Goal: Task Accomplishment & Management: Manage account settings

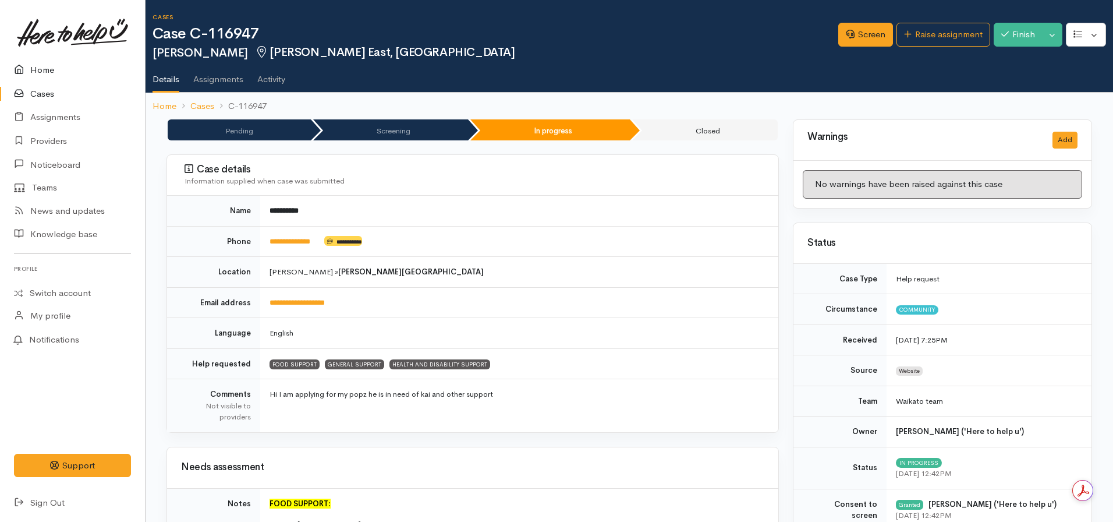
click at [48, 71] on link "Home" at bounding box center [72, 70] width 145 height 24
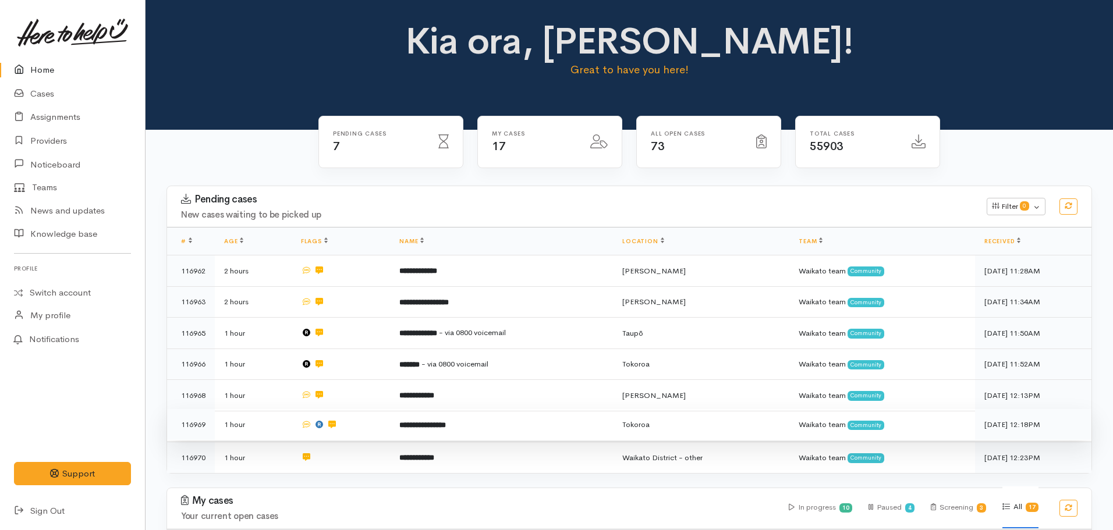
click at [446, 424] on b "**********" at bounding box center [422, 425] width 47 height 8
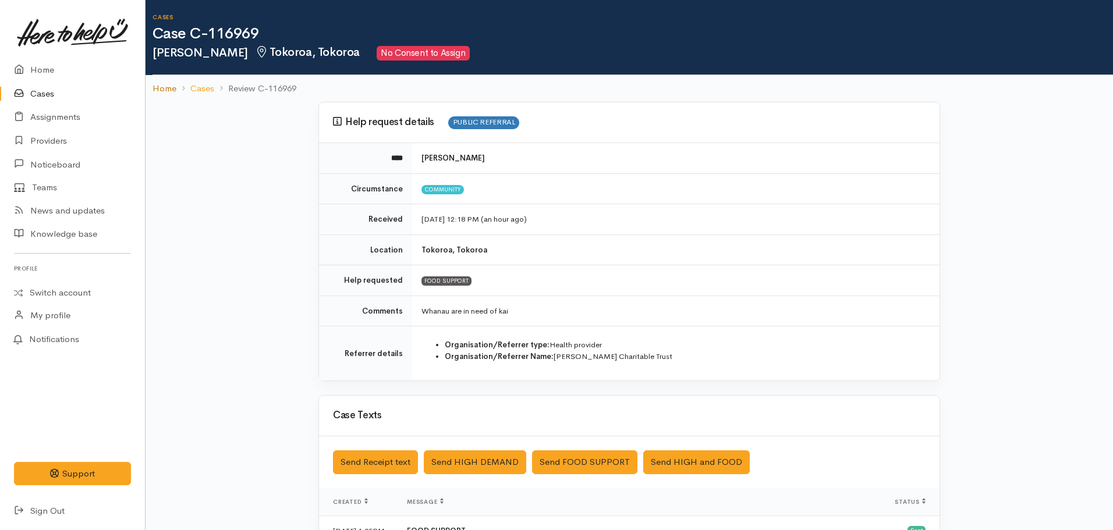
click at [157, 88] on link "Home" at bounding box center [165, 88] width 24 height 13
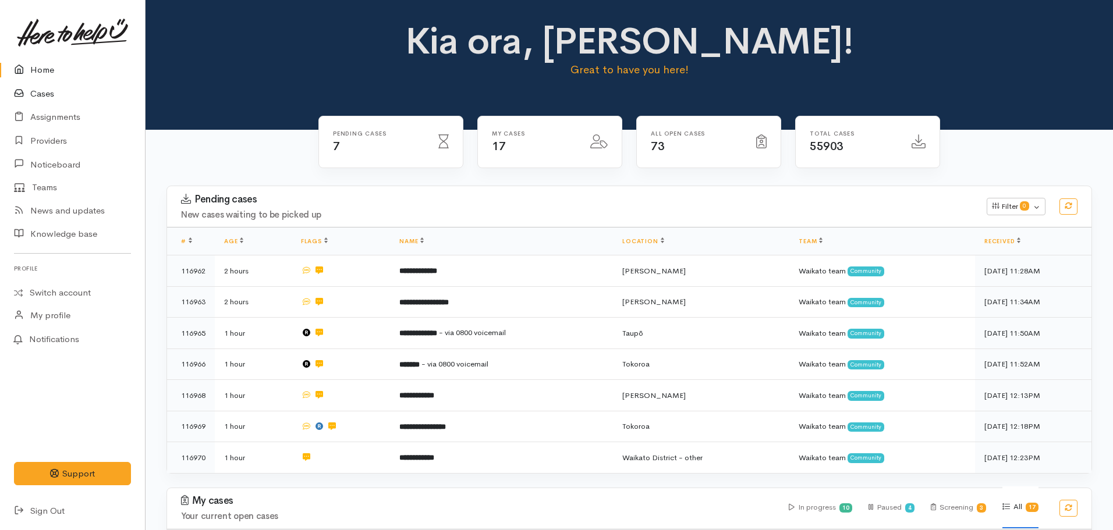
click at [54, 94] on link "Cases" at bounding box center [72, 94] width 145 height 24
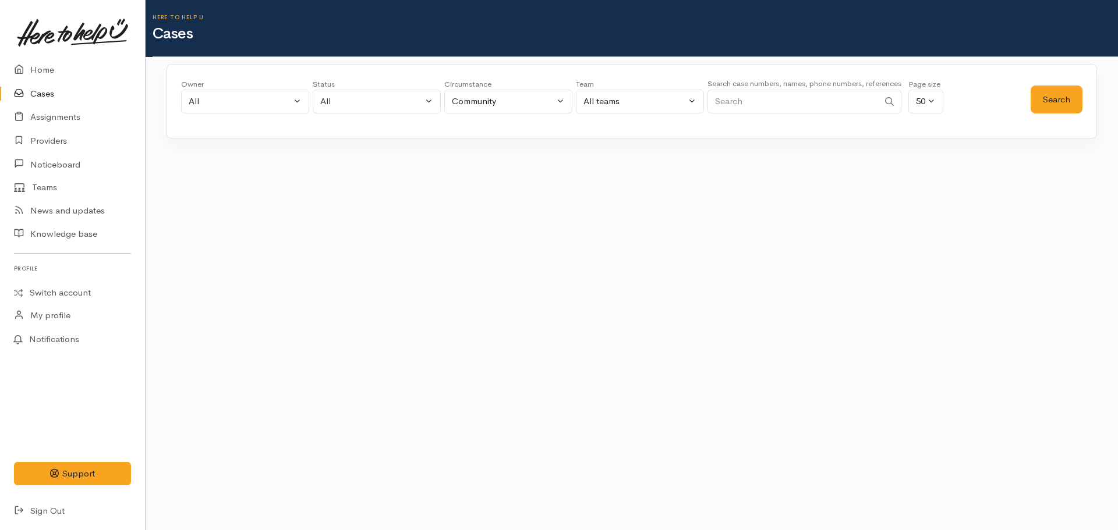
paste input "642041196614."
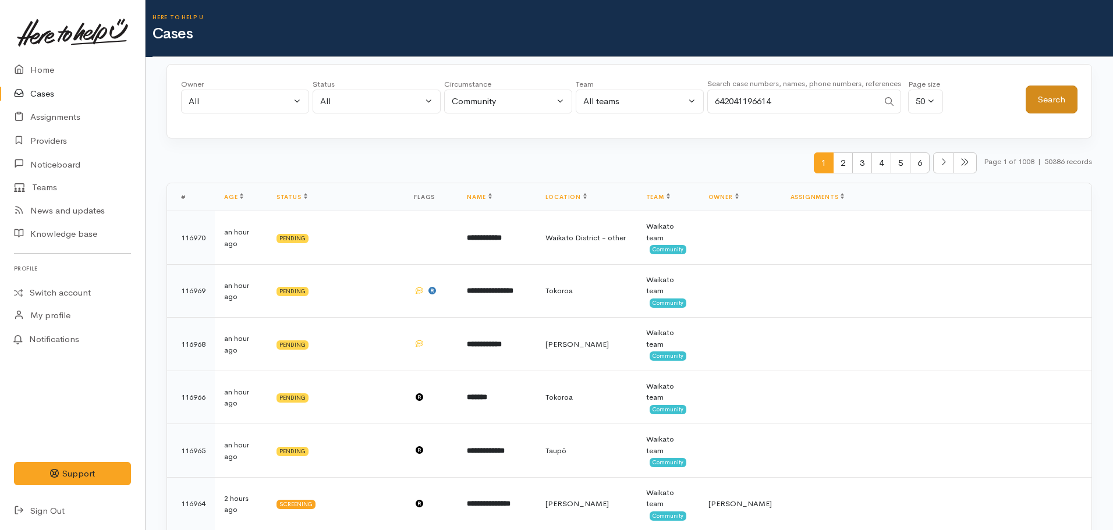
type input "642041196614"
click at [1048, 97] on button "Search" at bounding box center [1052, 100] width 52 height 29
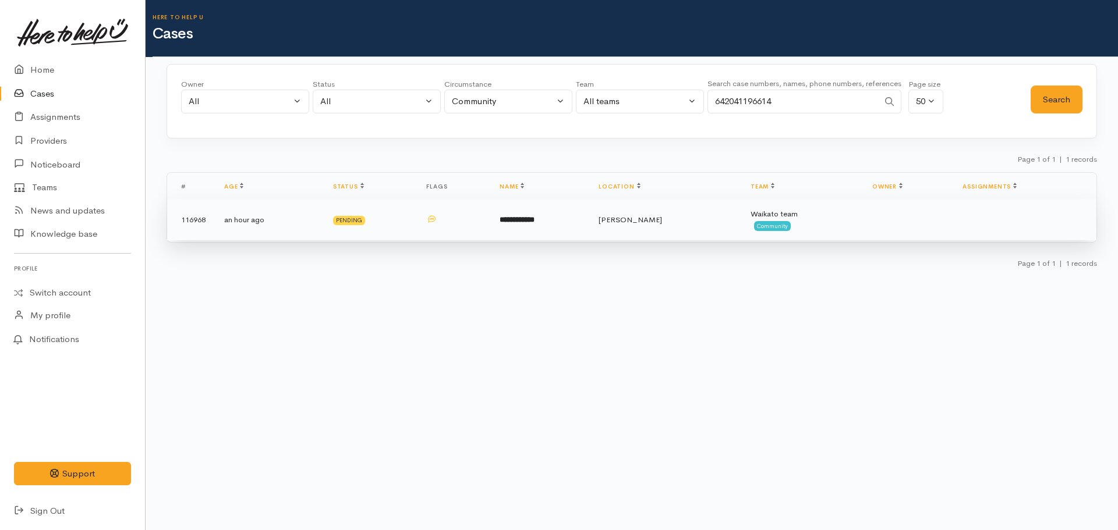
click at [526, 226] on td "**********" at bounding box center [539, 220] width 99 height 42
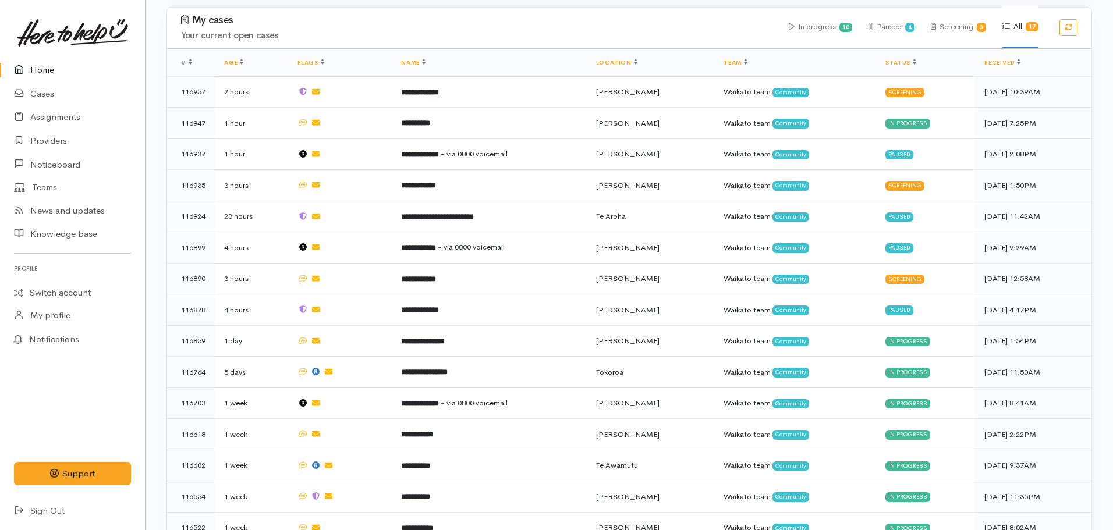
scroll to position [429, 0]
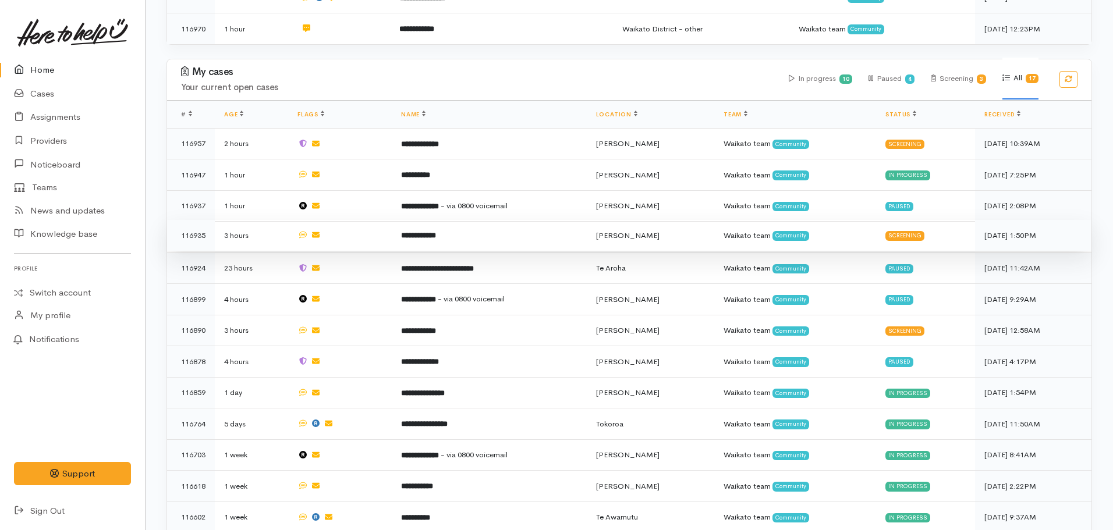
click at [436, 234] on b "**********" at bounding box center [418, 236] width 35 height 8
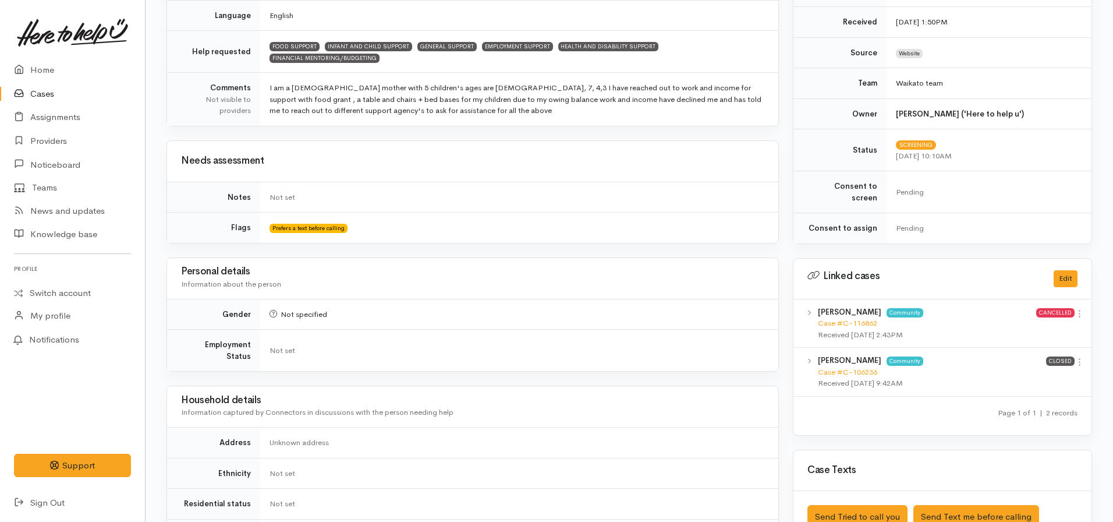
scroll to position [320, 0]
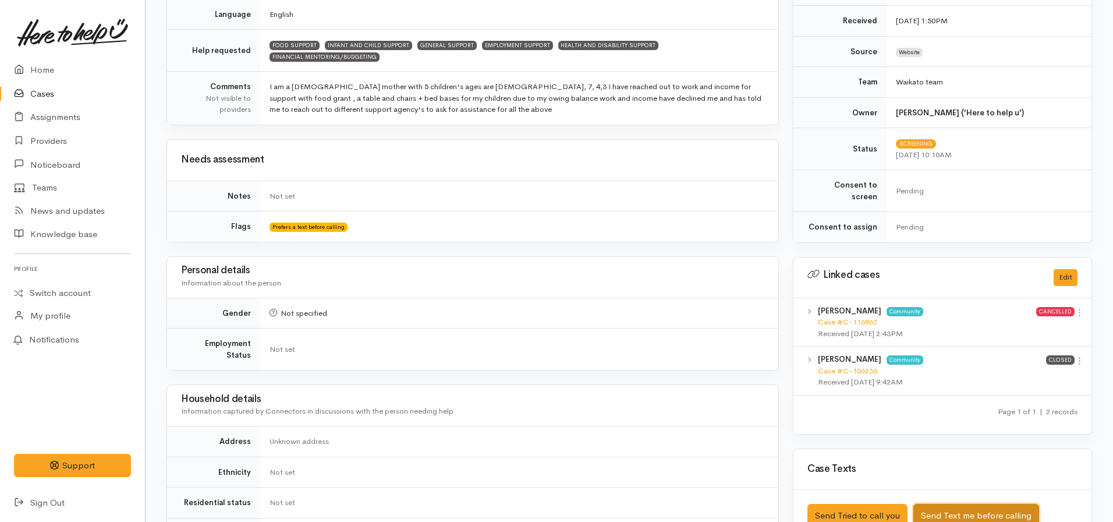
click at [977, 504] on button "Send Text me before calling" at bounding box center [976, 516] width 126 height 24
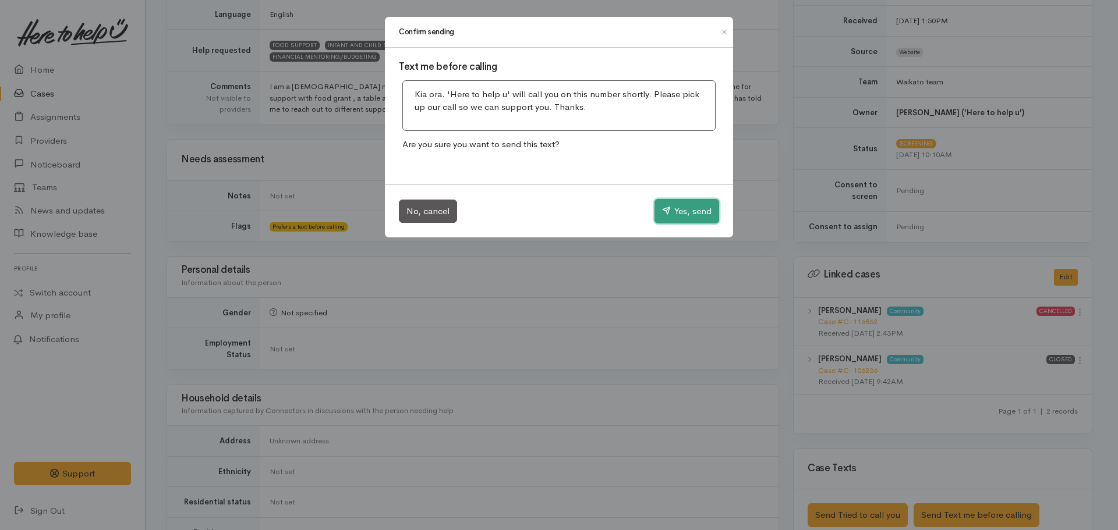
click at [682, 211] on button "Yes, send" at bounding box center [686, 211] width 65 height 24
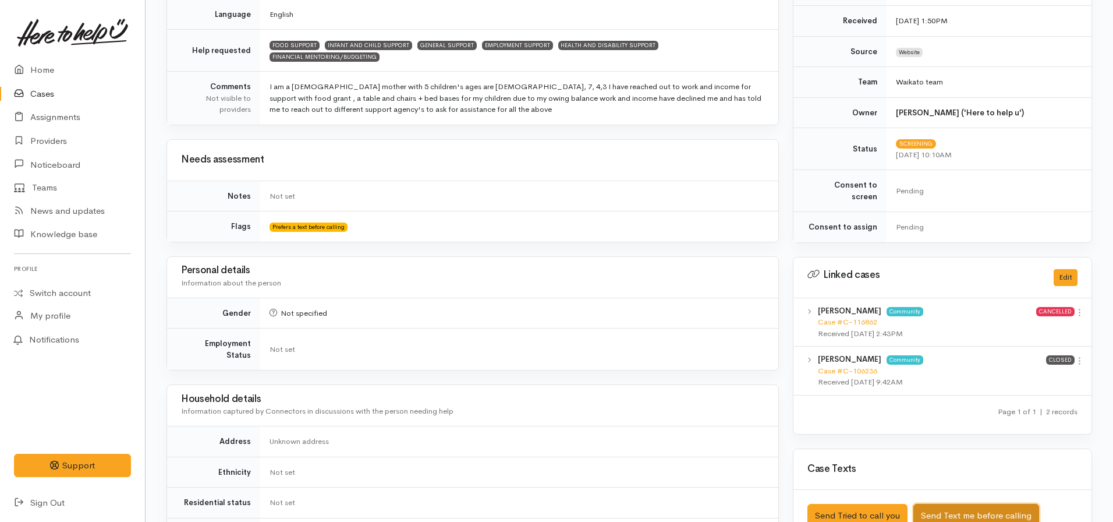
scroll to position [0, 0]
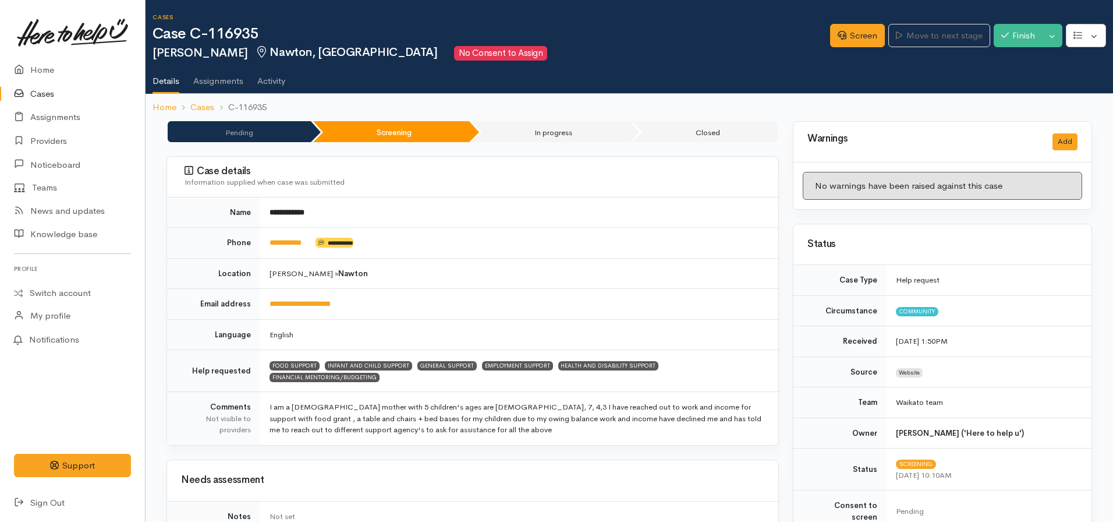
click at [841, 48] on div "Screen Move to next stage Finish Toggle Dropdown Pause" at bounding box center [971, 37] width 283 height 40
click at [838, 41] on link "Screen" at bounding box center [857, 36] width 55 height 24
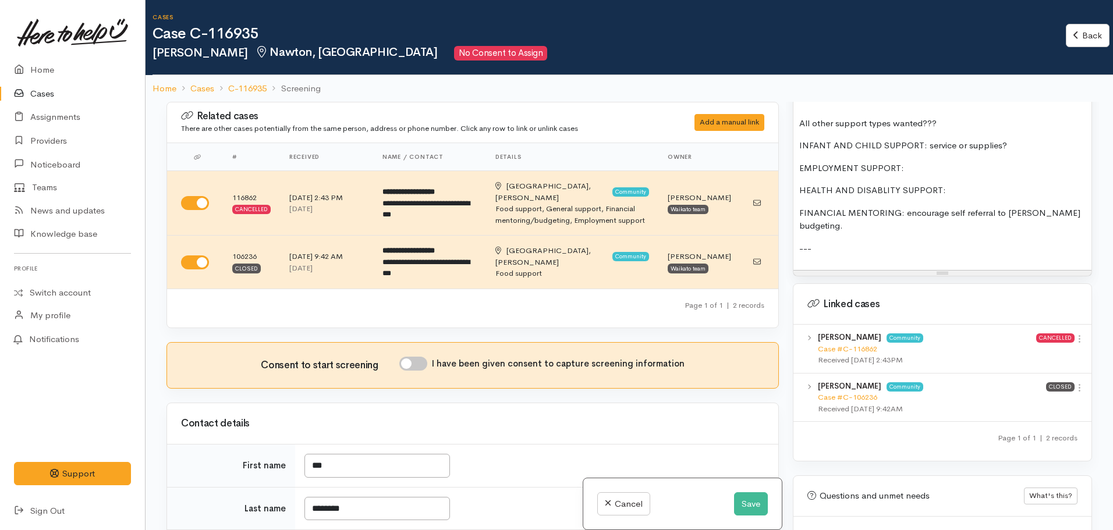
scroll to position [1379, 0]
click at [855, 392] on link "Case #C-106236" at bounding box center [847, 397] width 59 height 10
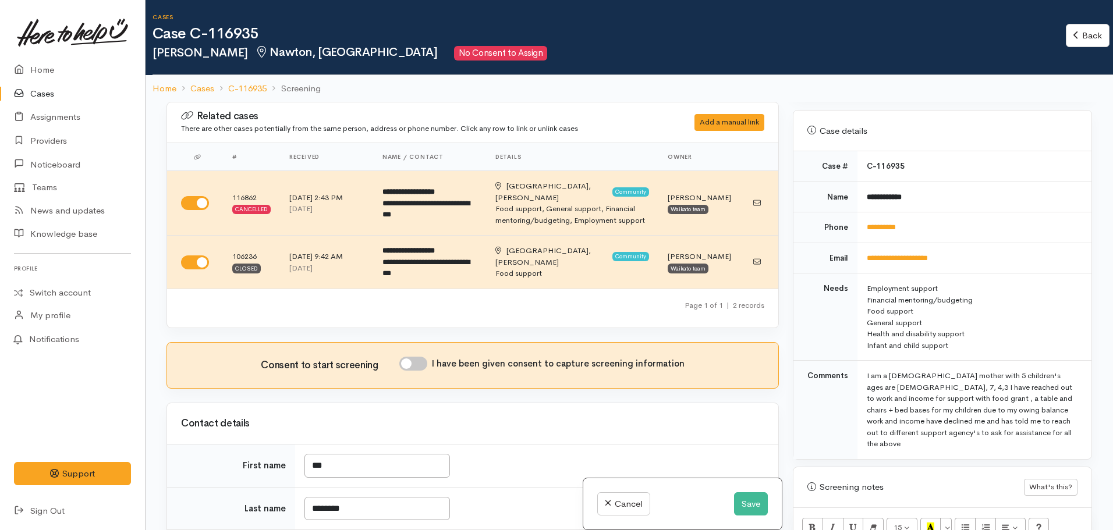
scroll to position [447, 0]
click at [895, 224] on link "**********" at bounding box center [881, 228] width 29 height 8
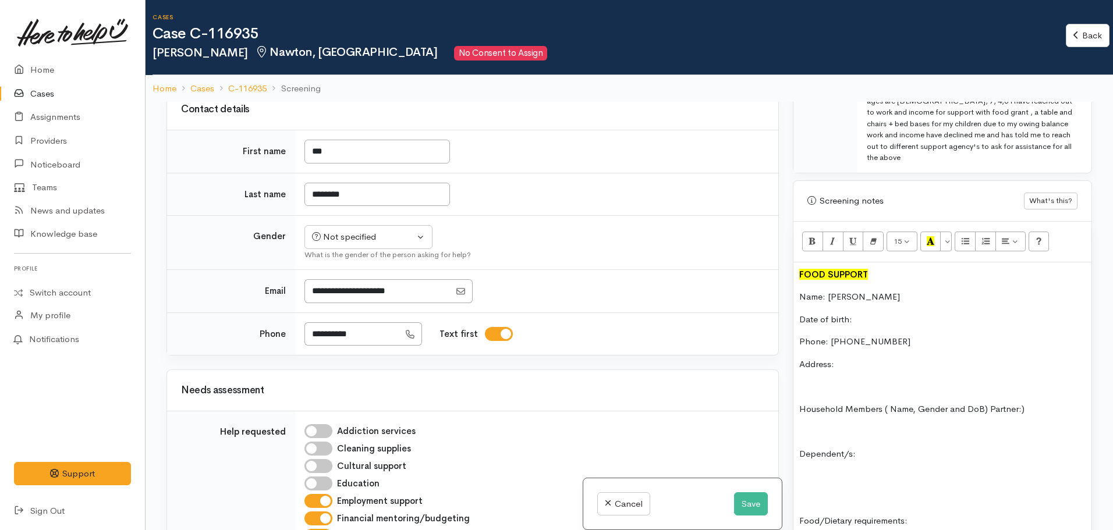
scroll to position [315, 0]
click at [750, 505] on button "Save" at bounding box center [751, 505] width 34 height 24
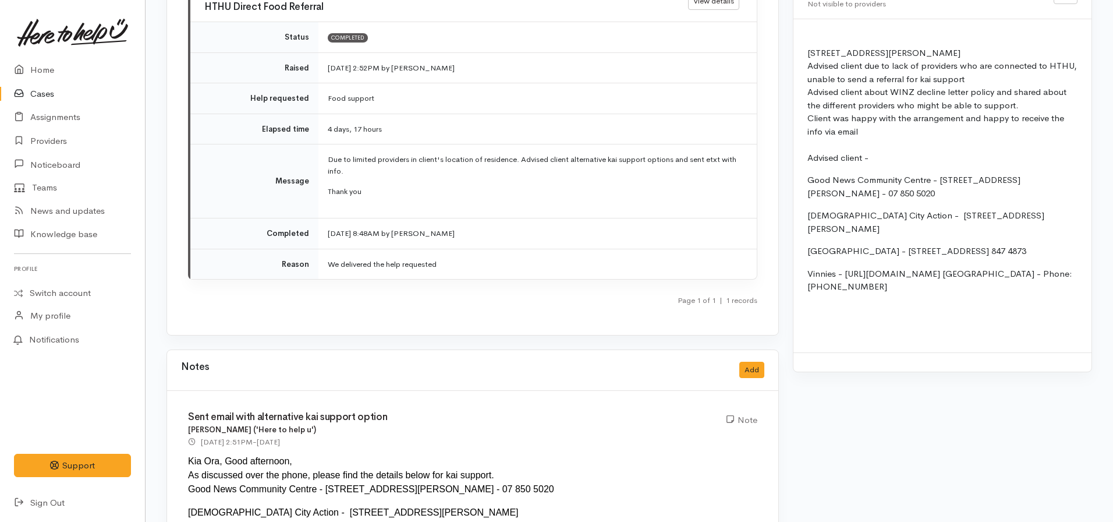
scroll to position [1112, 0]
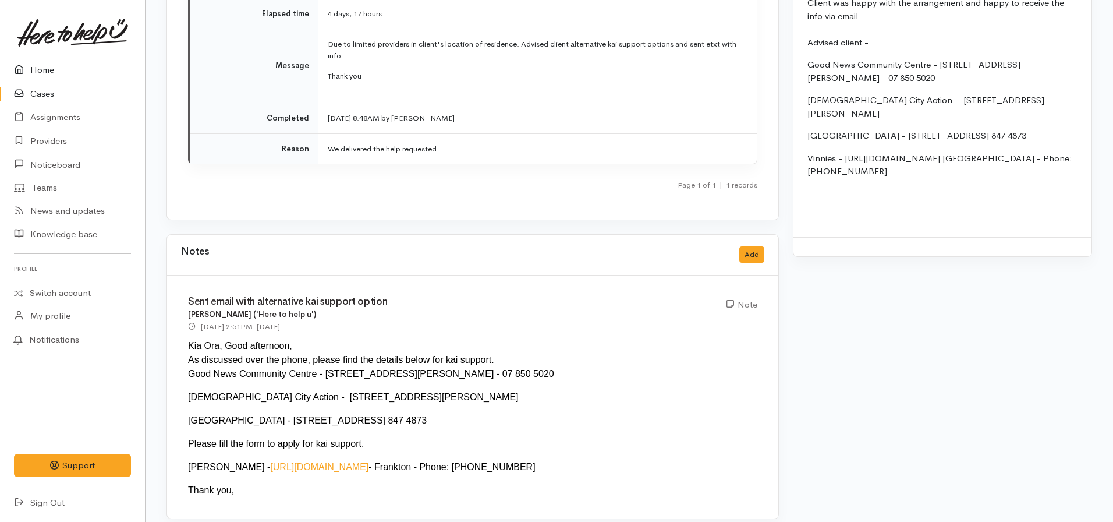
click at [40, 67] on link "Home" at bounding box center [72, 70] width 145 height 24
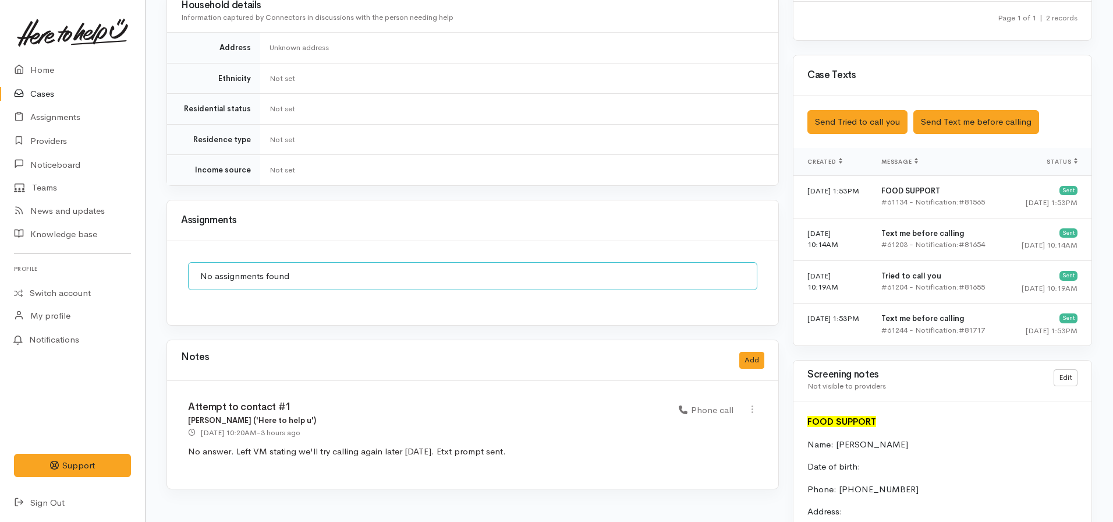
scroll to position [715, 0]
click at [356, 286] on div "No assignments found" at bounding box center [472, 282] width 611 height 84
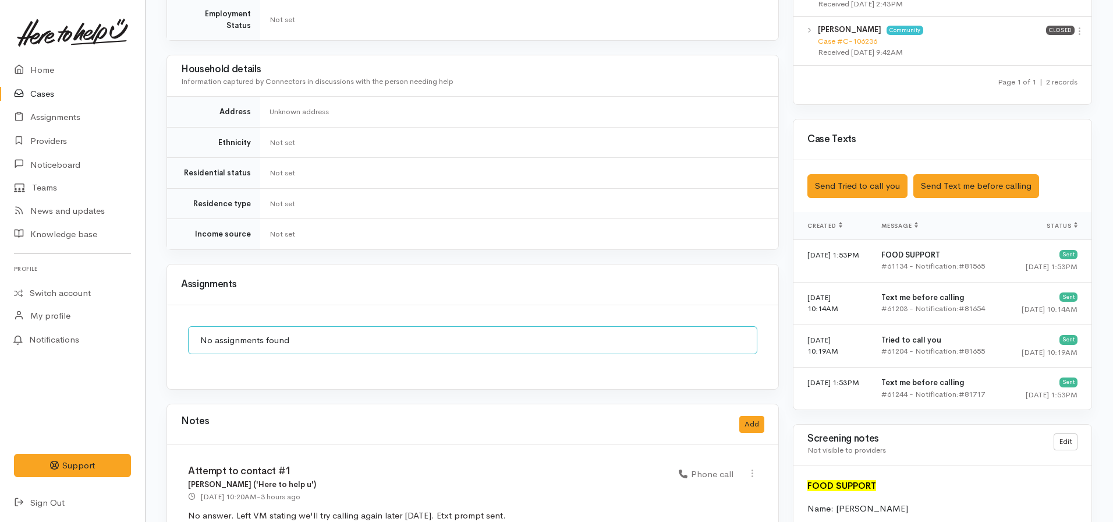
scroll to position [651, 0]
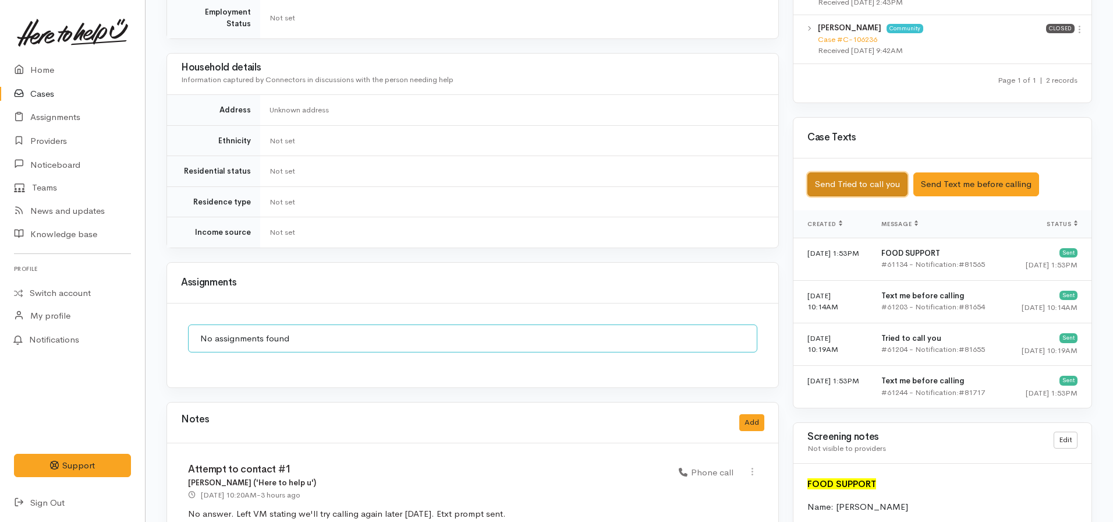
click at [870, 175] on button "Send Tried to call you" at bounding box center [857, 184] width 100 height 24
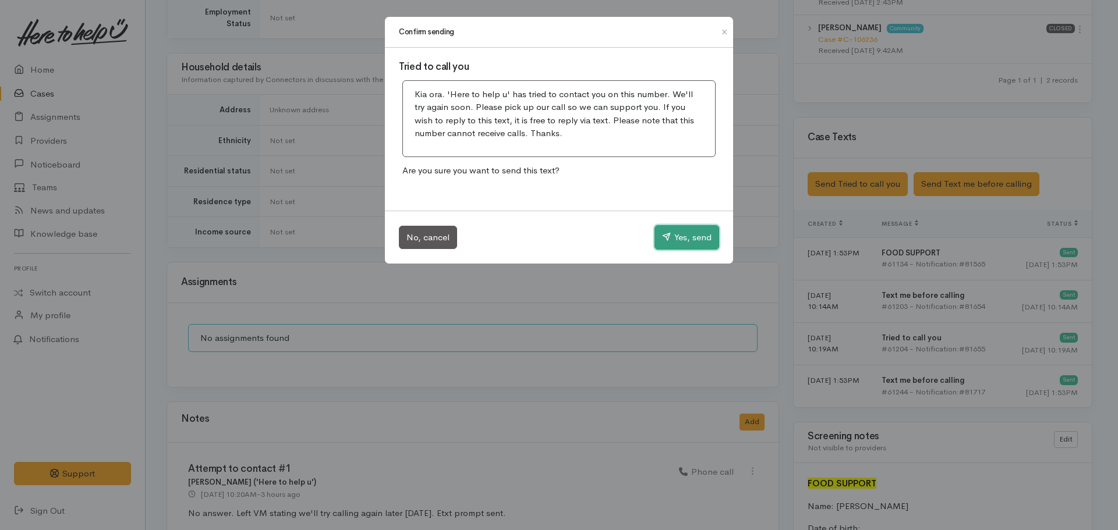
click at [675, 238] on button "Yes, send" at bounding box center [686, 237] width 65 height 24
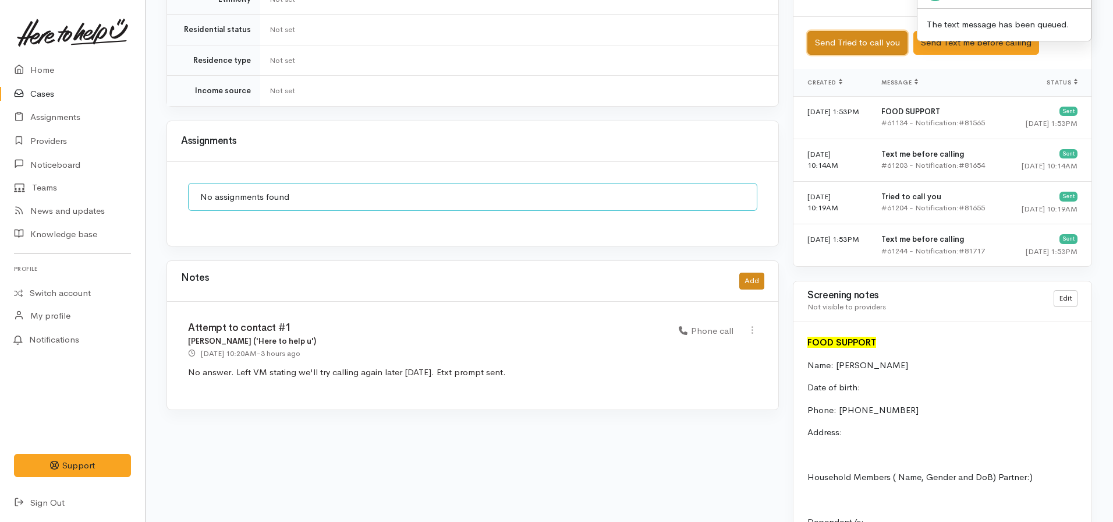
scroll to position [793, 0]
click at [755, 272] on button "Add" at bounding box center [751, 280] width 25 height 17
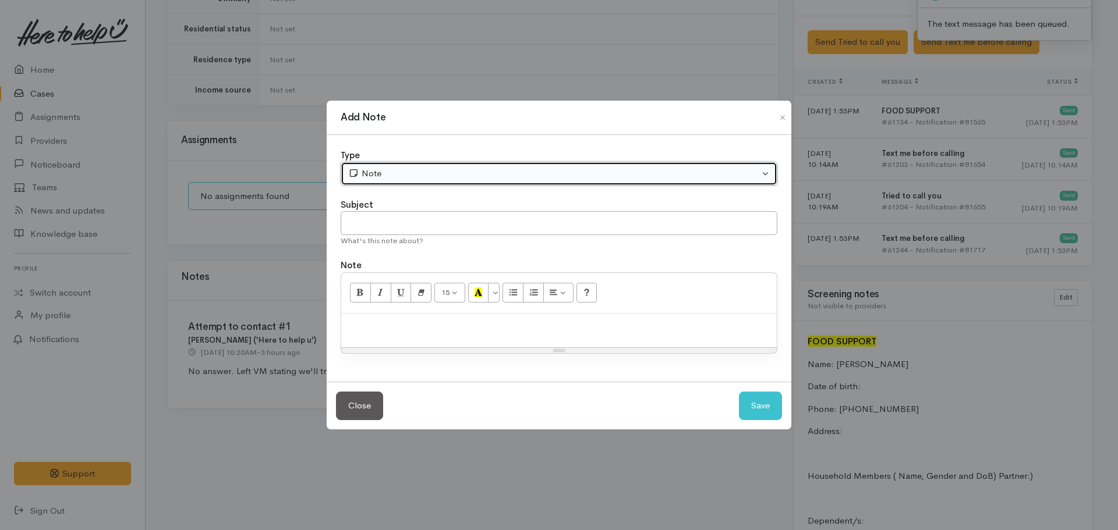
click at [447, 177] on div "Note" at bounding box center [553, 173] width 411 height 13
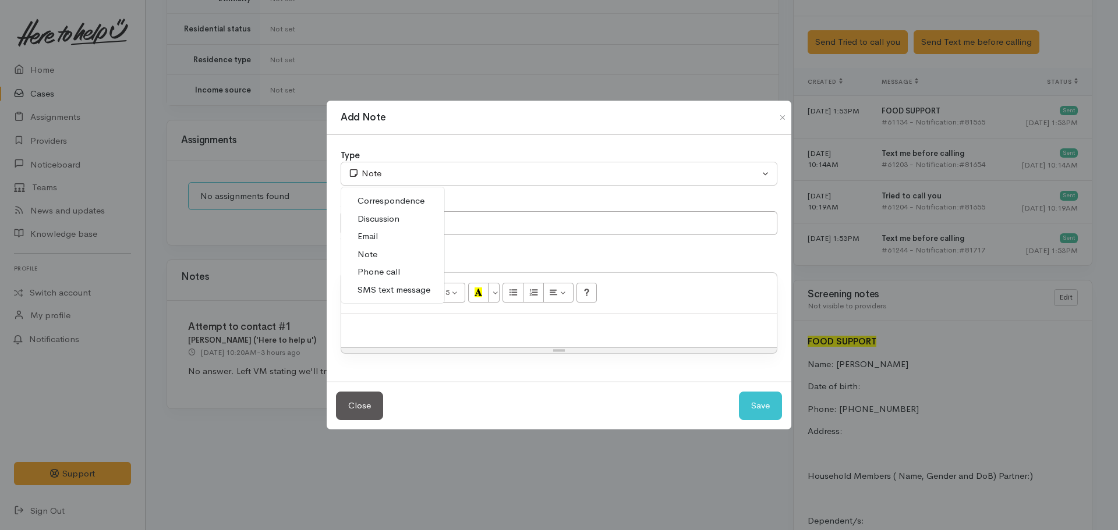
click at [366, 271] on span "Phone call" at bounding box center [378, 271] width 42 height 13
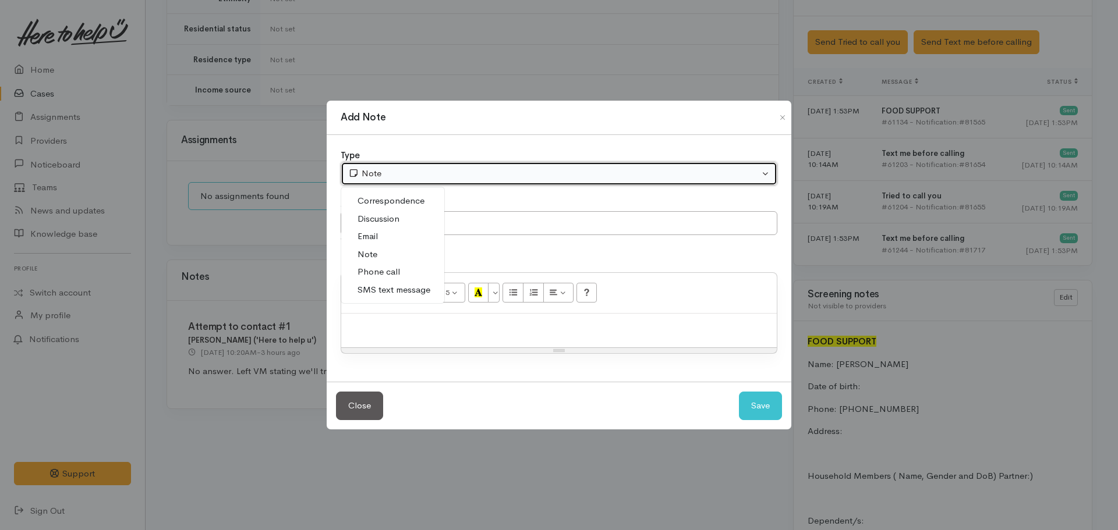
select select "3"
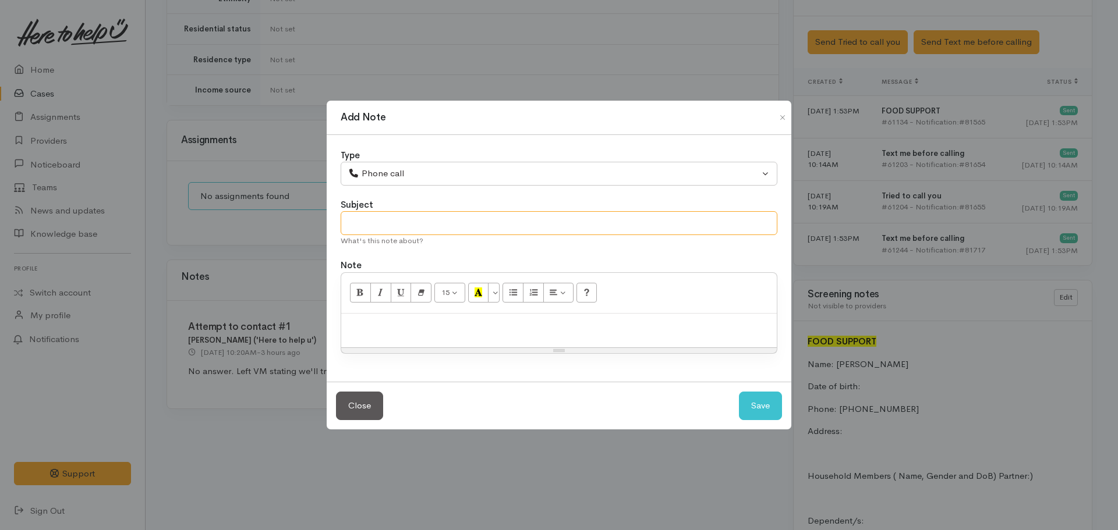
click at [387, 230] on input "text" at bounding box center [559, 223] width 437 height 24
type input "Attempt to contact #2"
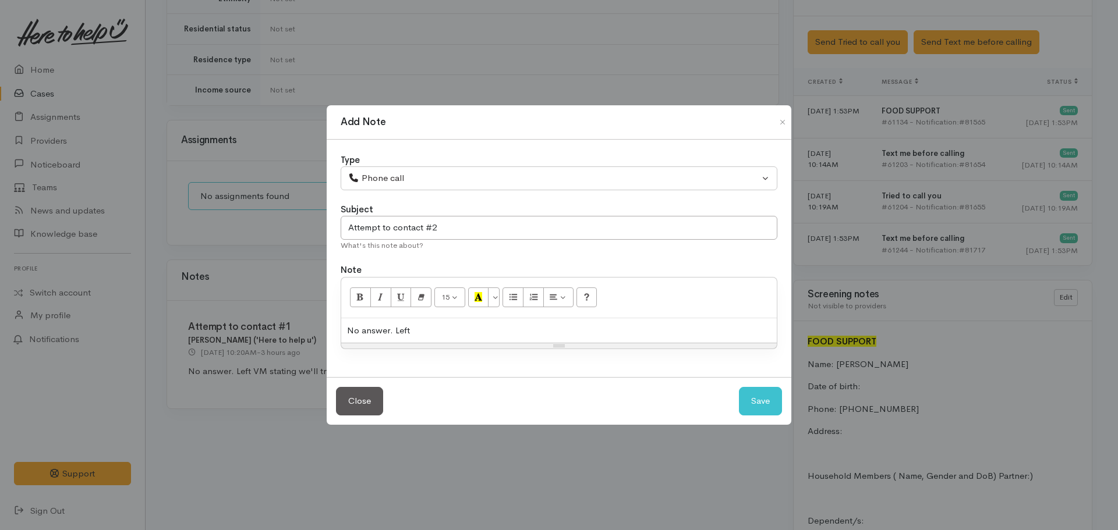
click at [446, 331] on div "No answer. Left" at bounding box center [558, 330] width 435 height 25
click at [753, 408] on button "Save" at bounding box center [760, 401] width 43 height 29
select select "1"
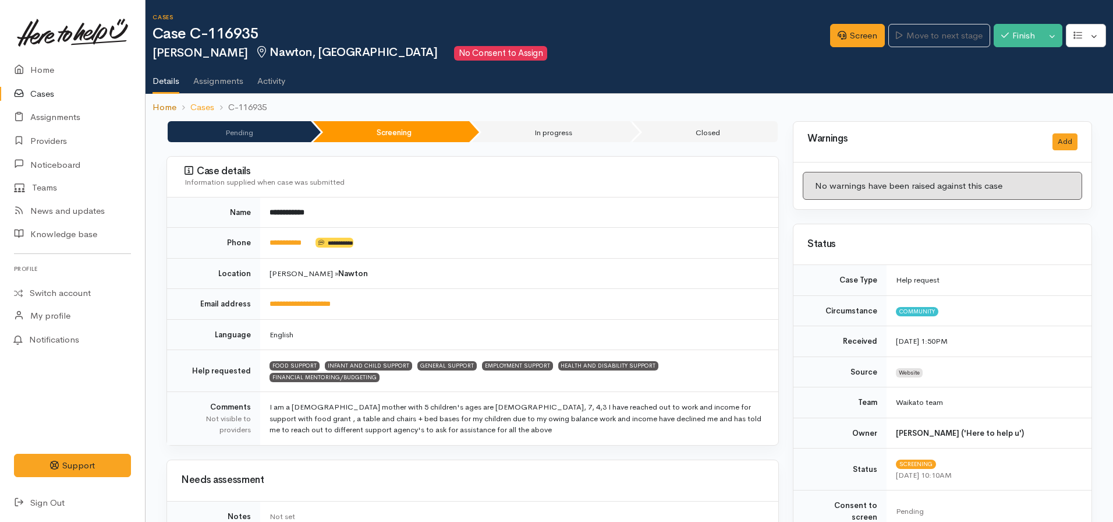
click at [165, 105] on link "Home" at bounding box center [165, 107] width 24 height 13
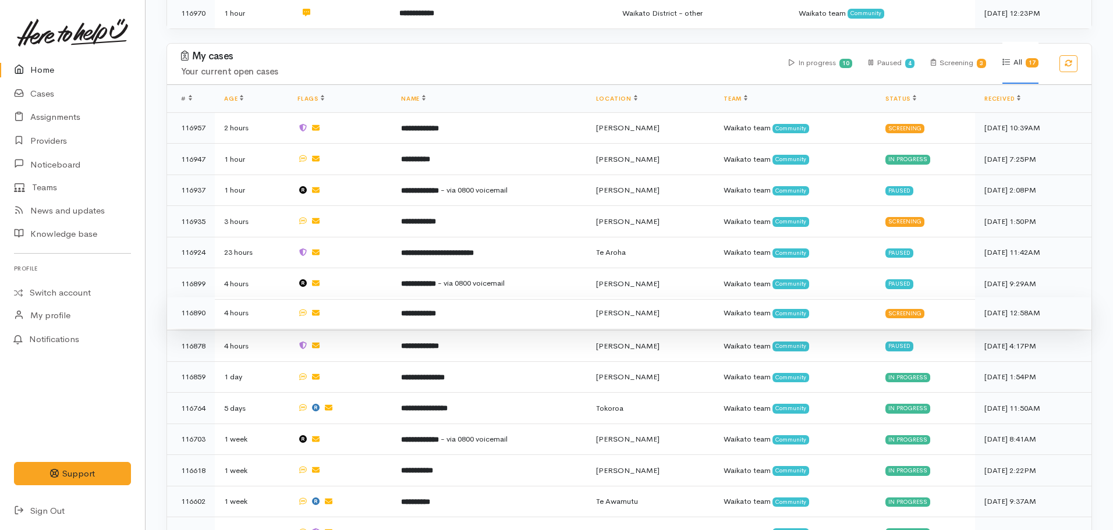
scroll to position [444, 0]
click at [422, 310] on b "**********" at bounding box center [418, 314] width 35 height 8
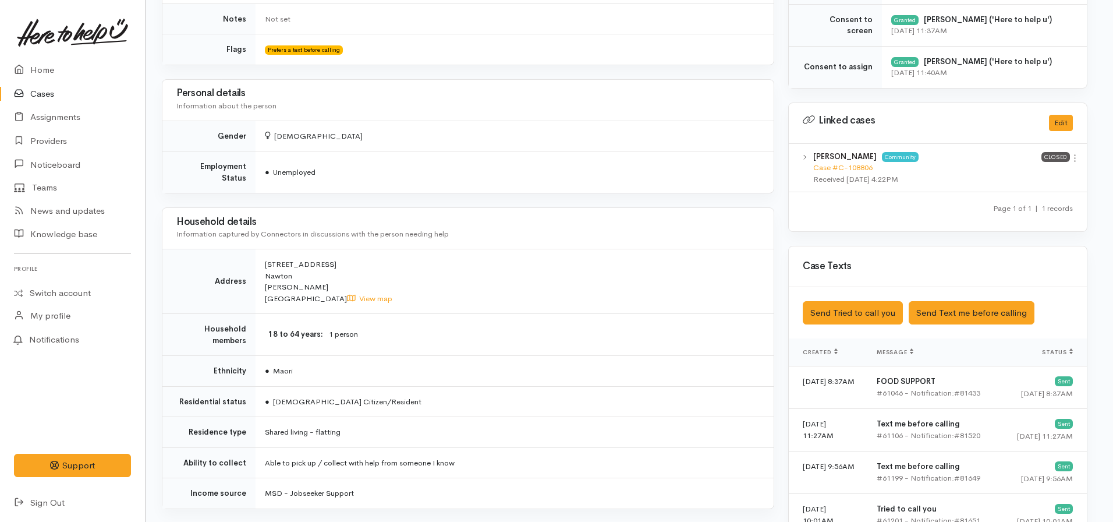
scroll to position [485, 5]
click at [945, 318] on button "Send Text me before calling" at bounding box center [972, 312] width 126 height 24
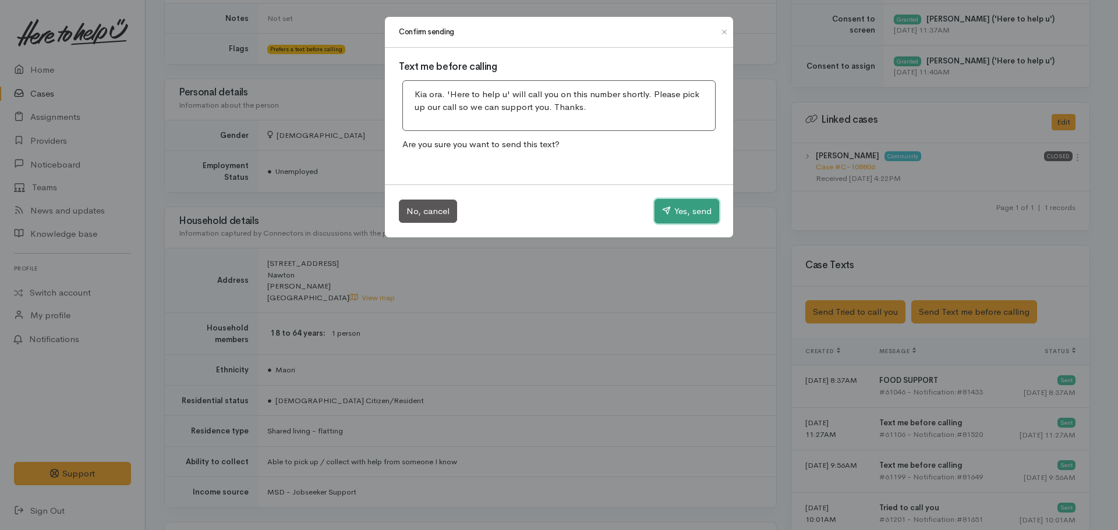
click at [675, 204] on button "Yes, send" at bounding box center [686, 211] width 65 height 24
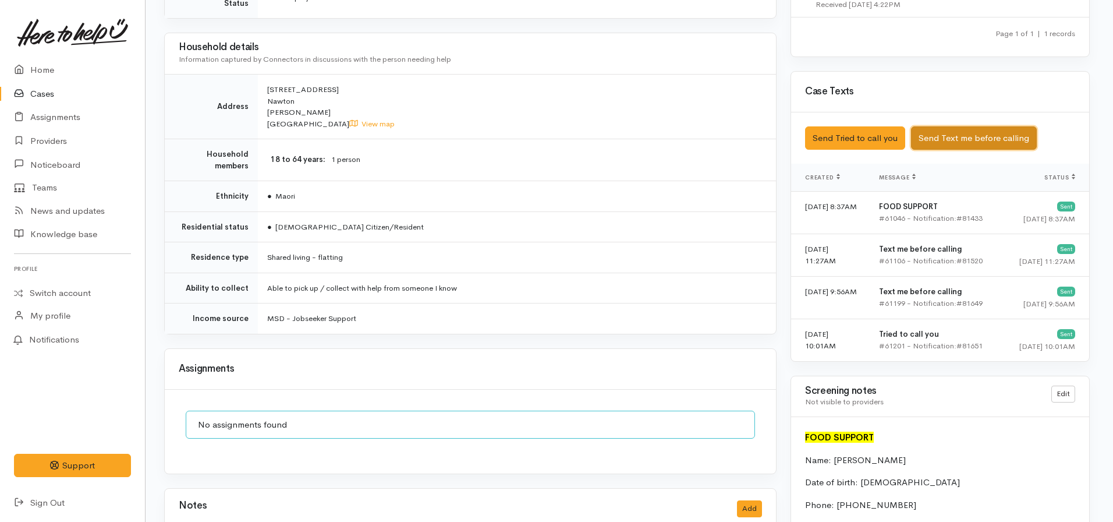
scroll to position [660, 2]
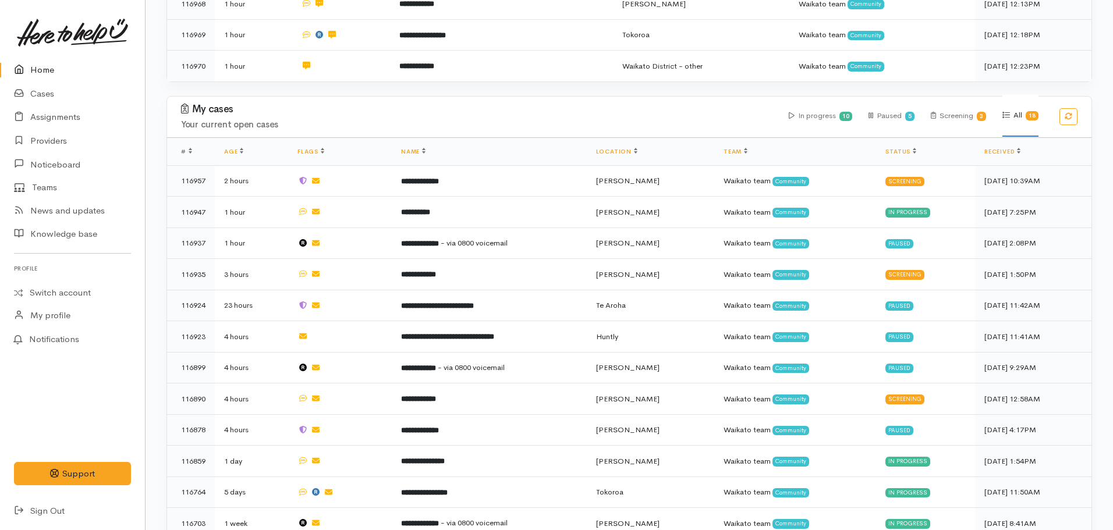
scroll to position [394, 0]
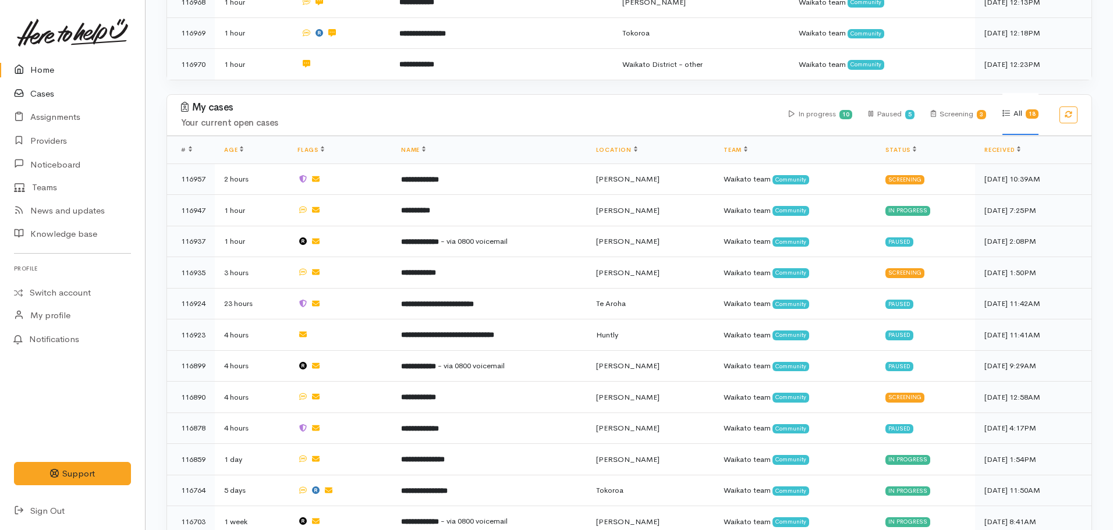
click at [55, 95] on link "Cases" at bounding box center [72, 94] width 145 height 24
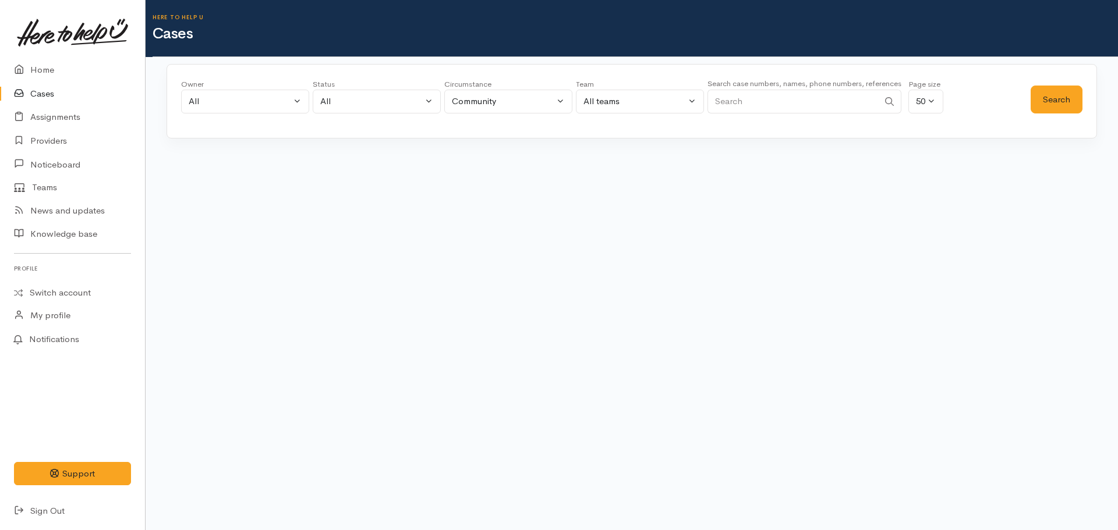
click at [763, 100] on input "Search" at bounding box center [792, 102] width 171 height 24
type input "116923"
click at [1038, 109] on button "Search" at bounding box center [1056, 100] width 52 height 29
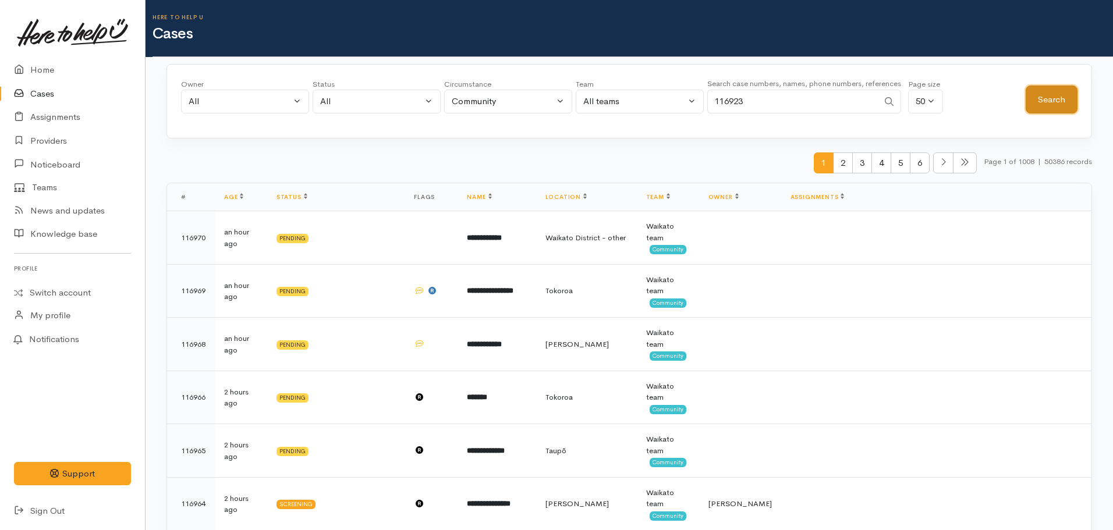
click at [1050, 100] on button "Search" at bounding box center [1052, 100] width 52 height 29
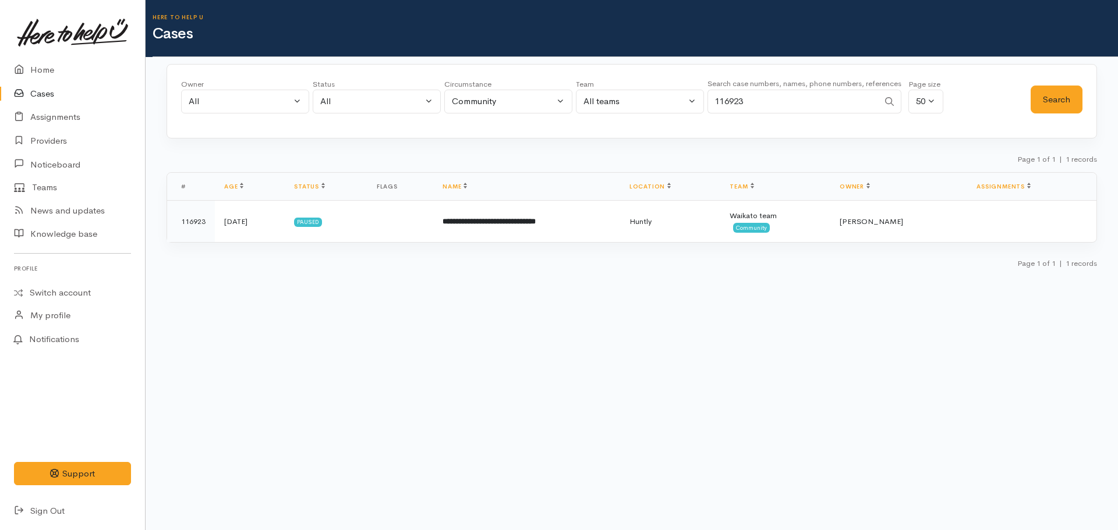
drag, startPoint x: 739, startPoint y: 107, endPoint x: 668, endPoint y: 95, distance: 71.9
click at [668, 95] on div "Owner All My cases Aandrea Murray ('Here to help u') Akash Prakash ('Here to he…" at bounding box center [605, 100] width 849 height 42
paste input "+6421425722"
click at [1055, 102] on button "Search" at bounding box center [1056, 100] width 52 height 29
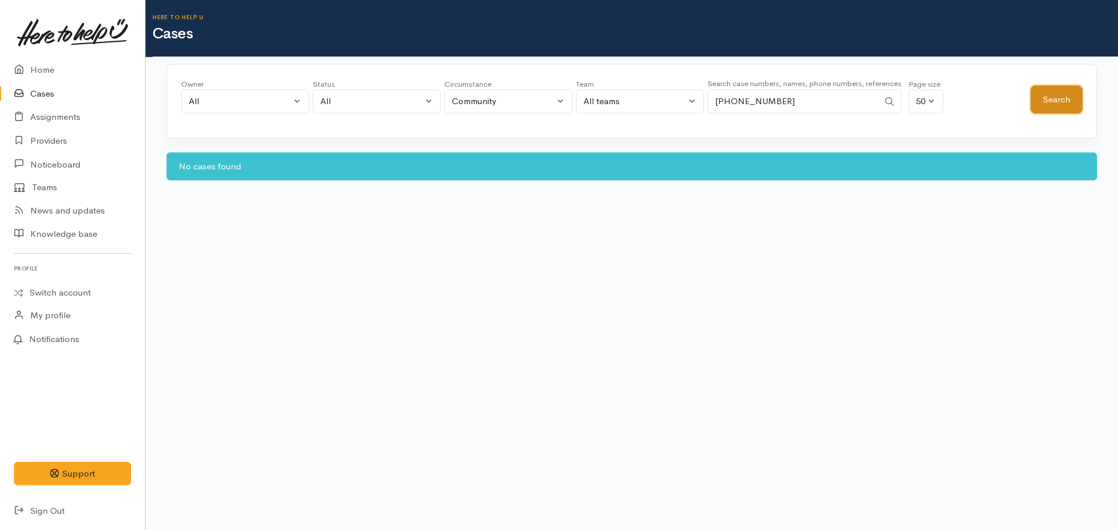
click at [1058, 90] on button "Search" at bounding box center [1056, 100] width 52 height 29
click at [721, 101] on input "+6421425722" at bounding box center [792, 102] width 171 height 24
type input "6421425722"
click at [1054, 98] on button "Search" at bounding box center [1056, 100] width 52 height 29
click at [46, 69] on link "Home" at bounding box center [72, 70] width 145 height 24
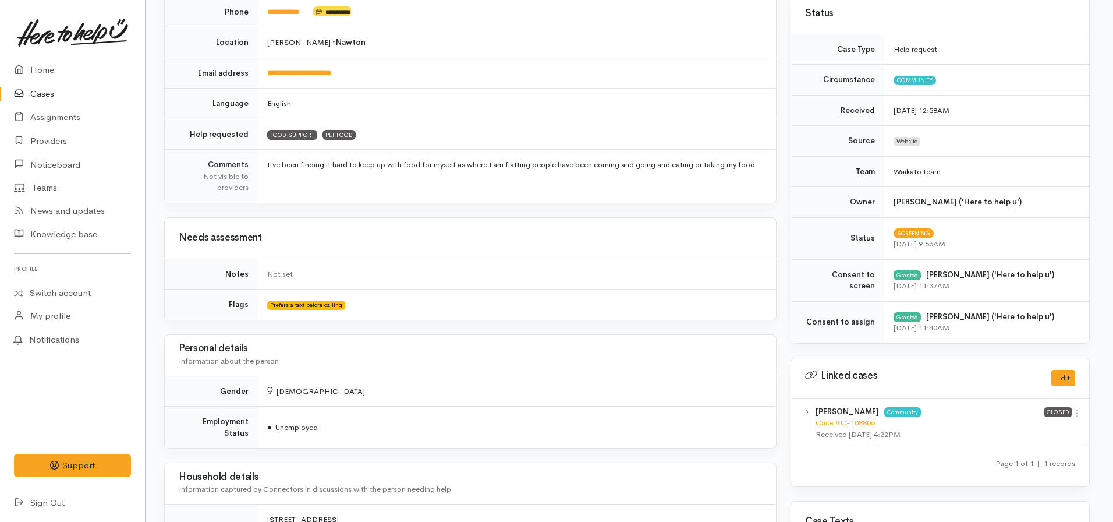
scroll to position [0, 2]
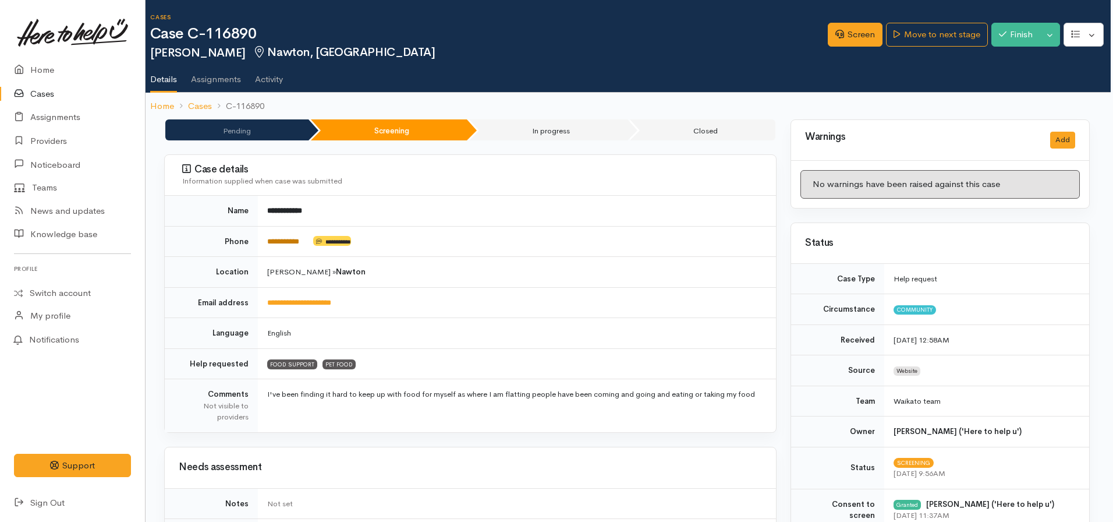
click at [295, 242] on link "**********" at bounding box center [283, 242] width 32 height 8
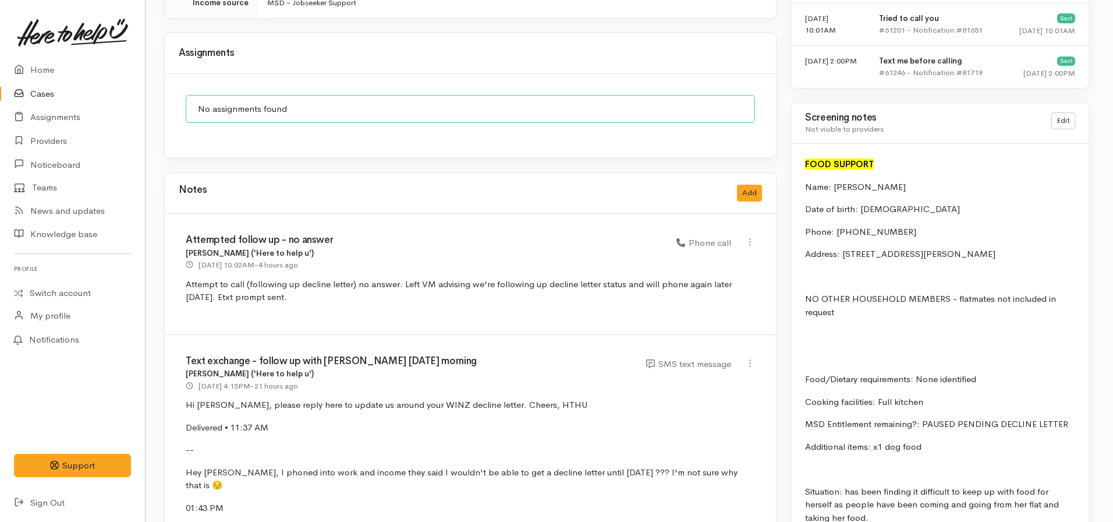
scroll to position [976, 2]
drag, startPoint x: 894, startPoint y: 225, endPoint x: 830, endPoint y: 227, distance: 64.6
click at [830, 227] on p "Phone: [PHONE_NUMBER]" at bounding box center [940, 230] width 270 height 13
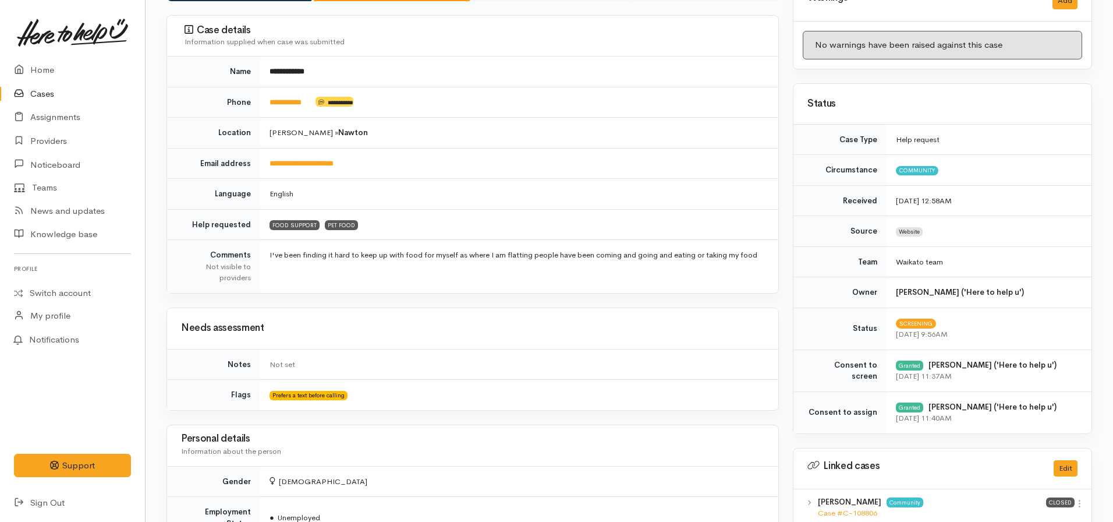
scroll to position [133, 0]
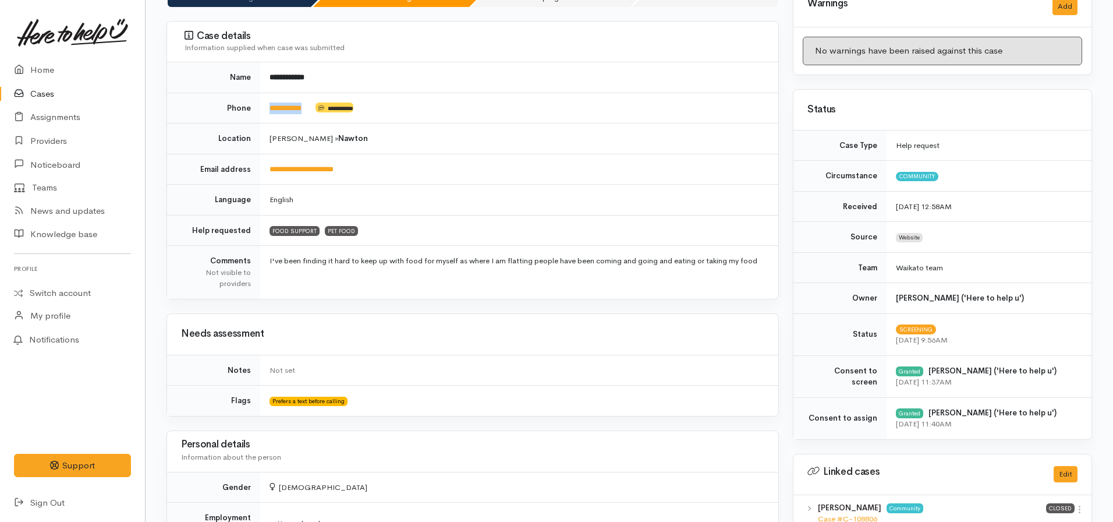
drag, startPoint x: 320, startPoint y: 102, endPoint x: 265, endPoint y: 110, distance: 54.7
click at [265, 110] on td "**********" at bounding box center [519, 108] width 518 height 31
copy td "**********"
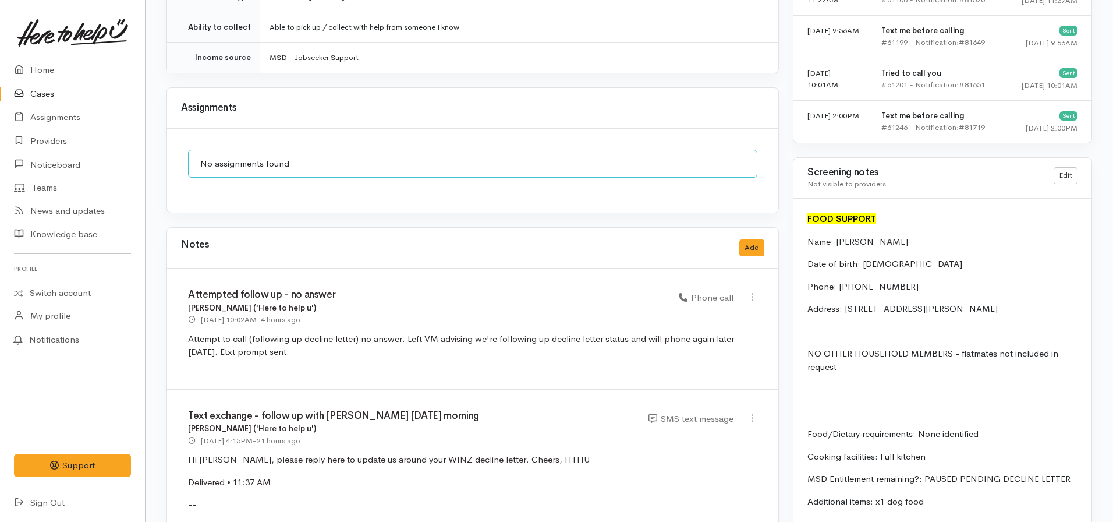
scroll to position [933, 0]
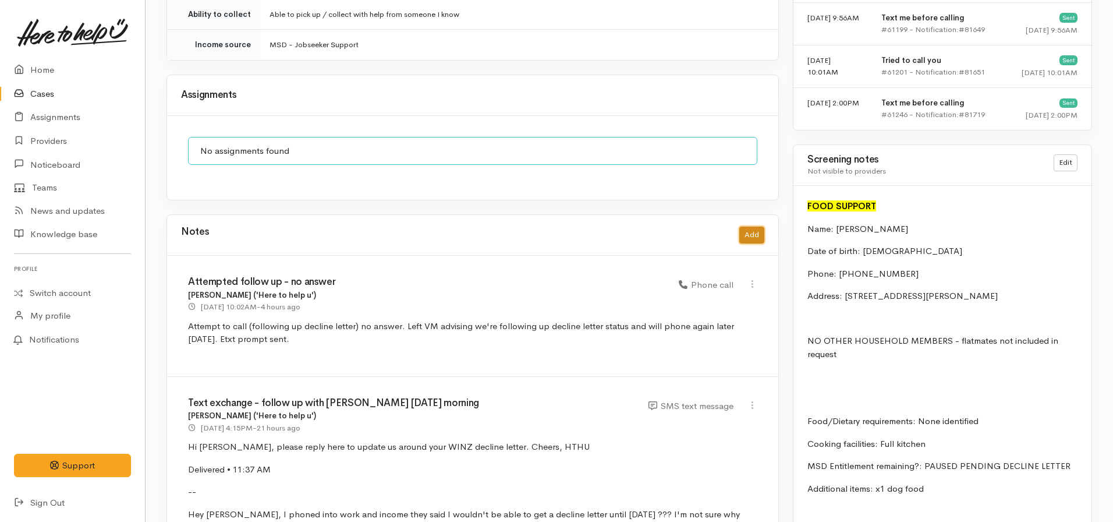
click at [750, 226] on button "Add" at bounding box center [751, 234] width 25 height 17
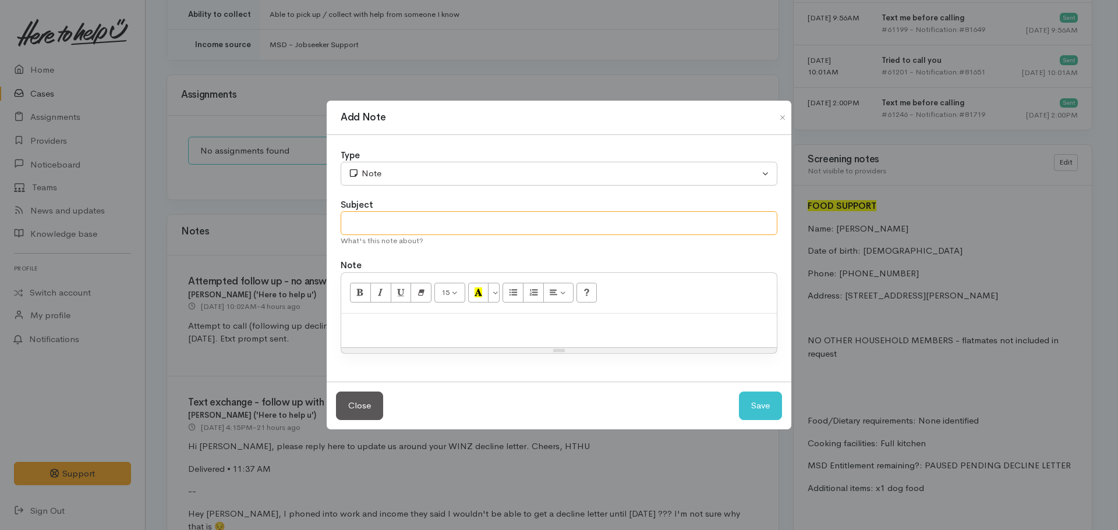
click at [412, 219] on input "text" at bounding box center [559, 223] width 437 height 24
type input "2nd Attempt to follow up - deadline for contact shared"
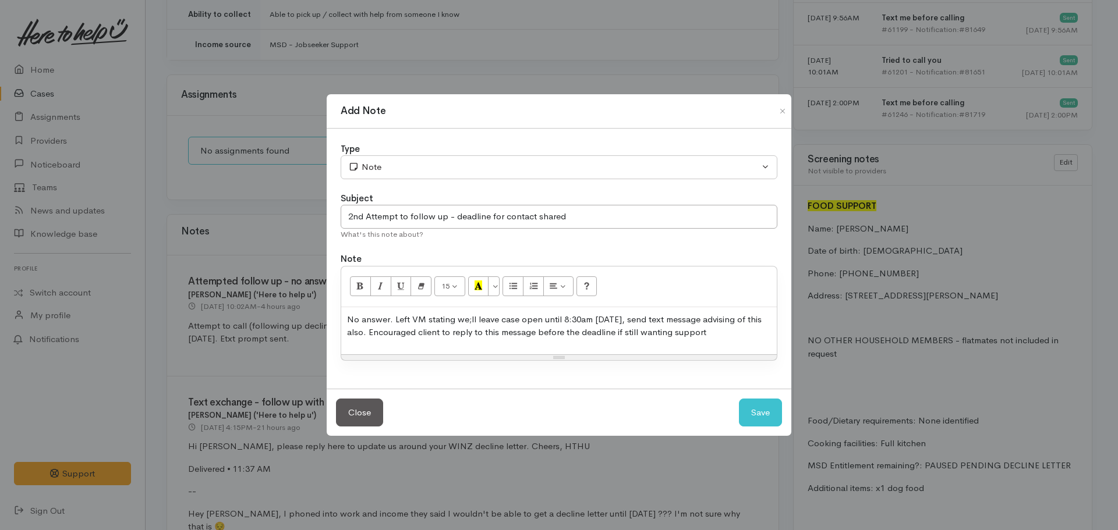
click at [470, 323] on p "No answer. Left VM stating we;ll leave case open until 8:30am tomorrow, send te…" at bounding box center [559, 326] width 424 height 26
click at [708, 339] on p "No answer. Left VM stating we'll leave case open until 8:30am tomorrow, send te…" at bounding box center [559, 326] width 424 height 26
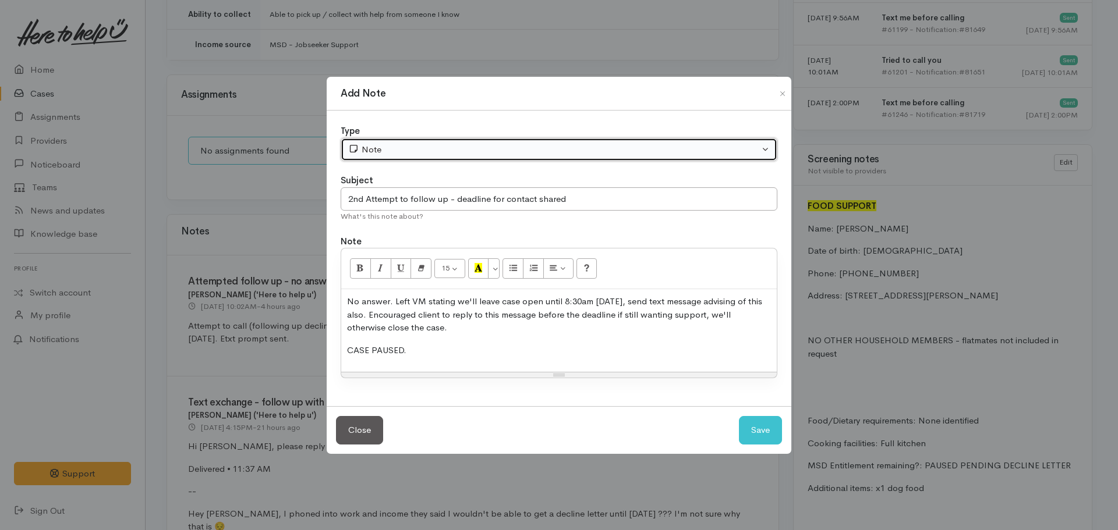
click at [458, 159] on button "Note" at bounding box center [559, 150] width 437 height 24
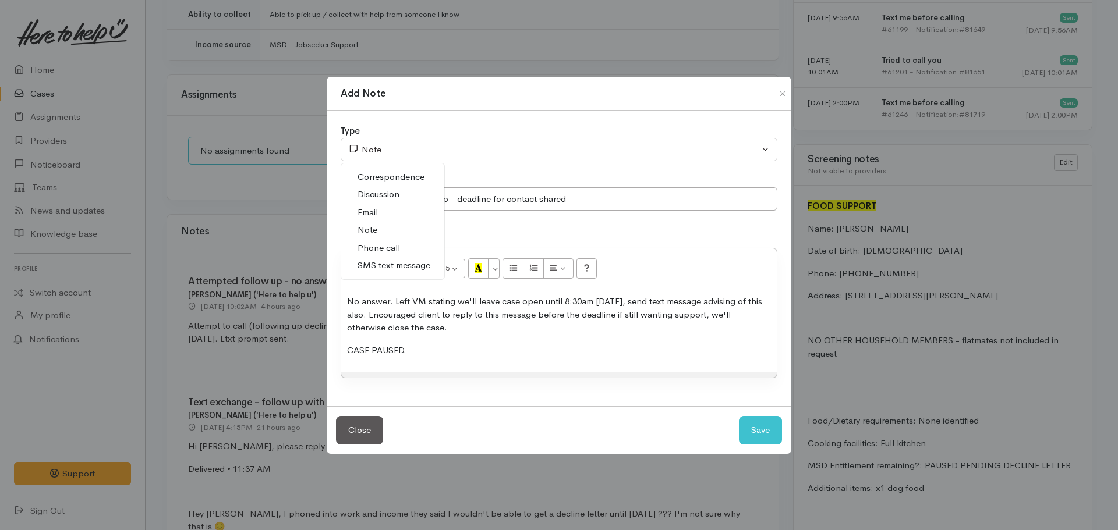
click at [391, 248] on span "Phone call" at bounding box center [378, 248] width 42 height 13
select select "3"
click at [776, 437] on button "Save" at bounding box center [760, 430] width 43 height 29
select select "1"
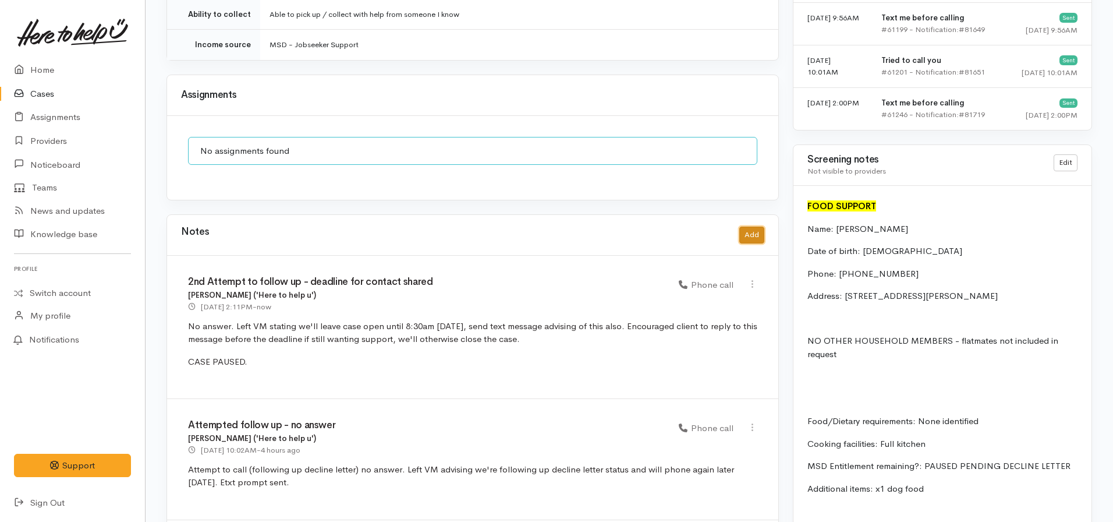
click at [750, 226] on button "Add" at bounding box center [751, 234] width 25 height 17
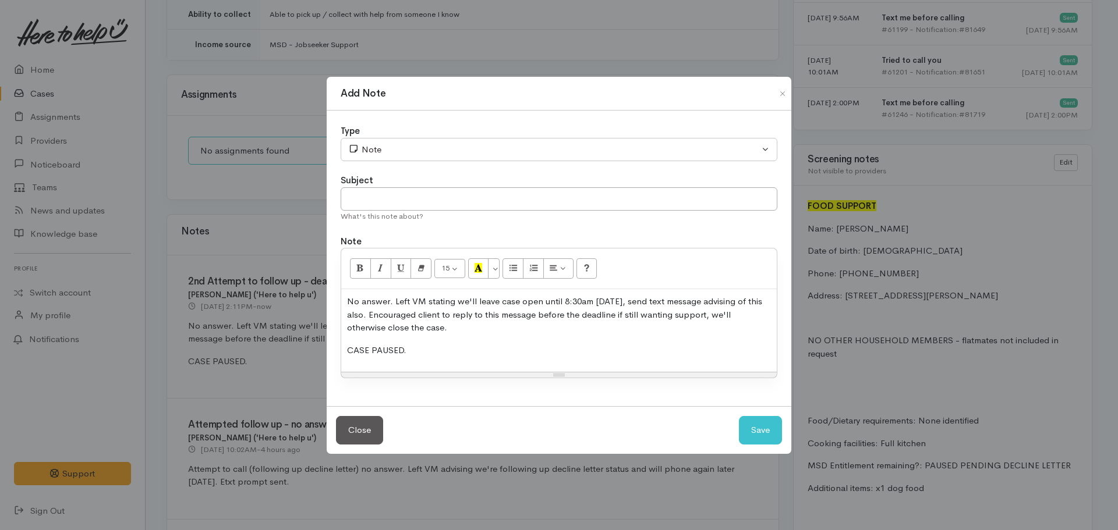
click at [556, 361] on div "No answer. Left VM stating we'll leave case open until 8:30am tomorrow, send te…" at bounding box center [558, 330] width 435 height 83
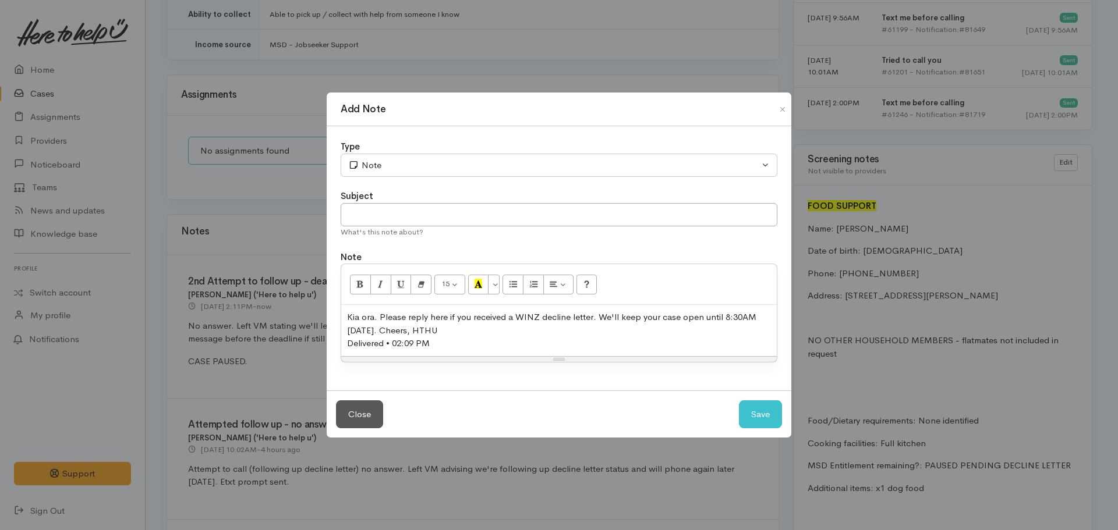
click at [454, 334] on div "Kia ora. Please reply here if you received a WINZ decline letter. We'll keep yo…" at bounding box center [559, 324] width 424 height 26
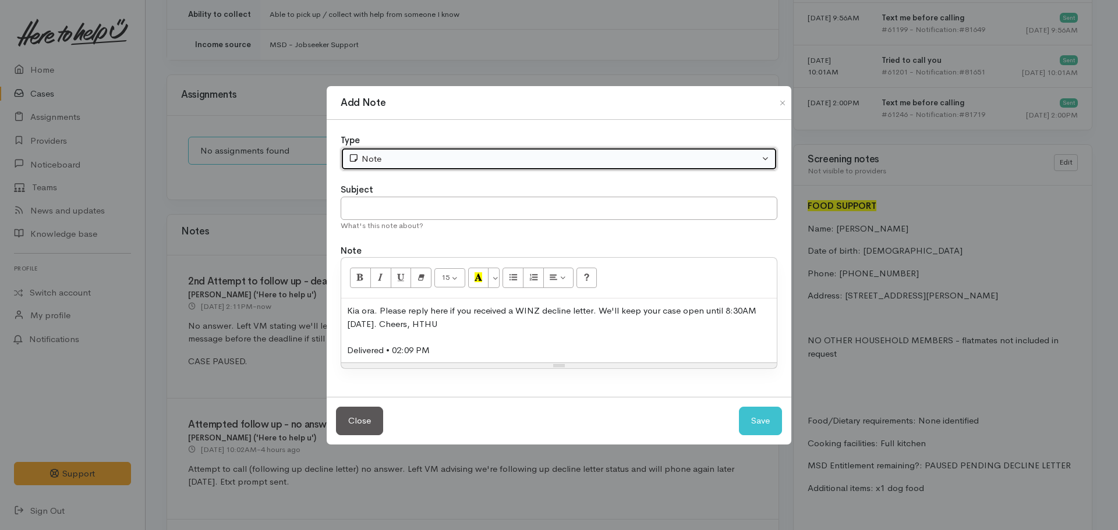
click at [390, 159] on div "Note" at bounding box center [553, 159] width 411 height 13
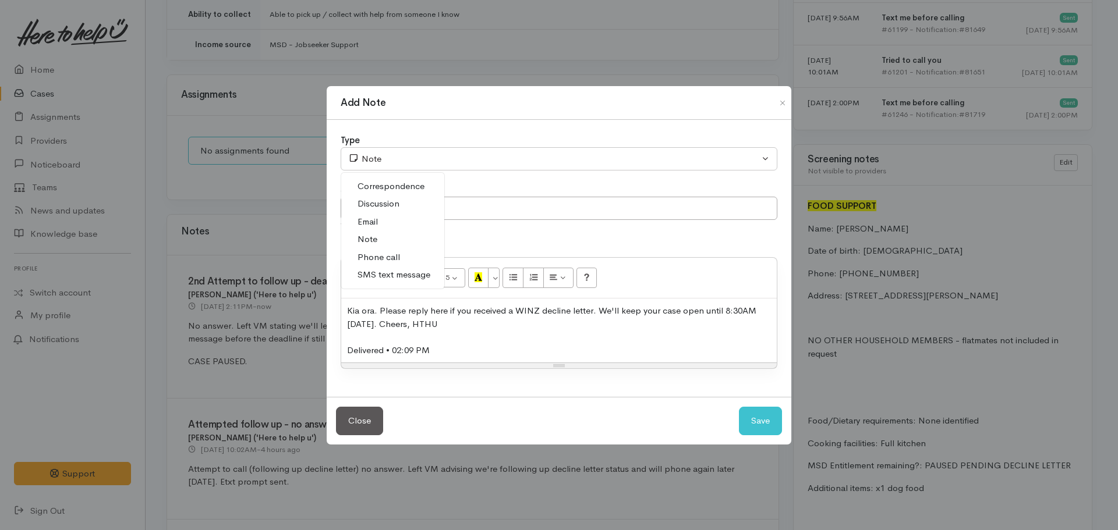
click at [388, 274] on span "SMS text message" at bounding box center [393, 274] width 73 height 13
click at [767, 420] on button "Save" at bounding box center [760, 421] width 43 height 29
select select "1"
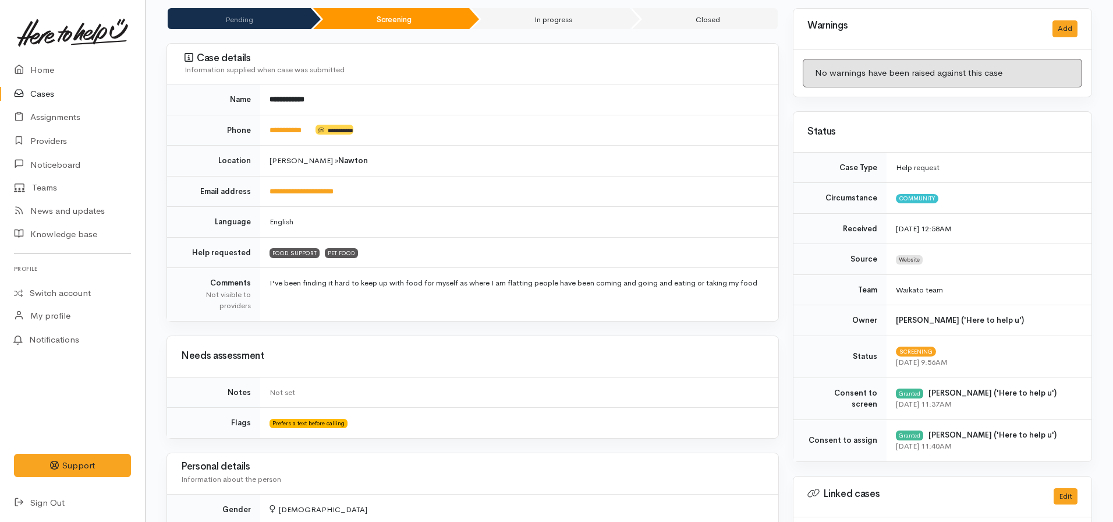
scroll to position [0, 0]
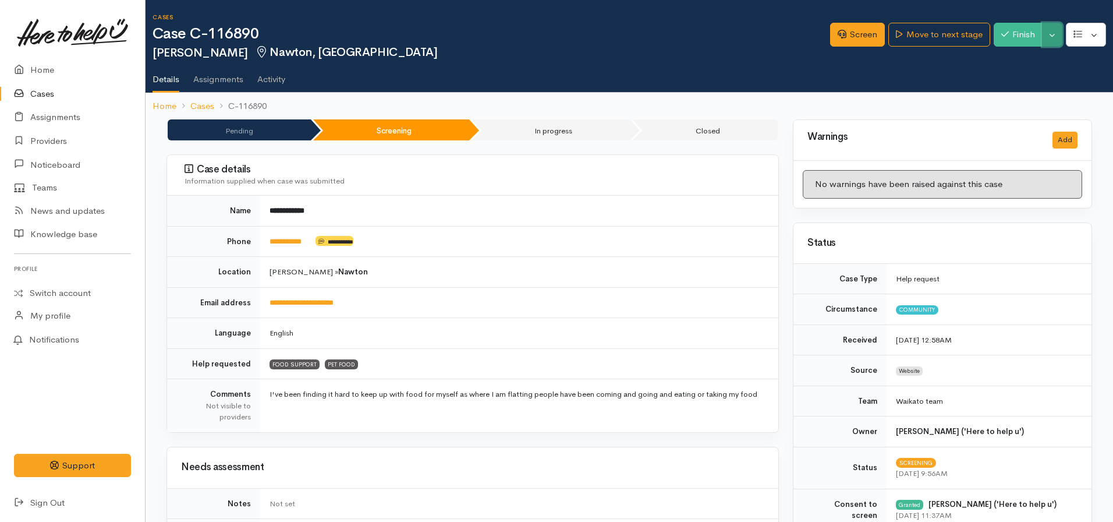
click at [1051, 33] on button "Toggle Dropdown" at bounding box center [1052, 35] width 20 height 24
click at [1000, 62] on link "Pause" at bounding box center [1016, 62] width 92 height 18
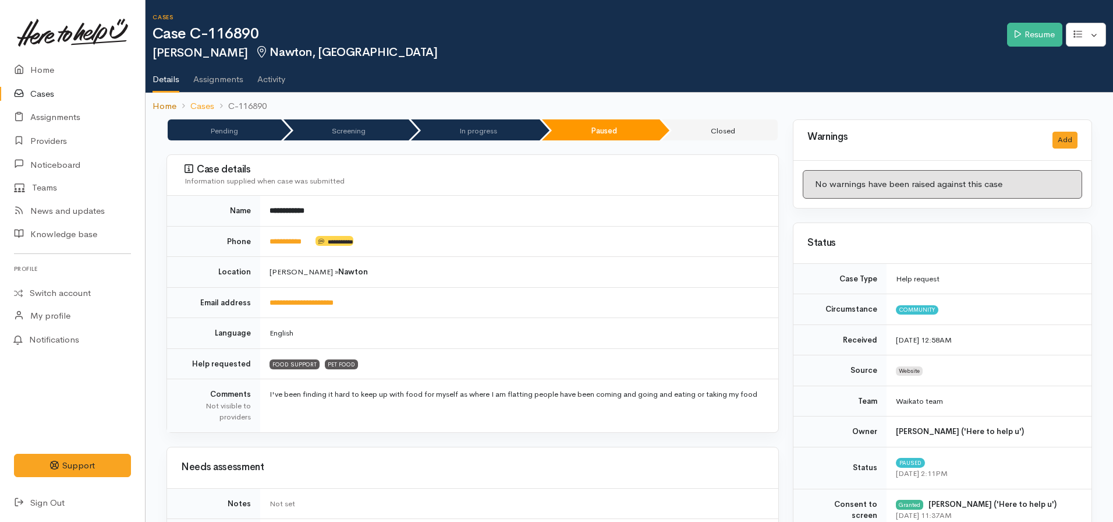
click at [164, 107] on link "Home" at bounding box center [165, 106] width 24 height 13
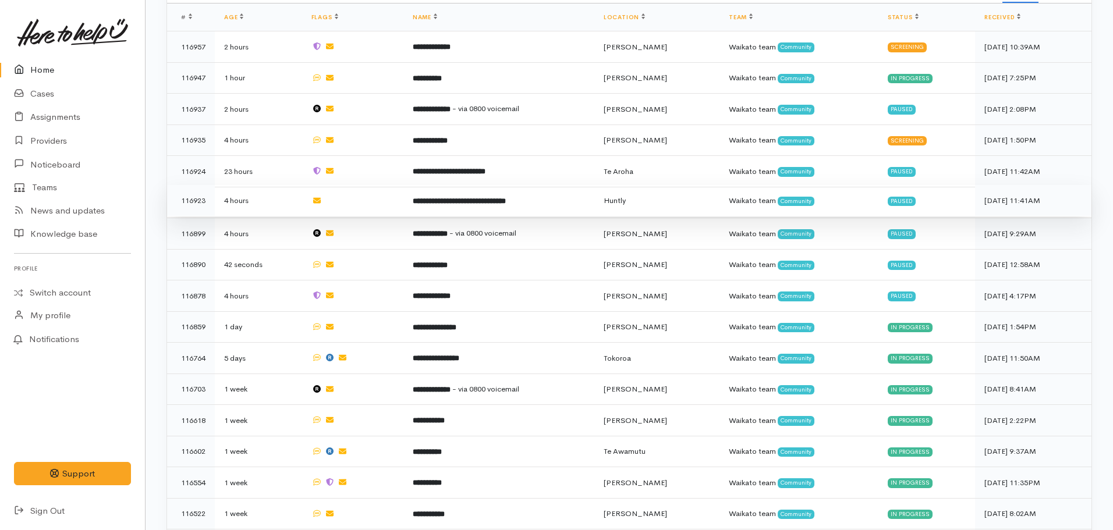
scroll to position [559, 0]
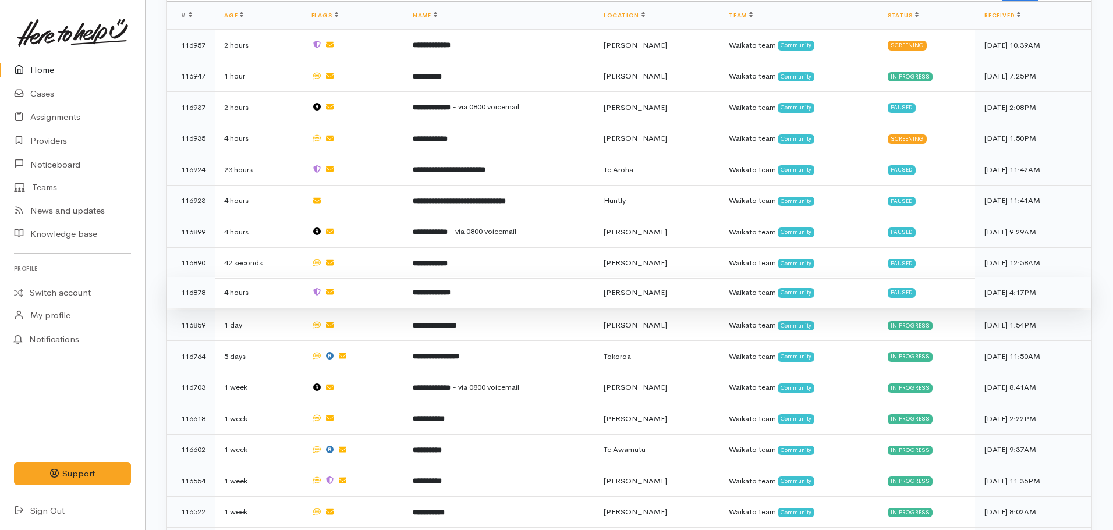
click at [451, 289] on b "**********" at bounding box center [432, 293] width 38 height 8
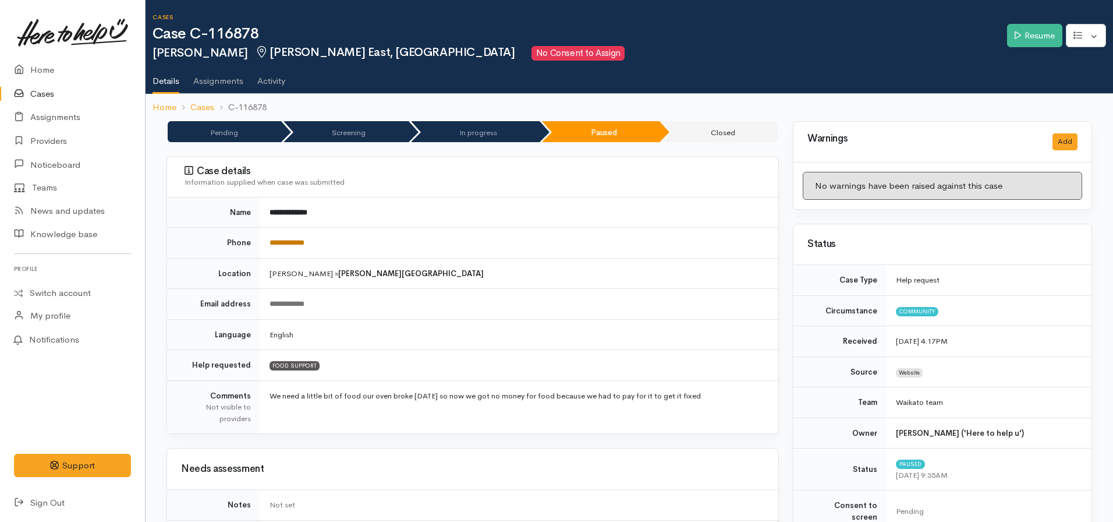
click at [291, 242] on link "**********" at bounding box center [287, 243] width 35 height 8
click at [1016, 38] on icon at bounding box center [1018, 35] width 6 height 9
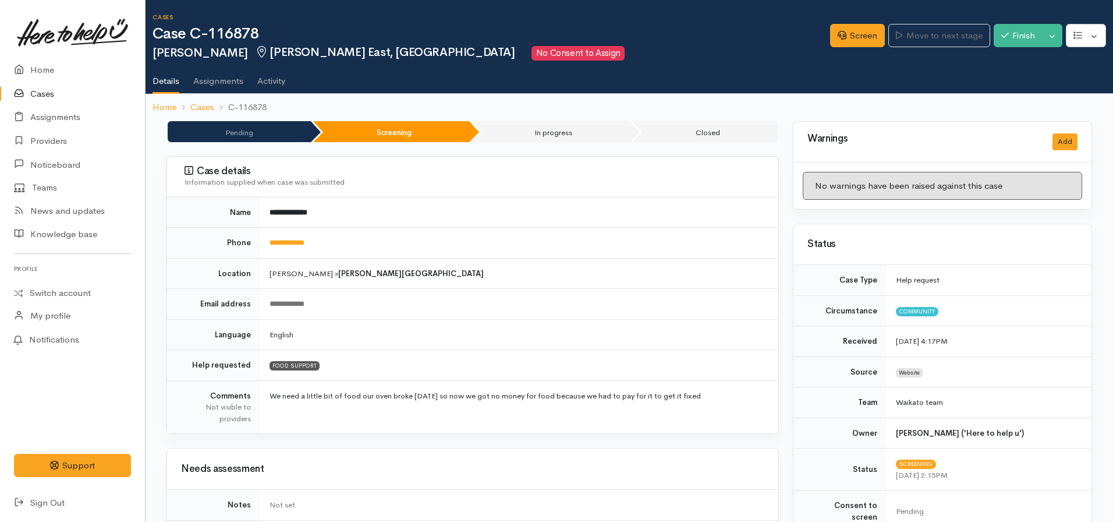
click at [844, 52] on div "Screen Move to next stage Finish Toggle Dropdown Pause" at bounding box center [971, 37] width 283 height 40
click at [841, 39] on icon at bounding box center [842, 35] width 9 height 9
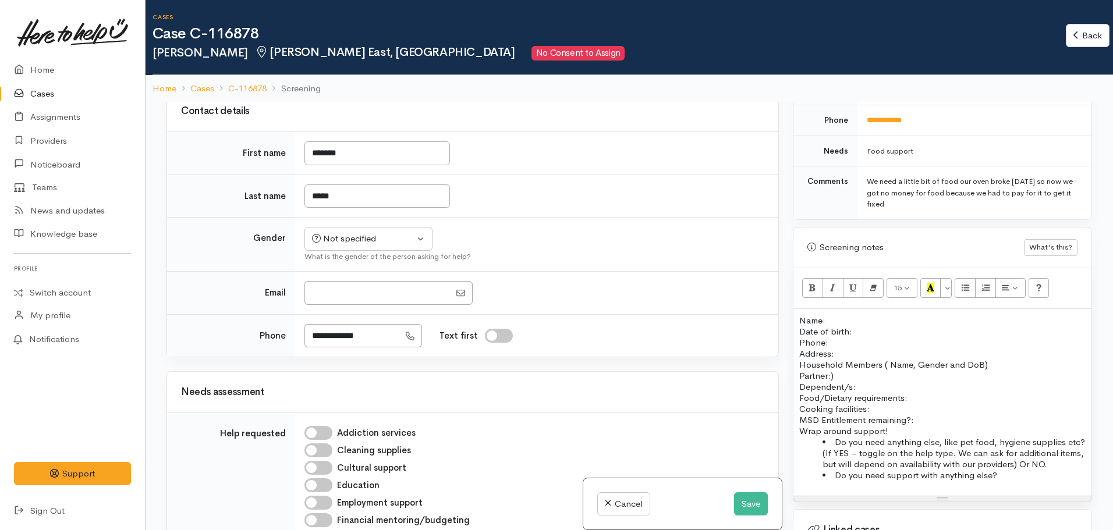
scroll to position [555, 0]
click at [840, 348] on p "Address:" at bounding box center [942, 353] width 286 height 11
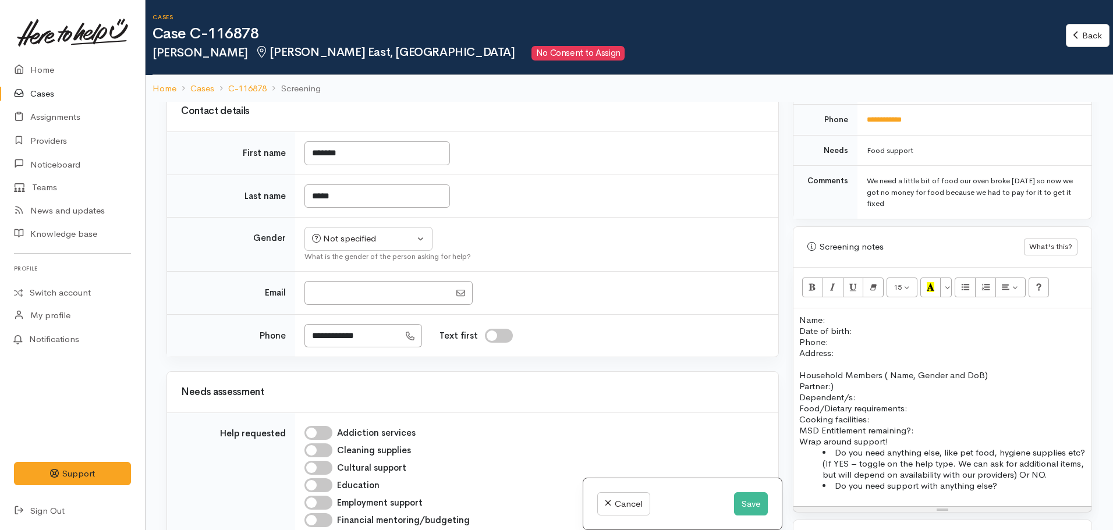
click at [866, 390] on p "Household Members ( Name, Gender and DoB) Partner:) Dependent/s:" at bounding box center [942, 386] width 286 height 33
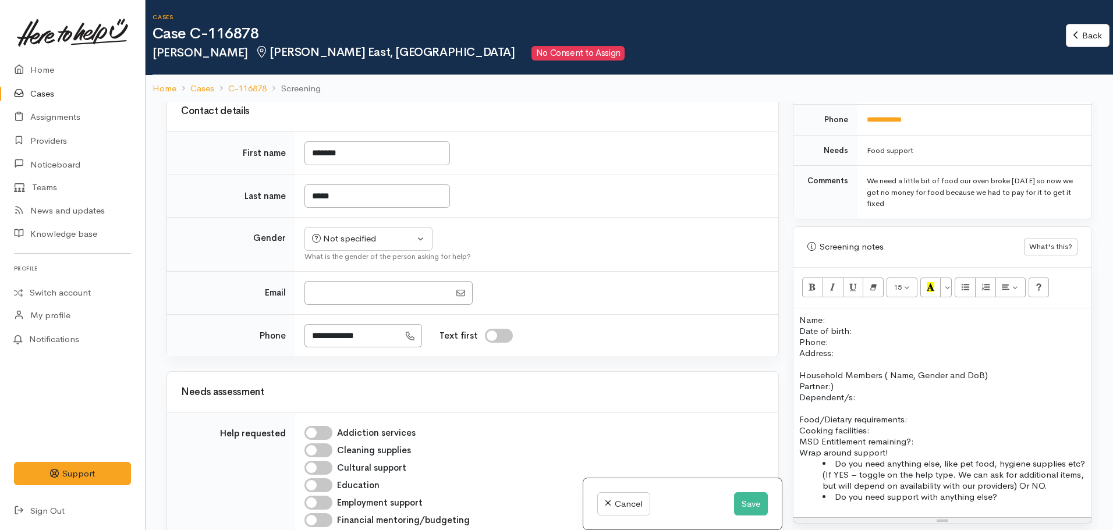
click at [800, 314] on p "Name: Date of birth: Phone:" at bounding box center [942, 330] width 286 height 33
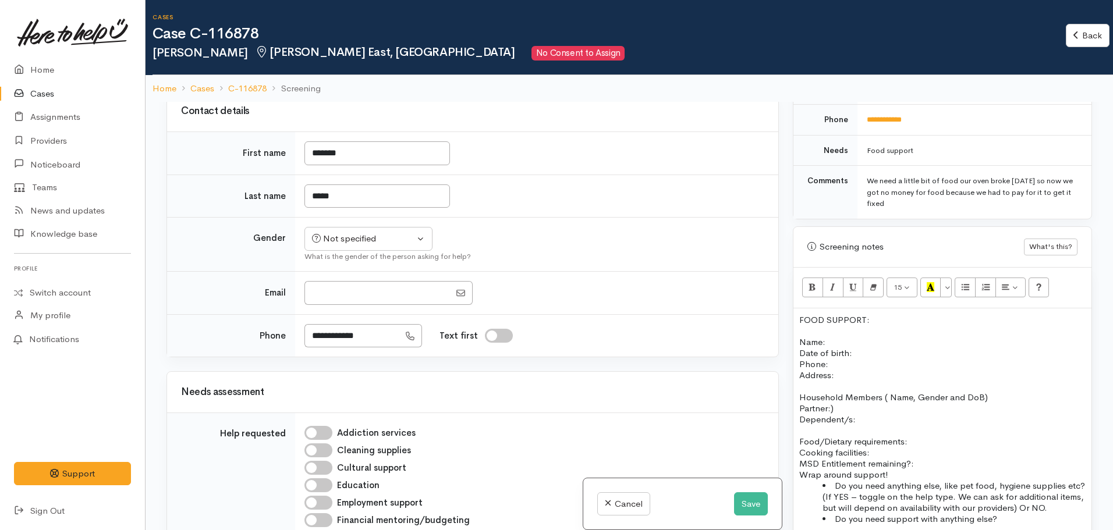
drag, startPoint x: 878, startPoint y: 309, endPoint x: 792, endPoint y: 307, distance: 86.2
click at [792, 307] on div "Warnings Add No warnings have been raised against this case Add Warning Title ●…" at bounding box center [942, 367] width 313 height 530
click at [813, 282] on icon "Bold (CTRL+B)" at bounding box center [813, 287] width 8 height 10
click at [930, 282] on icon "Recent Color" at bounding box center [931, 287] width 8 height 10
click at [845, 370] on p "Address:" at bounding box center [942, 375] width 286 height 11
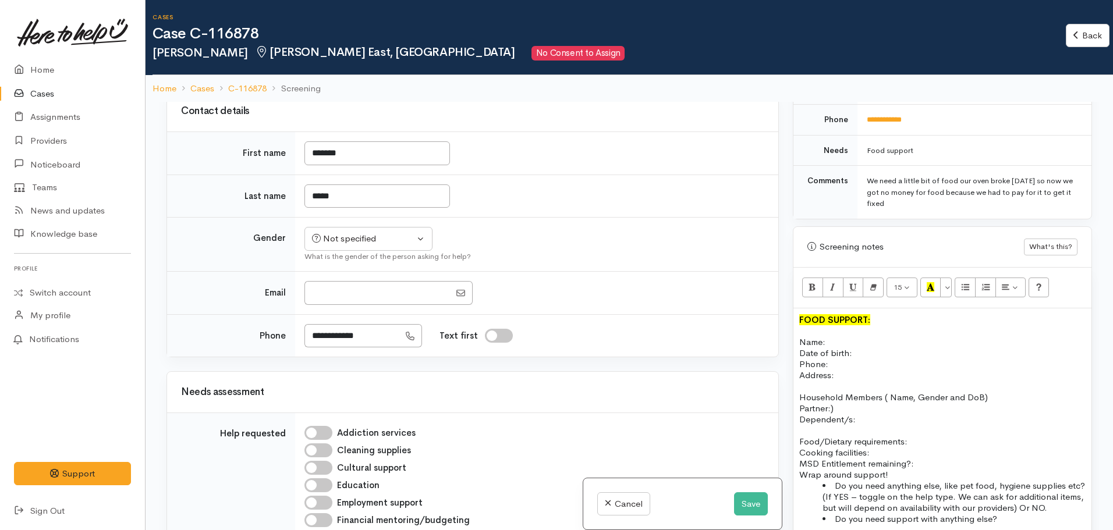
click at [836, 354] on p "Name: Date of birth: Phone:" at bounding box center [942, 352] width 286 height 33
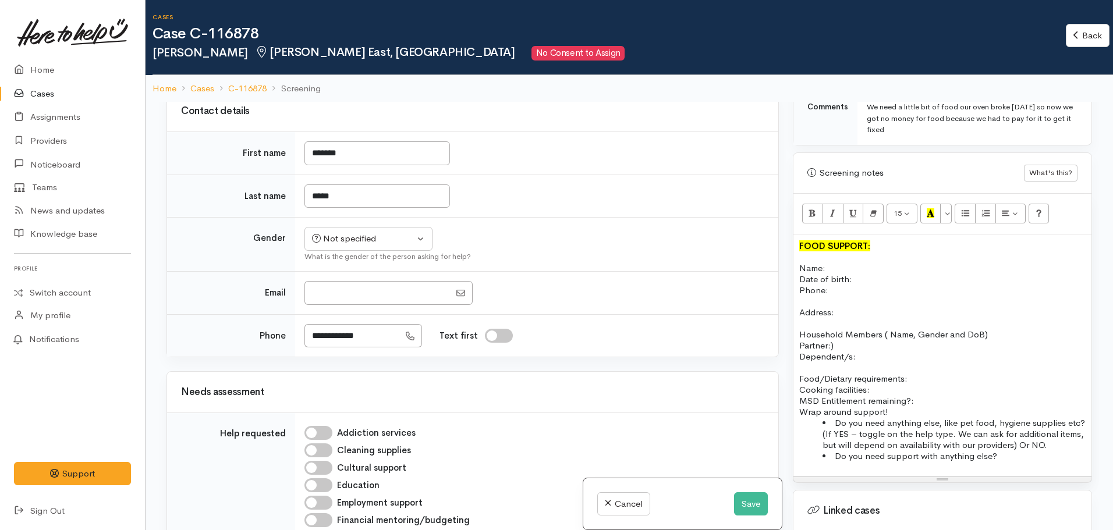
scroll to position [632, 0]
click at [926, 388] on p "Food/Dietary requirements: Cooking facilities: MSD Entitlement remaining?:" at bounding box center [942, 387] width 286 height 33
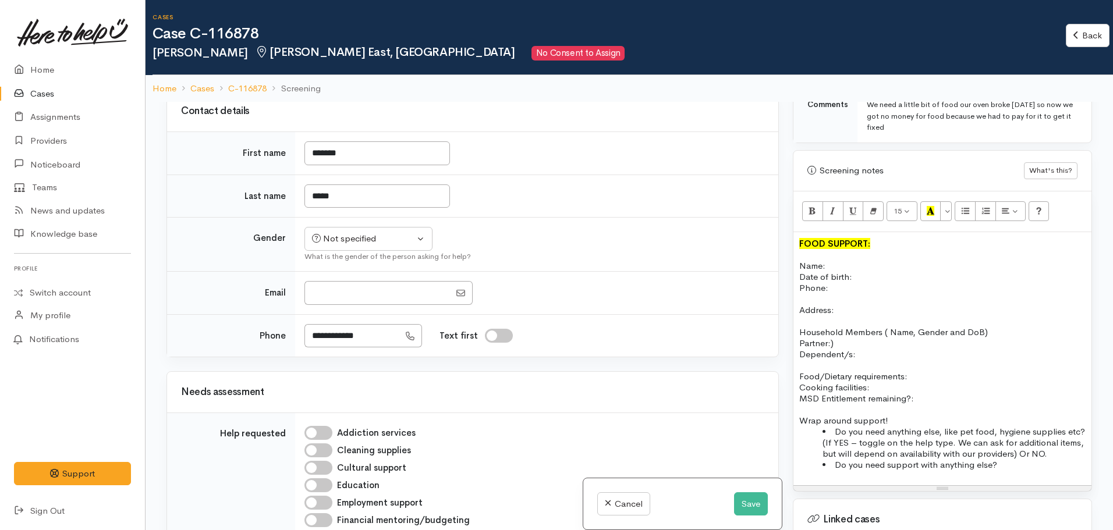
click at [920, 371] on p "Food/Dietary requirements: Cooking facilities: MSD Entitlement remaining?:" at bounding box center [942, 387] width 286 height 33
click at [873, 274] on p "Name: Date of birth: Phone:" at bounding box center [942, 276] width 286 height 33
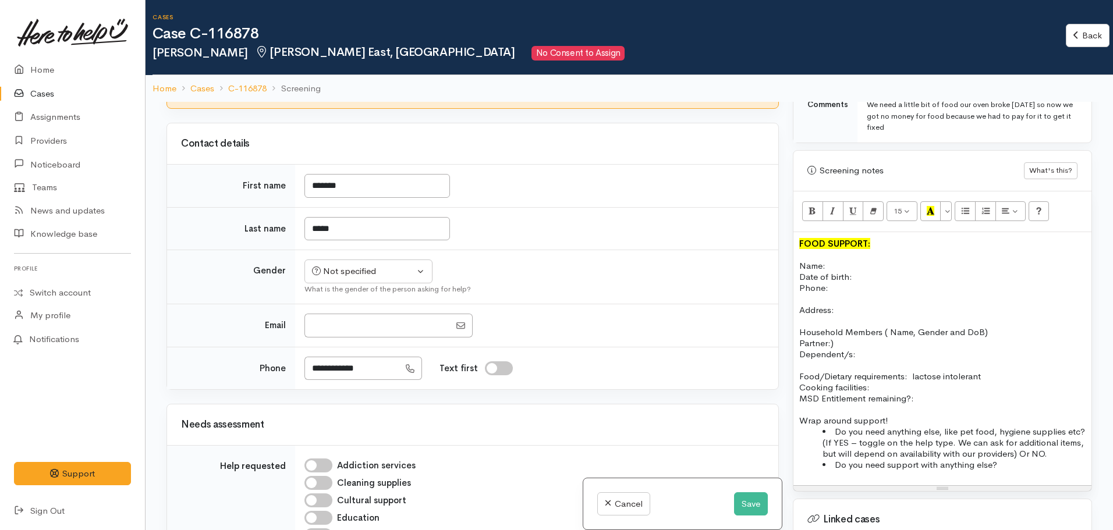
scroll to position [0, 0]
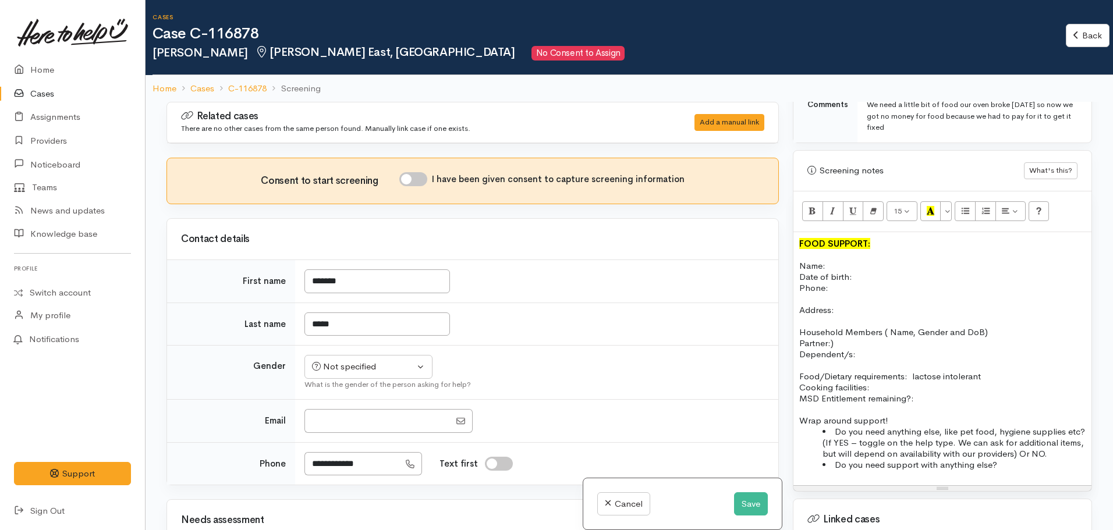
click at [417, 169] on div "Consent to start screening I have been given consent to capture screening infor…" at bounding box center [472, 180] width 611 height 45
click at [417, 175] on input "I have been given consent to capture screening information" at bounding box center [413, 179] width 28 height 14
checkbox input "true"
click at [387, 373] on div "Not specified" at bounding box center [363, 366] width 102 height 13
click at [346, 430] on span "Female" at bounding box center [378, 429] width 100 height 13
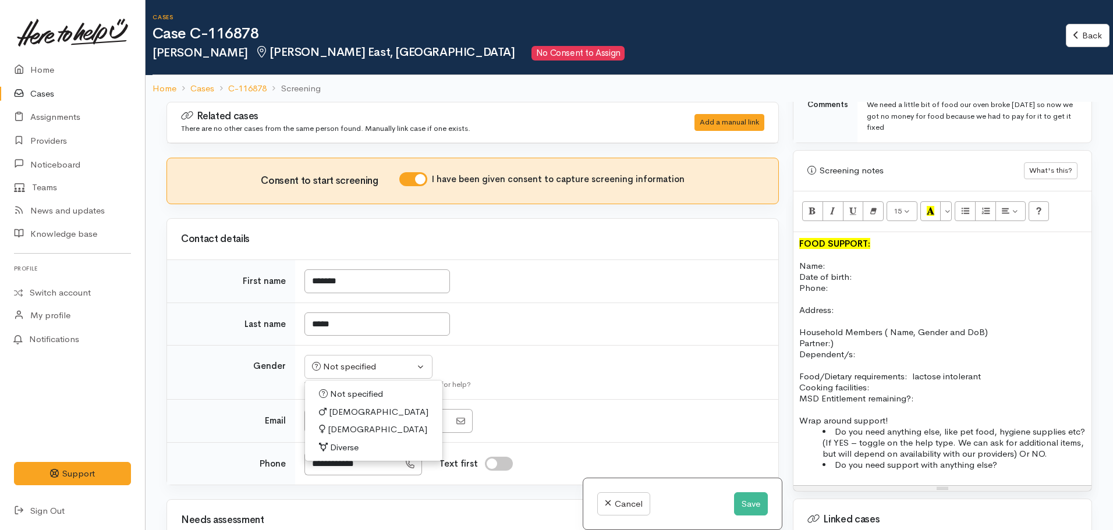
select select "Female"
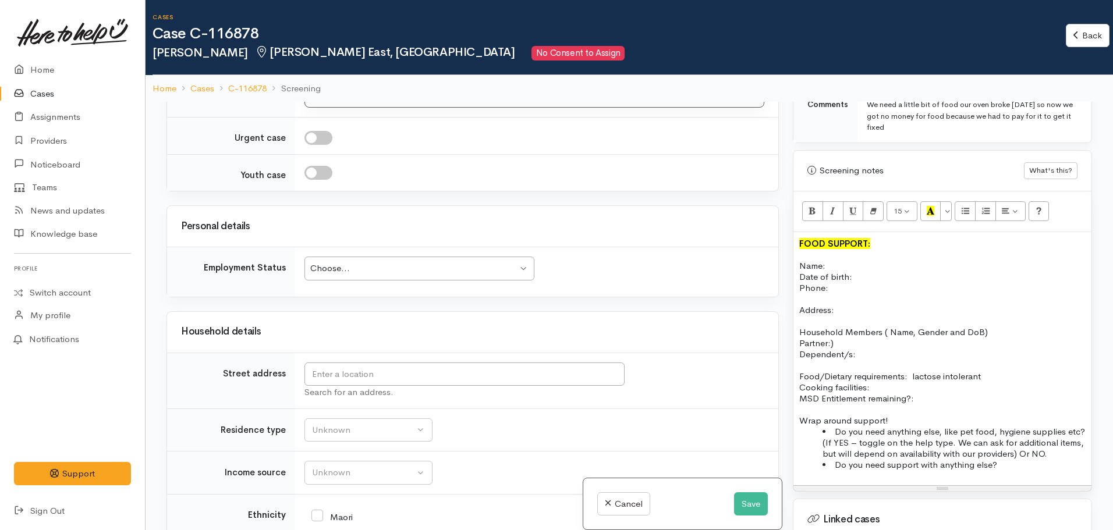
scroll to position [1137, 0]
click at [371, 371] on input "text" at bounding box center [464, 374] width 320 height 24
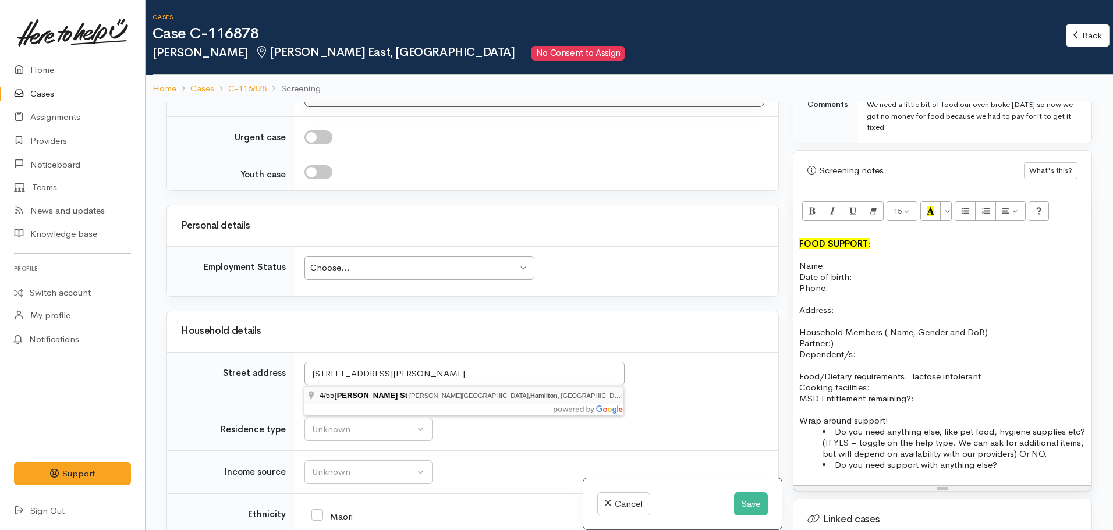
type input "4/55 Albert St, Hamilton East, Hamilton, New Zealand"
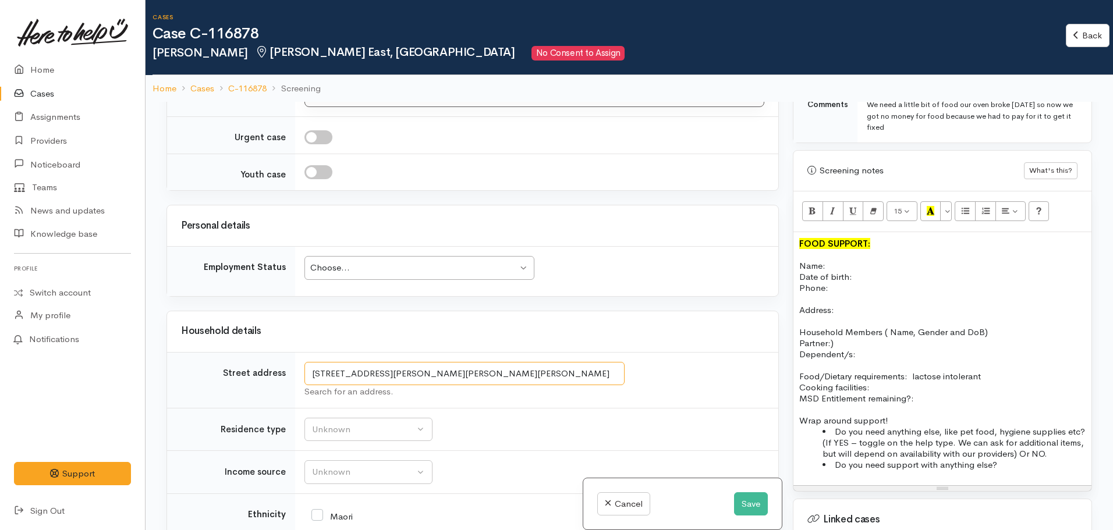
drag, startPoint x: 535, startPoint y: 375, endPoint x: 301, endPoint y: 376, distance: 234.0
click at [301, 376] on td "4/55 Albert St, Hamilton East, Hamilton, New Zealand Search for an address." at bounding box center [536, 380] width 483 height 56
click at [870, 271] on p "Name: Date of birth: Phone:" at bounding box center [942, 276] width 286 height 33
click at [858, 316] on p at bounding box center [942, 321] width 286 height 11
click at [853, 304] on p "Address:" at bounding box center [942, 309] width 286 height 11
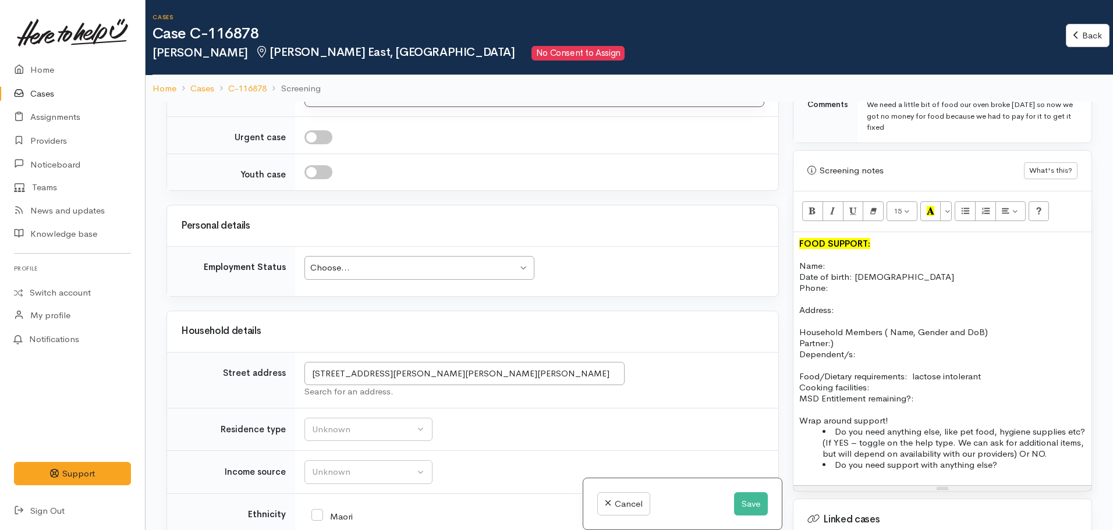
drag, startPoint x: 853, startPoint y: 299, endPoint x: 842, endPoint y: 297, distance: 11.1
click at [842, 304] on p "Address:" at bounding box center [942, 309] width 286 height 11
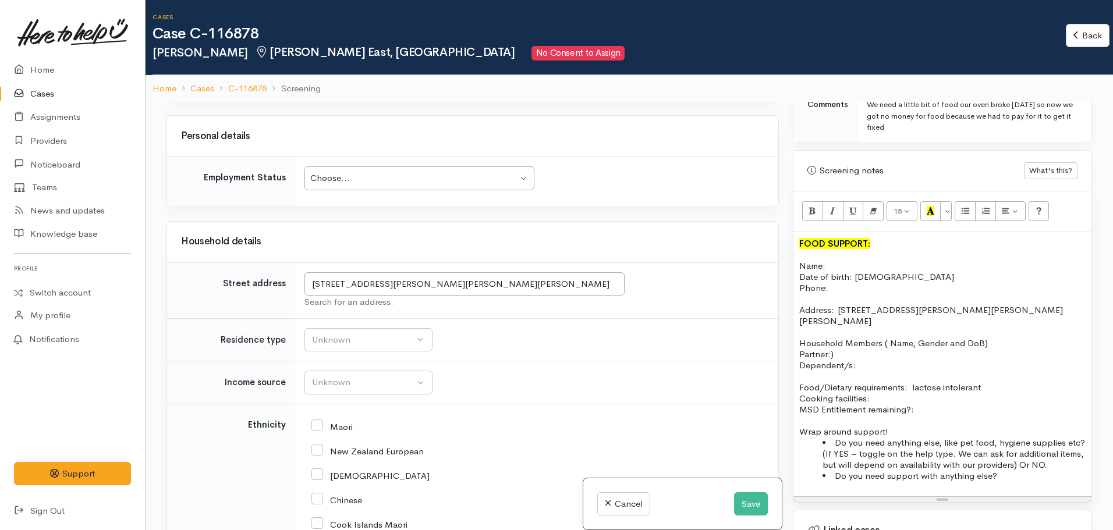
scroll to position [1226, 0]
click at [363, 382] on div "Unknown" at bounding box center [363, 383] width 102 height 13
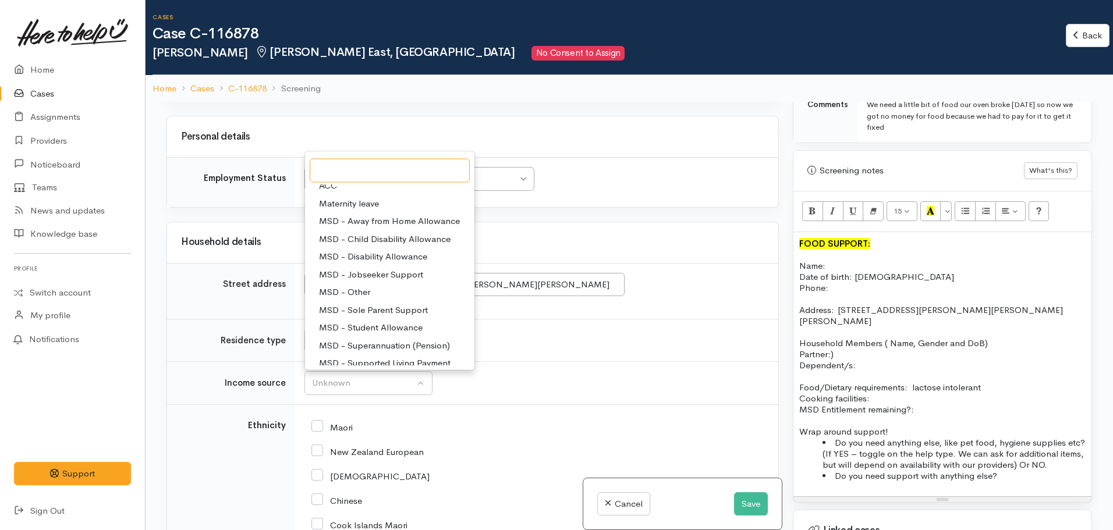
scroll to position [30, 0]
click at [906, 269] on p "Name: Date of birth: 26.sept.200 Phone:" at bounding box center [942, 276] width 286 height 33
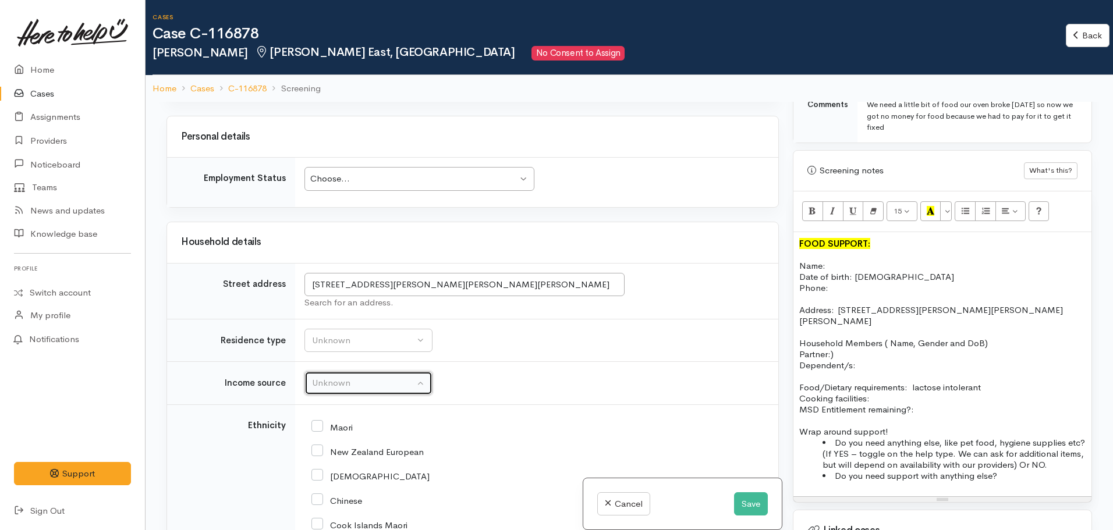
click at [355, 385] on div "Unknown" at bounding box center [363, 383] width 102 height 13
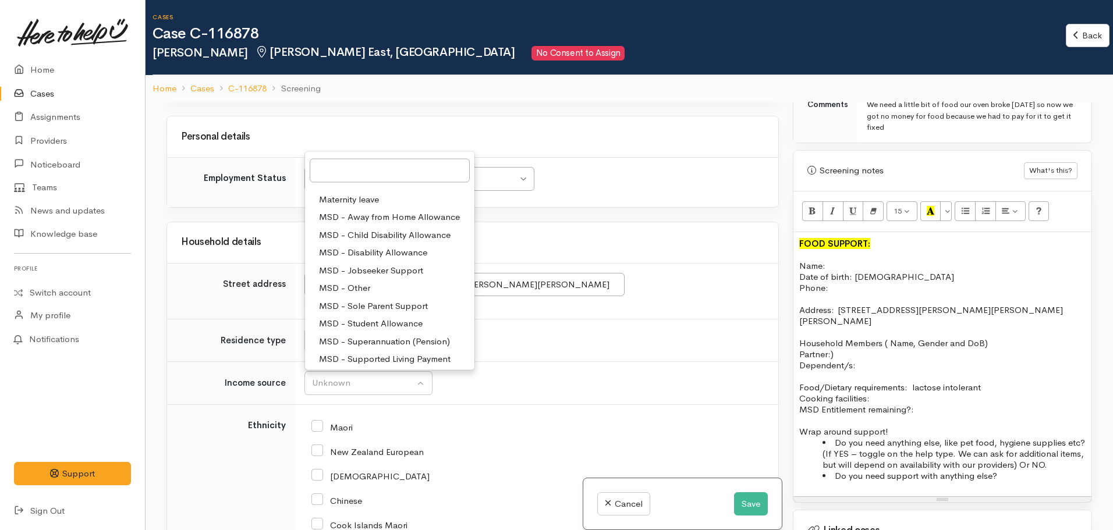
click at [404, 272] on span "MSD - Jobseeker Support" at bounding box center [371, 270] width 104 height 13
select select "4"
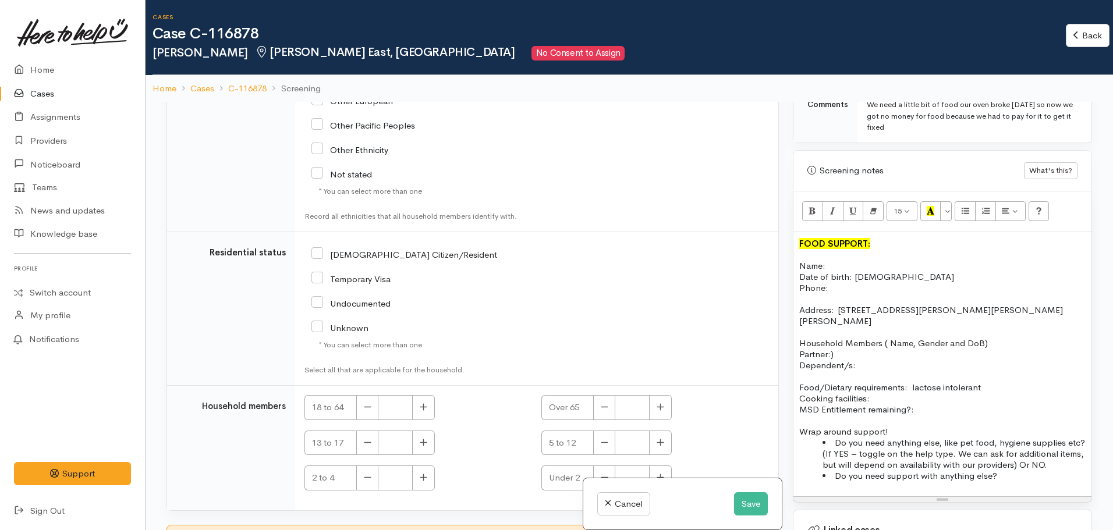
scroll to position [1931, 0]
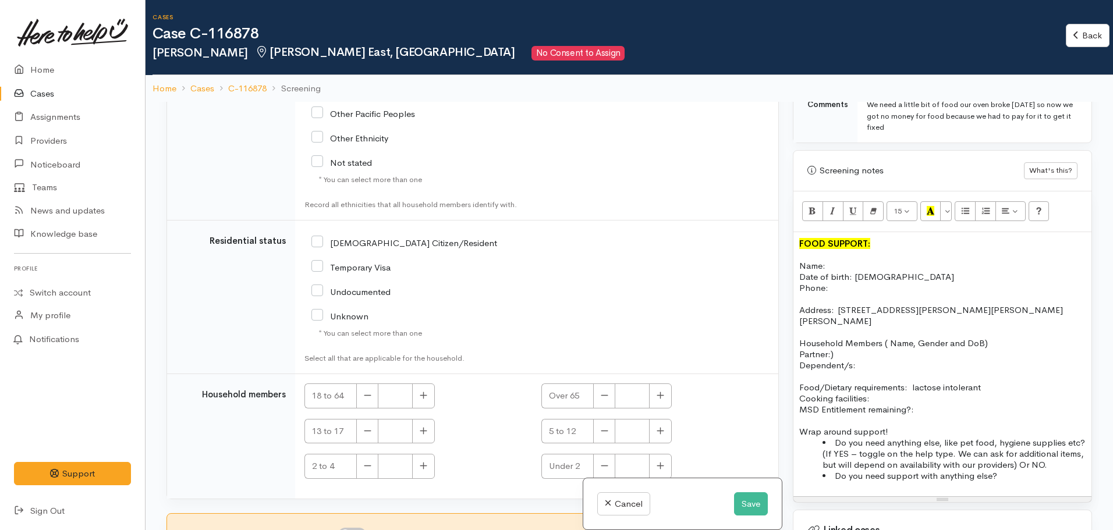
click at [318, 242] on input "[DEMOGRAPHIC_DATA] Citizen/Resident" at bounding box center [404, 242] width 186 height 10
checkbox input "true"
click at [943, 415] on p at bounding box center [942, 420] width 286 height 11
click at [933, 389] on p "Food/Dietary requirements: lactose intolerant Cooking facilities: MSD Entitleme…" at bounding box center [942, 398] width 286 height 33
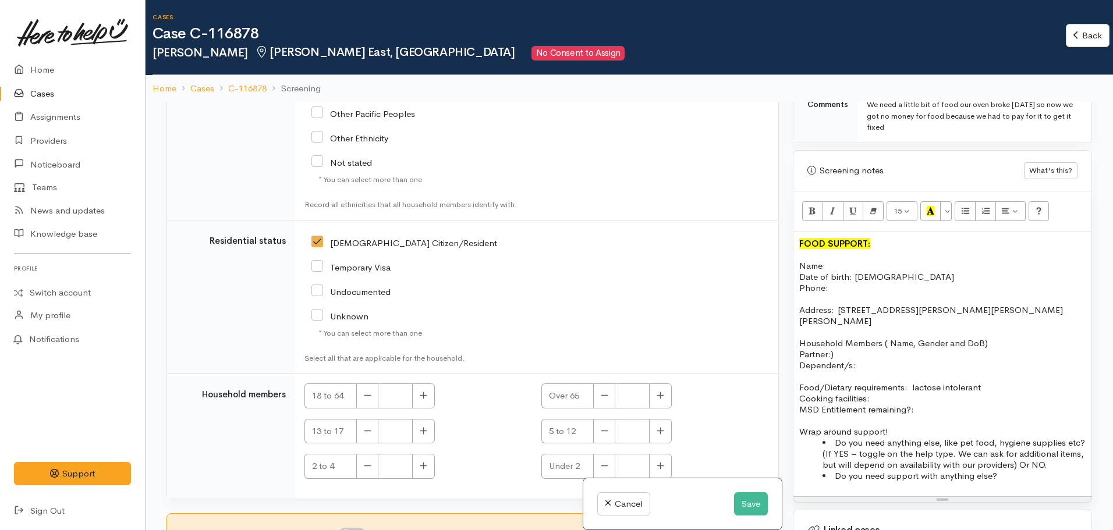
click at [933, 389] on p "Food/Dietary requirements: lactose intolerant Cooking facilities: MSD Entitleme…" at bounding box center [942, 398] width 286 height 33
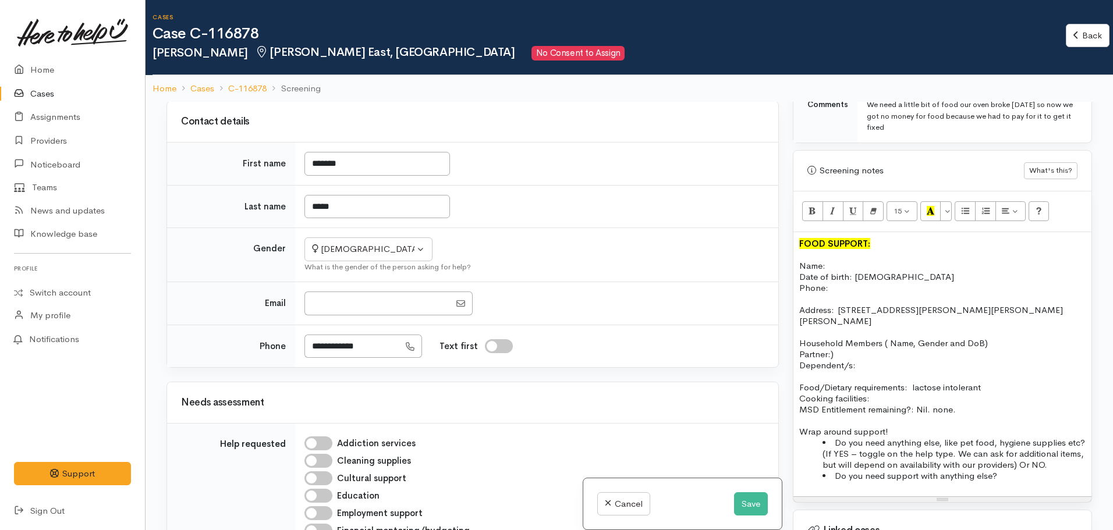
scroll to position [112, 0]
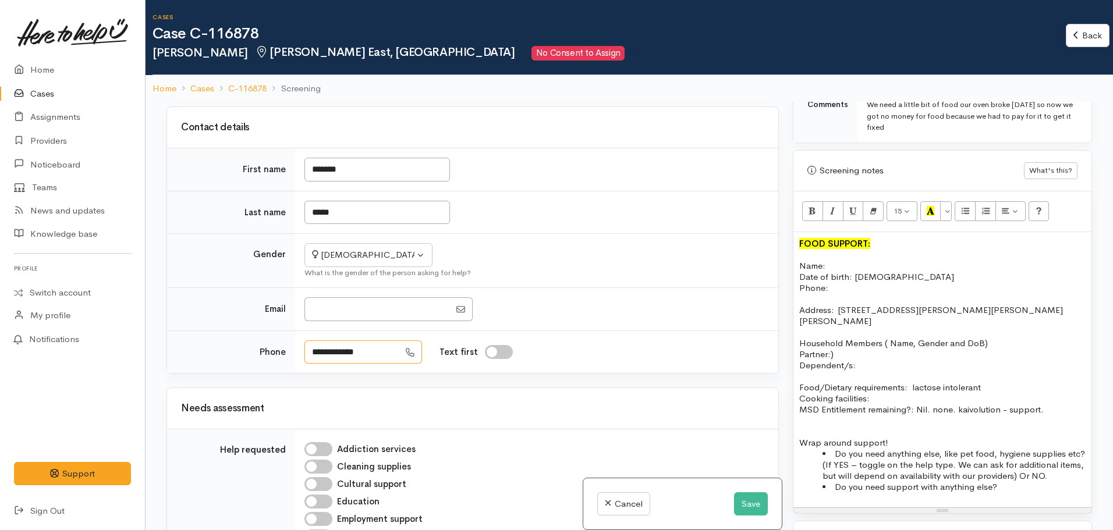
drag, startPoint x: 387, startPoint y: 356, endPoint x: 296, endPoint y: 353, distance: 90.3
click at [296, 353] on td "**********" at bounding box center [536, 352] width 483 height 42
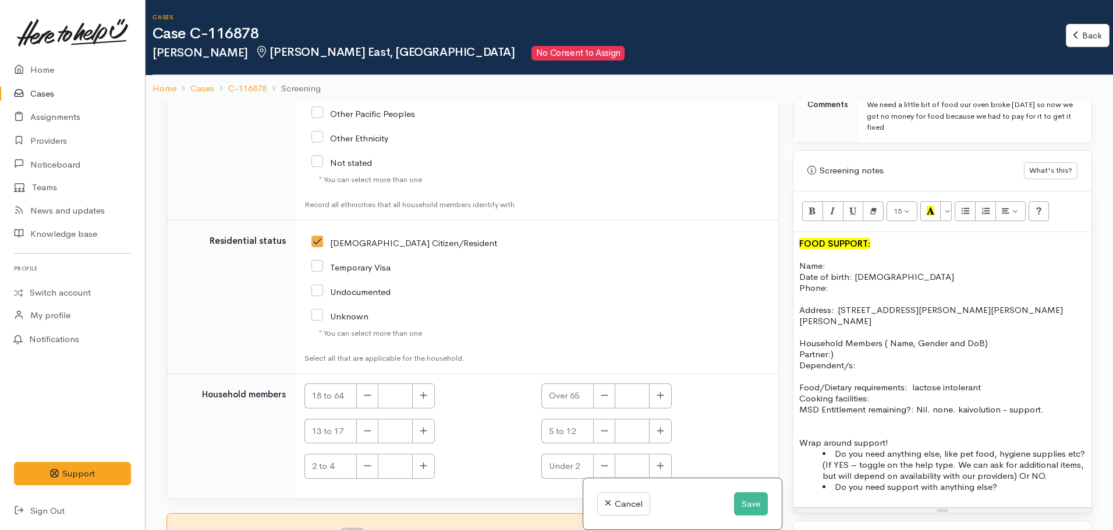
scroll to position [102, 0]
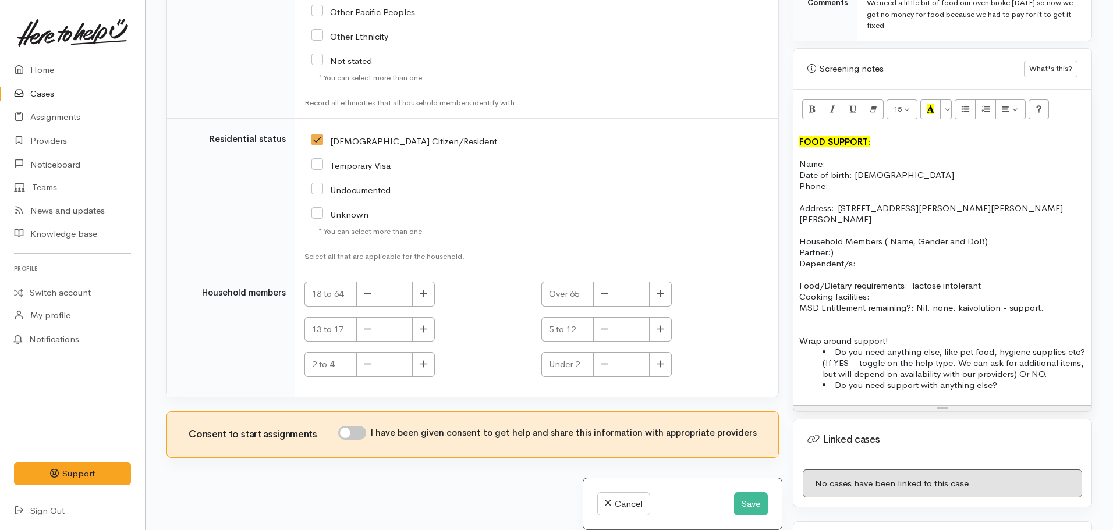
click at [358, 437] on input "I have been given consent to get help and share this information with appropria…" at bounding box center [352, 433] width 28 height 14
checkbox input "true"
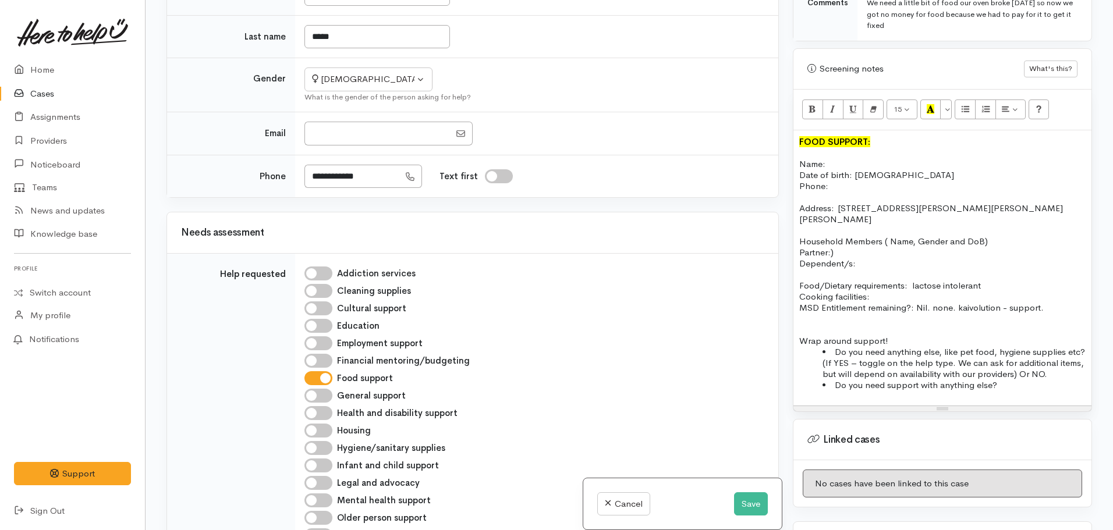
scroll to position [0, 0]
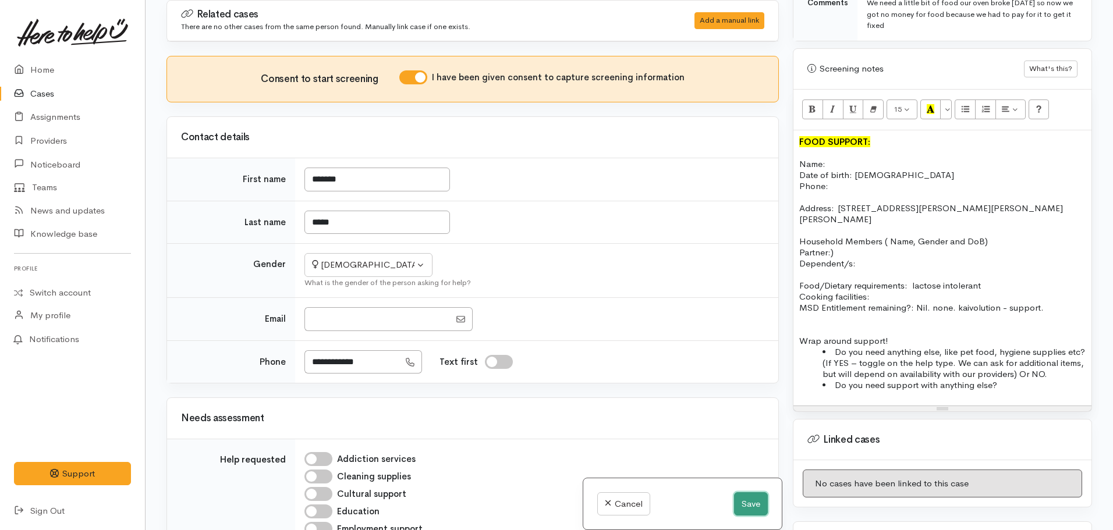
click at [749, 505] on button "Save" at bounding box center [751, 505] width 34 height 24
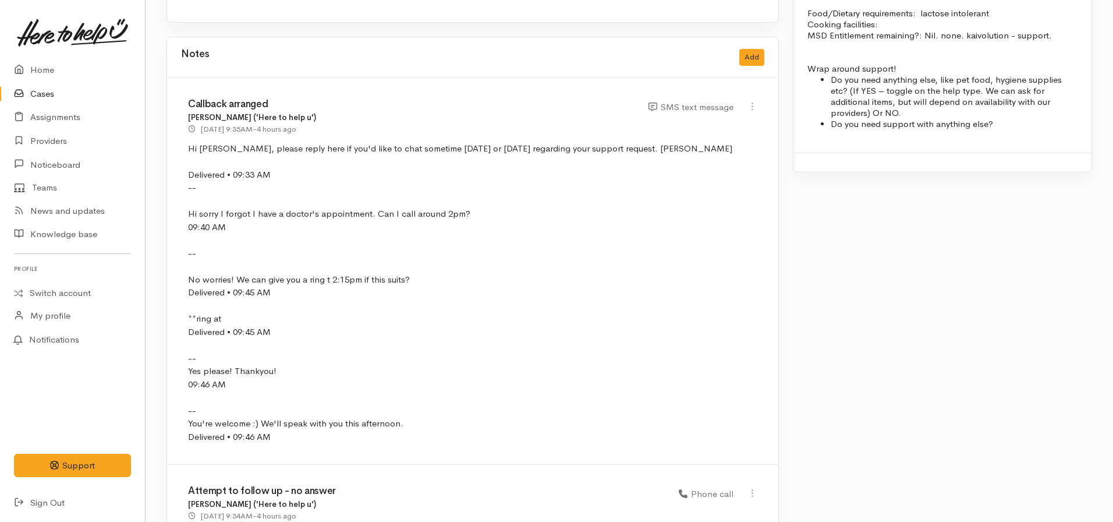
scroll to position [1059, 0]
click at [752, 48] on button "Add" at bounding box center [751, 56] width 25 height 17
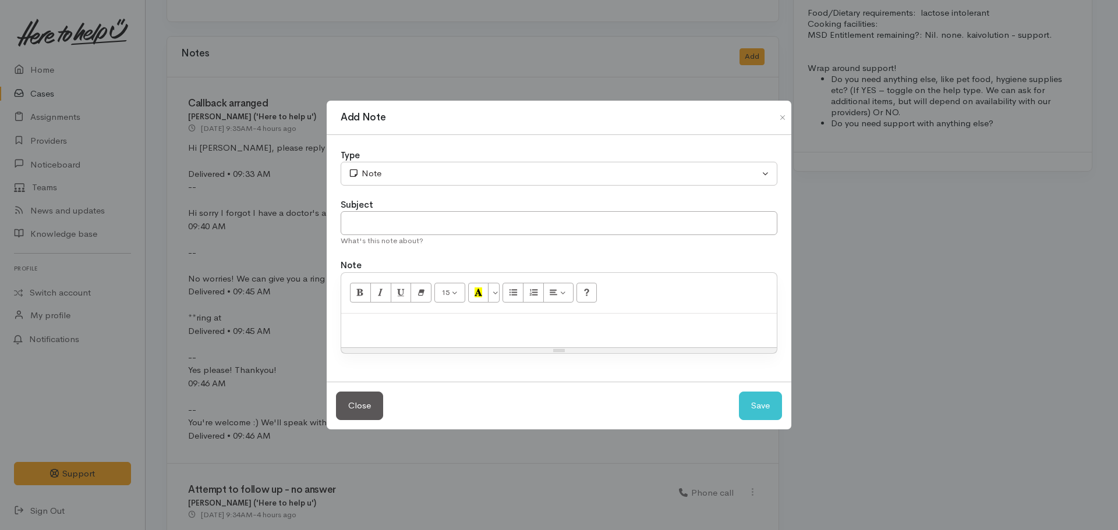
click at [404, 316] on div at bounding box center [558, 331] width 435 height 34
click at [431, 160] on div "Type" at bounding box center [559, 155] width 437 height 13
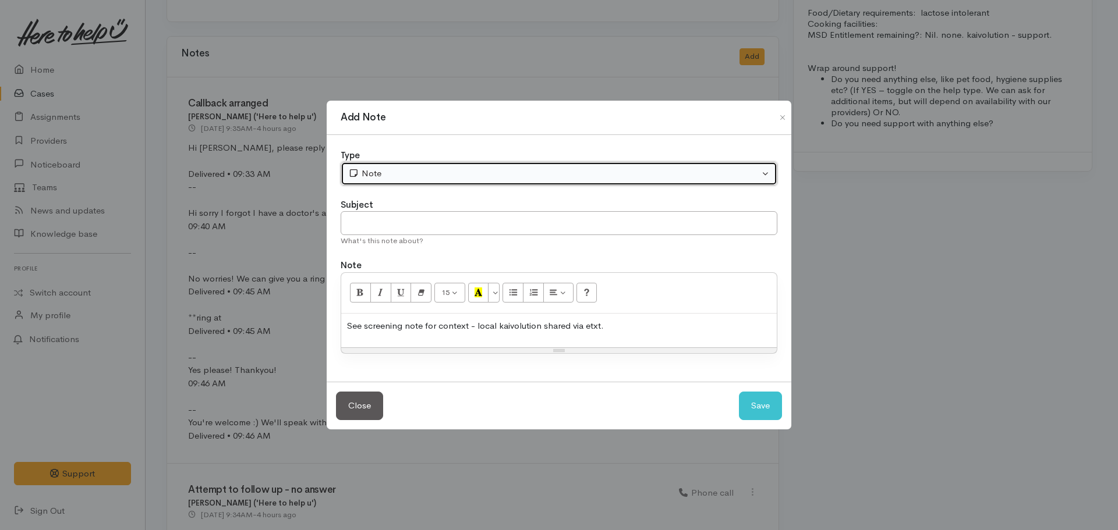
click at [405, 175] on div "Note" at bounding box center [553, 173] width 411 height 13
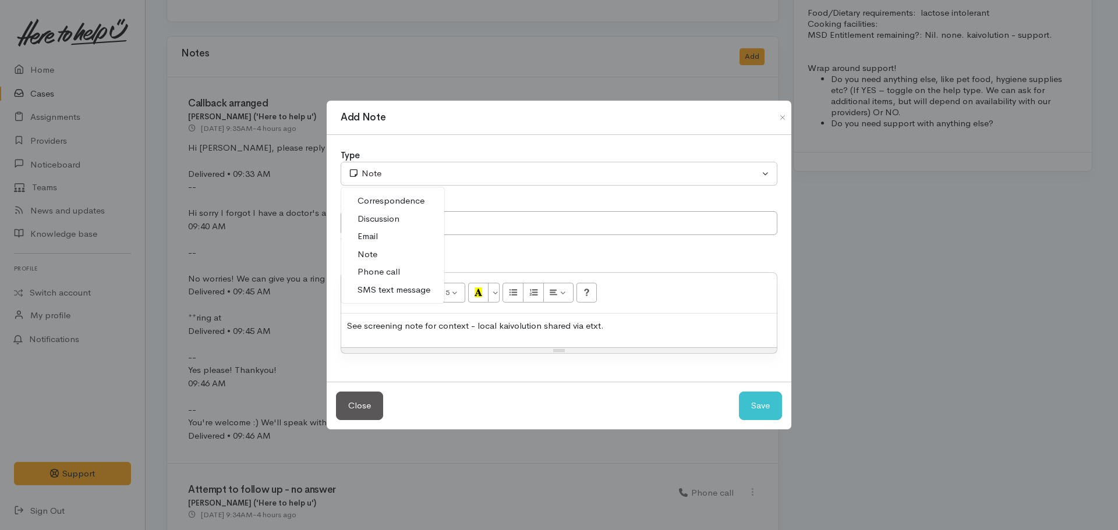
click at [380, 273] on span "Phone call" at bounding box center [378, 271] width 42 height 13
select select "3"
click at [447, 216] on input "text" at bounding box center [559, 223] width 437 height 24
type input "Advice given"
click at [632, 326] on p "See screening note for context - local kaivolution shared via etxt." at bounding box center [559, 326] width 424 height 13
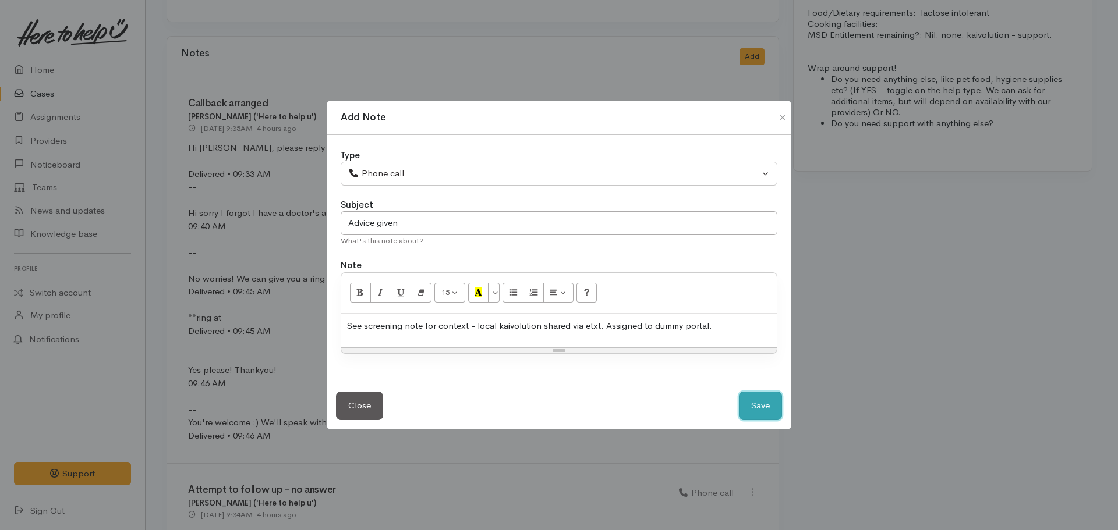
click at [766, 400] on button "Save" at bounding box center [760, 406] width 43 height 29
select select "1"
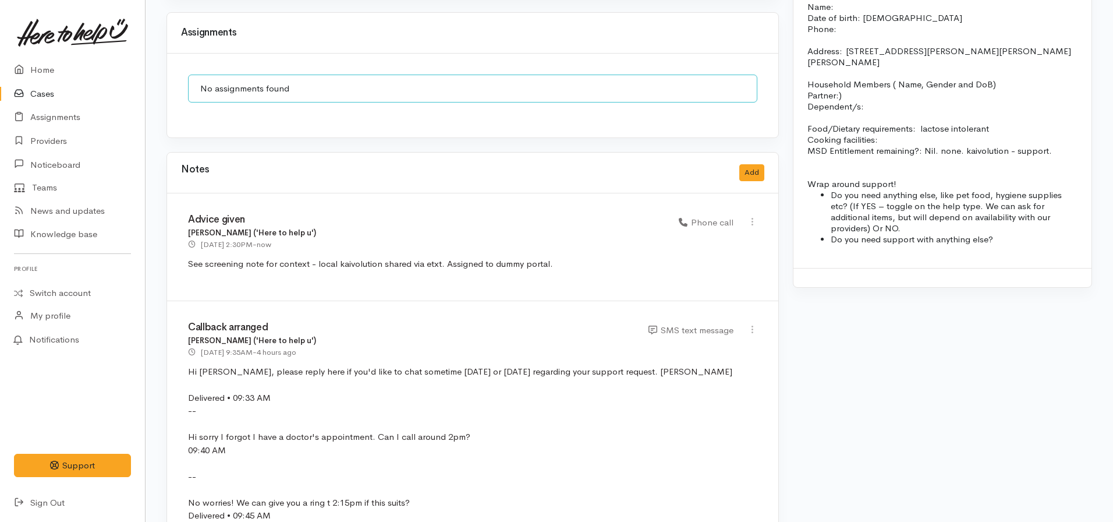
scroll to position [940, 0]
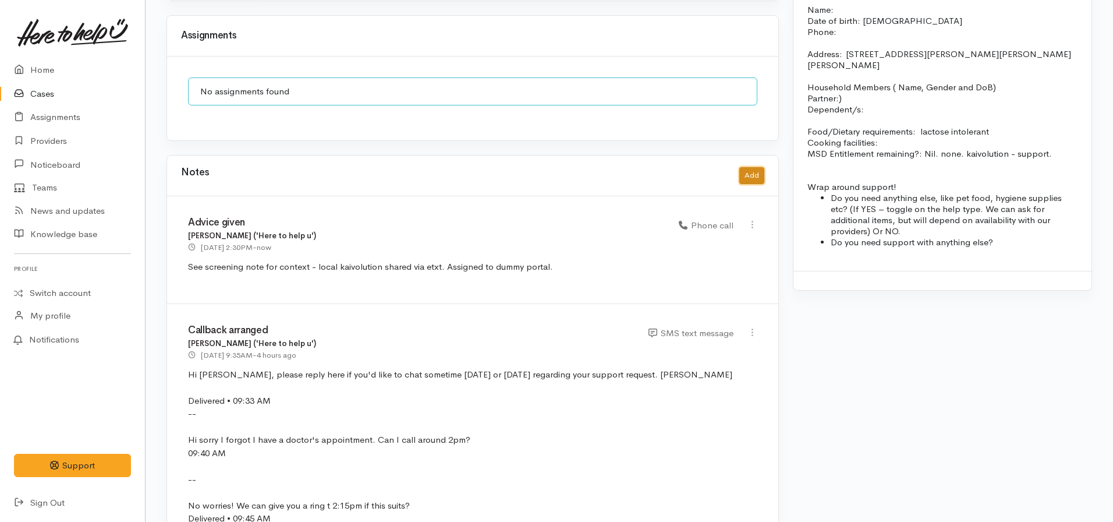
click at [746, 167] on button "Add" at bounding box center [751, 175] width 25 height 17
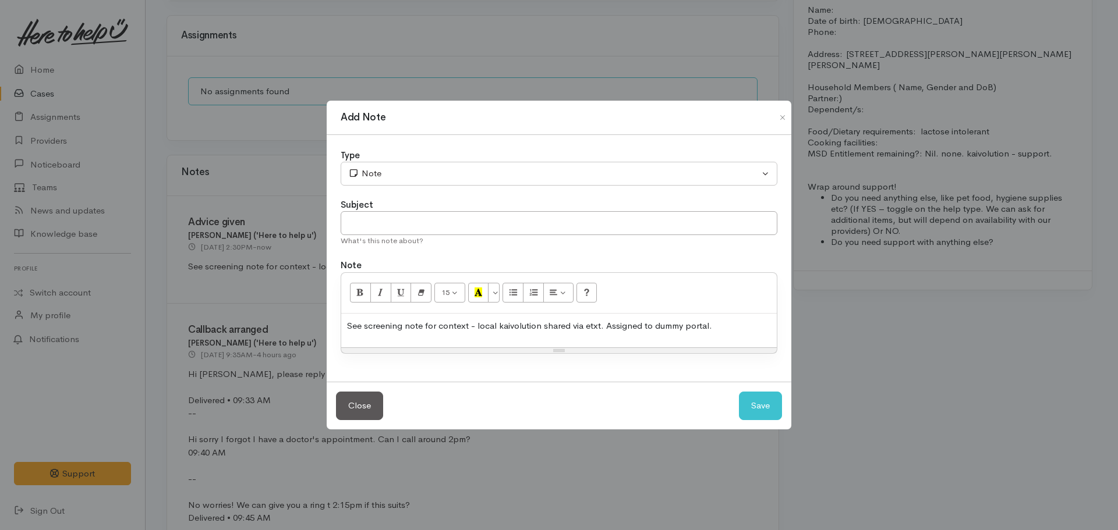
click at [544, 334] on div "See screening note for context - local kaivolution shared via etxt. Assigned to…" at bounding box center [558, 331] width 435 height 34
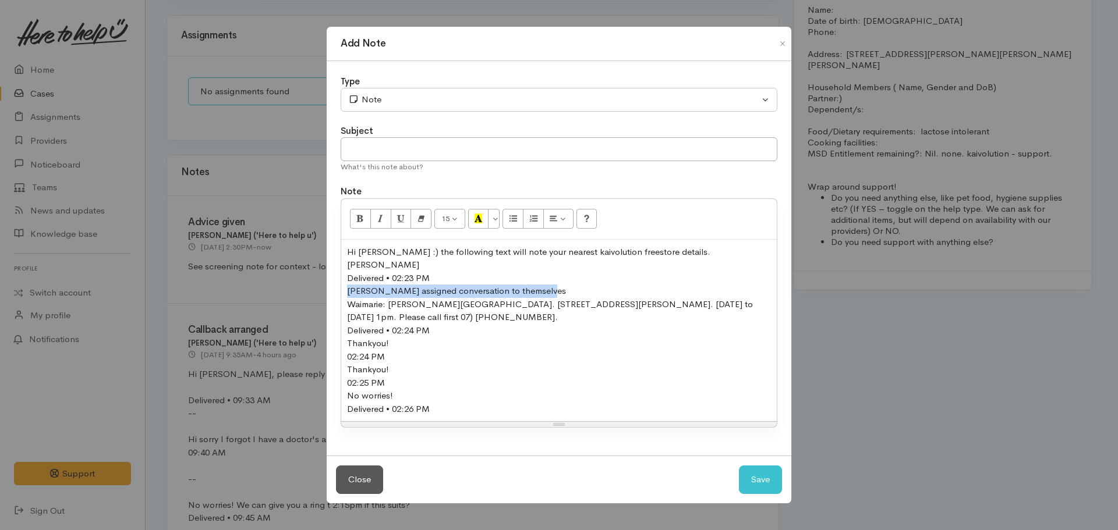
drag, startPoint x: 550, startPoint y: 284, endPoint x: 344, endPoint y: 282, distance: 205.5
click at [344, 282] on div "Hi Mikayla :) the following text will note your nearest kaivolution freestore d…" at bounding box center [558, 331] width 435 height 182
click at [438, 324] on div "Delivered • 02:24 PM" at bounding box center [559, 330] width 424 height 13
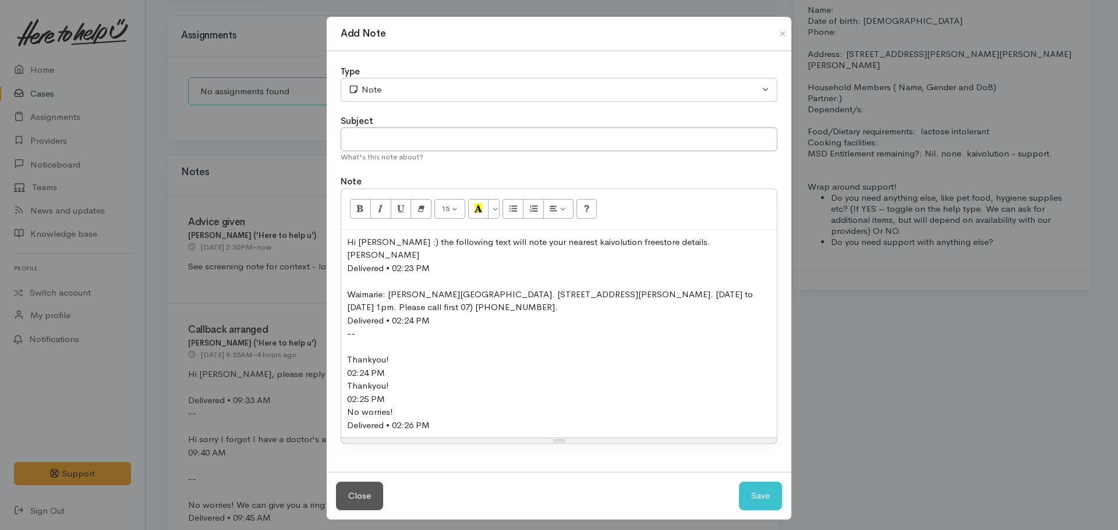
click at [359, 327] on div "--" at bounding box center [559, 333] width 424 height 13
click at [342, 324] on div "Hi Mikayla :) the following text will note your nearest kaivolution freestore d…" at bounding box center [558, 334] width 435 height 208
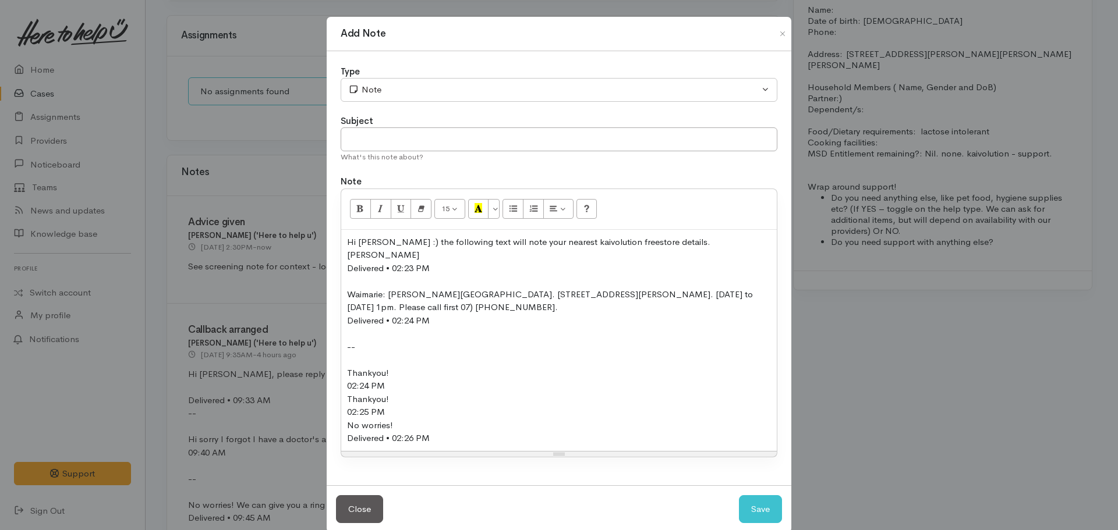
click at [347, 367] on div "Thankyou!" at bounding box center [559, 373] width 424 height 13
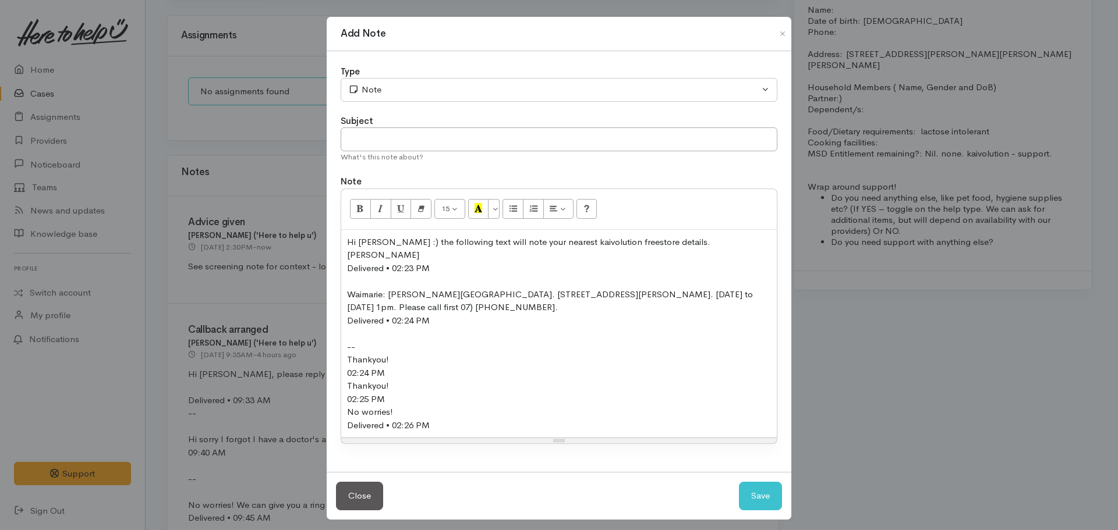
click at [394, 393] on div "02:25 PM" at bounding box center [559, 399] width 424 height 13
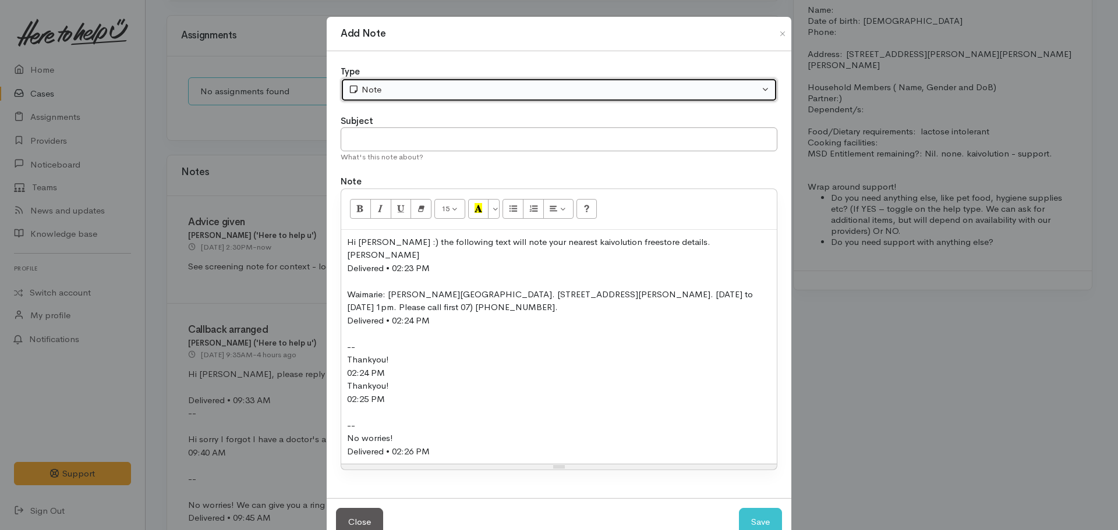
click at [434, 91] on div "Note" at bounding box center [553, 89] width 411 height 13
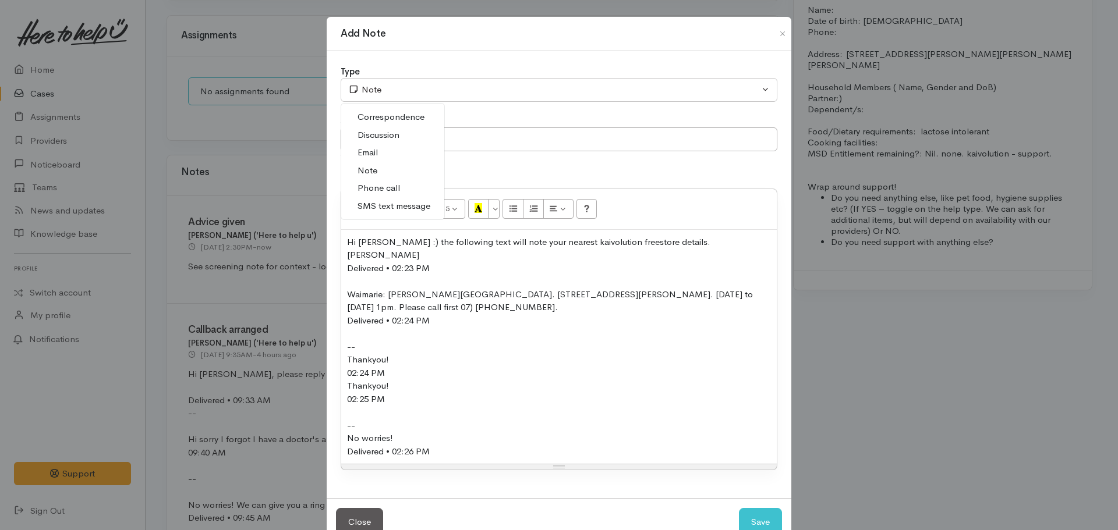
click at [401, 205] on span "SMS text message" at bounding box center [393, 206] width 73 height 13
click at [758, 510] on button "Save" at bounding box center [760, 522] width 43 height 29
select select "1"
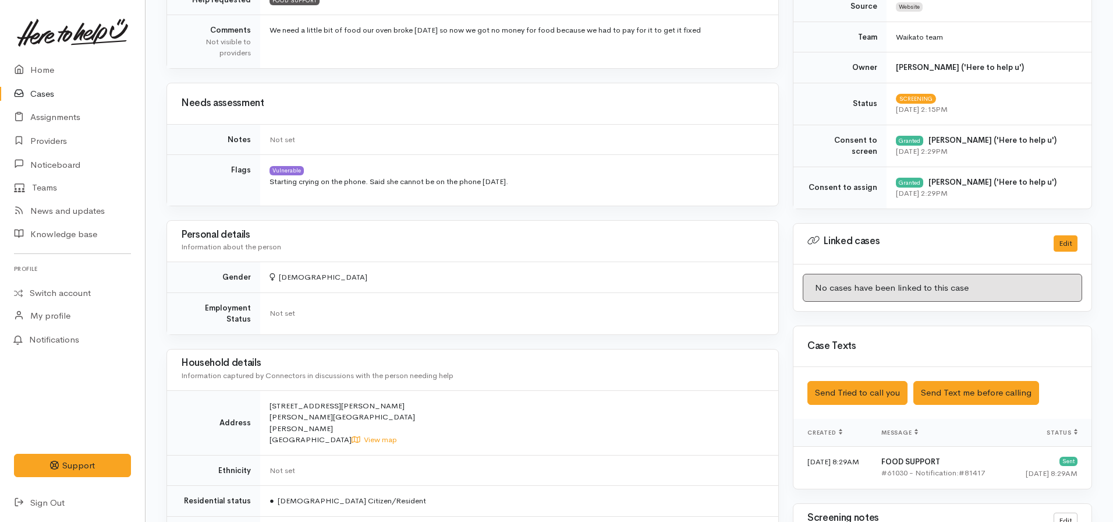
scroll to position [0, 0]
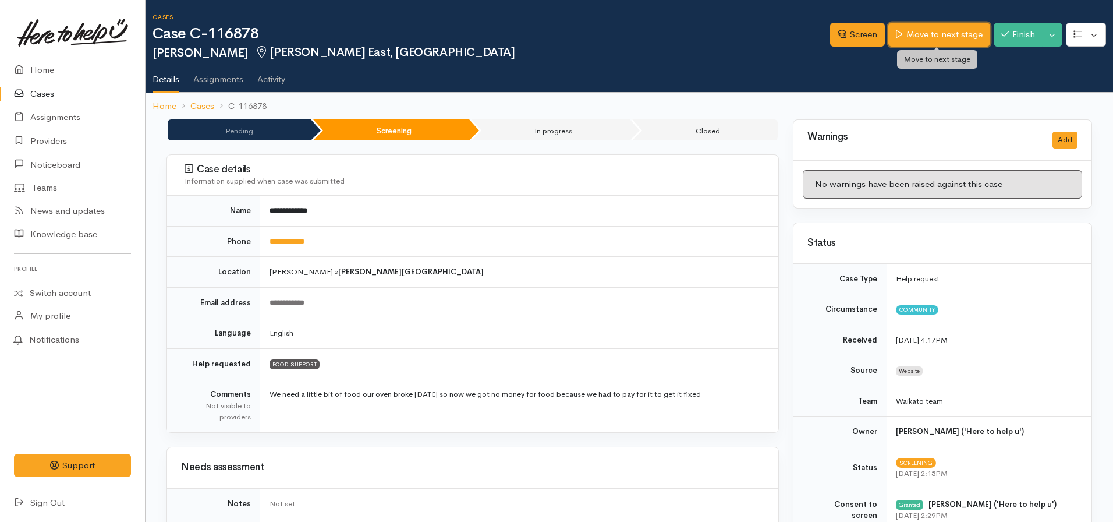
click at [953, 26] on link "Move to next stage" at bounding box center [938, 35] width 101 height 24
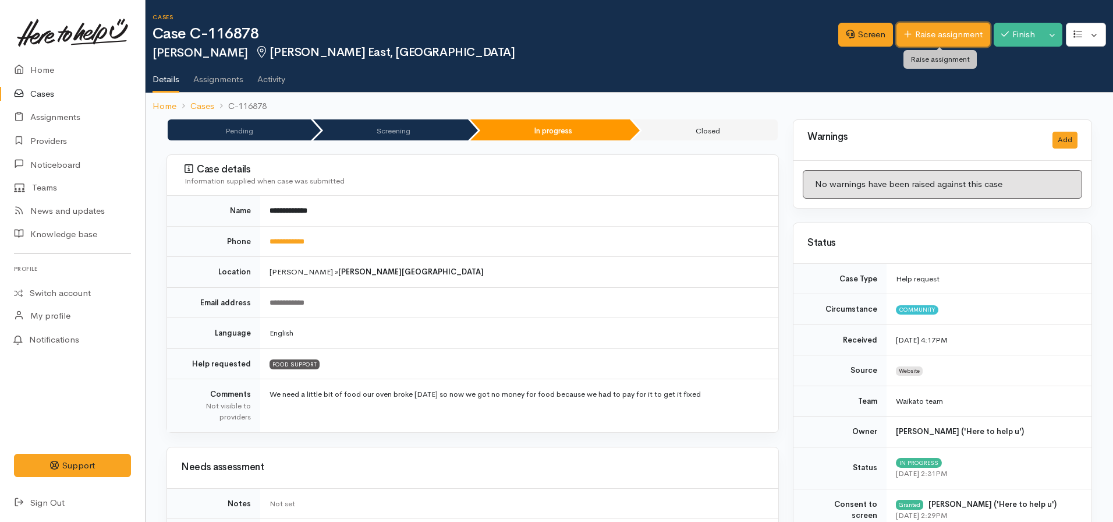
click at [931, 36] on link "Raise assignment" at bounding box center [944, 35] width 94 height 24
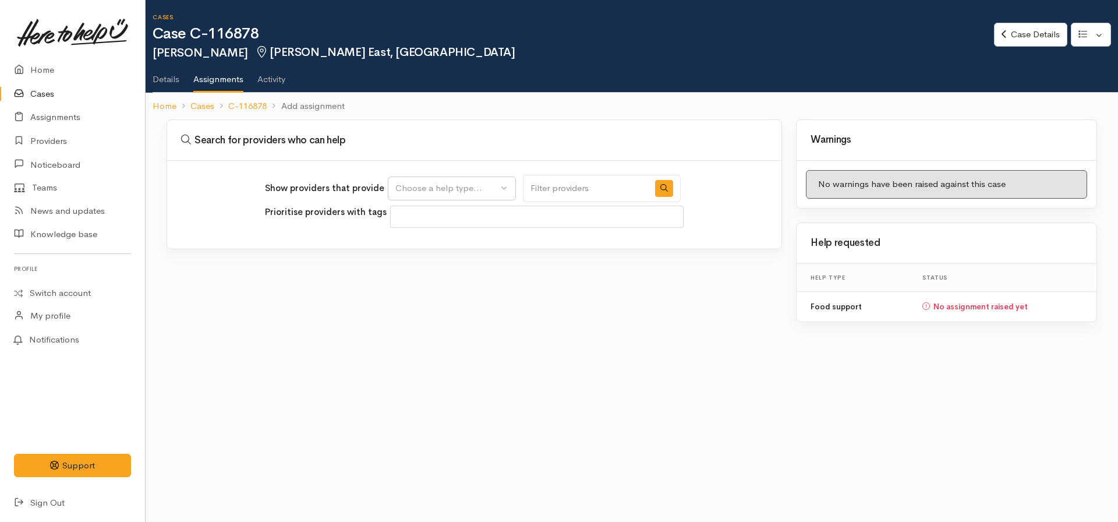
select select
click at [427, 197] on button "Choose a help type..." at bounding box center [452, 188] width 128 height 24
click at [420, 245] on span "Food support" at bounding box center [429, 244] width 54 height 13
select select "3"
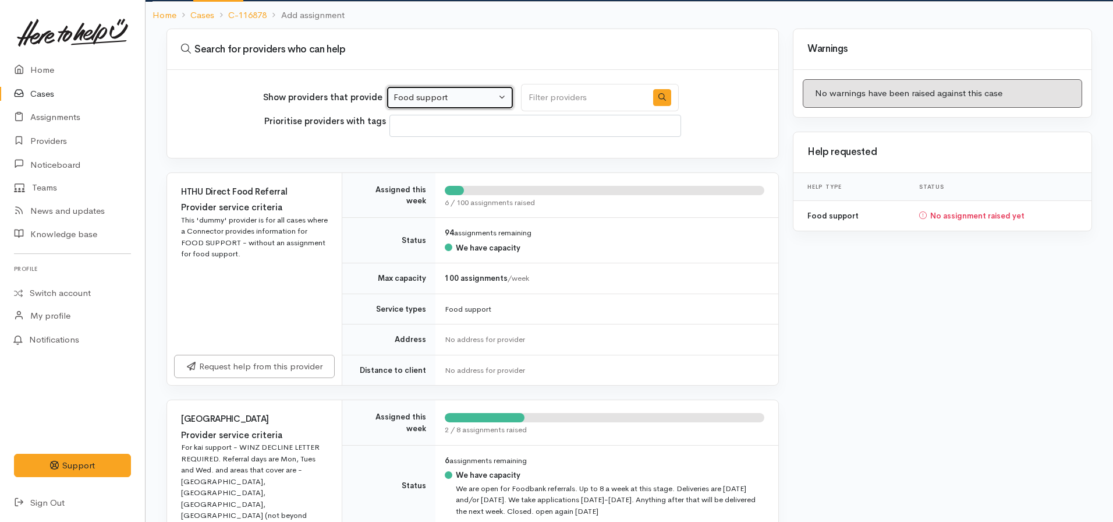
scroll to position [91, 0]
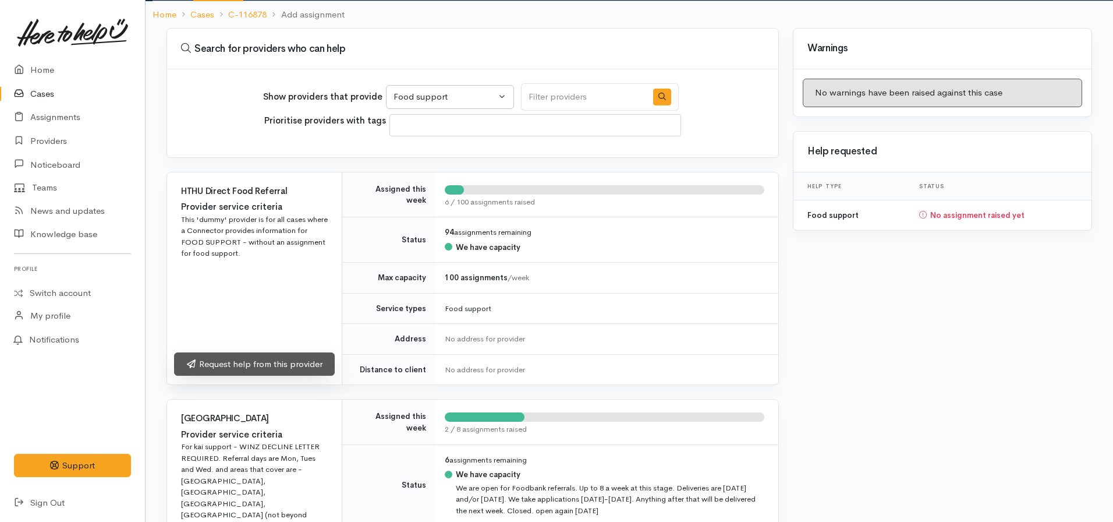
click at [272, 369] on link "Request help from this provider" at bounding box center [254, 364] width 161 height 24
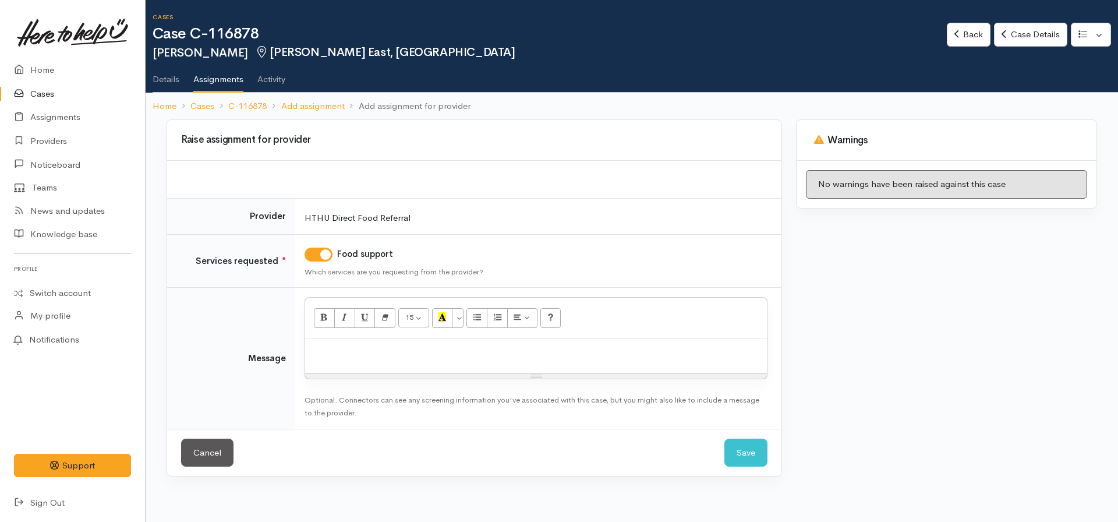
click at [369, 363] on div at bounding box center [536, 355] width 462 height 34
click button "Save" at bounding box center [745, 452] width 43 height 29
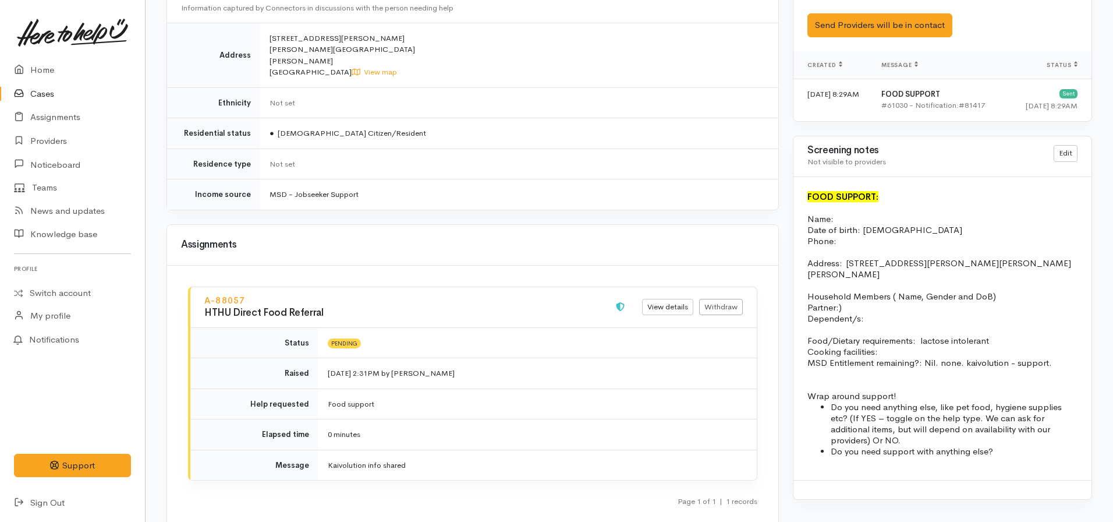
scroll to position [671, 0]
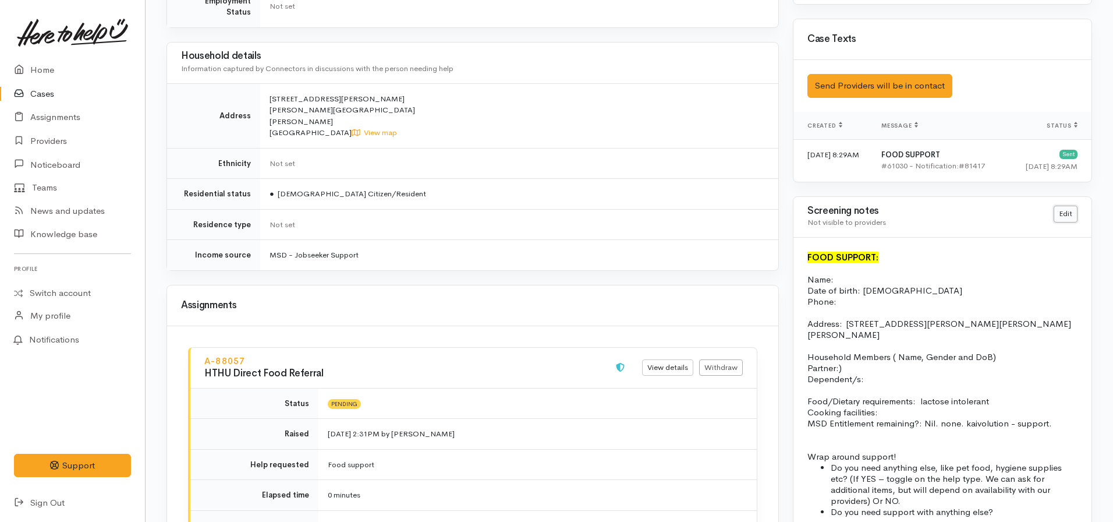
click at [1070, 216] on link "Edit" at bounding box center [1066, 213] width 24 height 17
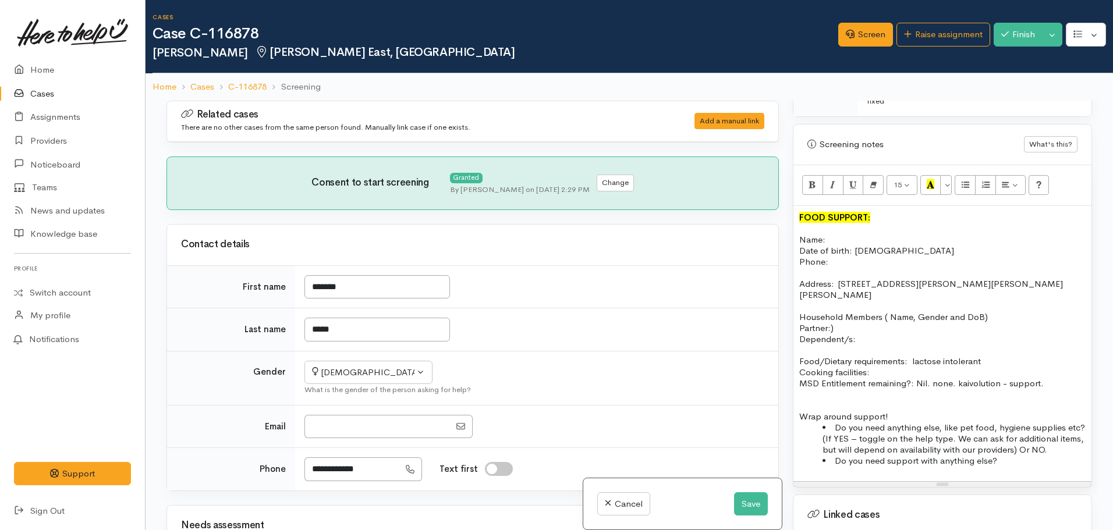
scroll to position [668, 0]
click at [841, 264] on p "Name: Date of birth: 26.sept.2000 Phone:" at bounding box center [942, 249] width 286 height 33
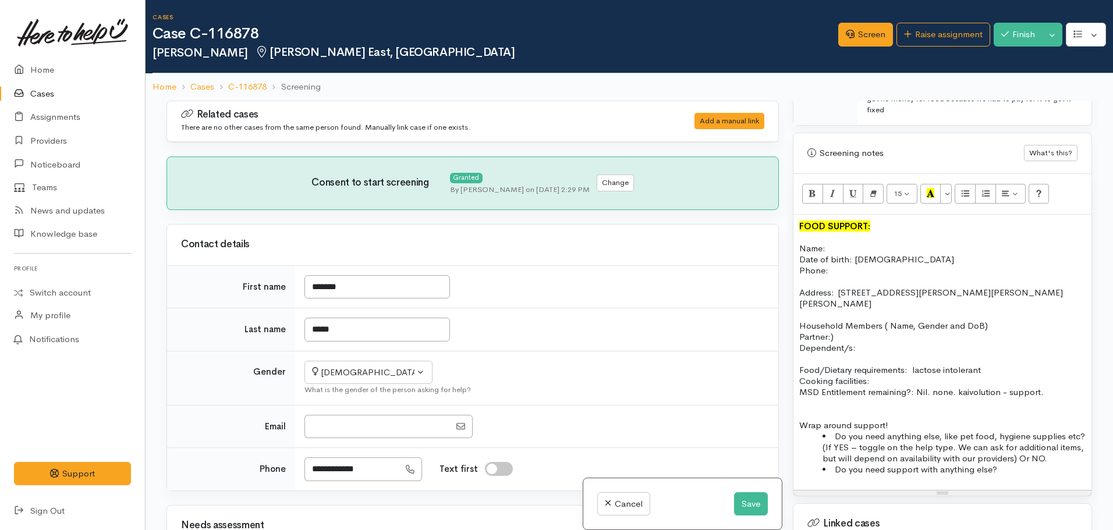
scroll to position [658, 0]
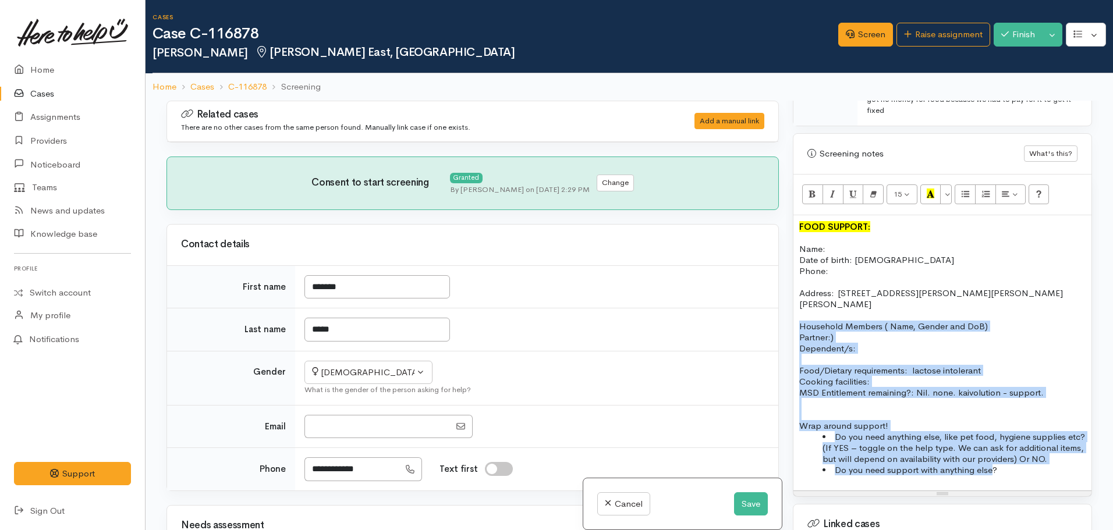
drag, startPoint x: 993, startPoint y: 462, endPoint x: 783, endPoint y: 312, distance: 257.5
click at [783, 312] on div "Related cases There are no other cases from the same person found. Manually lin…" at bounding box center [630, 366] width 940 height 530
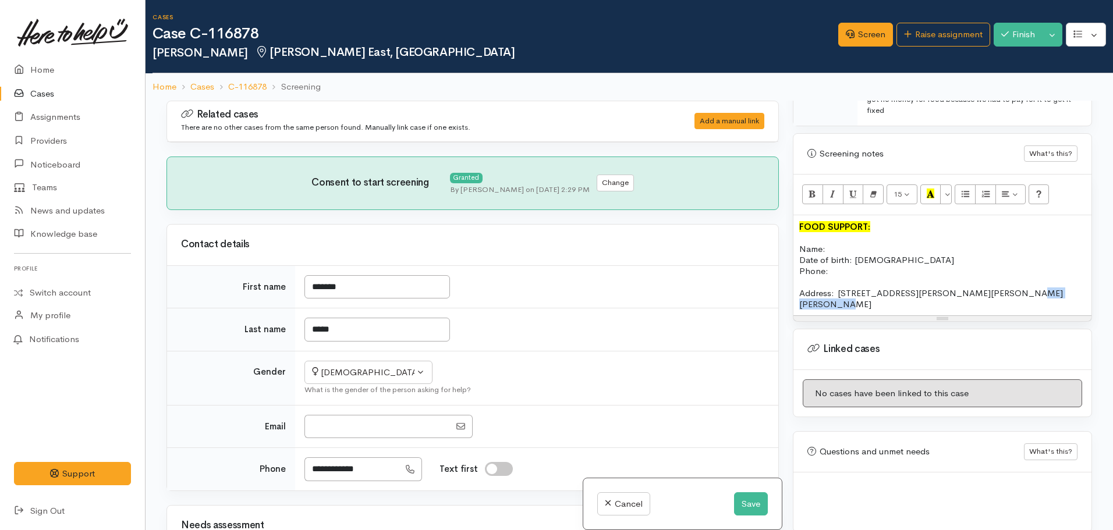
drag, startPoint x: 1061, startPoint y: 288, endPoint x: 994, endPoint y: 297, distance: 67.0
click at [994, 297] on p "Address:  4/55 Albert St, Hamilton East, Hamilton, New Zealand" at bounding box center [942, 299] width 286 height 22
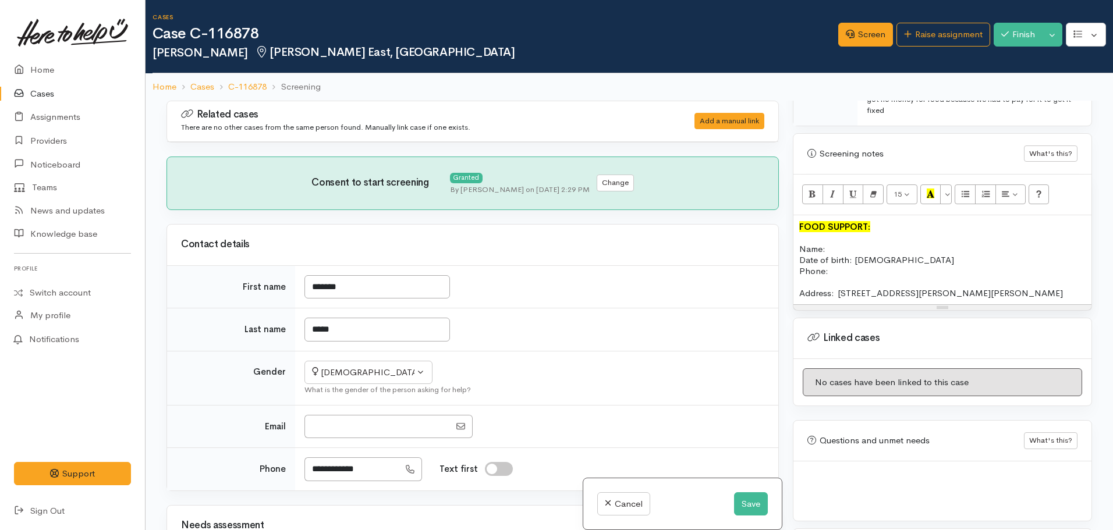
click at [838, 247] on p "Name: Date of birth: 26.sept.2000 Phone:" at bounding box center [942, 259] width 286 height 33
drag, startPoint x: 899, startPoint y: 234, endPoint x: 796, endPoint y: 219, distance: 104.6
click at [796, 219] on div "FOOD SUPPORT: Name: Date of birth: 26.sept.2000 Phone:  Address:  4/55 Albert S…" at bounding box center [942, 259] width 298 height 89
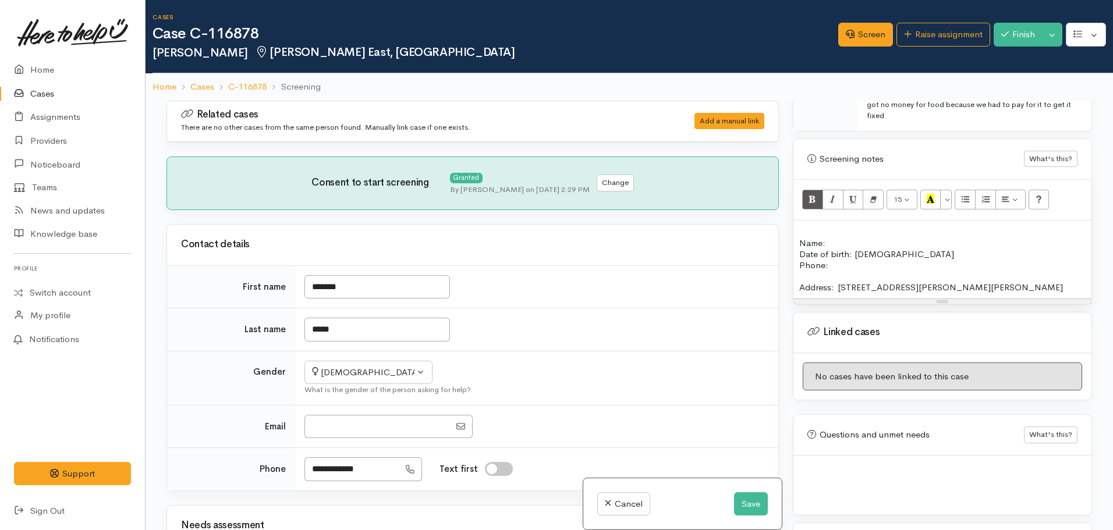
click at [795, 249] on div "Name: Date of birth: 26.sept.2000 Phone:  Address:  4/55 Albert St, Hamilton Ea…" at bounding box center [942, 260] width 298 height 78
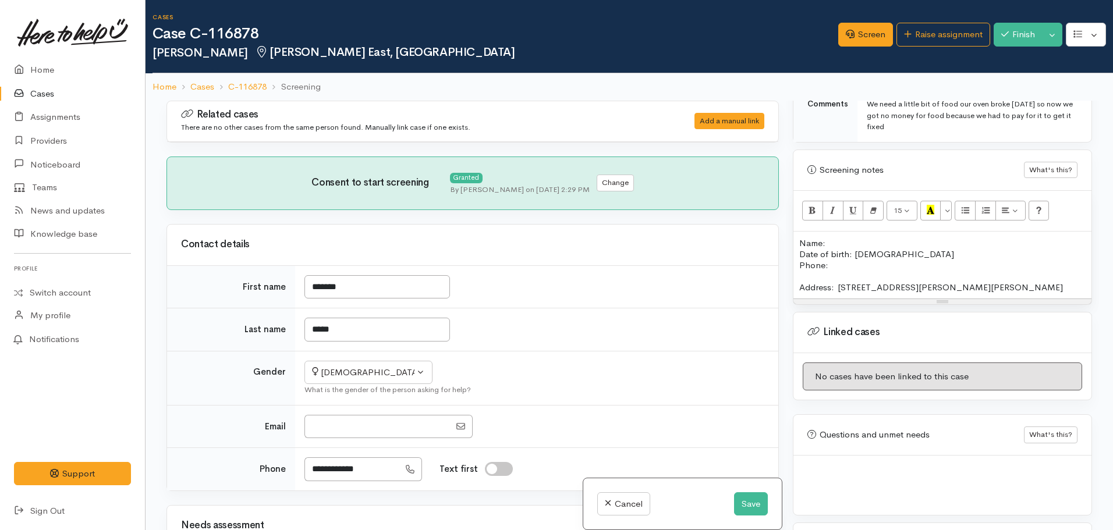
click at [864, 244] on p "Name:" at bounding box center [942, 243] width 286 height 11
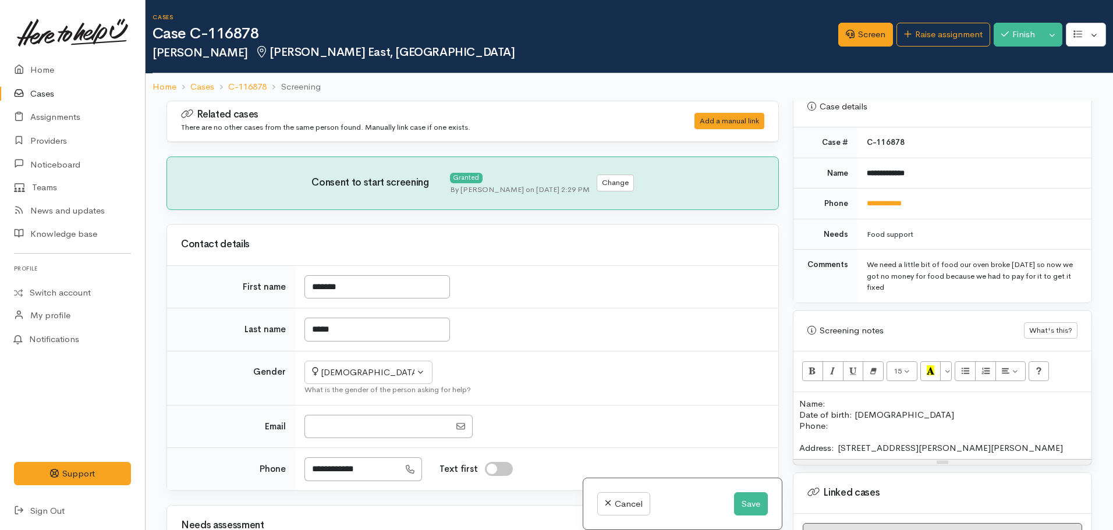
scroll to position [477, 0]
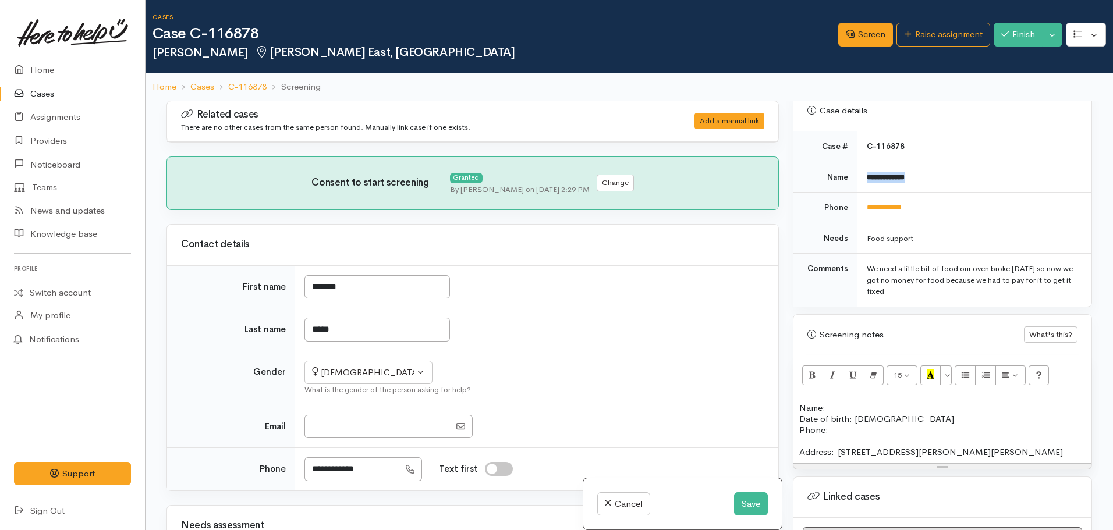
drag, startPoint x: 917, startPoint y: 183, endPoint x: 859, endPoint y: 179, distance: 57.8
click at [859, 179] on td "**********" at bounding box center [975, 177] width 234 height 31
copy b "**********"
click at [837, 411] on p "Name:" at bounding box center [942, 407] width 286 height 11
click at [839, 430] on p "Date of birth: 26.sept.2000 Phone:" at bounding box center [942, 424] width 286 height 22
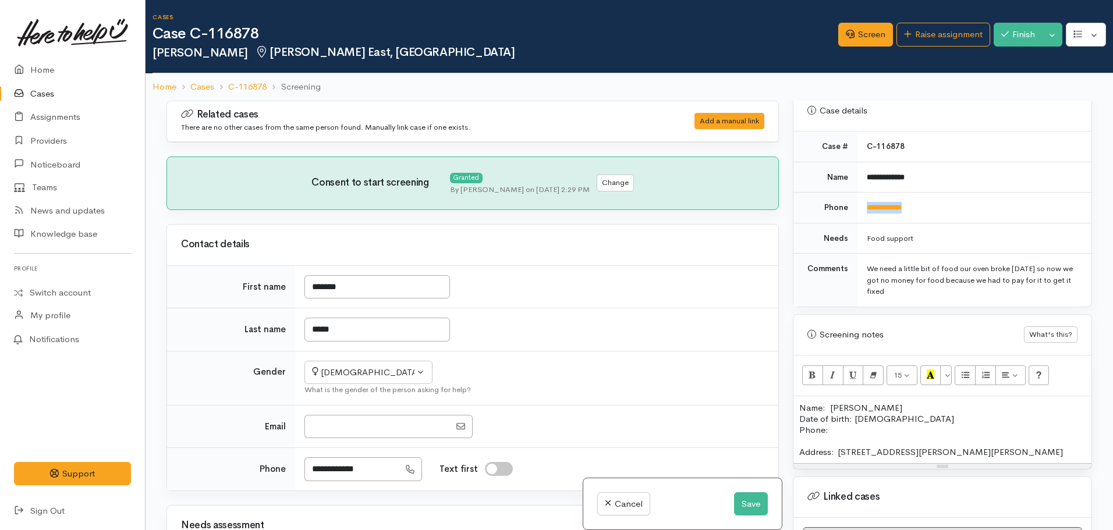
drag, startPoint x: 935, startPoint y: 204, endPoint x: 857, endPoint y: 199, distance: 78.2
click at [858, 199] on td "**********" at bounding box center [975, 208] width 234 height 31
copy link "**********"
click at [848, 433] on p "Date of birth: 26.sept.2000 Phone:" at bounding box center [942, 424] width 286 height 22
click at [997, 447] on p "Address:  4/55 Albert St, Hamilton East, Hamilton" at bounding box center [942, 452] width 286 height 11
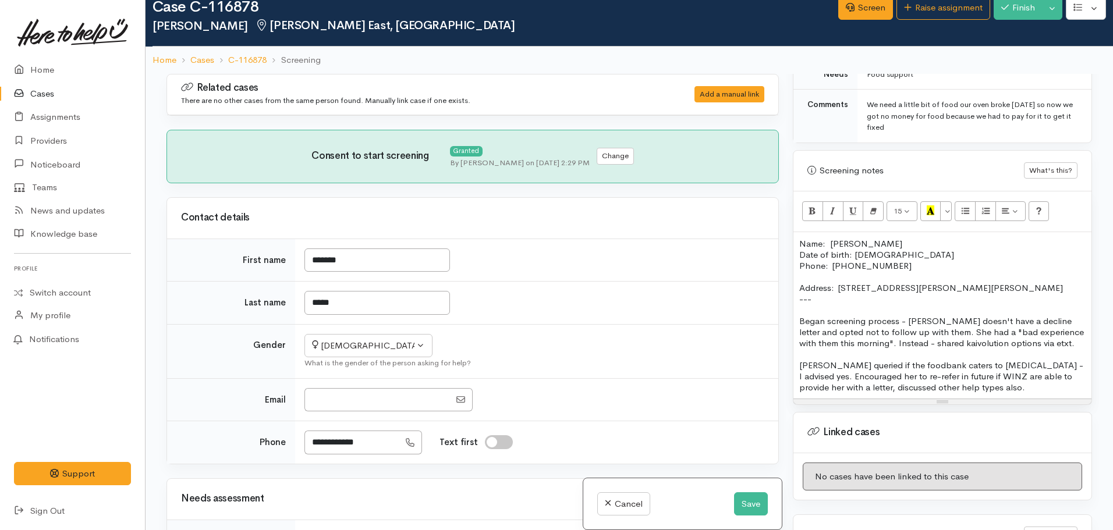
scroll to position [615, 0]
click at [798, 302] on div "Name: Mikayla Elise Date of birth: 26.sept.2000 Phone:  022 535 6239 Address:  …" at bounding box center [942, 315] width 298 height 166
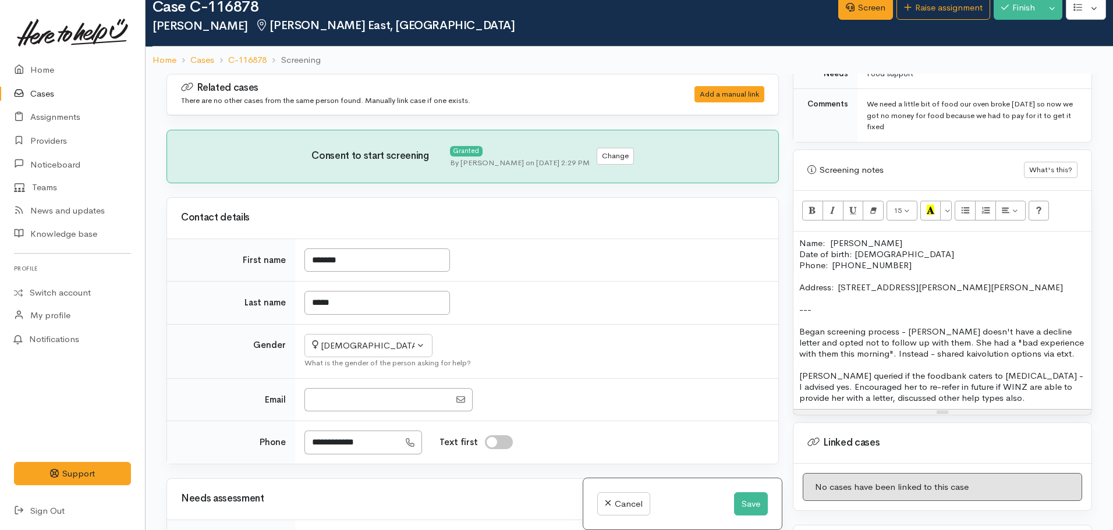
click at [1033, 398] on p "Mikayla queried if the foodbank caters to lactose intolerance - I advised yes. …" at bounding box center [942, 386] width 286 height 33
click at [1043, 357] on p "Began screening process - Mikayla doesn't have a decline letter and opted not t…" at bounding box center [942, 342] width 286 height 33
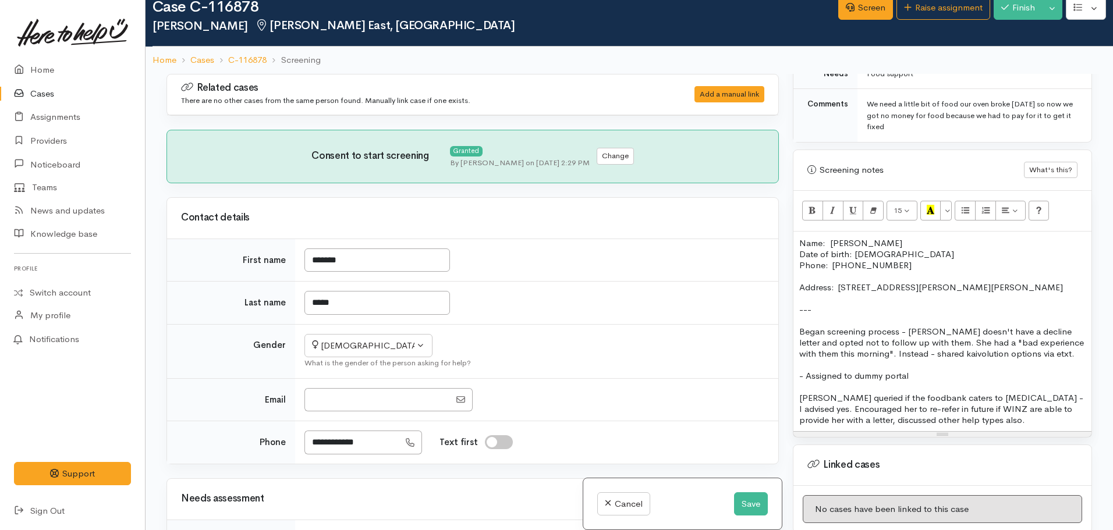
drag, startPoint x: 925, startPoint y: 372, endPoint x: 800, endPoint y: 377, distance: 125.3
click at [800, 377] on p "- Assigned to dummy portal" at bounding box center [942, 375] width 286 height 11
click at [813, 210] on icon "Bold (CTRL+B)" at bounding box center [813, 210] width 8 height 10
click at [926, 374] on p "- Assigned to dummy portal" at bounding box center [942, 375] width 286 height 11
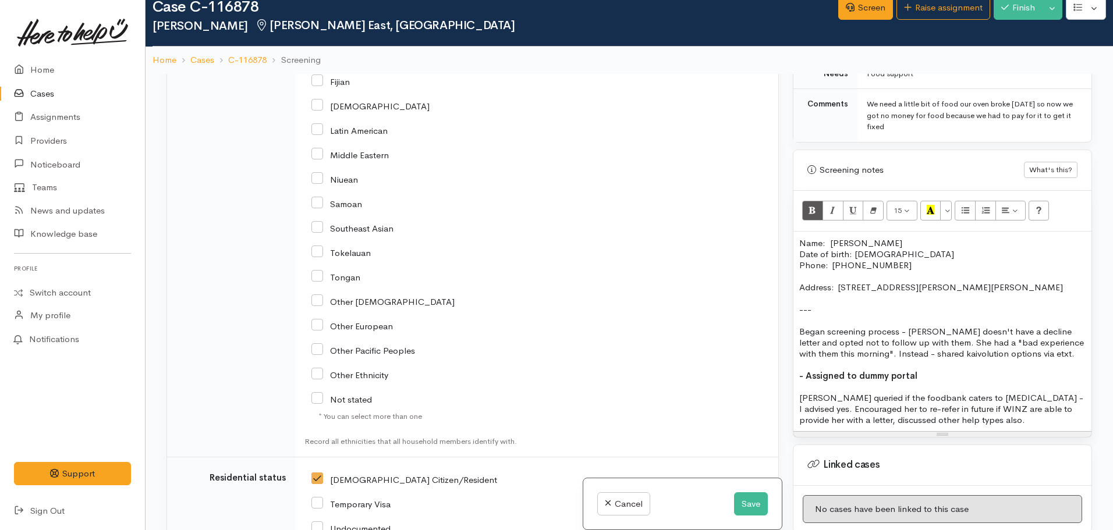
scroll to position [1984, 0]
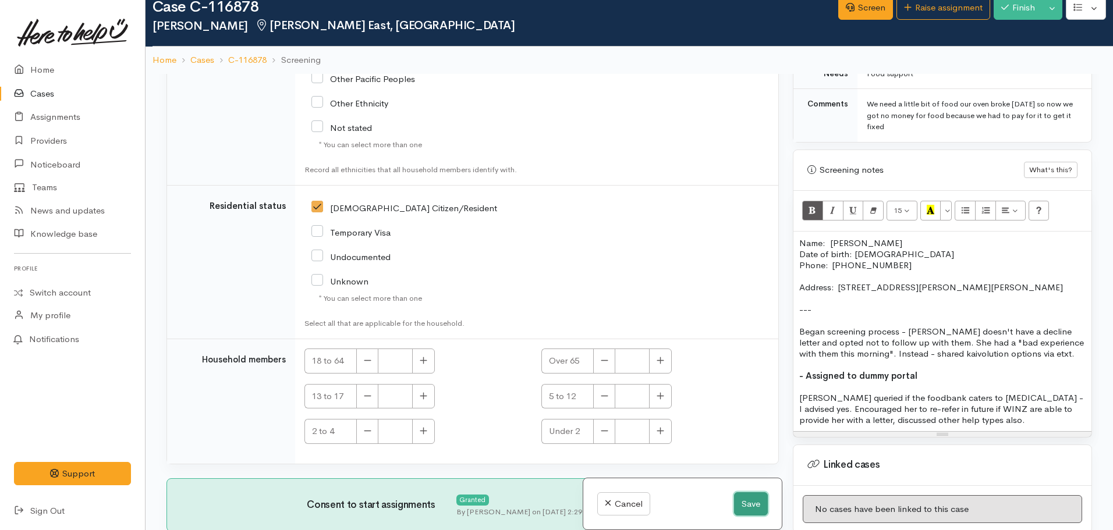
click at [756, 506] on button "Save" at bounding box center [751, 505] width 34 height 24
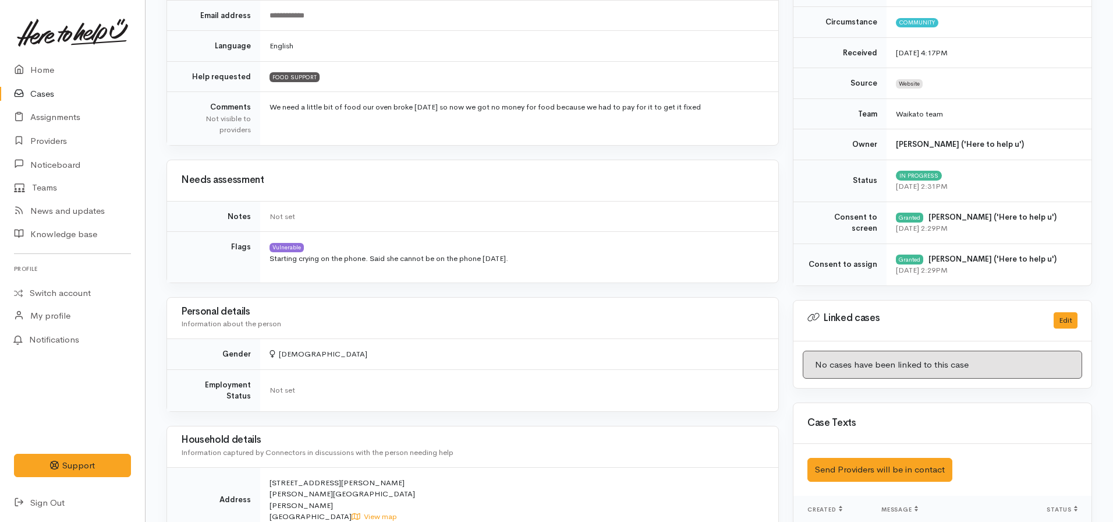
scroll to position [258, 0]
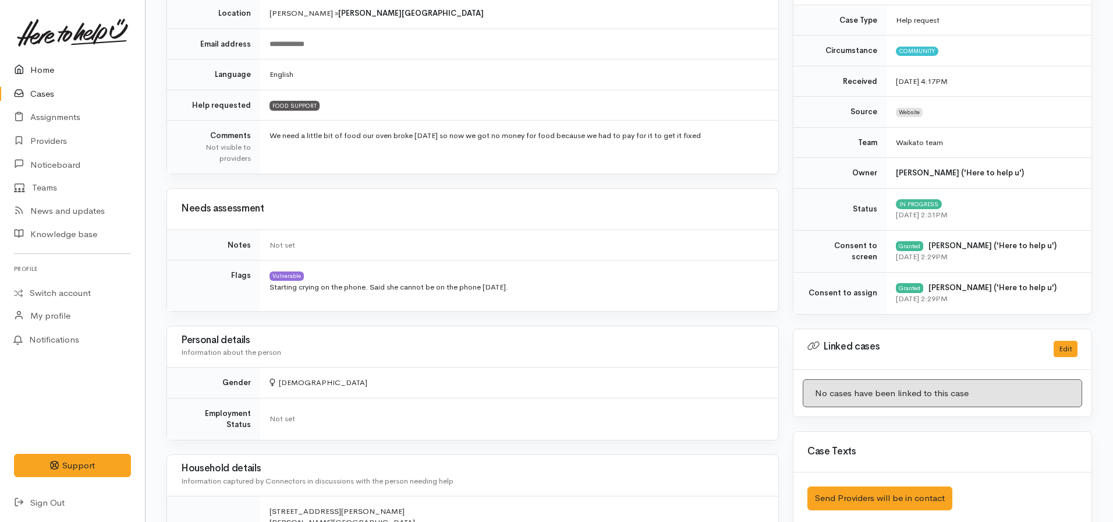
click at [59, 70] on link "Home" at bounding box center [72, 70] width 145 height 24
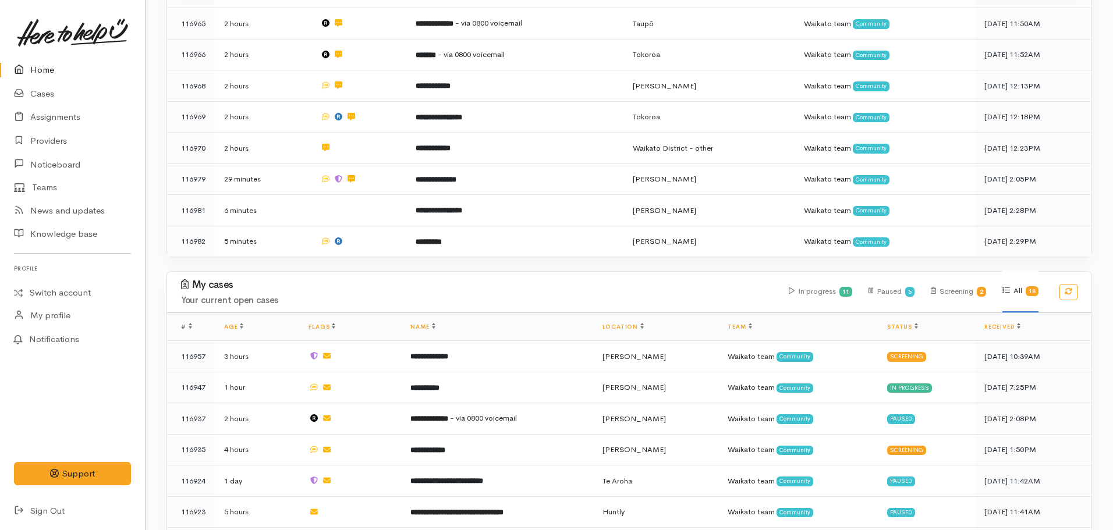
scroll to position [304, 0]
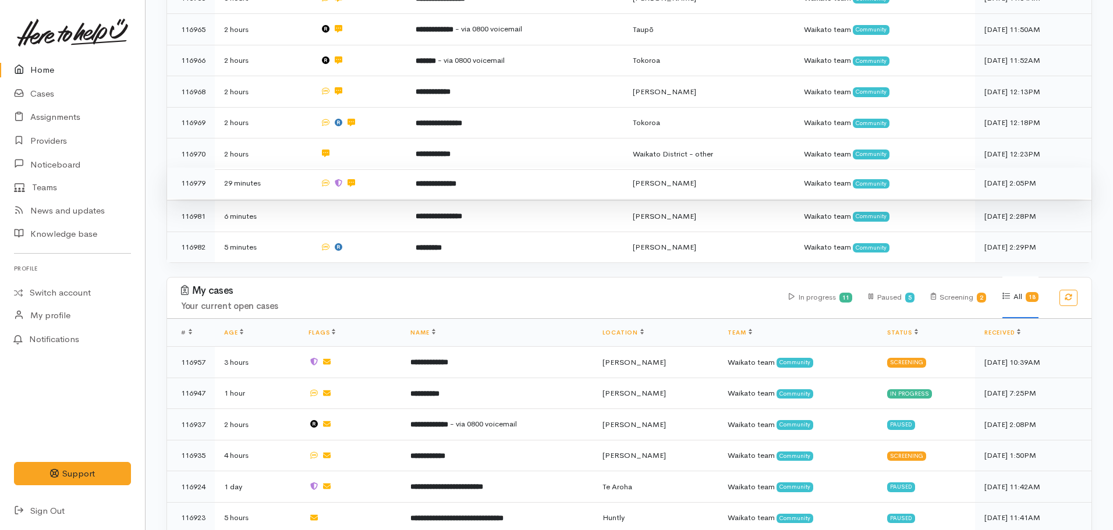
click at [430, 183] on b "**********" at bounding box center [436, 184] width 41 height 8
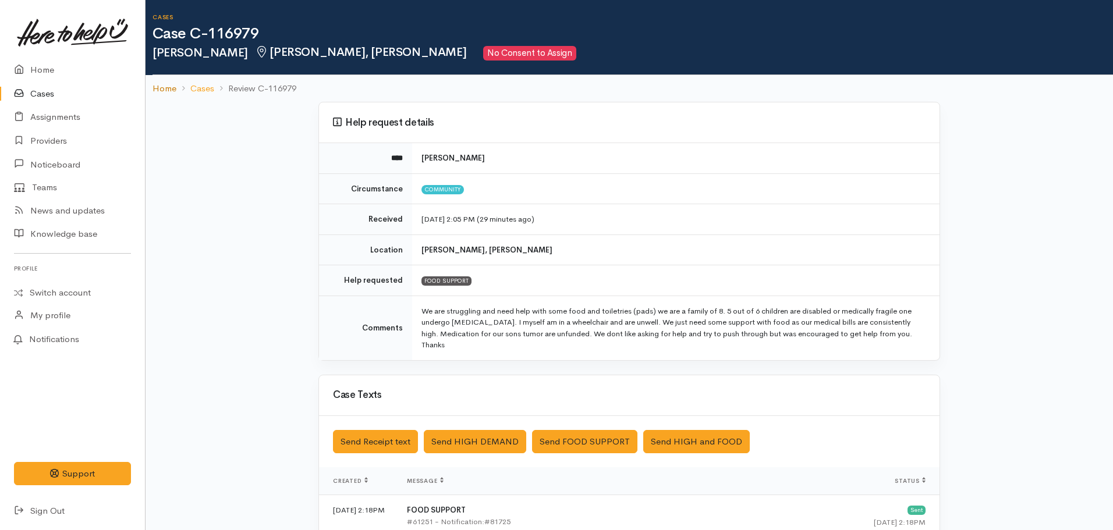
click at [164, 90] on link "Home" at bounding box center [165, 88] width 24 height 13
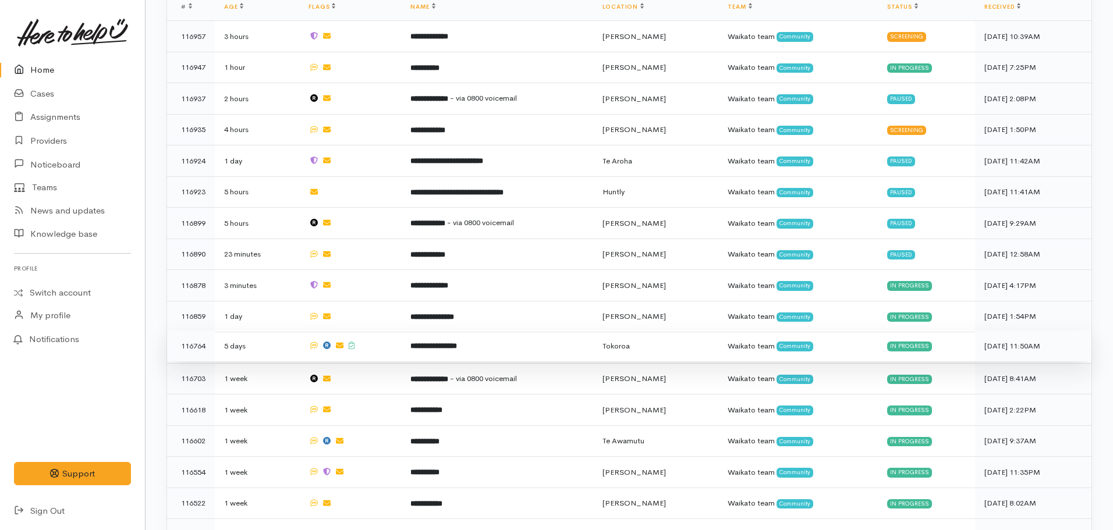
scroll to position [630, 0]
click at [491, 341] on td "**********" at bounding box center [497, 345] width 192 height 31
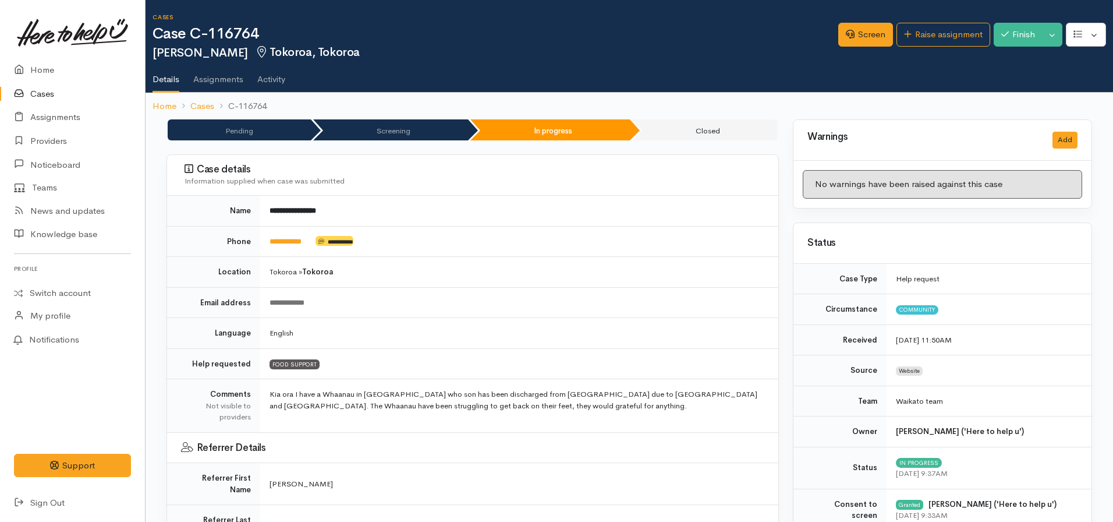
click at [1010, 48] on div "Finish Toggle Dropdown Pause Cancel" at bounding box center [1028, 36] width 69 height 27
click at [1005, 37] on icon "button" at bounding box center [1005, 34] width 8 height 9
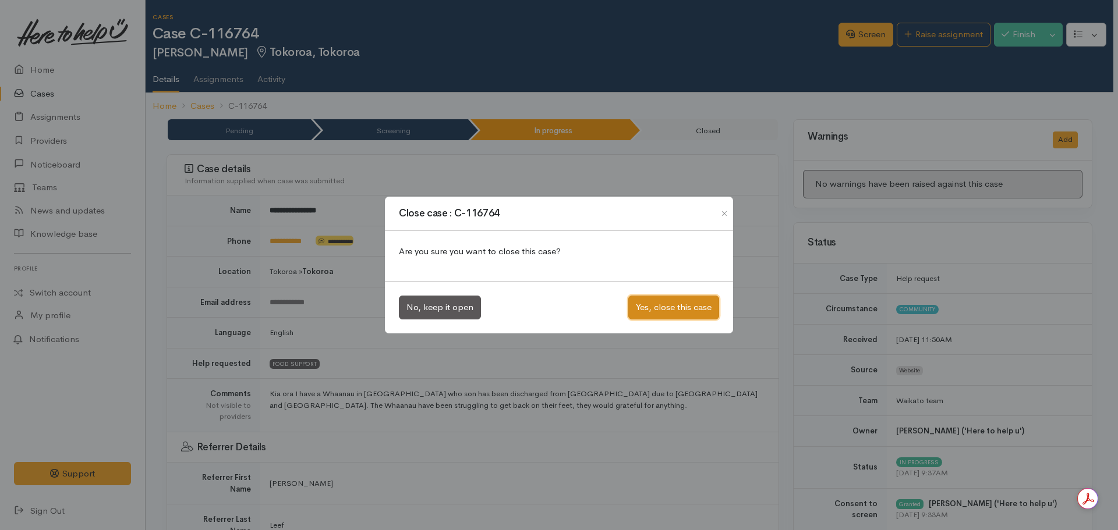
click at [668, 307] on button "Yes, close this case" at bounding box center [673, 308] width 91 height 24
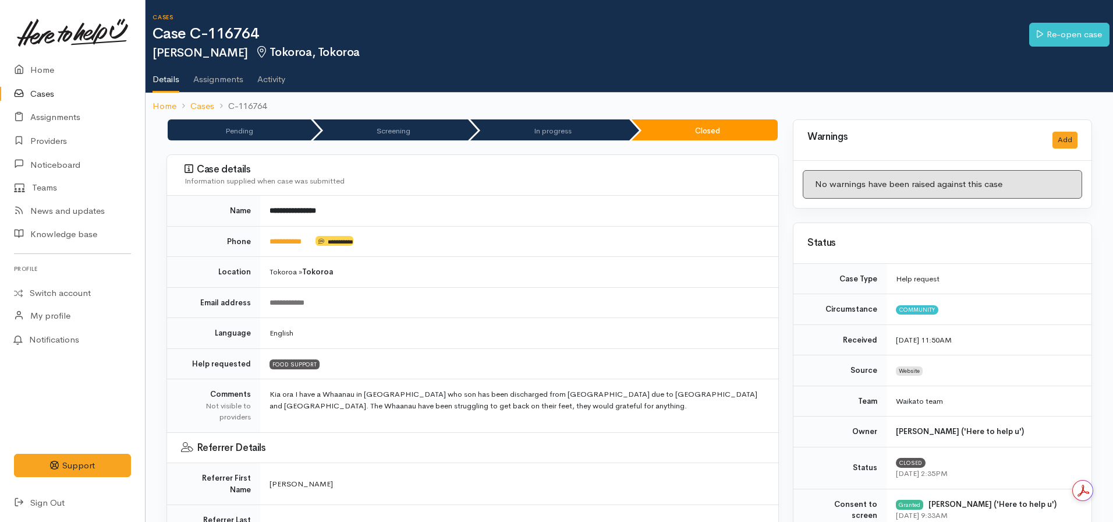
click at [150, 105] on nav "Home Cases C-116764" at bounding box center [630, 106] width 968 height 27
click at [168, 102] on link "Home" at bounding box center [165, 106] width 24 height 13
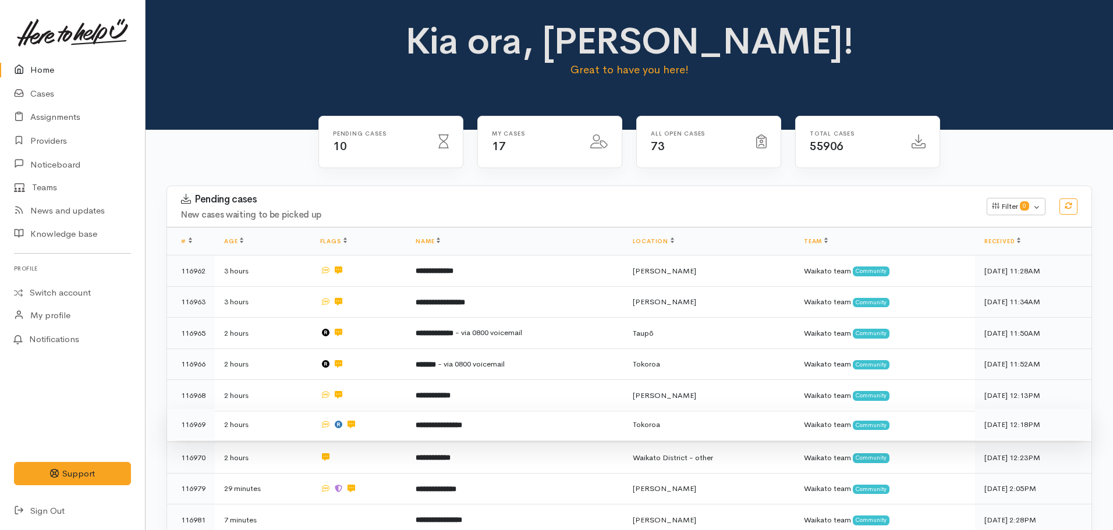
click at [426, 431] on td "**********" at bounding box center [514, 424] width 217 height 31
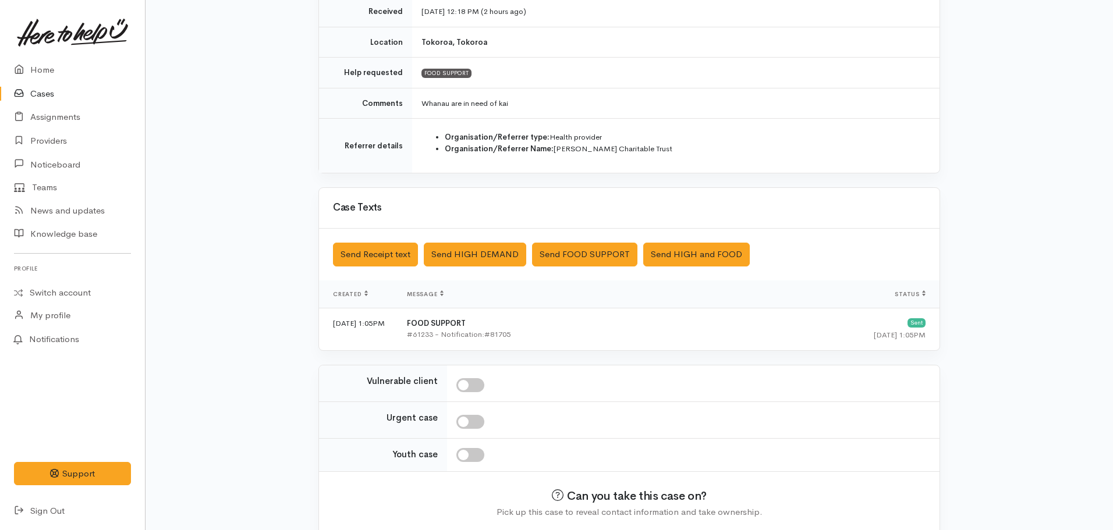
scroll to position [256, 0]
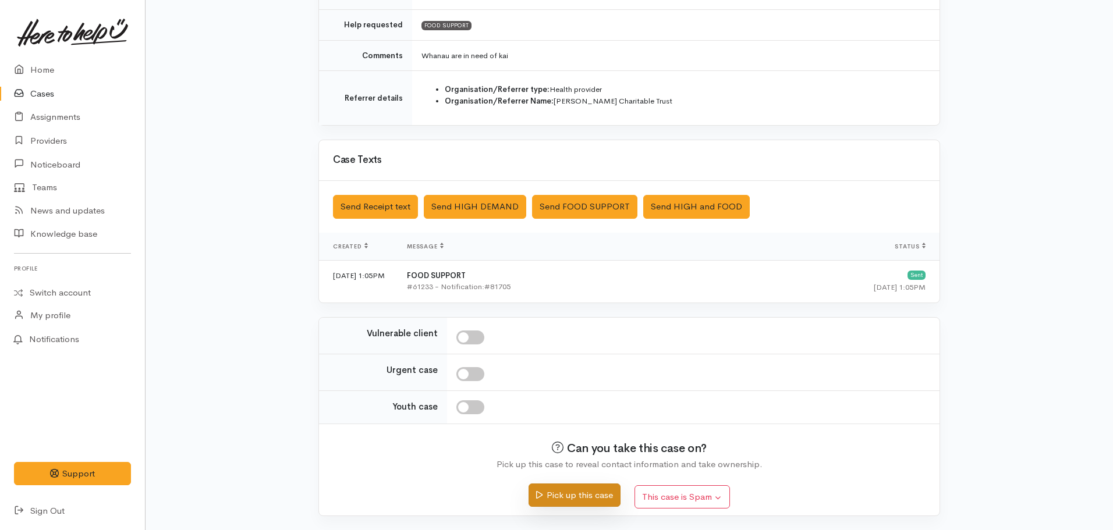
click at [560, 500] on button "Pick up this case" at bounding box center [574, 496] width 91 height 24
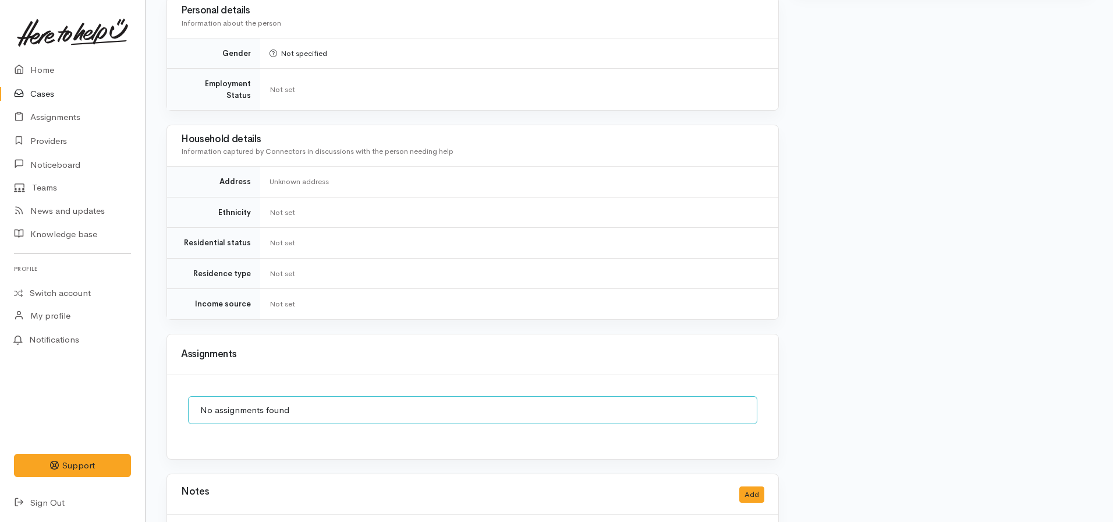
scroll to position [861, 0]
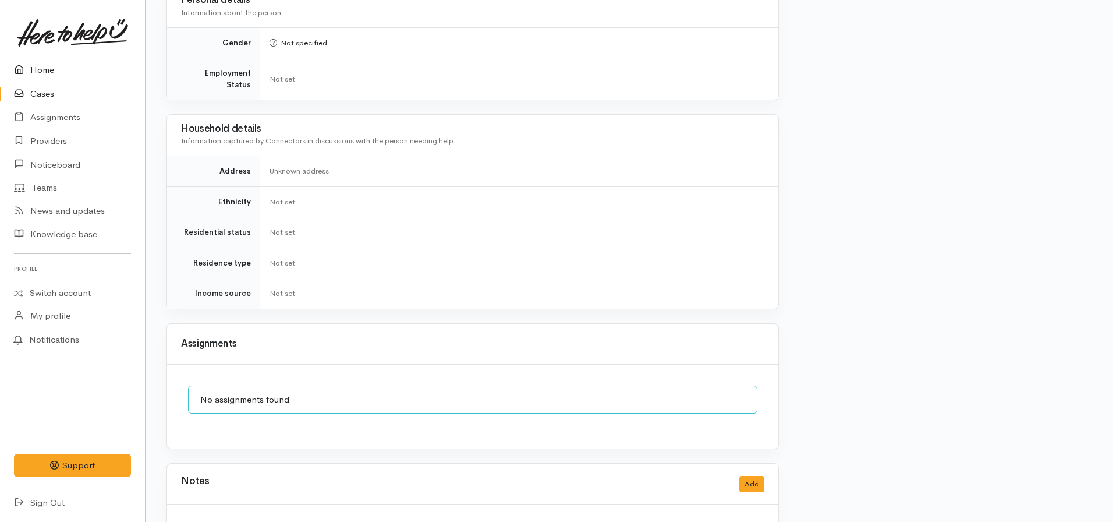
click at [56, 73] on link "Home" at bounding box center [72, 70] width 145 height 24
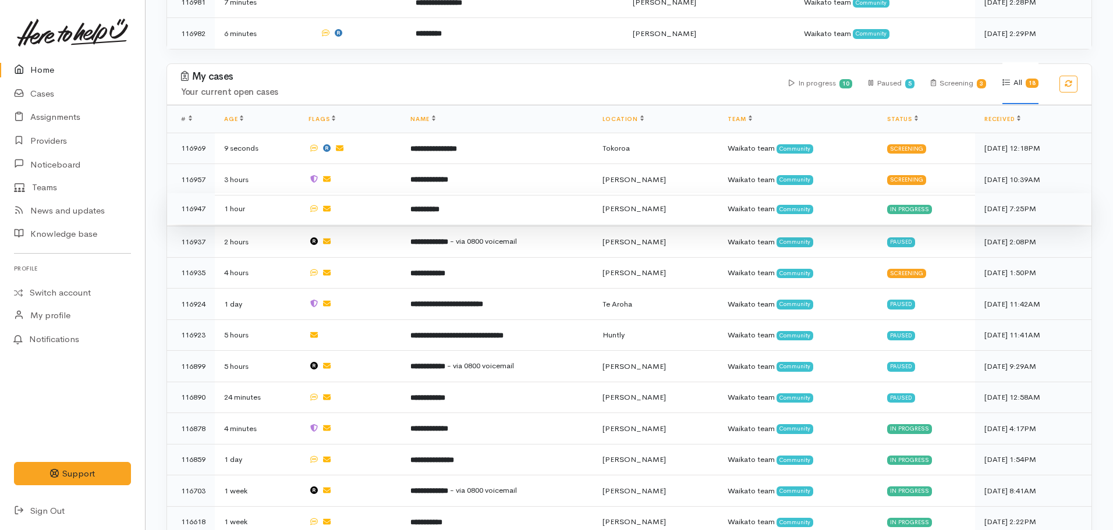
scroll to position [487, 0]
click at [437, 205] on b "**********" at bounding box center [424, 209] width 29 height 8
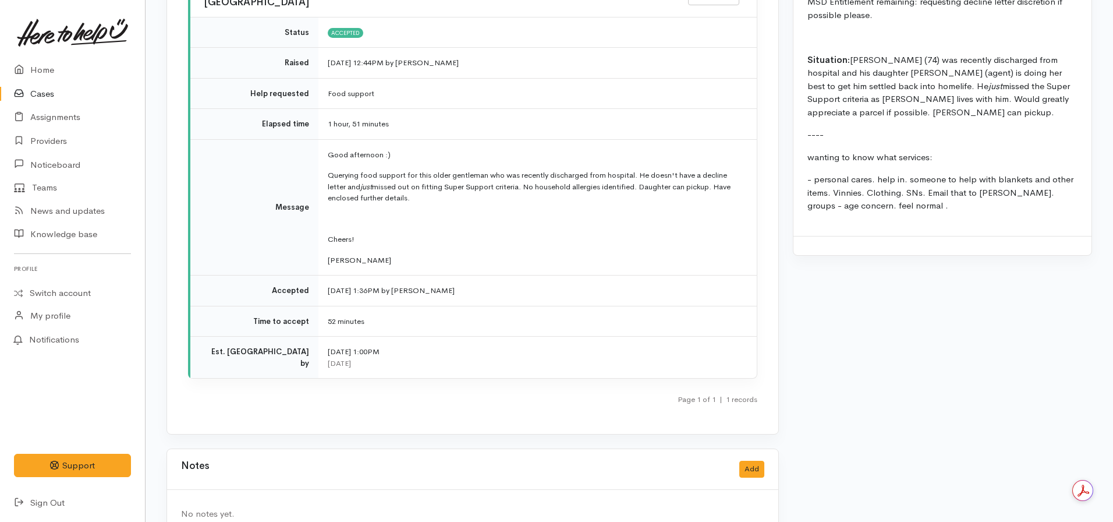
scroll to position [1517, 0]
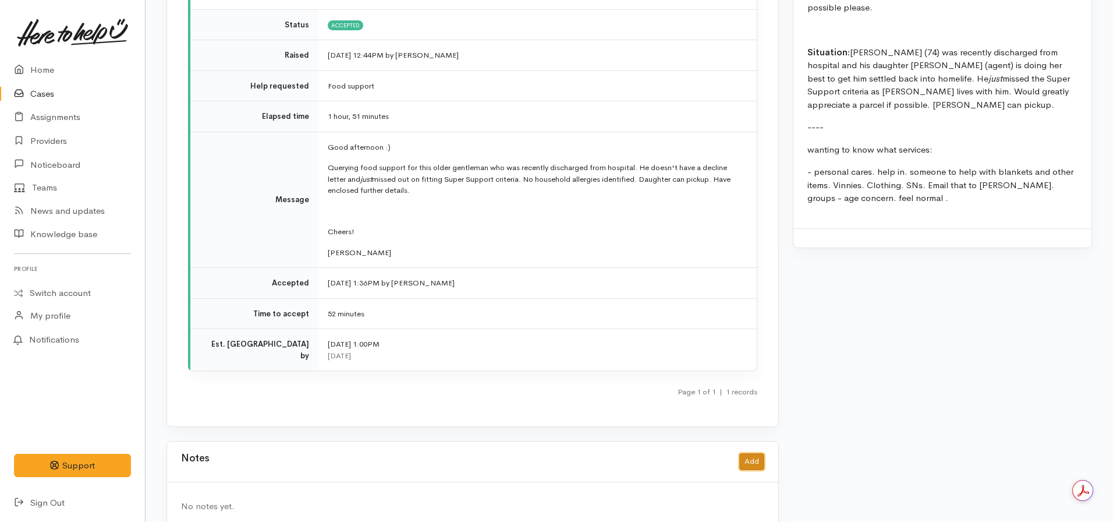
click at [750, 453] on button "Add" at bounding box center [751, 461] width 25 height 17
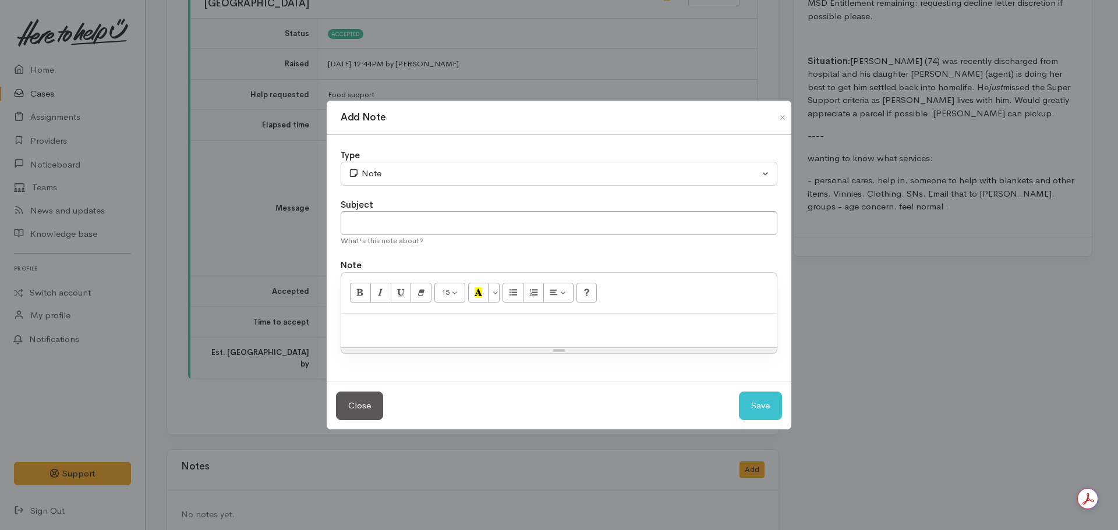
click at [512, 323] on p at bounding box center [559, 326] width 424 height 13
click at [417, 328] on p "See screening not for additional food support context. Ruth" at bounding box center [559, 326] width 424 height 13
click at [600, 328] on p "See screening note for additional food support context. Ruth" at bounding box center [559, 326] width 424 height 13
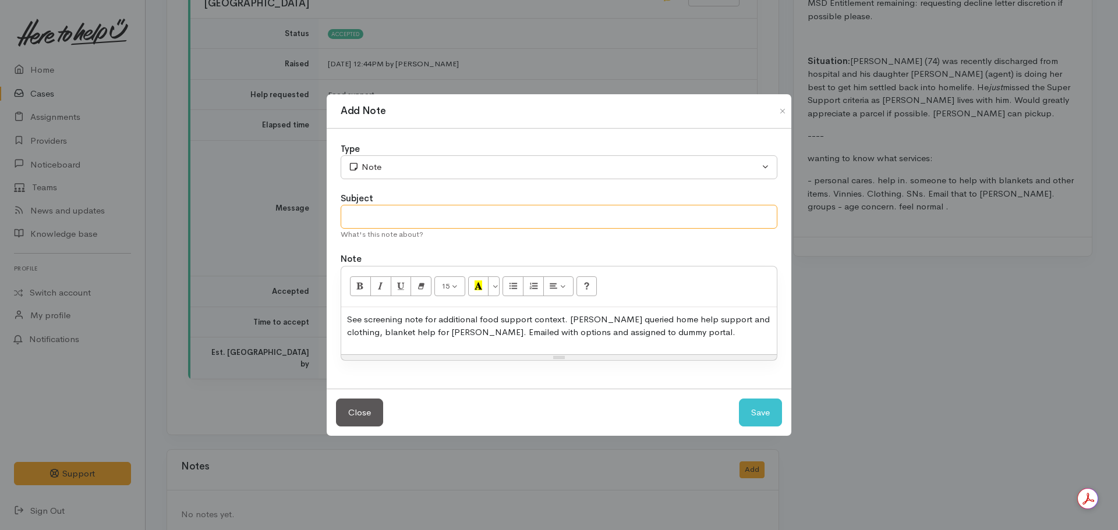
click at [438, 218] on input "text" at bounding box center [559, 217] width 437 height 24
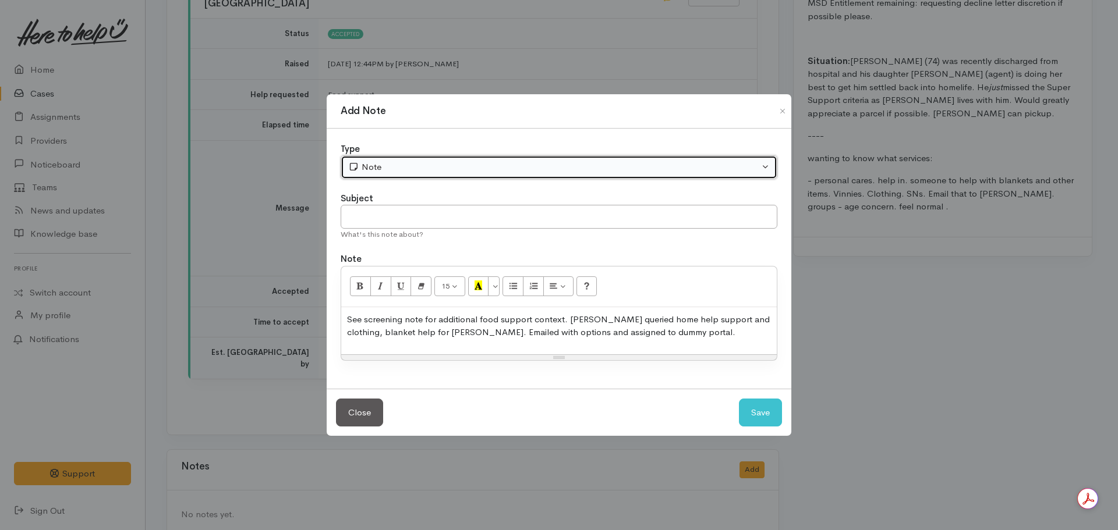
click at [389, 166] on div "Note" at bounding box center [553, 167] width 411 height 13
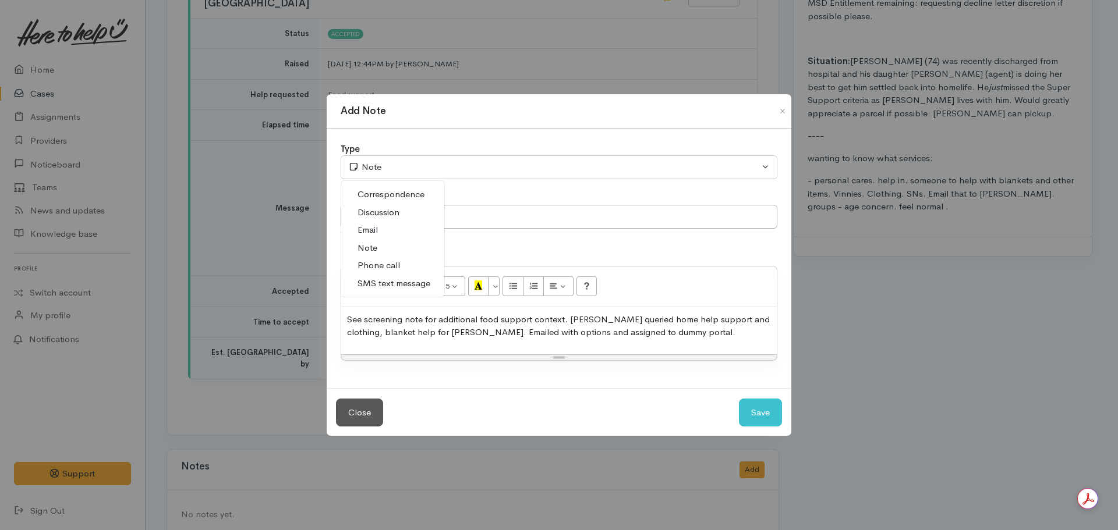
click at [397, 264] on span "Phone call" at bounding box center [378, 265] width 42 height 13
click at [753, 410] on button "Save" at bounding box center [760, 413] width 43 height 29
select select "1"
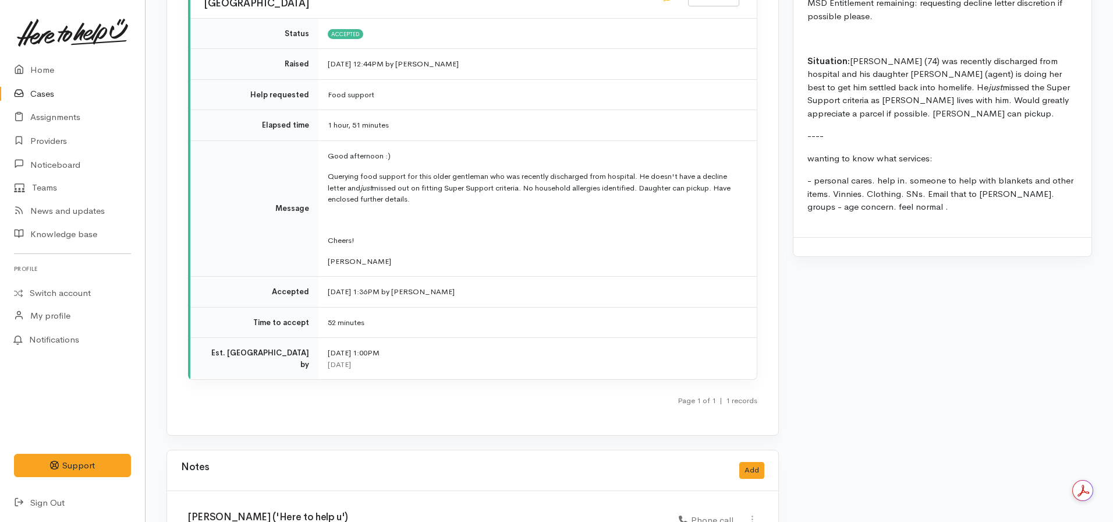
scroll to position [1578, 0]
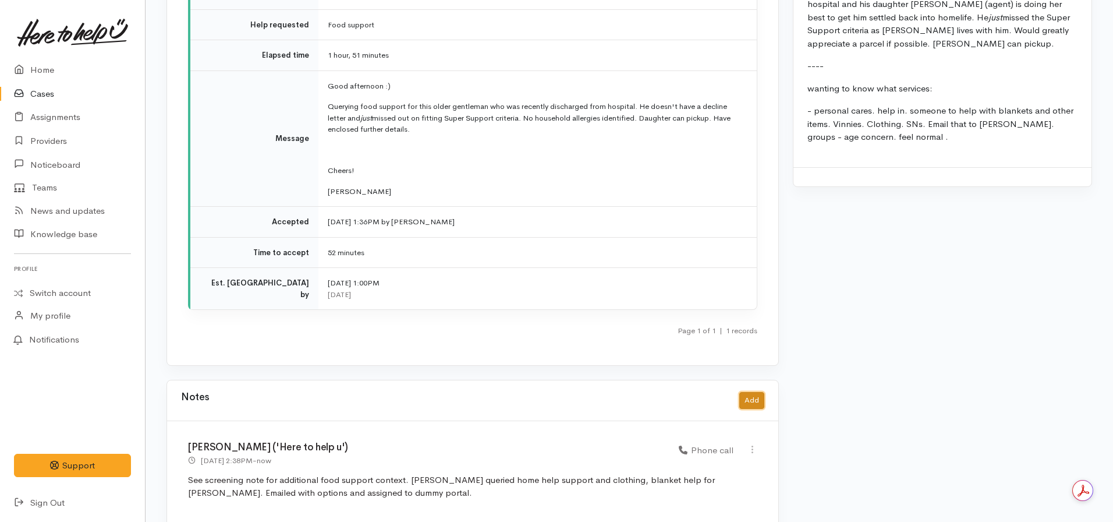
click at [755, 392] on button "Add" at bounding box center [751, 400] width 25 height 17
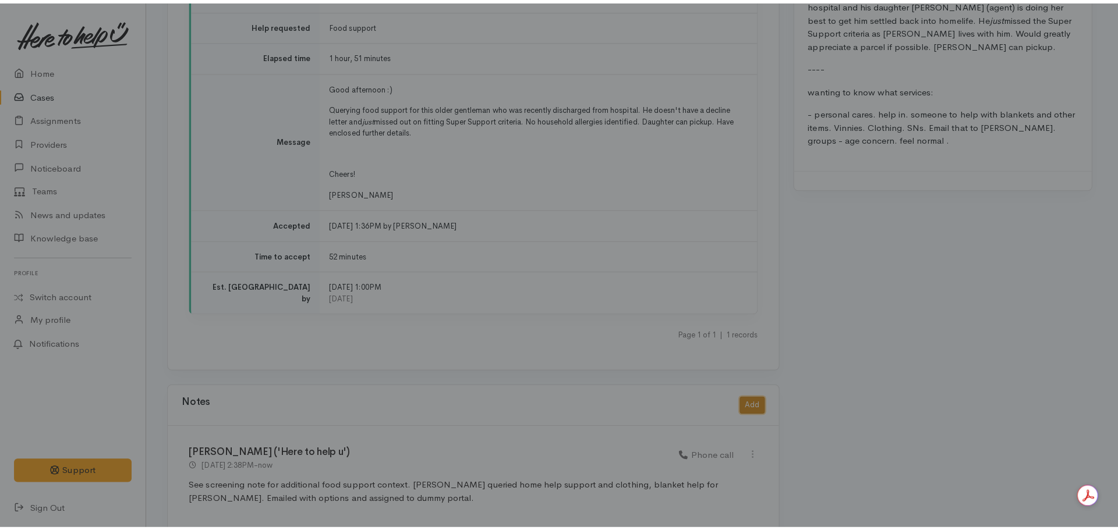
scroll to position [1569, 0]
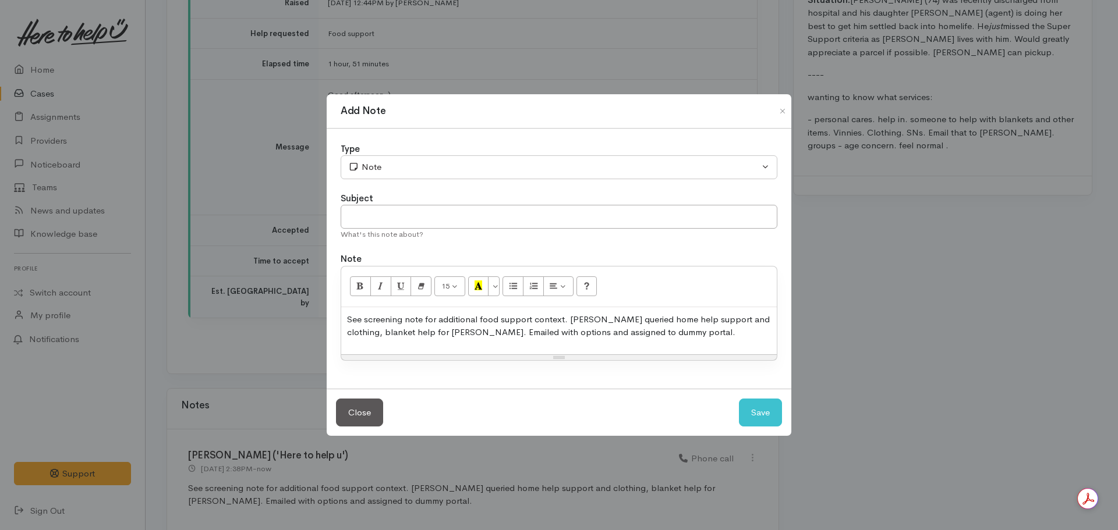
click at [512, 342] on div "See screening note for additional food support context. Ruth queried home help …" at bounding box center [558, 330] width 435 height 47
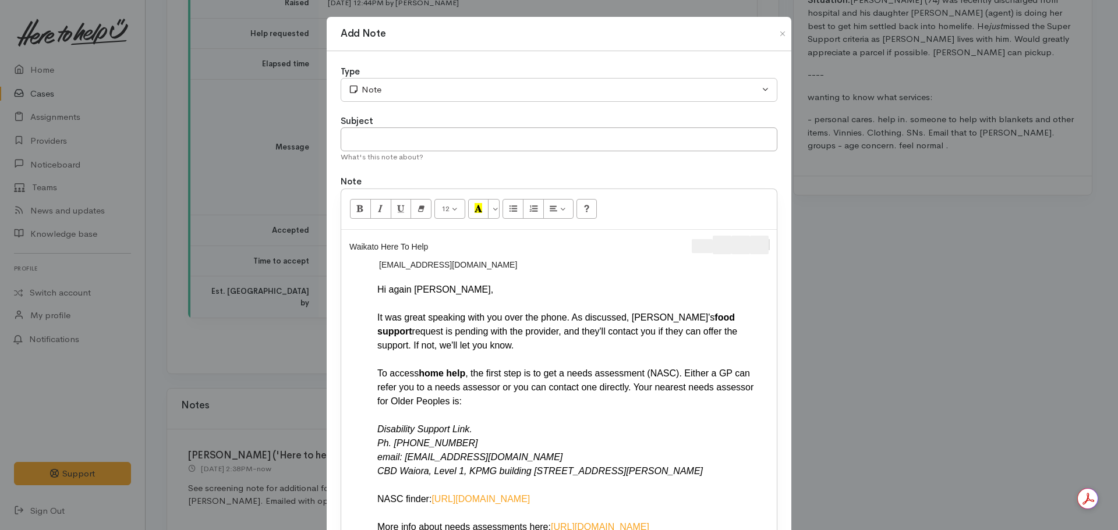
scroll to position [128, 0]
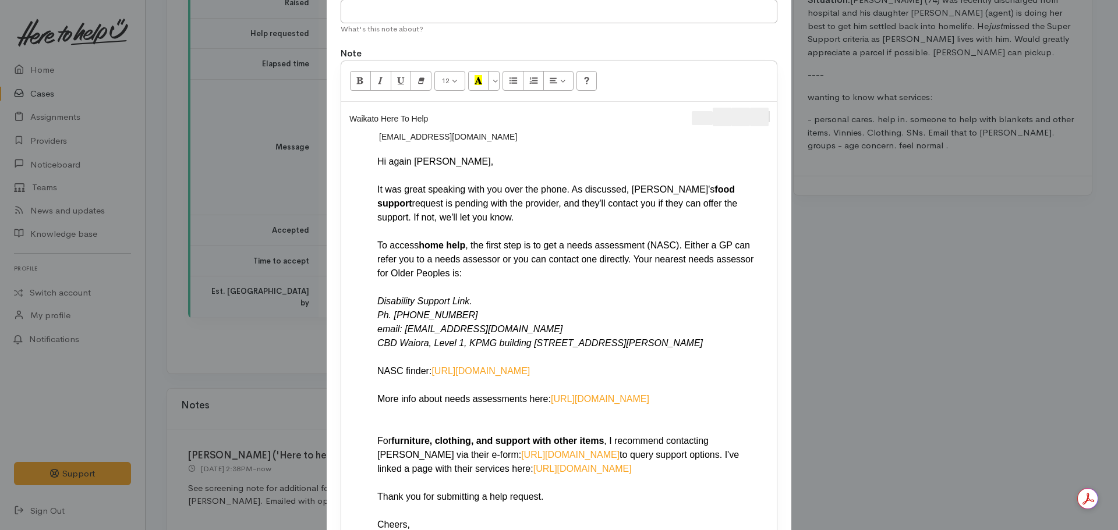
click at [768, 123] on div at bounding box center [671, 119] width 197 height 22
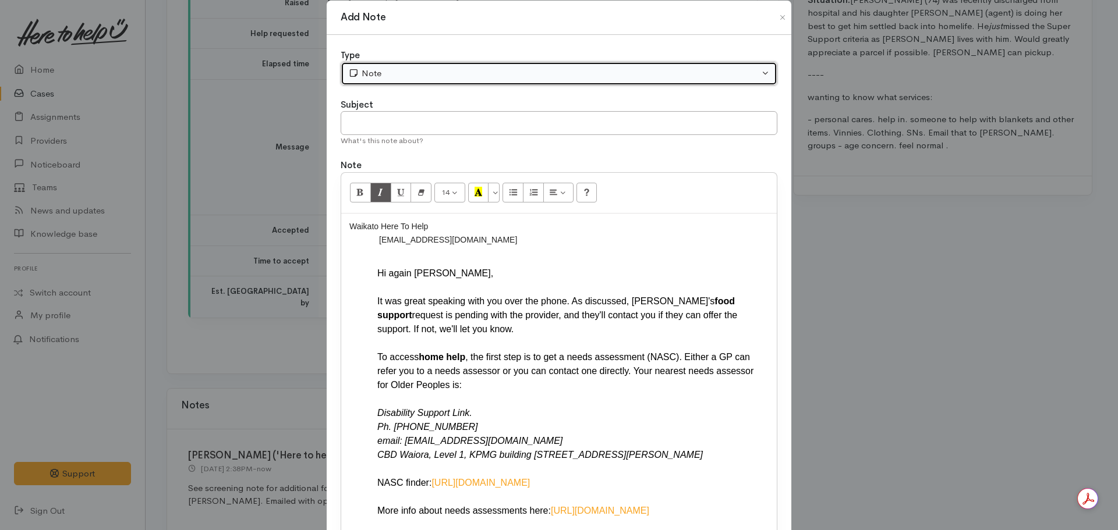
click at [434, 66] on button "Note" at bounding box center [559, 74] width 437 height 24
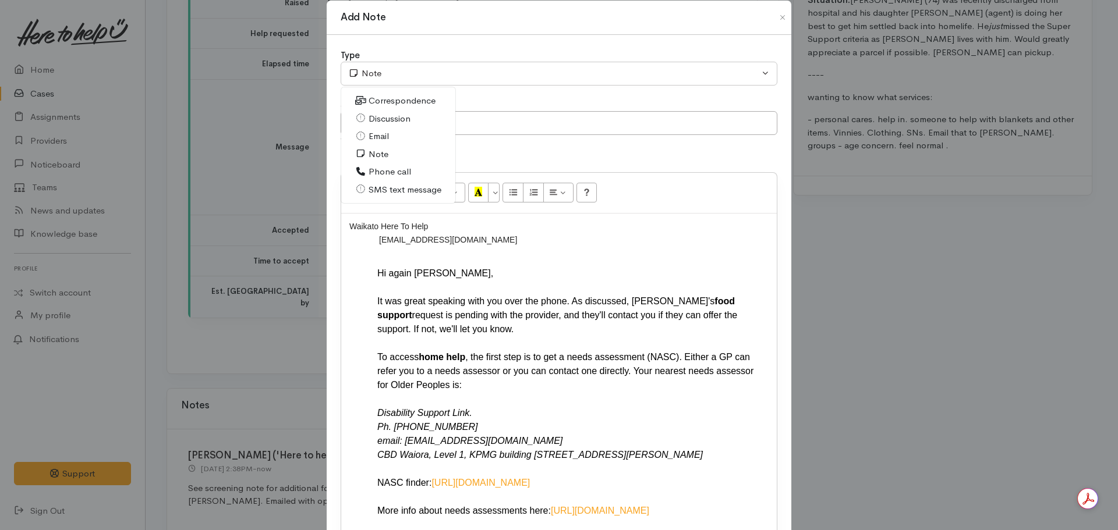
click at [376, 132] on span "Email" at bounding box center [379, 136] width 20 height 13
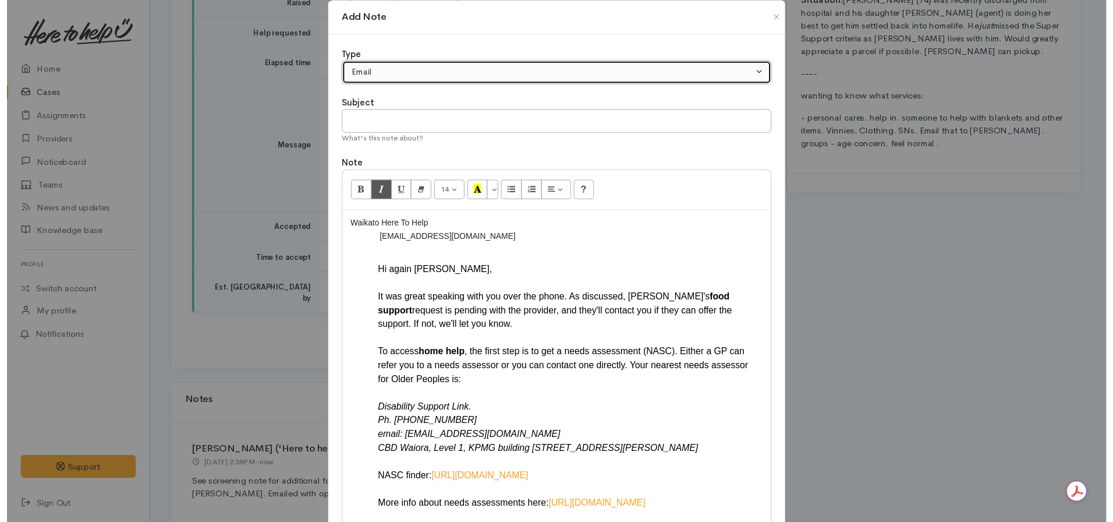
scroll to position [235, 0]
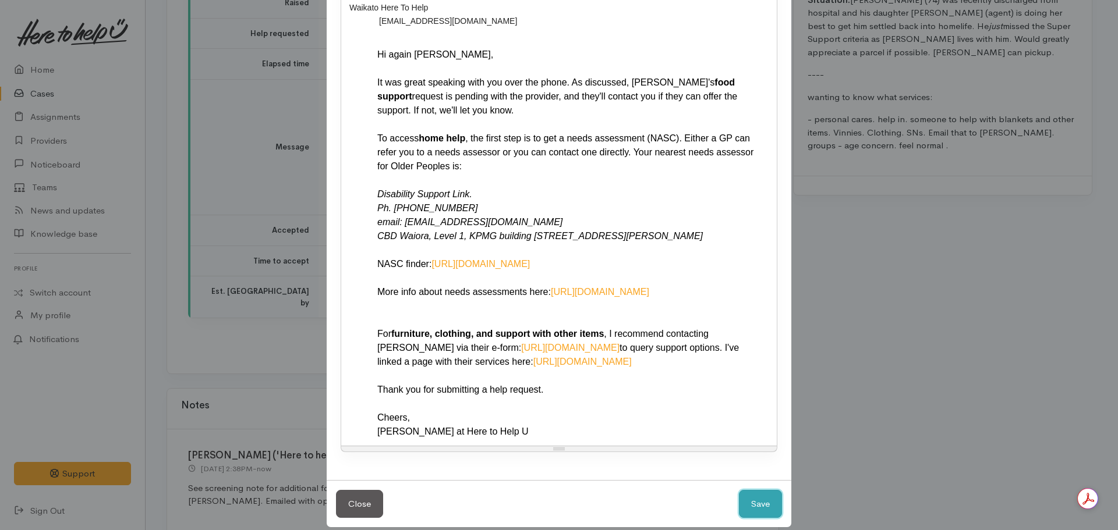
click at [765, 490] on button "Save" at bounding box center [760, 504] width 43 height 29
select select "1"
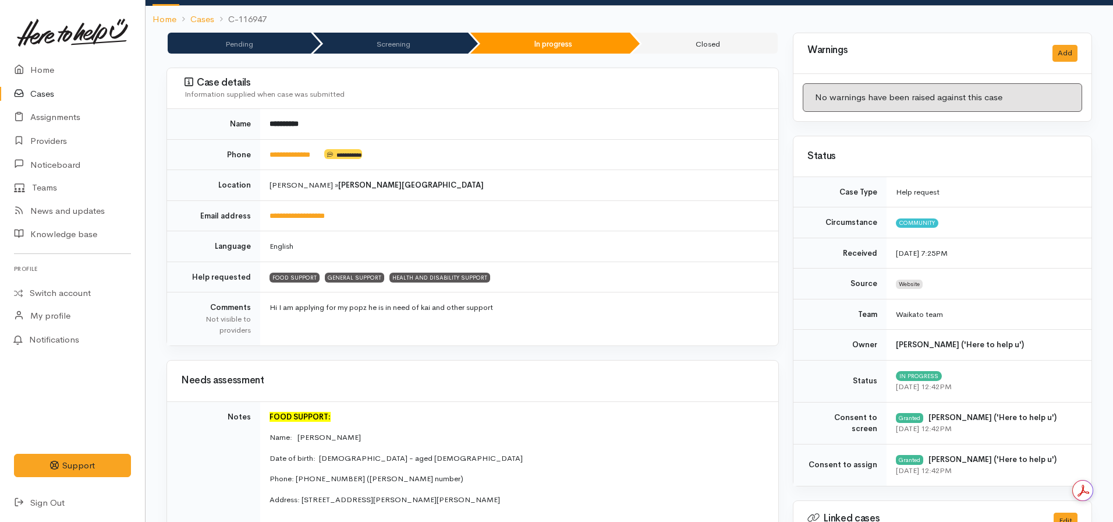
scroll to position [0, 0]
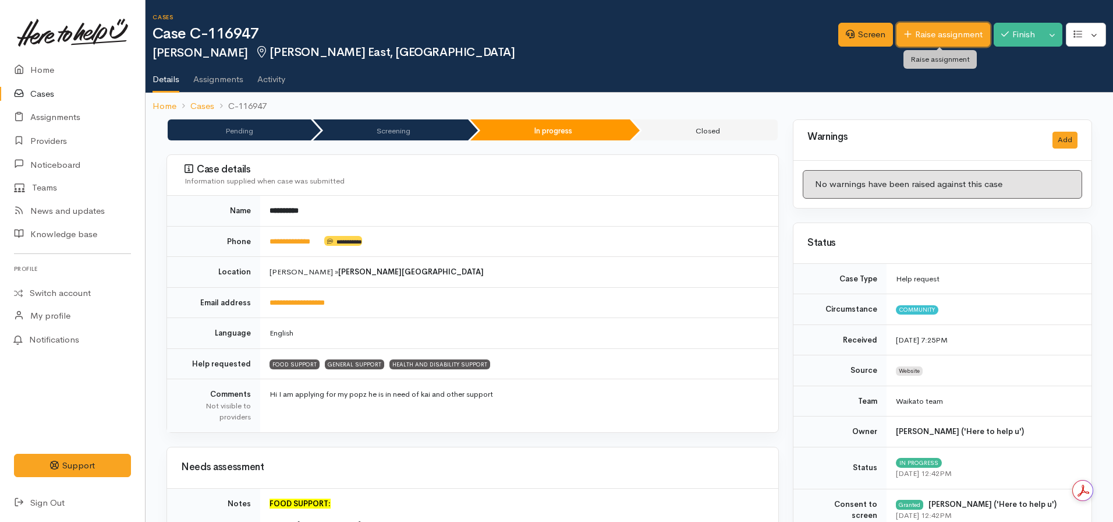
click at [936, 36] on link "Raise assignment" at bounding box center [944, 35] width 94 height 24
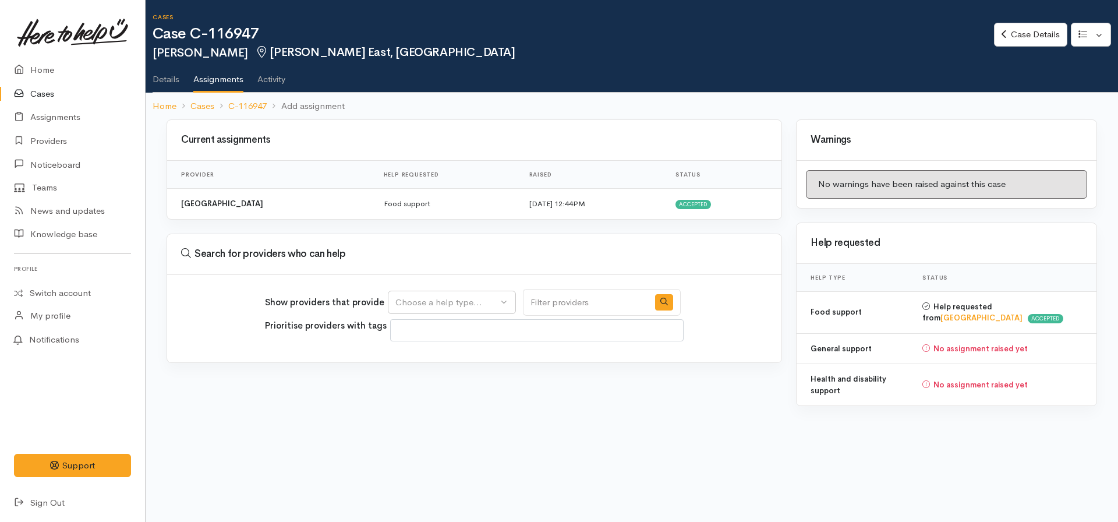
select select
click at [458, 305] on div "Choose a help type..." at bounding box center [446, 302] width 102 height 13
click at [430, 391] on span "Health and disability support" at bounding box center [459, 393] width 115 height 13
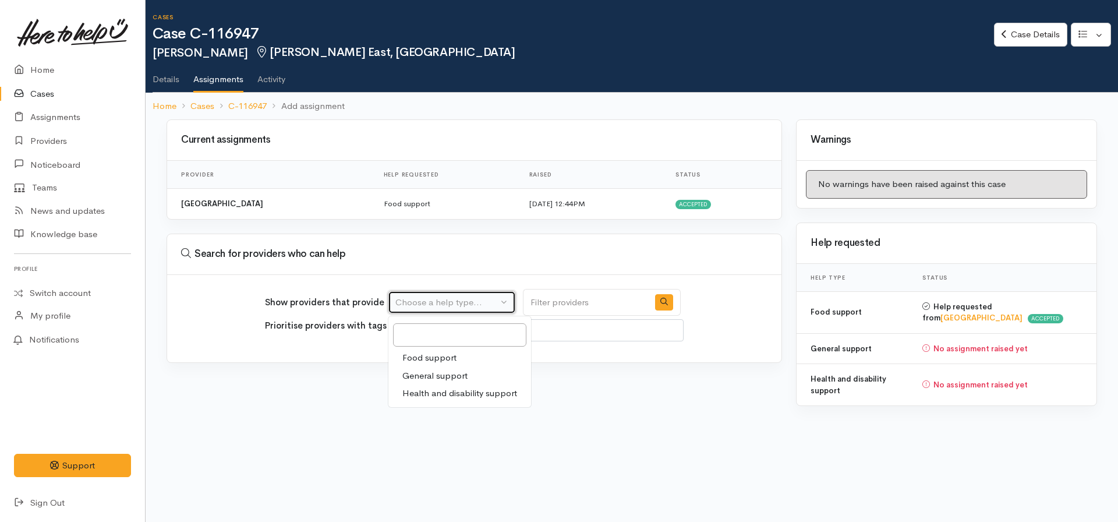
select select "26"
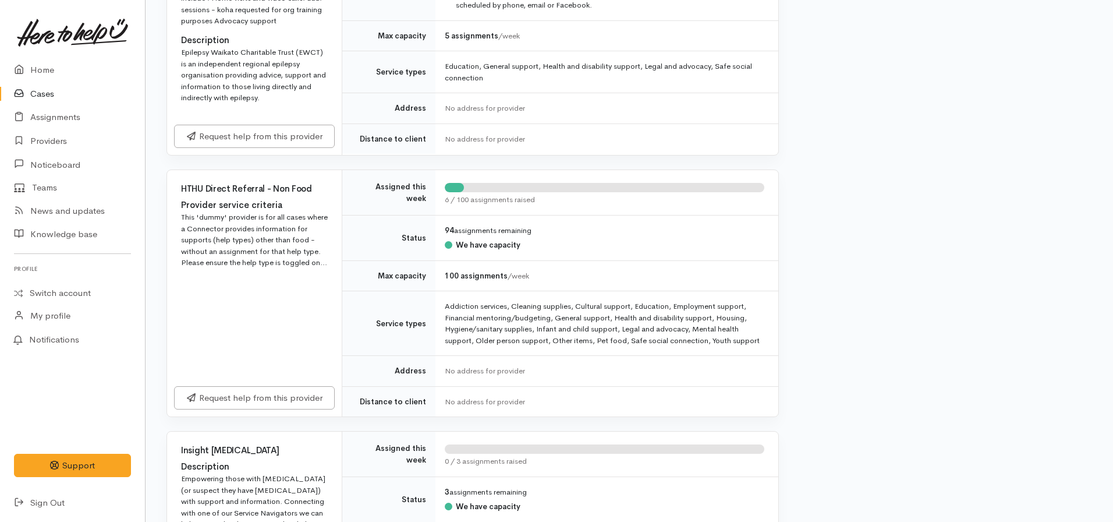
scroll to position [474, 0]
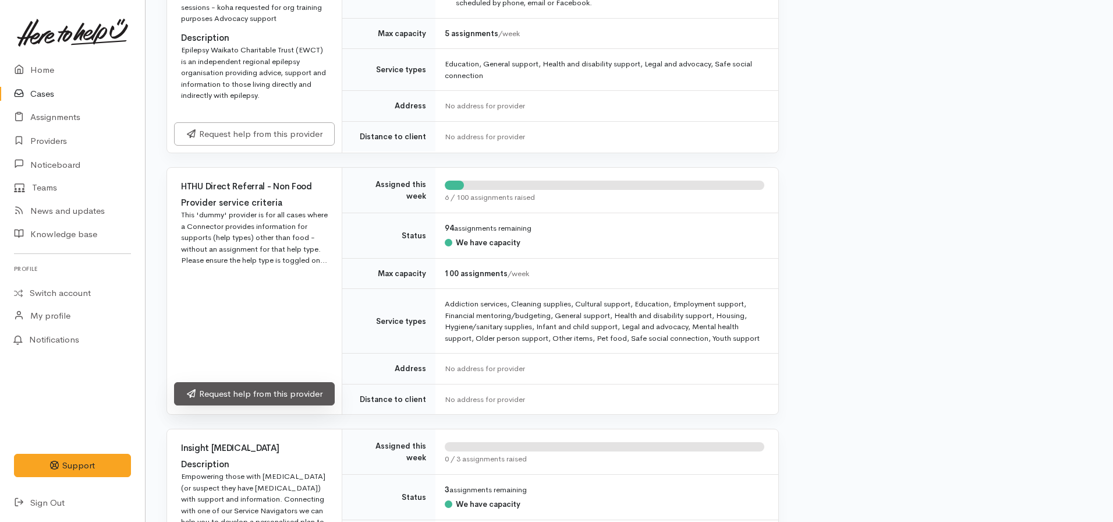
click at [279, 385] on link "Request help from this provider" at bounding box center [254, 394] width 161 height 24
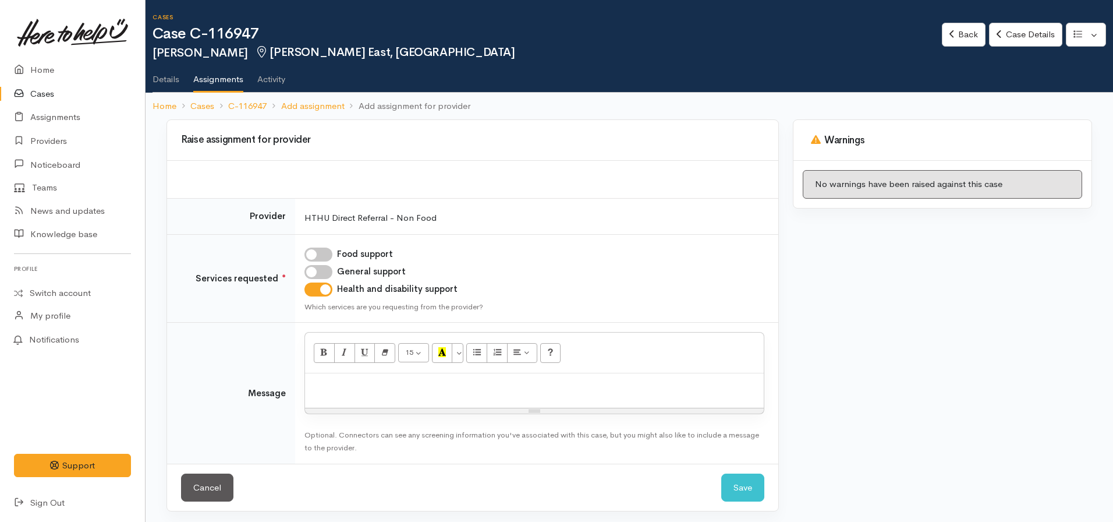
click at [317, 273] on input "General support" at bounding box center [318, 272] width 28 height 14
checkbox input "true"
click at [343, 412] on div "Resize" at bounding box center [534, 410] width 459 height 5
click at [335, 377] on div at bounding box center [534, 390] width 459 height 34
click button "Save" at bounding box center [742, 487] width 43 height 29
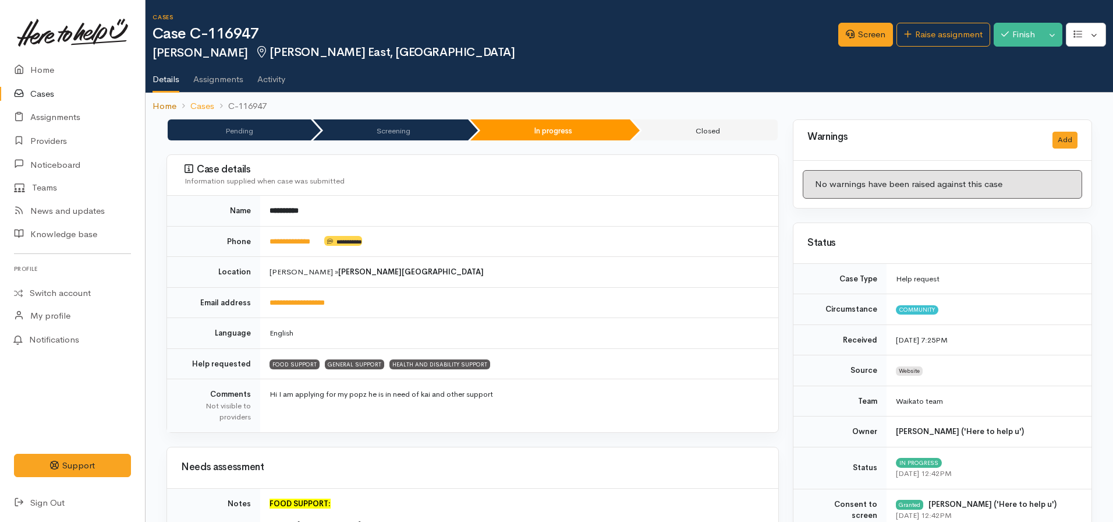
click at [168, 109] on link "Home" at bounding box center [165, 106] width 24 height 13
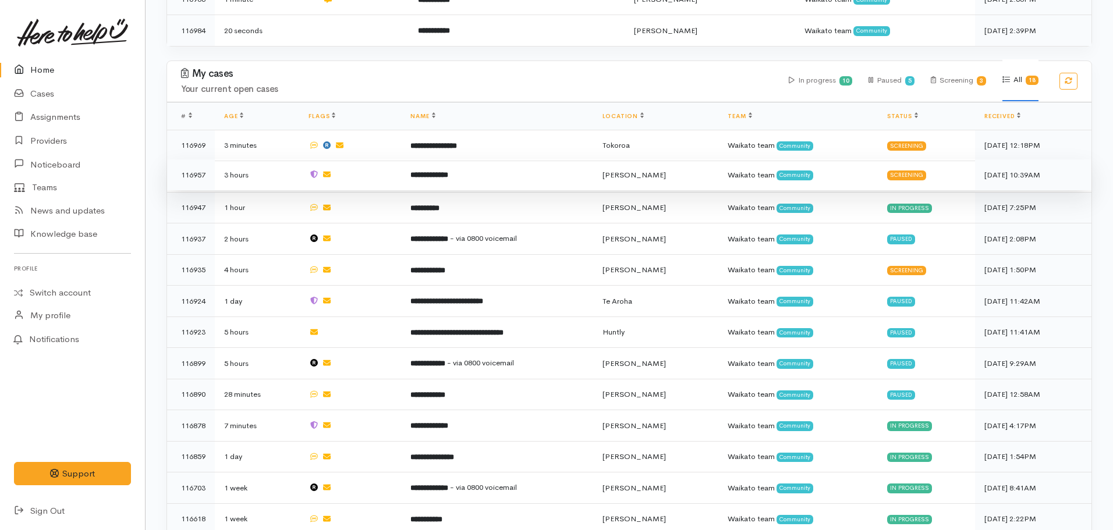
scroll to position [551, 0]
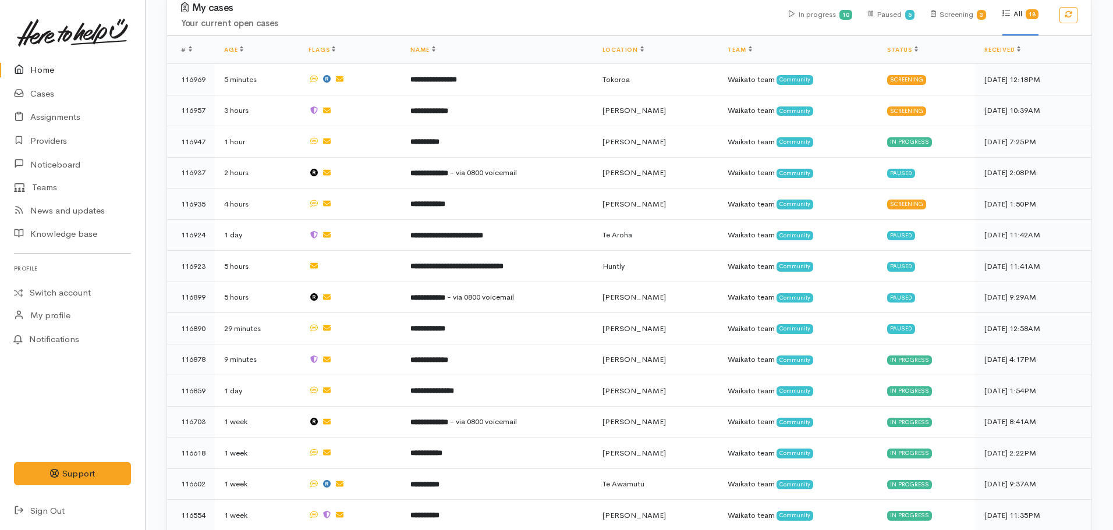
scroll to position [587, 0]
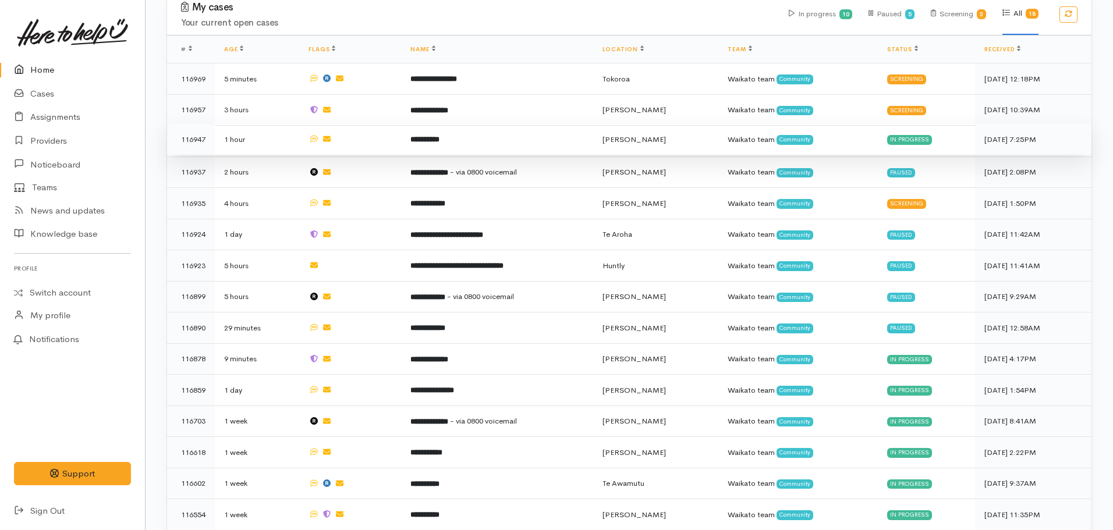
click at [431, 136] on b "**********" at bounding box center [424, 140] width 29 height 8
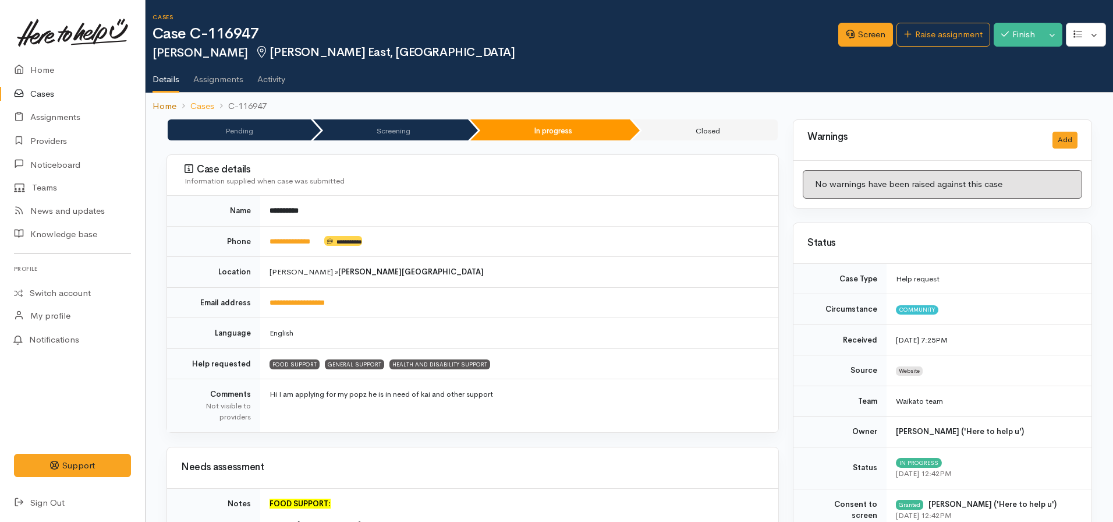
click at [158, 101] on link "Home" at bounding box center [165, 106] width 24 height 13
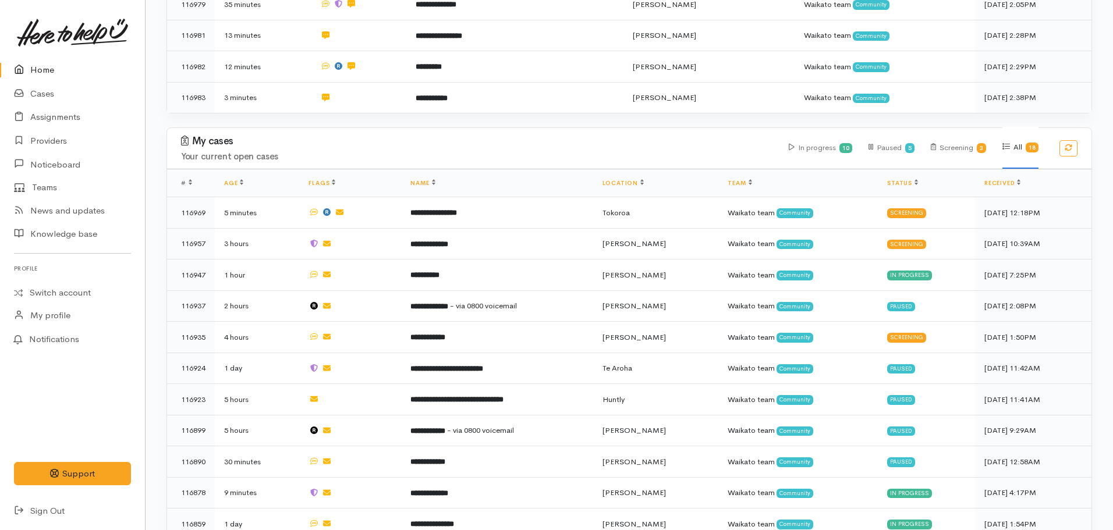
scroll to position [461, 0]
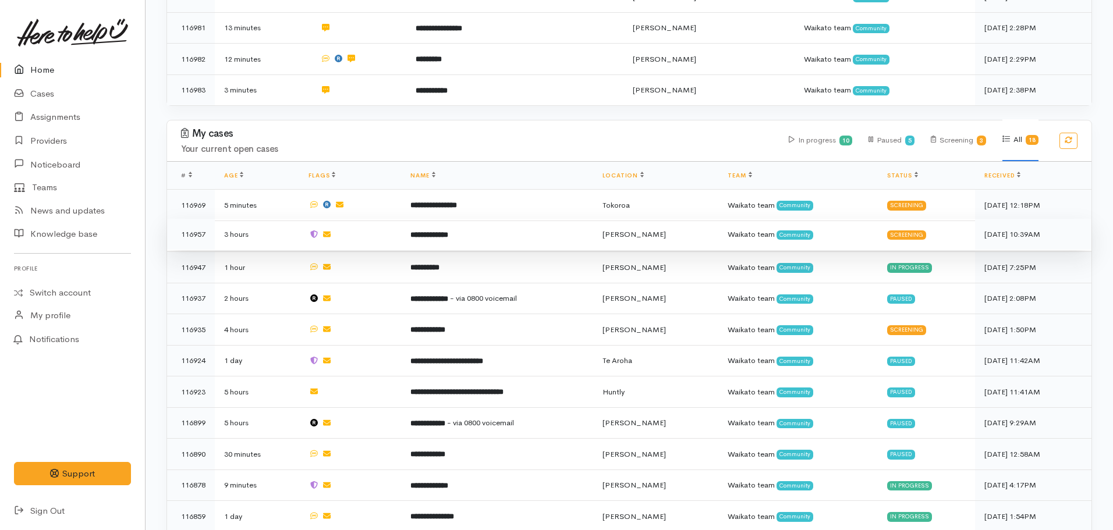
click at [448, 231] on b "**********" at bounding box center [429, 235] width 38 height 8
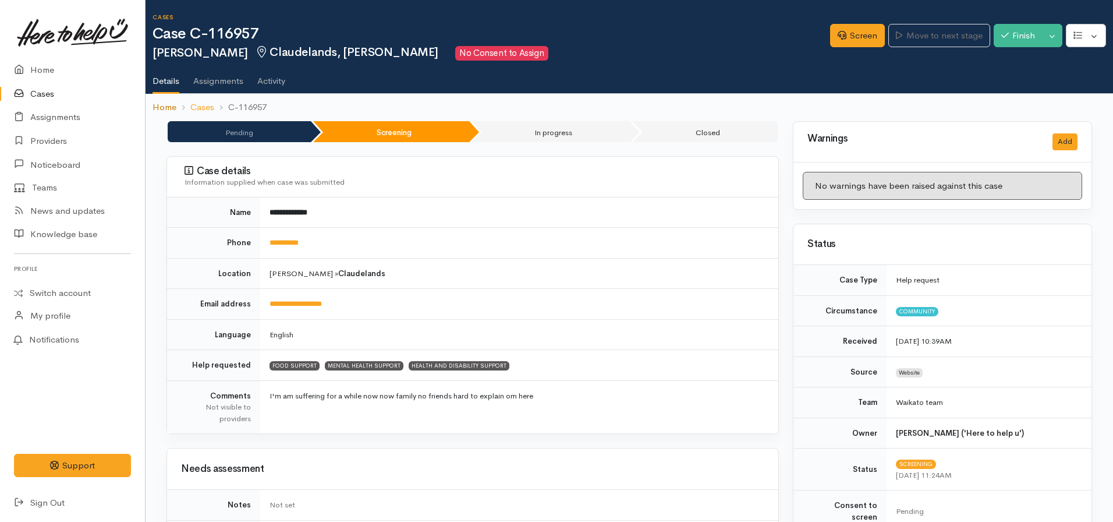
click at [160, 112] on link "Home" at bounding box center [165, 107] width 24 height 13
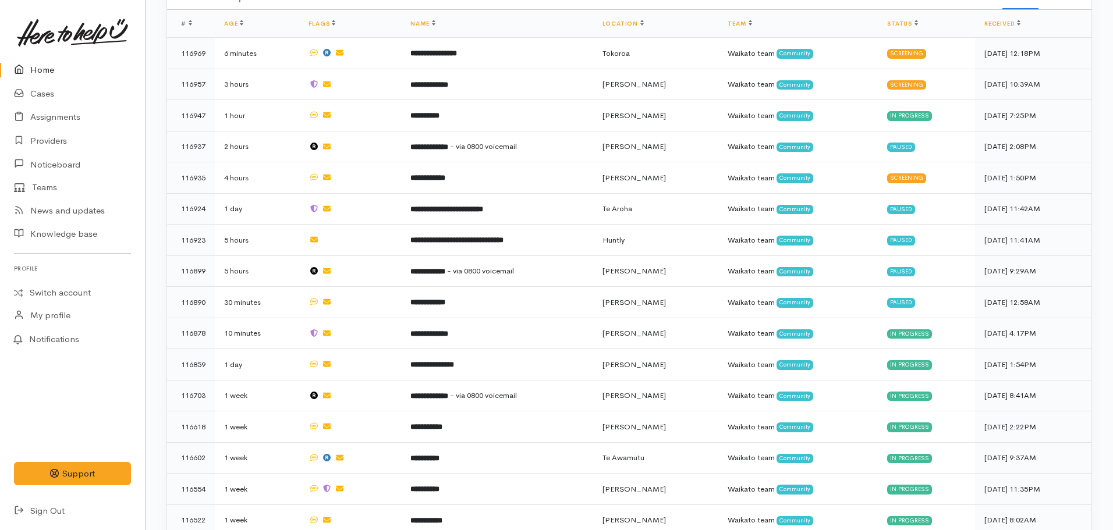
scroll to position [615, 0]
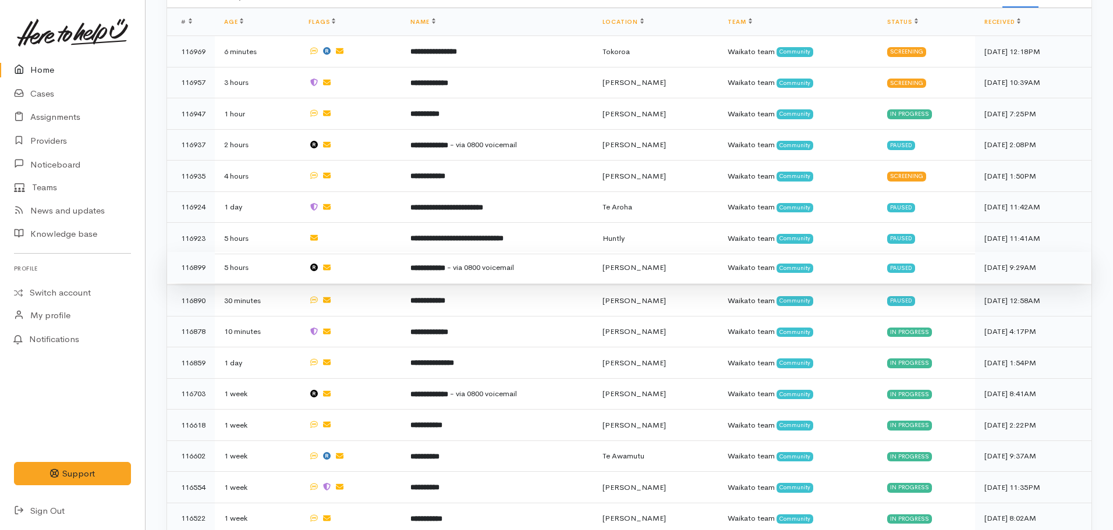
click at [445, 264] on b "**********" at bounding box center [427, 268] width 35 height 8
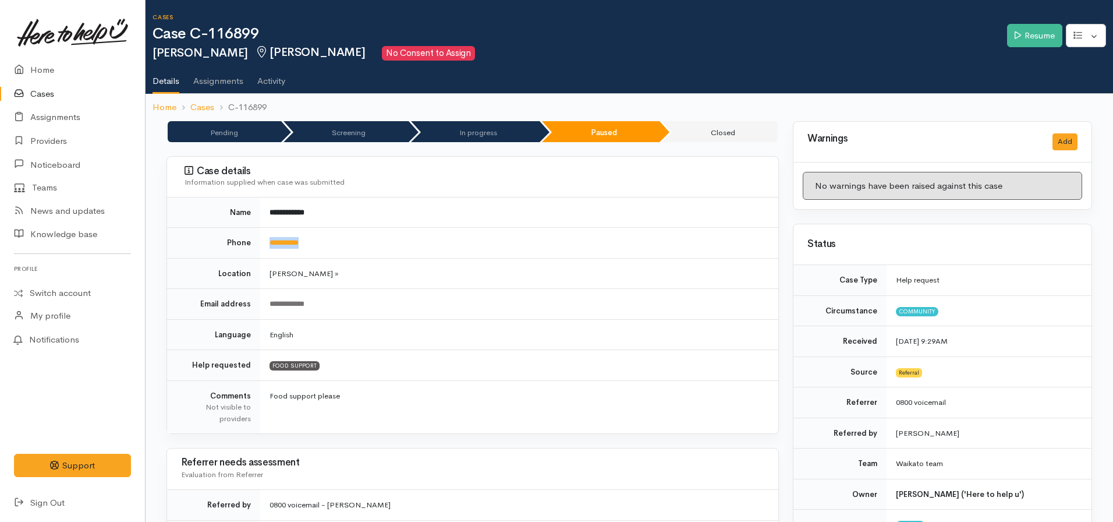
drag, startPoint x: 313, startPoint y: 236, endPoint x: 270, endPoint y: 231, distance: 43.5
click at [270, 231] on td "**********" at bounding box center [519, 243] width 518 height 31
copy link "**********"
click at [56, 62] on link "Home" at bounding box center [72, 70] width 145 height 24
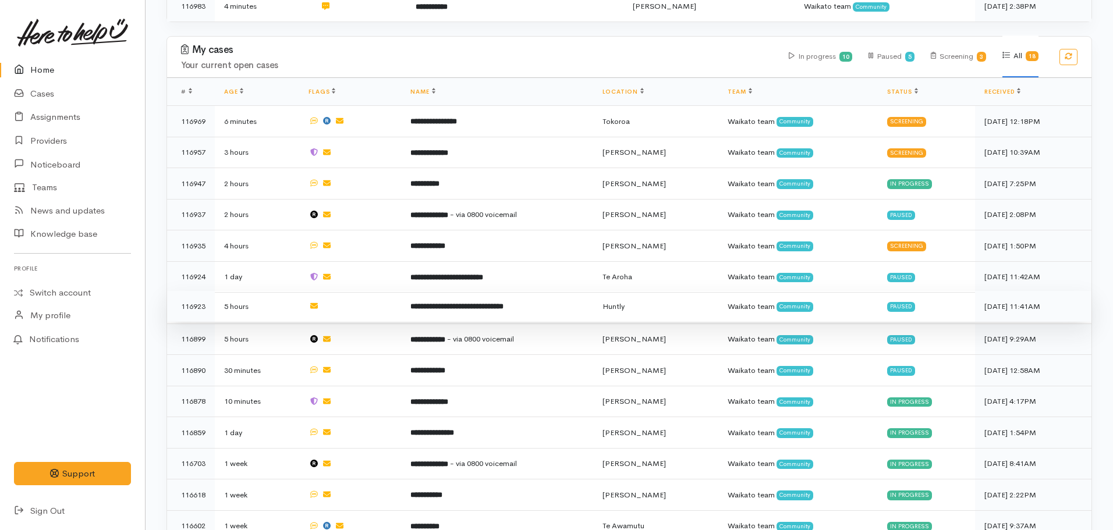
scroll to position [544, 0]
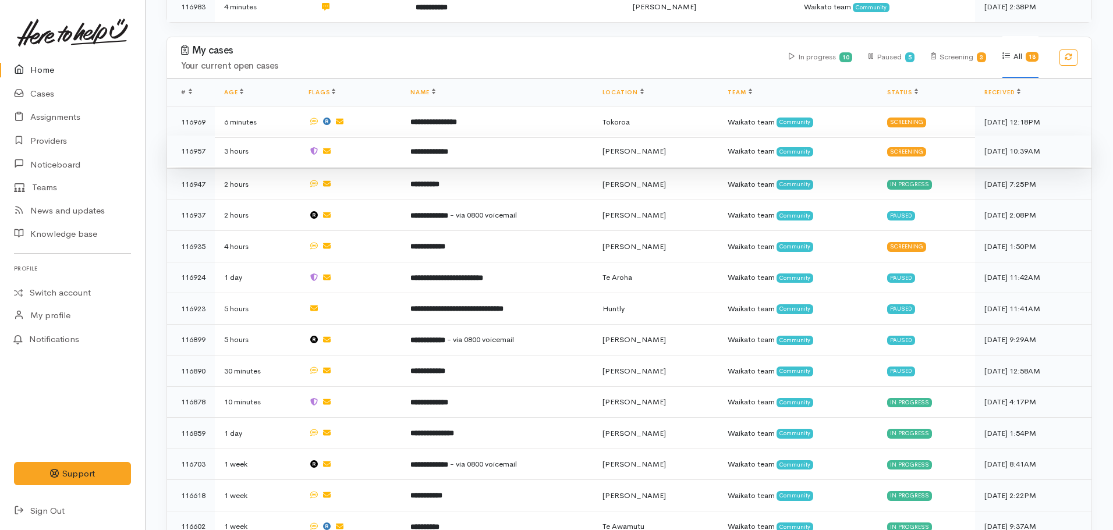
click at [447, 136] on td "**********" at bounding box center [497, 151] width 192 height 31
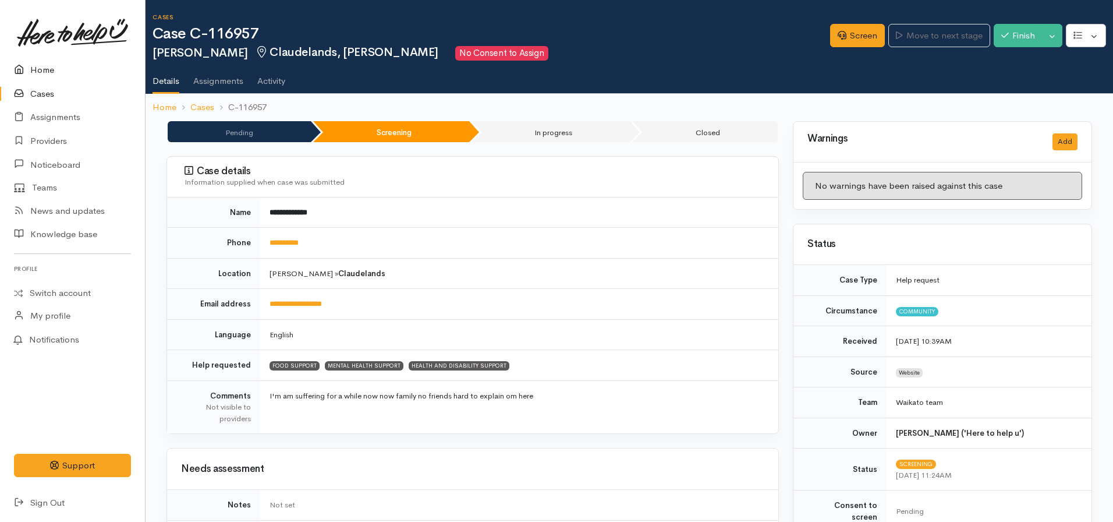
click at [31, 70] on link "Home" at bounding box center [72, 70] width 145 height 24
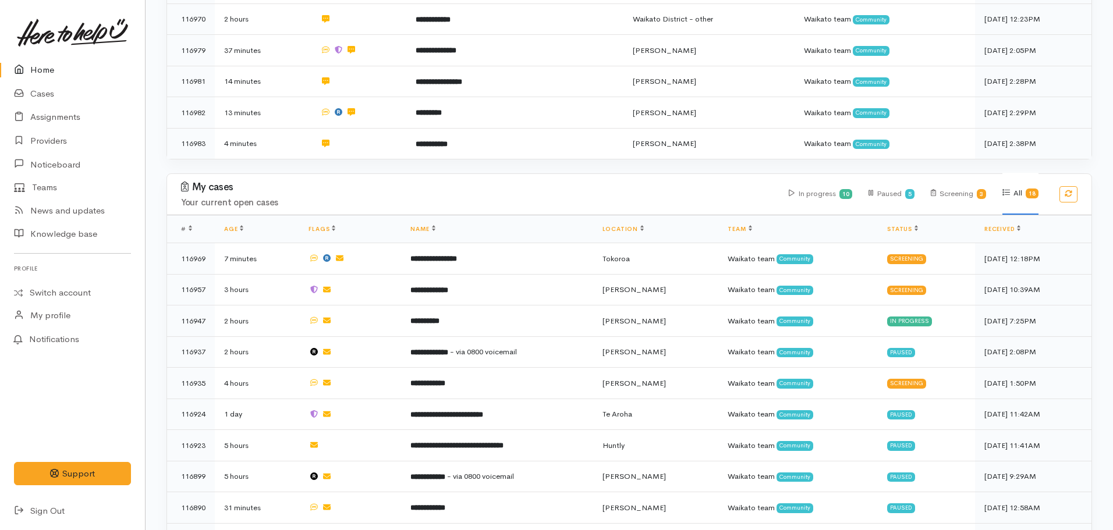
scroll to position [408, 0]
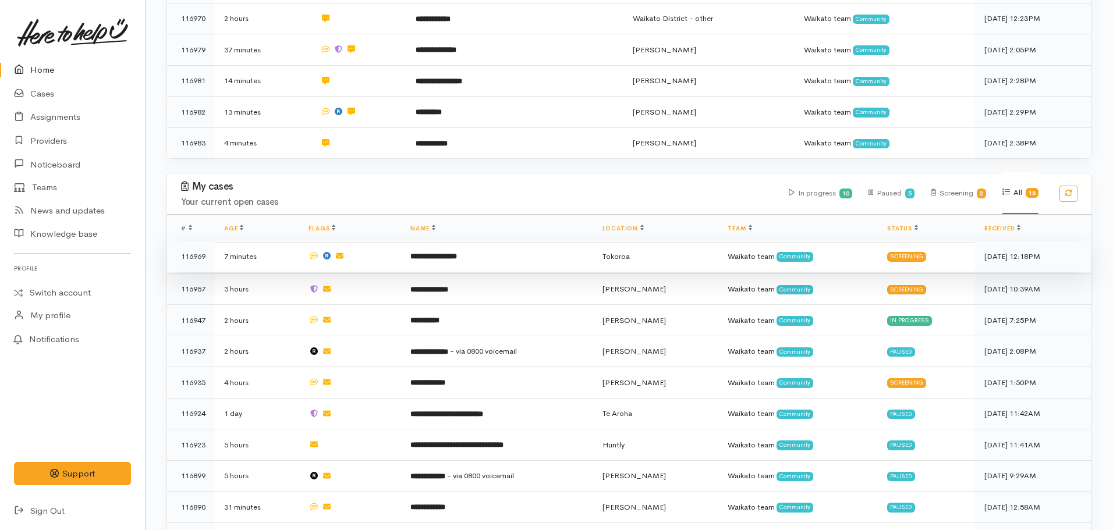
click at [454, 257] on td "**********" at bounding box center [497, 256] width 192 height 31
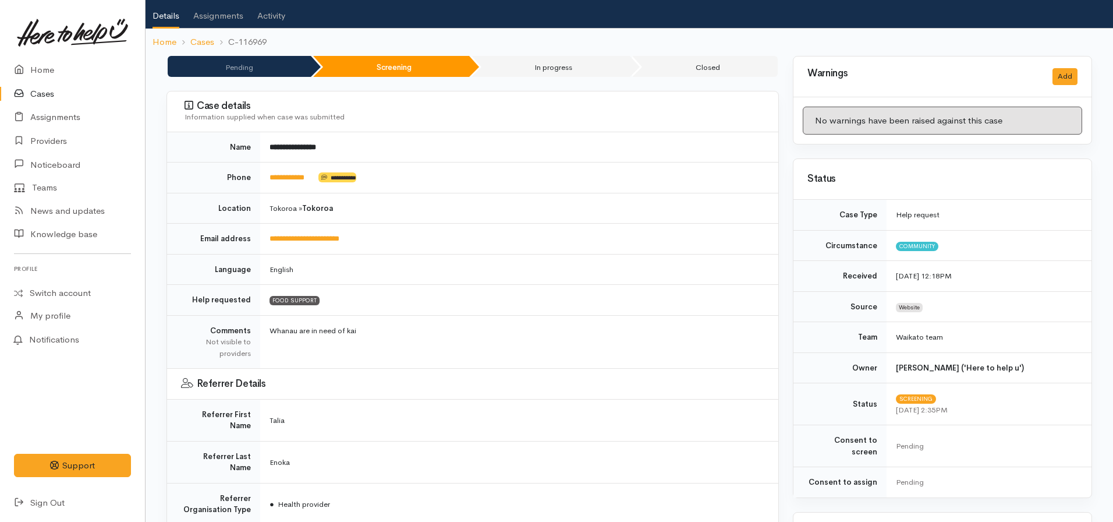
scroll to position [8, 0]
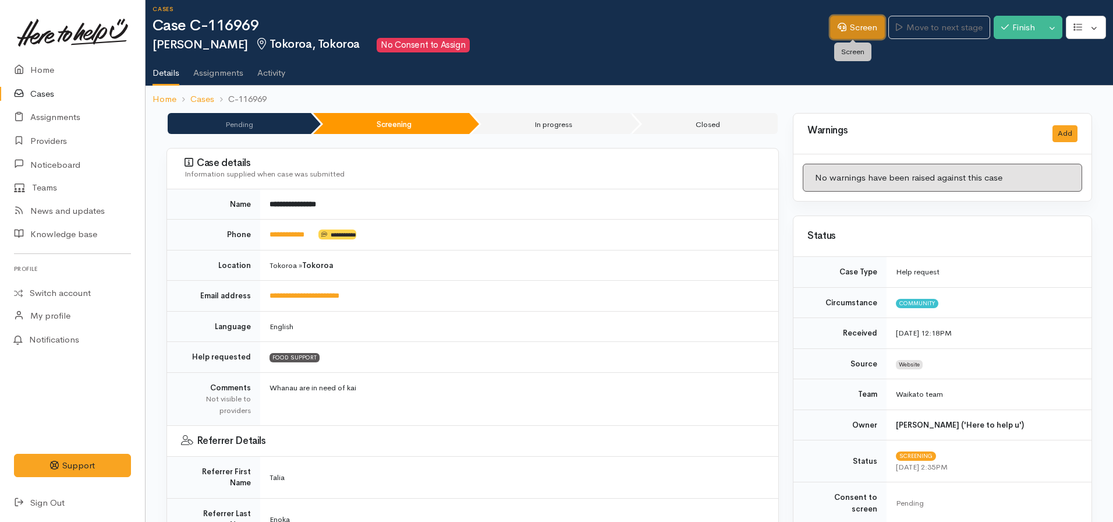
click at [846, 37] on link "Screen" at bounding box center [857, 28] width 55 height 24
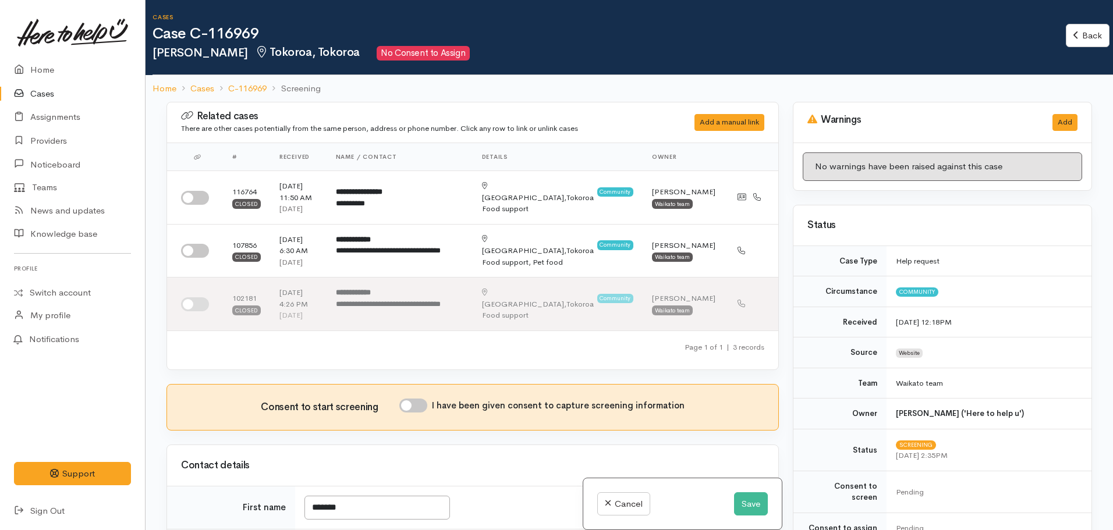
click at [846, 37] on h1 "Case C-116969" at bounding box center [609, 34] width 913 height 17
click at [193, 193] on input "checkbox" at bounding box center [195, 198] width 28 height 14
checkbox input "true"
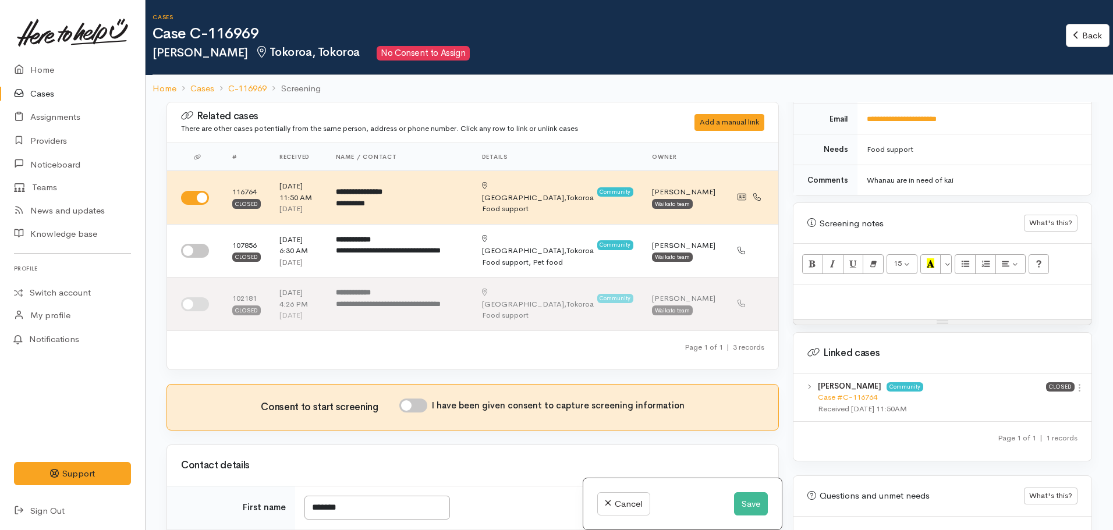
scroll to position [635, 0]
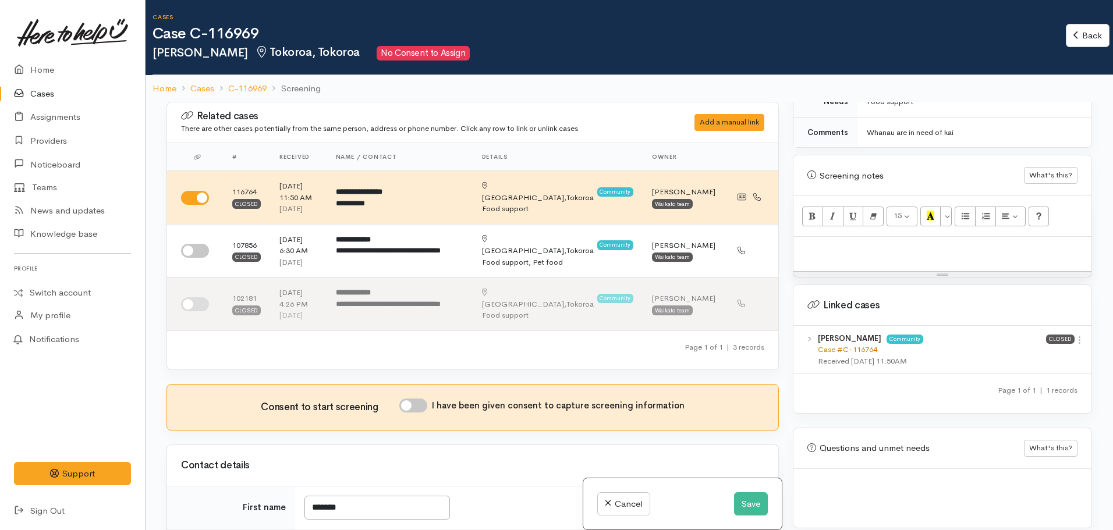
click at [856, 345] on link "Case #C-116764" at bounding box center [847, 350] width 59 height 10
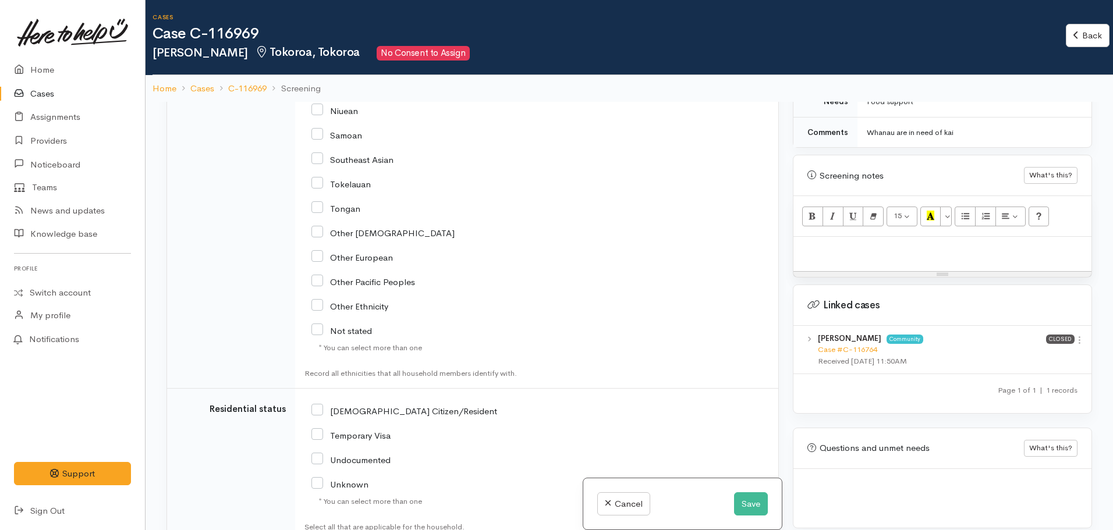
scroll to position [1881, 0]
click at [754, 509] on button "Save" at bounding box center [751, 505] width 34 height 24
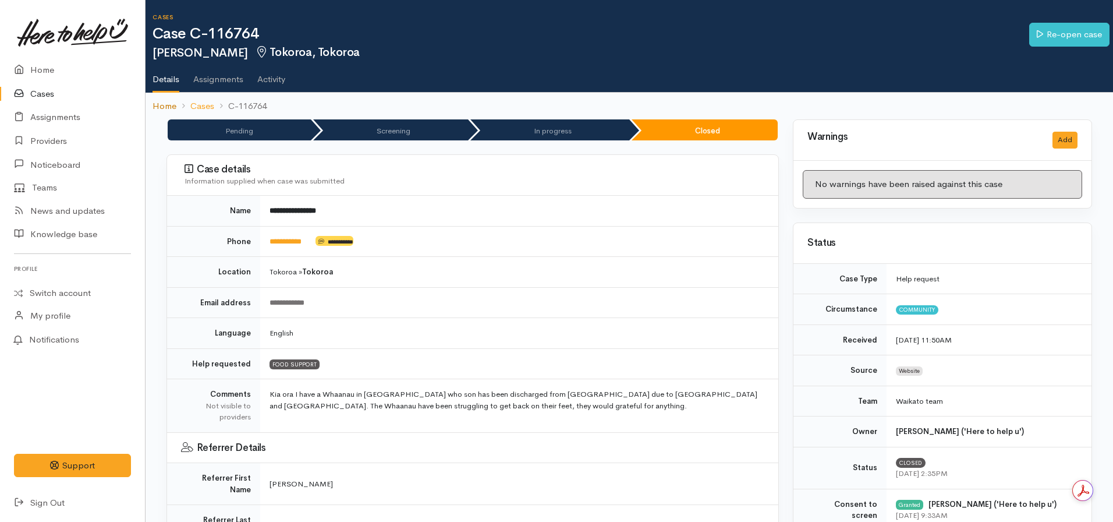
click at [154, 105] on link "Home" at bounding box center [165, 106] width 24 height 13
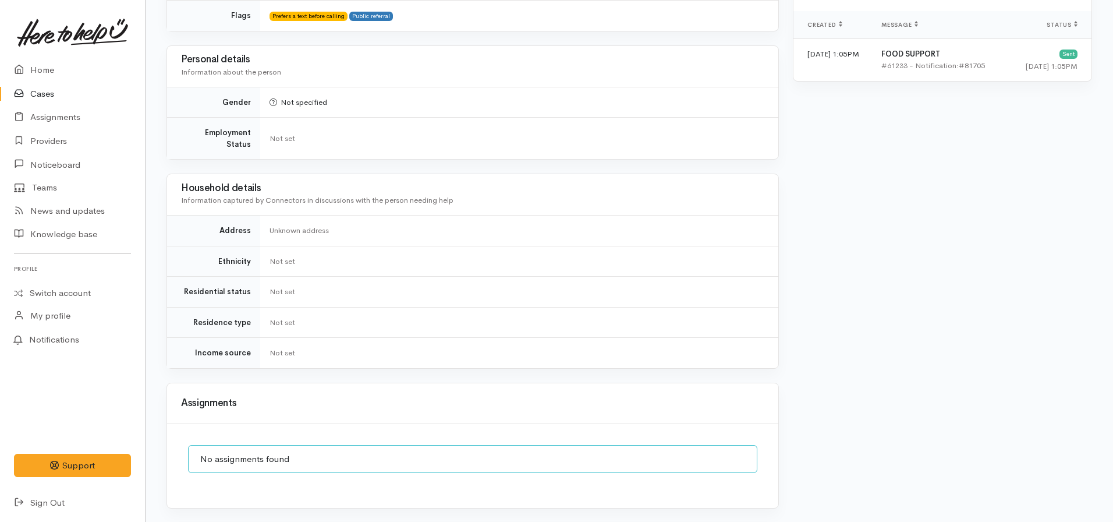
scroll to position [861, 0]
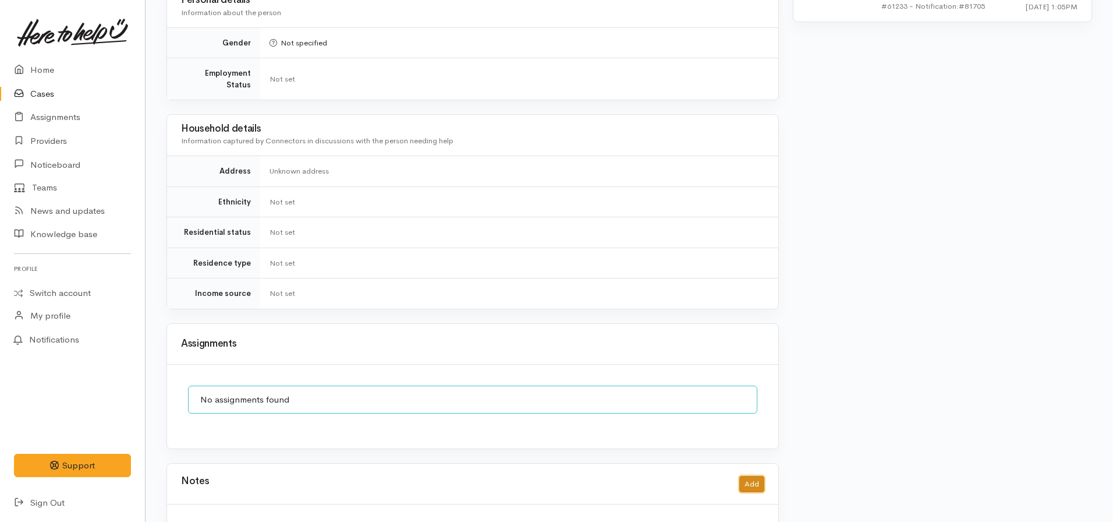
click at [758, 476] on button "Add" at bounding box center [751, 484] width 25 height 17
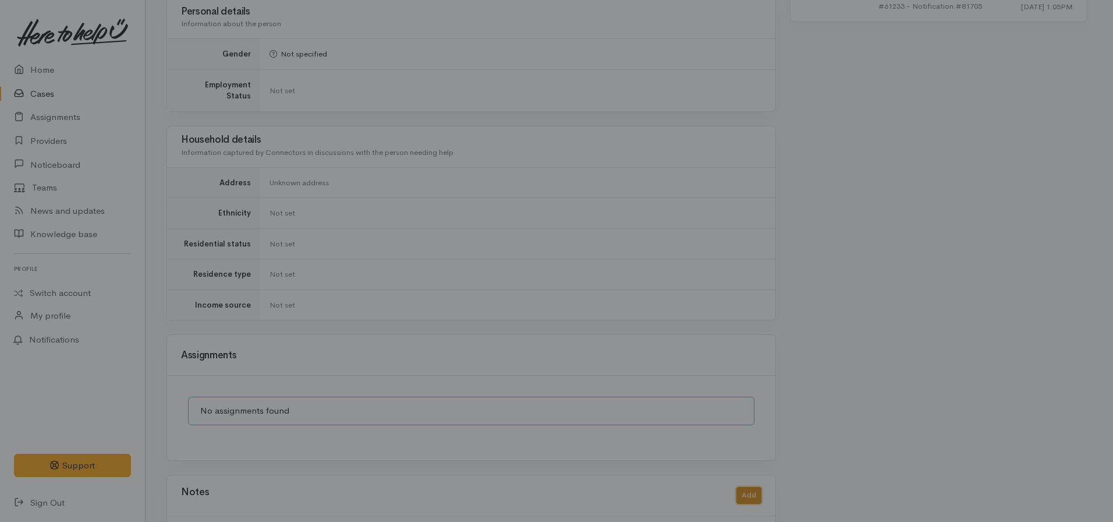
scroll to position [852, 0]
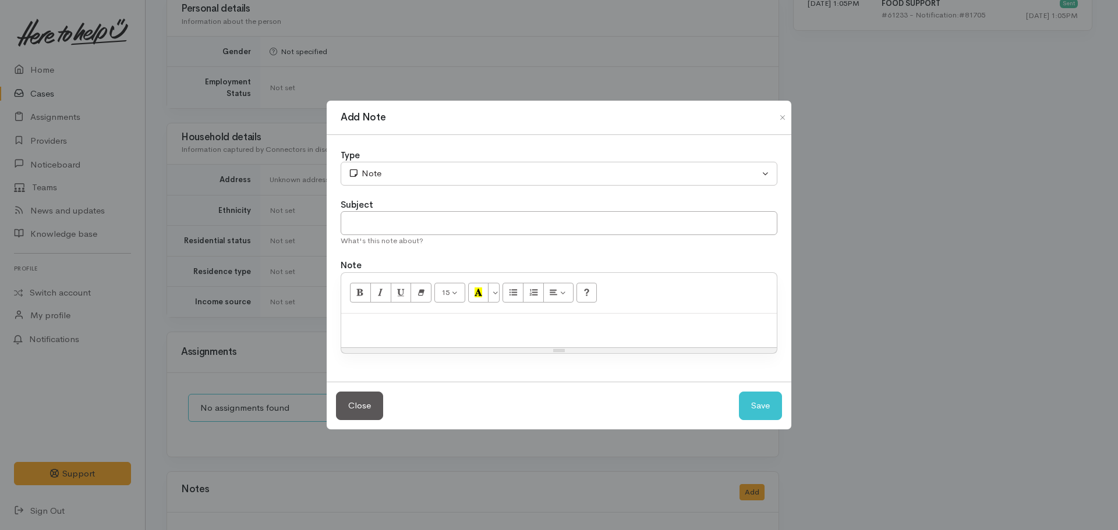
click at [511, 210] on div "Subject" at bounding box center [559, 205] width 437 height 13
click at [490, 214] on input "text" at bounding box center [559, 223] width 437 height 24
type input "C"
type input "Duplicate Case - CANCELLED"
click at [408, 325] on p at bounding box center [559, 326] width 424 height 13
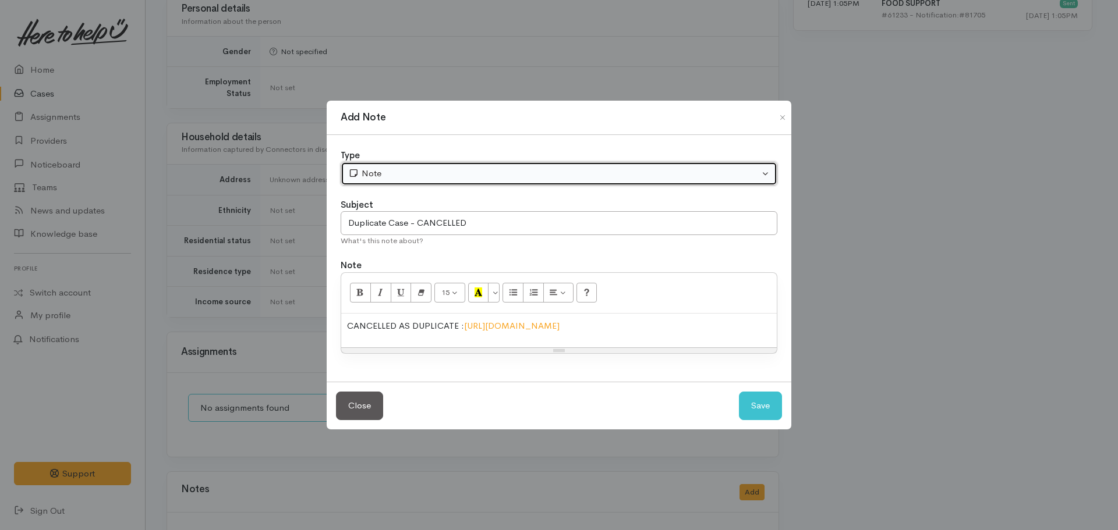
click at [470, 167] on div "Note" at bounding box center [553, 173] width 411 height 13
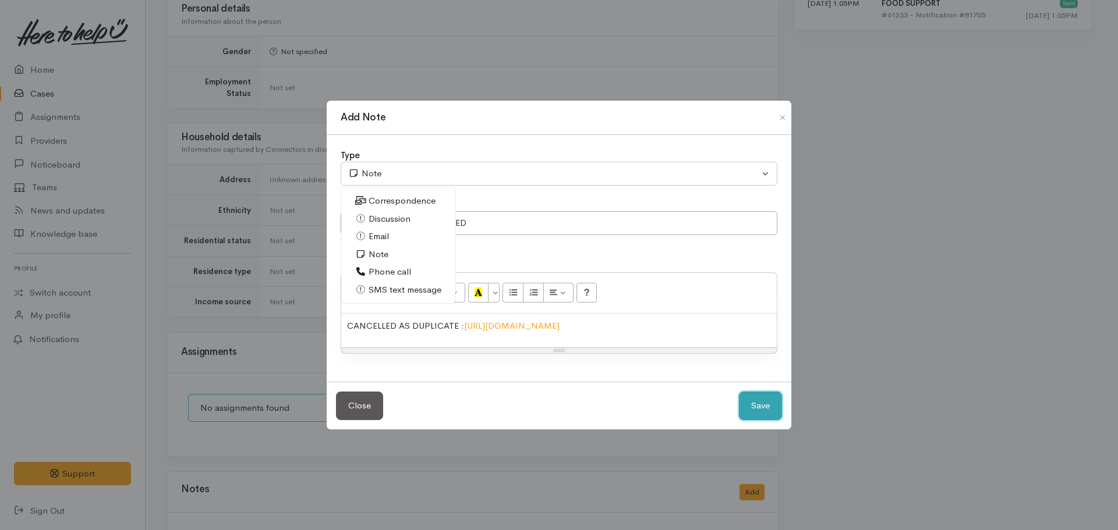
click at [755, 415] on button "Save" at bounding box center [760, 406] width 43 height 29
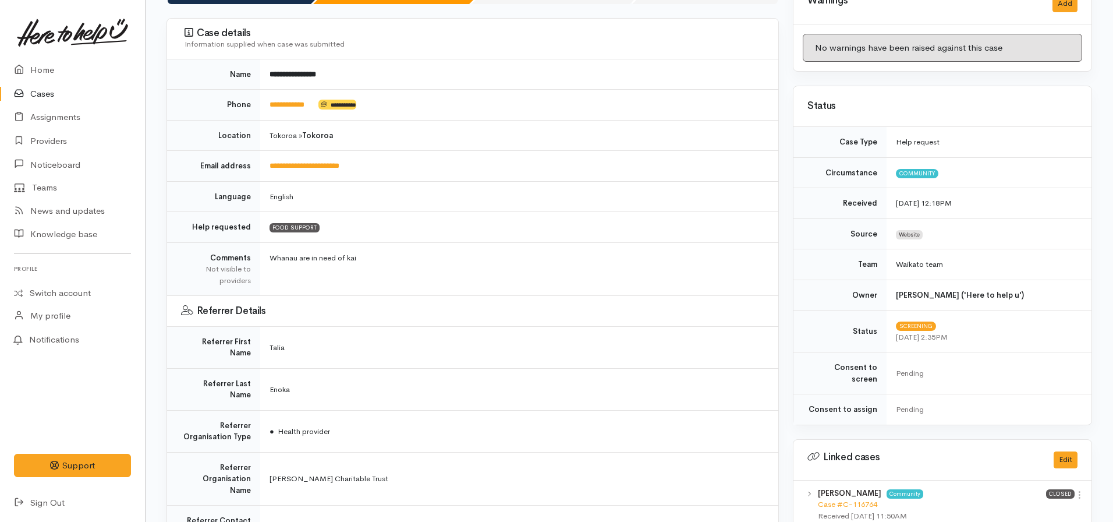
scroll to position [0, 0]
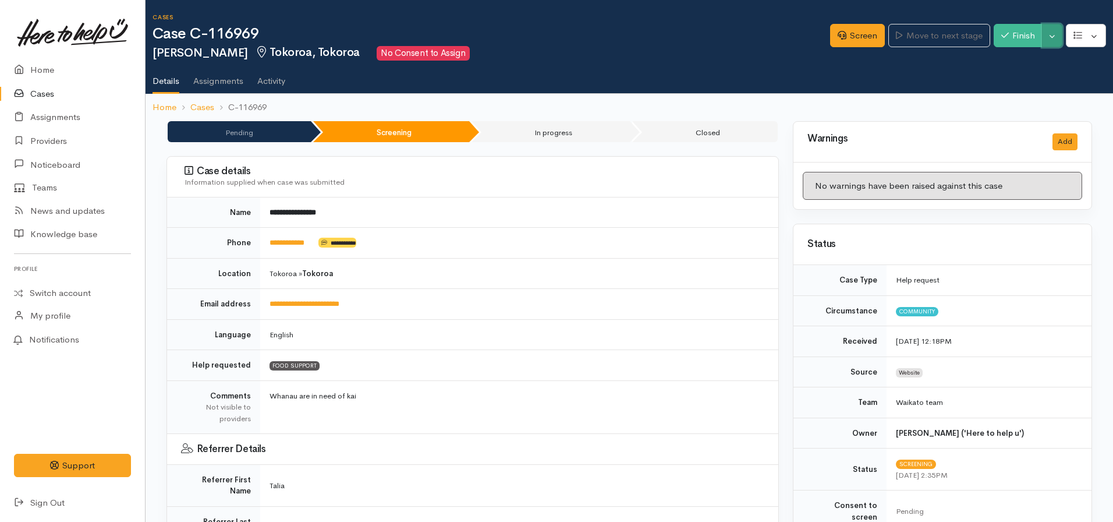
click at [1054, 34] on button "Toggle Dropdown" at bounding box center [1052, 36] width 20 height 24
click at [1026, 80] on link "Cancel" at bounding box center [1016, 81] width 92 height 18
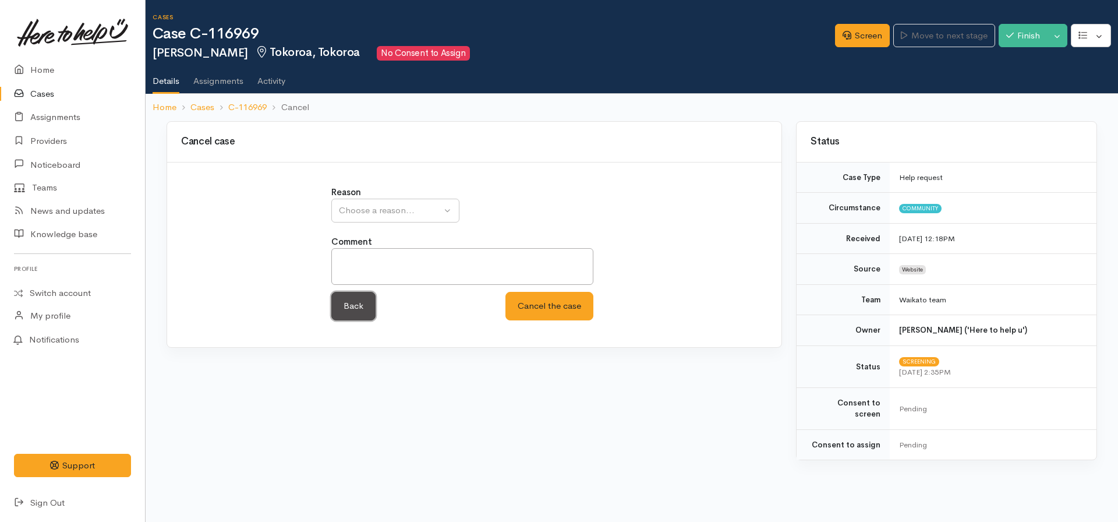
click at [360, 316] on link "Back" at bounding box center [353, 306] width 44 height 29
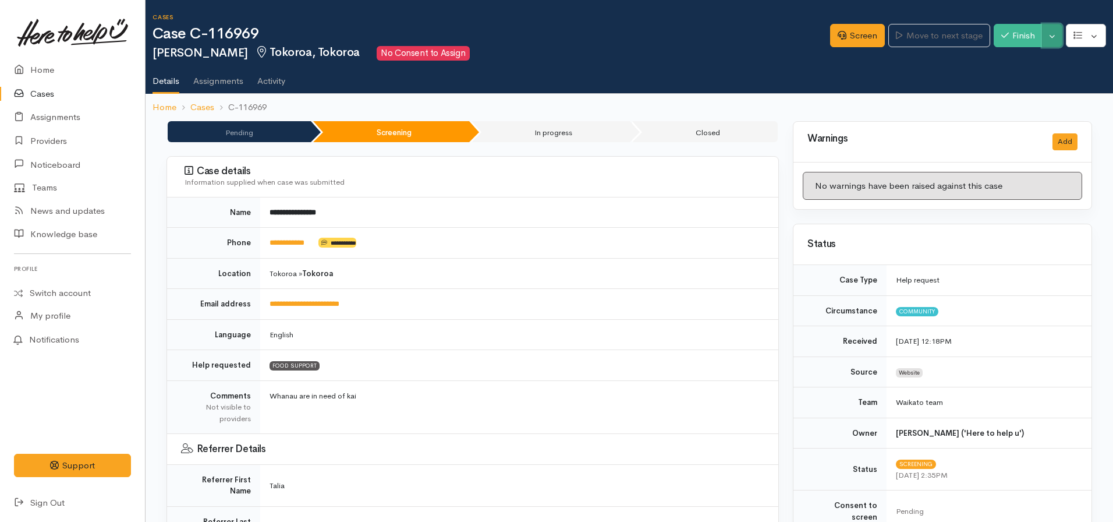
click at [1048, 36] on button "Toggle Dropdown" at bounding box center [1052, 36] width 20 height 24
click at [1008, 81] on link "Cancel" at bounding box center [1016, 81] width 92 height 18
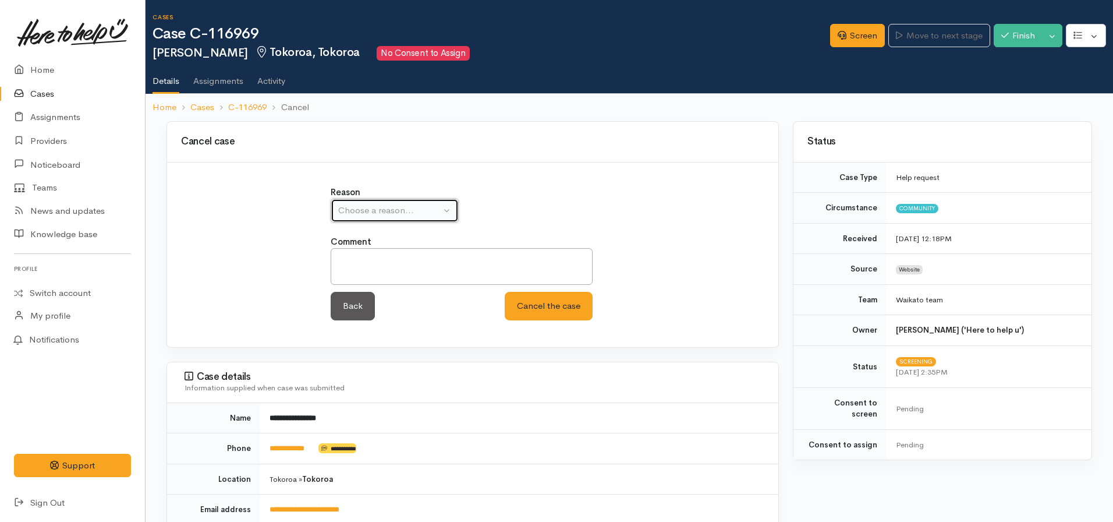
click at [416, 211] on div "Choose a reason..." at bounding box center [389, 210] width 102 height 13
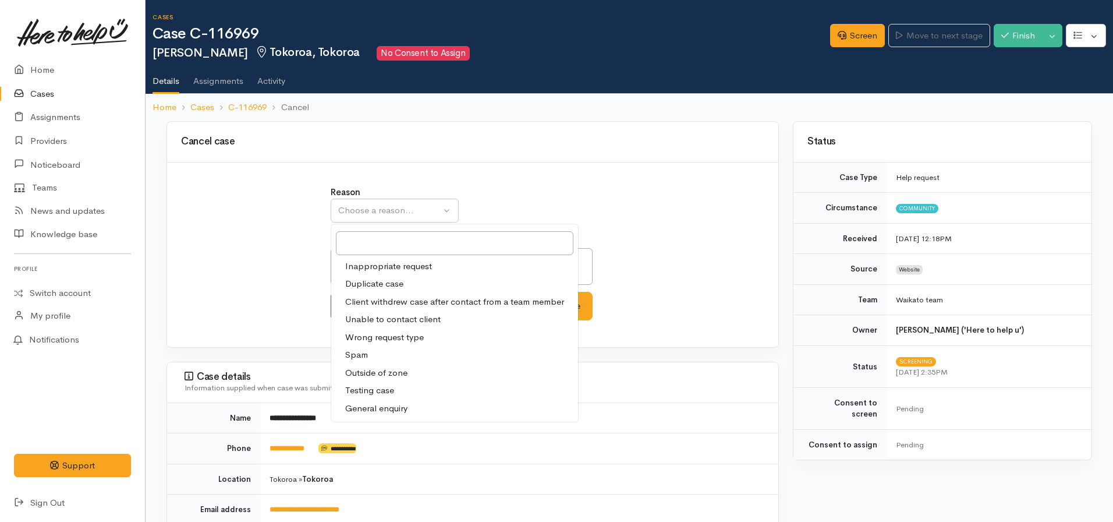
click at [380, 286] on span "Duplicate case" at bounding box center [374, 283] width 58 height 13
select select "2"
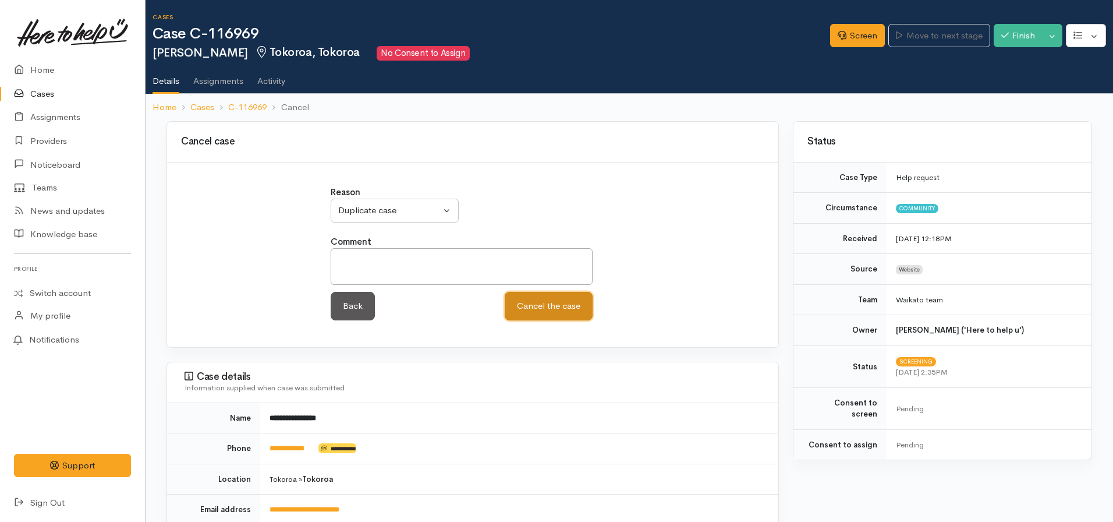
click at [542, 309] on button "Cancel the case" at bounding box center [549, 306] width 88 height 29
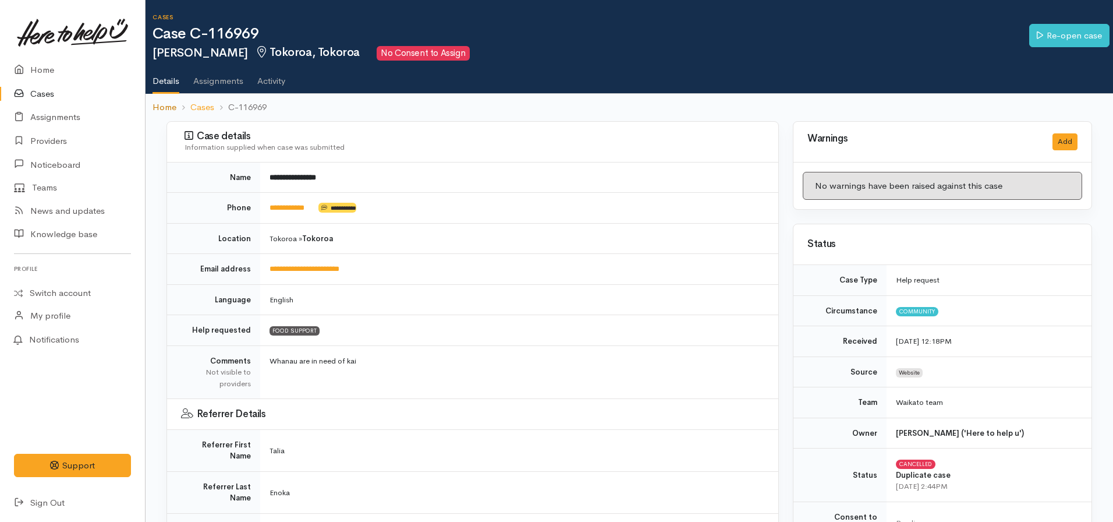
click at [165, 108] on link "Home" at bounding box center [165, 107] width 24 height 13
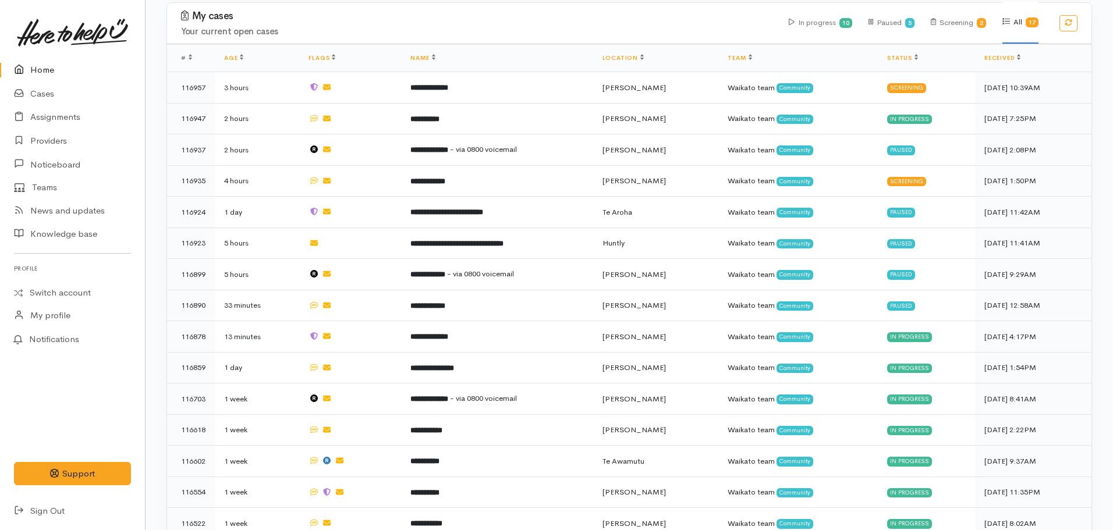
scroll to position [581, 0]
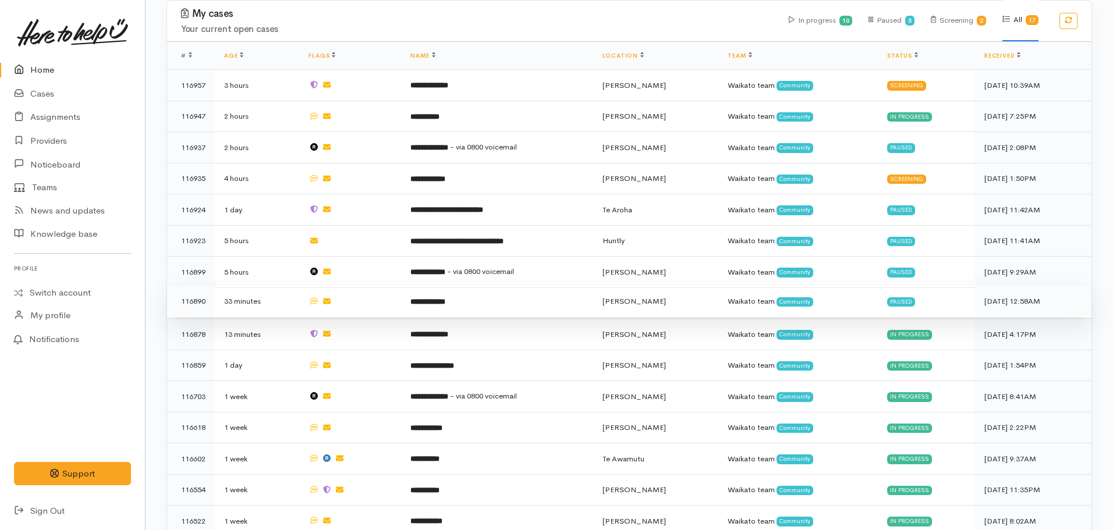
click at [428, 298] on b "**********" at bounding box center [427, 302] width 35 height 8
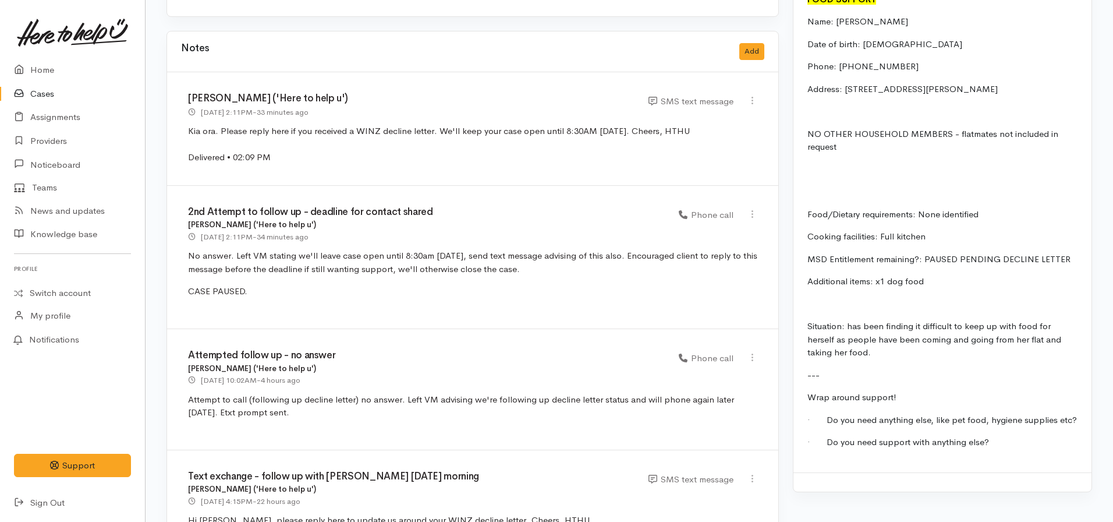
scroll to position [1117, 0]
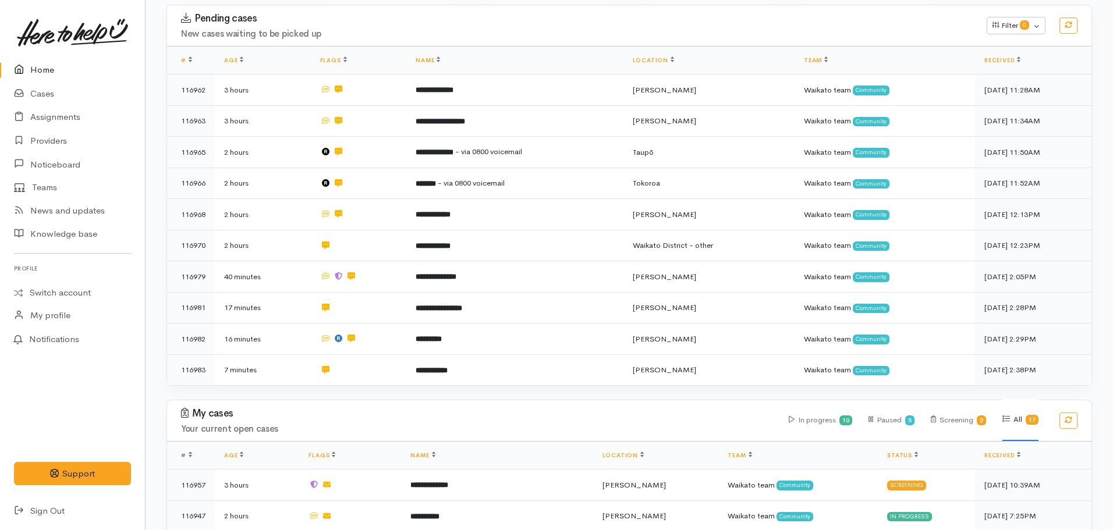
scroll to position [185, 0]
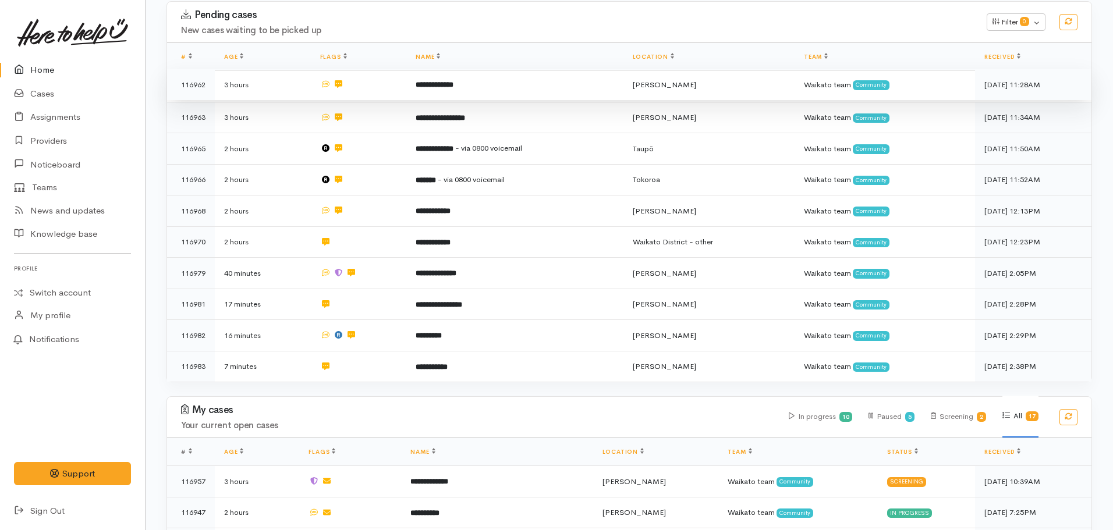
click at [453, 88] on b "**********" at bounding box center [435, 85] width 38 height 8
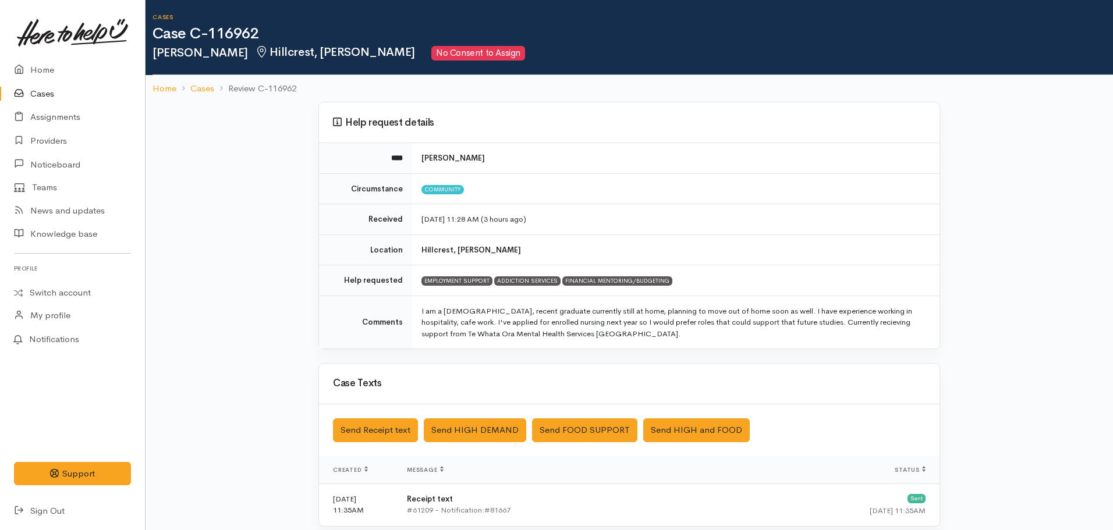
scroll to position [224, 0]
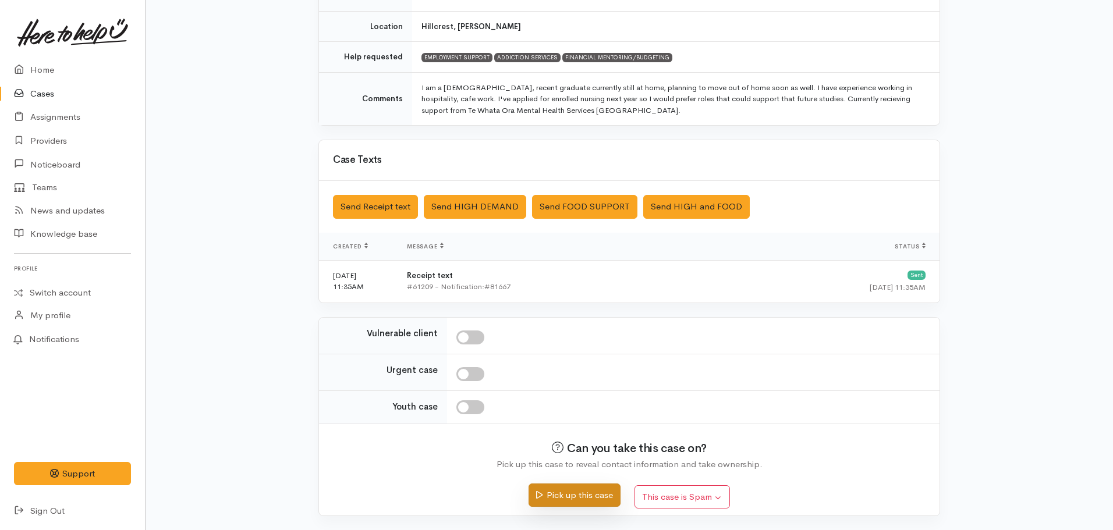
click at [579, 491] on button "Pick up this case" at bounding box center [574, 496] width 91 height 24
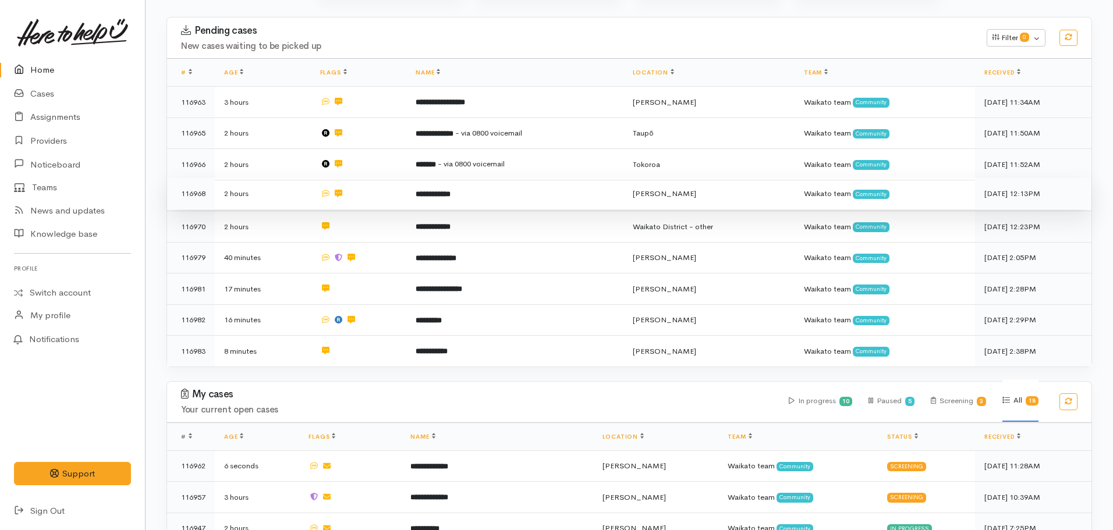
scroll to position [169, 0]
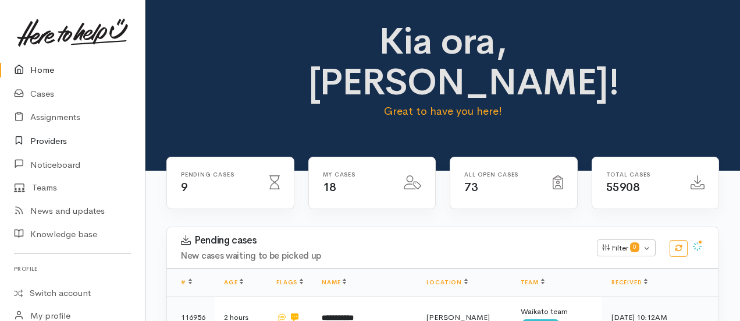
click at [44, 134] on link "Providers" at bounding box center [72, 141] width 145 height 24
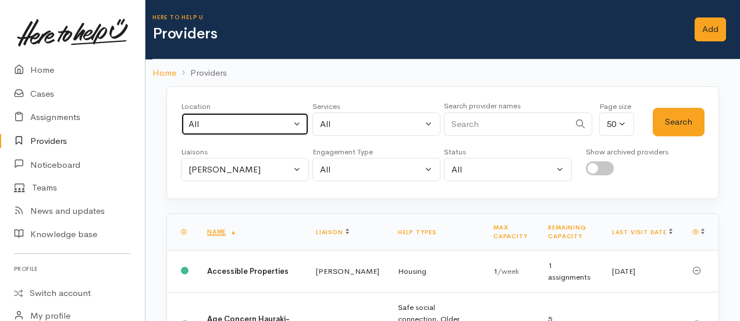
click at [238, 122] on div "All" at bounding box center [240, 124] width 102 height 13
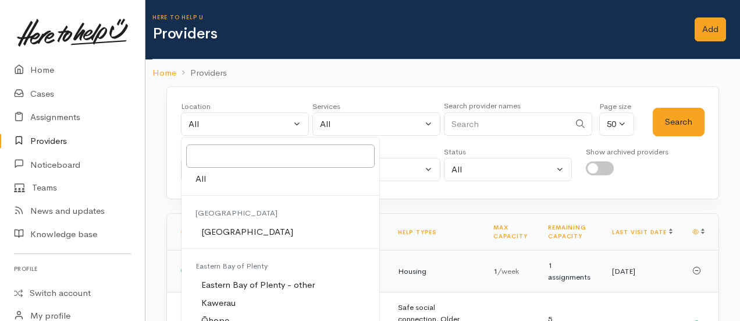
click at [414, 278] on td "Housing" at bounding box center [436, 271] width 95 height 42
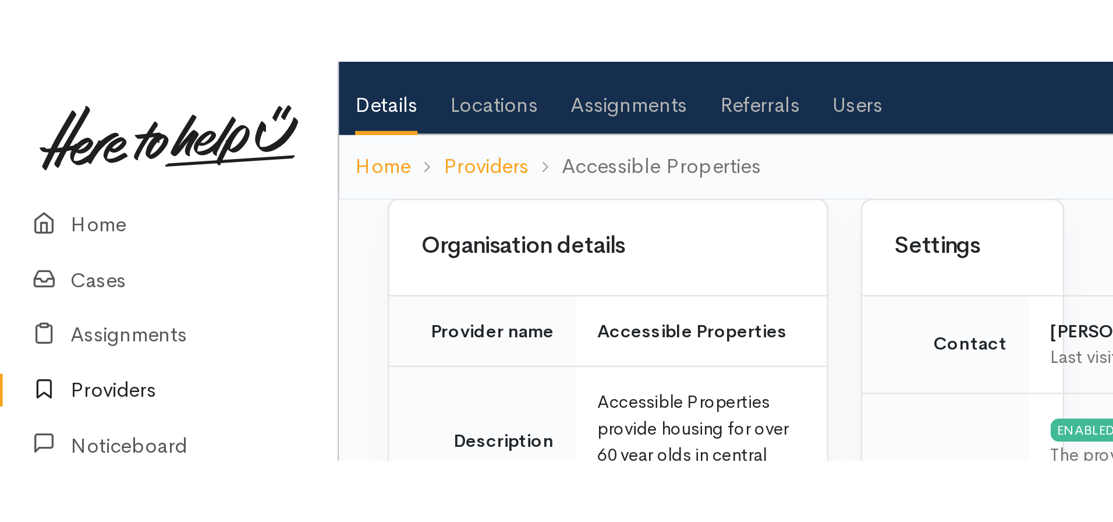
scroll to position [47, 0]
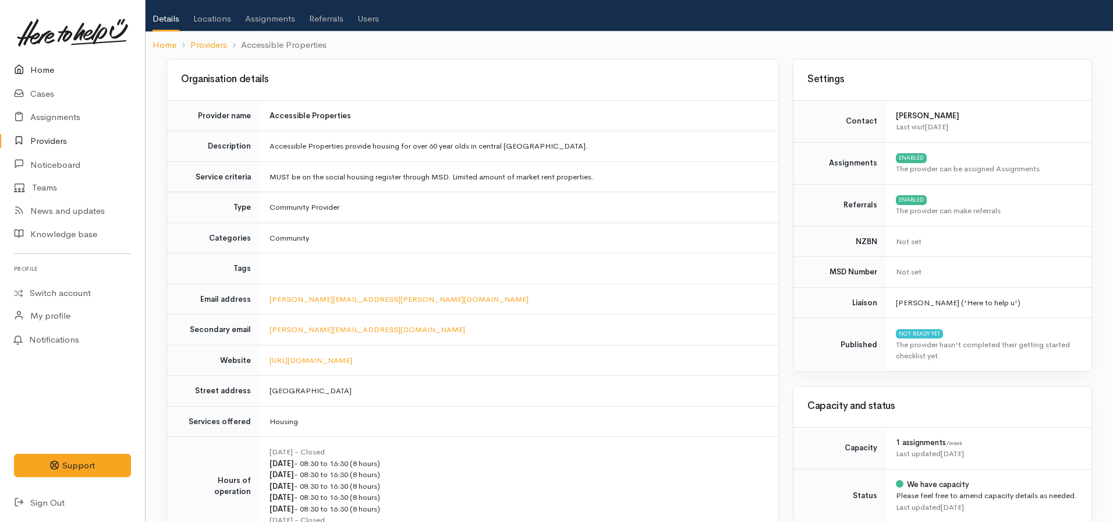
click at [52, 69] on link "Home" at bounding box center [72, 70] width 145 height 24
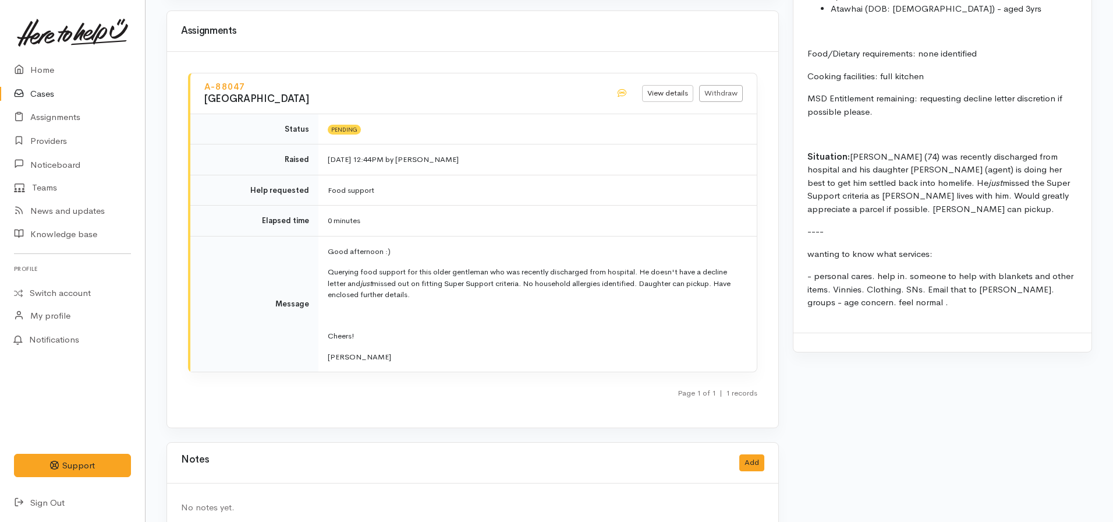
scroll to position [1413, 0]
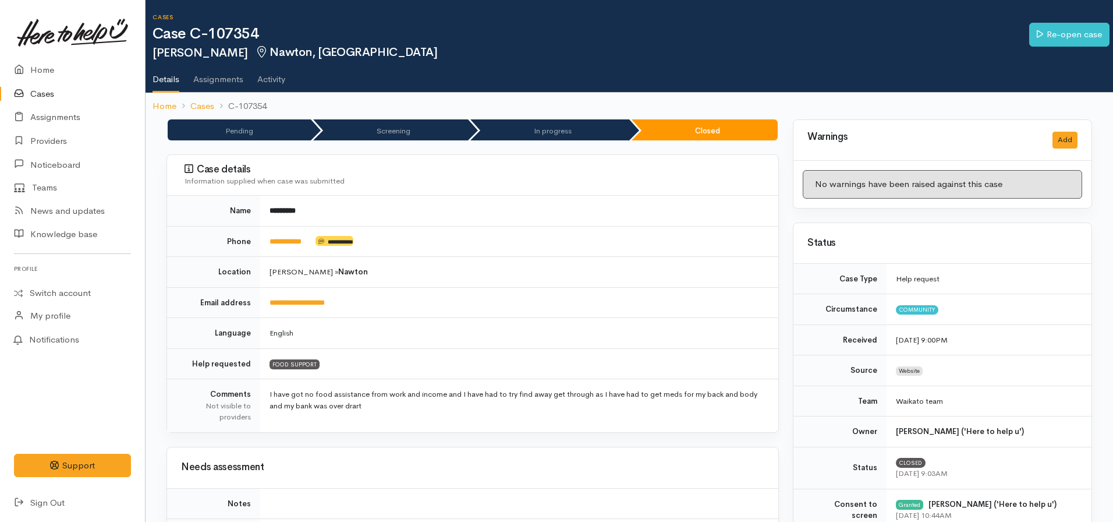
scroll to position [914, 0]
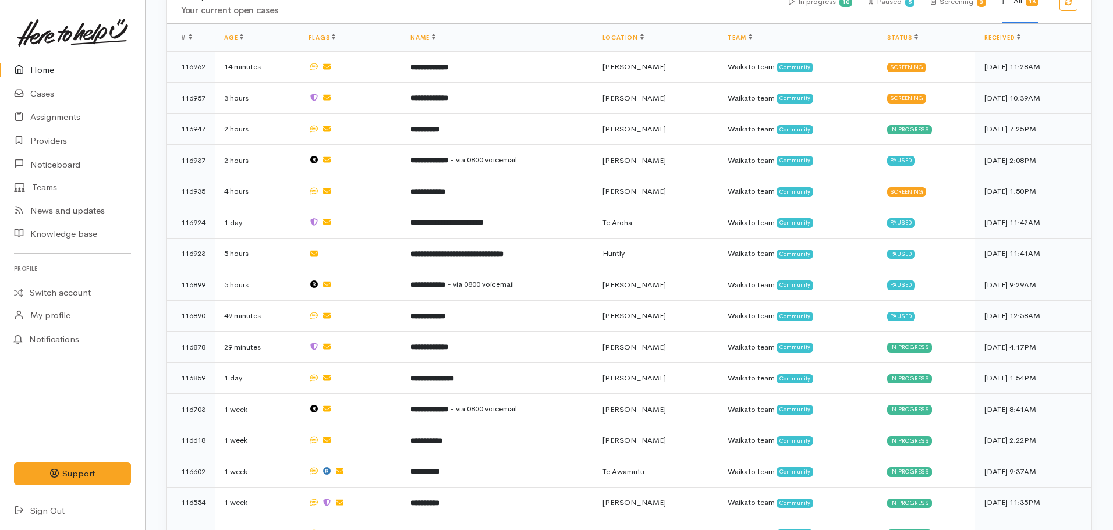
scroll to position [569, 0]
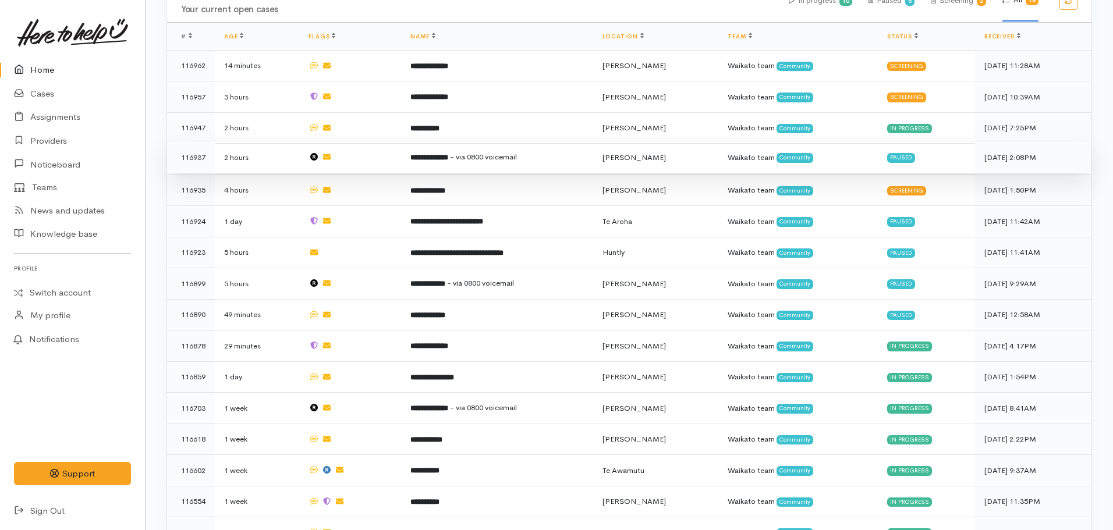
click at [475, 155] on span "- via 0800 voicemail" at bounding box center [483, 157] width 67 height 10
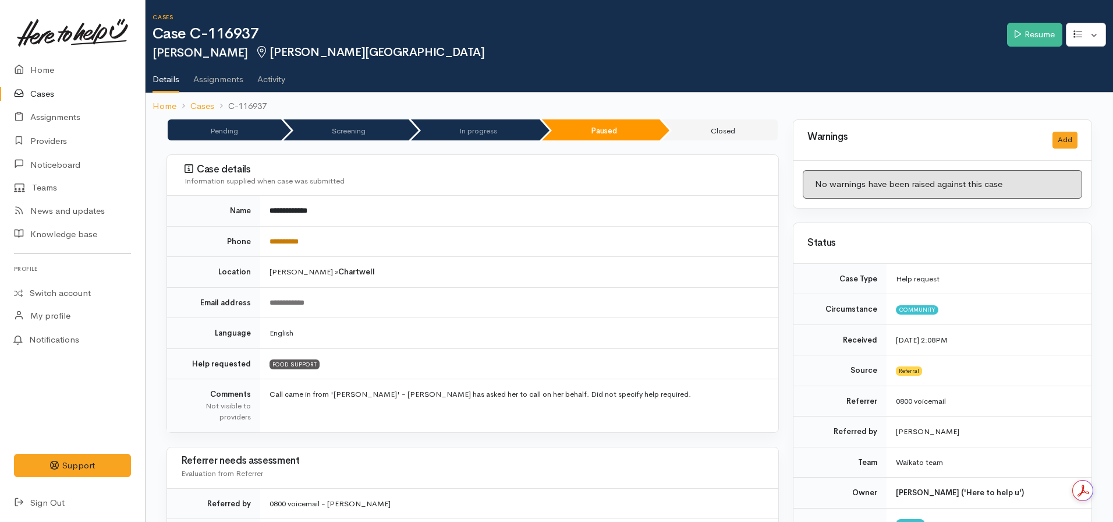
click at [285, 242] on link "**********" at bounding box center [284, 242] width 29 height 8
click at [1037, 34] on link "Resume" at bounding box center [1034, 35] width 55 height 24
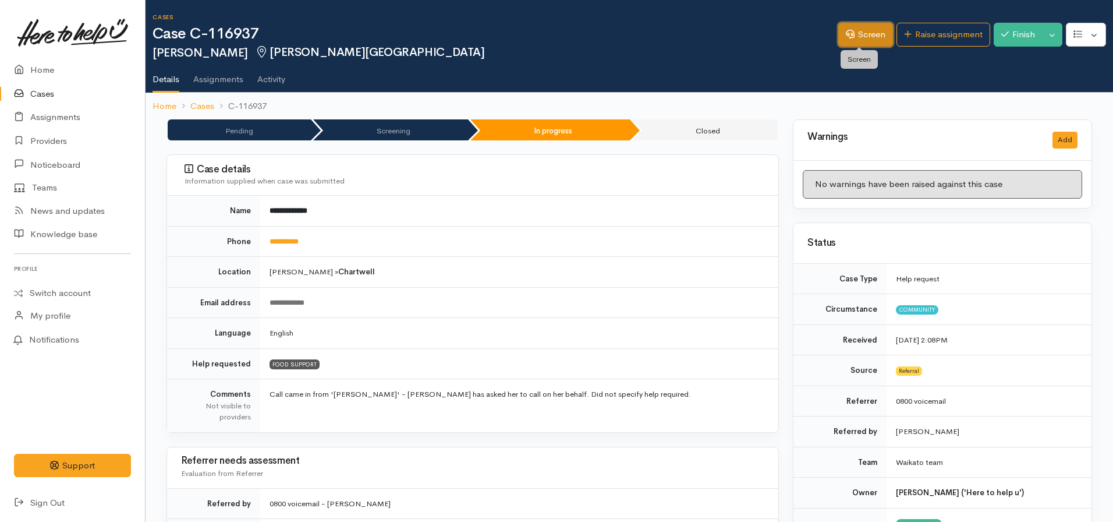
click at [866, 33] on link "Screen" at bounding box center [865, 35] width 55 height 24
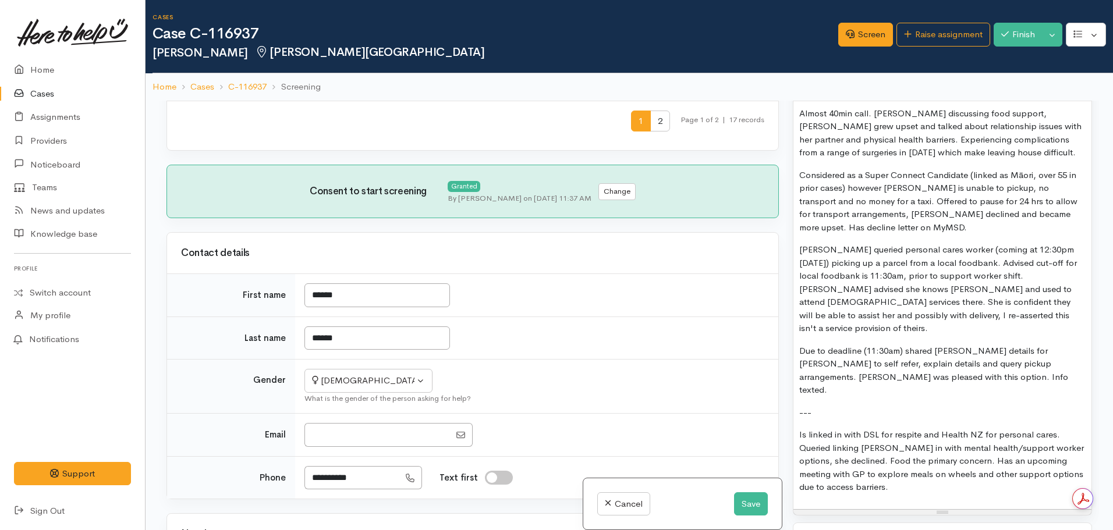
scroll to position [835, 0]
click at [880, 453] on p "Is linked in with DSL for respite and Health NZ for personal cares. Queried lin…" at bounding box center [942, 460] width 286 height 66
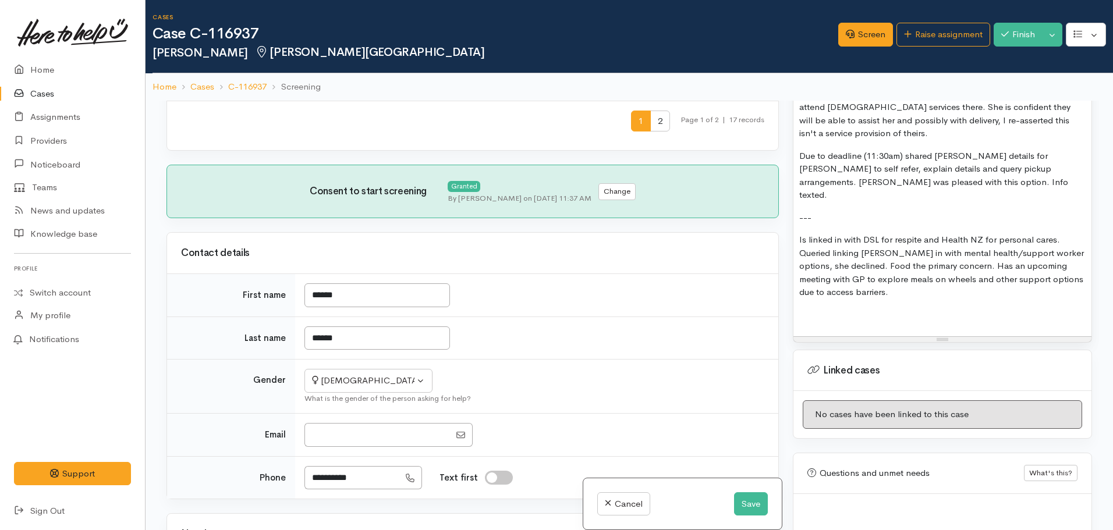
scroll to position [23, 0]
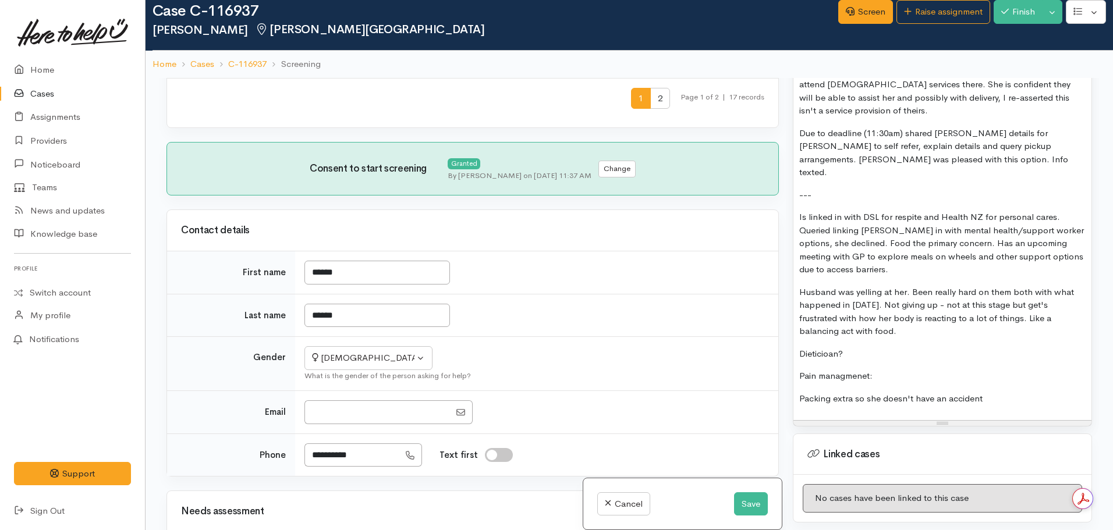
click at [900, 370] on p "Pain managmenet:" at bounding box center [942, 376] width 286 height 13
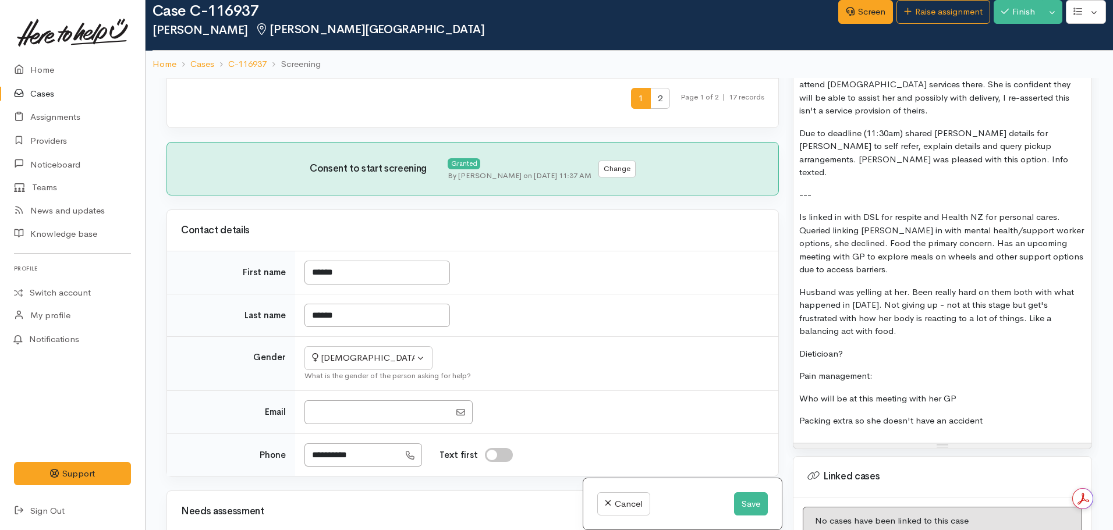
click at [826, 348] on p "Dieticioan?" at bounding box center [942, 354] width 286 height 13
click at [799, 317] on div "Almost 40min call. Began discussing food support, Janine grew upset and talked …" at bounding box center [942, 163] width 298 height 559
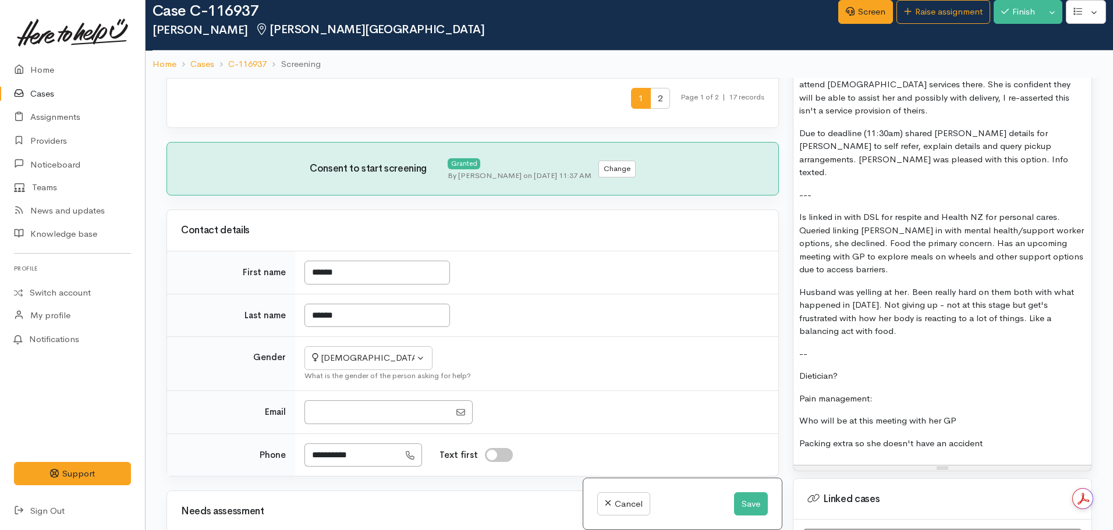
click at [856, 291] on p "Husband was yelling at her. Been really hard on them both with what happened in…" at bounding box center [942, 312] width 286 height 52
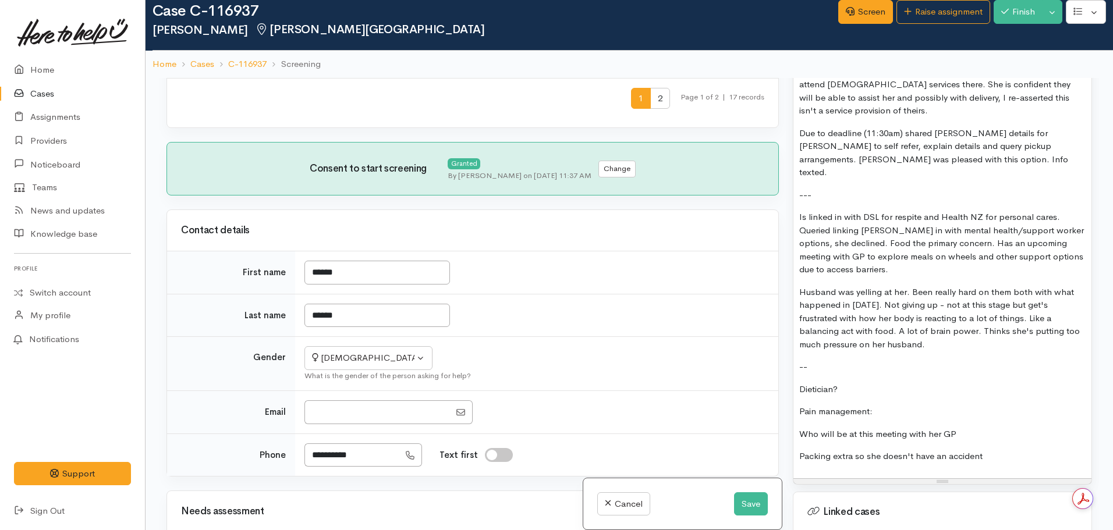
click at [890, 306] on p "Husband was yelling at her. Been really hard on them both with what happened in…" at bounding box center [942, 319] width 286 height 66
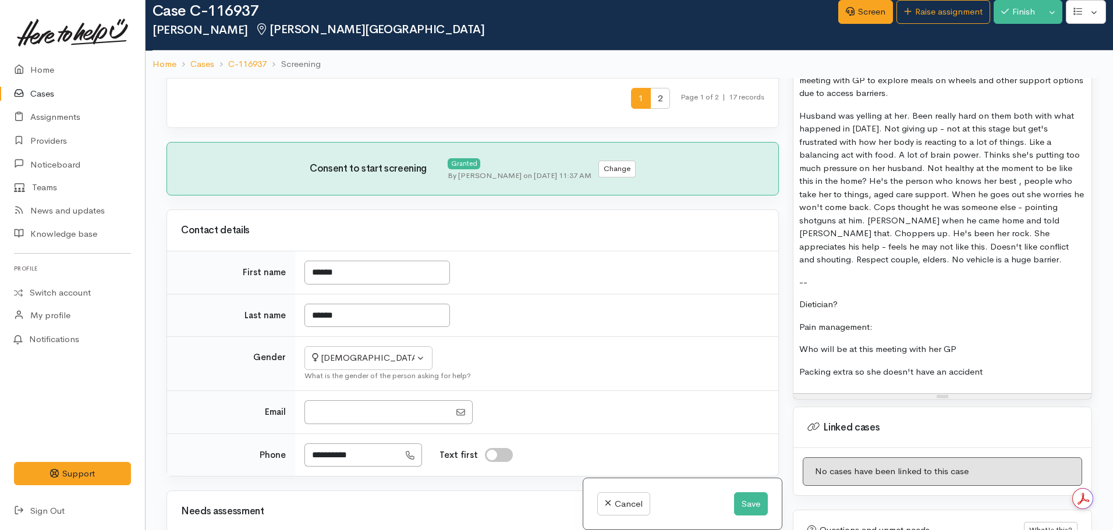
scroll to position [1209, 0]
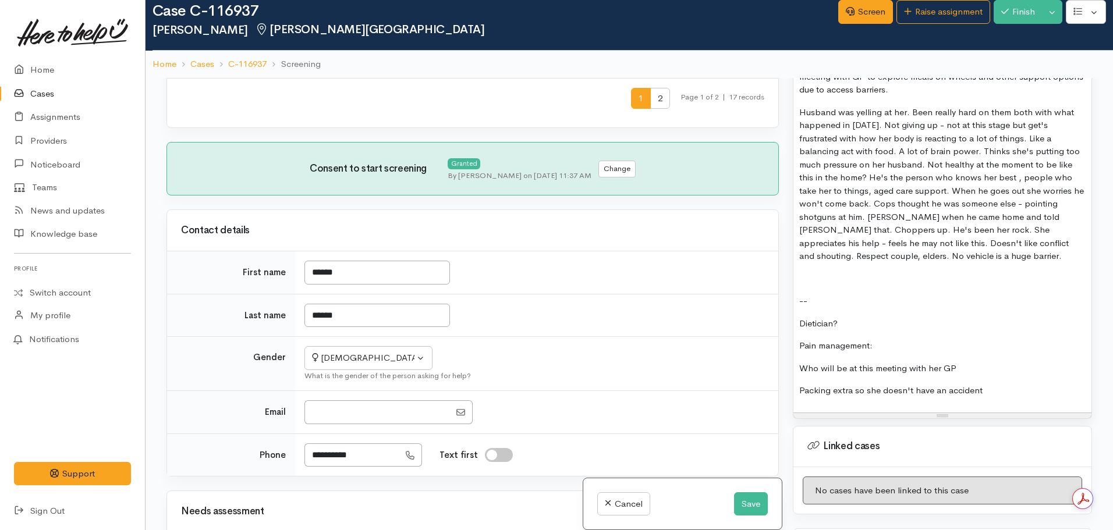
click at [979, 362] on p "Who will be at this meeting with her GP" at bounding box center [942, 368] width 286 height 13
click at [1024, 384] on p "Packing extra so she doesn't have an accident" at bounding box center [942, 390] width 286 height 13
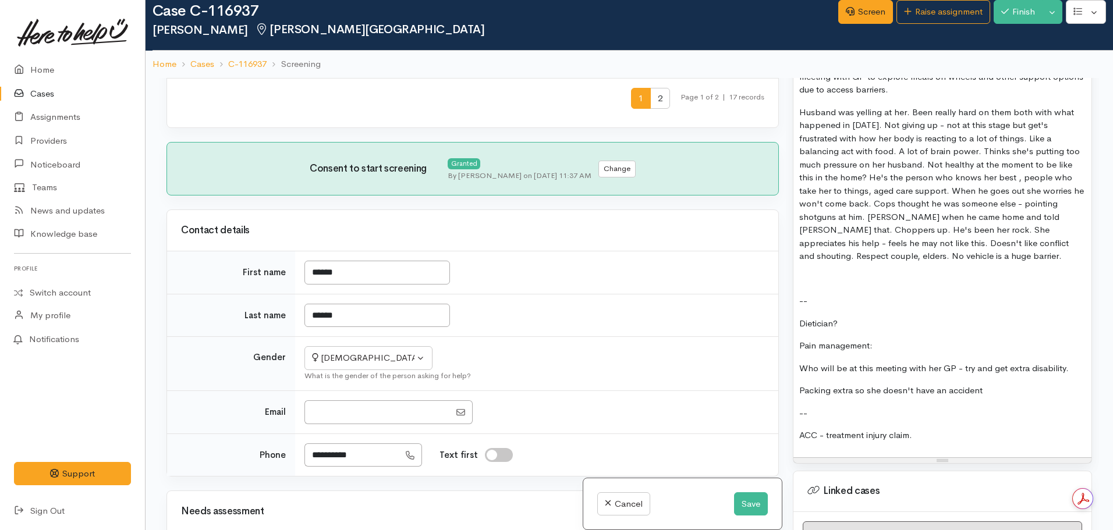
click at [828, 272] on p at bounding box center [942, 278] width 286 height 13
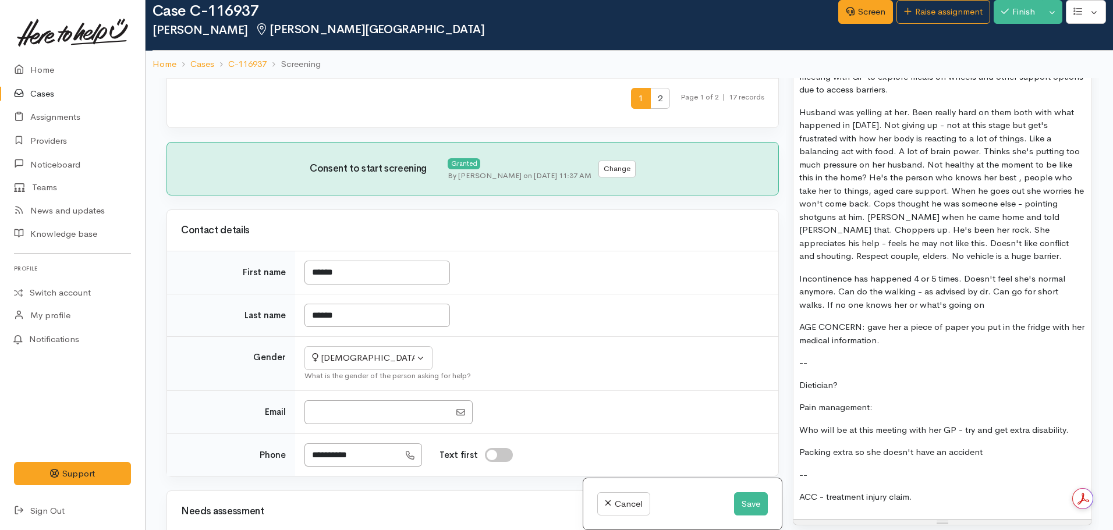
click at [984, 272] on p "Incontinence has happened 4 or 5 times. Doesn't feel she's normal anymore. Can …" at bounding box center [942, 292] width 286 height 40
click at [982, 273] on p "Incontinence has happened 4 or 5 times. Doesn't feel she's normal anymore. Can …" at bounding box center [942, 292] width 286 height 40
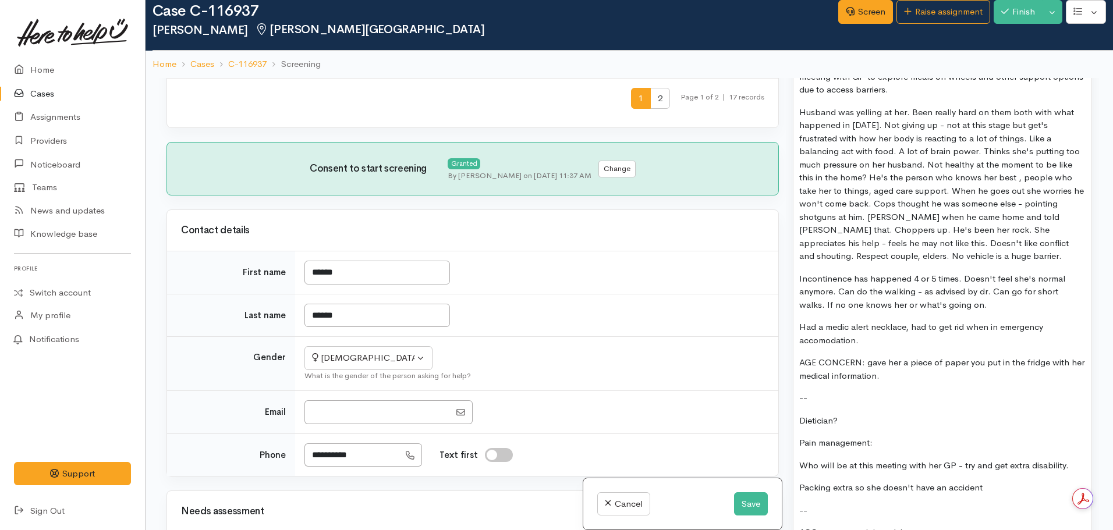
click at [928, 506] on div "Almost 40min call. Began discussing food support, Janine grew upset and talked …" at bounding box center [942, 129] width 298 height 851
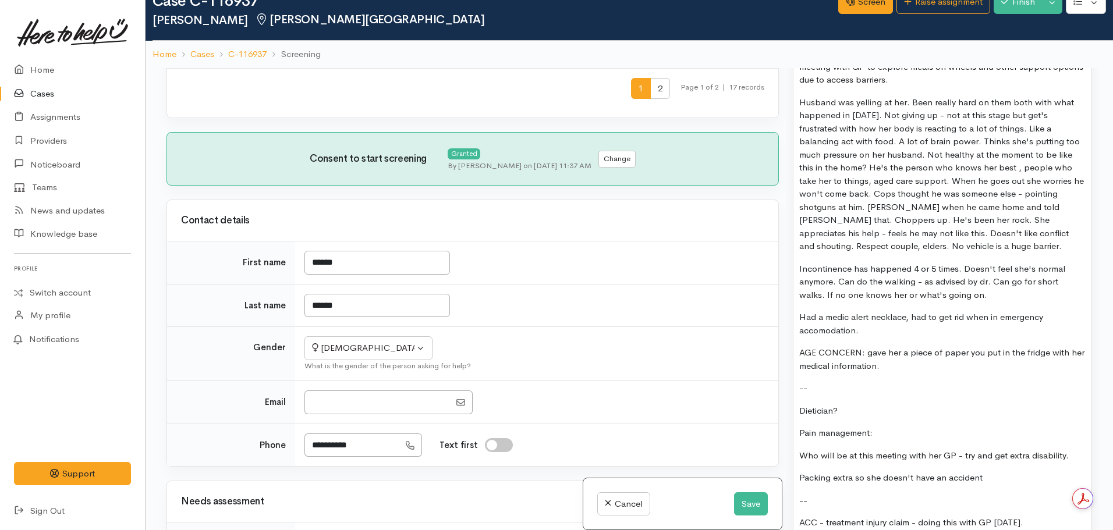
scroll to position [45, 0]
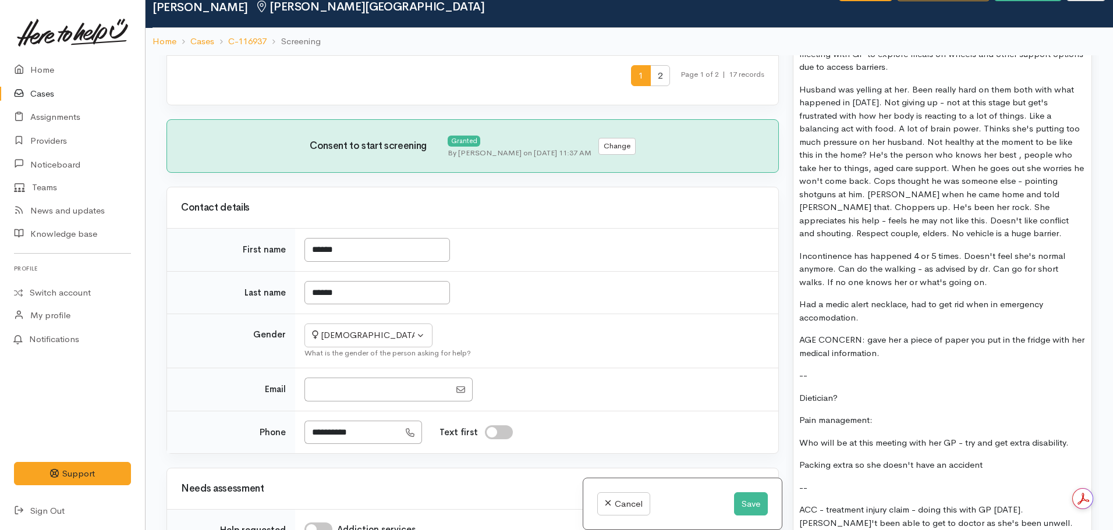
click at [1011, 504] on p "ACC - treatment injury claim - doing this with GP on thursday. Hasb't been able…" at bounding box center [942, 537] width 286 height 66
click at [1065, 504] on p "ACC - treatment injury claim - doing this with GP on Thursday. Hasb't been able…" at bounding box center [942, 537] width 286 height 66
click at [1033, 504] on p "ACC - treatment injury claim - doing this with GP on Thursday. Hasn't been able…" at bounding box center [942, 537] width 286 height 66
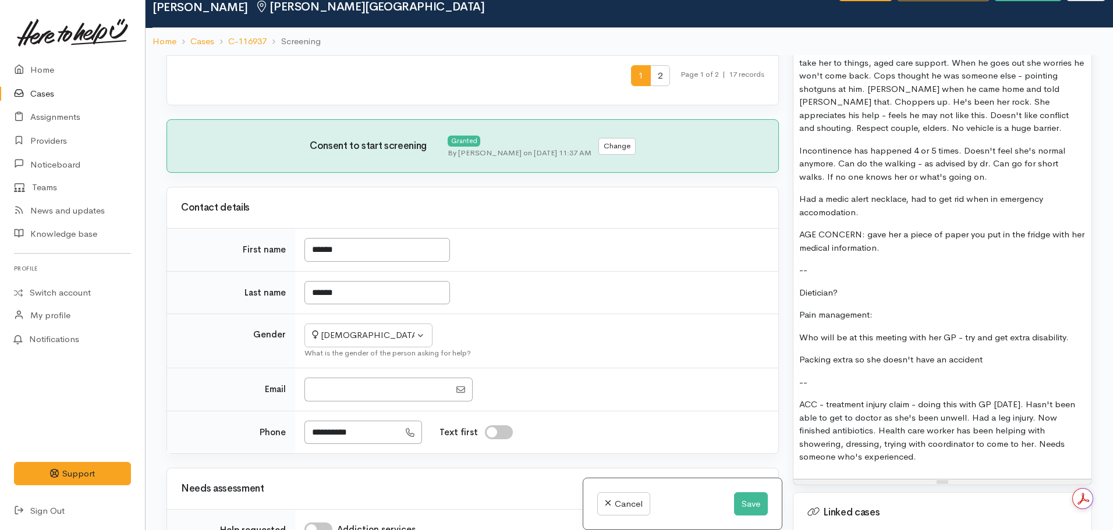
scroll to position [1315, 0]
click at [927, 423] on p "ACC - treatment injury claim - doing this with GP [DATE]. Hasn't been able to g…" at bounding box center [942, 430] width 286 height 66
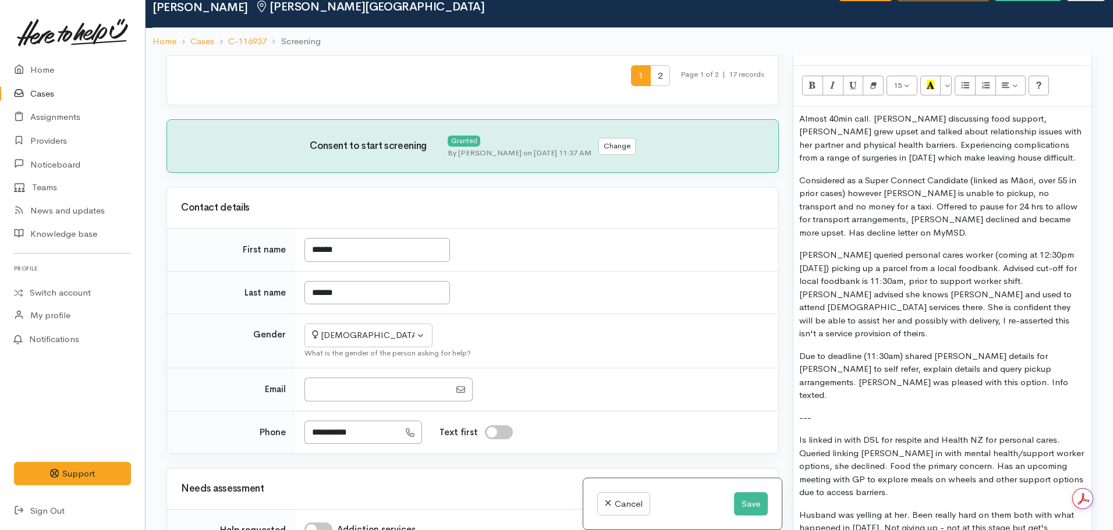
scroll to position [779, 0]
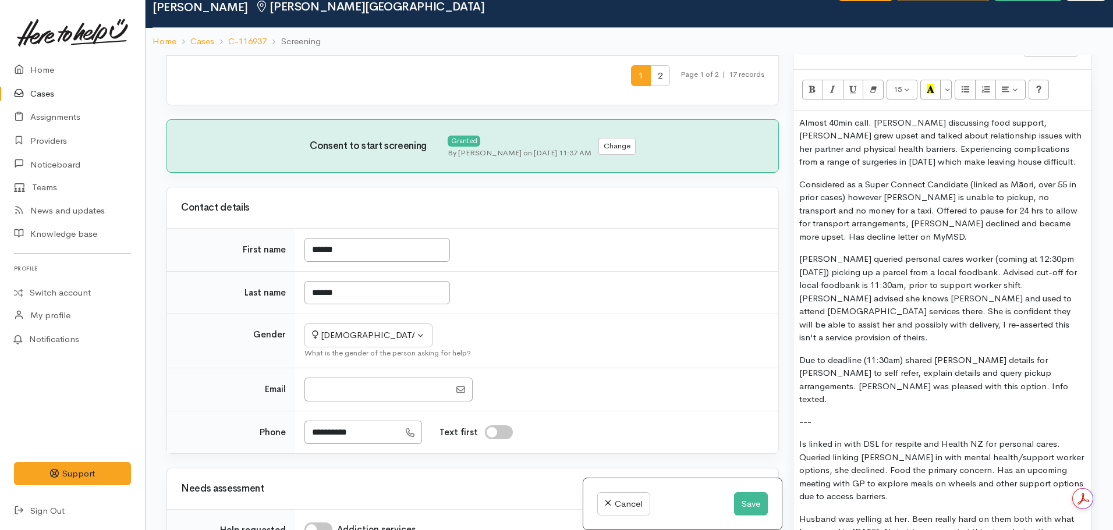
click at [800, 116] on p "Almost 40min call. [PERSON_NAME] discussing food support, [PERSON_NAME] grew up…" at bounding box center [942, 142] width 286 height 52
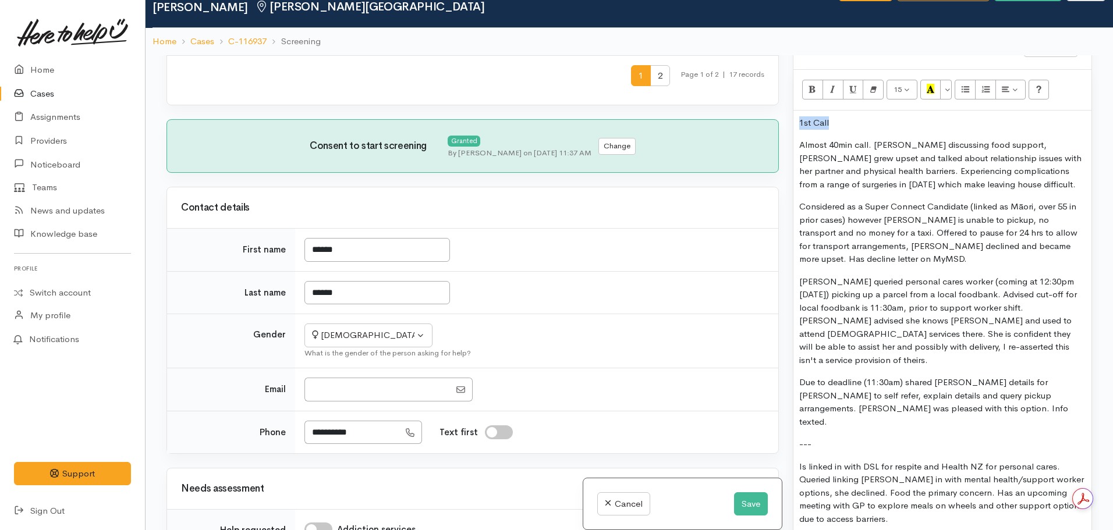
drag, startPoint x: 839, startPoint y: 104, endPoint x: 766, endPoint y: 91, distance: 75.1
click at [766, 91] on div "Related cases There are other cases potentially from the same person, address o…" at bounding box center [630, 320] width 940 height 530
click at [816, 84] on icon "Bold (CTRL+B)" at bounding box center [813, 89] width 8 height 10
click at [856, 84] on icon "Underline (CTRL+U)" at bounding box center [853, 89] width 8 height 10
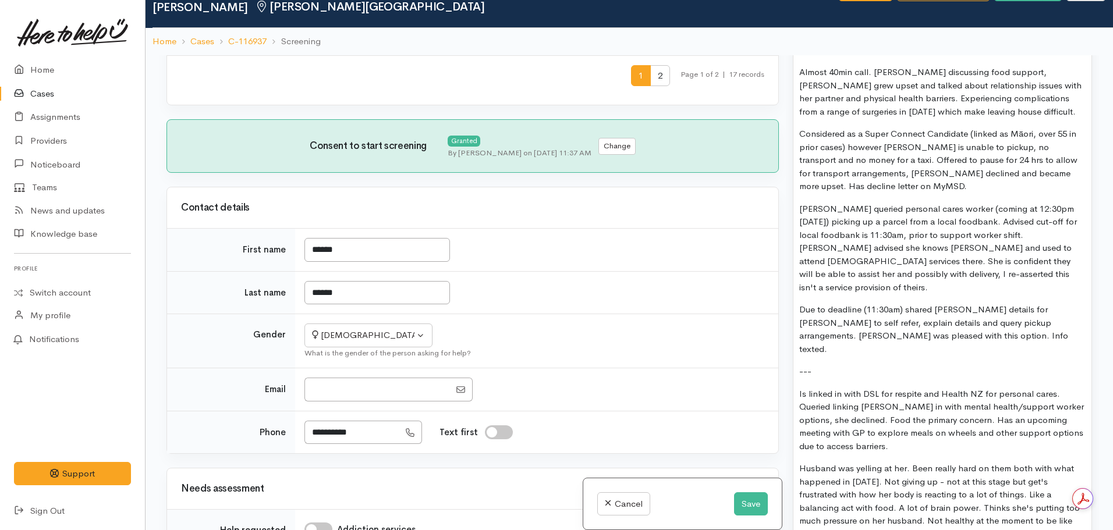
scroll to position [852, 0]
click at [877, 407] on p "Is linked in with DSL for respite and Health NZ for personal cares. Queried lin…" at bounding box center [942, 420] width 286 height 66
drag, startPoint x: 923, startPoint y: 426, endPoint x: 791, endPoint y: 423, distance: 131.6
click at [791, 423] on div "Warnings Add No warnings have been raised against this case Add Warning Title ●…" at bounding box center [942, 320] width 313 height 530
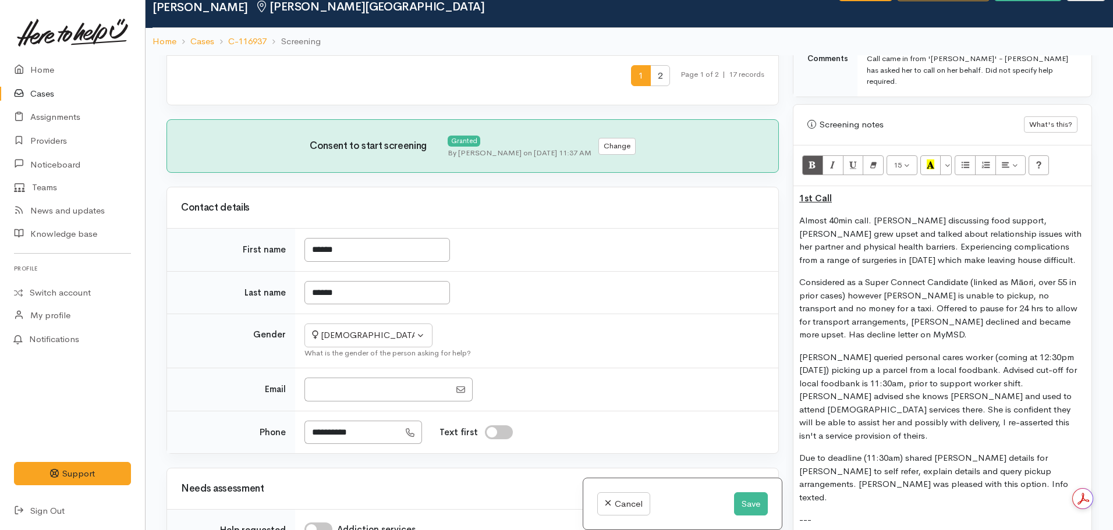
scroll to position [702, 0]
click at [851, 193] on p "1st Call" at bounding box center [942, 199] width 286 height 13
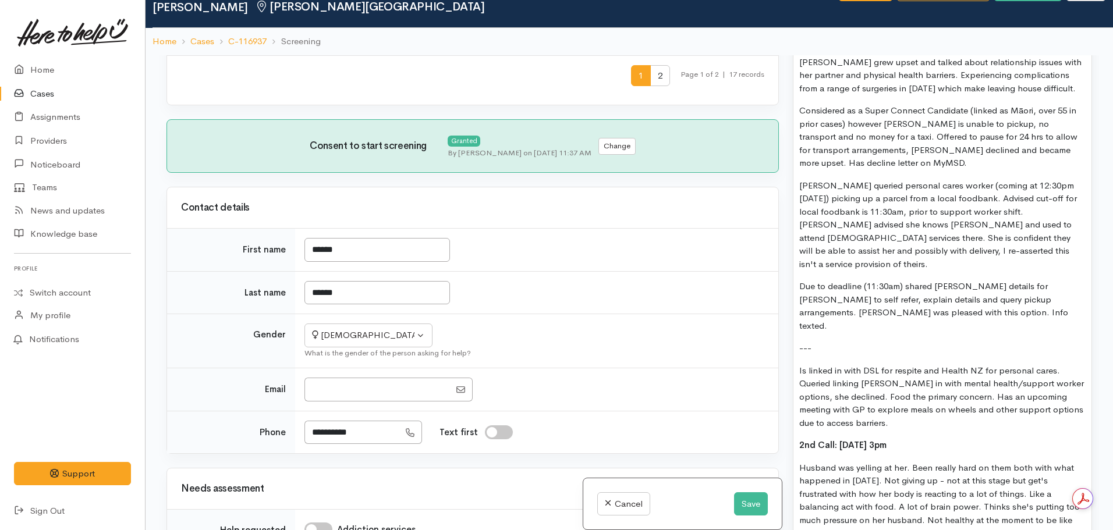
scroll to position [876, 0]
click at [924, 380] on p "Is linked in with DSL for respite and Health NZ for personal cares. Queried lin…" at bounding box center [942, 396] width 286 height 66
copy div "1st Call: 26.08.2025 Almost 40min call. Began discussing food support, Janine g…"
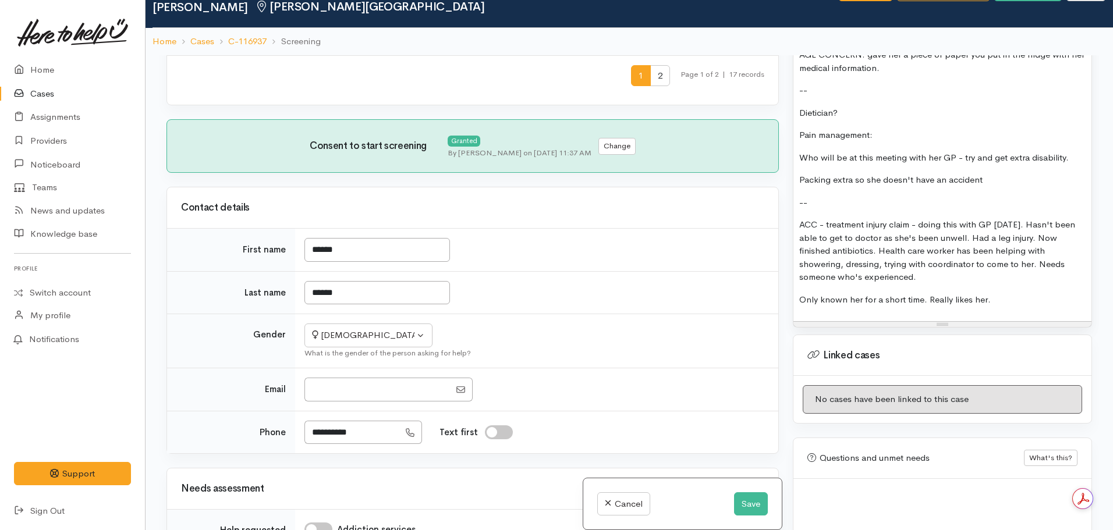
scroll to position [1558, 0]
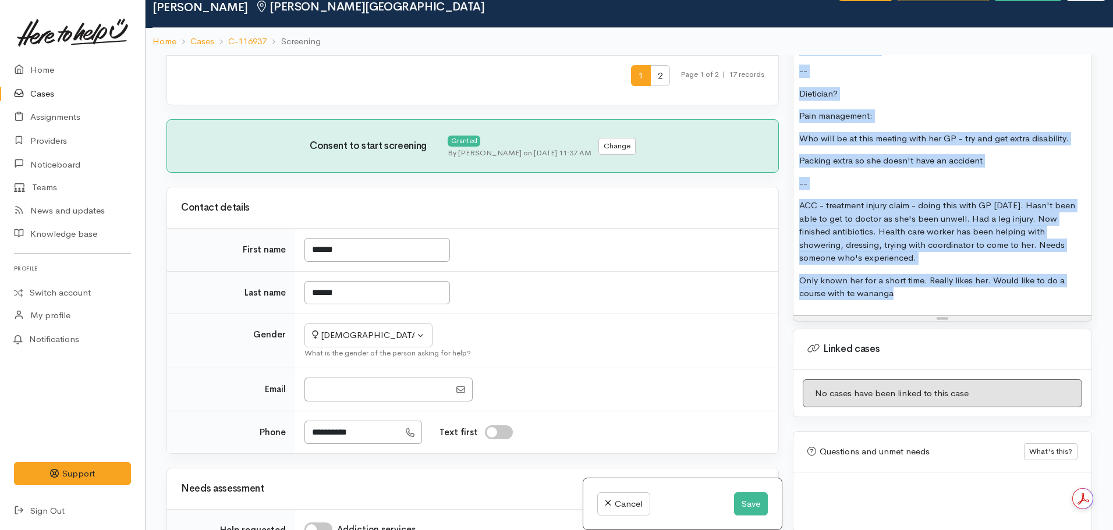
copy div "1st Call: 26.08.2025 Almost 40min call. Began discussing food support, Janine g…"
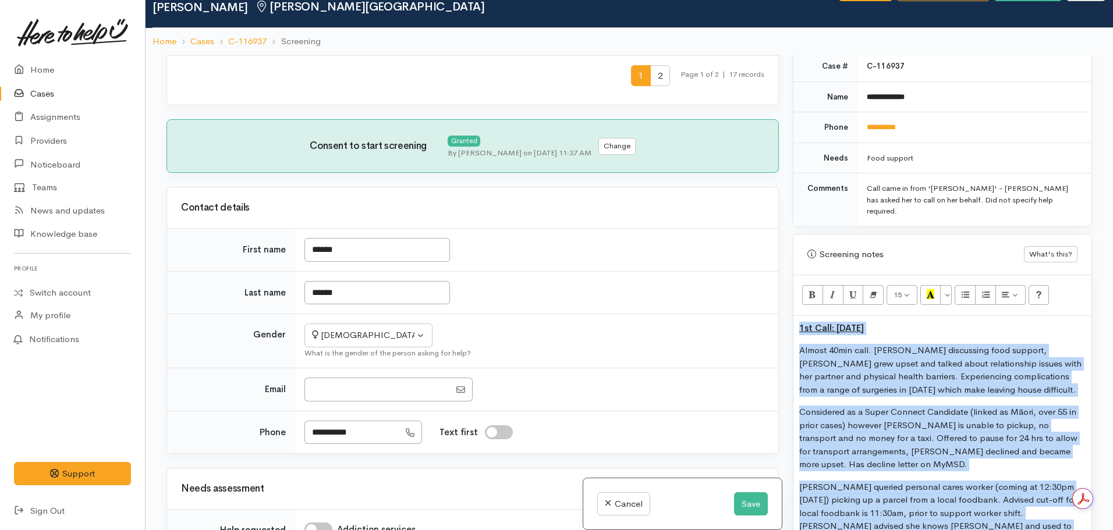
scroll to position [699, 0]
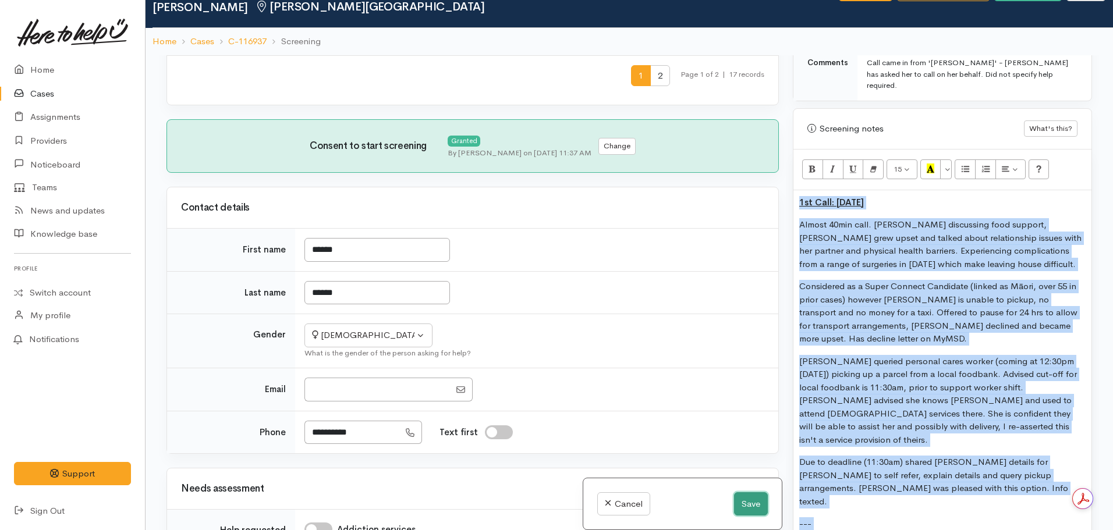
click at [735, 504] on button "Save" at bounding box center [751, 505] width 34 height 24
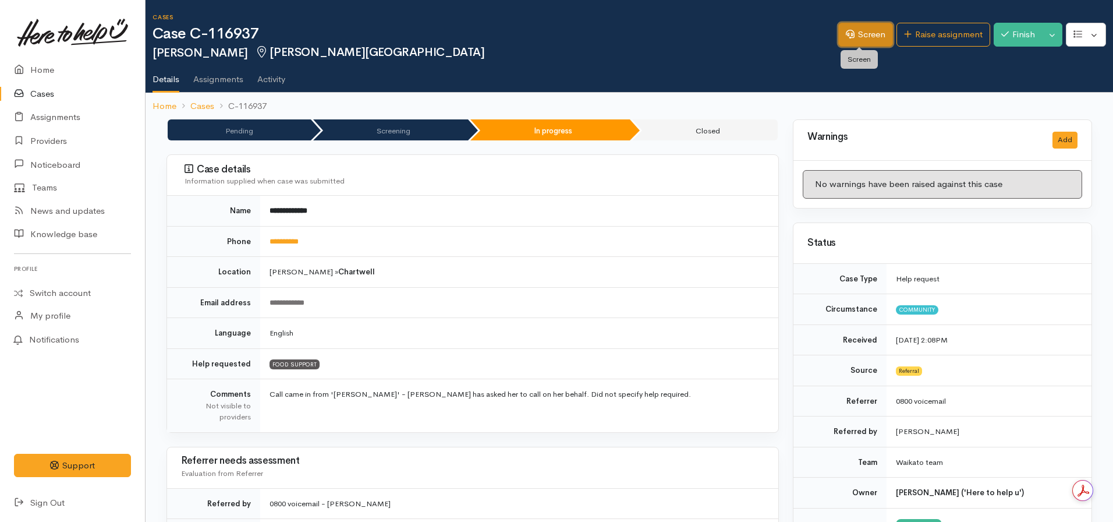
click at [856, 40] on link "Screen" at bounding box center [865, 35] width 55 height 24
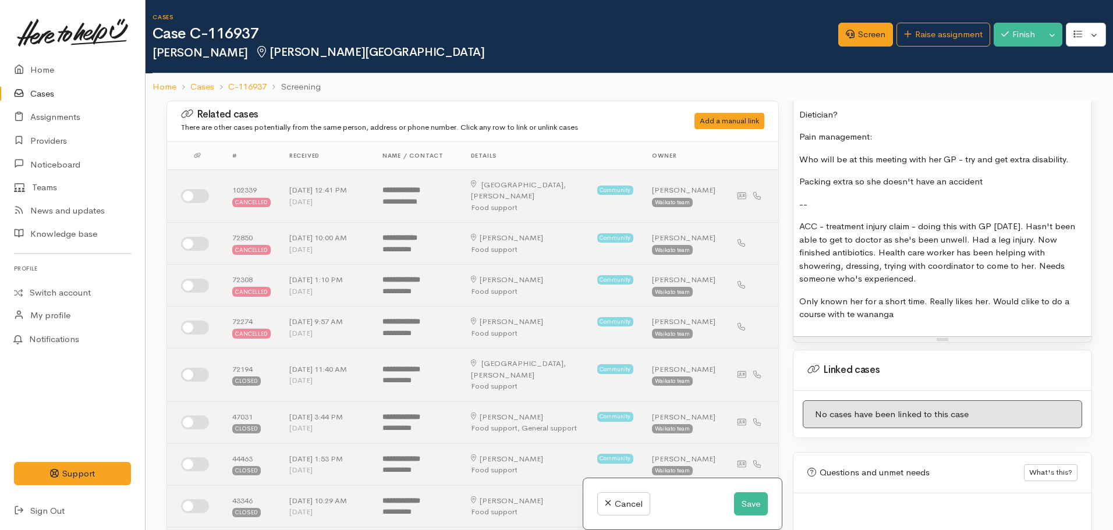
scroll to position [101, 0]
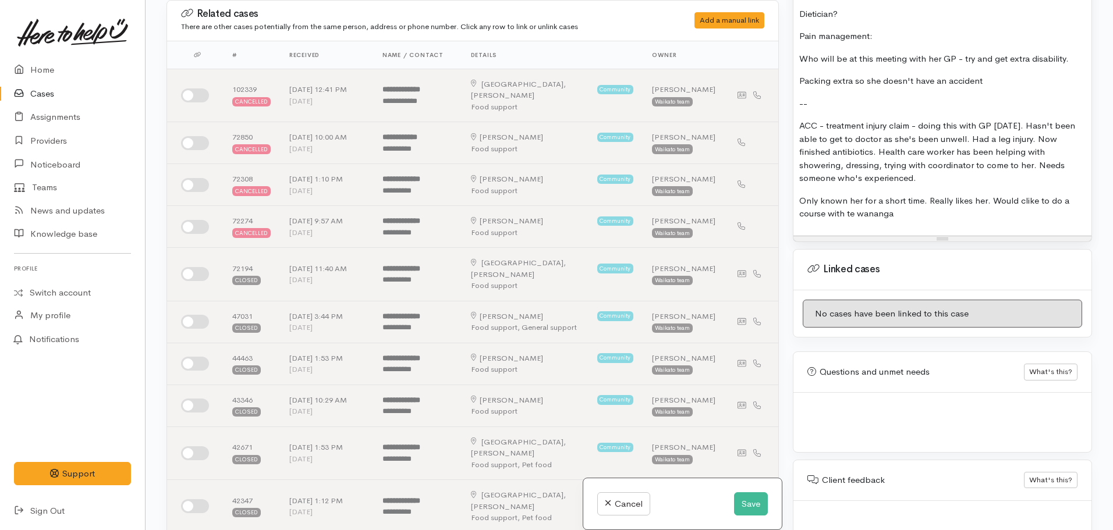
click at [894, 236] on div "Resize" at bounding box center [942, 238] width 298 height 5
click at [908, 194] on p "Only known her for a short time. Really likes her. Would clike to do a course w…" at bounding box center [942, 207] width 286 height 26
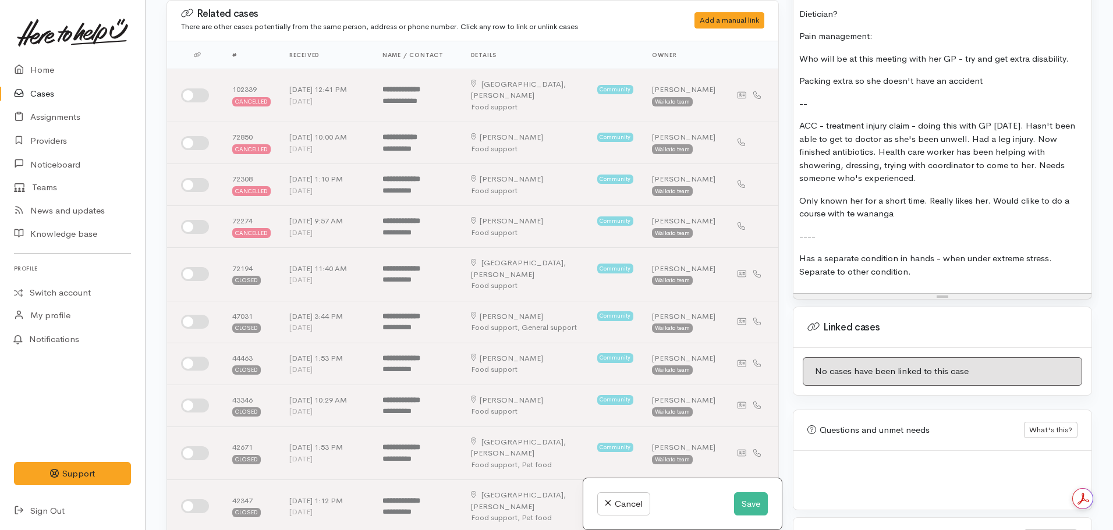
copy div "1st Call: 26.08.2025 Almost 40min call. Began discussing food support, Janine g…"
click at [749, 504] on button "Save" at bounding box center [751, 505] width 34 height 24
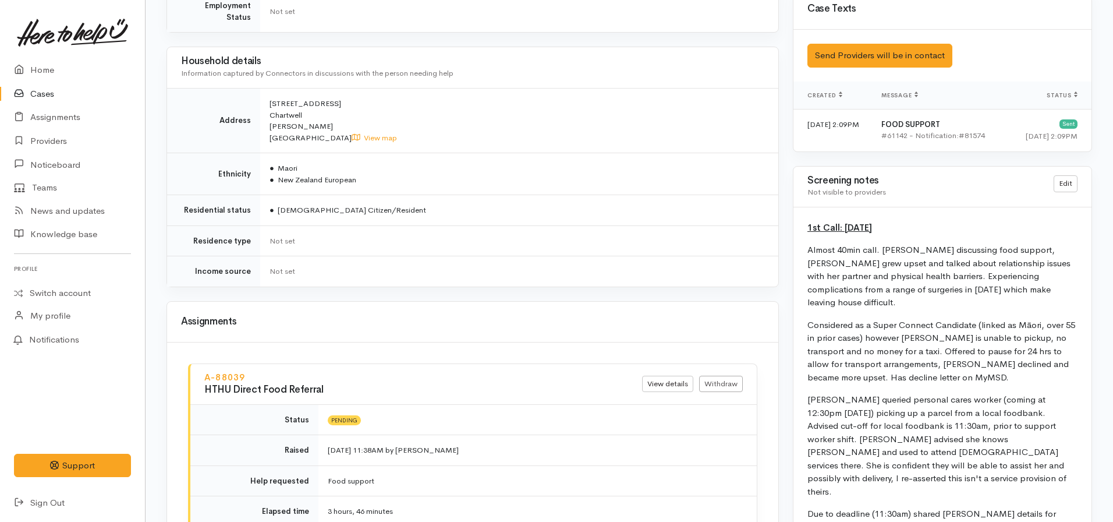
scroll to position [735, 0]
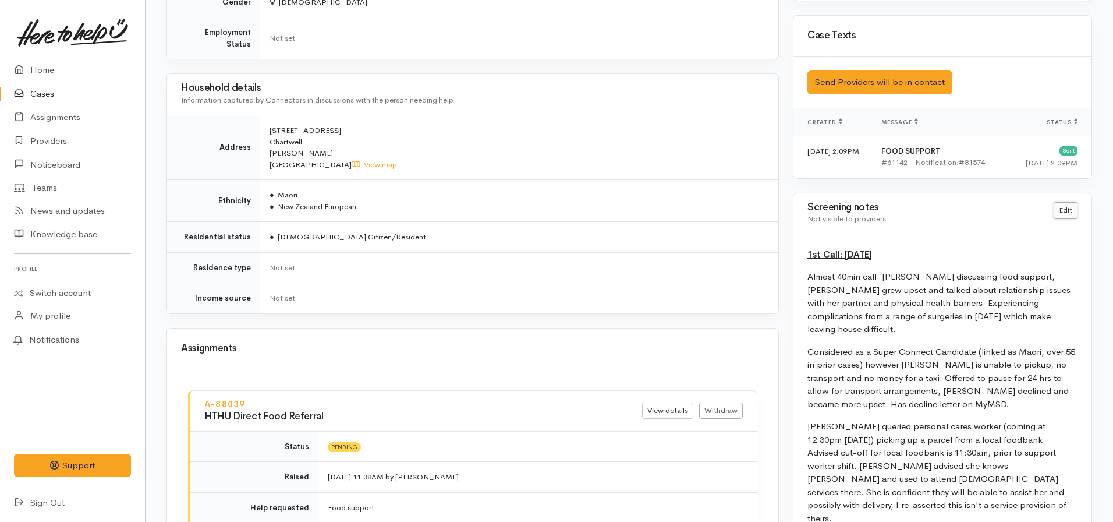
click at [1071, 208] on link "Edit" at bounding box center [1066, 210] width 24 height 17
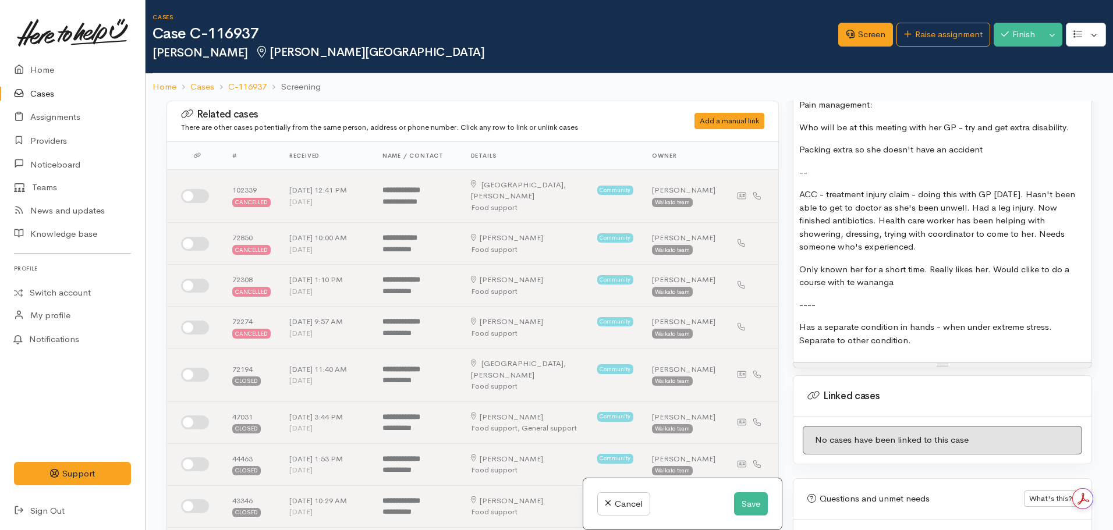
scroll to position [1615, 0]
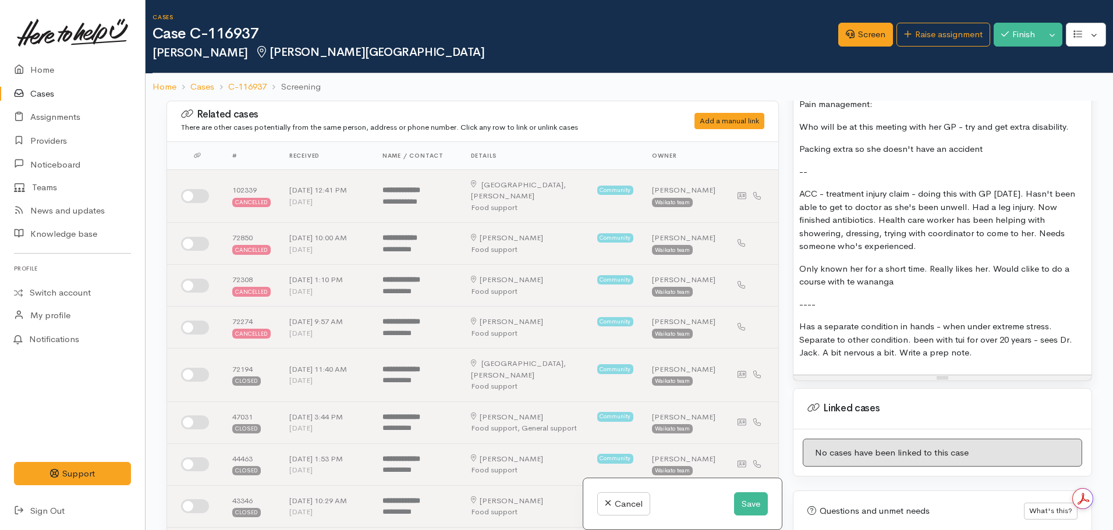
scroll to position [1600, 0]
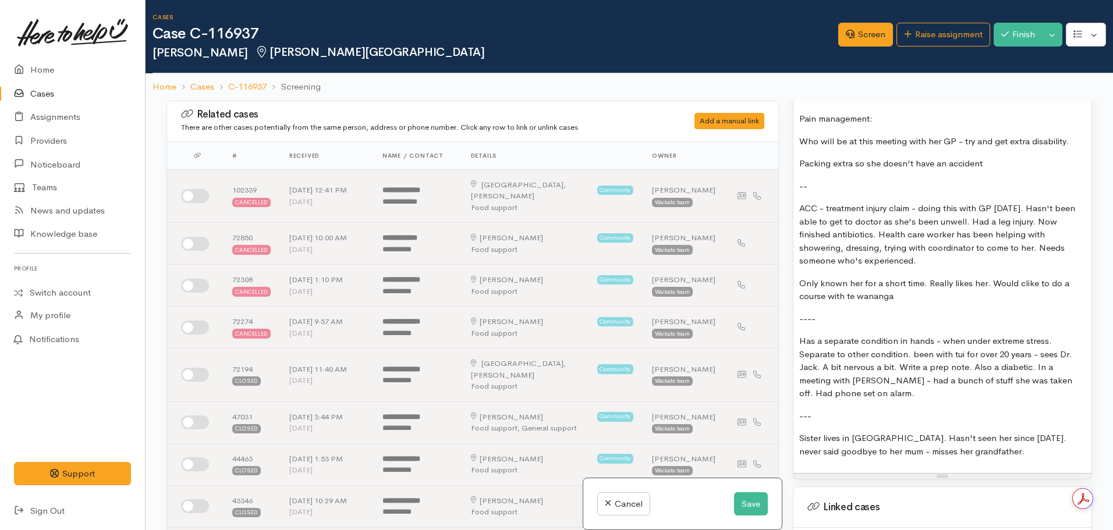
click at [860, 432] on p "Sister lives in [GEOGRAPHIC_DATA]. Hasn't seen her since [DATE]. never said goo…" at bounding box center [942, 445] width 286 height 26
click at [976, 432] on p "Sister lives in [GEOGRAPHIC_DATA]. Hasn't seen her since [DATE]. never said goo…" at bounding box center [942, 445] width 286 height 26
click at [1022, 277] on p "Only known her for a short time. Really likes her. Would clike to do a course w…" at bounding box center [942, 290] width 286 height 26
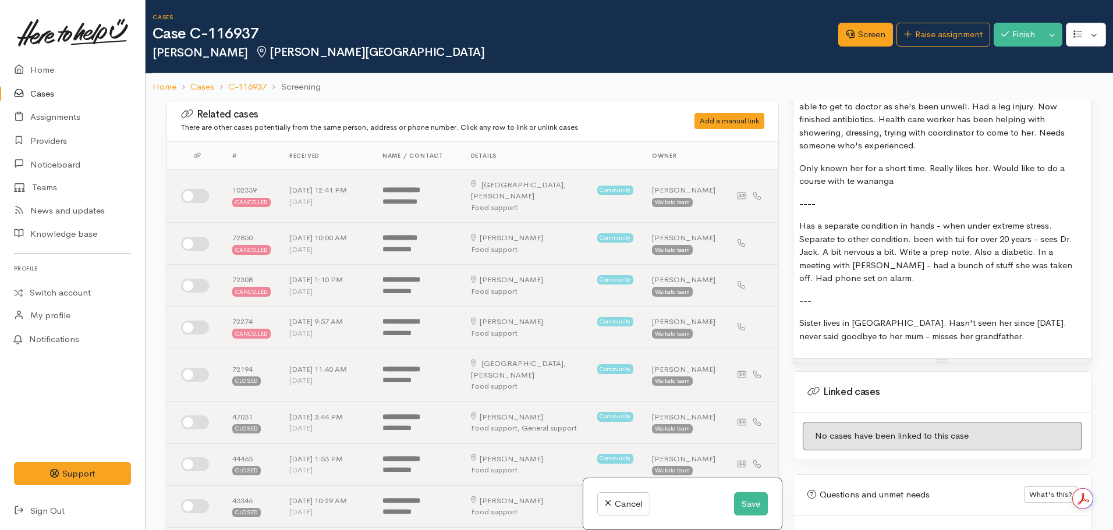
scroll to position [1737, 0]
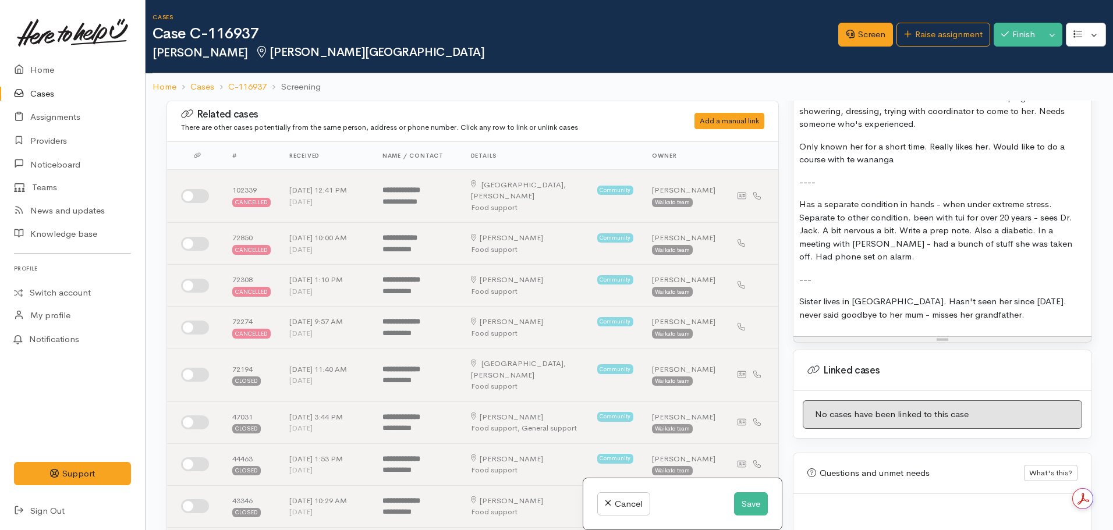
click at [891, 200] on p "Has a separate condition in hands - when under extreme stress. Separate to othe…" at bounding box center [942, 231] width 286 height 66
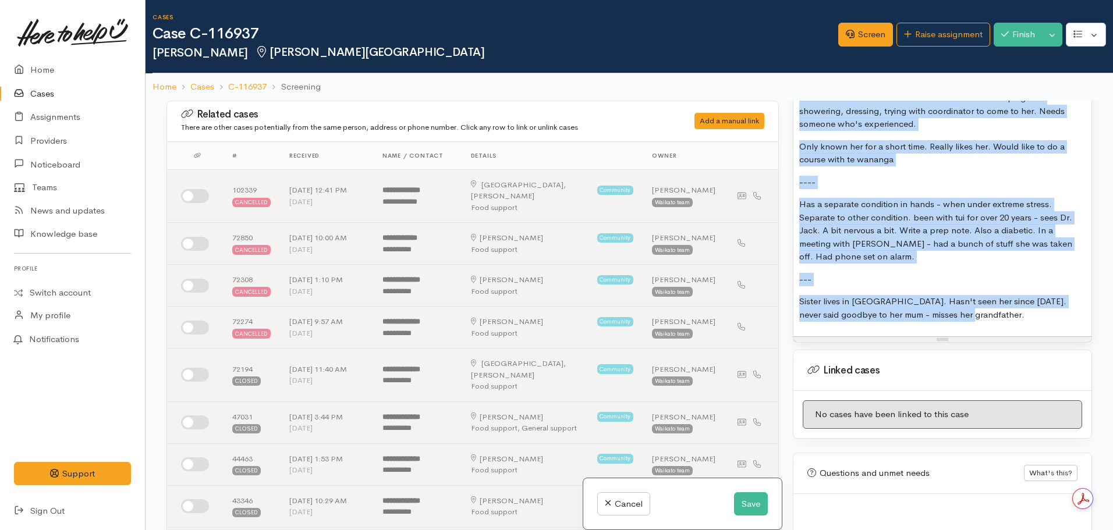
copy div "8lo Ipsu: 48.10.2926 Dolors 19ame cons. Adipi elitseddoe temp incidid, Utlabo e…"
click at [742, 513] on button "Save" at bounding box center [751, 505] width 34 height 24
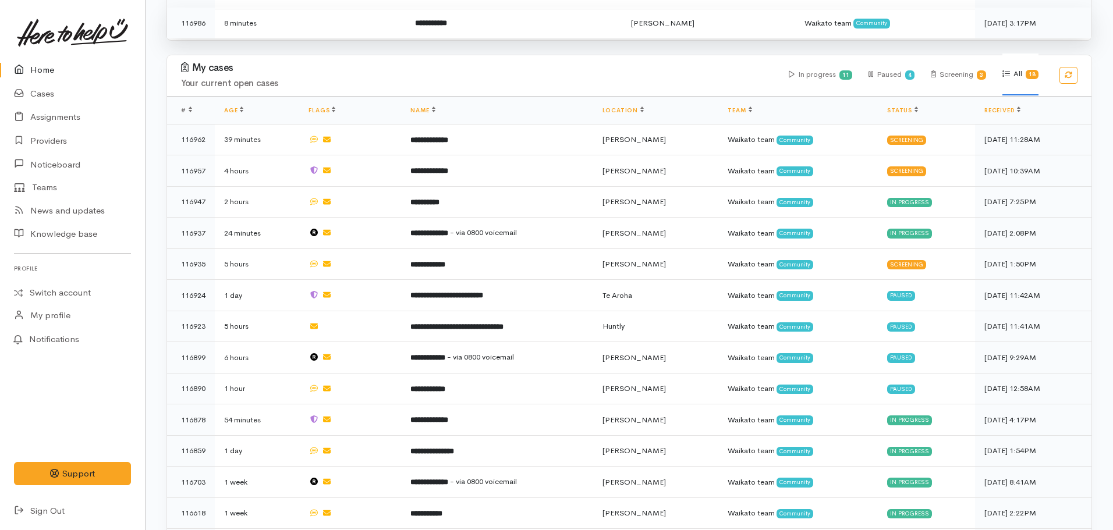
scroll to position [559, 0]
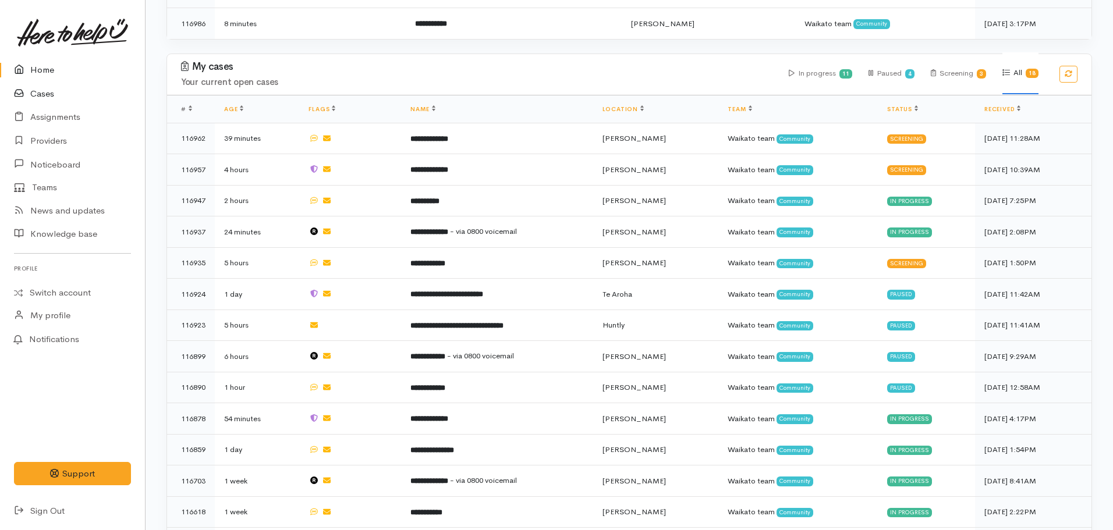
click at [36, 95] on link "Cases" at bounding box center [72, 94] width 145 height 24
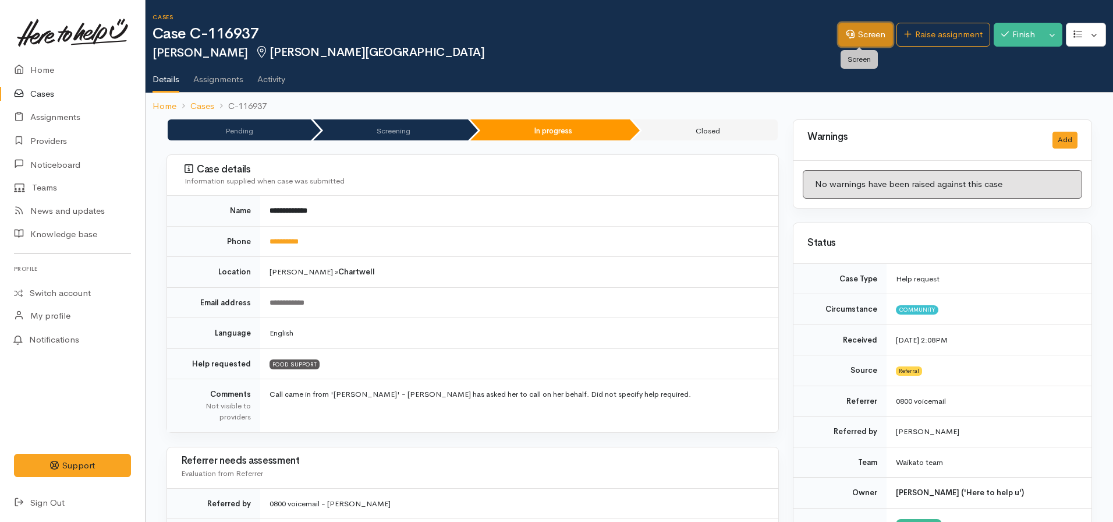
click at [853, 33] on link "Screen" at bounding box center [865, 35] width 55 height 24
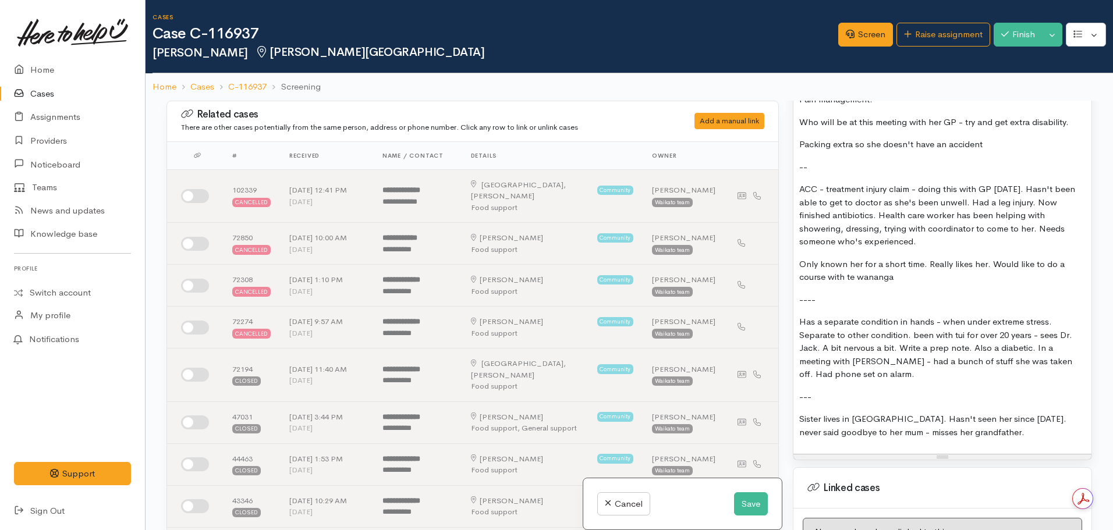
scroll to position [1621, 0]
click at [975, 411] on p "Sister lives in Napier. Hasn't seen her since 1992. never said goodbye to her m…" at bounding box center [942, 424] width 286 height 26
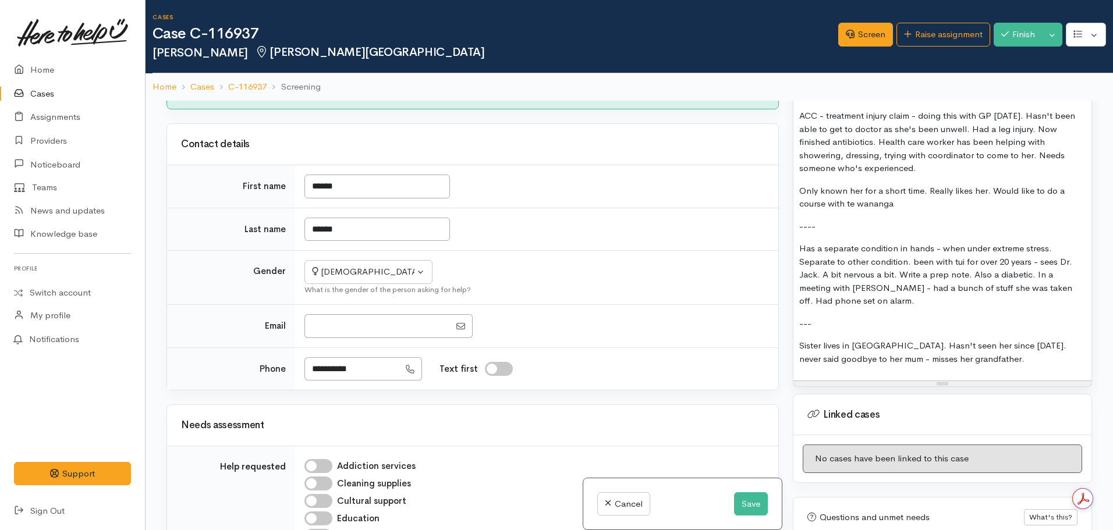
scroll to position [1693, 0]
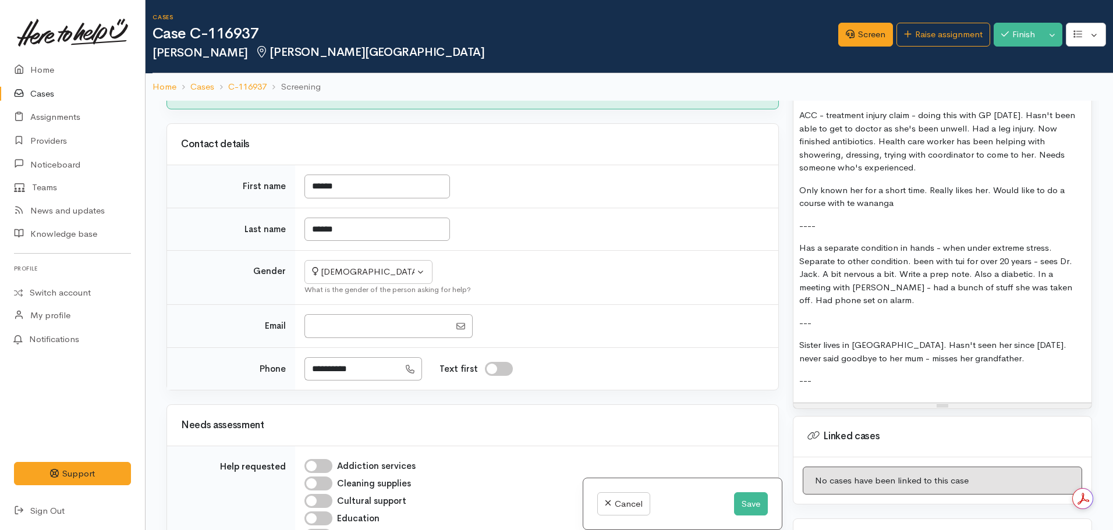
click at [849, 374] on p "---" at bounding box center [942, 380] width 286 height 13
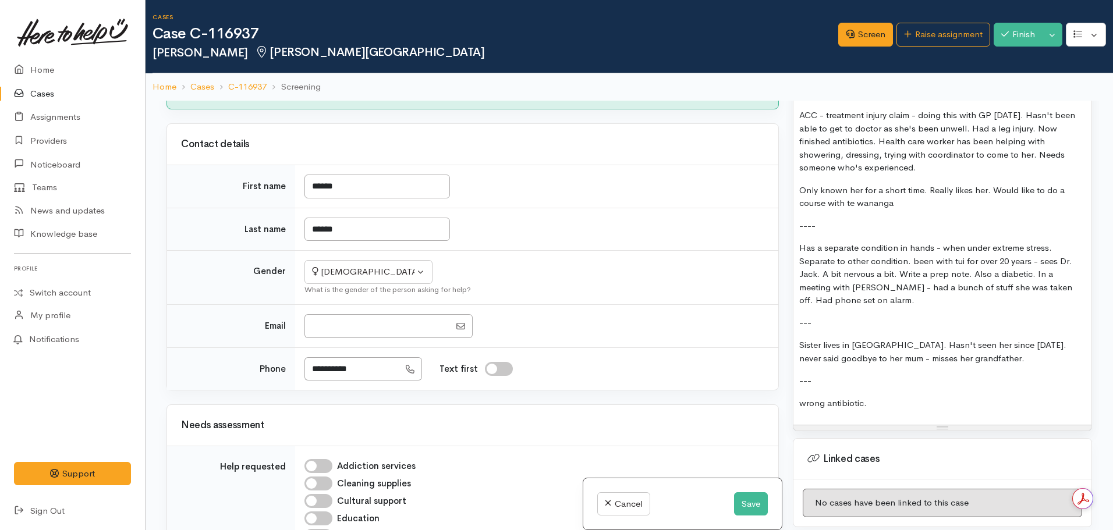
scroll to position [1705, 0]
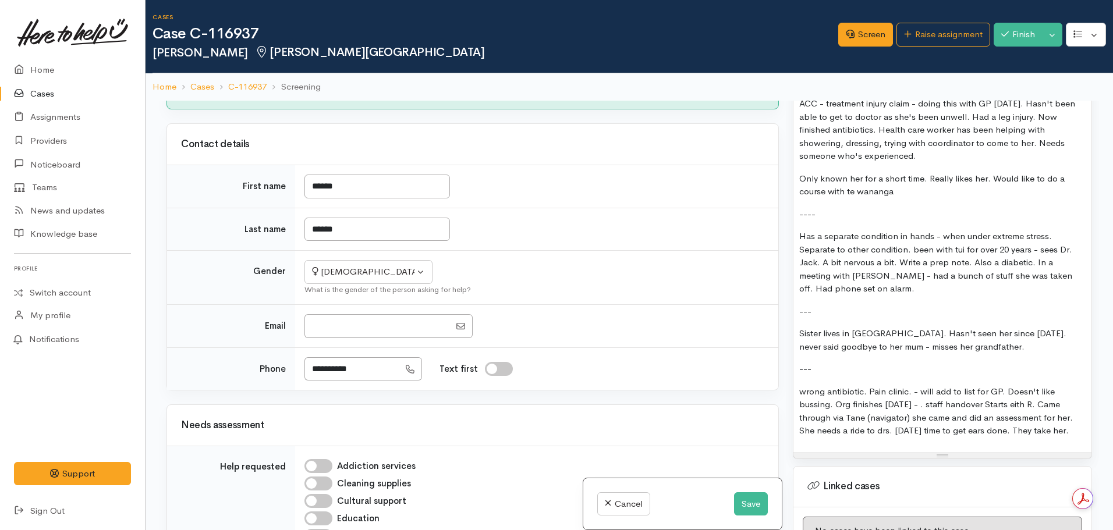
click at [1040, 385] on p "wrong antibiotic. Pain clinic. - will add to list for GP. Doesn't like bussing.…" at bounding box center [942, 411] width 286 height 52
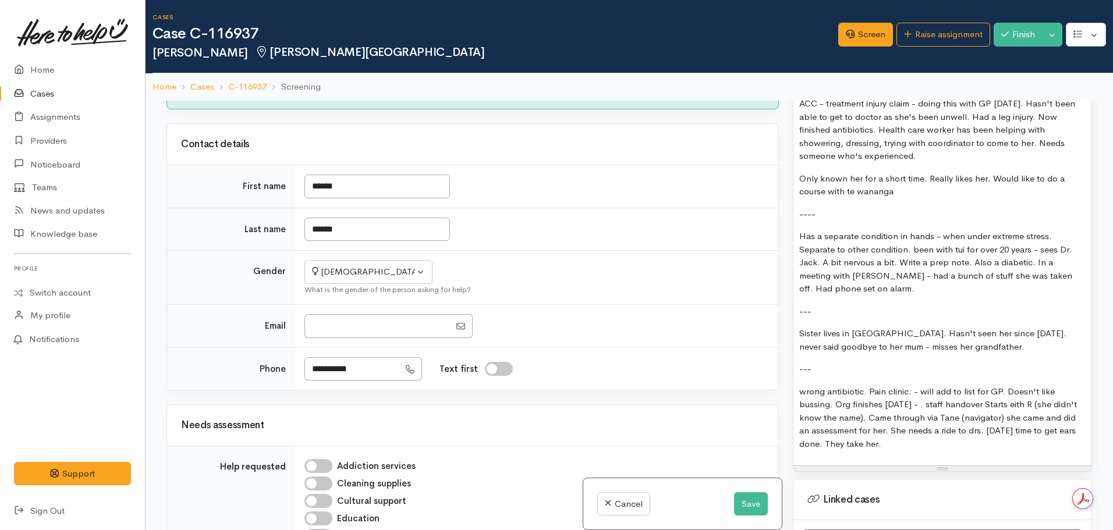
click at [909, 255] on p "Has a separate condition in hands - when under extreme stress. Separate to othe…" at bounding box center [942, 263] width 286 height 66
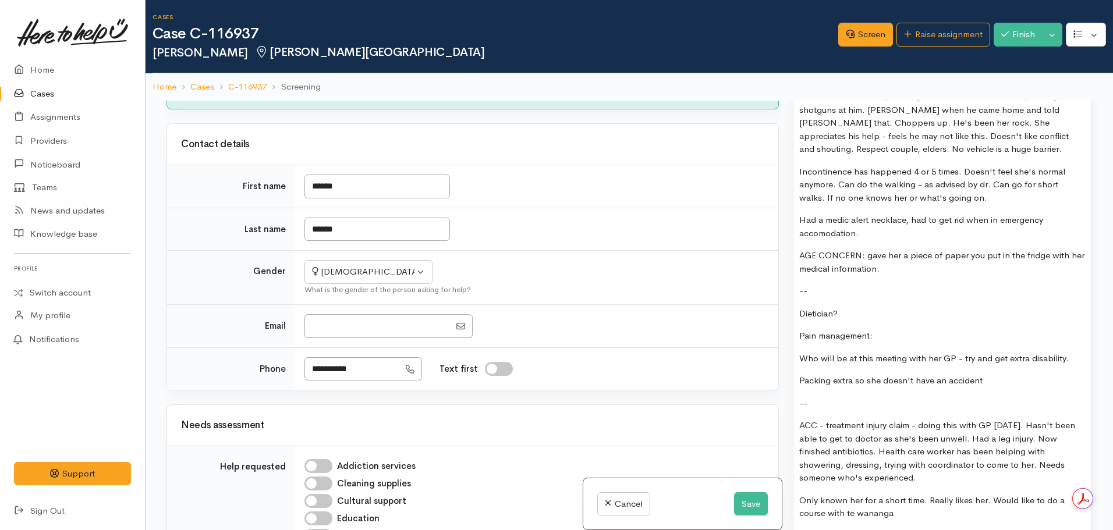
scroll to position [1383, 0]
click at [826, 491] on div "1st Call: 26.08.2025 Almost 40min call. Began discussing food support, Janine g…" at bounding box center [942, 170] width 298 height 1236
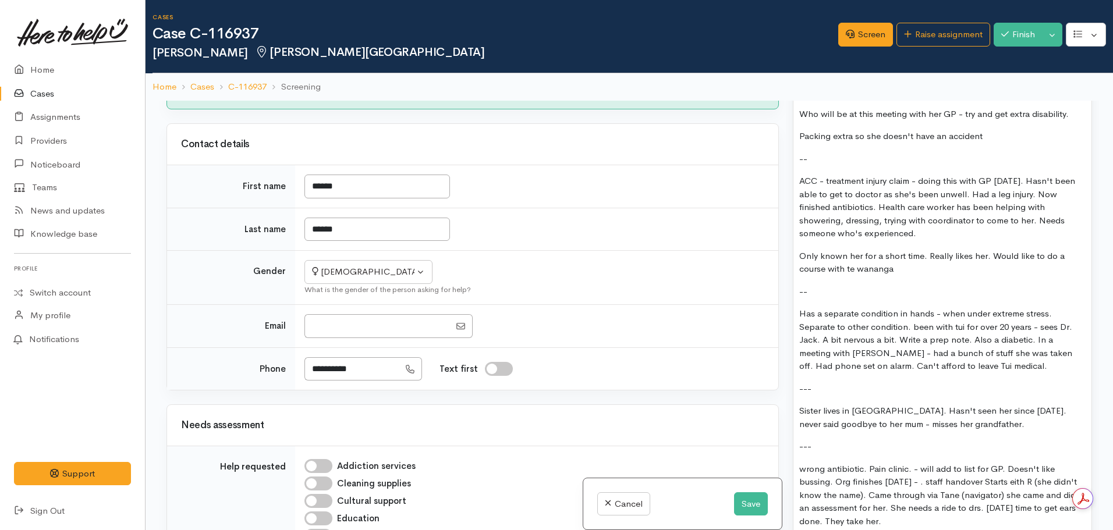
scroll to position [1628, 0]
click at [833, 382] on p "---" at bounding box center [942, 388] width 286 height 13
click at [821, 440] on p "---" at bounding box center [942, 446] width 286 height 13
click at [968, 484] on p "wrong antibiotic. Pain clinic. - will add to list for GP. Doesn't like bussing.…" at bounding box center [942, 495] width 286 height 66
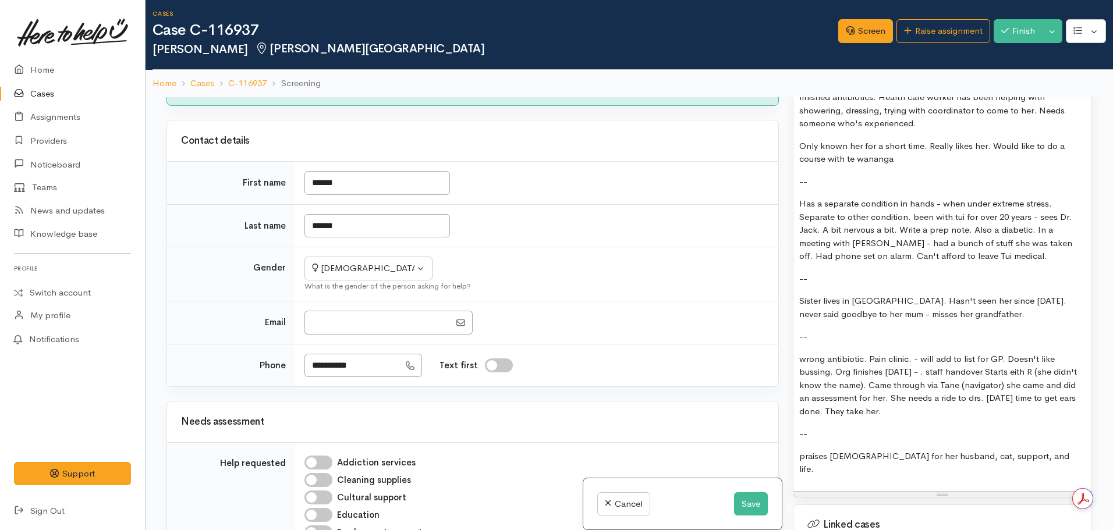
scroll to position [1735, 0]
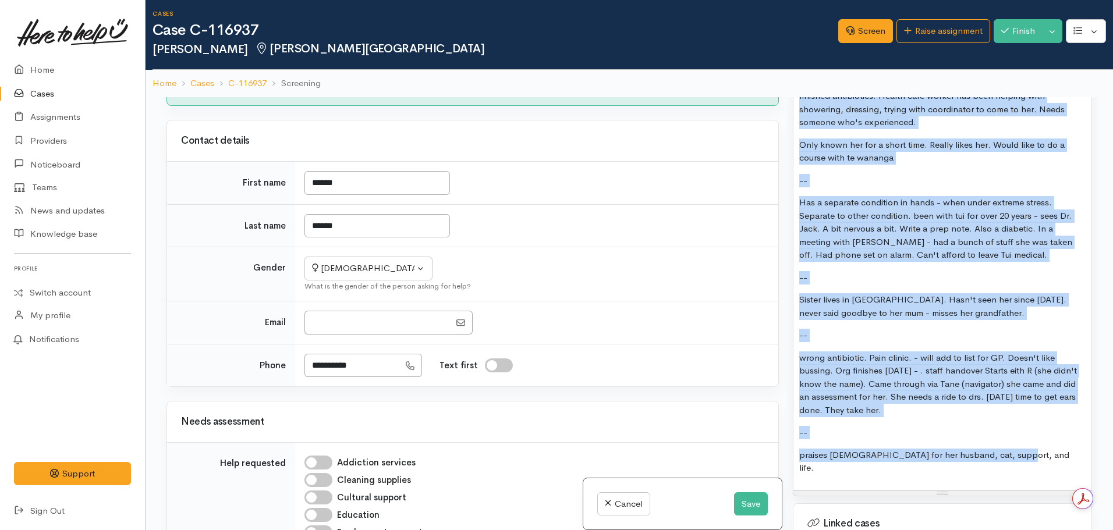
copy div "1st Call: 26.08.2025 Almost 40min call. Began discussing food support, Janine g…"
click at [746, 502] on button "Save" at bounding box center [751, 505] width 34 height 24
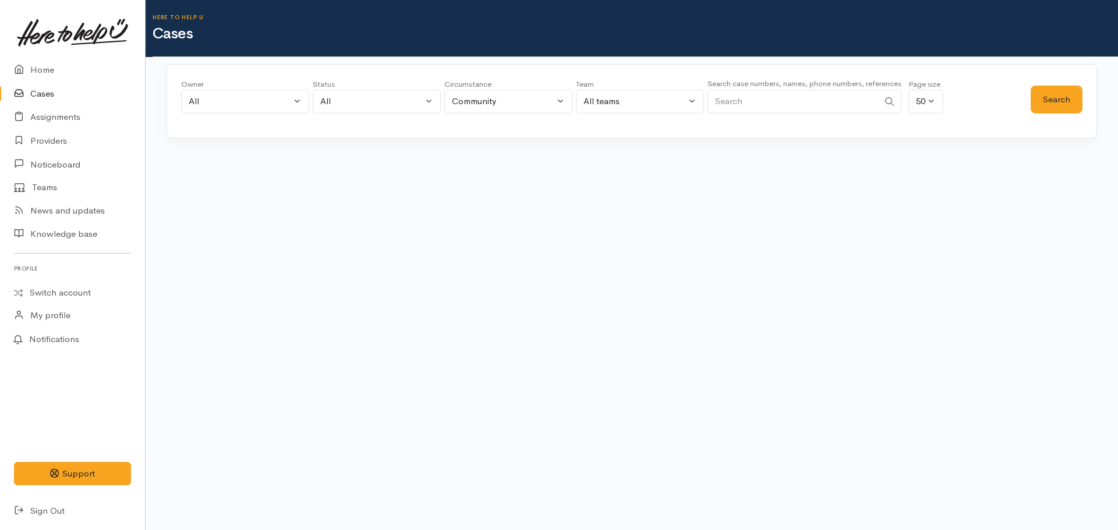
click at [768, 115] on div "Search case numbers, names, phone numbers, references" at bounding box center [804, 99] width 194 height 44
click at [754, 97] on input "Search" at bounding box center [792, 102] width 171 height 24
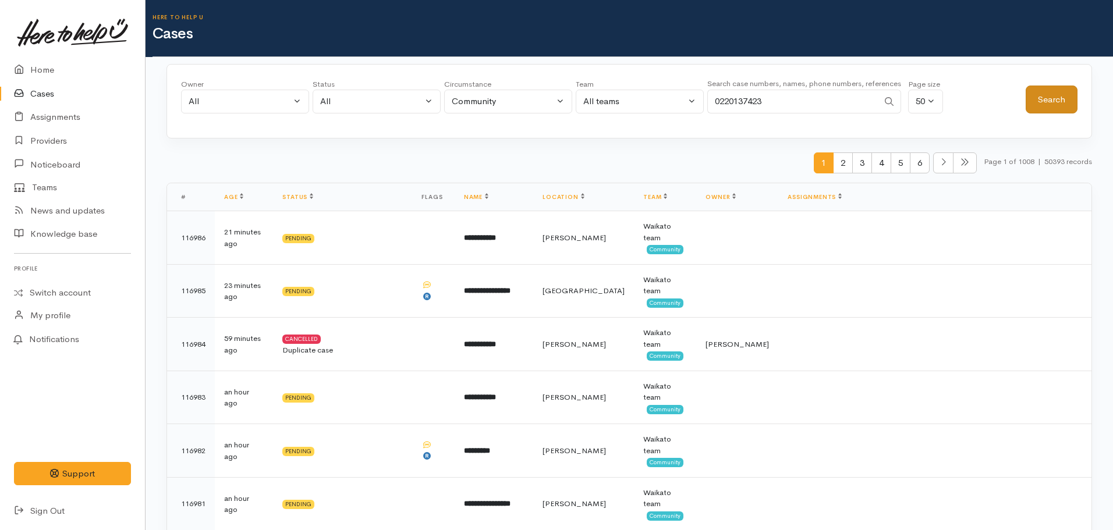
type input "0220137423"
click at [1048, 103] on button "Search" at bounding box center [1052, 100] width 52 height 29
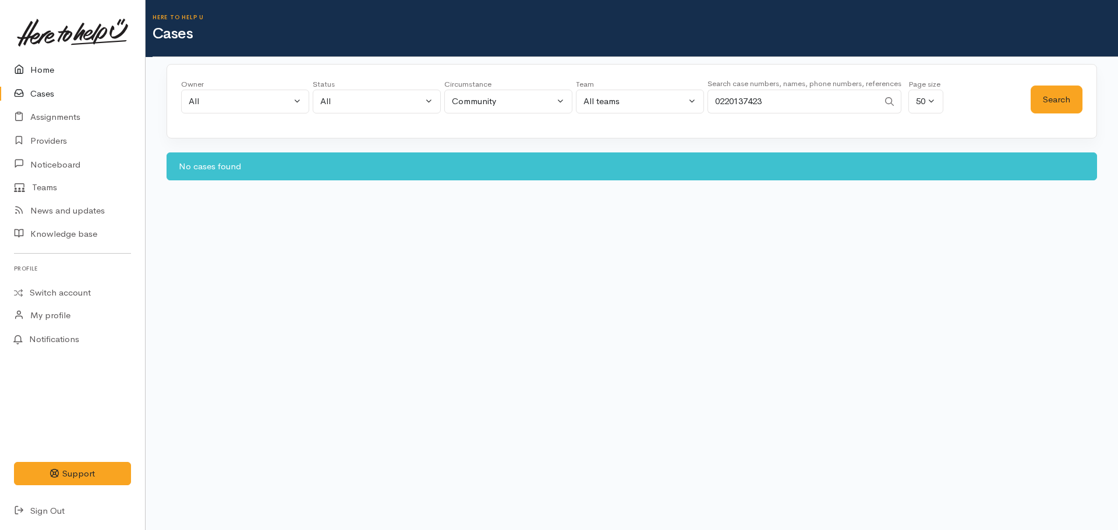
click at [45, 68] on link "Home" at bounding box center [72, 70] width 145 height 24
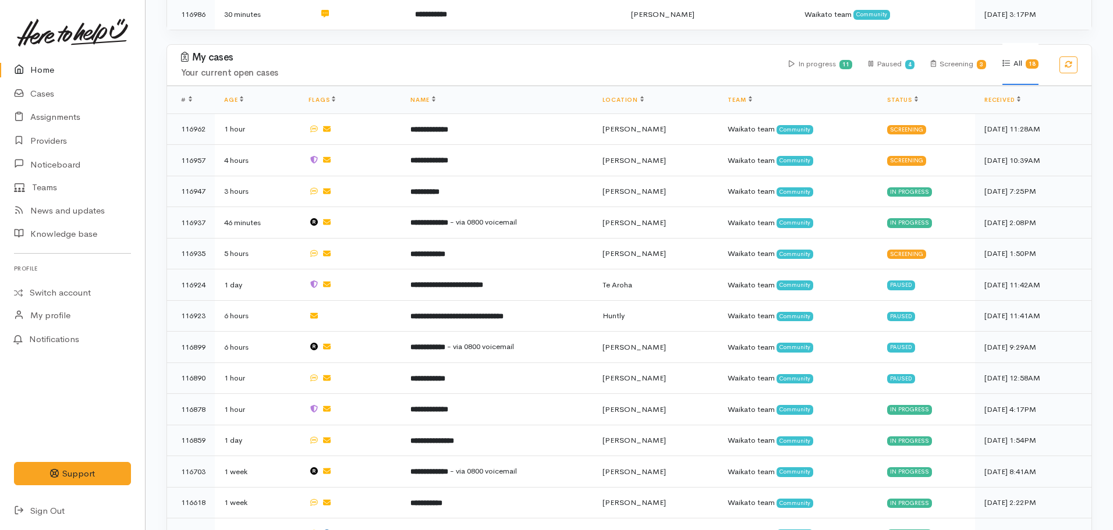
scroll to position [599, 0]
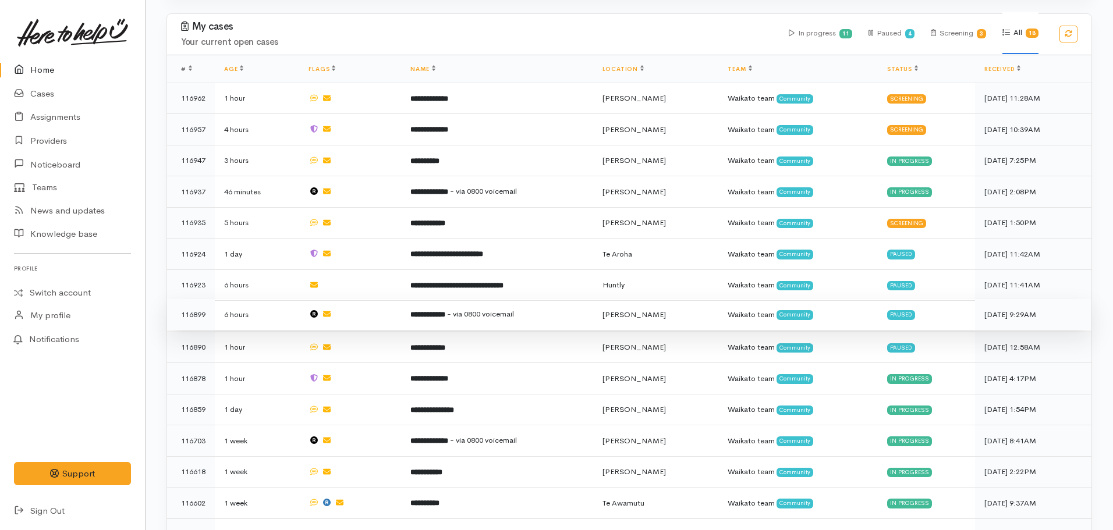
click at [462, 311] on td "**********" at bounding box center [497, 314] width 192 height 31
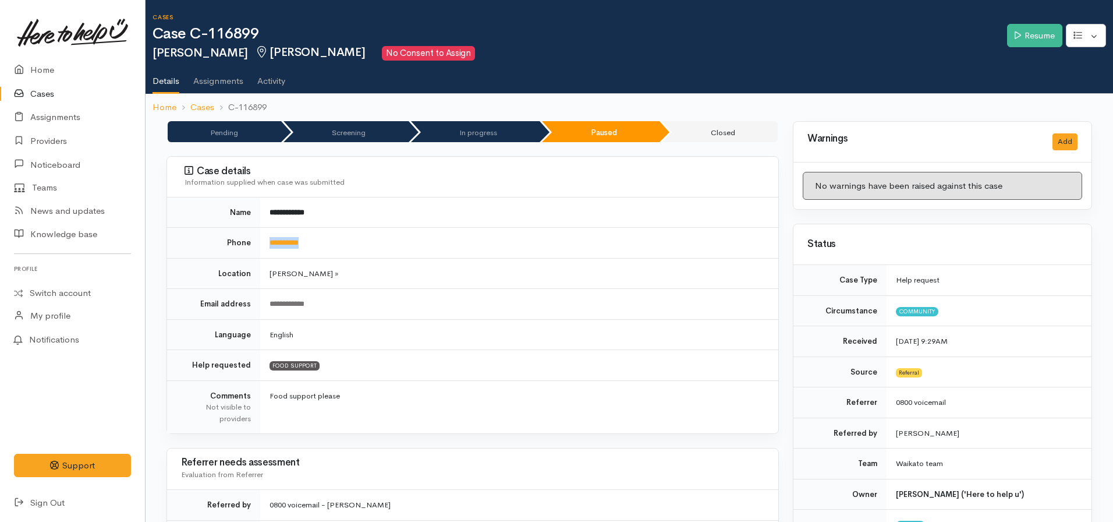
drag, startPoint x: 315, startPoint y: 239, endPoint x: 261, endPoint y: 236, distance: 53.6
click at [261, 236] on td "**********" at bounding box center [519, 243] width 518 height 31
copy link "**********"
click at [483, 298] on div "**********" at bounding box center [517, 304] width 495 height 12
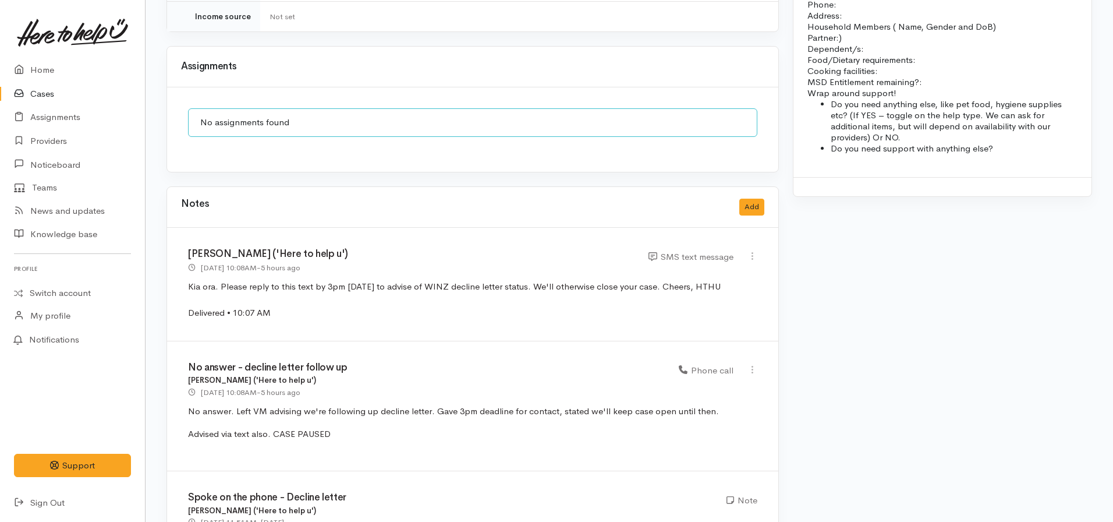
scroll to position [973, 0]
click at [757, 198] on button "Add" at bounding box center [751, 206] width 25 height 17
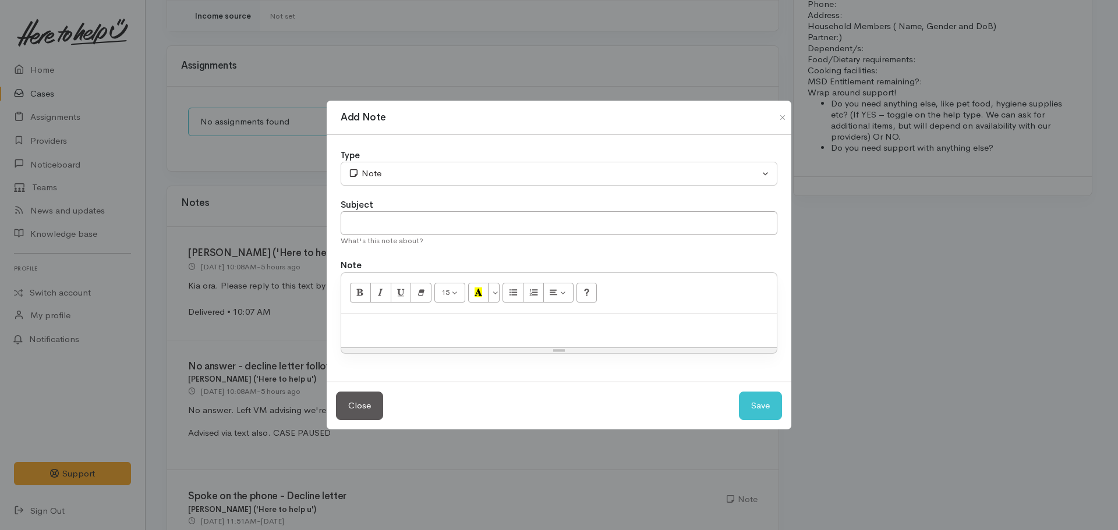
click at [459, 325] on p at bounding box center [559, 326] width 424 height 13
click at [456, 220] on input "text" at bounding box center [559, 223] width 437 height 24
type input "CASE CANCELLED"
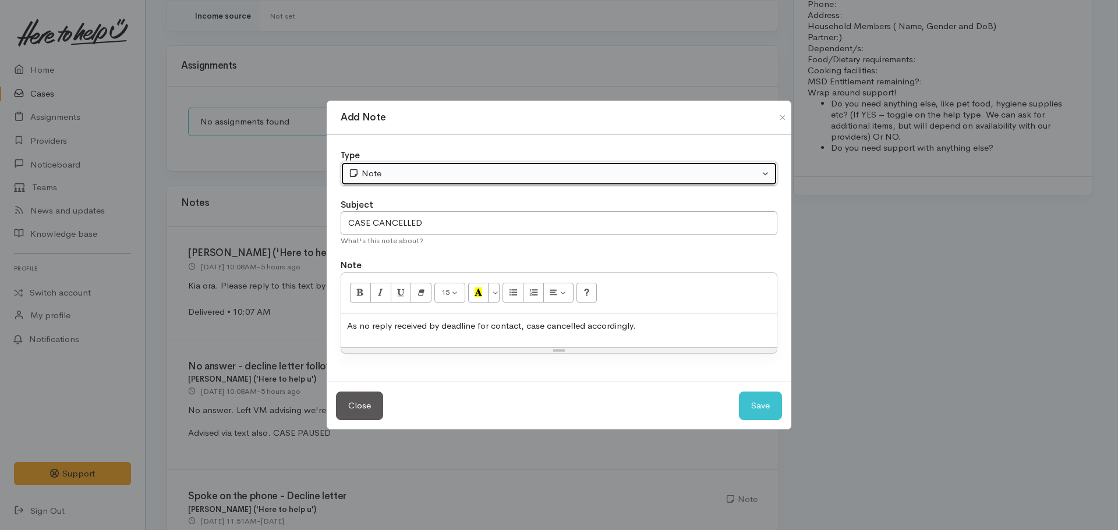
click at [427, 176] on div "Note" at bounding box center [553, 173] width 411 height 13
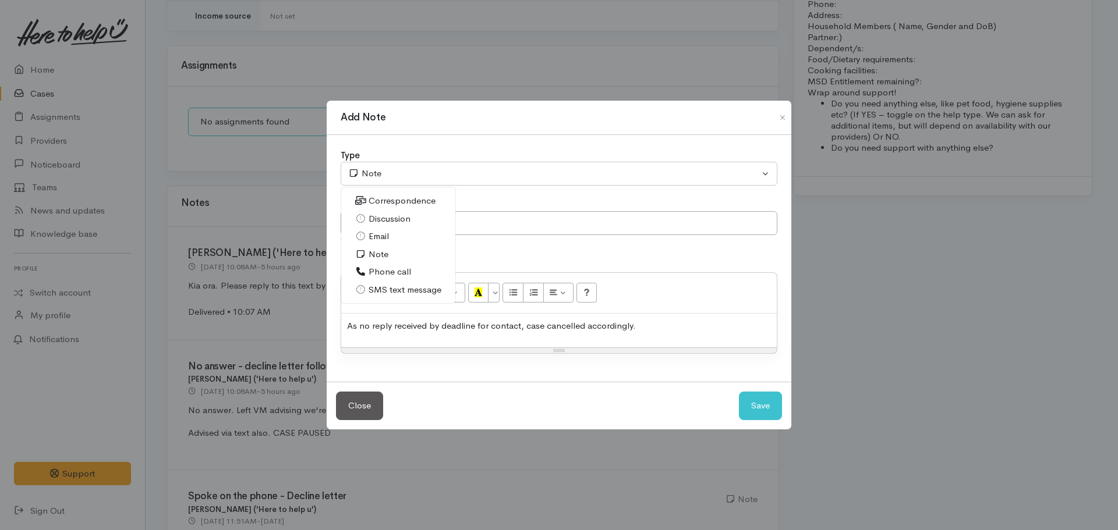
click at [401, 271] on span "Phone call" at bounding box center [390, 271] width 42 height 13
select select "3"
click at [763, 410] on button "Save" at bounding box center [760, 406] width 43 height 29
select select "1"
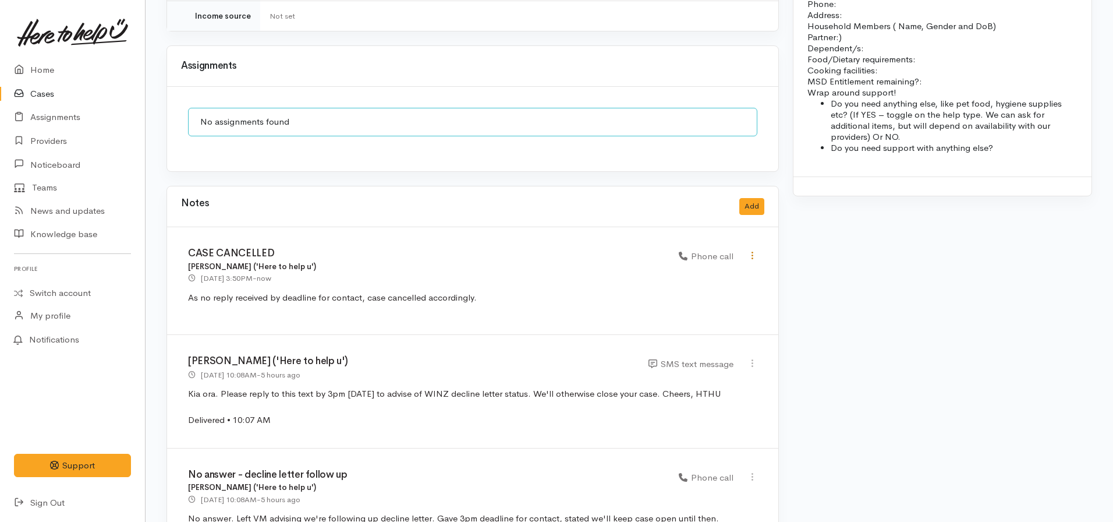
click at [750, 250] on icon at bounding box center [752, 255] width 10 height 10
click at [698, 269] on link "Edit" at bounding box center [711, 278] width 92 height 18
type input "CASE CANCELLED"
select select "3"
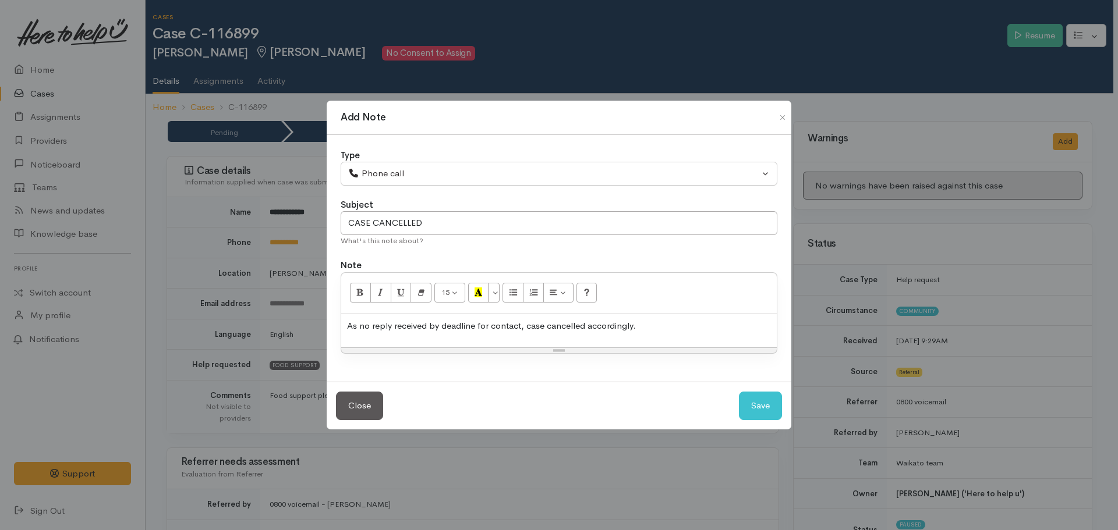
click at [545, 161] on div "Type" at bounding box center [559, 155] width 437 height 13
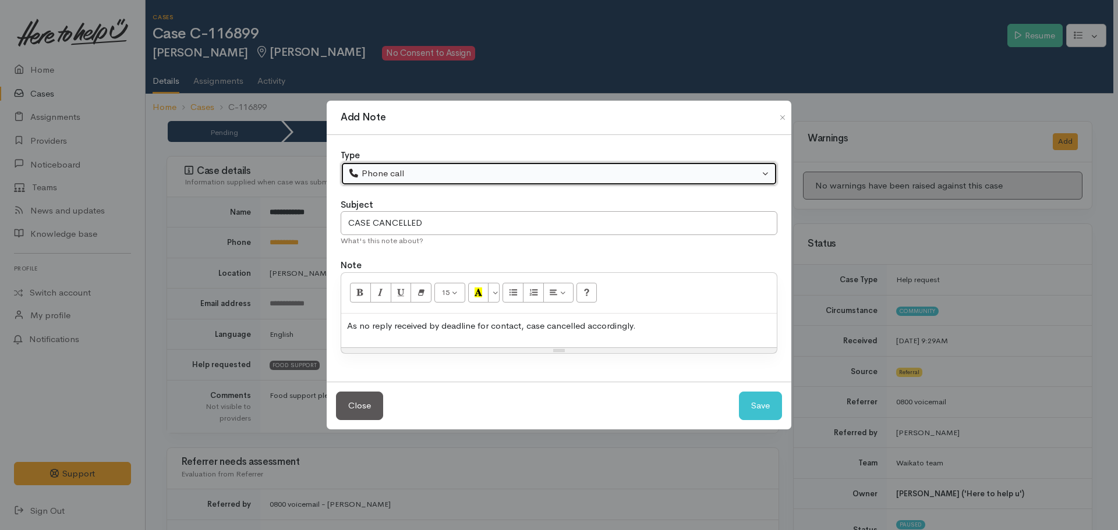
click at [535, 171] on div "Phone call" at bounding box center [553, 173] width 411 height 13
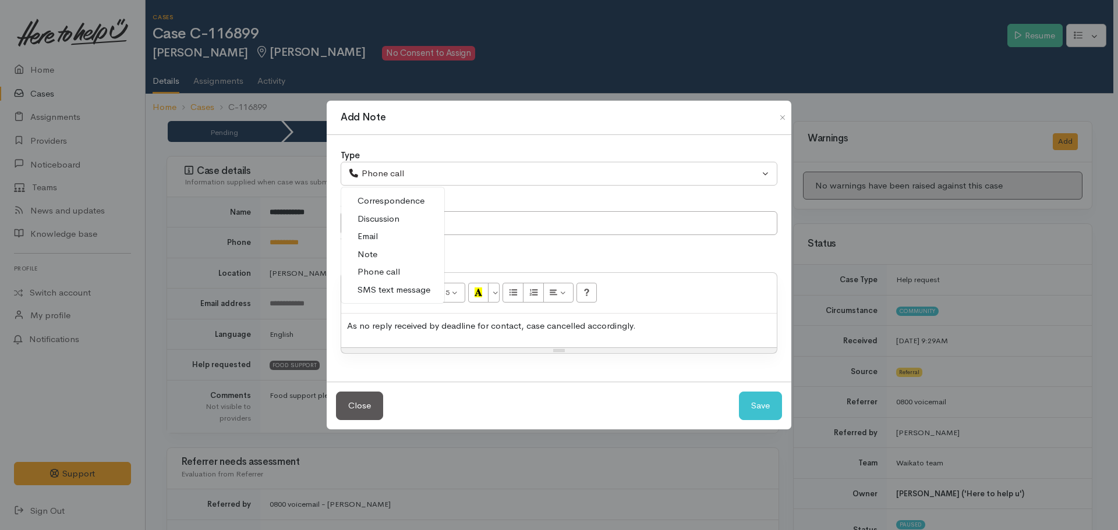
click at [387, 255] on link "Note" at bounding box center [392, 255] width 103 height 18
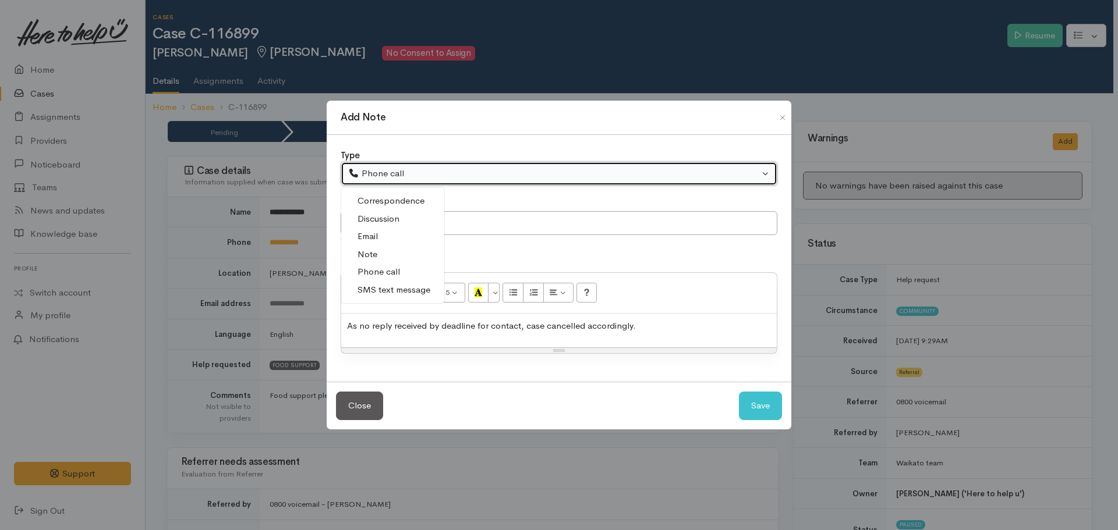
select select "1"
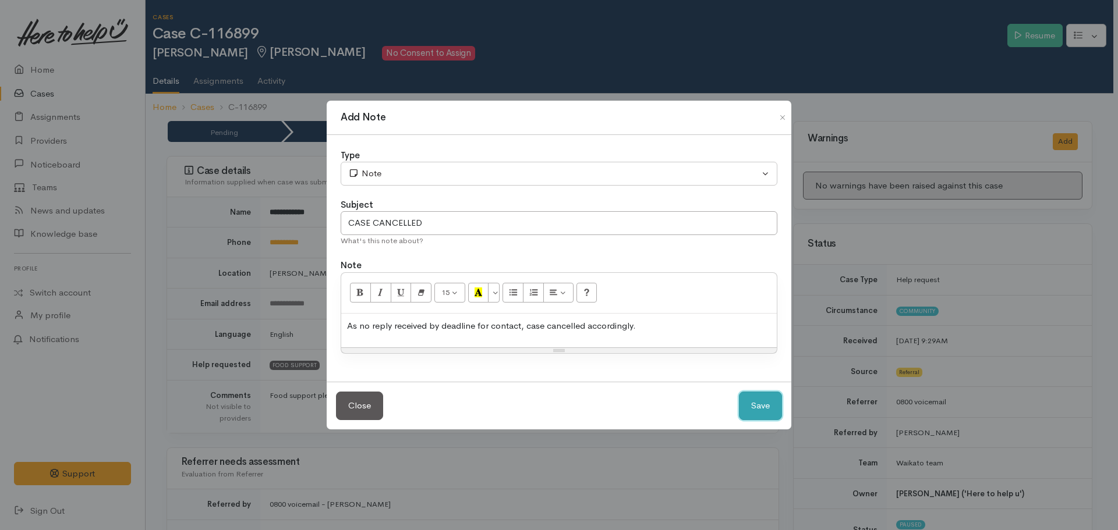
click at [757, 407] on button "Save" at bounding box center [760, 406] width 43 height 29
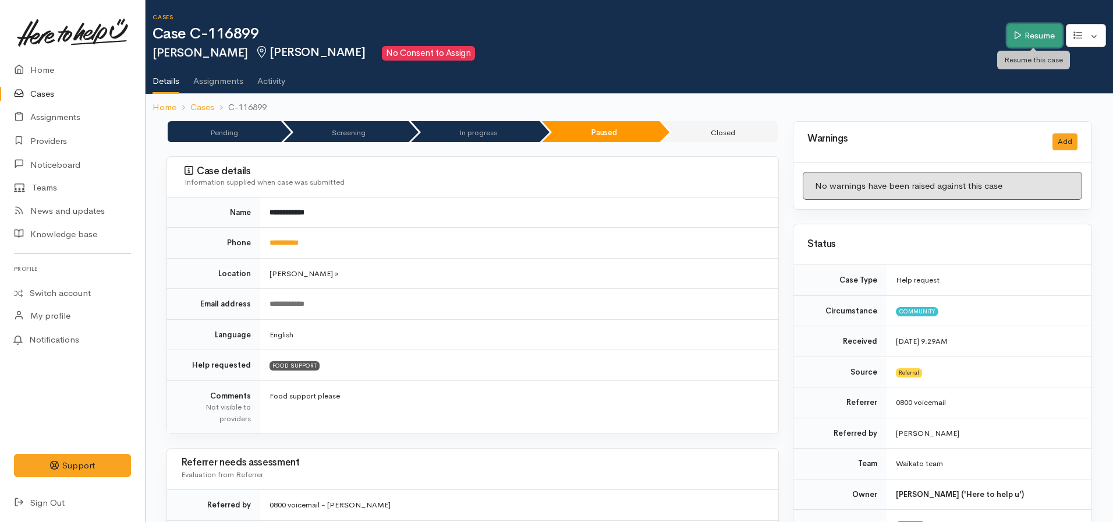
click at [1033, 47] on link "Resume" at bounding box center [1034, 36] width 55 height 24
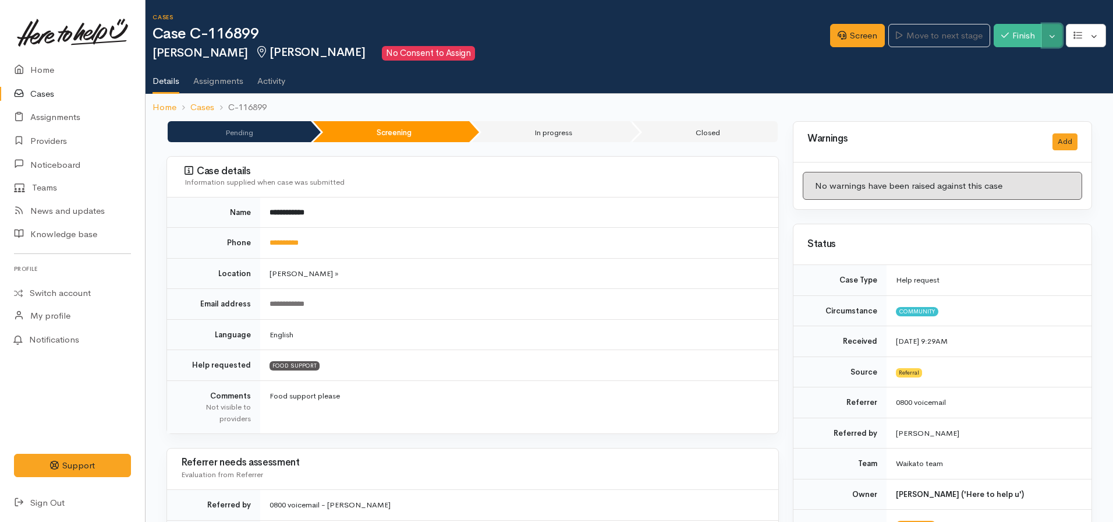
click at [1052, 34] on button "Toggle Dropdown" at bounding box center [1052, 36] width 20 height 24
click at [1011, 79] on link "Cancel" at bounding box center [1016, 81] width 92 height 18
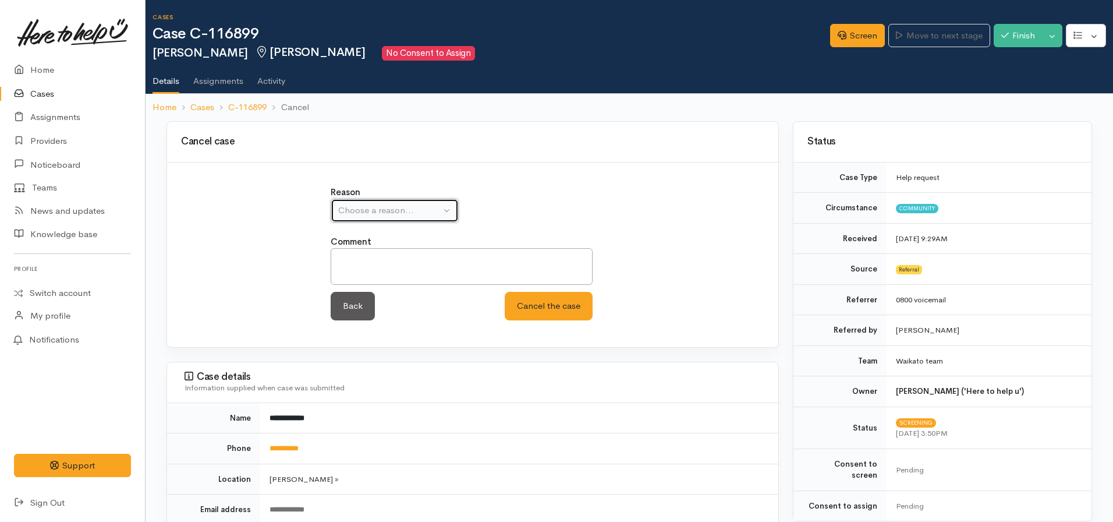
click at [411, 199] on button "Choose a reason..." at bounding box center [395, 211] width 128 height 24
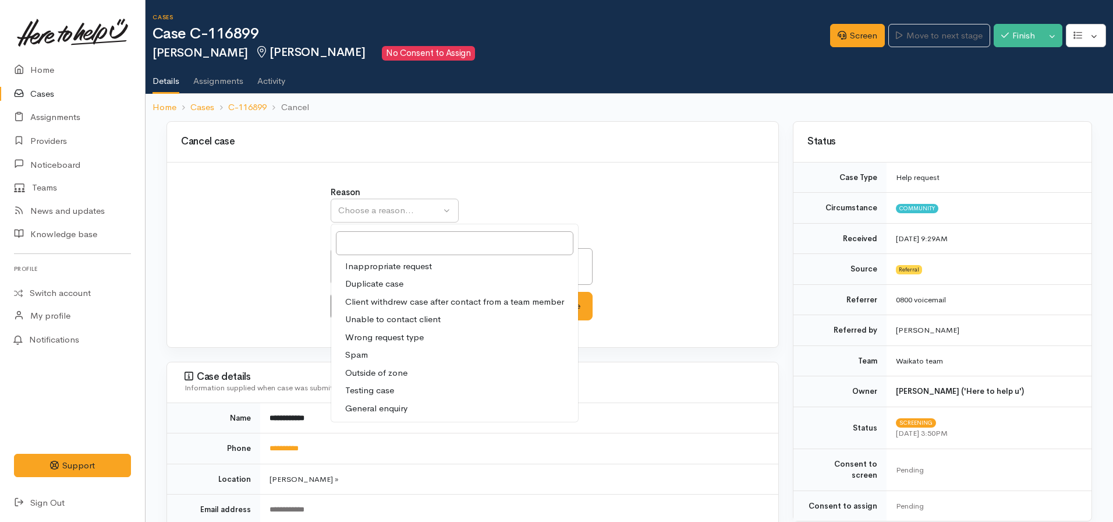
click at [419, 299] on span "Client withdrew case after contact from a team member" at bounding box center [454, 301] width 219 height 13
select select "3"
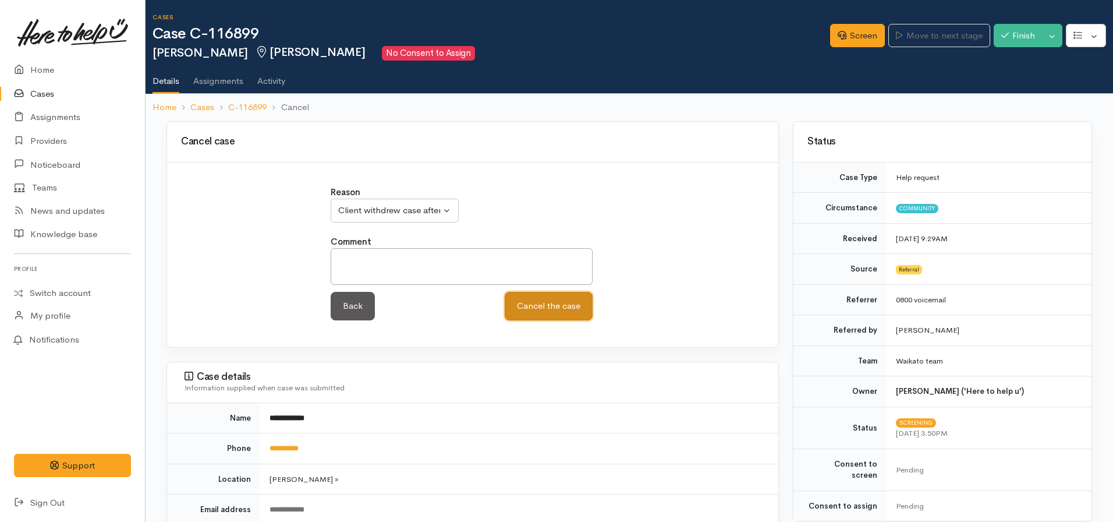
click at [546, 305] on button "Cancel the case" at bounding box center [549, 306] width 88 height 29
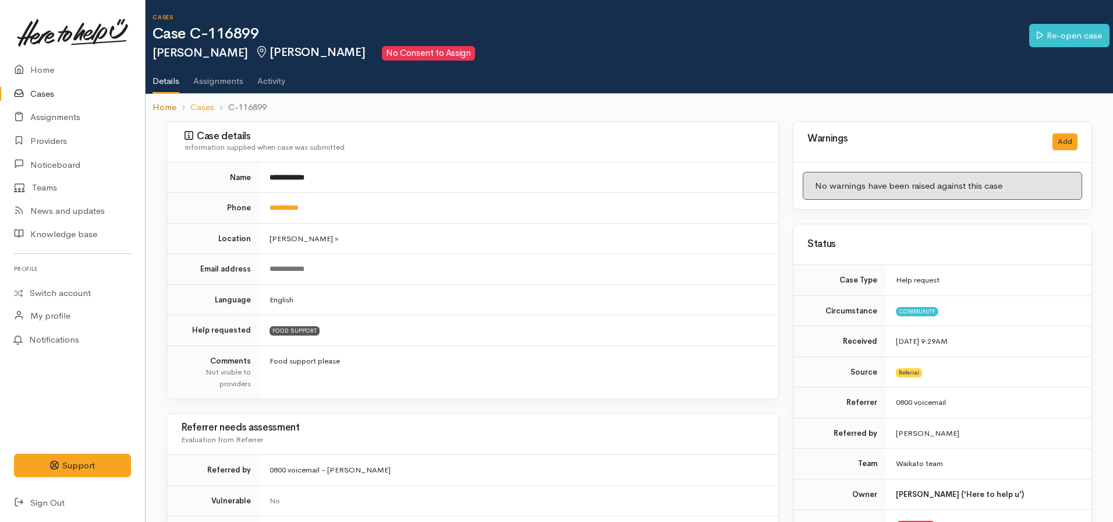
click at [163, 108] on link "Home" at bounding box center [165, 107] width 24 height 13
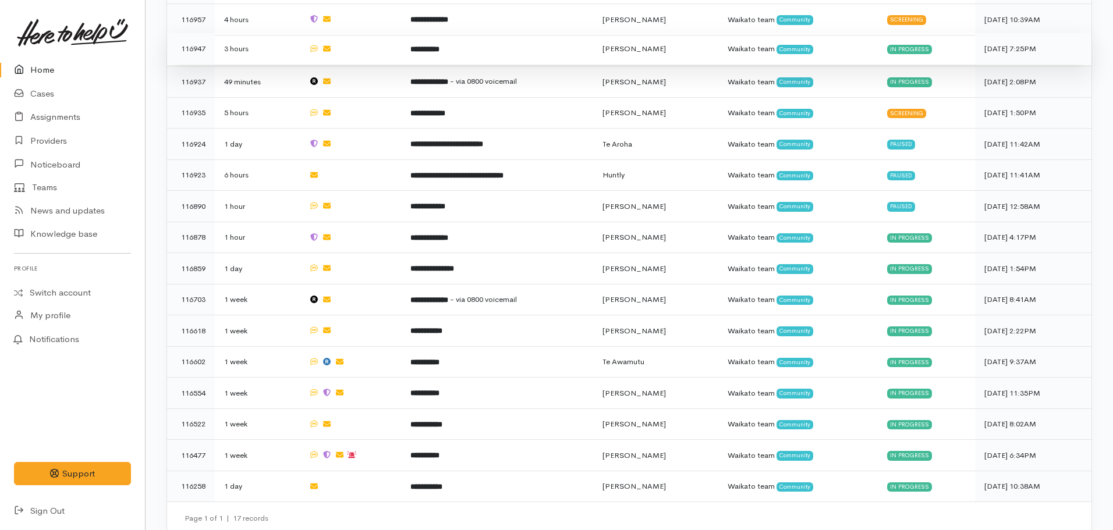
scroll to position [593, 0]
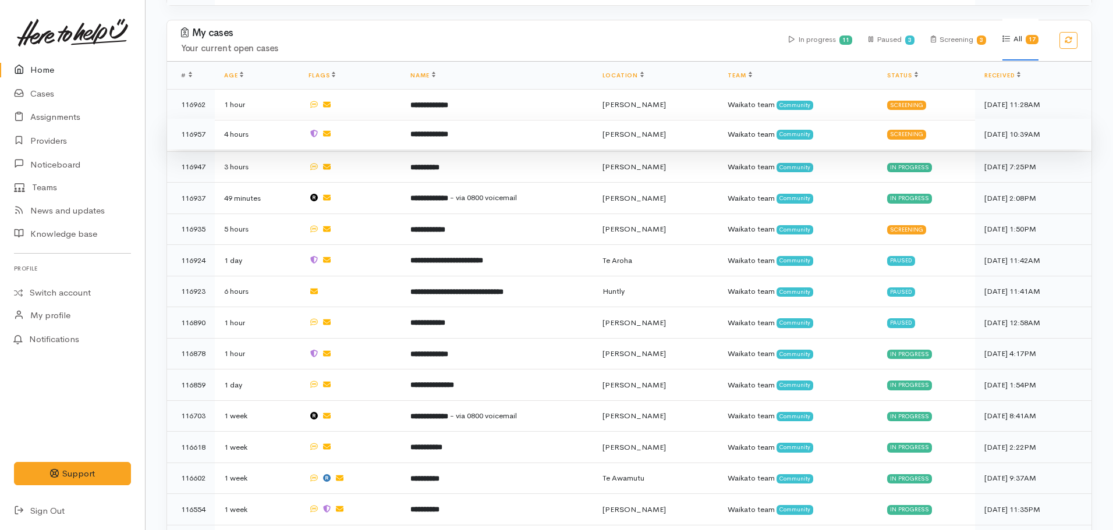
click at [448, 130] on b "**********" at bounding box center [429, 134] width 38 height 8
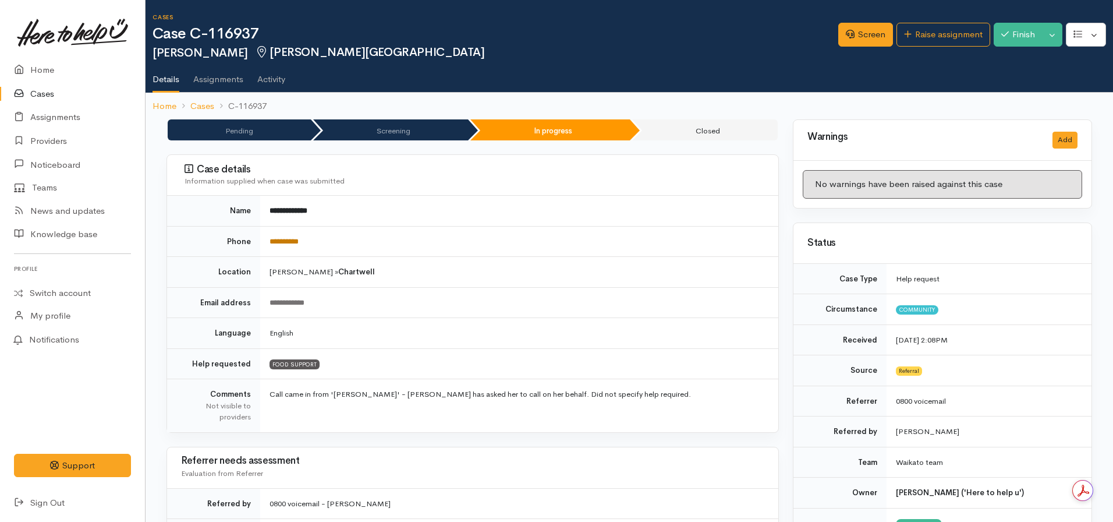
click at [296, 241] on link "**********" at bounding box center [284, 242] width 29 height 8
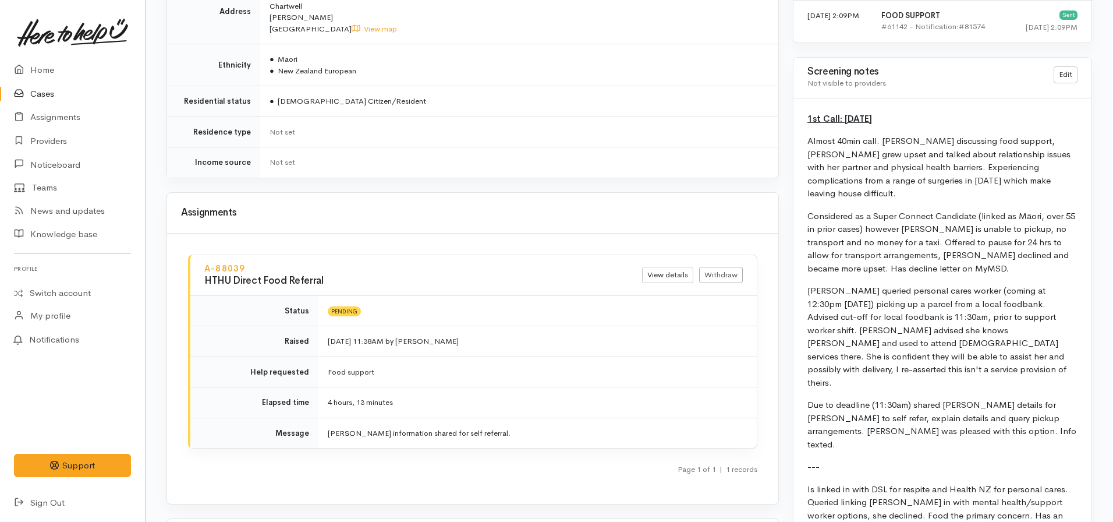
scroll to position [870, 0]
click at [1076, 79] on link "Edit" at bounding box center [1066, 75] width 24 height 17
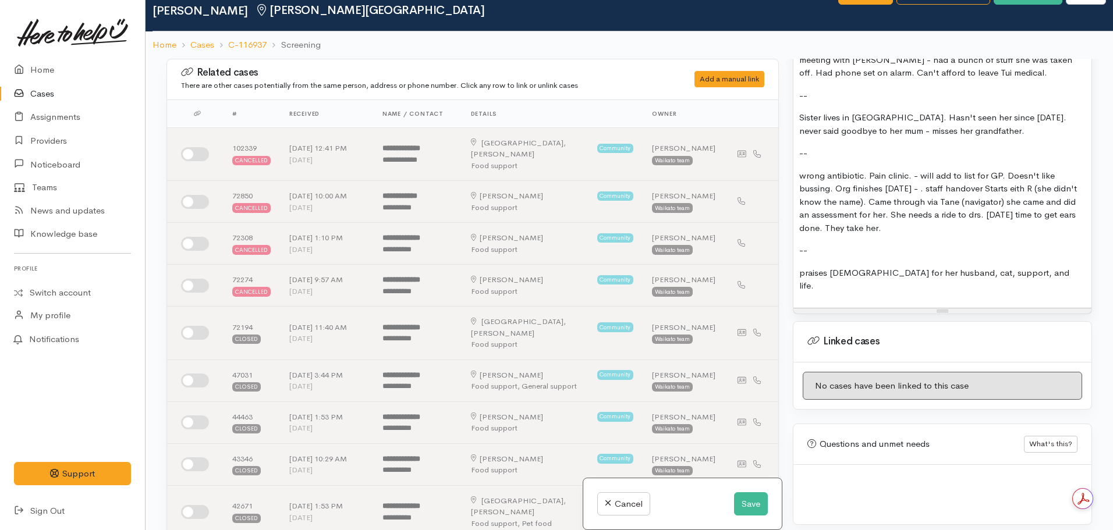
scroll to position [43, 0]
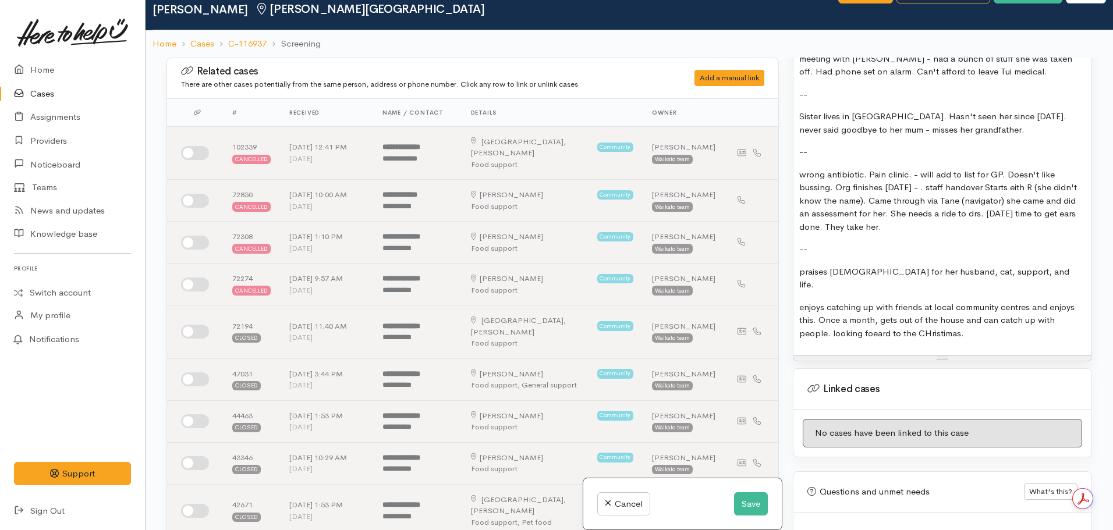
click at [930, 301] on p "enjoys catching up with friends at local community centres and enjoys this. Onc…" at bounding box center [942, 321] width 286 height 40
click at [872, 301] on p "enjoys catching up with friends at local community centres and enjoys this. Onc…" at bounding box center [942, 321] width 286 height 40
click at [883, 301] on p "enjoys catching up with friends at local community centres and enjoys this. Onc…" at bounding box center [942, 321] width 286 height 40
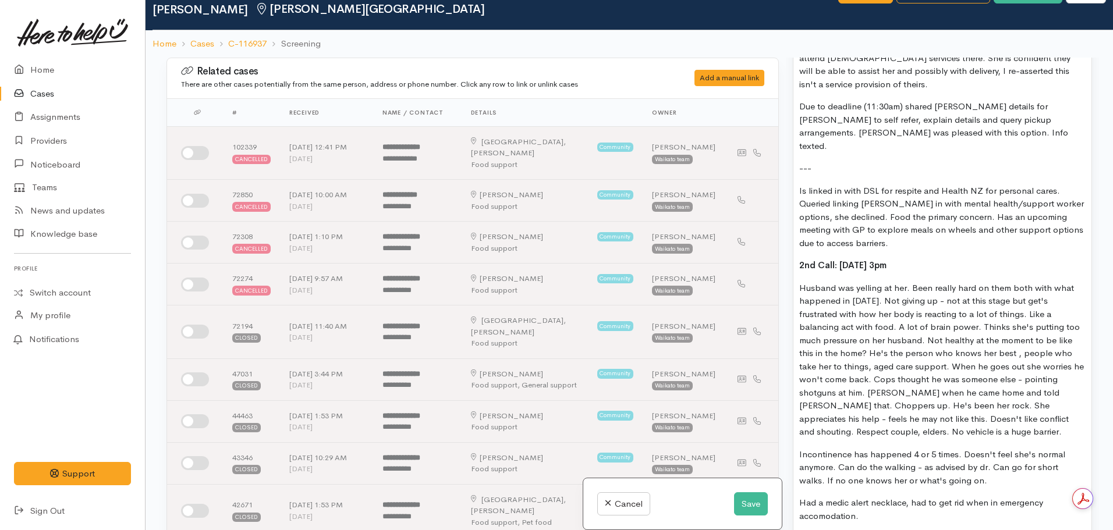
scroll to position [1057, 0]
click at [866, 286] on p "Husband was yelling at her. Been really hard on them both with what happened in…" at bounding box center [942, 360] width 286 height 157
copy div "1st Call: 26.08.2025 Almost 40min call. Began discussing food support, Janine g…"
click at [740, 509] on button "Save" at bounding box center [751, 505] width 34 height 24
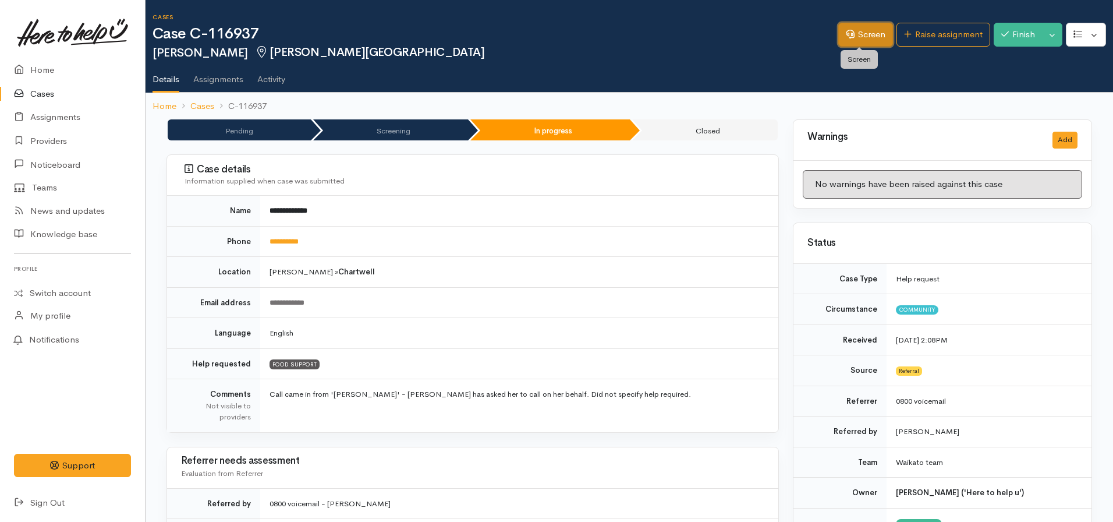
click at [849, 31] on link "Screen" at bounding box center [865, 35] width 55 height 24
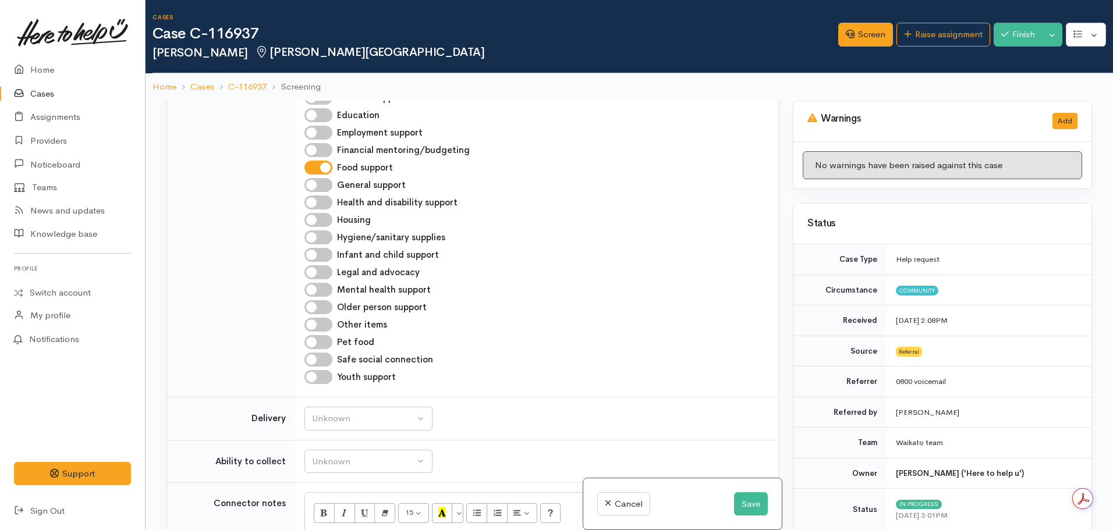
scroll to position [1047, 0]
click at [327, 177] on input "General support" at bounding box center [318, 184] width 28 height 14
checkbox input "true"
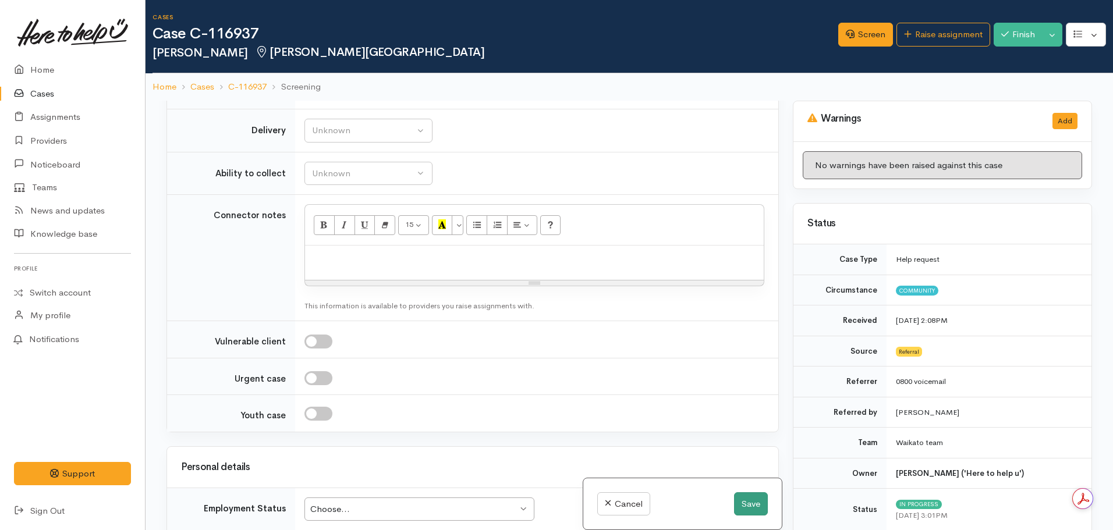
scroll to position [1334, 0]
click at [749, 502] on button "Save" at bounding box center [751, 505] width 34 height 24
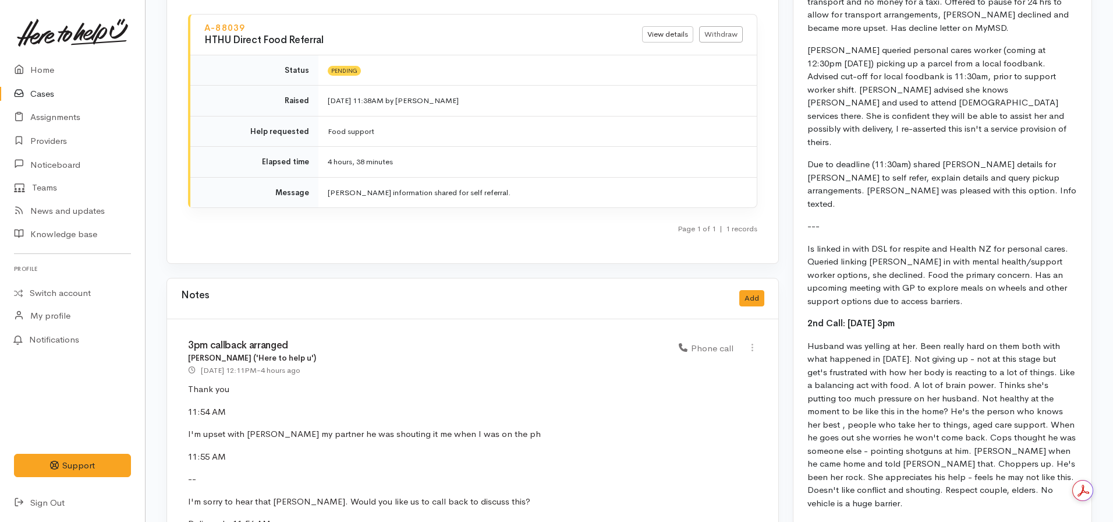
scroll to position [1111, 0]
click at [752, 290] on button "Add" at bounding box center [751, 298] width 25 height 17
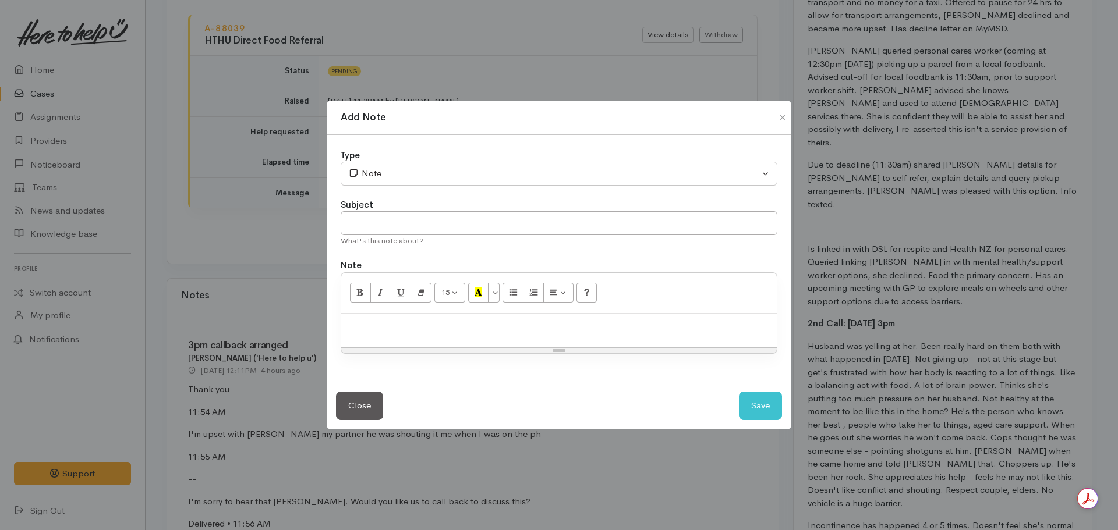
click at [461, 327] on p at bounding box center [559, 326] width 424 height 13
click at [504, 329] on p "Second phone call complete." at bounding box center [559, 326] width 424 height 13
click at [716, 329] on p "Second phone call complete. See screening note for additional context. Texted i…" at bounding box center [559, 326] width 424 height 13
click at [413, 155] on div "Type" at bounding box center [559, 155] width 437 height 13
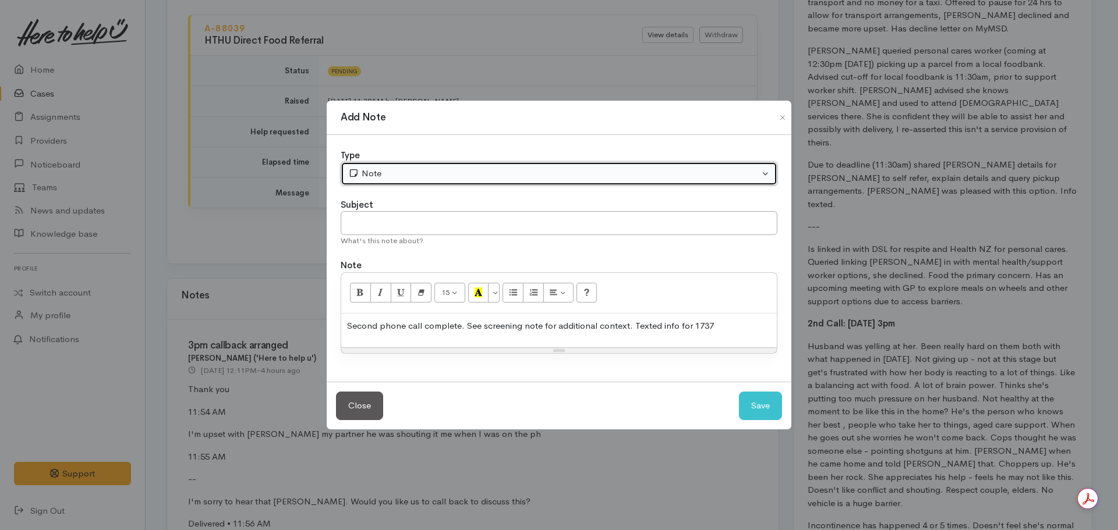
click at [403, 172] on div "Note" at bounding box center [553, 173] width 411 height 13
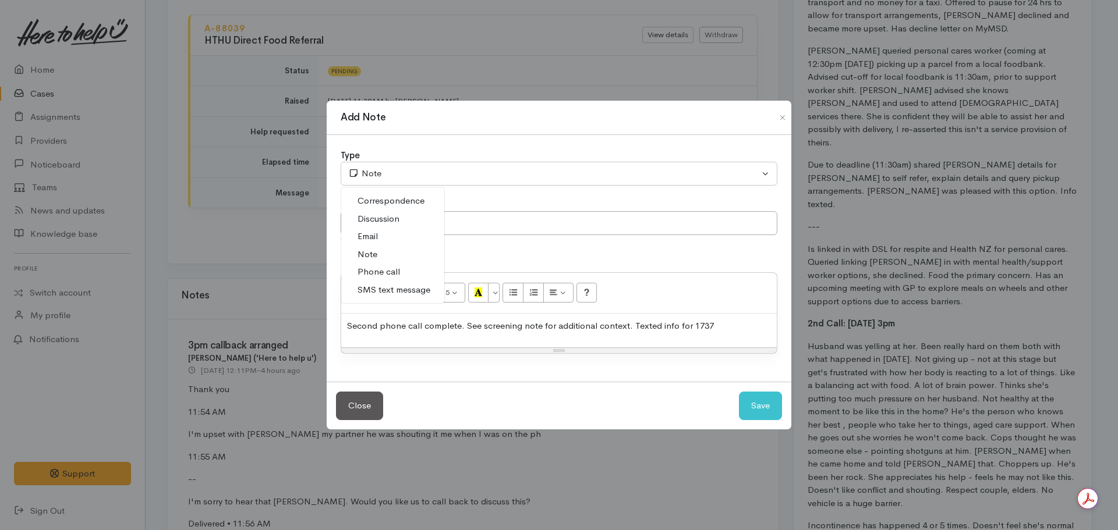
click at [389, 270] on span "Phone call" at bounding box center [378, 271] width 42 height 13
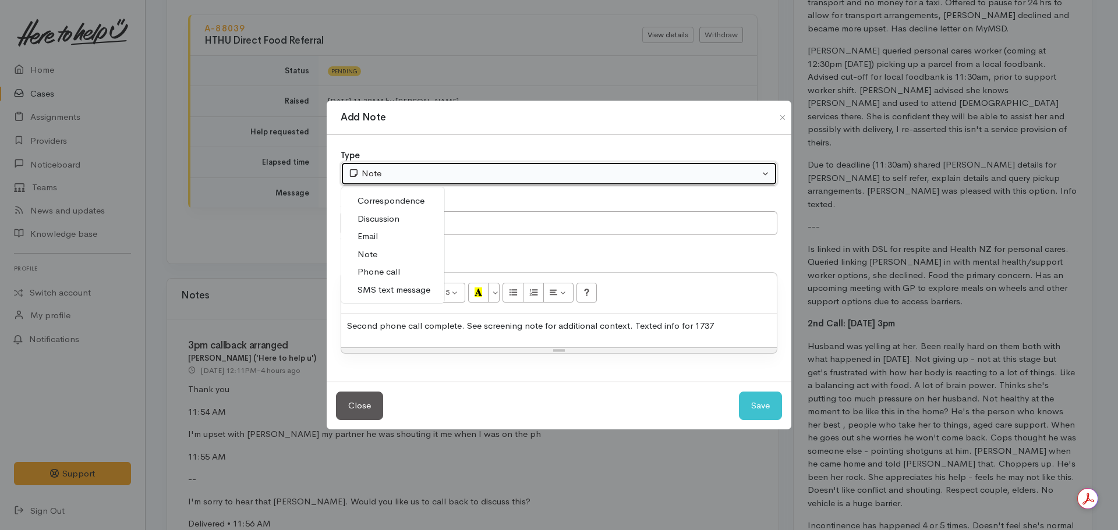
select select "3"
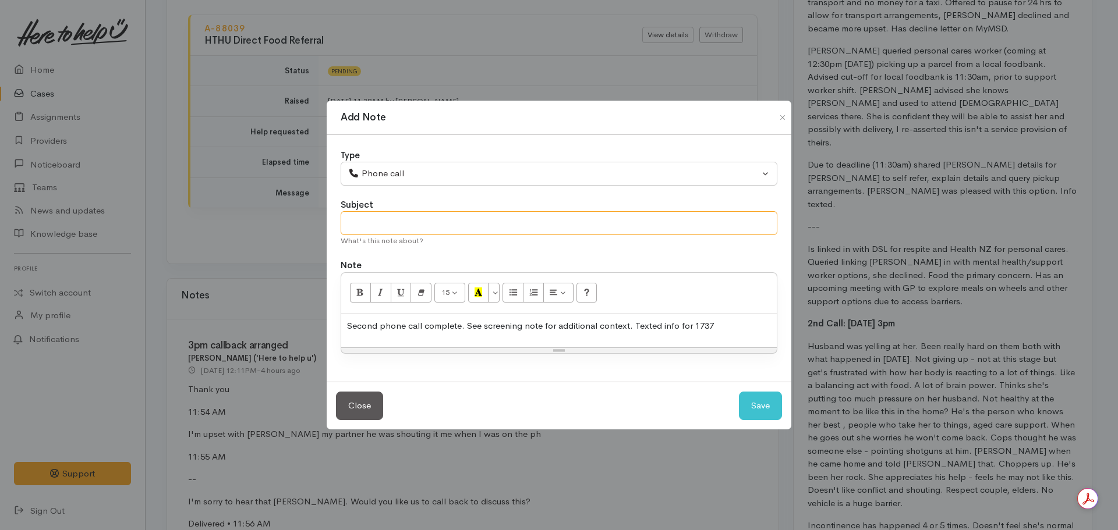
click at [393, 231] on input "text" at bounding box center [559, 223] width 437 height 24
click at [750, 318] on div "Second phone call complete. See screening note for additional context. Texted i…" at bounding box center [558, 331] width 435 height 34
click at [445, 218] on input "text" at bounding box center [559, 223] width 437 height 24
type input "Callback complete - information offered"
click at [738, 329] on p "Second phone call complete. See screening note for additional context. Texted i…" at bounding box center [559, 326] width 424 height 13
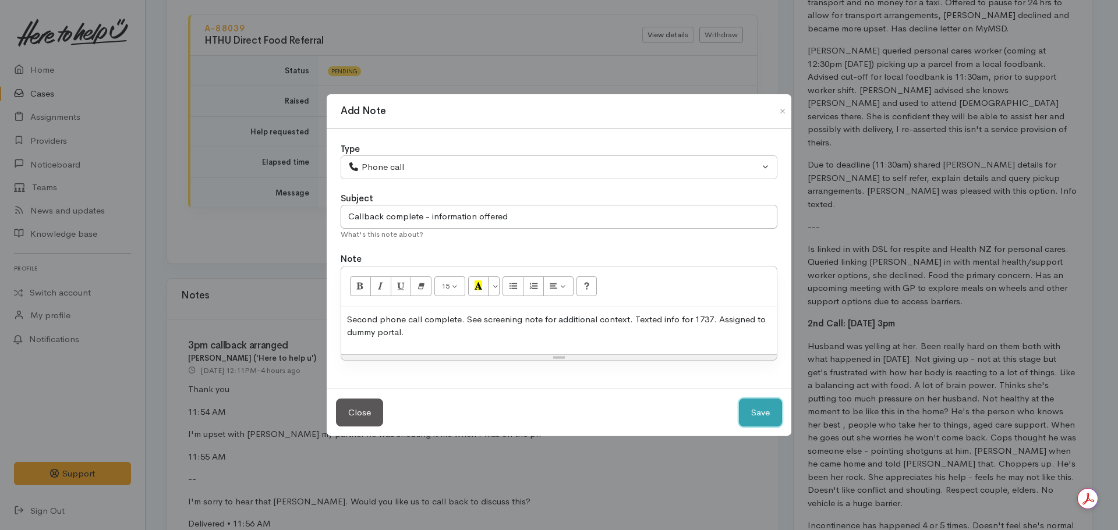
click at [764, 414] on button "Save" at bounding box center [760, 413] width 43 height 29
select select "1"
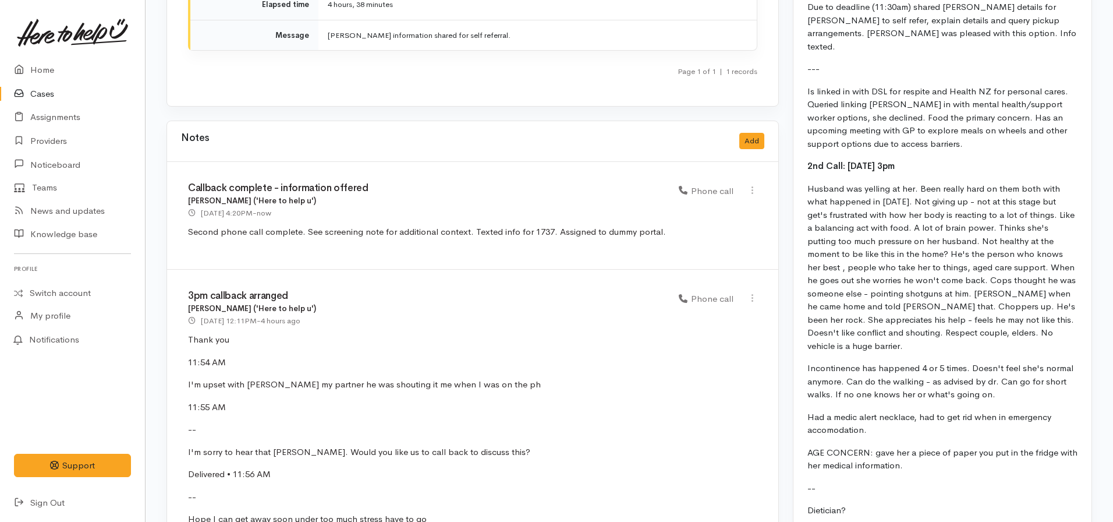
scroll to position [1269, 0]
click at [754, 132] on button "Add" at bounding box center [751, 140] width 25 height 17
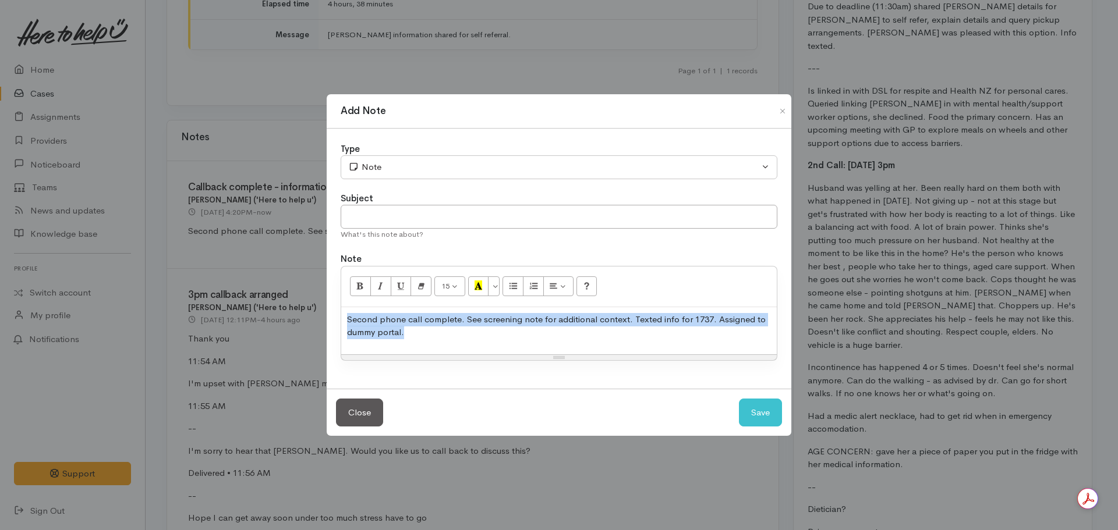
drag, startPoint x: 414, startPoint y: 333, endPoint x: 317, endPoint y: 277, distance: 112.4
click at [317, 277] on div "Add Note Type Correspondence Discussion Email Note Phone call SMS text message …" at bounding box center [559, 265] width 1118 height 530
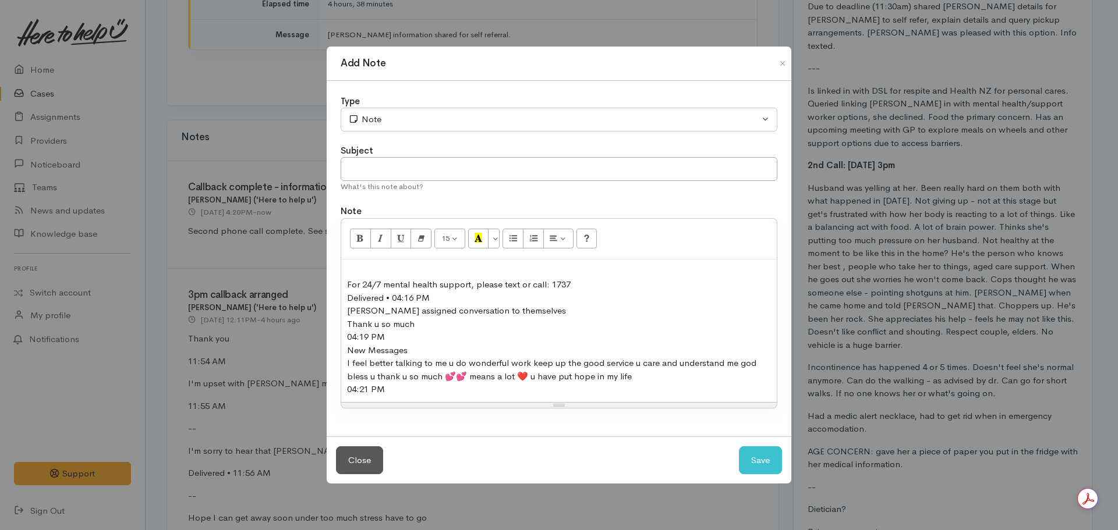
click at [344, 286] on div "For 24/7 mental health support, please text or call: 1737 Delivered • 04:16 PM …" at bounding box center [558, 331] width 435 height 143
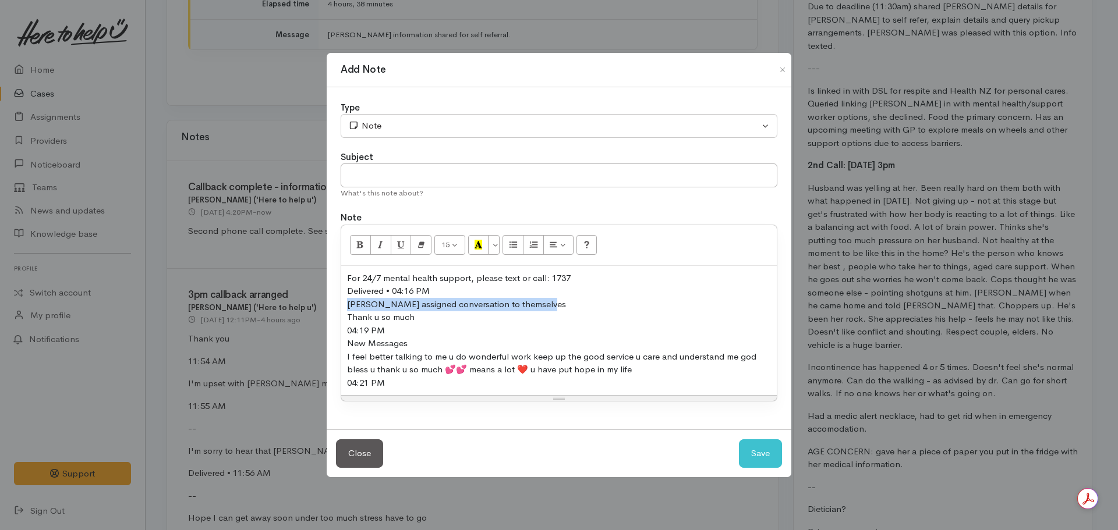
drag, startPoint x: 558, startPoint y: 300, endPoint x: 320, endPoint y: 305, distance: 237.6
click at [320, 305] on div "Add Note Type Correspondence Discussion Email Note Phone call SMS text message …" at bounding box center [559, 265] width 1118 height 530
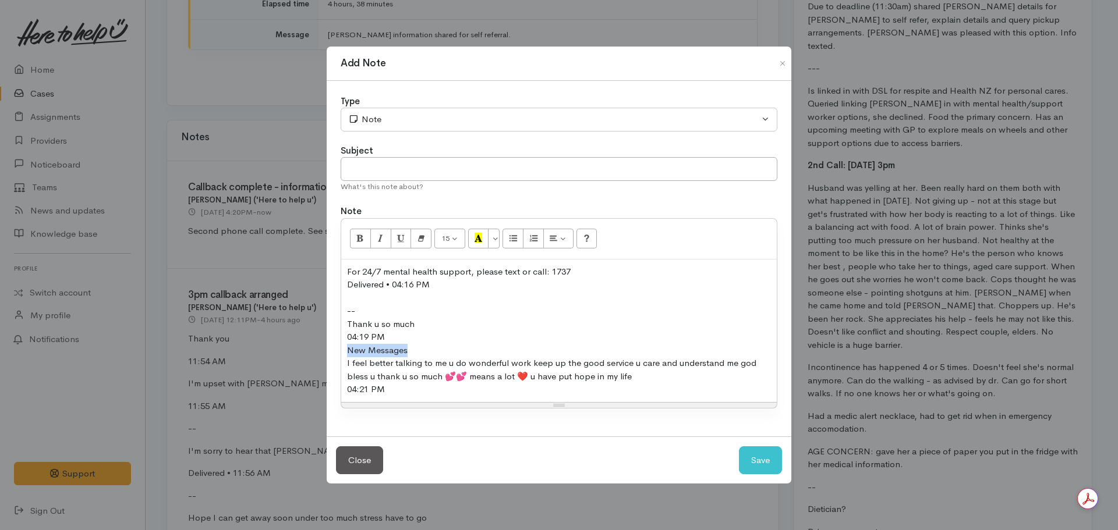
drag, startPoint x: 417, startPoint y: 352, endPoint x: 334, endPoint y: 352, distance: 82.7
click at [334, 352] on div "Type Correspondence Discussion Email Note Phone call SMS text message Note Subj…" at bounding box center [559, 259] width 465 height 356
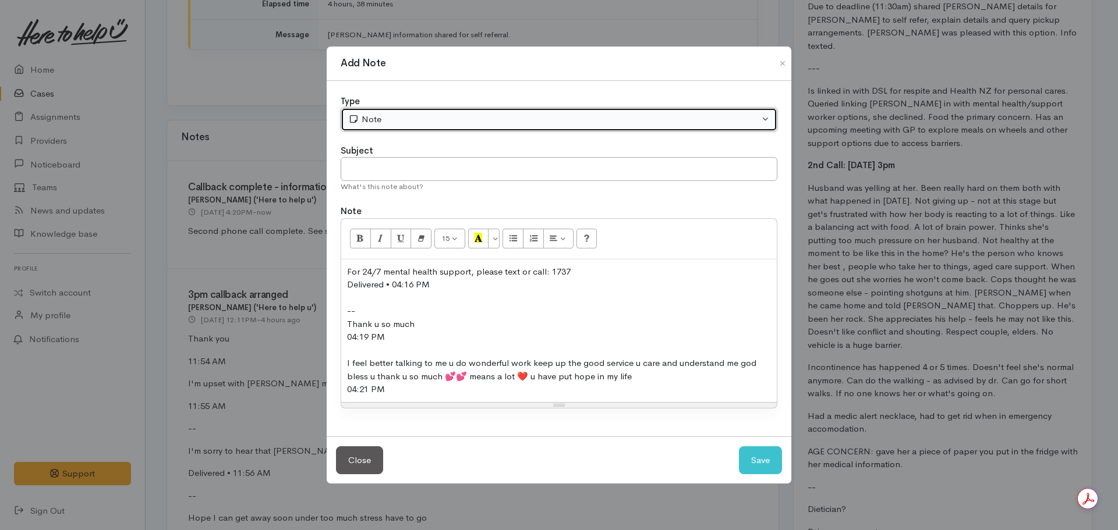
click at [394, 121] on div "Note" at bounding box center [553, 119] width 411 height 13
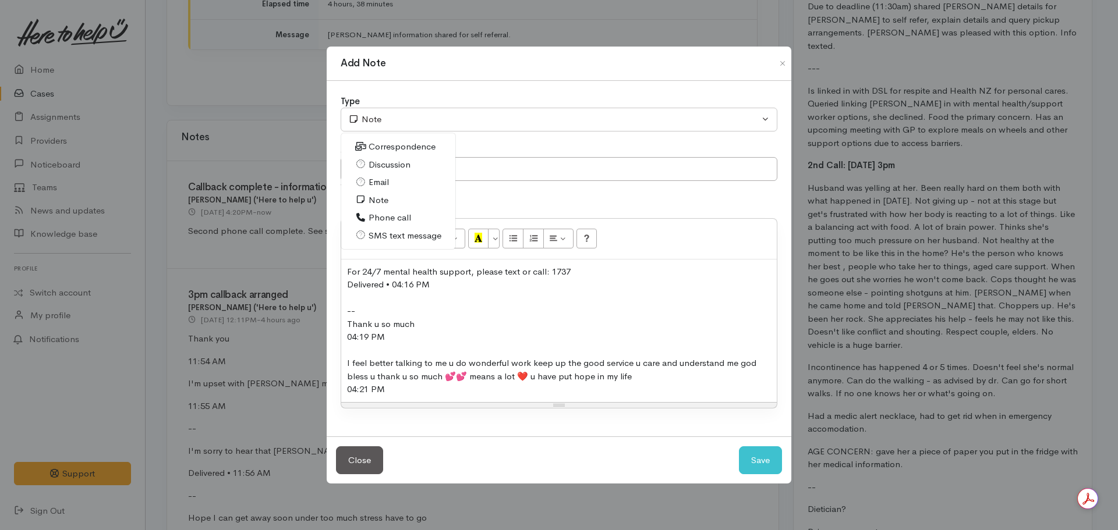
click at [388, 232] on span "SMS text message" at bounding box center [405, 235] width 73 height 13
click at [763, 454] on button "Save" at bounding box center [760, 461] width 43 height 29
select select "1"
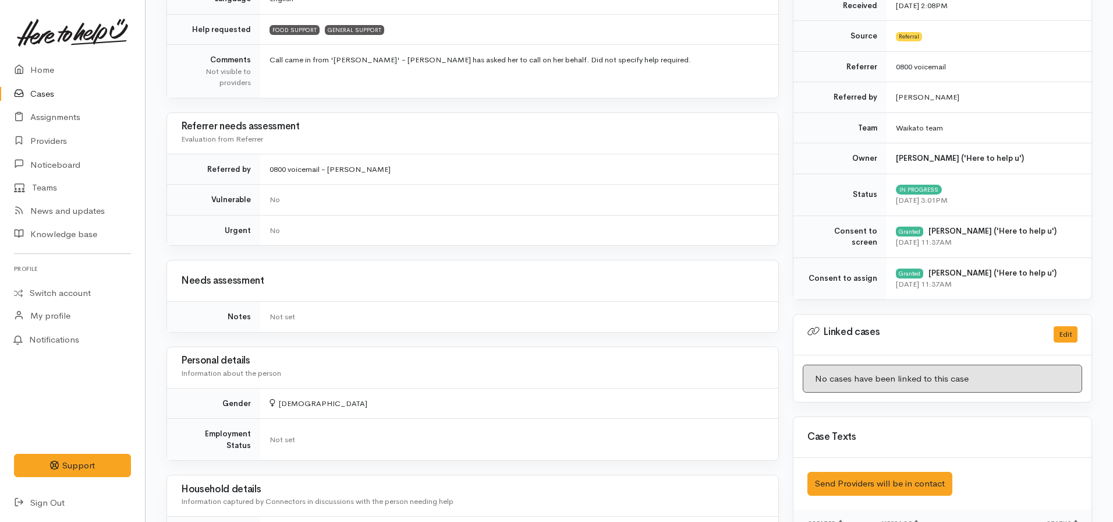
scroll to position [0, 0]
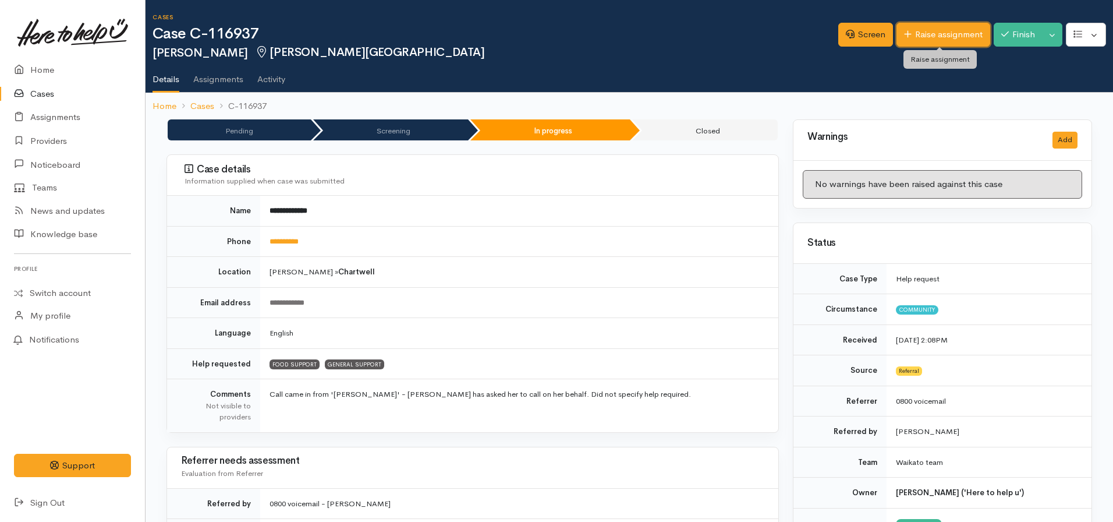
click at [930, 33] on link "Raise assignment" at bounding box center [944, 35] width 94 height 24
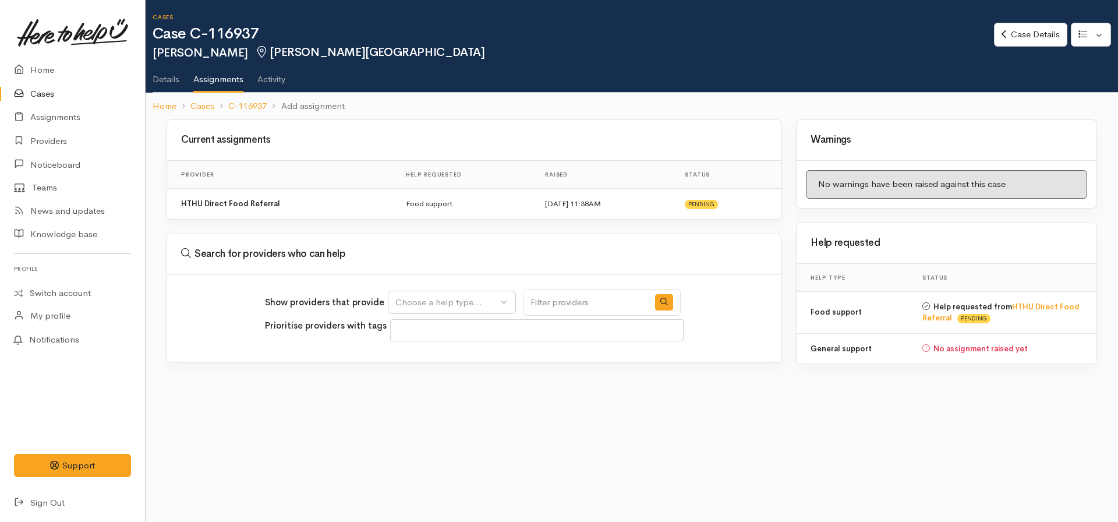
select select
click at [431, 306] on div "Choose a help type..." at bounding box center [446, 302] width 102 height 13
click at [441, 381] on span "General support" at bounding box center [434, 375] width 65 height 13
select select "4"
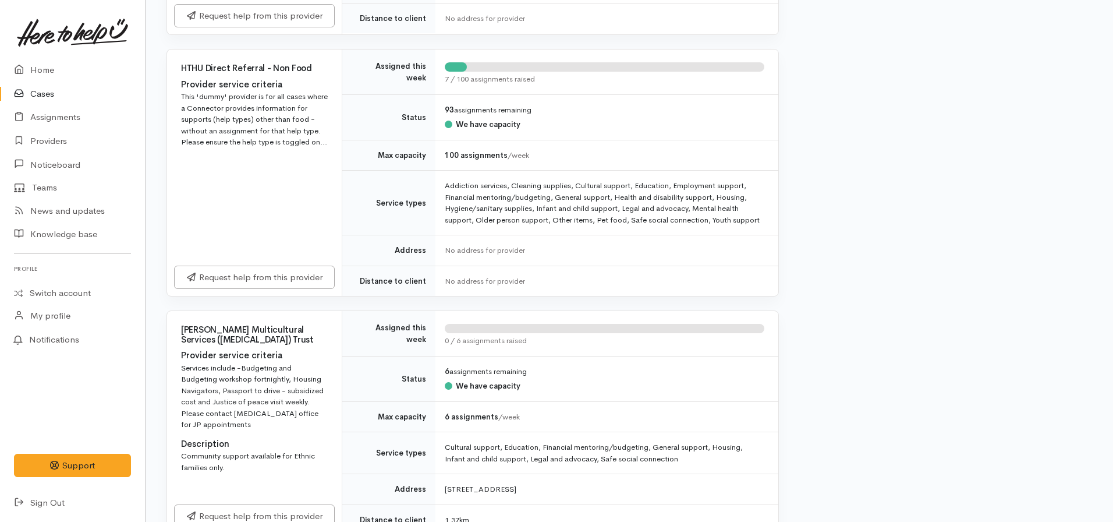
scroll to position [593, 0]
click at [284, 274] on link "Request help from this provider" at bounding box center [254, 275] width 161 height 24
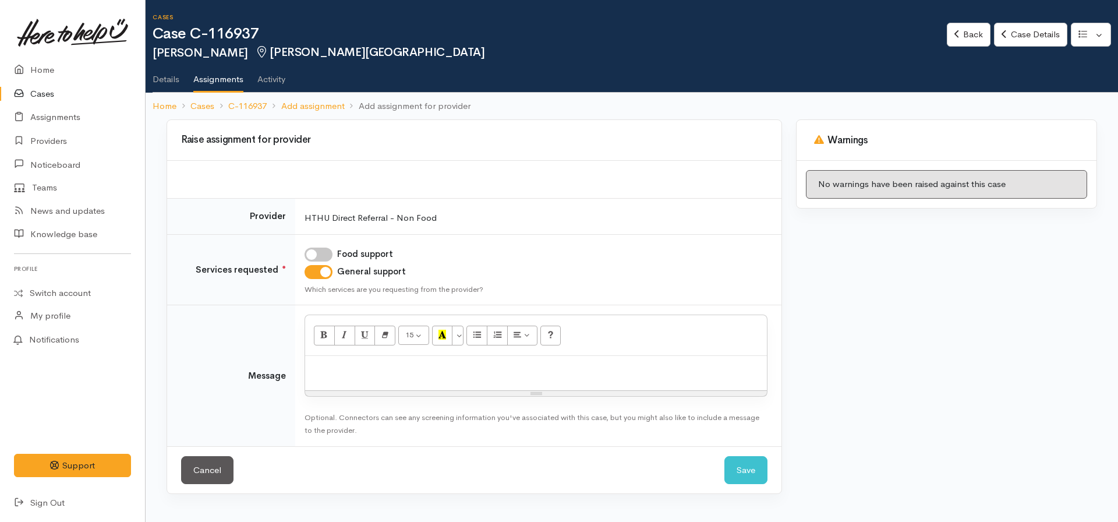
click at [402, 374] on p at bounding box center [536, 368] width 450 height 13
click at [740, 466] on button "Save" at bounding box center [745, 470] width 43 height 29
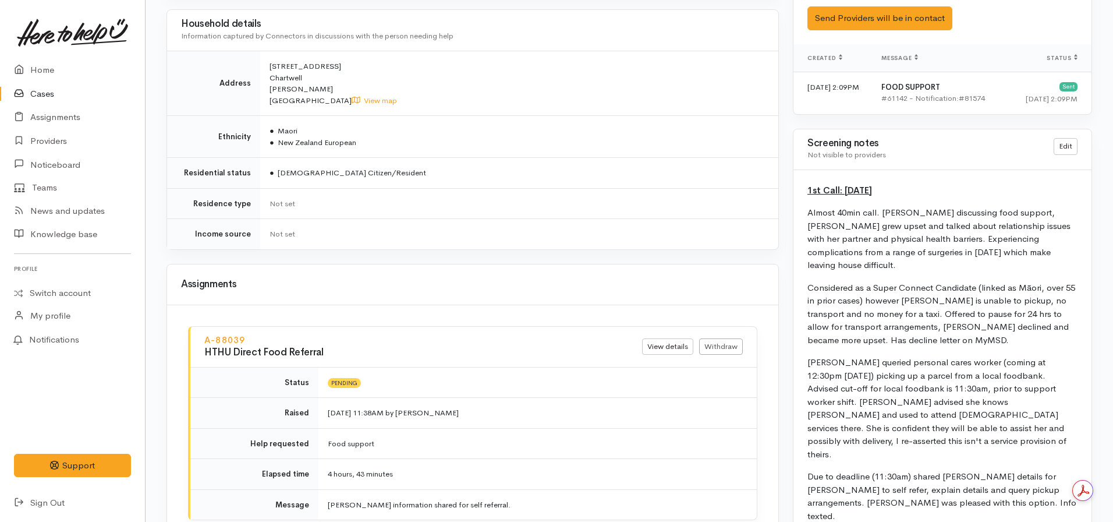
scroll to position [799, 0]
click at [1061, 143] on link "Edit" at bounding box center [1066, 147] width 24 height 17
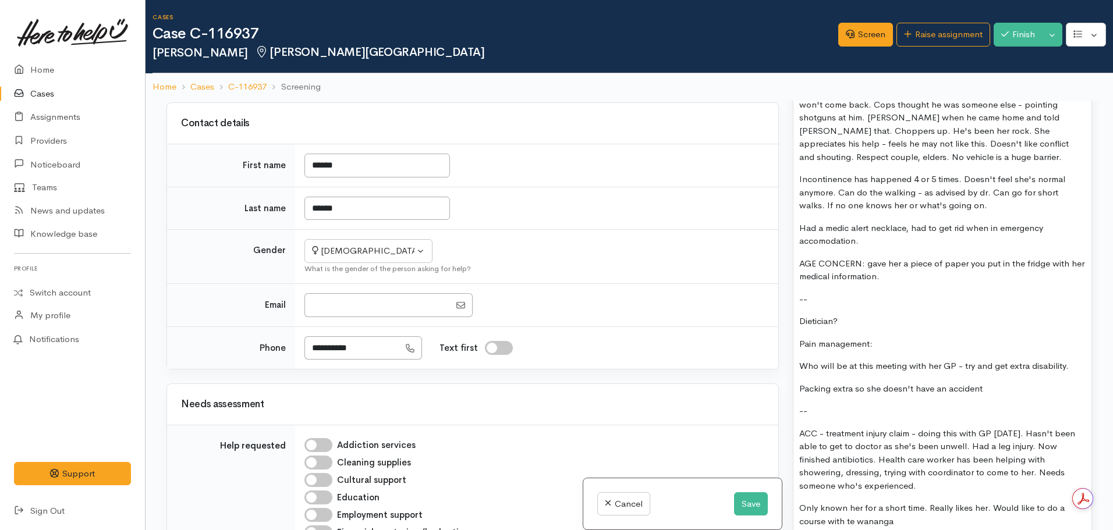
scroll to position [1388, 0]
drag, startPoint x: 941, startPoint y: 380, endPoint x: 912, endPoint y: 364, distance: 33.4
click at [912, 364] on div "1st Call: 26.08.2025 Almost 40min call. Began discussing food support, Janine g…" at bounding box center [942, 229] width 298 height 1343
copy div "1st Call: 26.08.2025 Almost 40min call. Began discussing food support, Janine g…"
click at [912, 364] on div "1st Call: 26.08.2025 Almost 40min call. Began discussing food support, Janine g…" at bounding box center [942, 229] width 298 height 1343
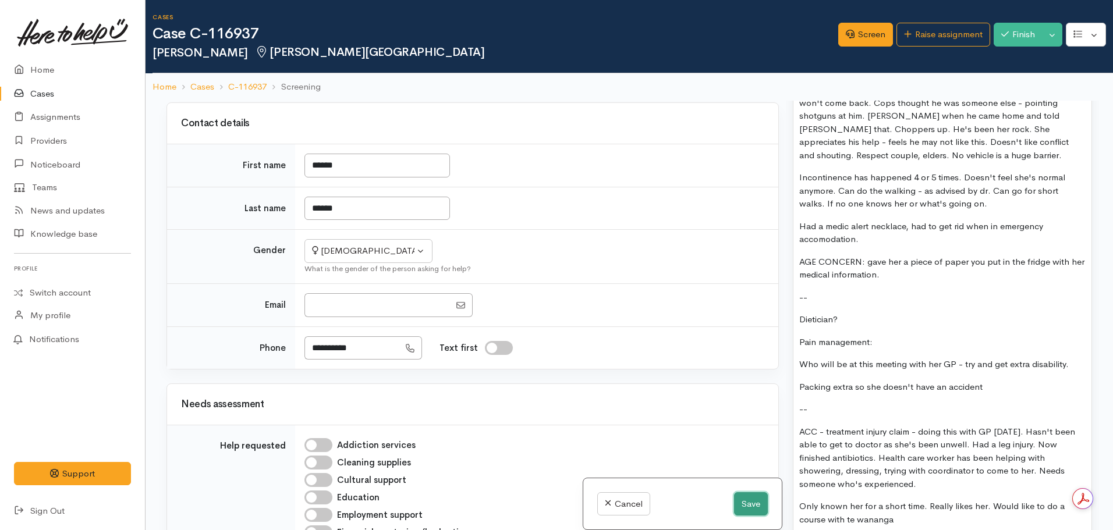
click at [748, 508] on button "Save" at bounding box center [751, 505] width 34 height 24
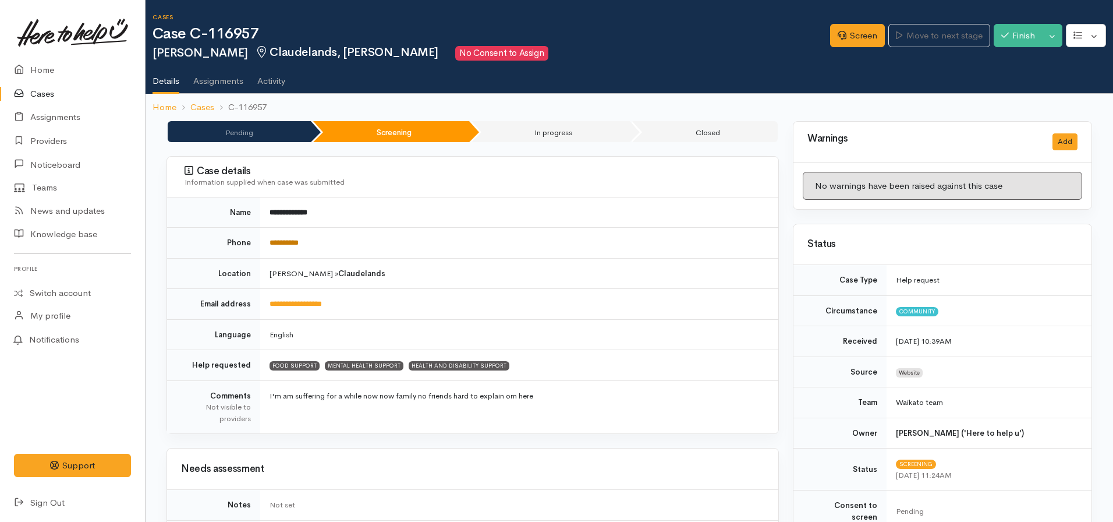
click at [297, 240] on link "**********" at bounding box center [284, 243] width 29 height 8
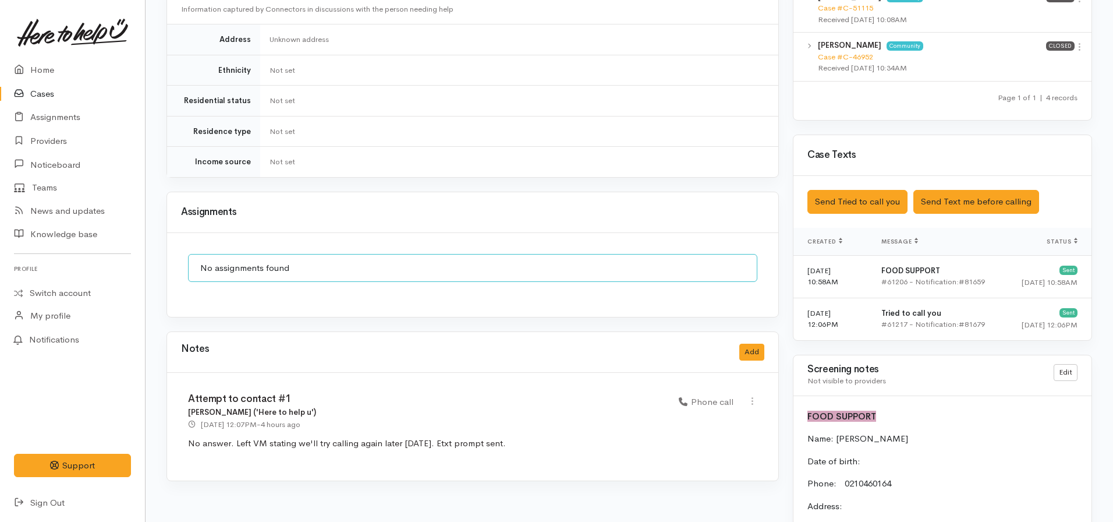
scroll to position [732, 0]
click at [886, 189] on button "Send Tried to call you" at bounding box center [857, 201] width 100 height 24
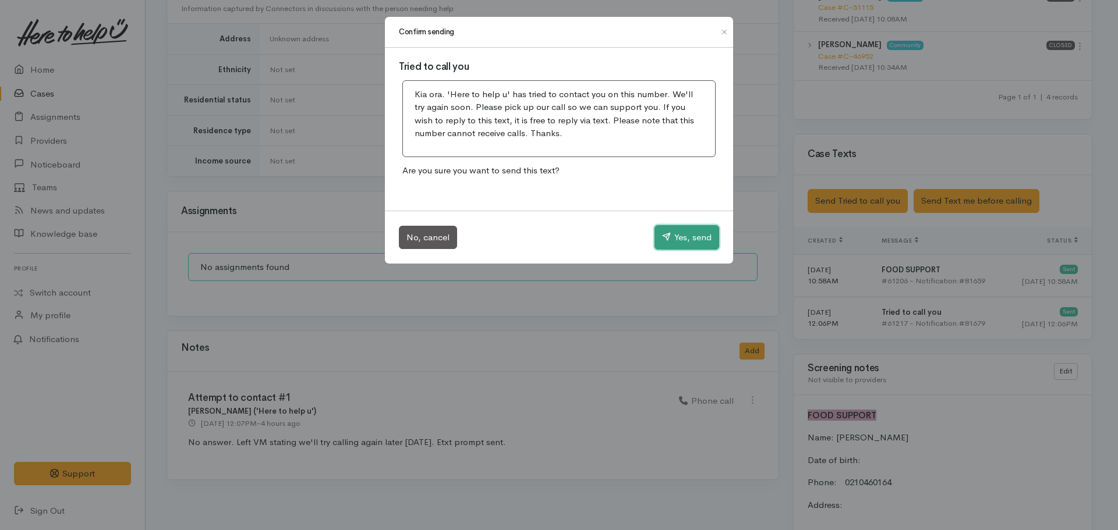
click at [689, 236] on button "Yes, send" at bounding box center [686, 237] width 65 height 24
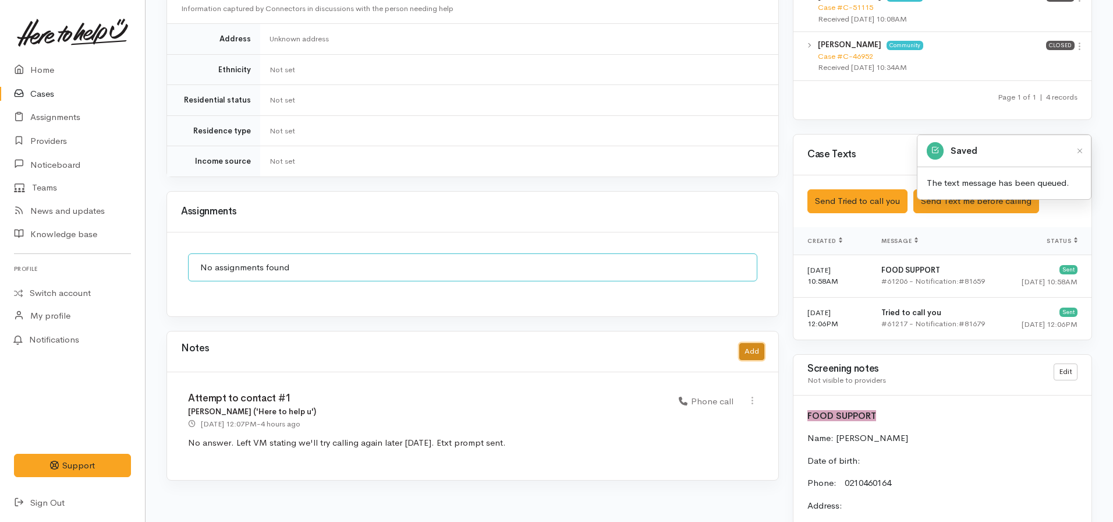
click at [745, 343] on button "Add" at bounding box center [751, 351] width 25 height 17
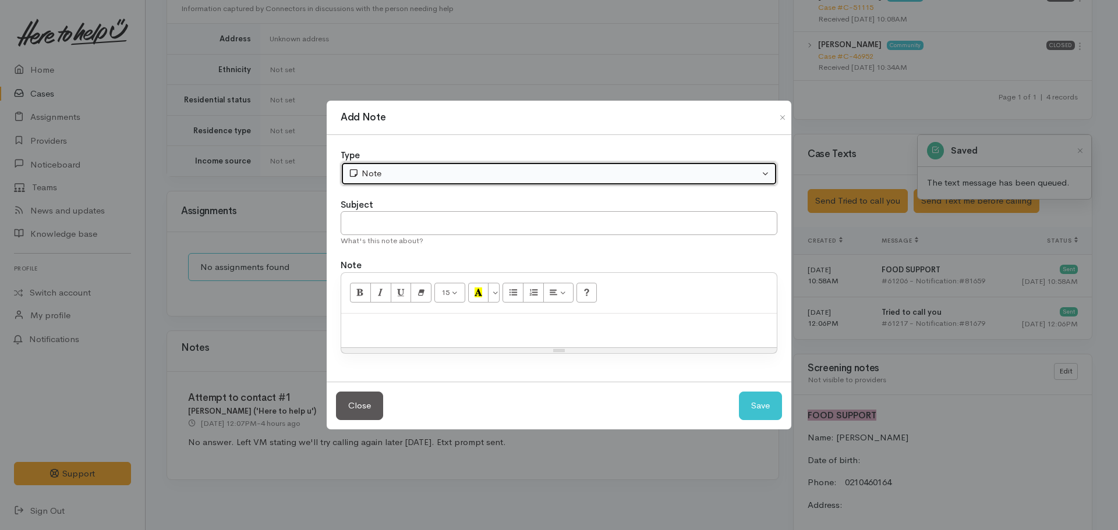
click at [453, 165] on button "Note" at bounding box center [559, 174] width 437 height 24
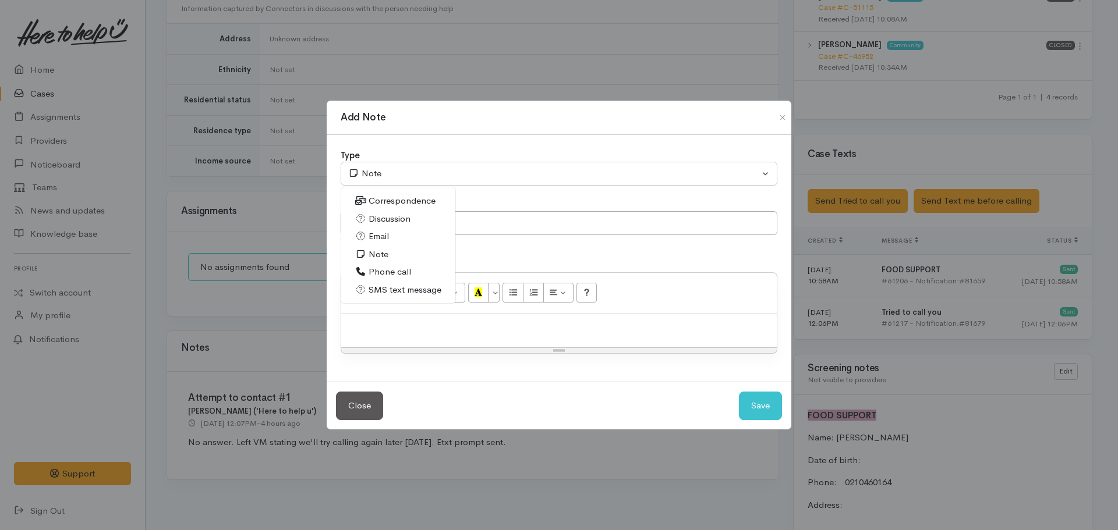
click at [393, 268] on span "Phone call" at bounding box center [390, 271] width 42 height 13
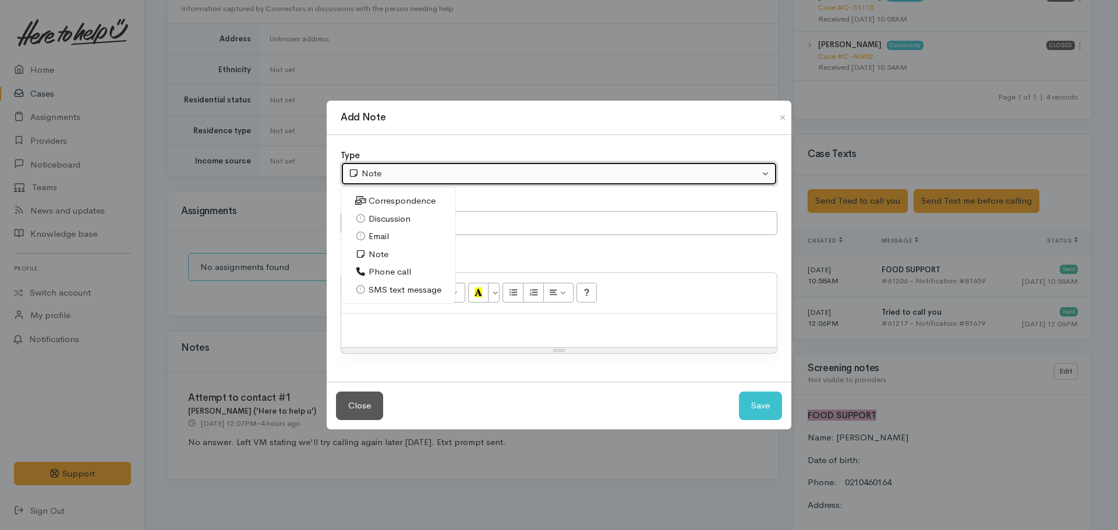
select select "3"
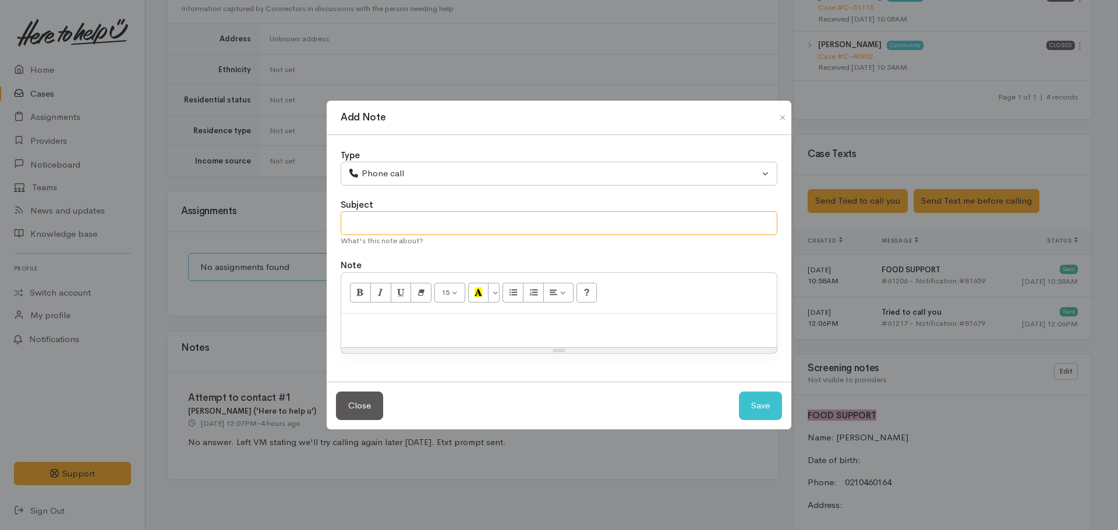
click at [410, 225] on input "text" at bounding box center [559, 223] width 437 height 24
click at [368, 224] on input "Attmept to contact #2" at bounding box center [559, 223] width 437 height 24
click at [368, 224] on input "Attept to contact #2" at bounding box center [559, 223] width 437 height 24
type input "Attempt to contact #2"
click at [361, 324] on p at bounding box center [559, 326] width 424 height 13
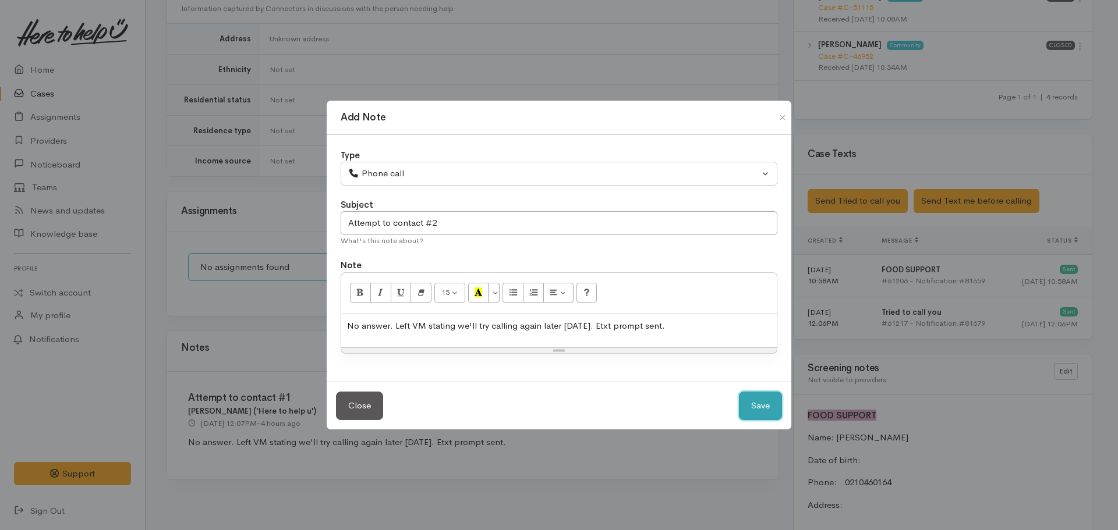
click at [771, 402] on button "Save" at bounding box center [760, 406] width 43 height 29
select select "1"
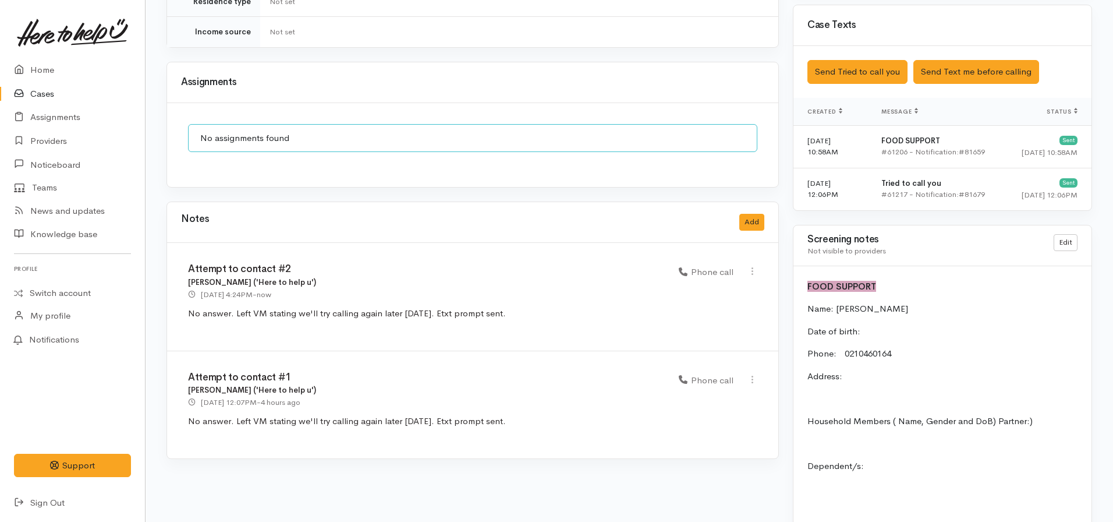
scroll to position [863, 0]
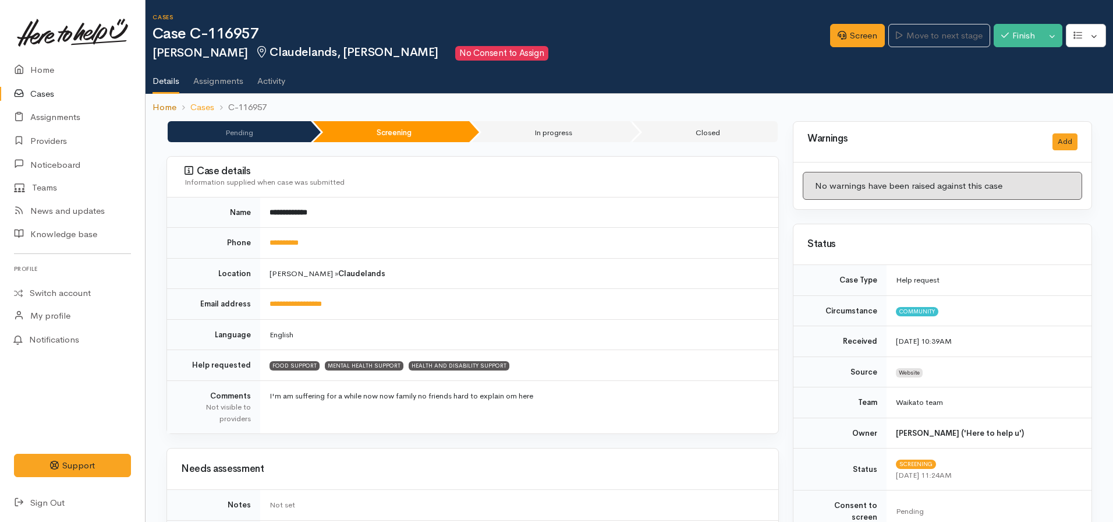
click at [157, 105] on link "Home" at bounding box center [165, 107] width 24 height 13
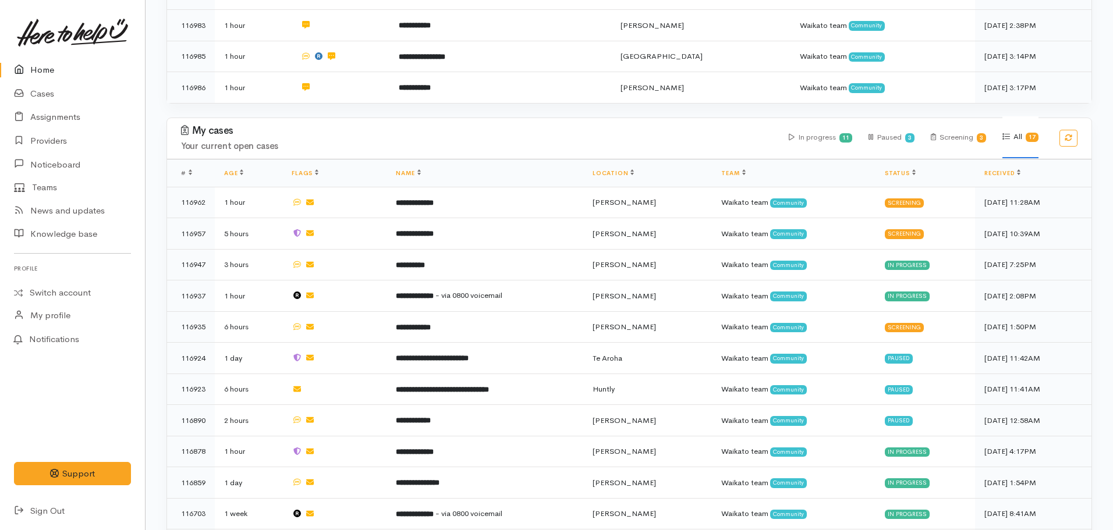
scroll to position [498, 0]
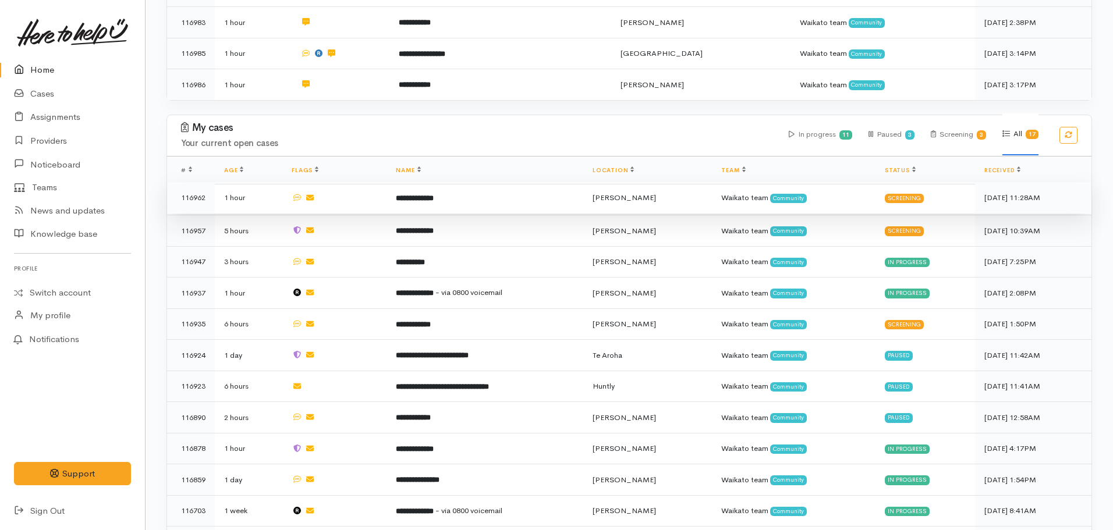
click at [438, 197] on td "**********" at bounding box center [485, 197] width 196 height 31
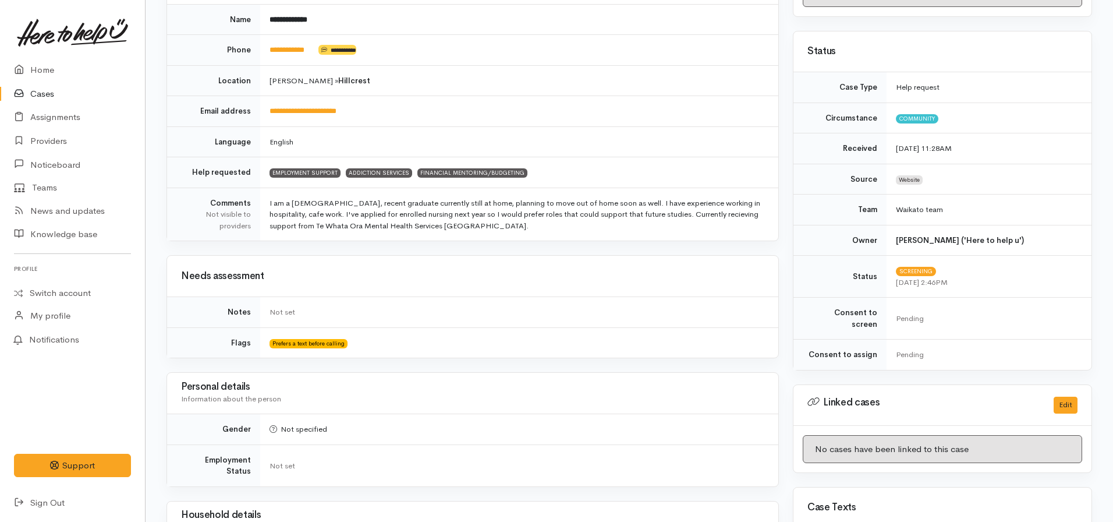
scroll to position [613, 0]
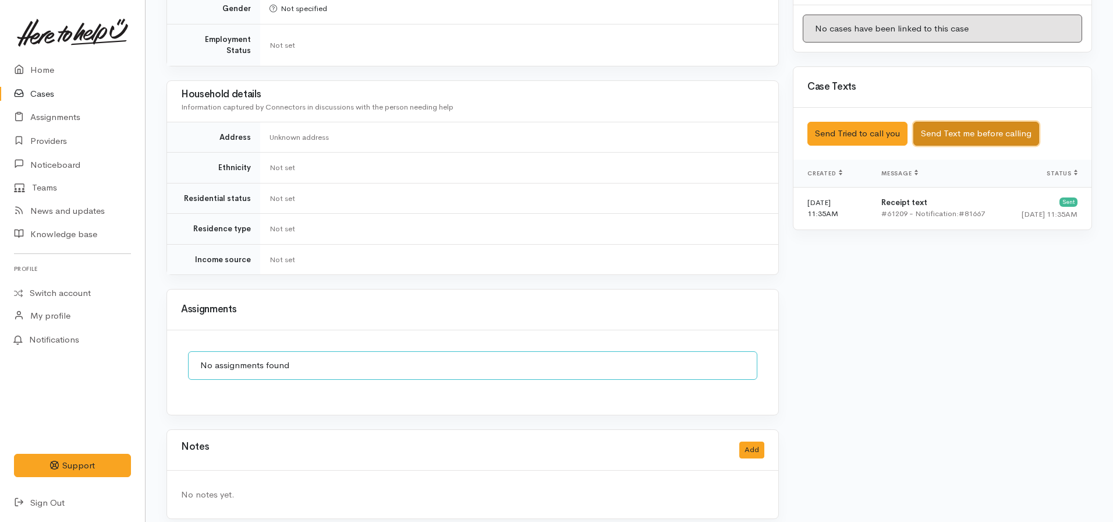
click at [943, 124] on button "Send Text me before calling" at bounding box center [976, 134] width 126 height 24
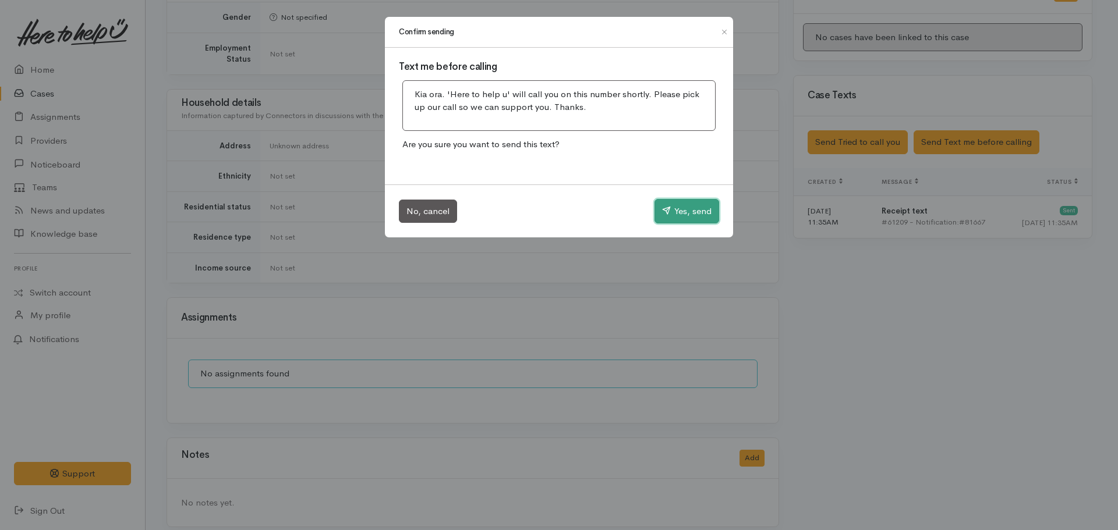
click at [690, 214] on button "Yes, send" at bounding box center [686, 211] width 65 height 24
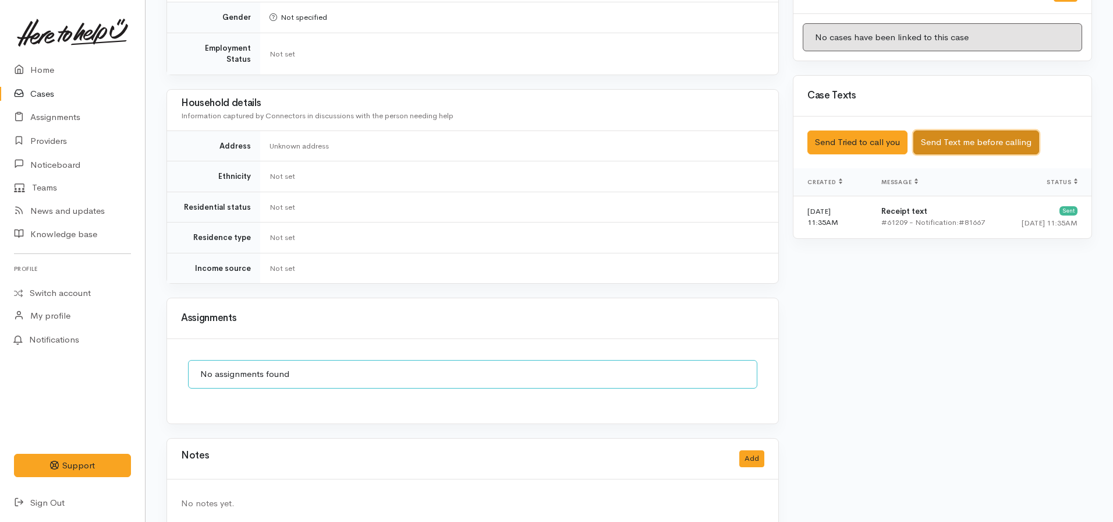
scroll to position [0, 0]
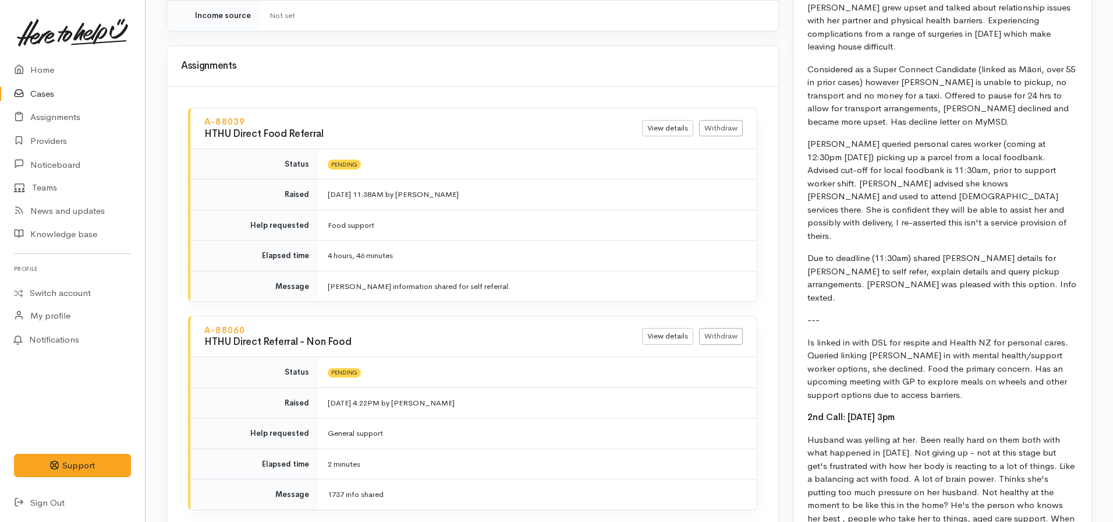
scroll to position [987, 0]
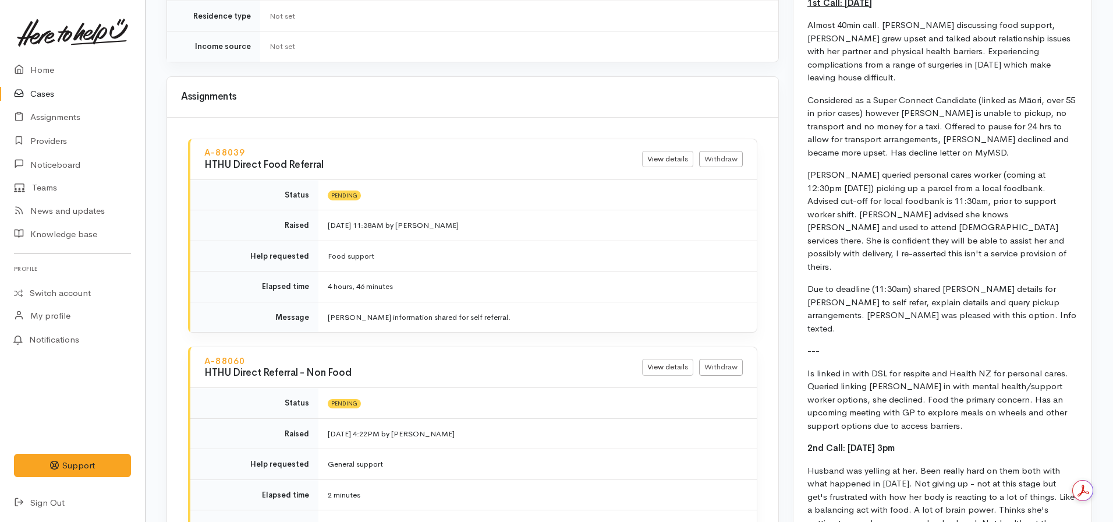
click at [507, 118] on div "A-88039 HTHU Direct Food Referral View details Withdraw Status Pending Raised 2…" at bounding box center [472, 357] width 611 height 479
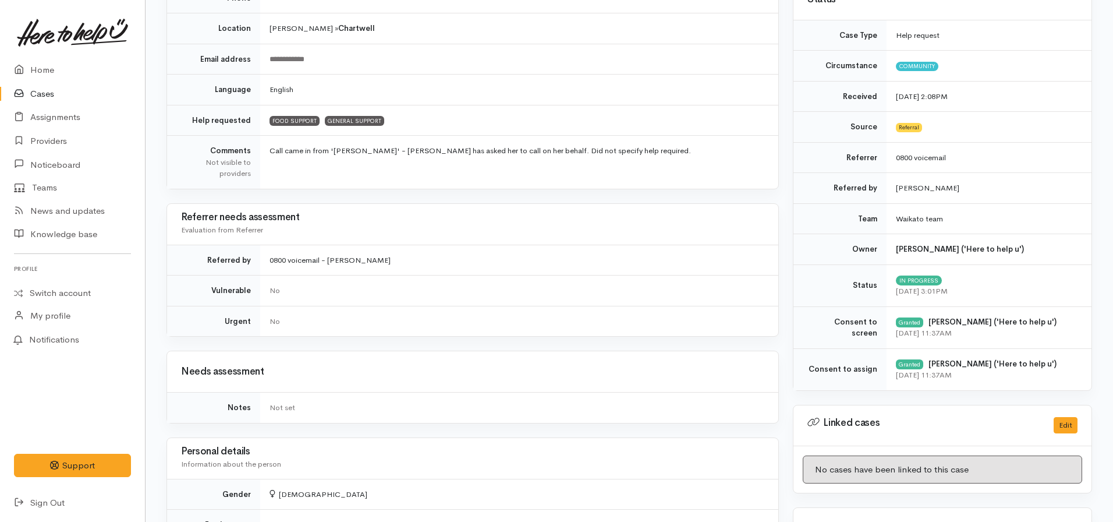
scroll to position [0, 0]
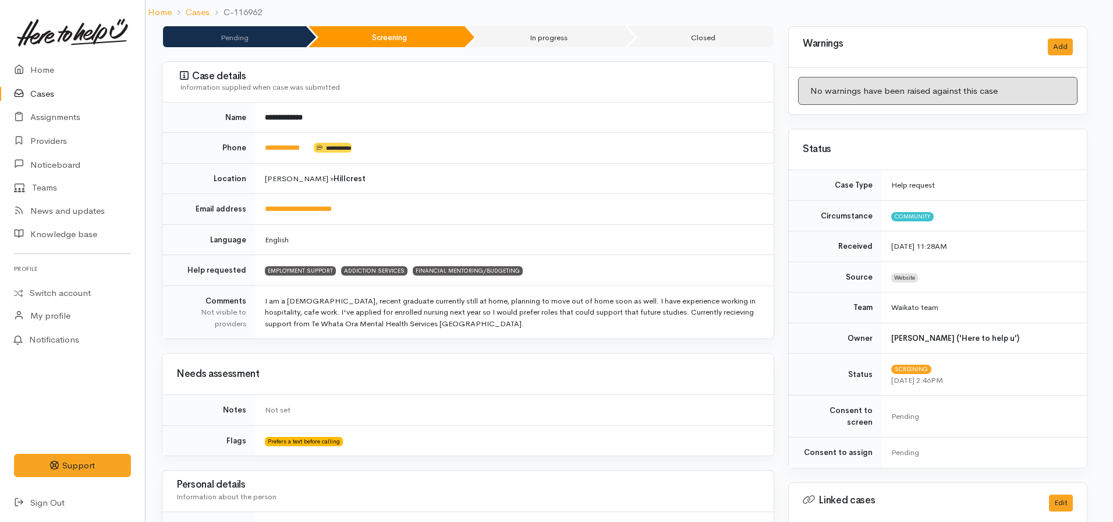
scroll to position [0, 5]
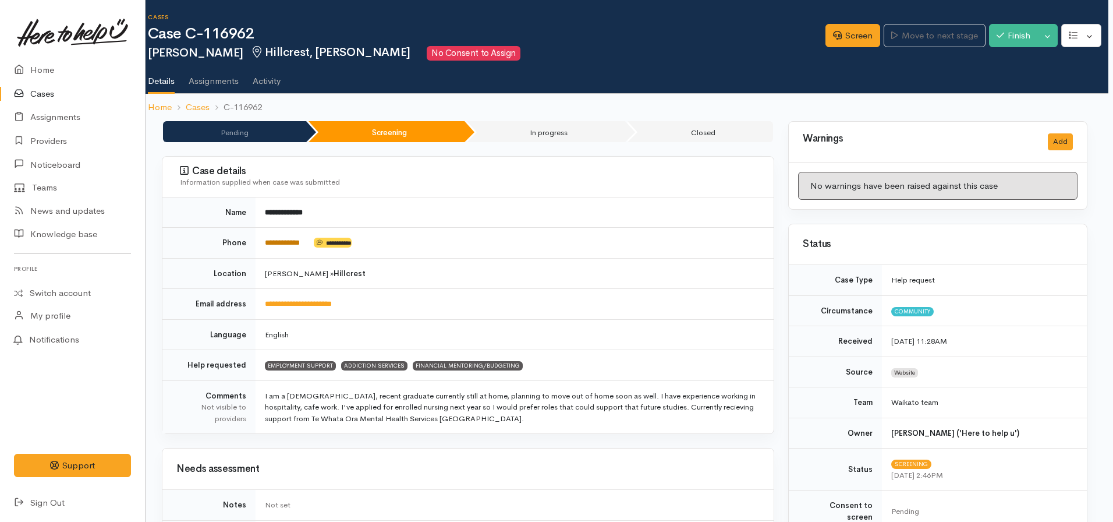
click at [286, 240] on link "**********" at bounding box center [282, 243] width 35 height 8
click at [842, 30] on link "Screen" at bounding box center [852, 36] width 55 height 24
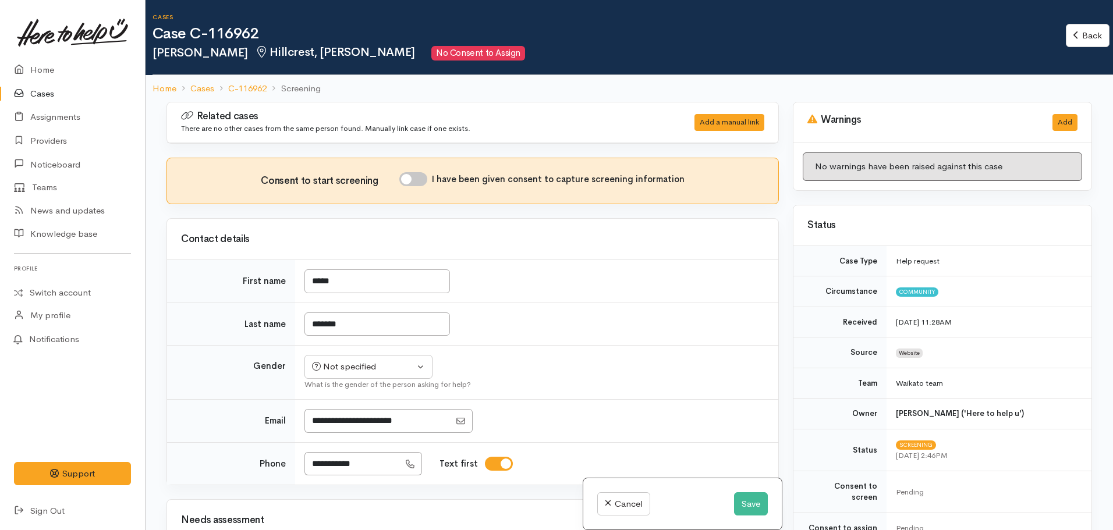
scroll to position [112, 0]
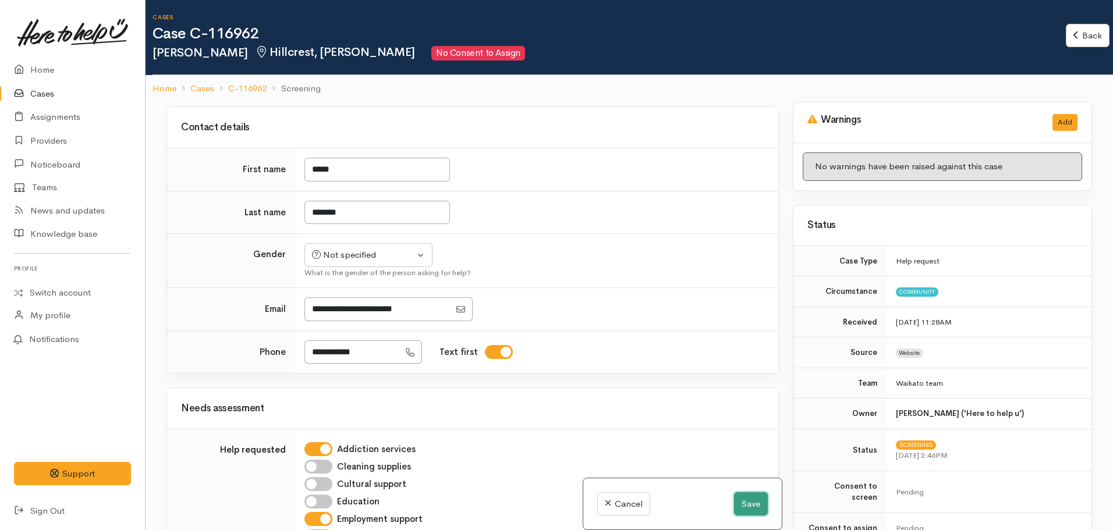
click at [740, 497] on button "Save" at bounding box center [751, 505] width 34 height 24
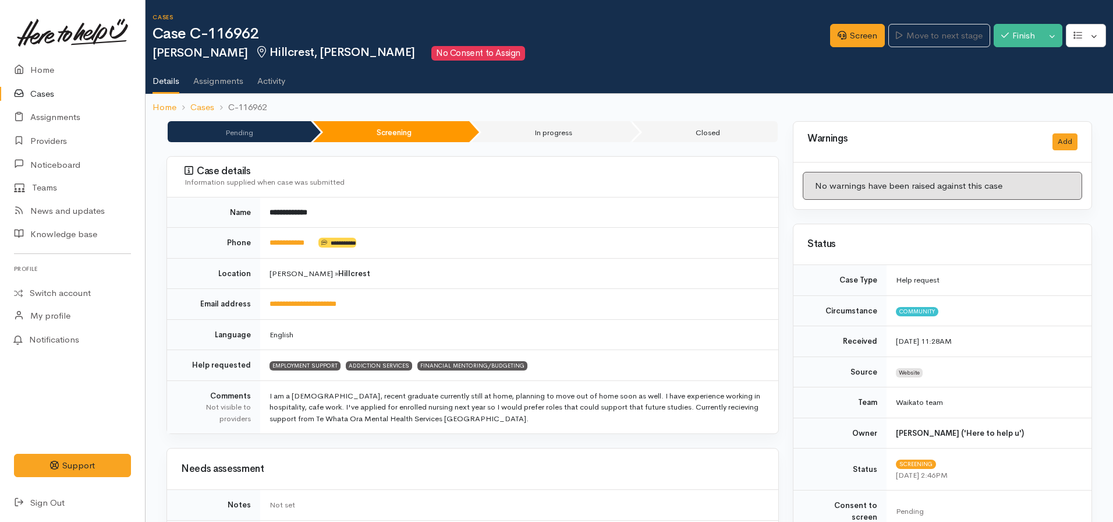
scroll to position [613, 0]
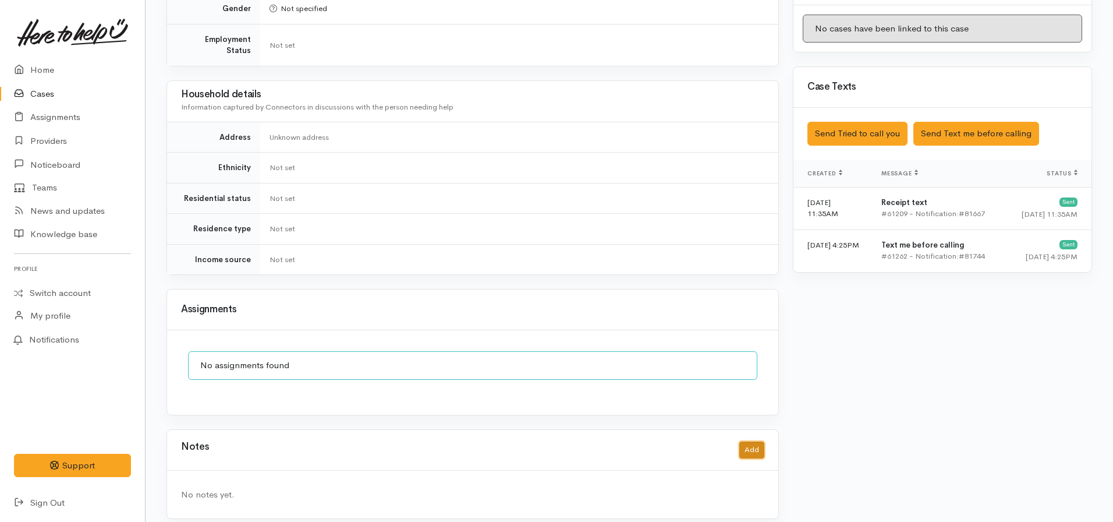
click at [753, 441] on button "Add" at bounding box center [751, 449] width 25 height 17
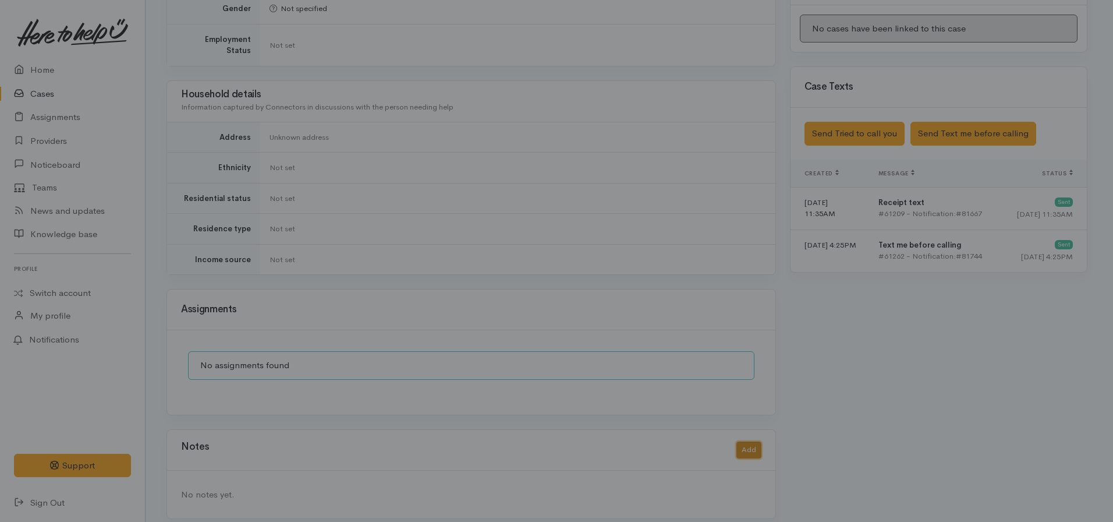
scroll to position [604, 0]
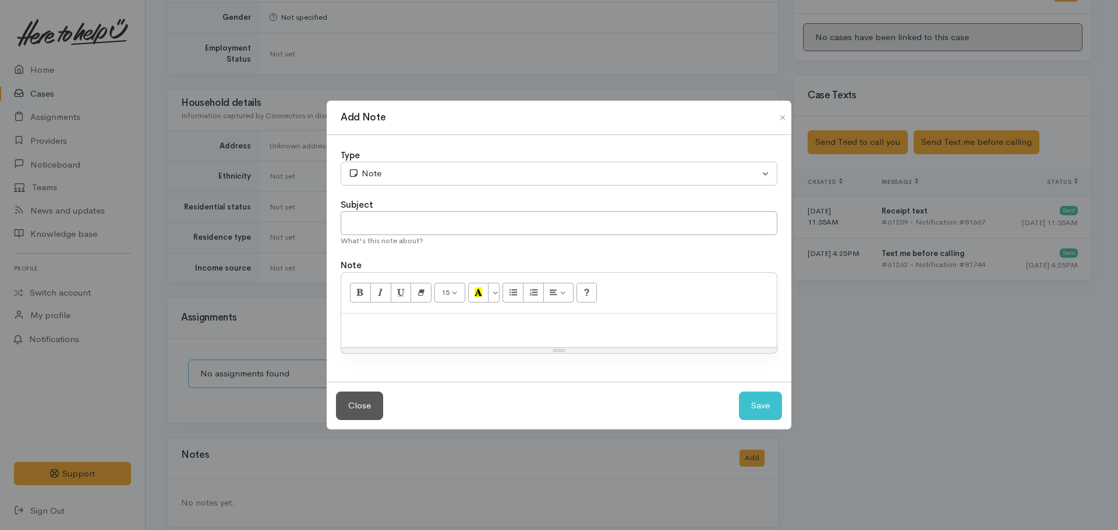
click at [429, 210] on div "Subject" at bounding box center [559, 205] width 437 height 13
click at [387, 238] on div "What's this note about?" at bounding box center [559, 241] width 437 height 12
click at [366, 219] on input "text" at bounding box center [559, 223] width 437 height 24
type input "{"
type input "Possible invalid number"
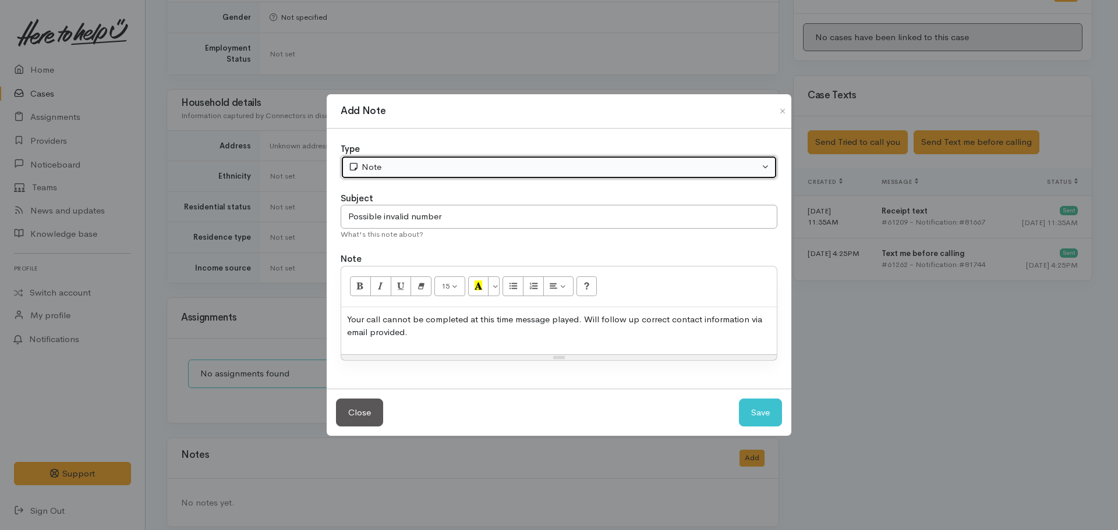
click at [441, 162] on div "Note" at bounding box center [553, 167] width 411 height 13
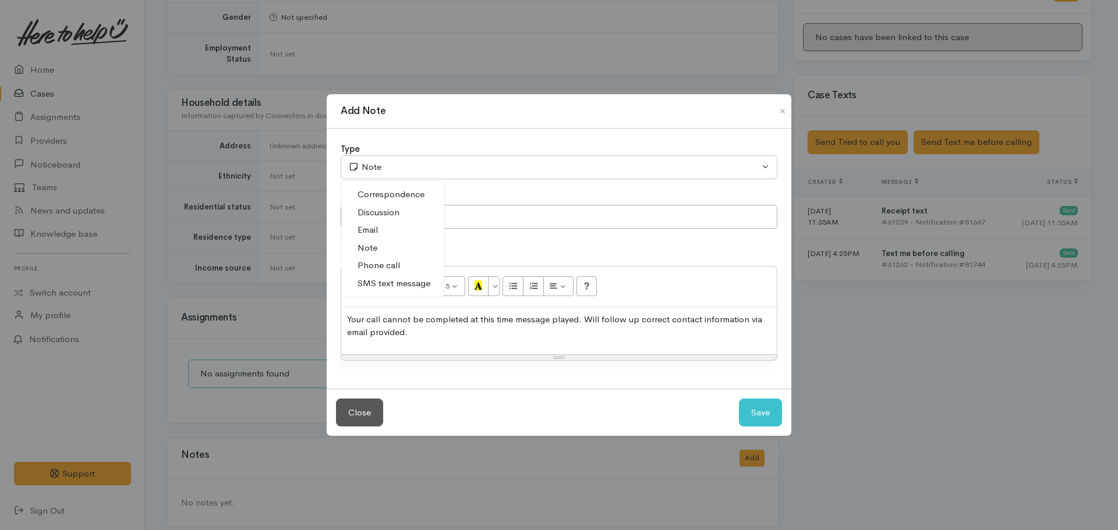
click at [377, 268] on span "Phone call" at bounding box center [378, 265] width 42 height 13
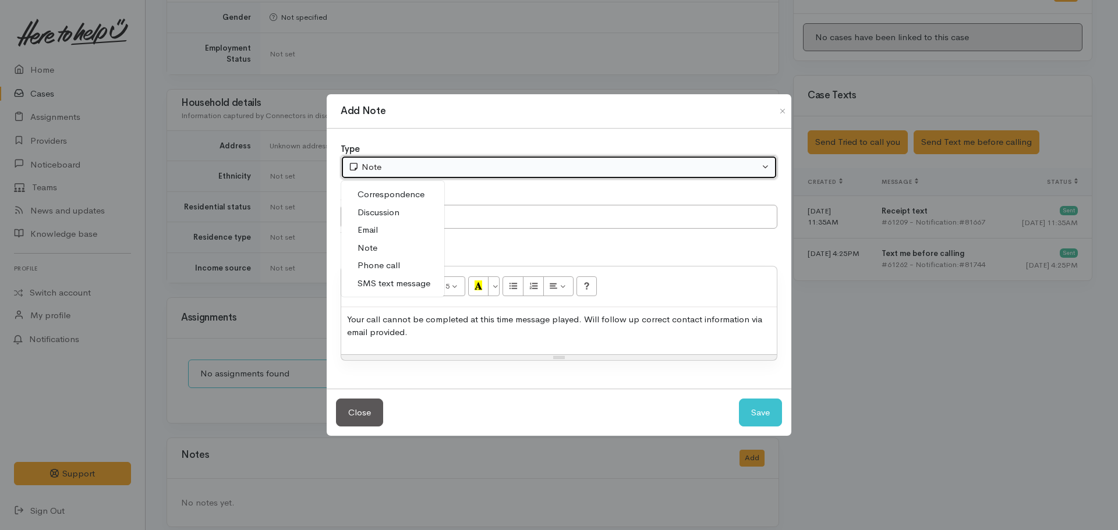
select select "3"
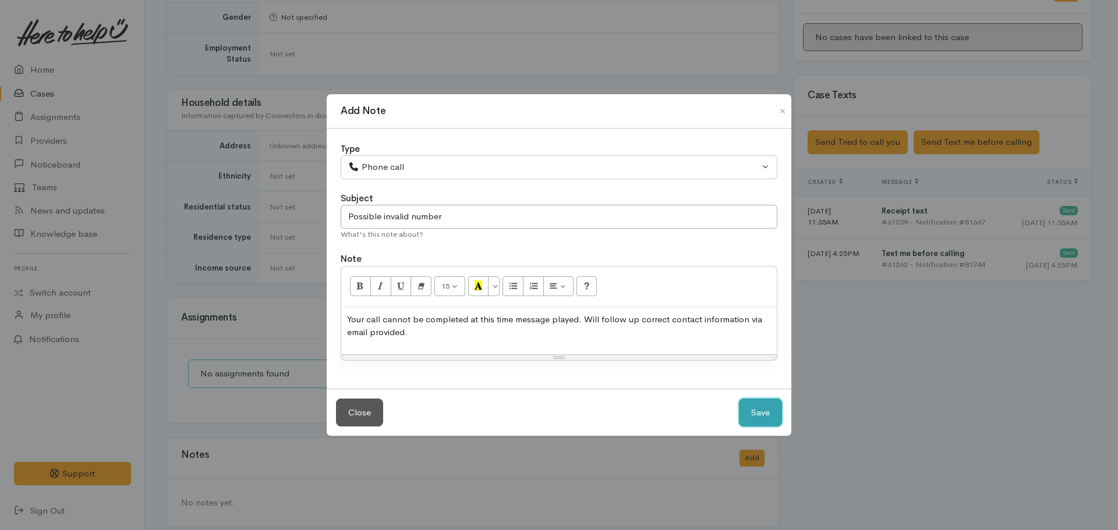
click at [766, 405] on button "Save" at bounding box center [760, 413] width 43 height 29
select select "1"
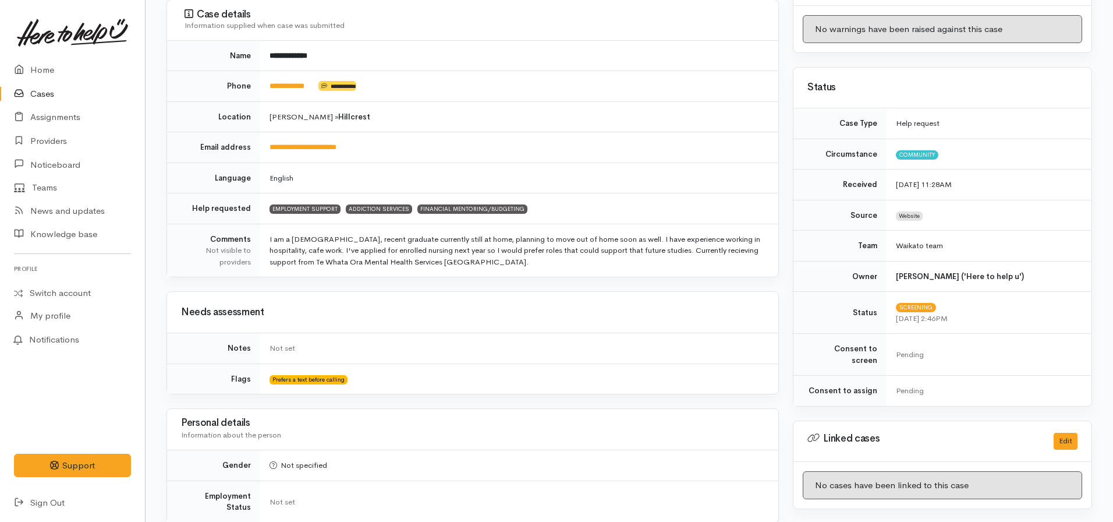
scroll to position [0, 0]
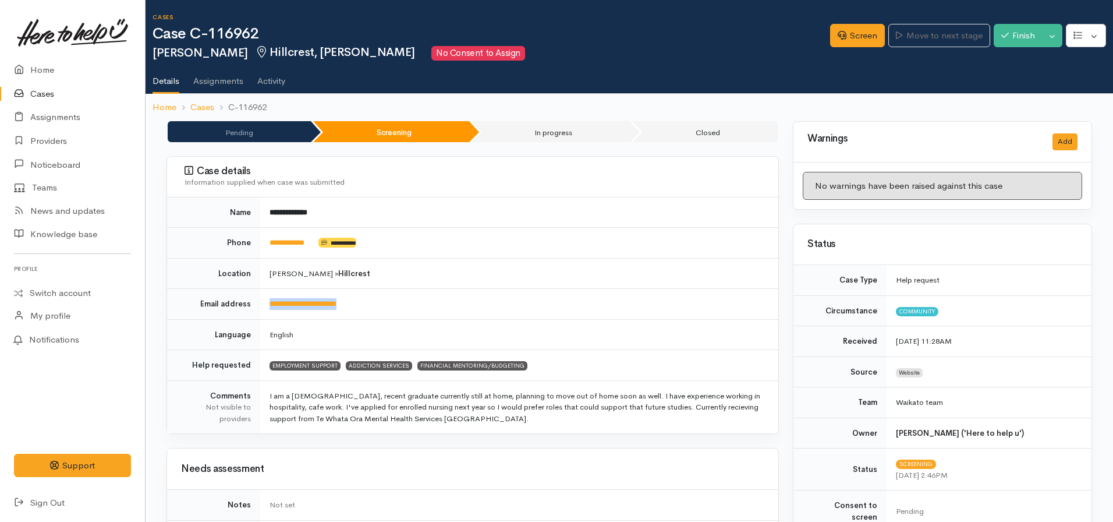
drag, startPoint x: 377, startPoint y: 302, endPoint x: 259, endPoint y: 299, distance: 118.2
click at [259, 299] on tr "**********" at bounding box center [472, 304] width 611 height 31
copy tr "**********"
click at [478, 276] on td "Hamilton » Hillcrest" at bounding box center [519, 273] width 518 height 31
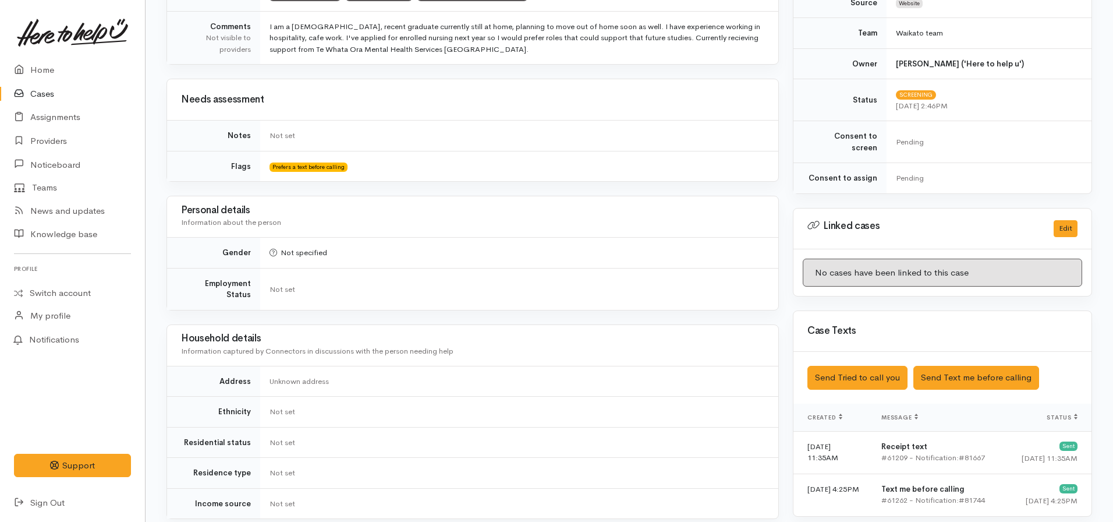
scroll to position [370, 0]
click at [607, 348] on div "Household details Information captured by Connectors in discussions with the pe…" at bounding box center [472, 344] width 583 height 31
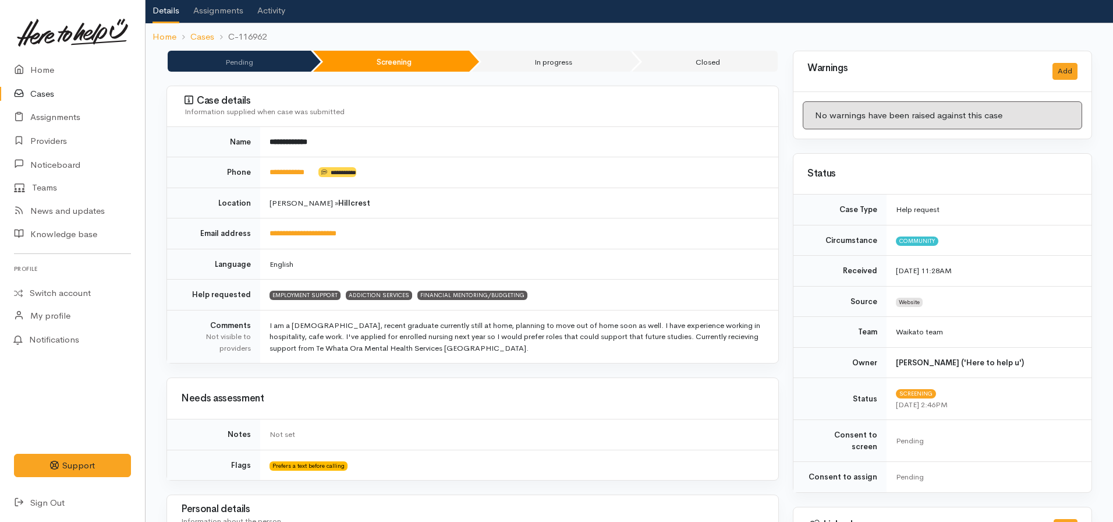
scroll to position [68, 0]
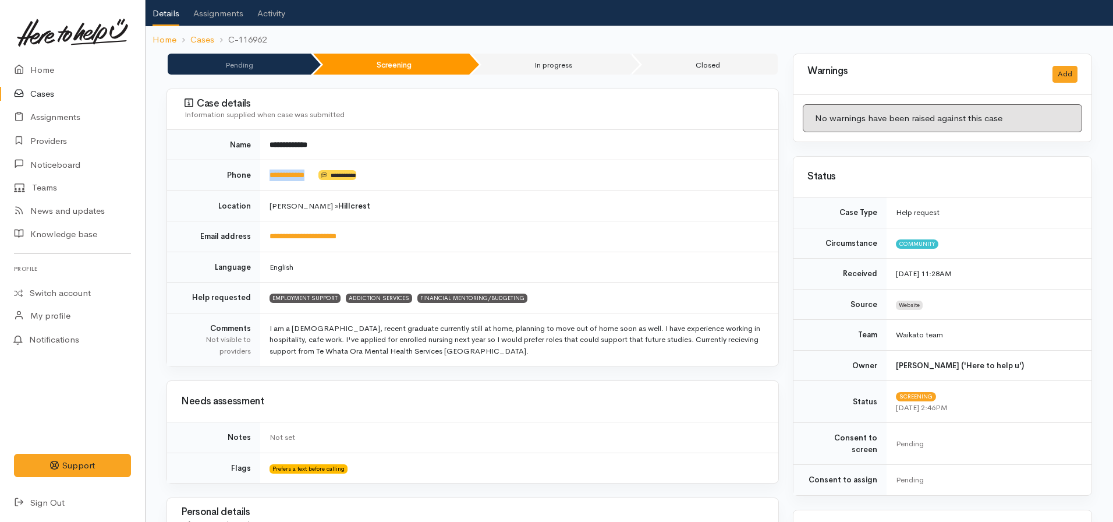
drag, startPoint x: 321, startPoint y: 172, endPoint x: 263, endPoint y: 176, distance: 58.9
click at [263, 176] on td "**********" at bounding box center [519, 175] width 518 height 31
copy td "**********"
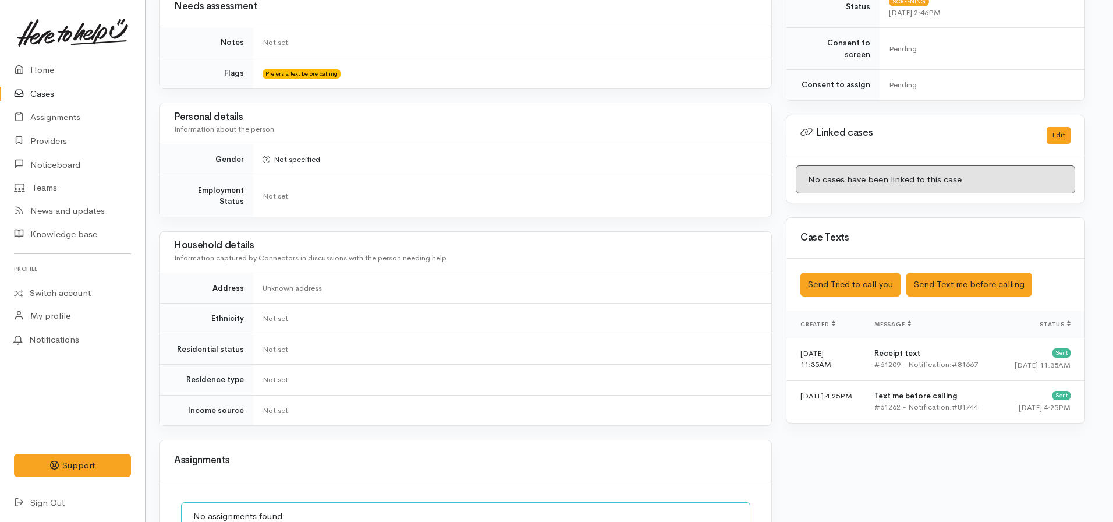
scroll to position [672, 7]
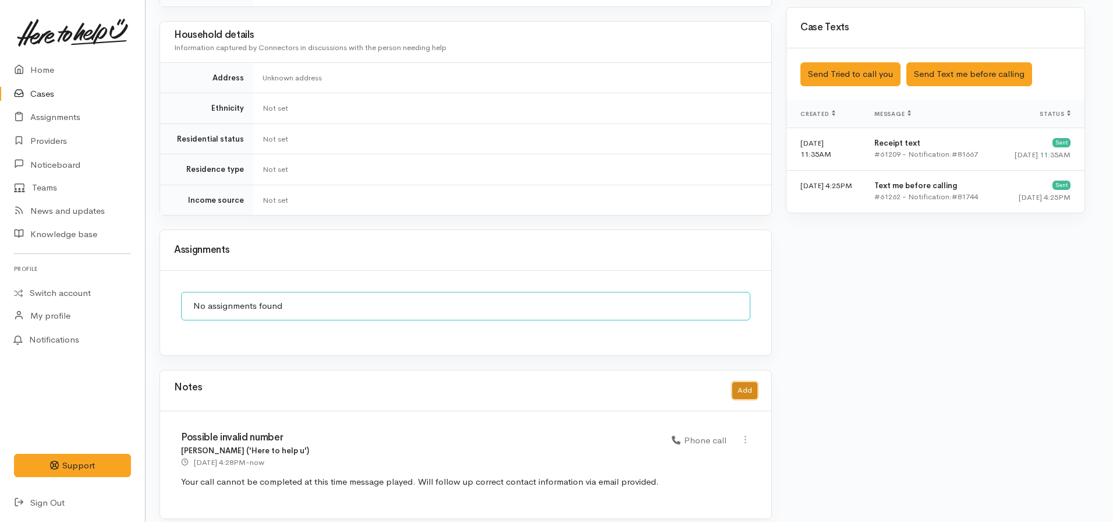
click at [740, 382] on button "Add" at bounding box center [744, 390] width 25 height 17
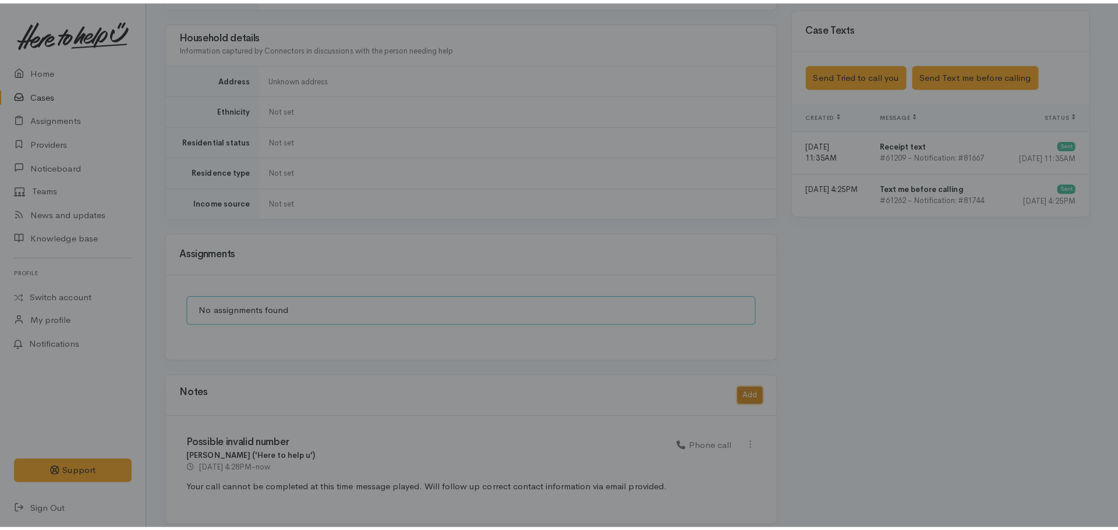
scroll to position [664, 2]
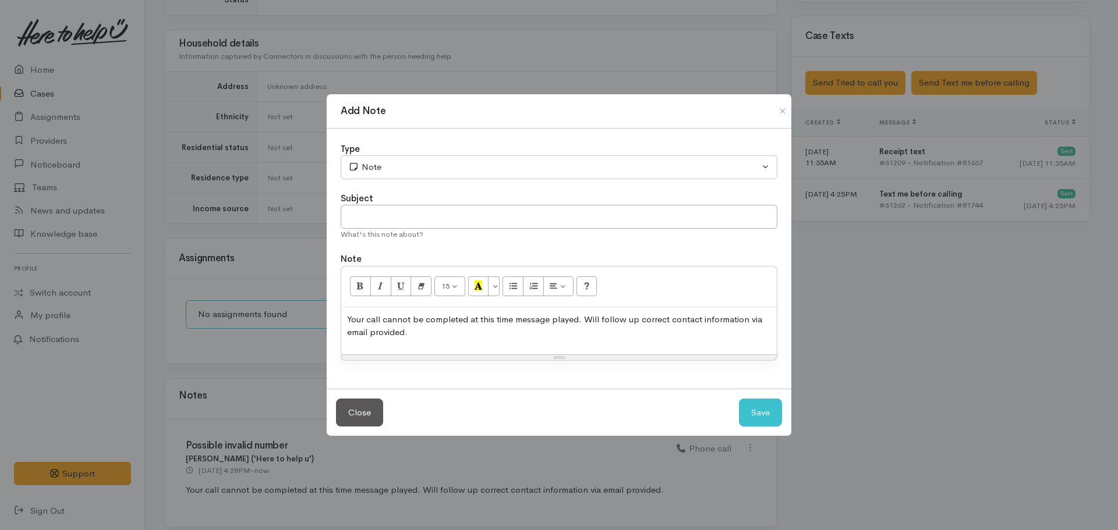
click at [470, 346] on div "Your call cannot be completed at this time message played. Will follow up corre…" at bounding box center [558, 330] width 435 height 47
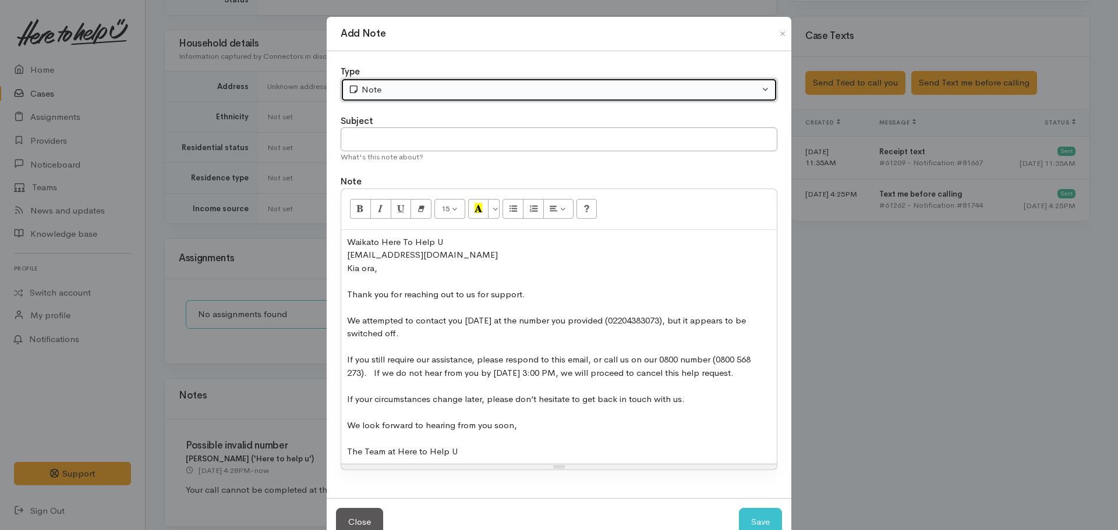
click at [403, 84] on div "Note" at bounding box center [553, 89] width 411 height 13
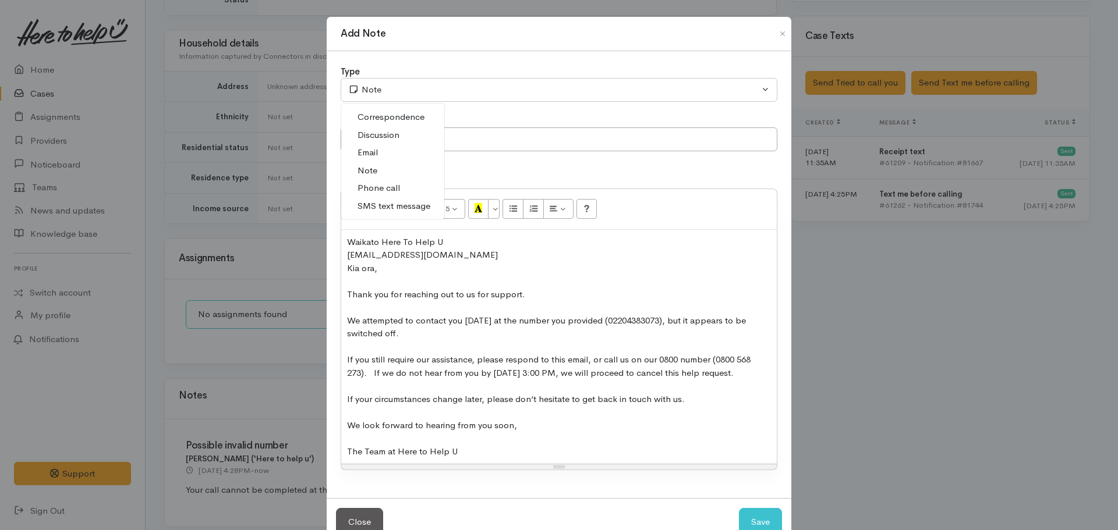
click at [372, 150] on span "Email" at bounding box center [367, 152] width 20 height 13
select select "2"
click at [347, 240] on div "Waikato Here To Help U" at bounding box center [559, 242] width 424 height 13
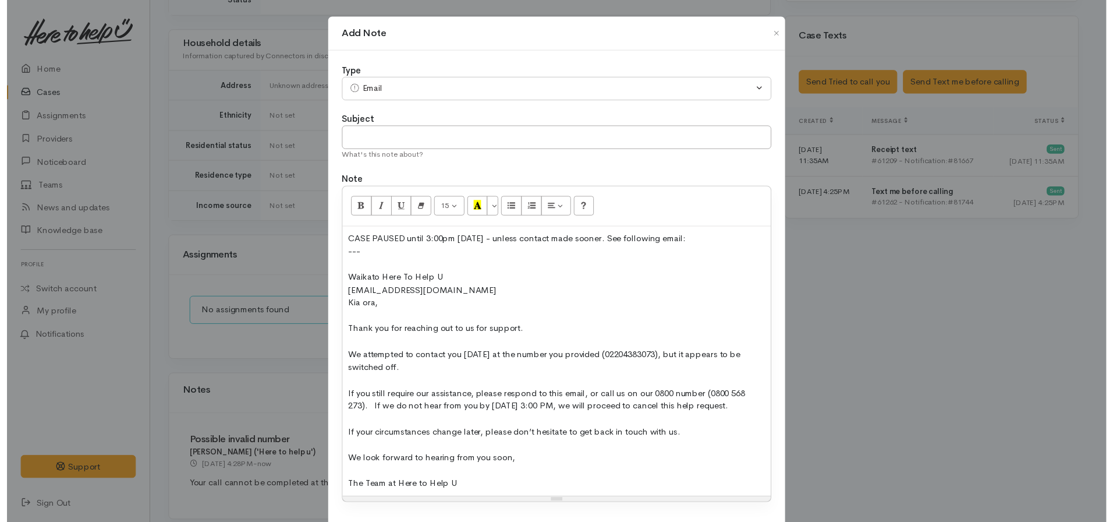
scroll to position [85, 0]
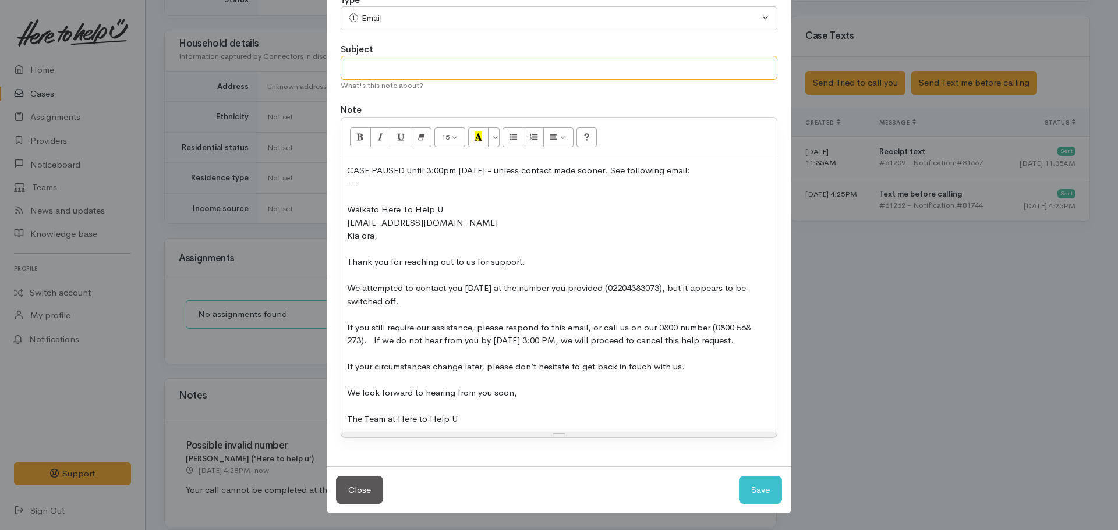
click at [424, 56] on input "text" at bounding box center [559, 68] width 437 height 24
type input "D"
click at [739, 476] on button "Save" at bounding box center [760, 490] width 43 height 29
select select "1"
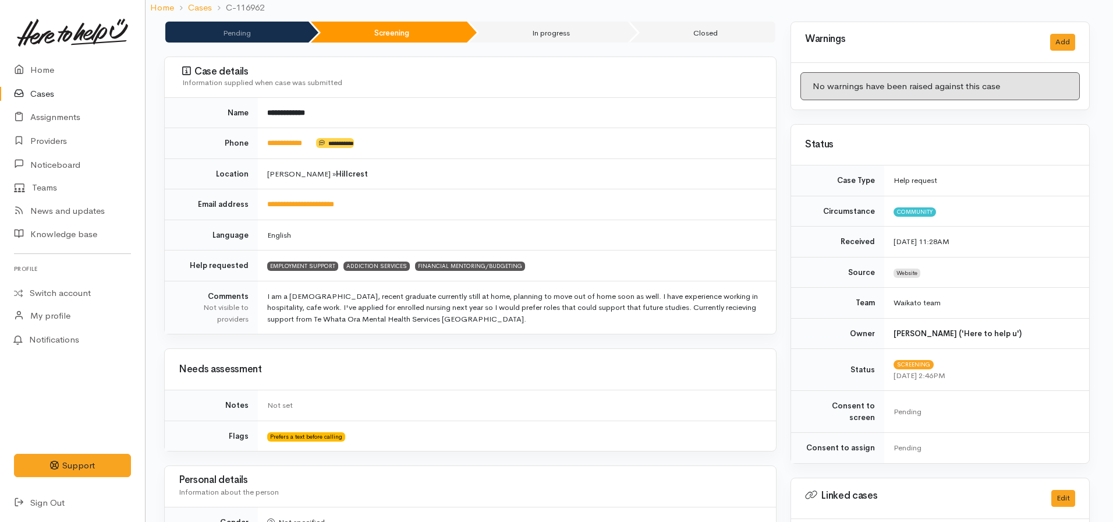
scroll to position [0, 2]
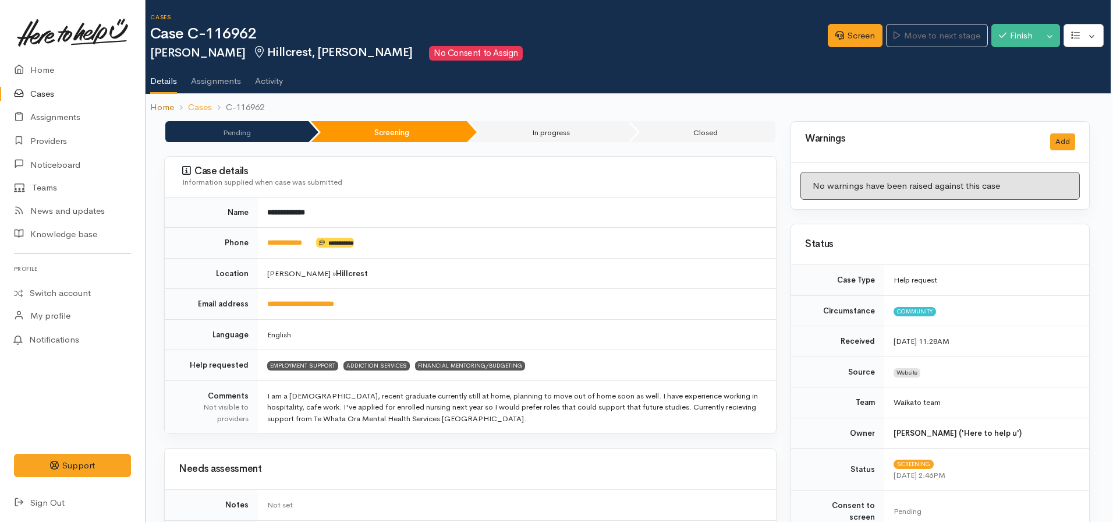
click at [171, 102] on link "Home" at bounding box center [162, 107] width 24 height 13
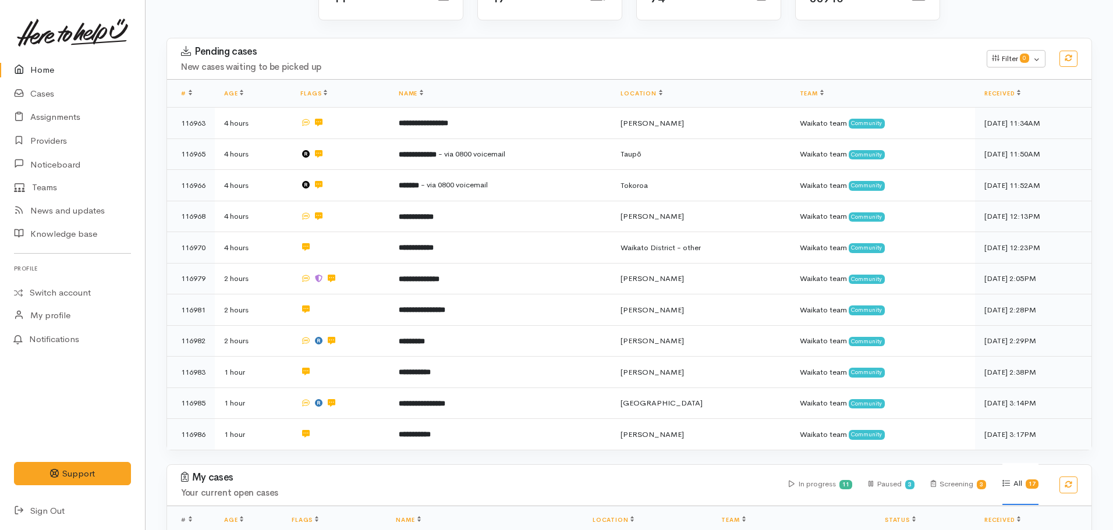
scroll to position [147, 0]
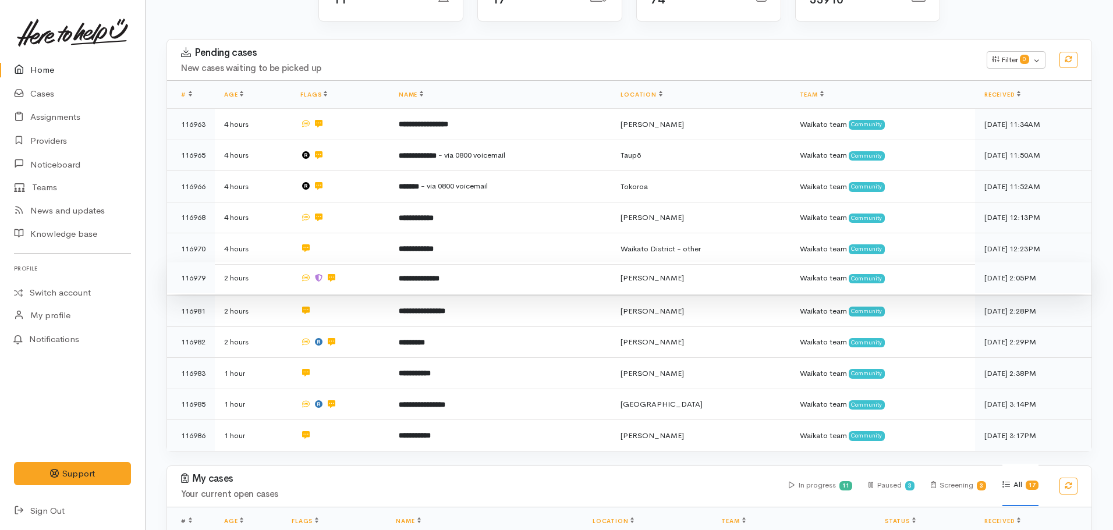
click at [399, 278] on b "**********" at bounding box center [419, 279] width 41 height 8
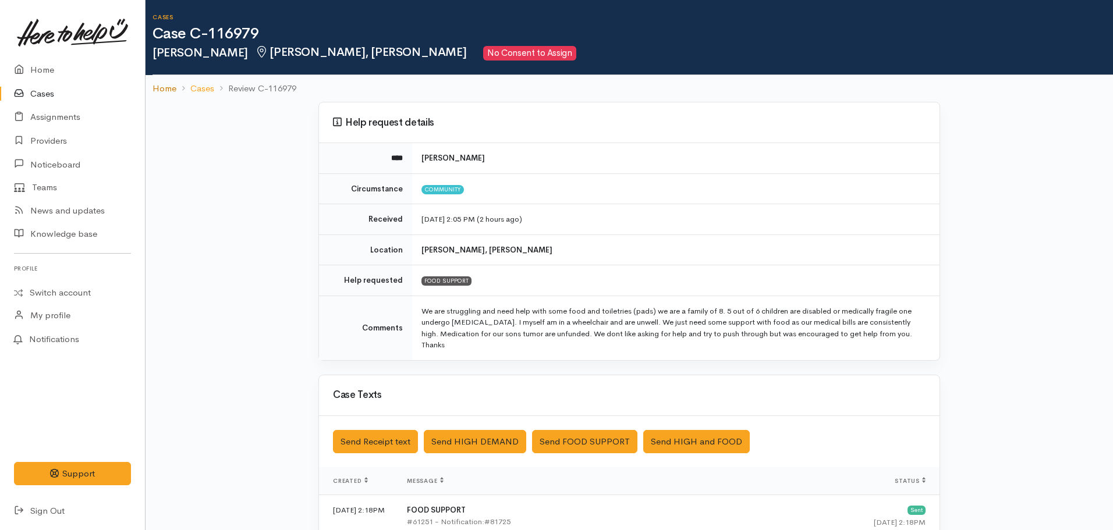
click at [158, 86] on link "Home" at bounding box center [165, 88] width 24 height 13
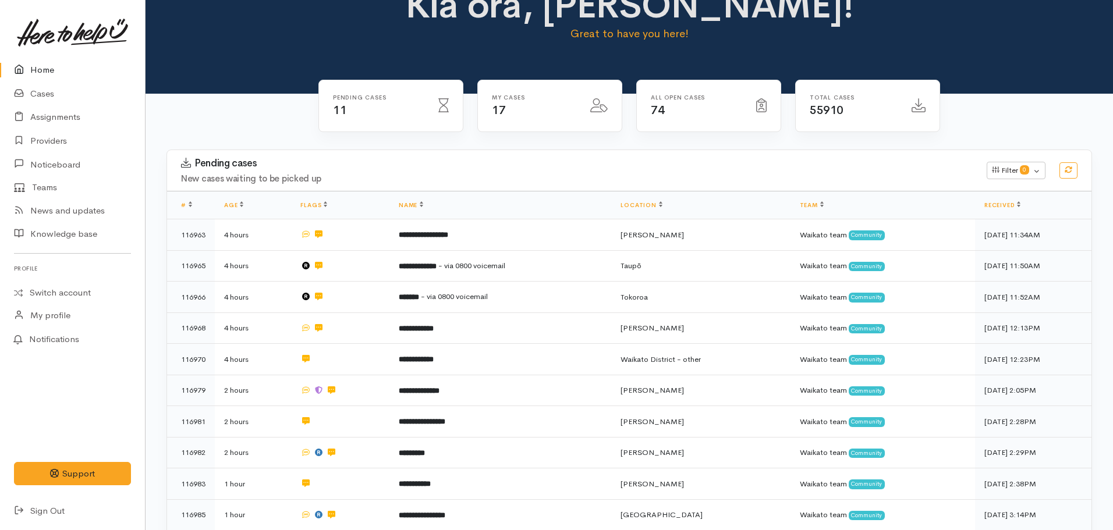
scroll to position [34, 0]
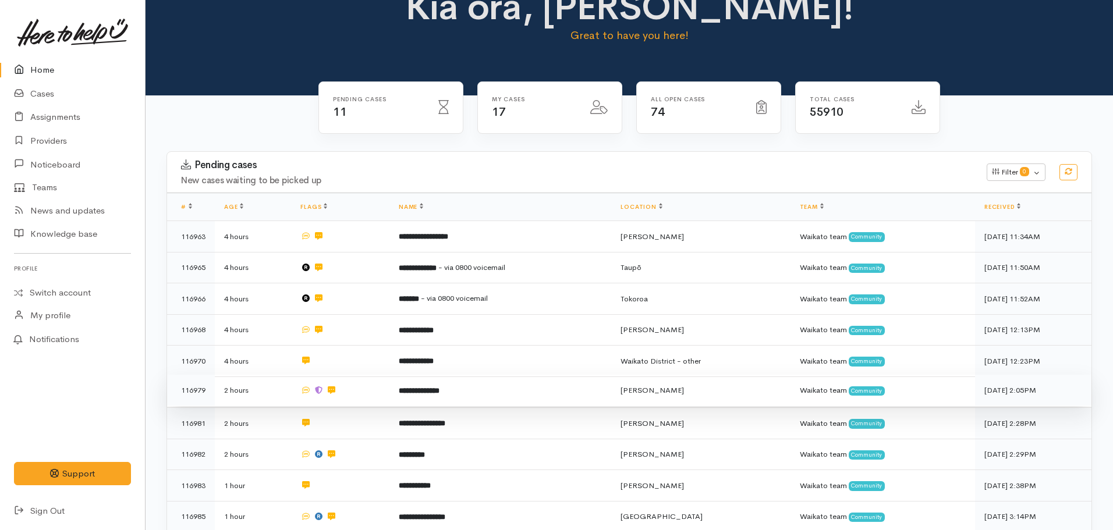
click at [429, 380] on td "**********" at bounding box center [500, 390] width 222 height 31
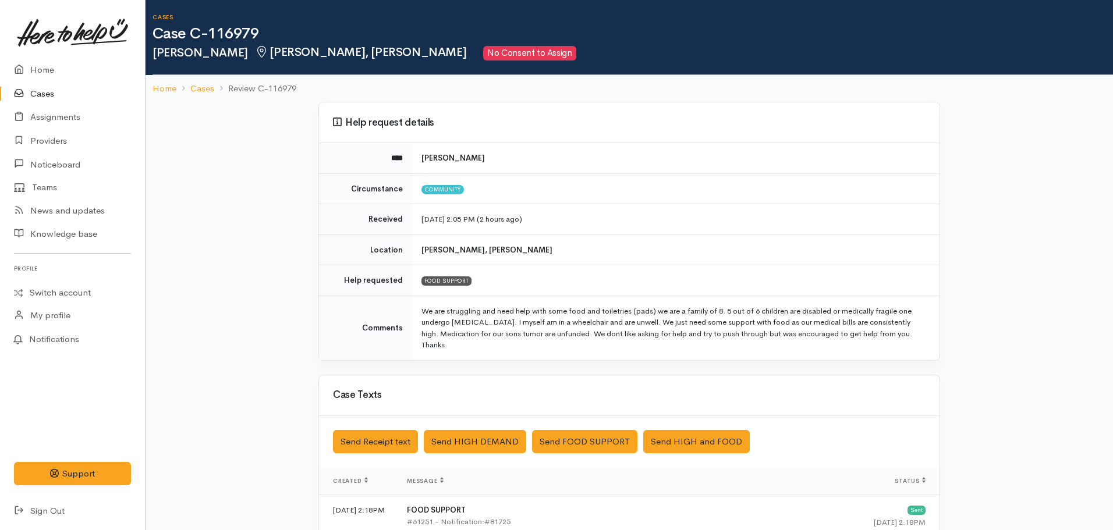
scroll to position [224, 0]
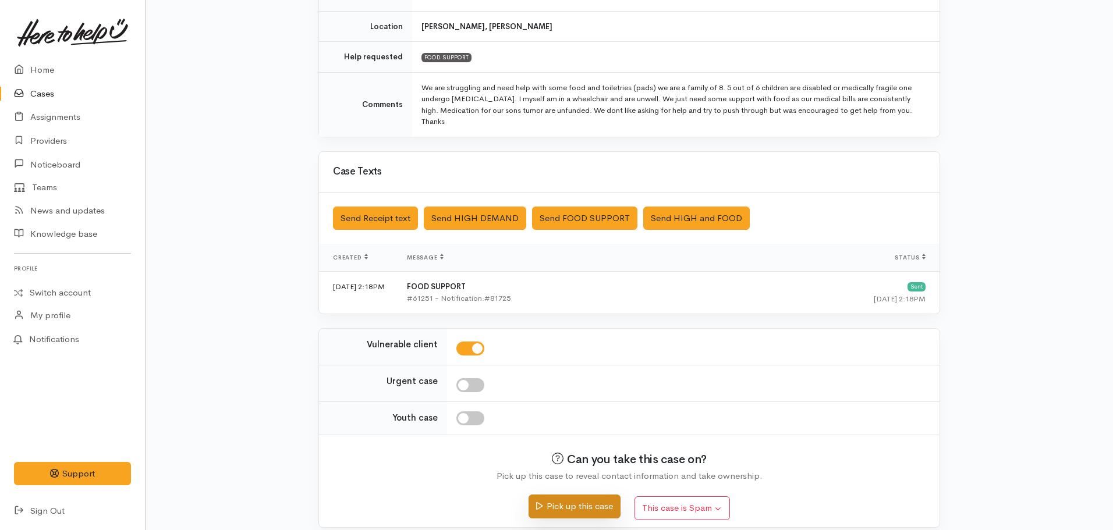
click at [544, 495] on button "Pick up this case" at bounding box center [574, 507] width 91 height 24
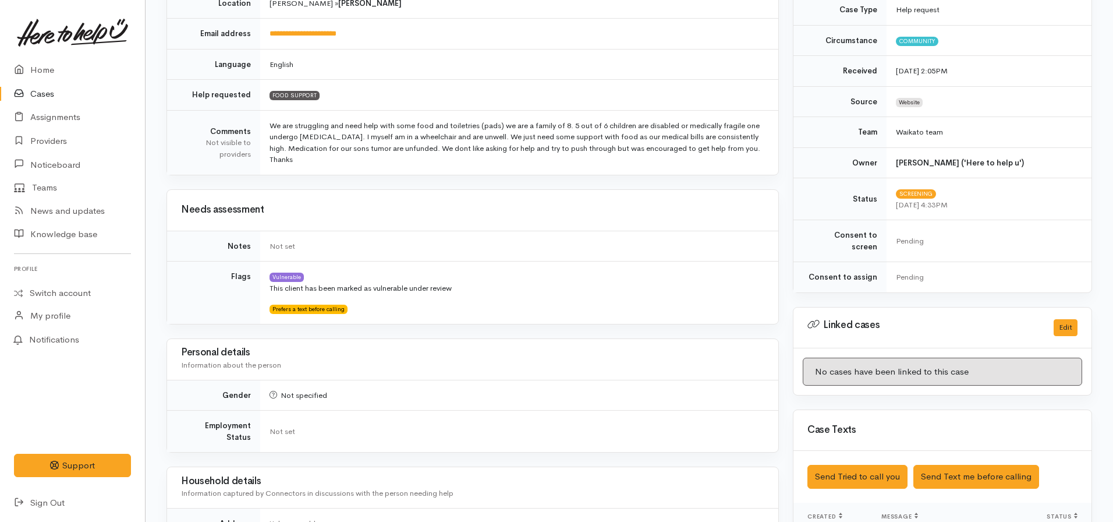
scroll to position [344, 0]
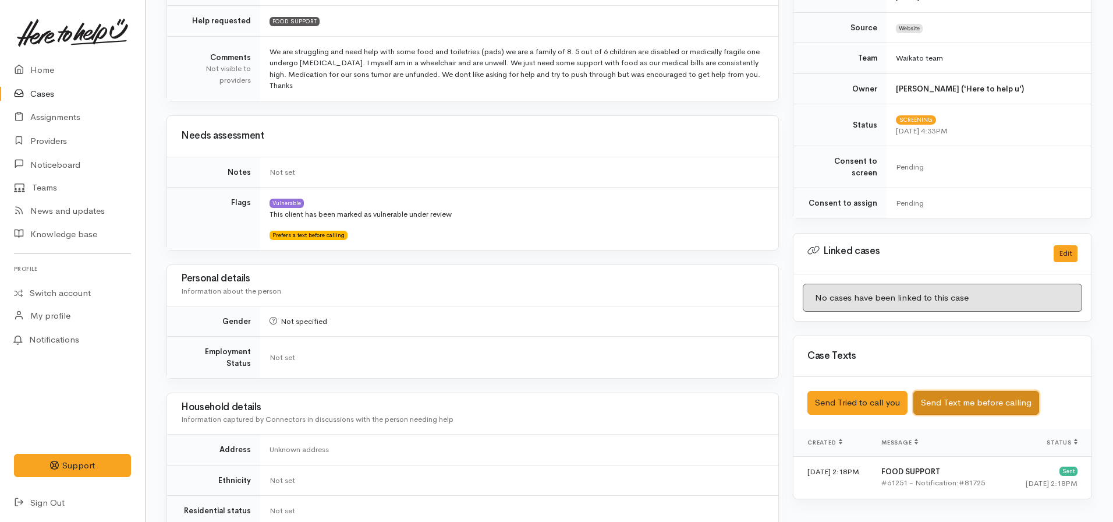
click at [963, 391] on button "Send Text me before calling" at bounding box center [976, 403] width 126 height 24
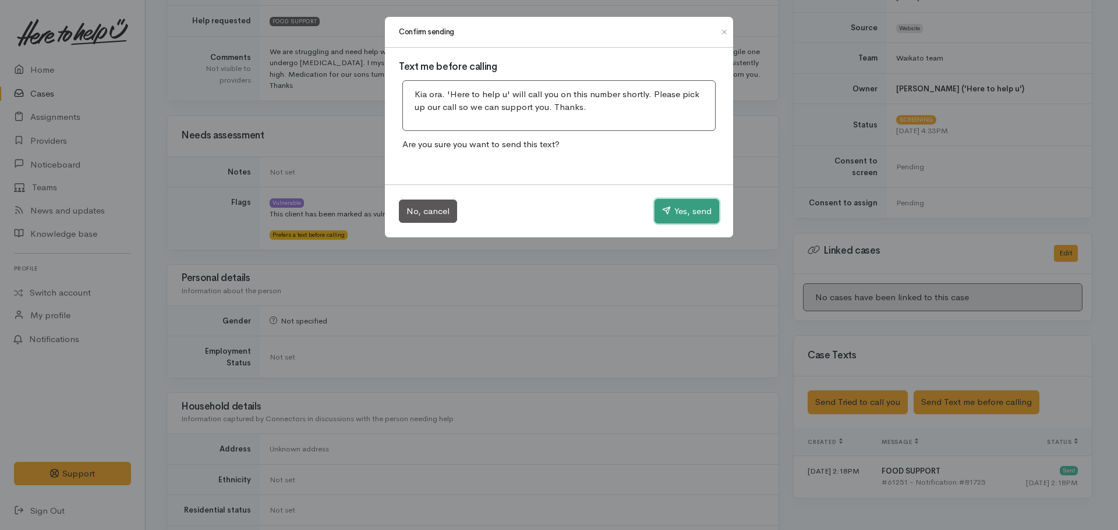
click at [689, 211] on button "Yes, send" at bounding box center [686, 211] width 65 height 24
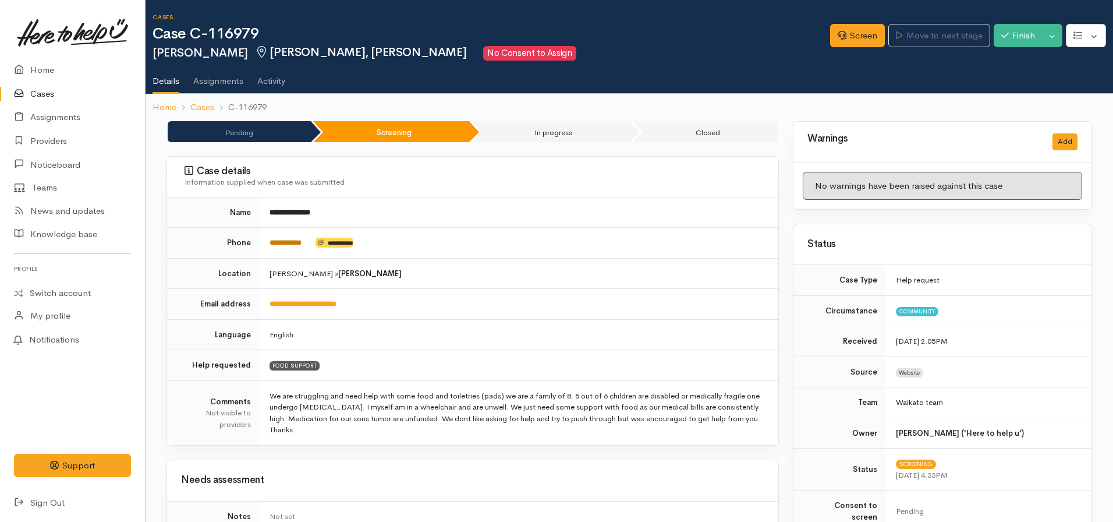
click at [292, 242] on link "**********" at bounding box center [286, 243] width 32 height 8
click at [840, 37] on icon at bounding box center [842, 35] width 9 height 9
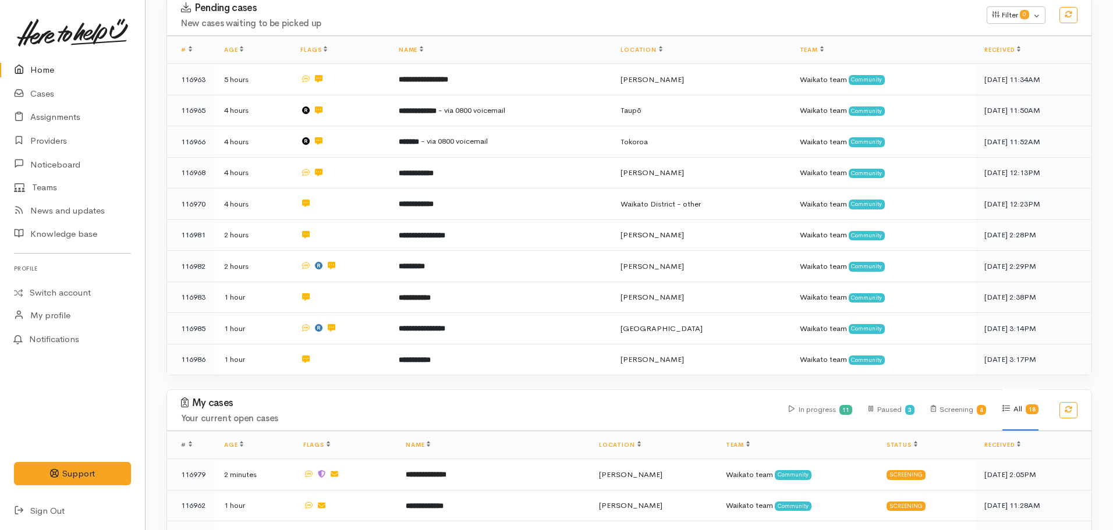
scroll to position [192, 0]
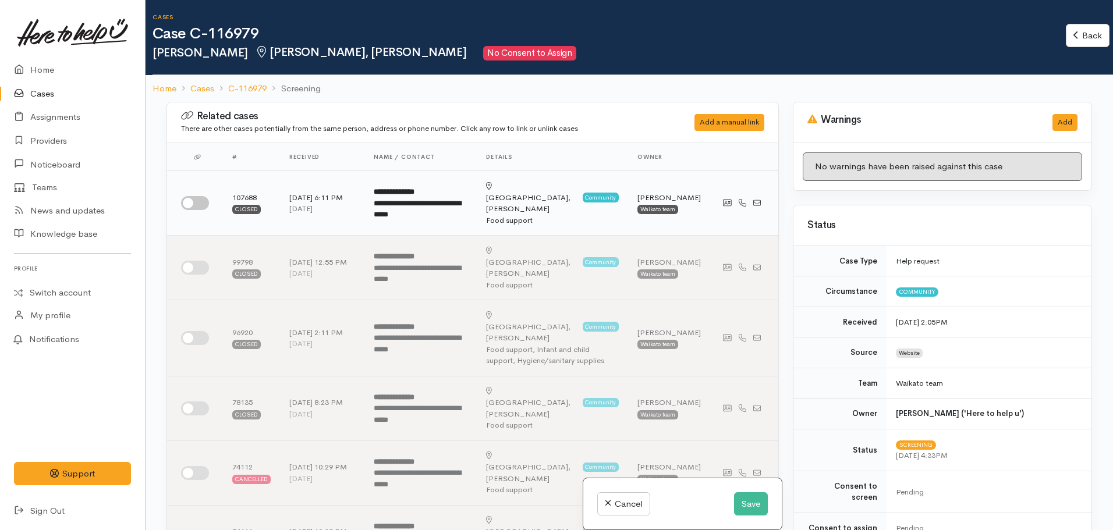
click at [197, 200] on input "checkbox" at bounding box center [195, 203] width 28 height 14
checkbox input "true"
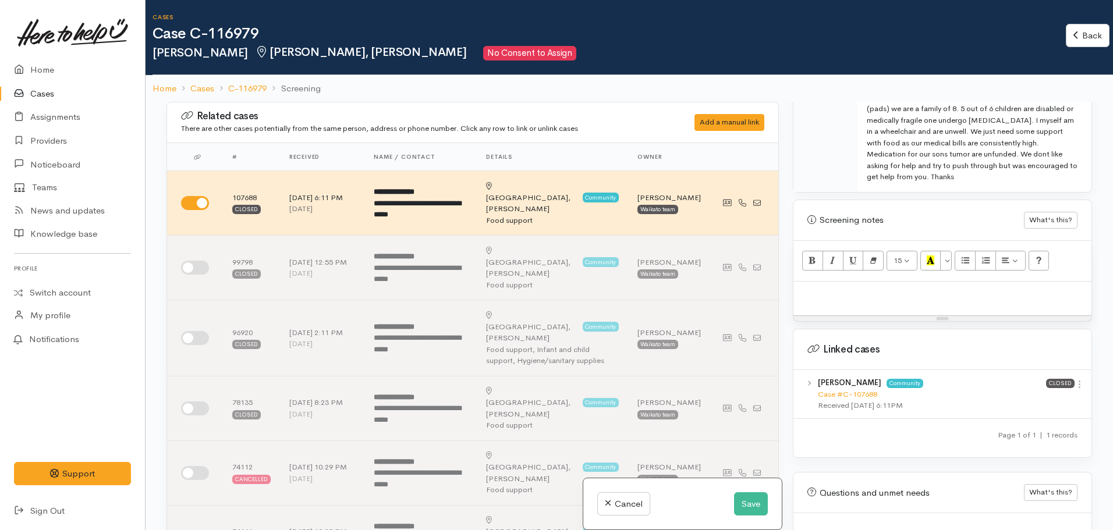
scroll to position [714, 0]
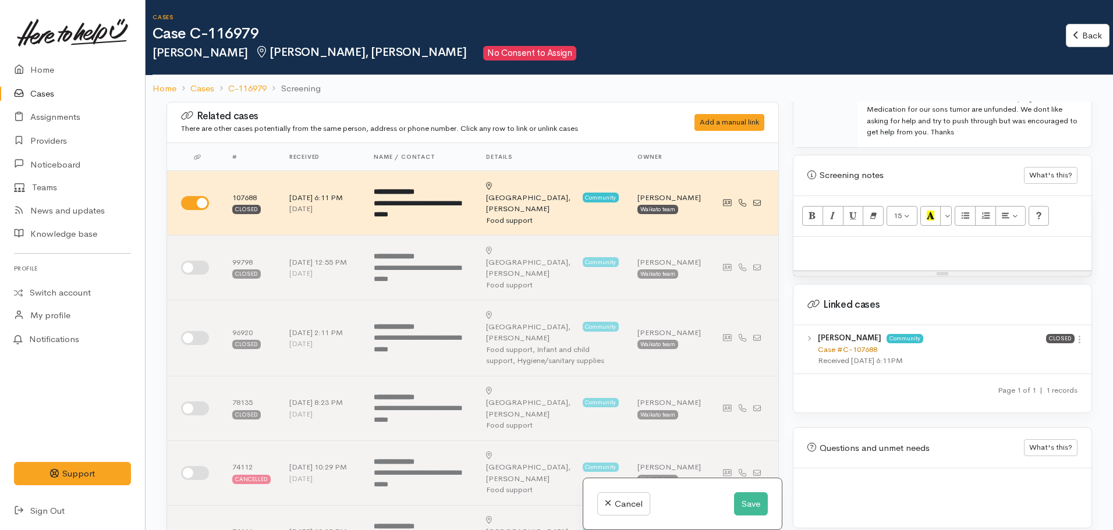
click at [851, 345] on link "Case #C-107688" at bounding box center [847, 350] width 59 height 10
click at [839, 250] on div at bounding box center [942, 254] width 298 height 34
paste div
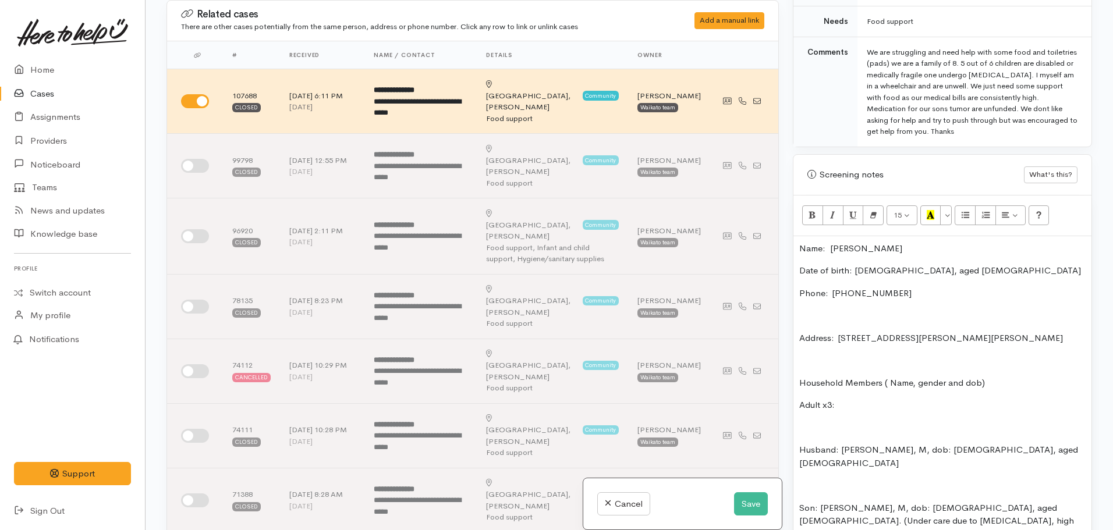
scroll to position [610, 0]
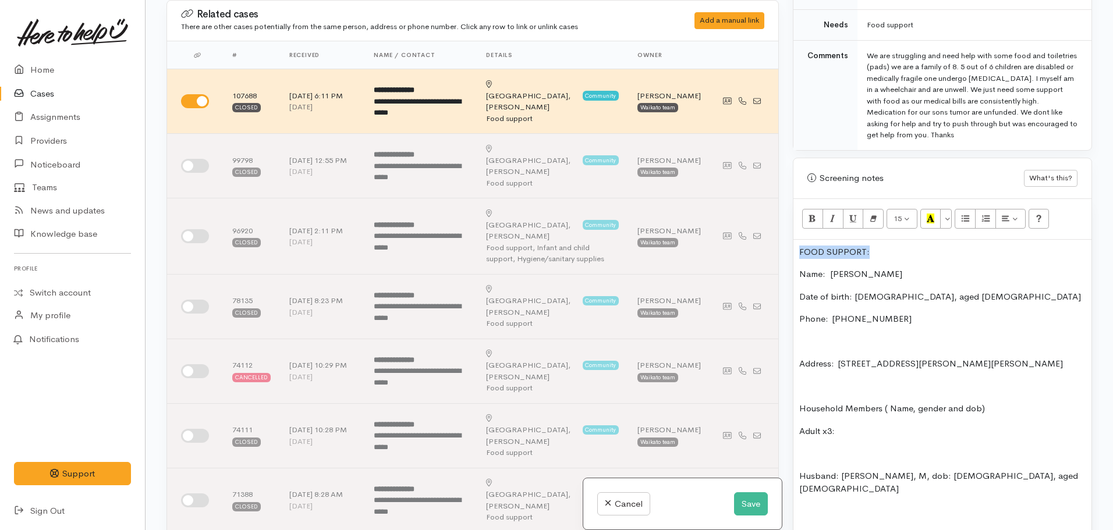
drag, startPoint x: 884, startPoint y: 239, endPoint x: 775, endPoint y: 237, distance: 109.5
click at [775, 237] on div "Related cases There are other cases potentially from the same person, address o…" at bounding box center [630, 265] width 940 height 530
click at [810, 214] on icon "Bold (CTRL+B)" at bounding box center [813, 219] width 8 height 10
click at [933, 214] on icon "Recent Color" at bounding box center [931, 219] width 8 height 10
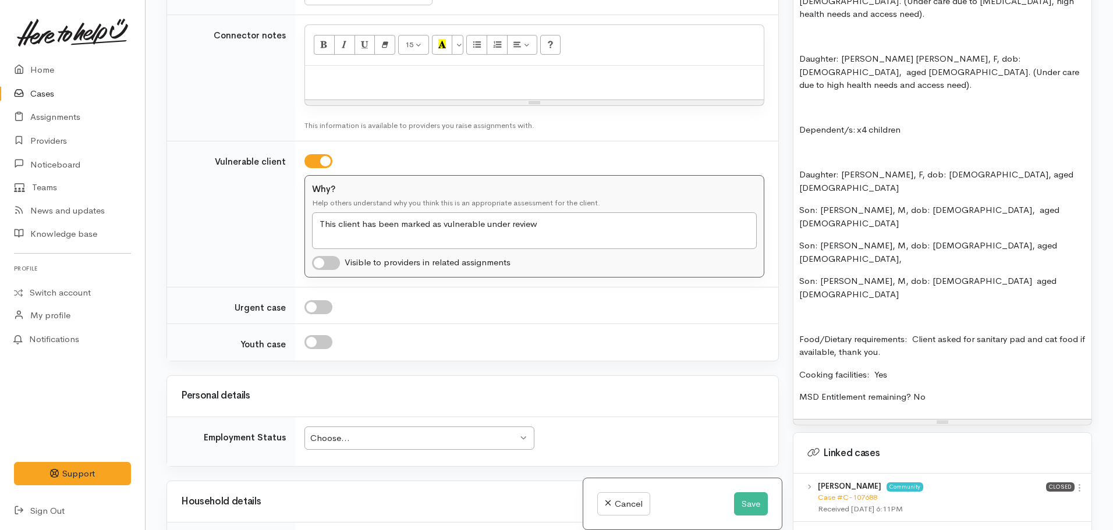
scroll to position [1601, 0]
type input "20 Dermont St, Bader, Hamilton, New Zealand"
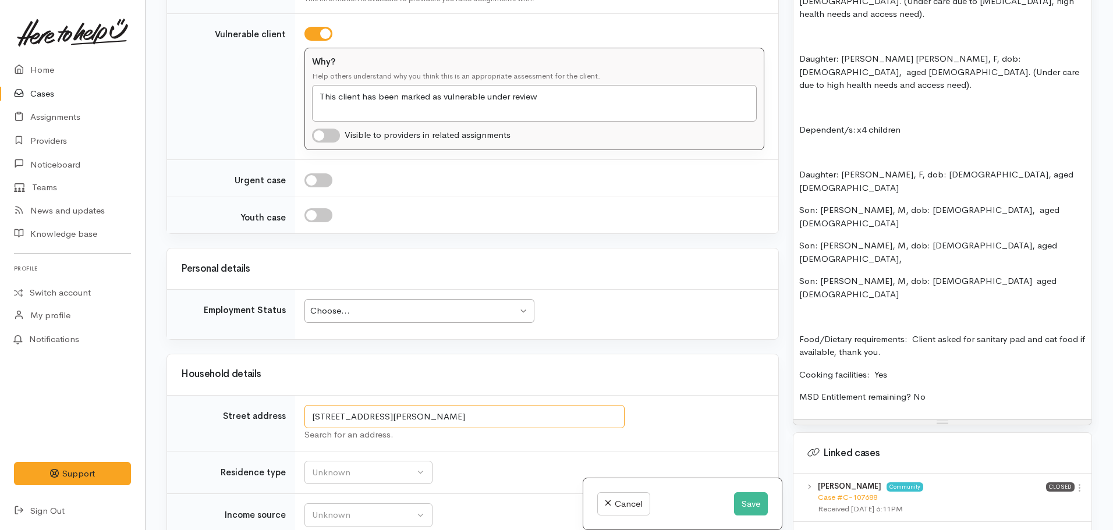
click at [487, 410] on input "20 Dermont St, Bader, Hamilton, New Zealand" at bounding box center [464, 417] width 320 height 24
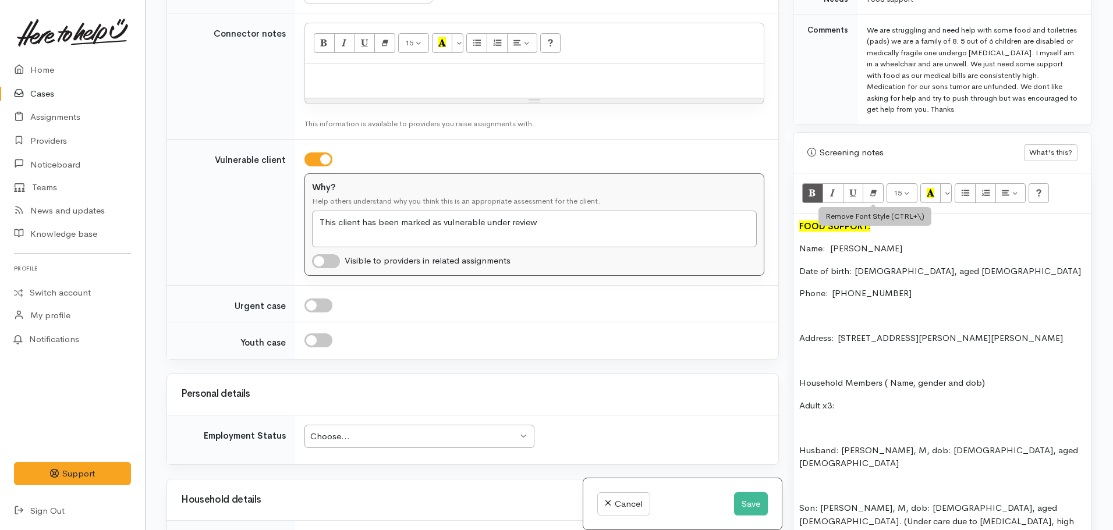
scroll to position [633, 0]
drag, startPoint x: 962, startPoint y: 327, endPoint x: 952, endPoint y: 327, distance: 9.9
click at [952, 334] on p "Address:  20 Dermont Street, Bader" at bounding box center [942, 340] width 286 height 13
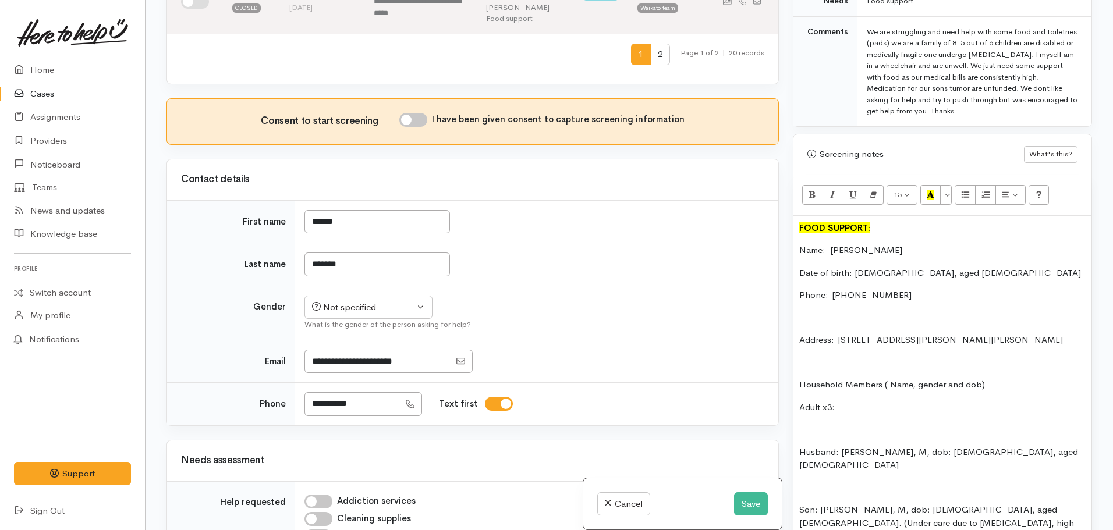
scroll to position [692, 0]
click at [331, 302] on div "Not specified" at bounding box center [363, 308] width 102 height 13
click at [333, 364] on span "Female" at bounding box center [378, 370] width 100 height 13
select select "Female"
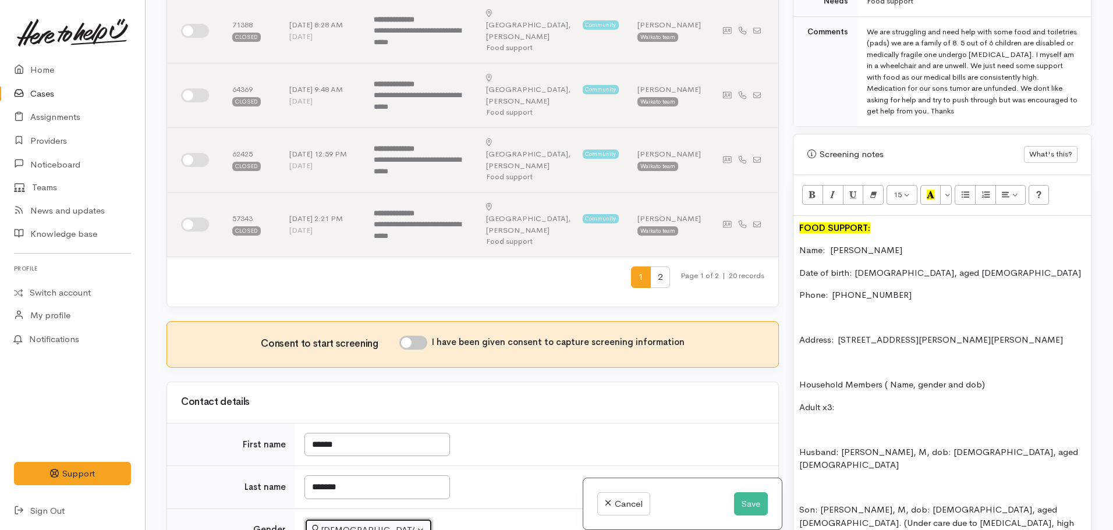
scroll to position [469, 0]
click at [419, 337] on input "I have been given consent to capture screening information" at bounding box center [413, 344] width 28 height 14
checkbox input "true"
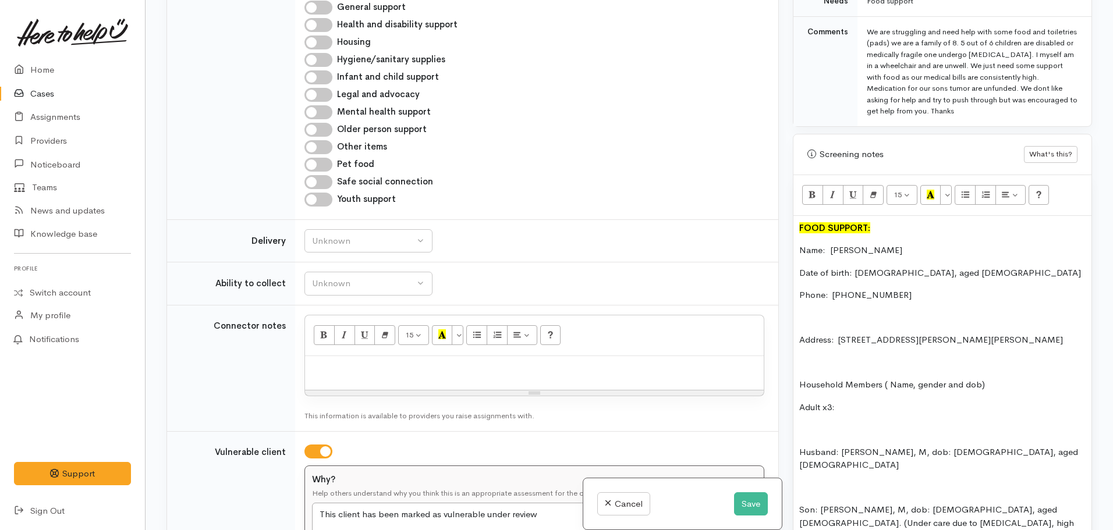
scroll to position [1310, 0]
click at [391, 277] on div "Unknown" at bounding box center [363, 283] width 102 height 13
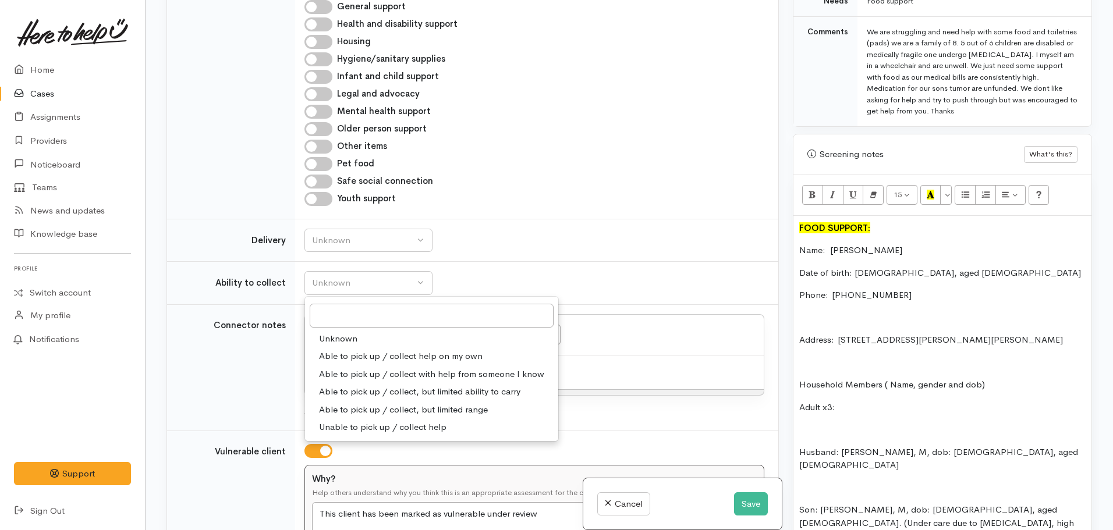
click at [401, 350] on span "Able to pick up / collect help on my own" at bounding box center [401, 356] width 164 height 13
select select "2"
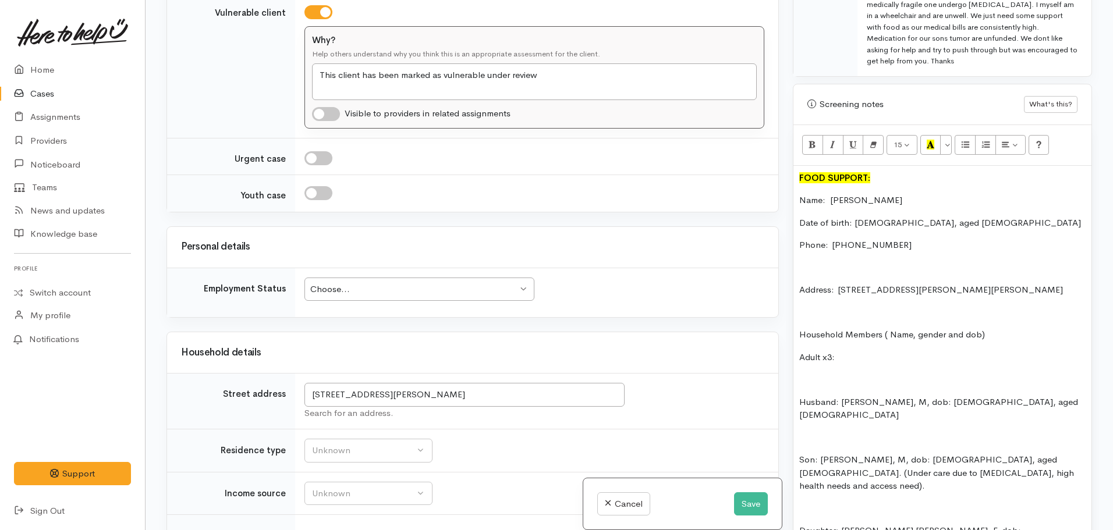
scroll to position [1709, 0]
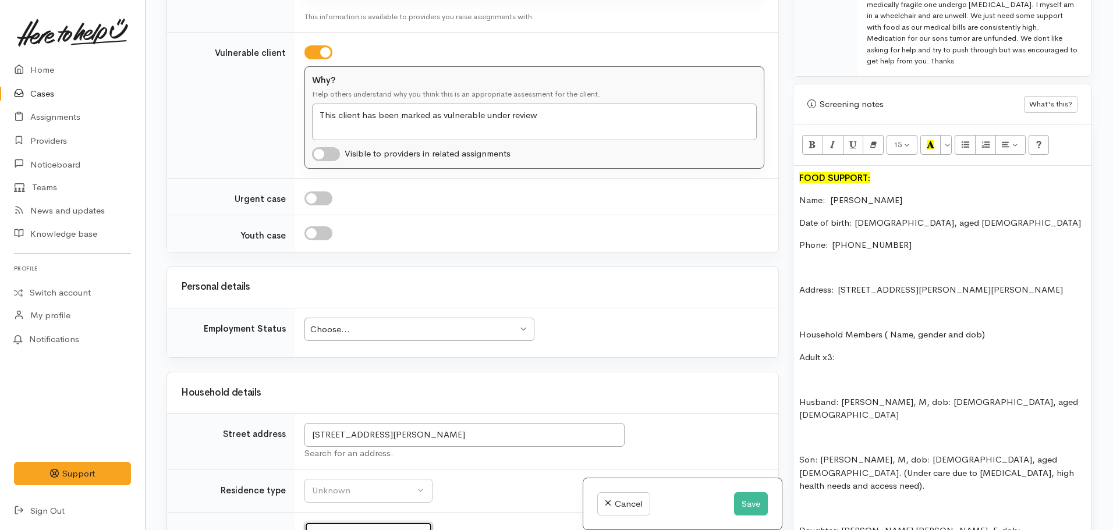
click at [369, 527] on div "Unknown" at bounding box center [363, 533] width 102 height 13
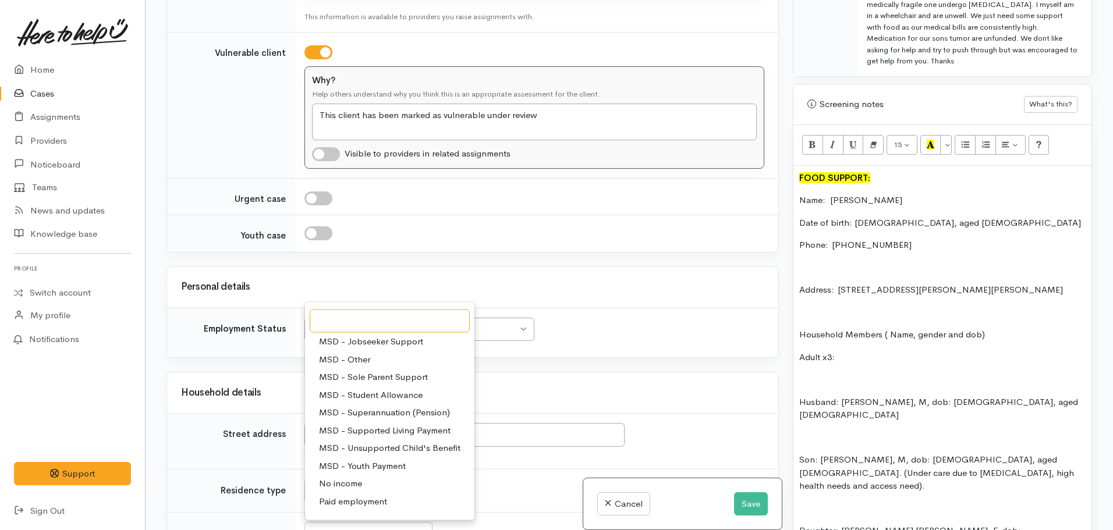
scroll to position [109, 0]
click at [394, 423] on span "MSD - Supported Living Payment" at bounding box center [385, 429] width 132 height 13
select select "3"
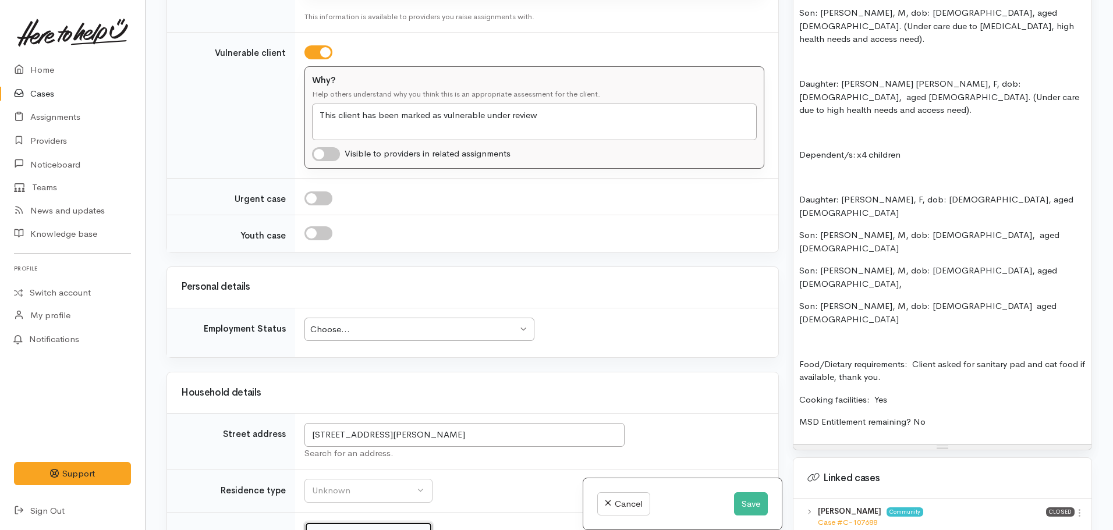
scroll to position [1137, 0]
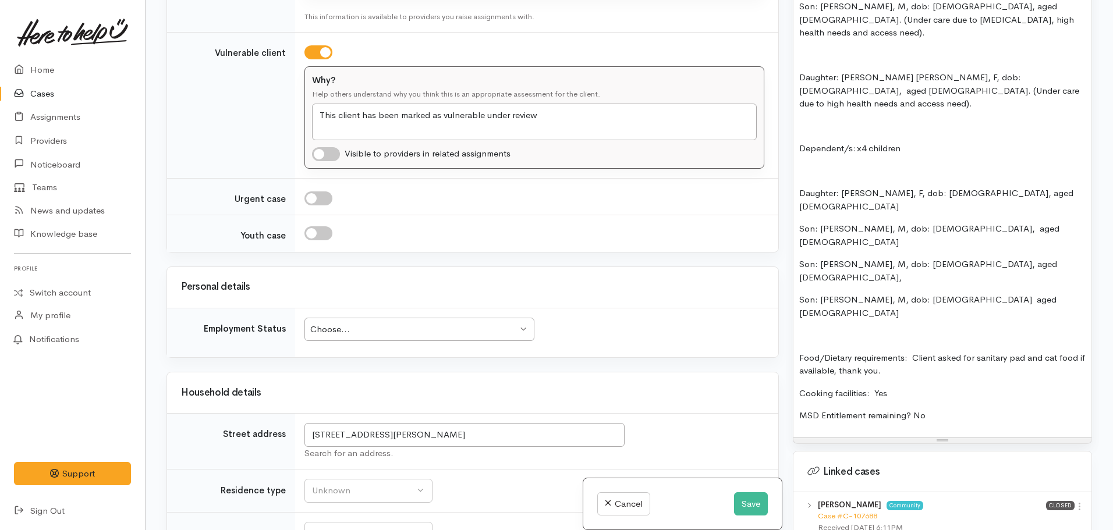
click at [936, 306] on div "FOOD SUPPORT: Name: Leisha Lockley Date of birth: 08/07/1981, aged 43 Phone:  0…" at bounding box center [942, 74] width 298 height 725
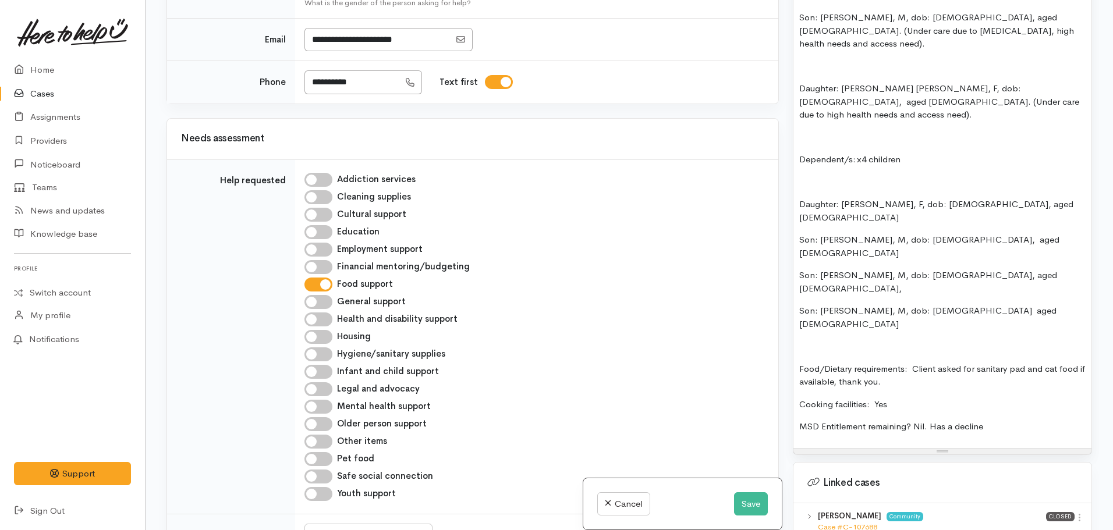
scroll to position [1127, 0]
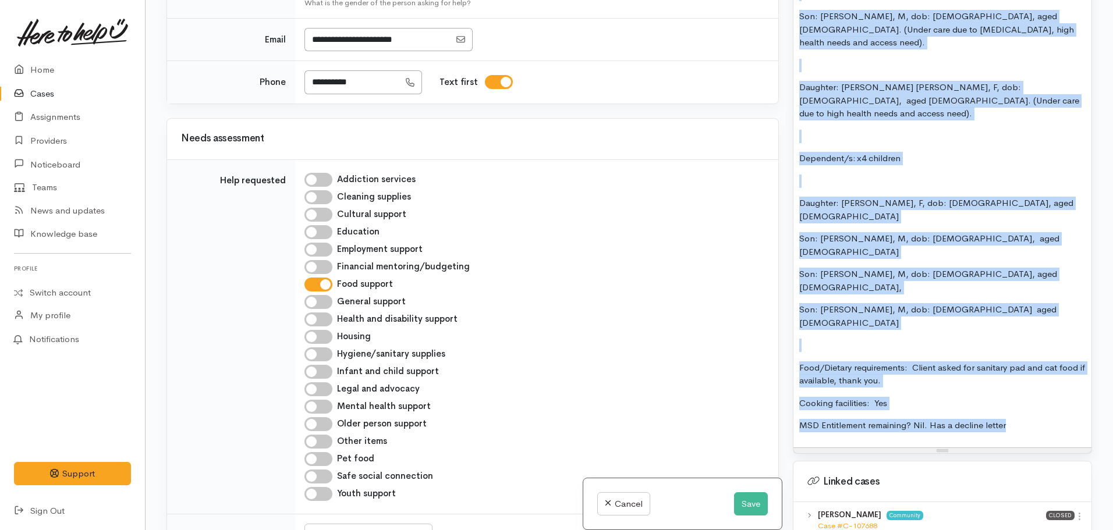
copy div "FOOD SUPPORT: Name: Leisha Lockley Date of birth: 08/07/1981, aged 43 Phone:  0…"
click at [984, 419] on p "MSD Entitlement remaining? Nil. Has a decline letter" at bounding box center [942, 425] width 286 height 13
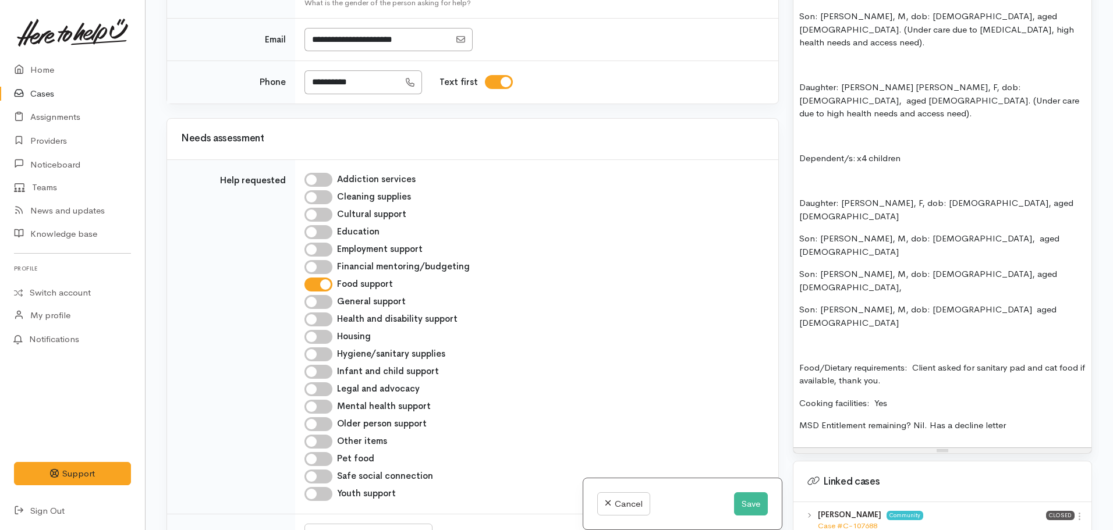
click at [1024, 362] on p "Food/Dietary requirements: Client asked for sanitary pad and cat food if availa…" at bounding box center [942, 375] width 286 height 26
click at [864, 362] on p "Food/Dietary requirements: Client asked for sanitary pads and cat food if avail…" at bounding box center [942, 375] width 286 height 26
drag, startPoint x: 917, startPoint y: 279, endPoint x: 863, endPoint y: 277, distance: 54.2
click at [863, 362] on p "Food/Dietary requirements: Client asked for sanitary pads and cat food if avail…" at bounding box center [942, 375] width 286 height 26
drag, startPoint x: 937, startPoint y: 267, endPoint x: 913, endPoint y: 265, distance: 23.3
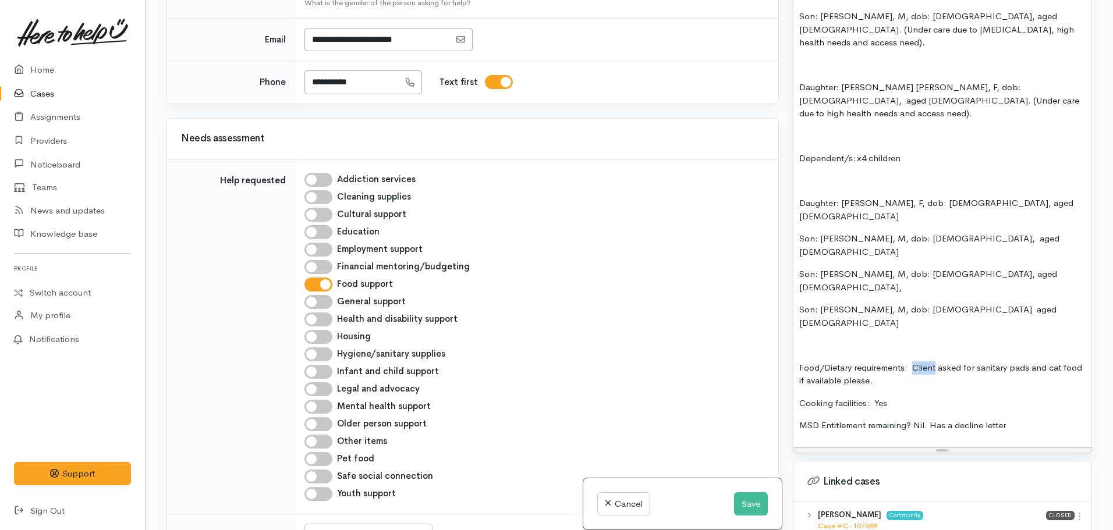
click at [913, 362] on p "Food/Dietary requirements: Client asked for sanitary pads and cat food if avail…" at bounding box center [942, 375] width 286 height 26
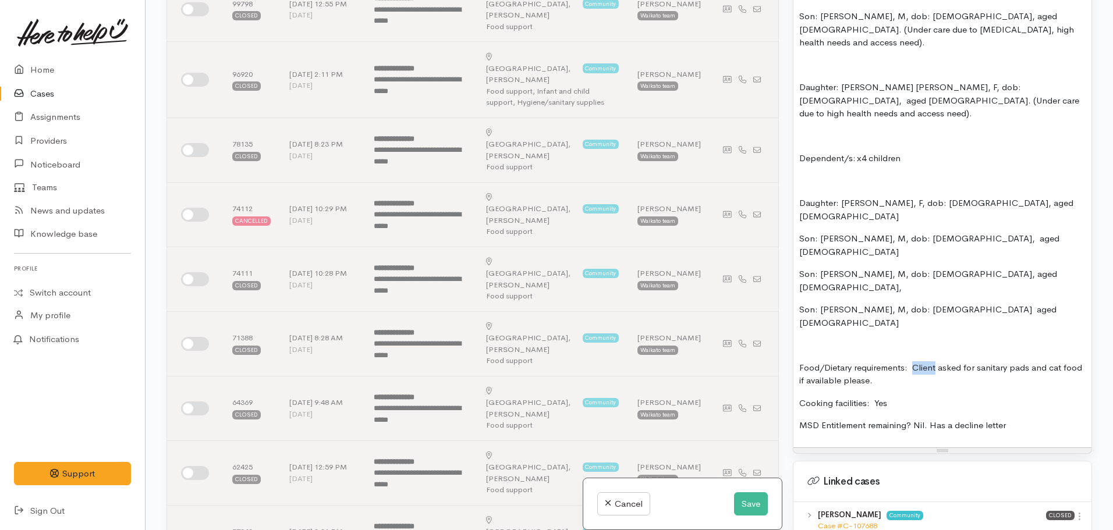
scroll to position [0, 0]
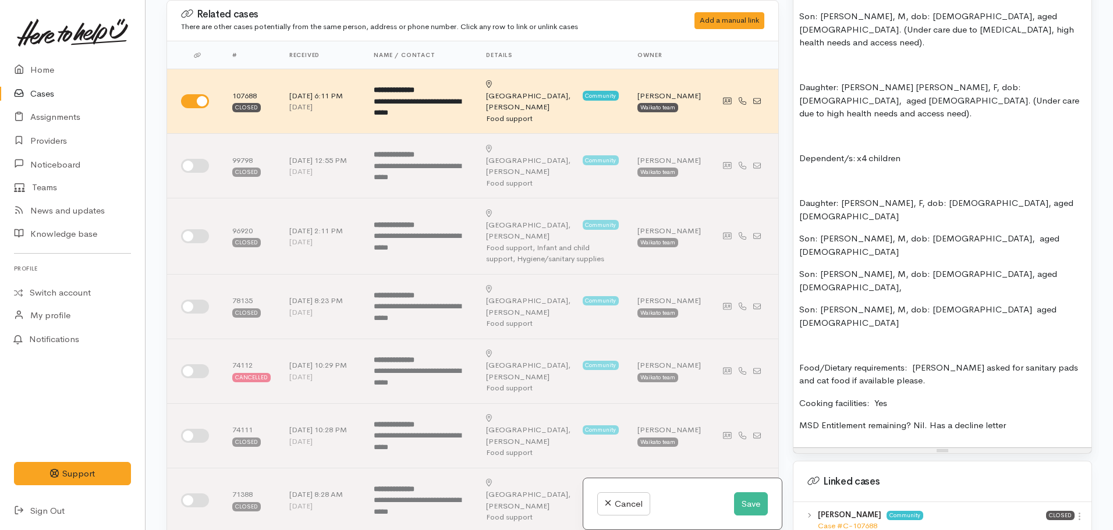
click at [912, 362] on p "Food/Dietary requirements: Leisha asked for sanitary pads and cat food if avail…" at bounding box center [942, 375] width 286 height 26
drag, startPoint x: 976, startPoint y: 265, endPoint x: 939, endPoint y: 268, distance: 36.7
click at [939, 362] on p "Food/Dietary requirements: Leisha asked for sanitary pads and cat food if avail…" at bounding box center [942, 375] width 286 height 26
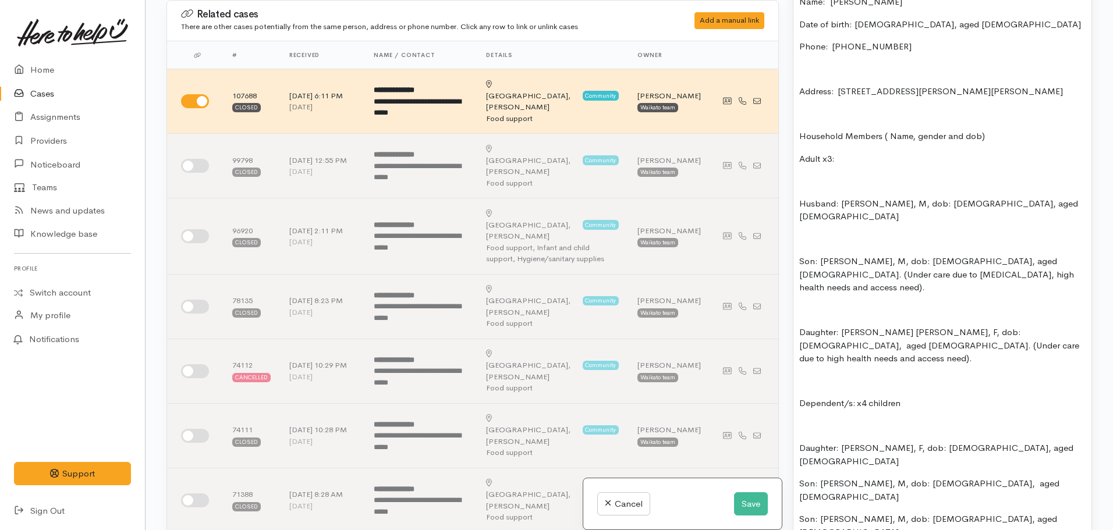
scroll to position [881, 0]
click at [798, 238] on div "FOOD SUPPORT: Name: Leisha Lockley Date of birth: 08/07/1981, aged 43 Phone:  0…" at bounding box center [942, 330] width 298 height 725
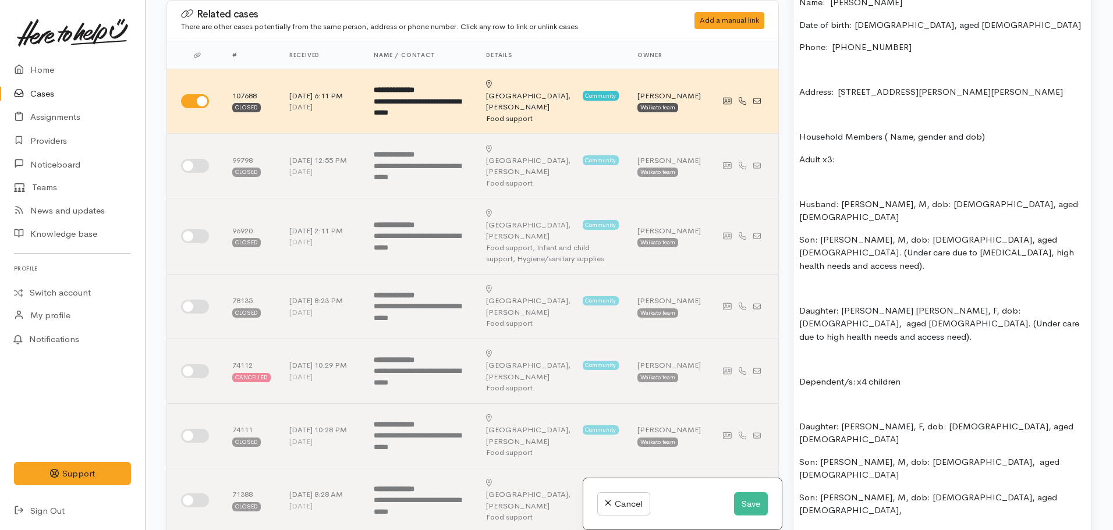
click at [798, 275] on div "FOOD SUPPORT: Name: Leisha Lockley Date of birth: 08/07/1981, aged 43 Phone:  0…" at bounding box center [942, 319] width 298 height 703
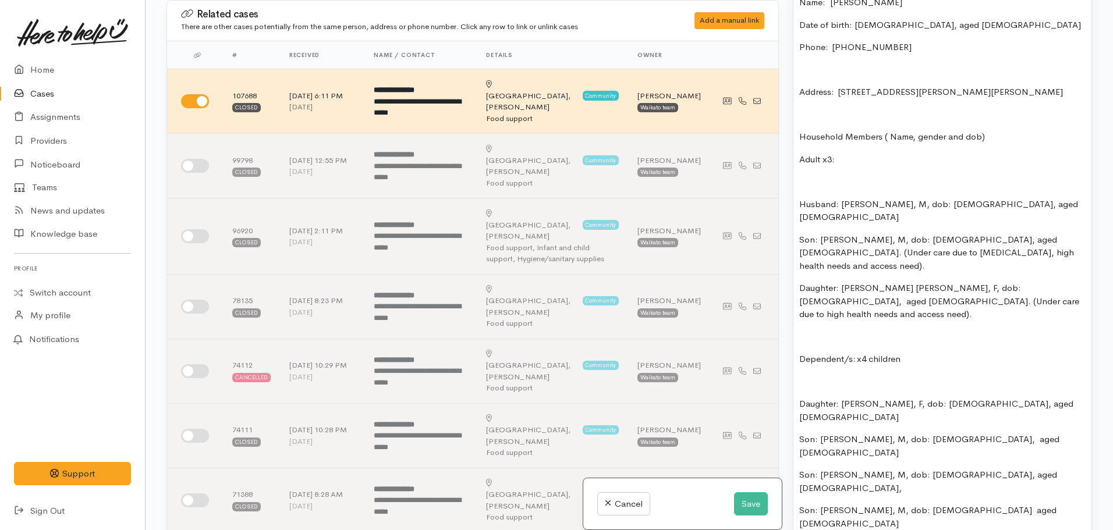
click at [799, 355] on div "FOOD SUPPORT: Name: Leisha Lockley Date of birth: 08/07/1981, aged 43 Phone:  0…" at bounding box center [942, 308] width 298 height 681
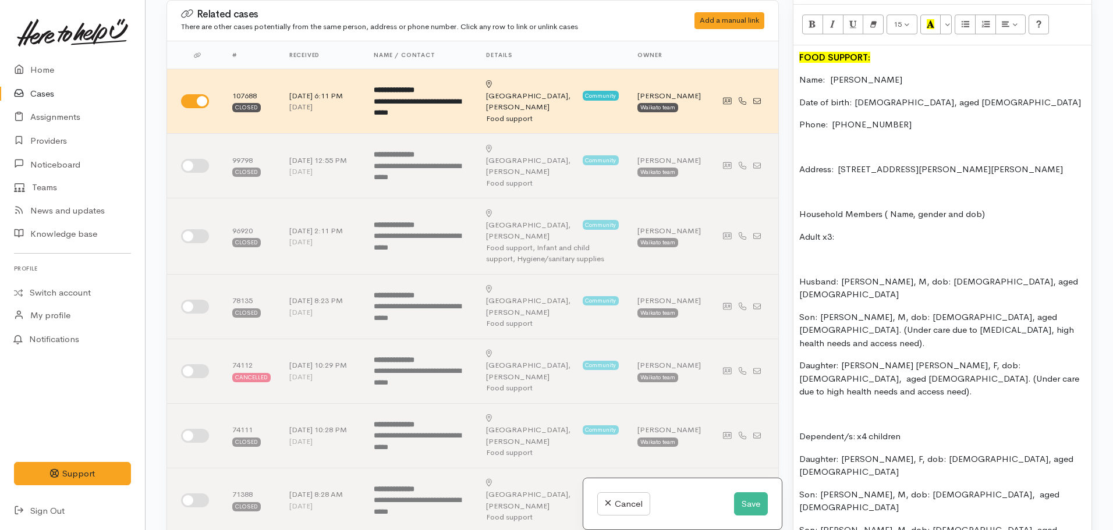
scroll to position [803, 0]
click at [967, 20] on icon "Unordered list (CTRL+SHIFT+NUM7)" at bounding box center [966, 25] width 8 height 10
click at [799, 489] on p "Son: Brae Lockley, M, dob: 29/11/2008, aged 16" at bounding box center [942, 502] width 286 height 26
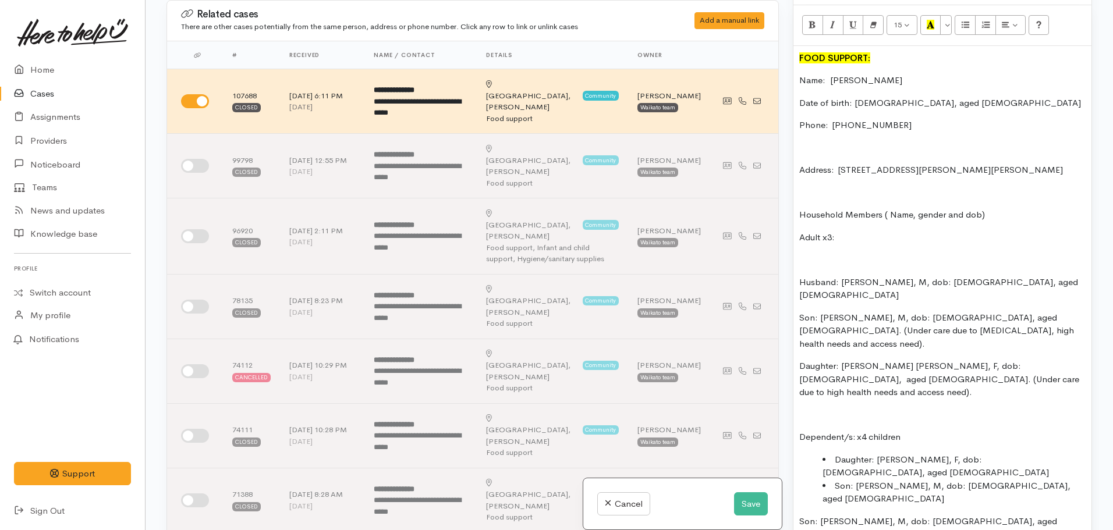
click at [799, 515] on p "Son: Eli Lockley, M, dob: 18/08/2015, aged 9," at bounding box center [942, 528] width 286 height 26
click at [797, 456] on div "FOOD SUPPORT: Name: Leisha Lockley Date of birth: 08/07/1981, aged 43 Phone:  0…" at bounding box center [942, 366] width 298 height 640
click at [799, 276] on p "Husband: Patrick Lockley, M, dob: 19/10/1979, aged 45" at bounding box center [942, 289] width 286 height 26
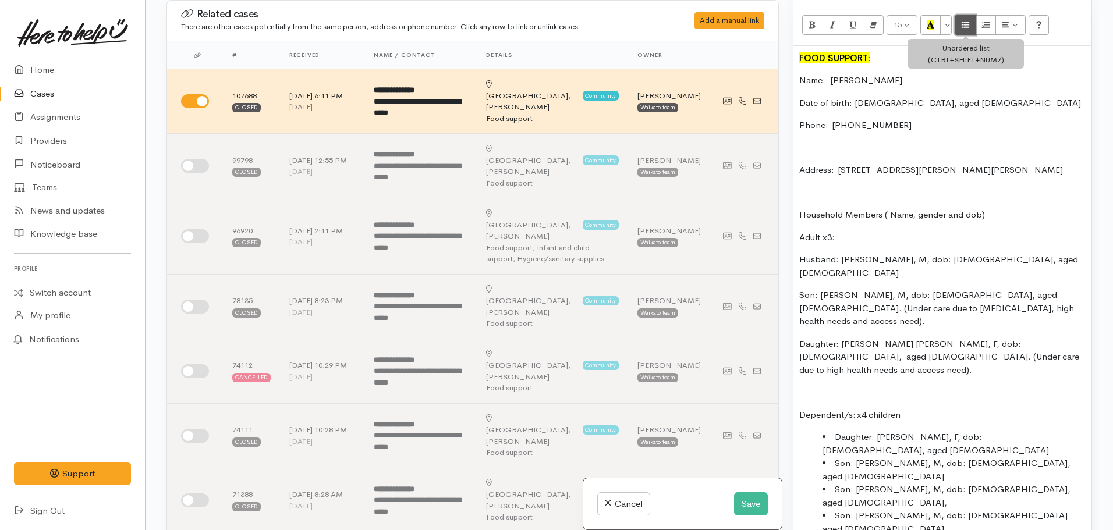
click at [963, 20] on icon "Unordered list (CTRL+SHIFT+NUM7)" at bounding box center [966, 25] width 8 height 10
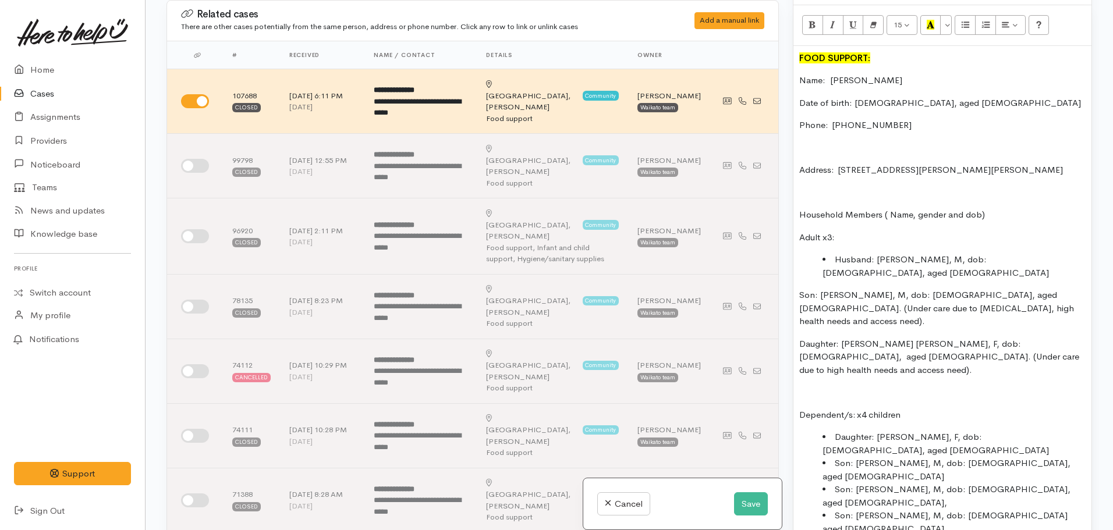
click at [796, 272] on div "FOOD SUPPORT: Name: Leisha Lockley Date of birth: 08/07/1981, aged 43 Phone:  0…" at bounding box center [942, 350] width 298 height 608
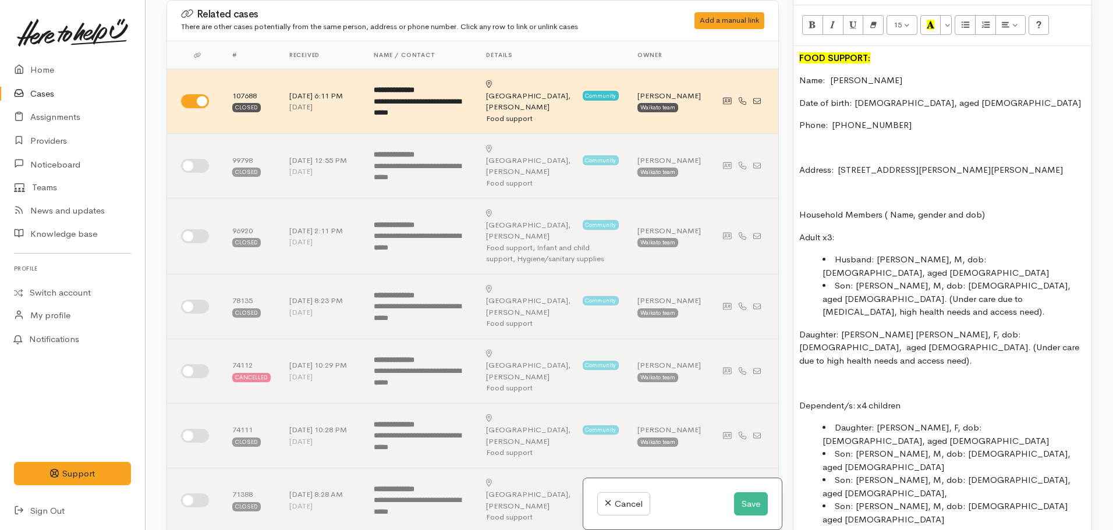
click at [798, 297] on div "FOOD SUPPORT: Name: Leisha Lockley Date of birth: 08/07/1981, aged 43 Phone:  0…" at bounding box center [942, 345] width 298 height 598
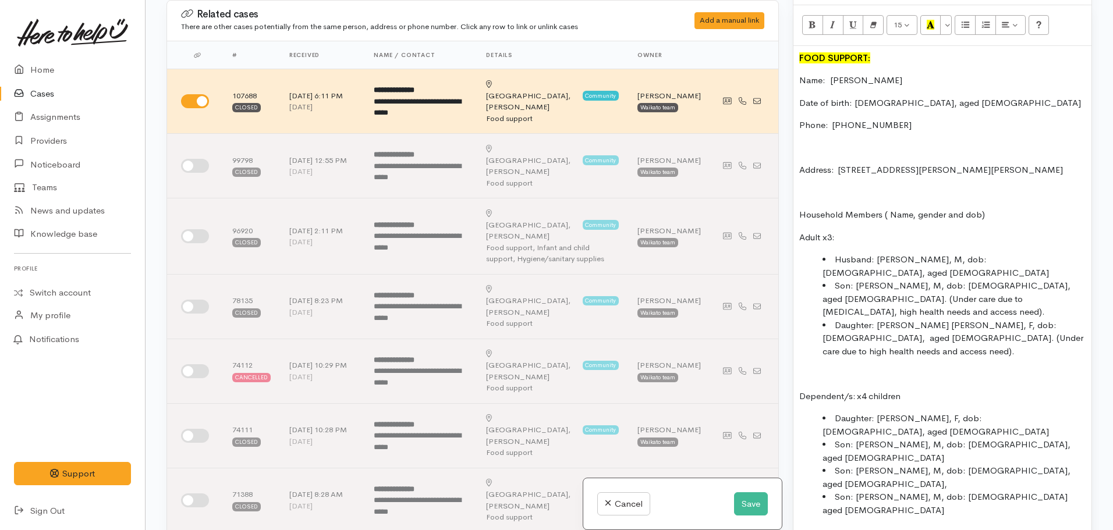
click at [802, 316] on div "FOOD SUPPORT: Name: Leisha Lockley Date of birth: 08/07/1981, aged 43 Phone:  0…" at bounding box center [942, 340] width 298 height 589
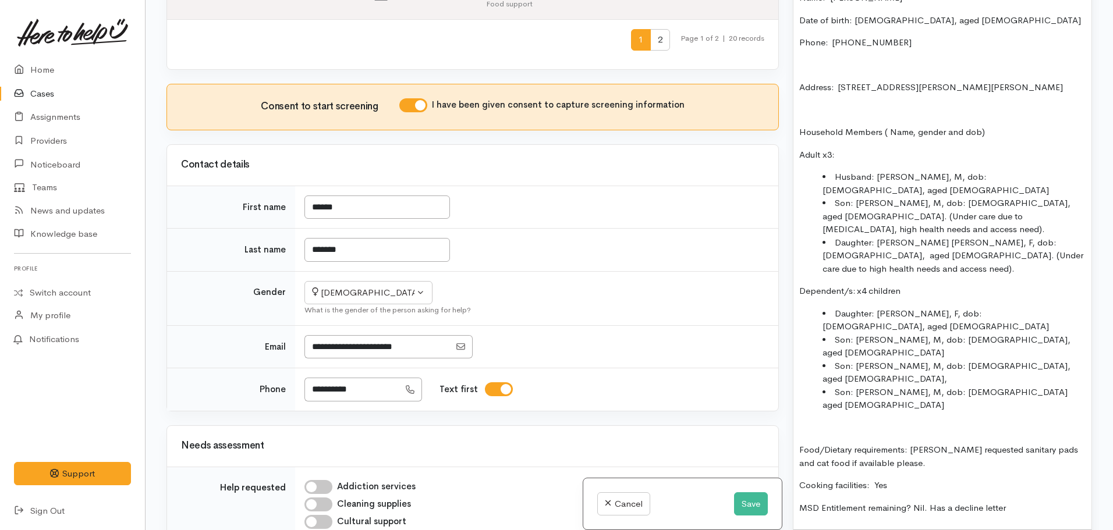
scroll to position [888, 0]
click at [1012, 500] on p "MSD Entitlement remaining? Nil. Has a decline letter" at bounding box center [942, 506] width 286 height 13
click at [913, 442] on p "Food/Dietary requirements: Leisha requested sanitary pads and cat food if avail…" at bounding box center [942, 455] width 286 height 26
drag, startPoint x: 910, startPoint y: 346, endPoint x: 931, endPoint y: 357, distance: 23.2
click at [931, 442] on p "Food/Dietary requirements: Leisha requested sanitary pads and cat food if avail…" at bounding box center [942, 455] width 286 height 26
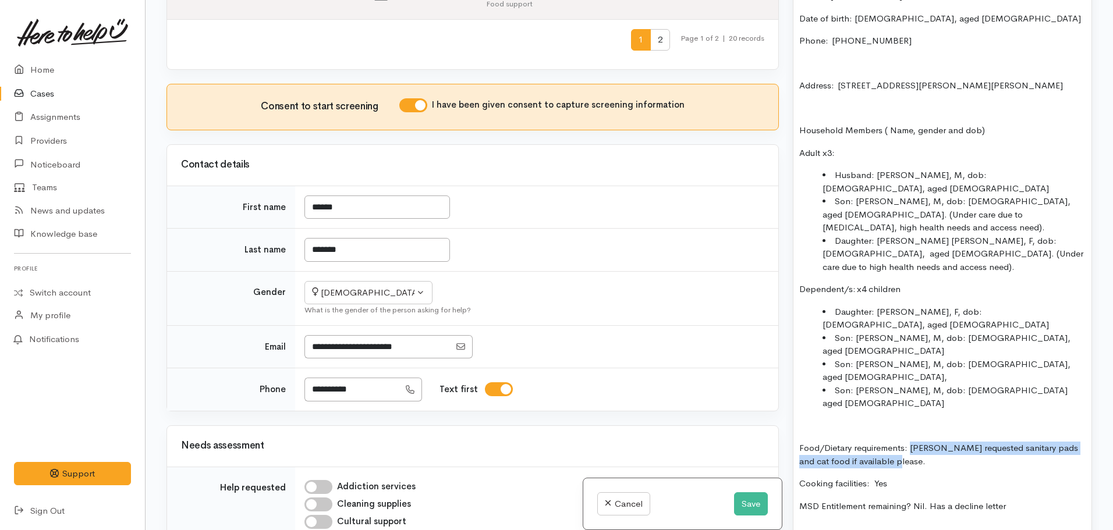
copy p "Leisha requested sanitary pads and cat food if available please."
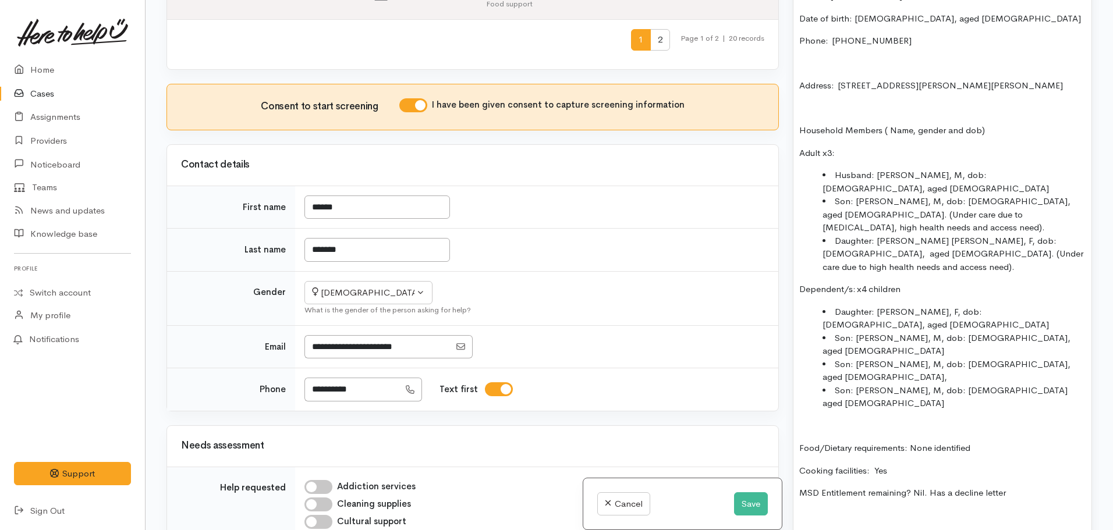
click at [848, 425] on div "FOOD SUPPORT: Name: Leisha Lockley Date of birth: 08/07/1981, aged 43 Phone:  0…" at bounding box center [942, 250] width 298 height 576
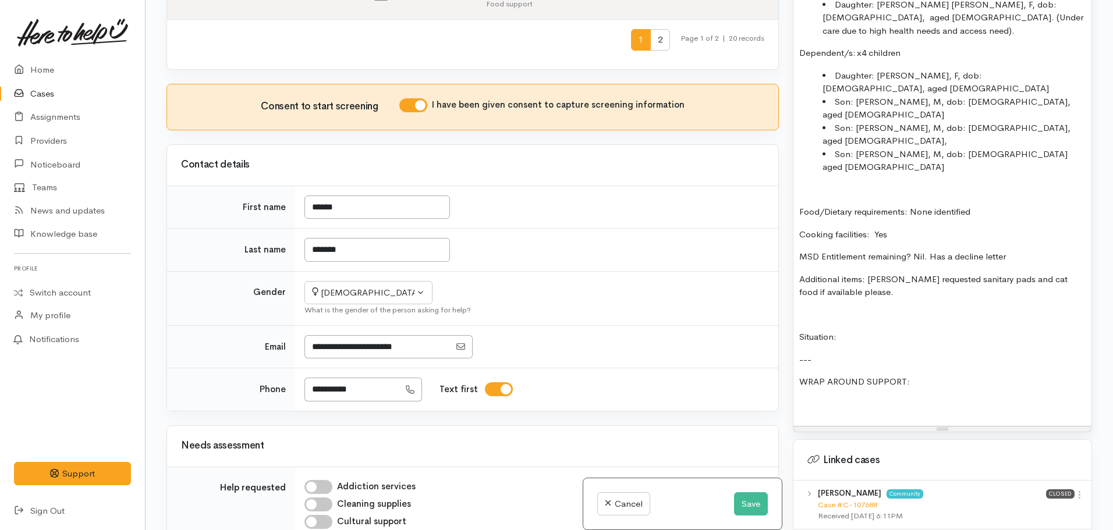
scroll to position [1128, 0]
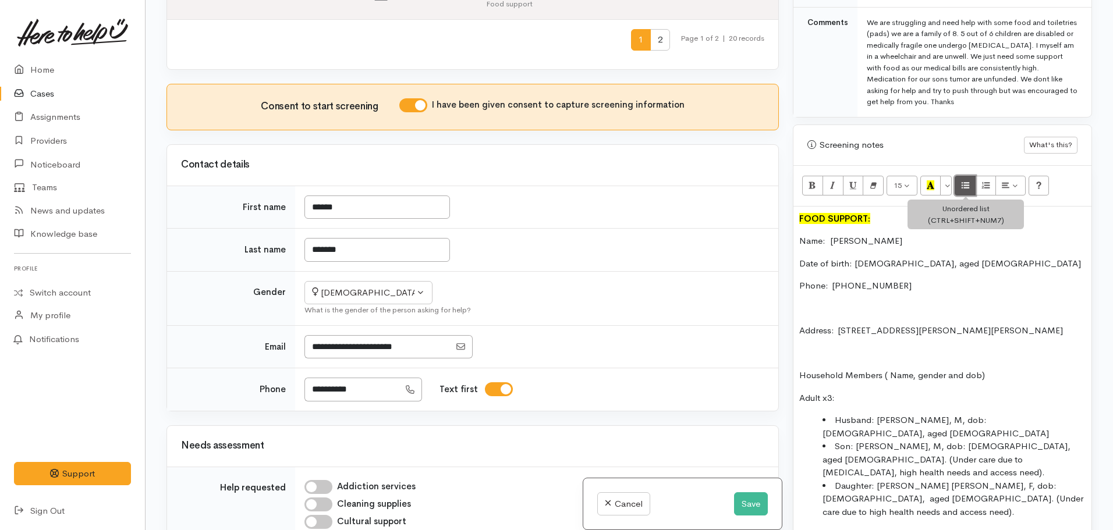
click at [966, 180] on icon "Unordered list (CTRL+SHIFT+NUM7)" at bounding box center [966, 185] width 8 height 10
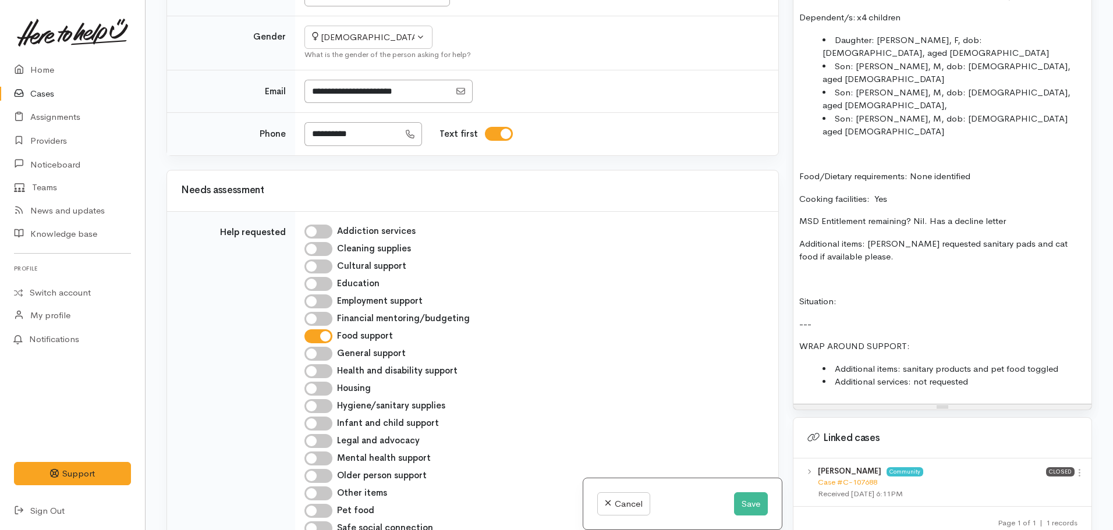
scroll to position [963, 0]
click at [313, 399] on input "Hygiene/sanitary supplies" at bounding box center [318, 406] width 28 height 14
checkbox input "true"
click at [321, 504] on input "Pet food" at bounding box center [318, 511] width 28 height 14
checkbox input "true"
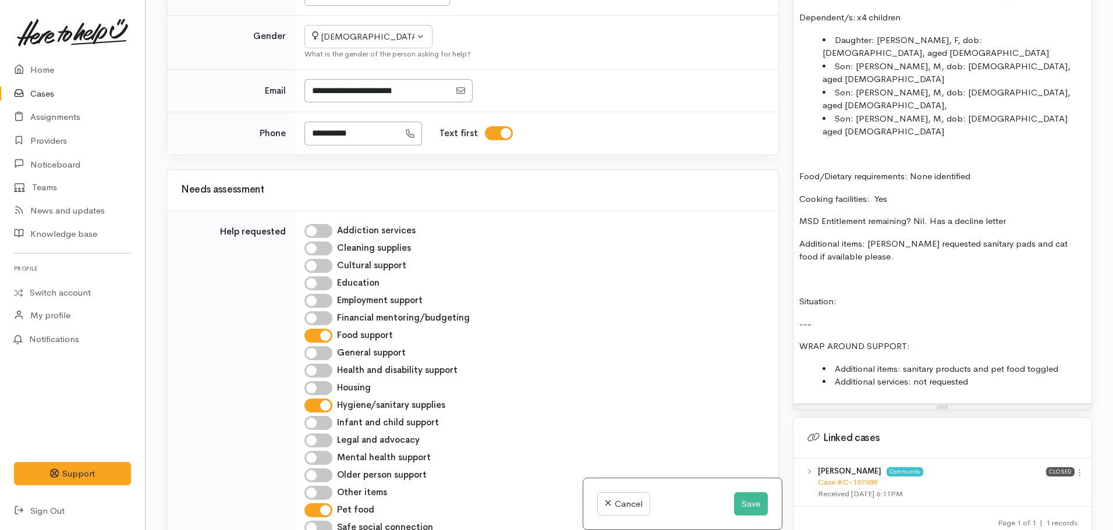
select select "1"
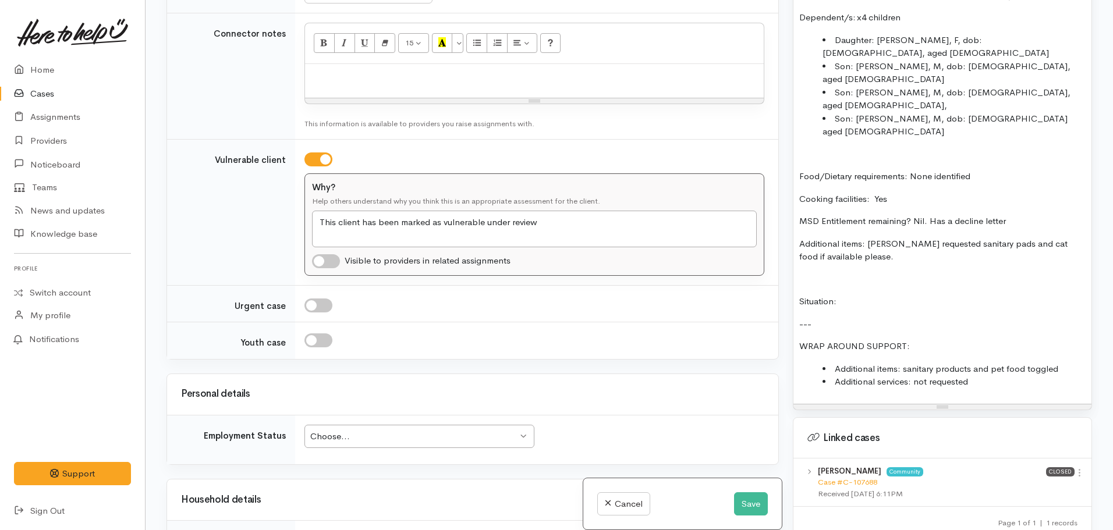
scroll to position [1686, 0]
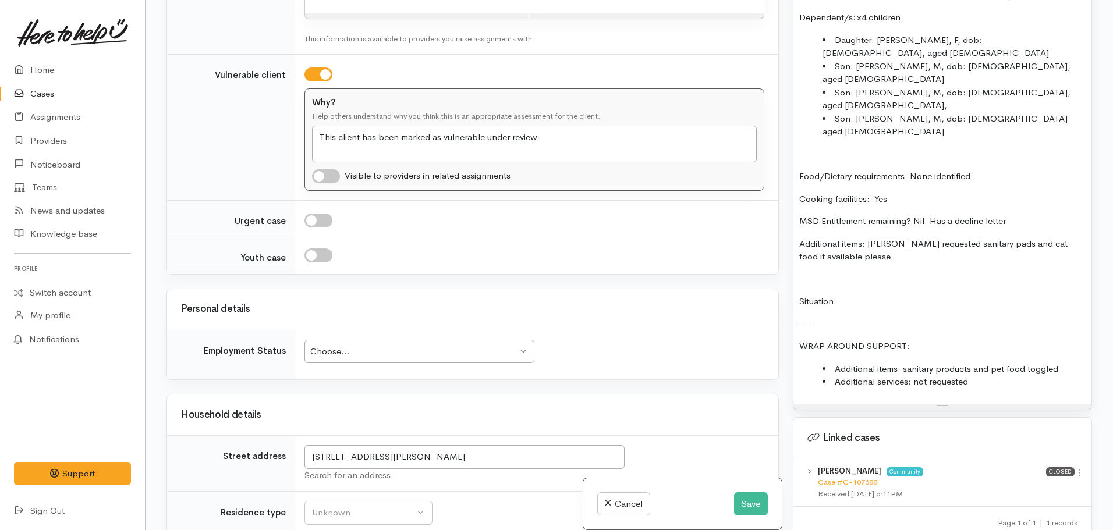
click at [396, 345] on div "Choose..." at bounding box center [413, 351] width 207 height 13
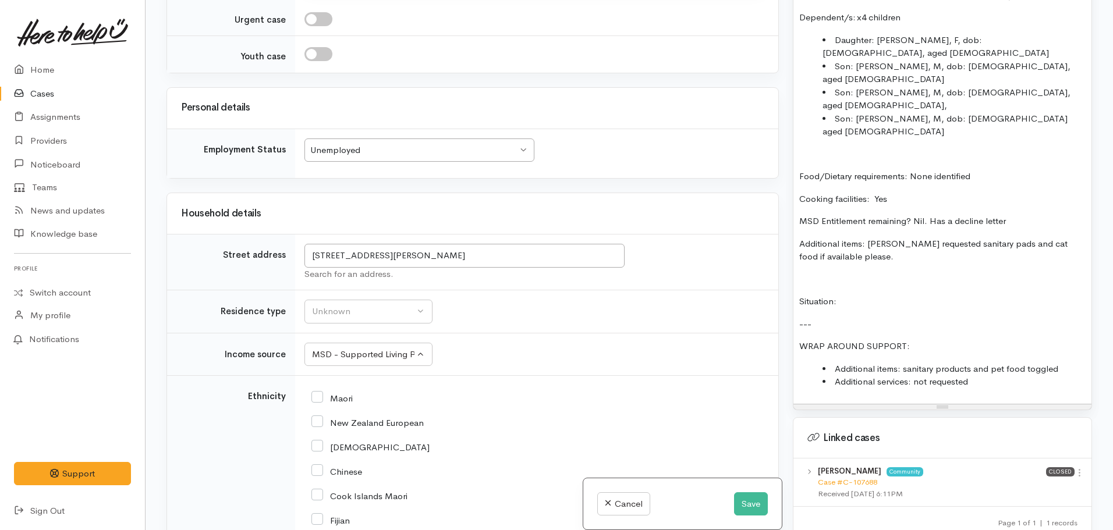
scroll to position [1902, 0]
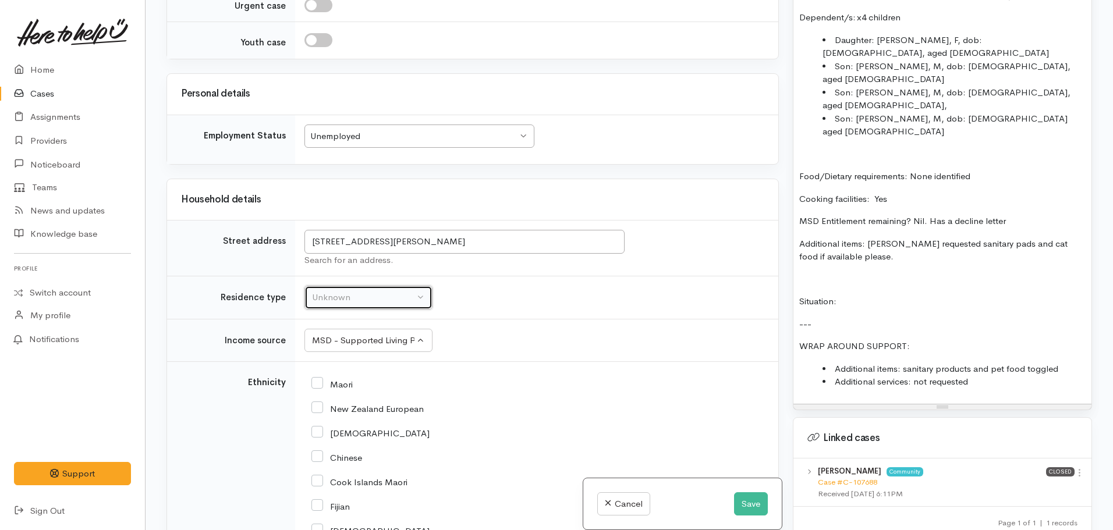
click at [380, 291] on div "Unknown" at bounding box center [363, 297] width 102 height 13
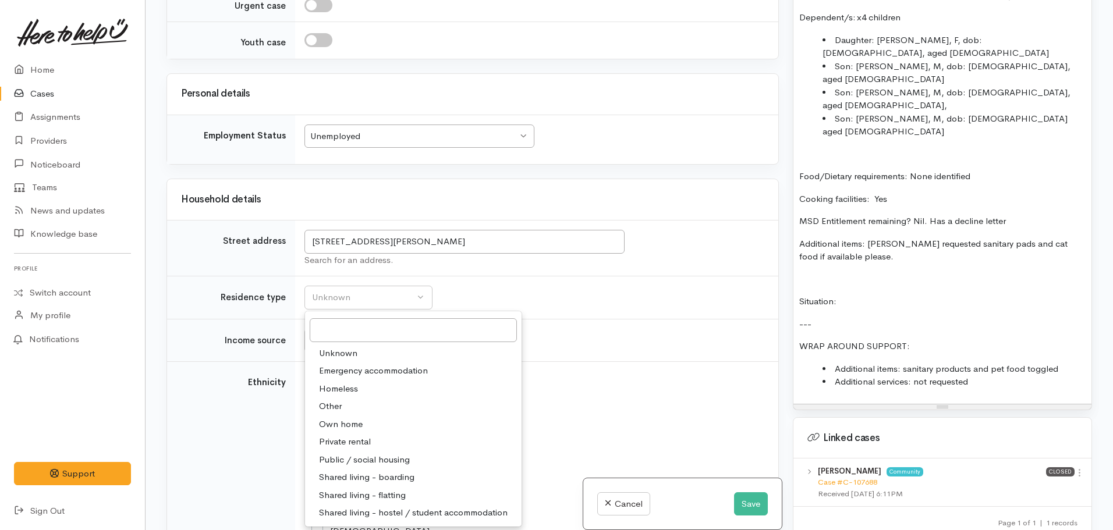
click at [333, 435] on span "Private rental" at bounding box center [345, 441] width 52 height 13
select select "2"
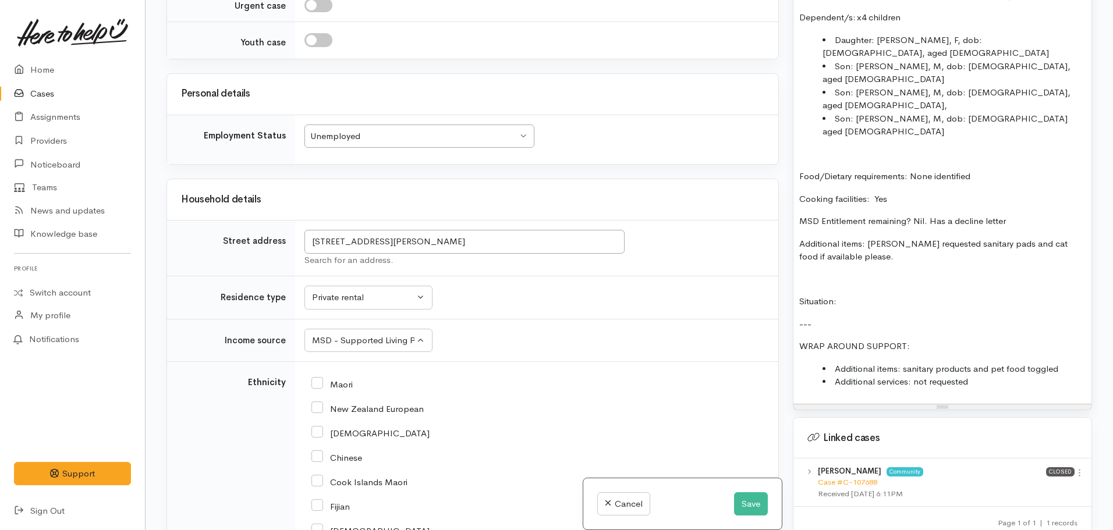
click at [317, 378] on input "Maori" at bounding box center [331, 383] width 41 height 10
checkbox input "true"
click at [318, 396] on div "New Zealand European" at bounding box center [534, 408] width 446 height 24
click at [316, 403] on input "New Zealand European" at bounding box center [367, 408] width 112 height 10
checkbox input "true"
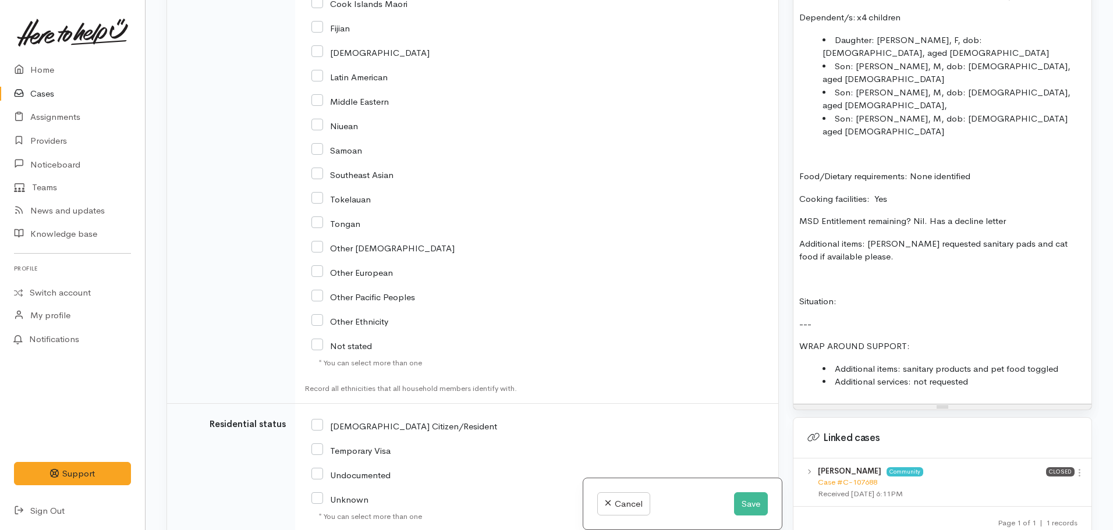
scroll to position [2382, 0]
click at [318, 419] on input "[DEMOGRAPHIC_DATA] Citizen/Resident" at bounding box center [404, 424] width 186 height 10
checkbox input "true"
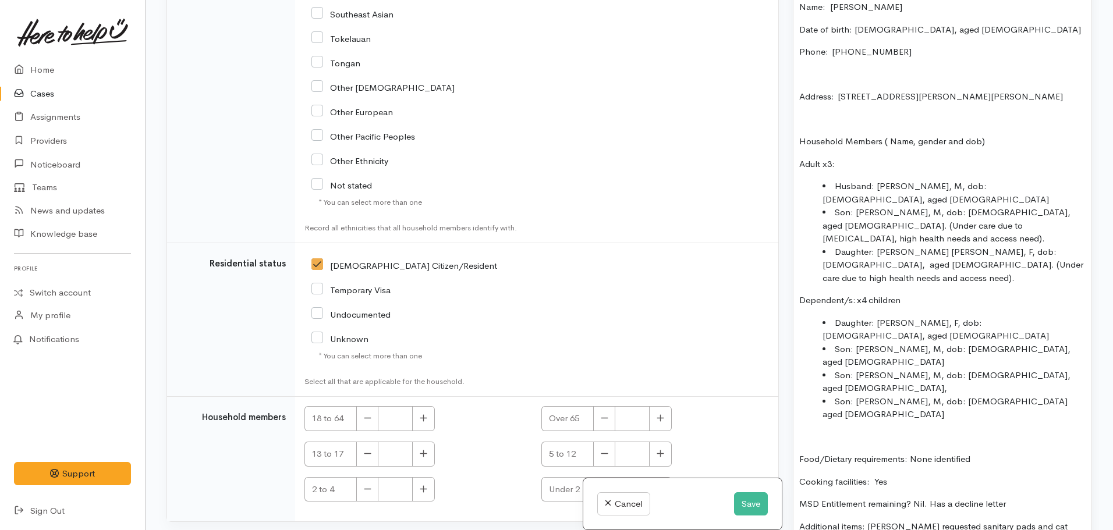
scroll to position [866, 0]
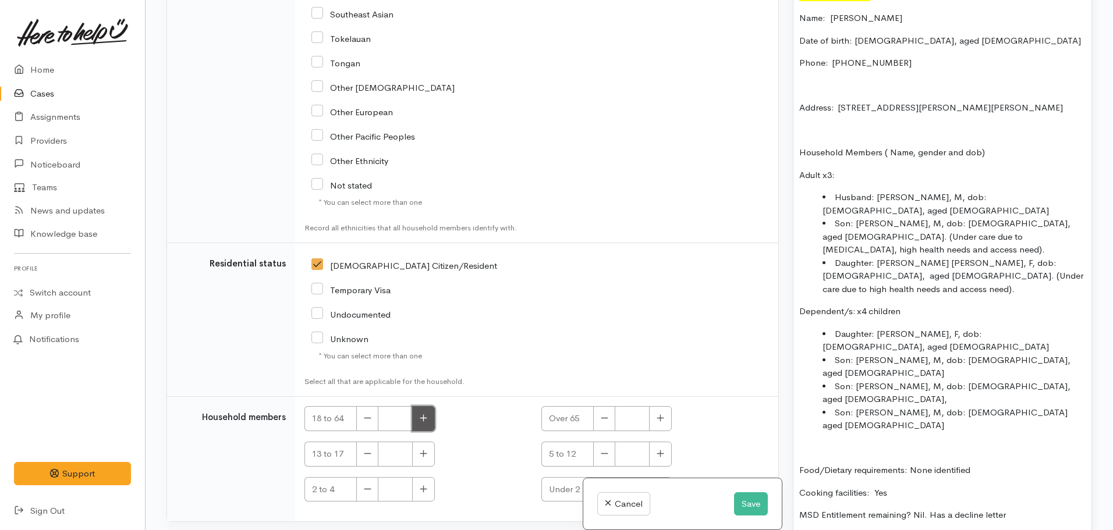
click at [428, 406] on button "button" at bounding box center [423, 418] width 23 height 25
type input "4"
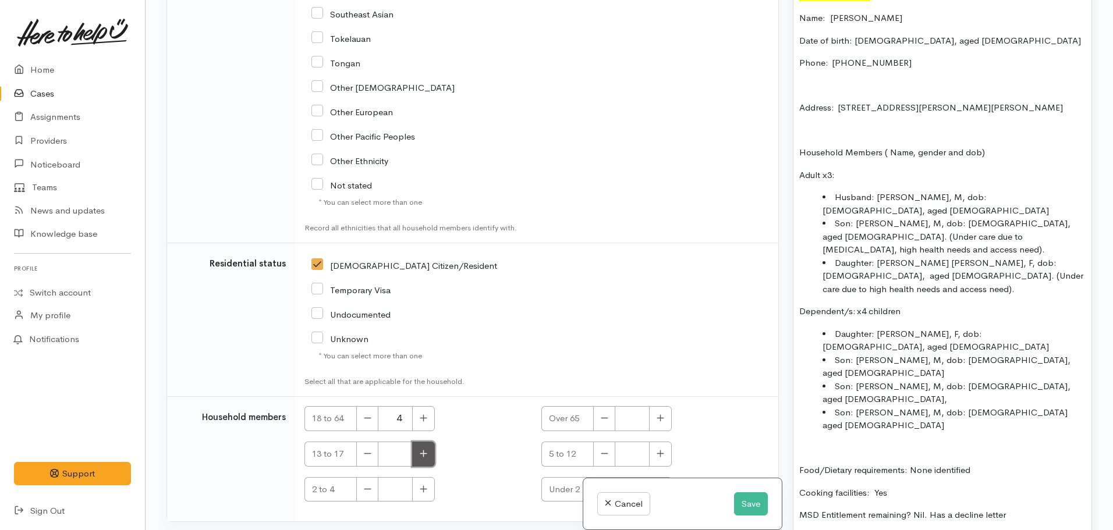
click at [419, 442] on button "button" at bounding box center [423, 454] width 23 height 25
type input "2"
click at [664, 442] on button "button" at bounding box center [660, 454] width 23 height 25
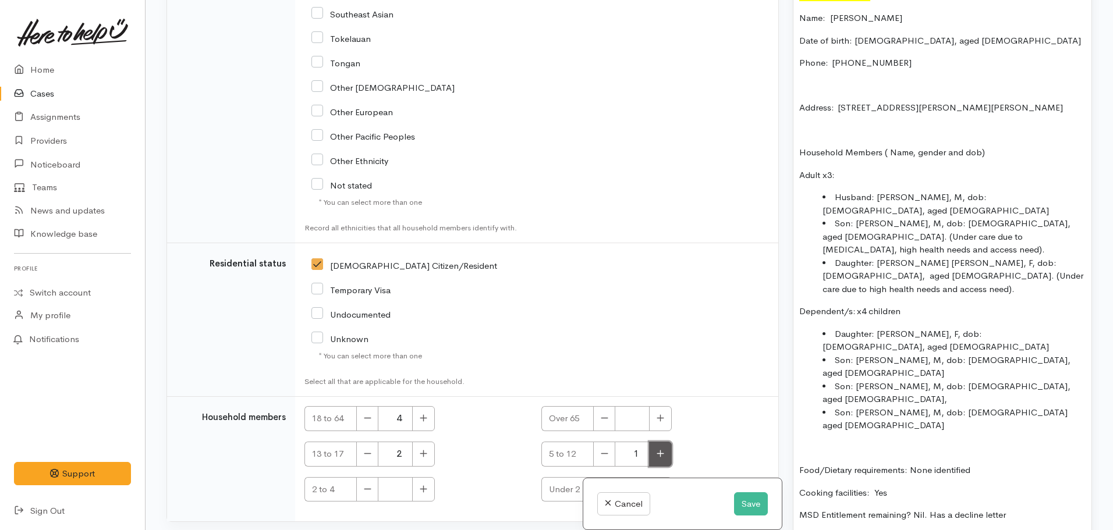
type input "2"
checkbox input "true"
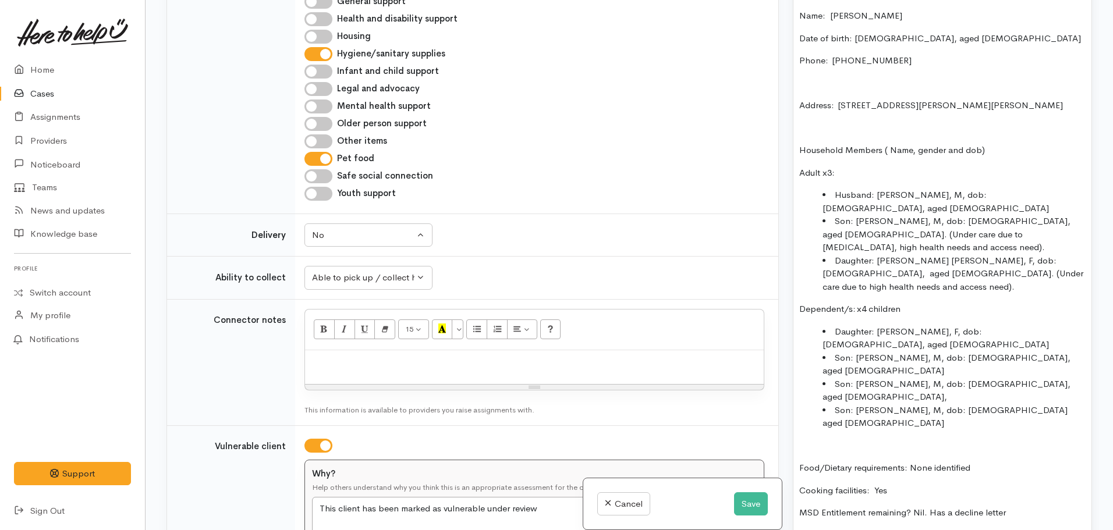
scroll to position [909, 0]
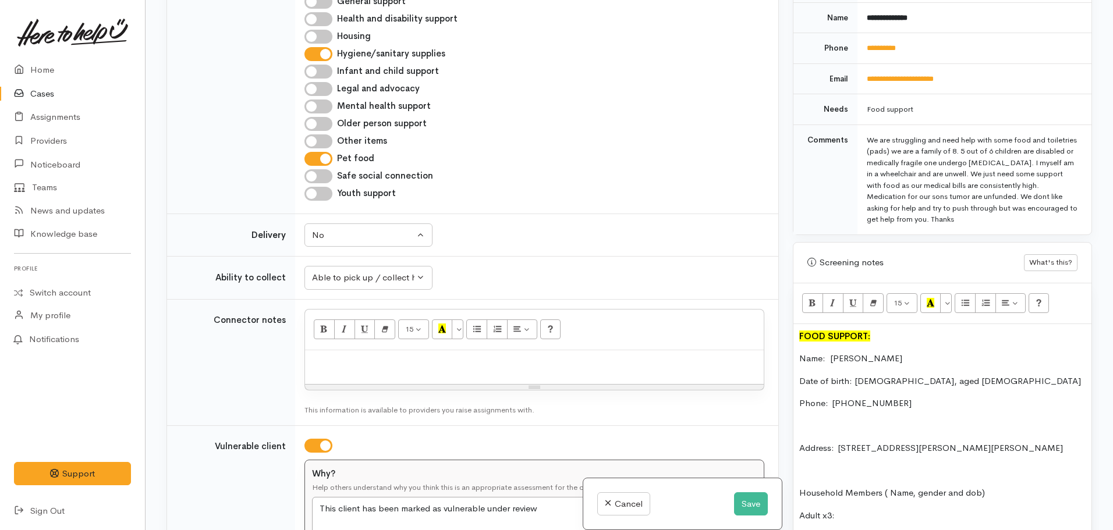
scroll to position [523, 0]
drag, startPoint x: 968, startPoint y: 208, endPoint x: 991, endPoint y: 142, distance: 70.0
click at [991, 142] on div "We are struggling and need help with some food and toiletries (pads) we are a f…" at bounding box center [972, 182] width 211 height 91
copy div "5 out of 6 children are disabled or medically fragile one undergo chemotherapy.…"
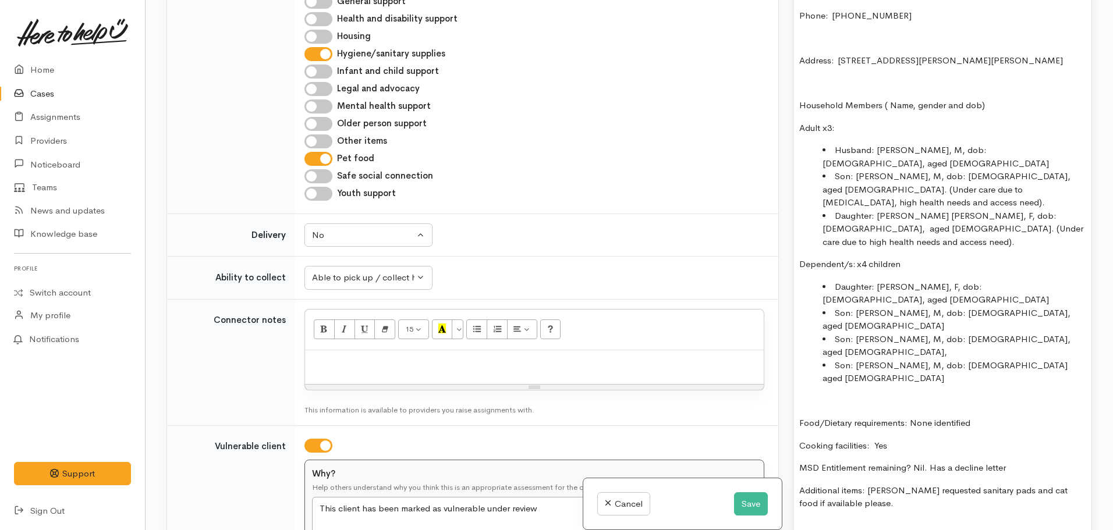
scroll to position [917, 0]
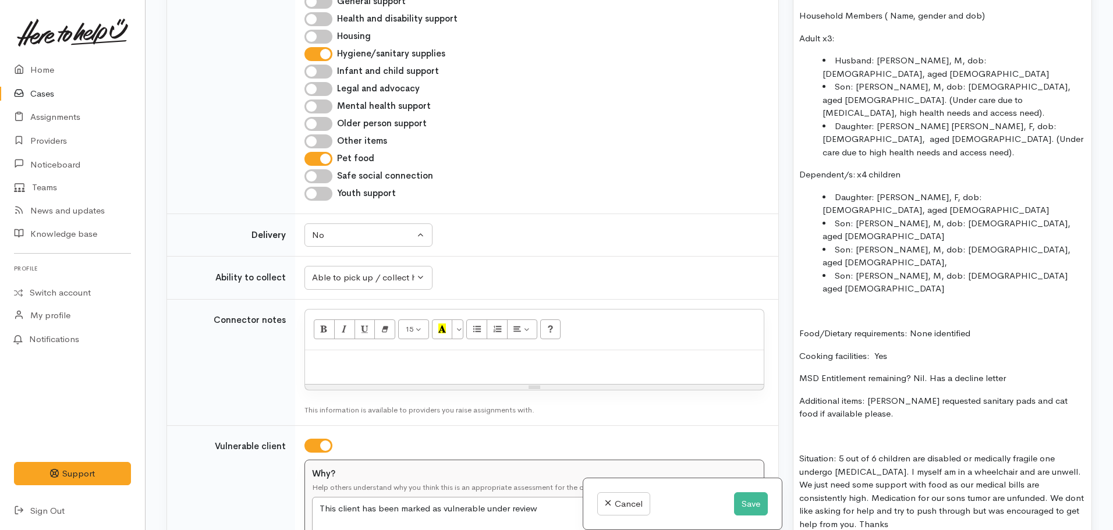
scroll to position [1004, 0]
click at [915, 451] on p "Situation: 5 out of 6 children are disabled or medically fragile one undergo ch…" at bounding box center [942, 490] width 286 height 79
click at [982, 451] on p "Situation: 5 out of 6 children in household are disabled or medically fragile o…" at bounding box center [942, 490] width 286 height 79
click at [825, 451] on p "Situation: 5 out of 6 children in household are 'disabled or medically fragile …" at bounding box center [942, 490] width 286 height 79
click at [881, 451] on p "Situation: 5 out of 6 children in household are 'disabled or medically fragile'…" at bounding box center [942, 490] width 286 height 79
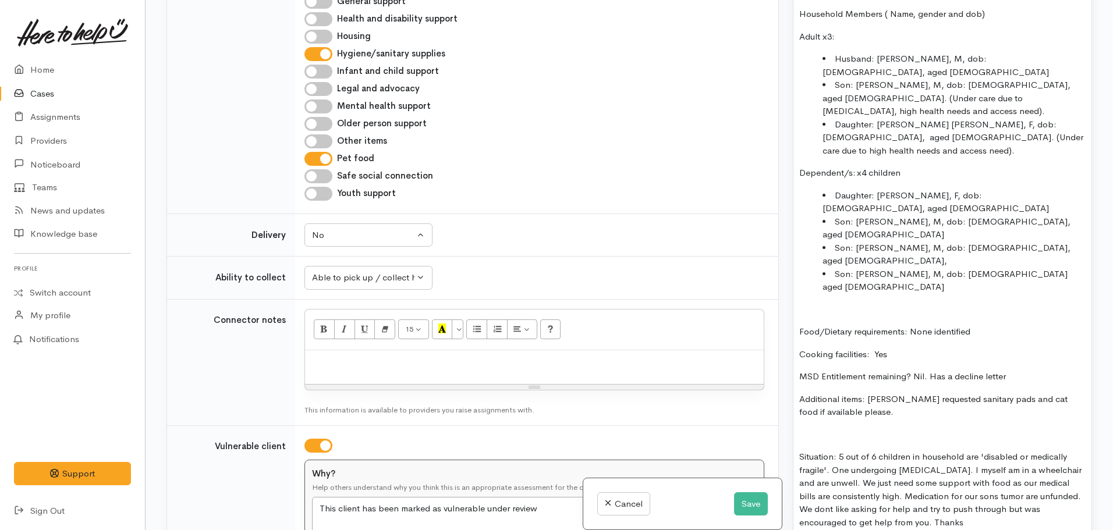
click at [965, 451] on p "Situation: 5 out of 6 children in household are 'disabled or medically fragile'…" at bounding box center [942, 490] width 286 height 79
drag, startPoint x: 1003, startPoint y: 369, endPoint x: 959, endPoint y: 373, distance: 44.4
click at [959, 451] on p "Situation: 5 out of 6 children in household are 'disabled or medically fragile'…" at bounding box center [942, 490] width 286 height 79
click at [958, 451] on p "Situation: 5 out of 6 children in household are 'disabled or medically fragile'…" at bounding box center [942, 490] width 286 height 79
drag, startPoint x: 814, startPoint y: 381, endPoint x: 798, endPoint y: 381, distance: 16.3
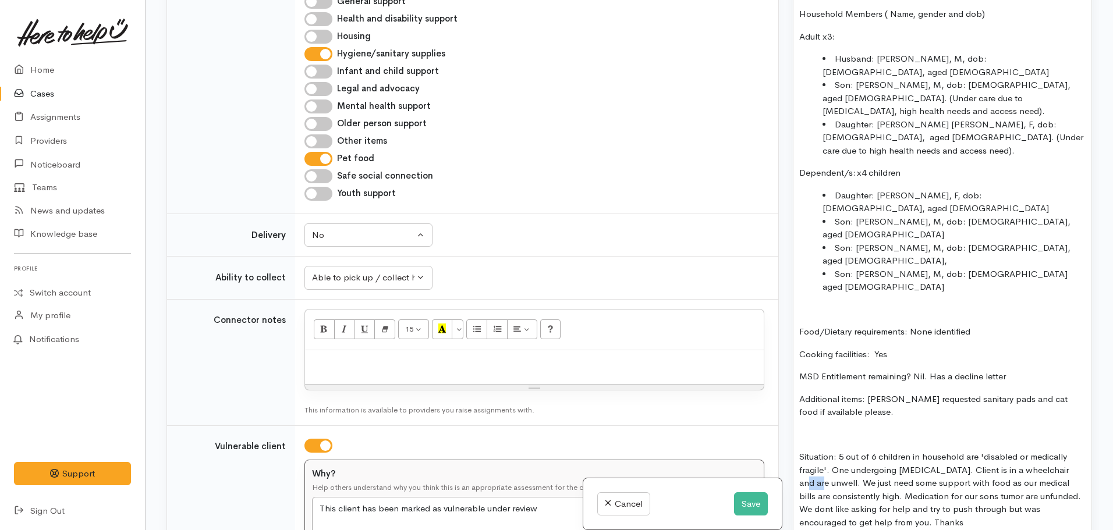
click at [798, 381] on div "FOOD SUPPORT: Name: Leisha Lockley Date of birth: 08/07/1981, aged 43 Phone:  0…" at bounding box center [942, 235] width 298 height 780
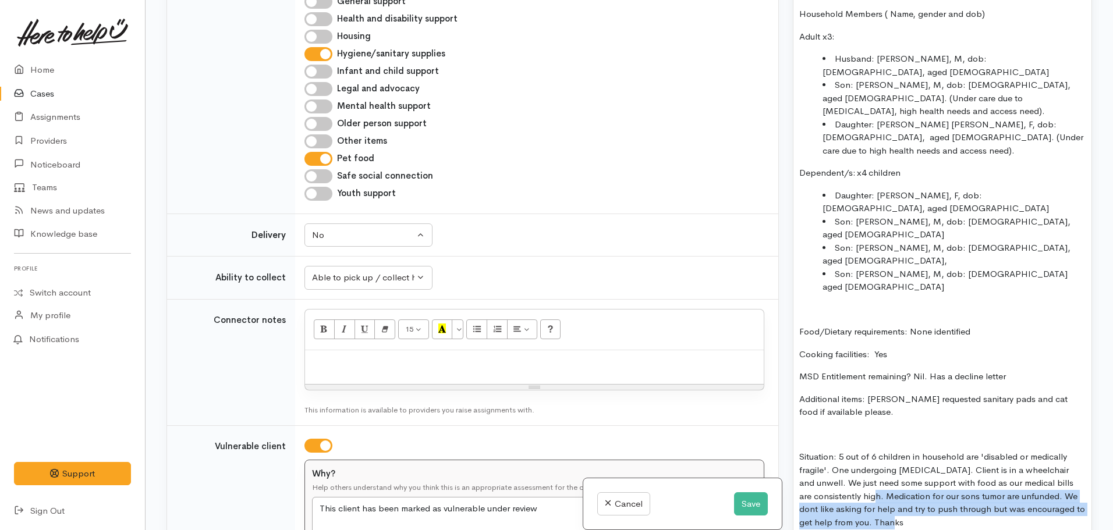
drag, startPoint x: 869, startPoint y: 394, endPoint x: 913, endPoint y: 420, distance: 52.2
click at [913, 451] on p "Situation: 5 out of 6 children in household are 'disabled or medically fragile'…" at bounding box center [942, 490] width 286 height 79
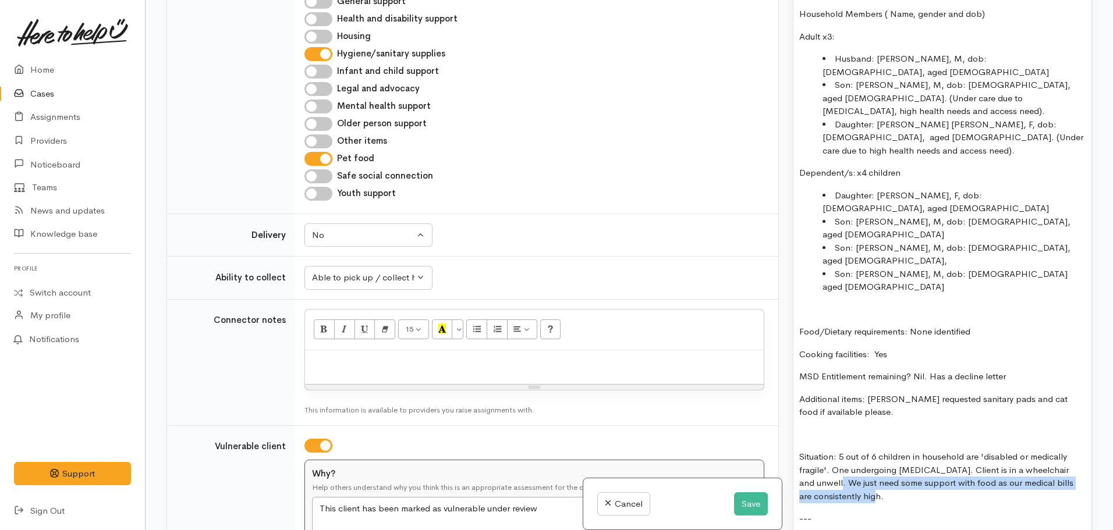
drag, startPoint x: 831, startPoint y: 380, endPoint x: 890, endPoint y: 398, distance: 62.1
click at [890, 451] on p "Situation: 5 out of 6 children in household are 'disabled or medically fragile'…" at bounding box center [942, 477] width 286 height 52
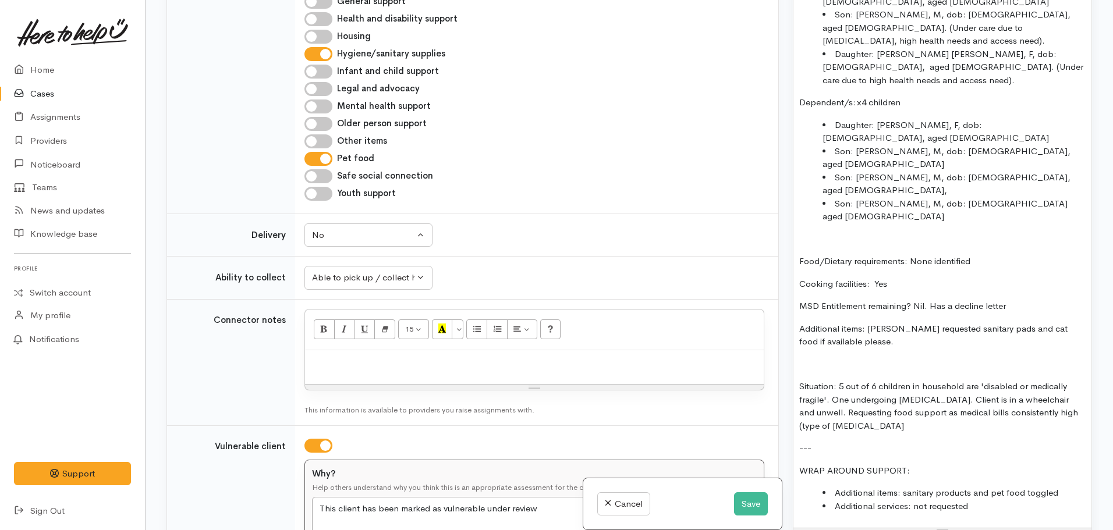
scroll to position [1076, 0]
click at [891, 378] on p "Situation: 5 out of 6 children in household are 'disabled or medically fragile'…" at bounding box center [942, 404] width 286 height 52
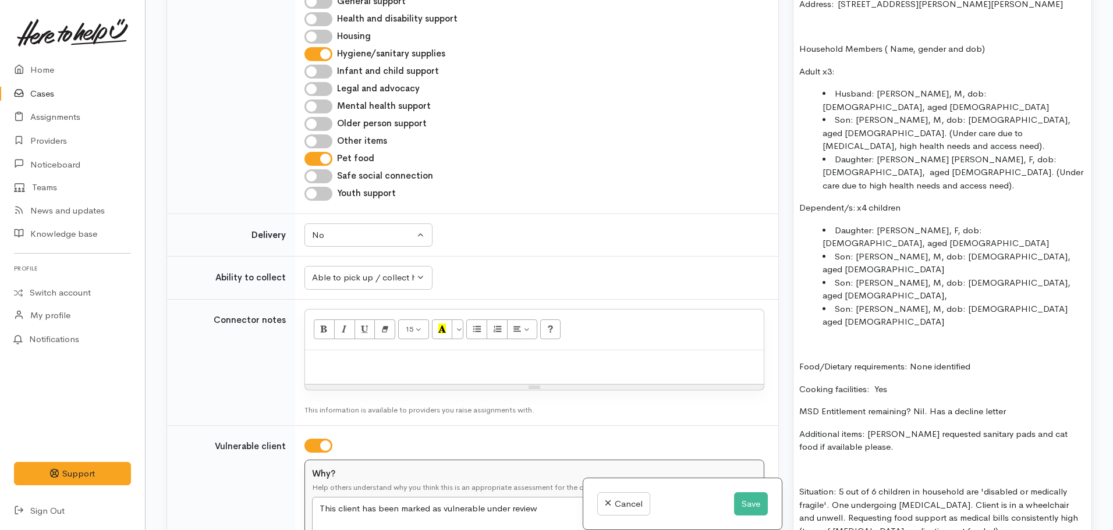
drag, startPoint x: 891, startPoint y: 321, endPoint x: 887, endPoint y: 423, distance: 101.4
drag, startPoint x: 887, startPoint y: 423, endPoint x: 858, endPoint y: 434, distance: 31.1
click at [858, 486] on p "Situation: 5 out of 6 children in household are 'disabled or medically fragile'…" at bounding box center [942, 512] width 286 height 52
drag, startPoint x: 858, startPoint y: 434, endPoint x: 1030, endPoint y: 310, distance: 212.0
click at [1030, 405] on p "MSD Entitlement remaining? Nil. Has a decline letter" at bounding box center [942, 411] width 286 height 13
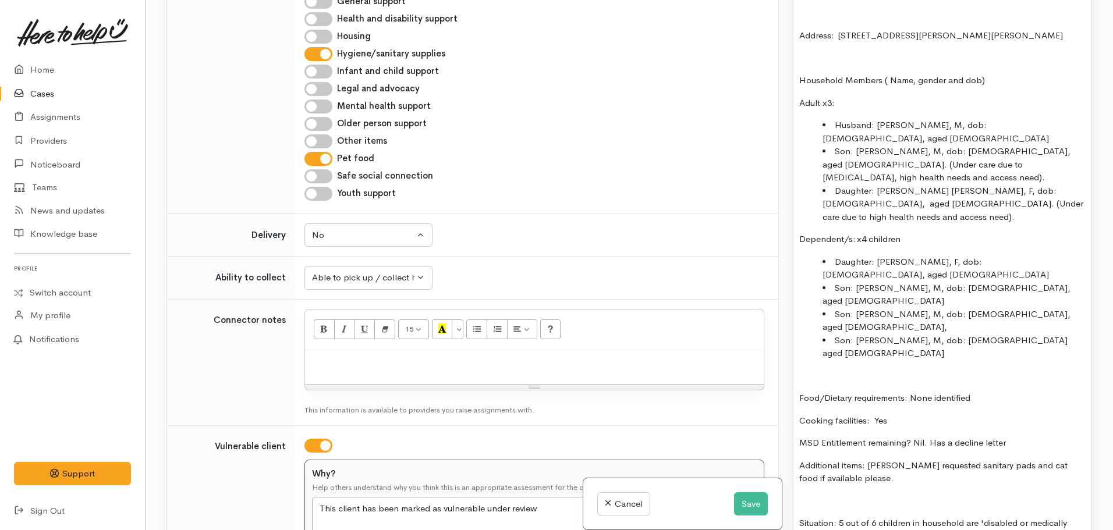
scroll to position [938, 0]
drag, startPoint x: 838, startPoint y: 420, endPoint x: 783, endPoint y: 425, distance: 55.5
click at [783, 425] on div "Related cases There are other cases potentially from the same person, address o…" at bounding box center [630, 265] width 940 height 530
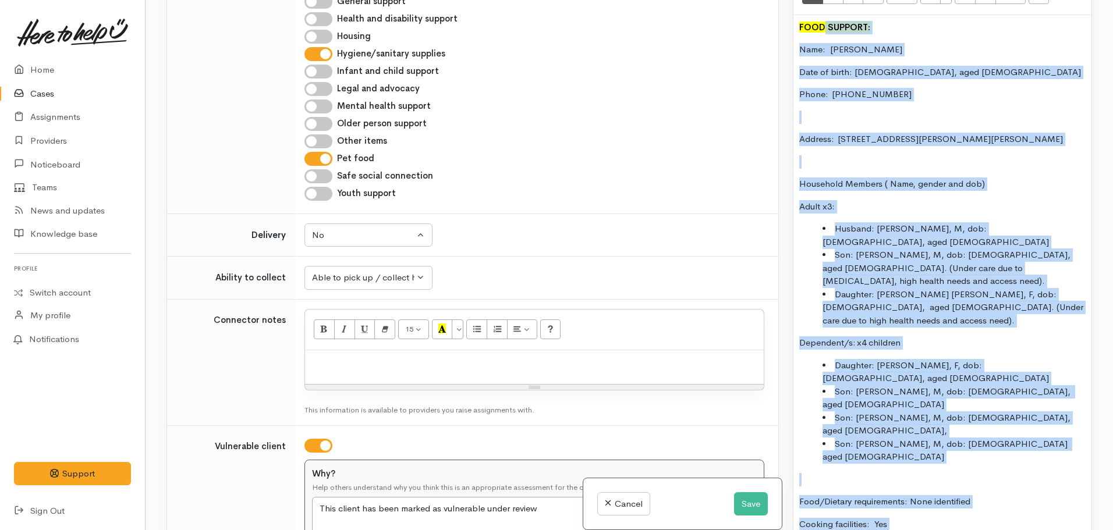
scroll to position [761, 0]
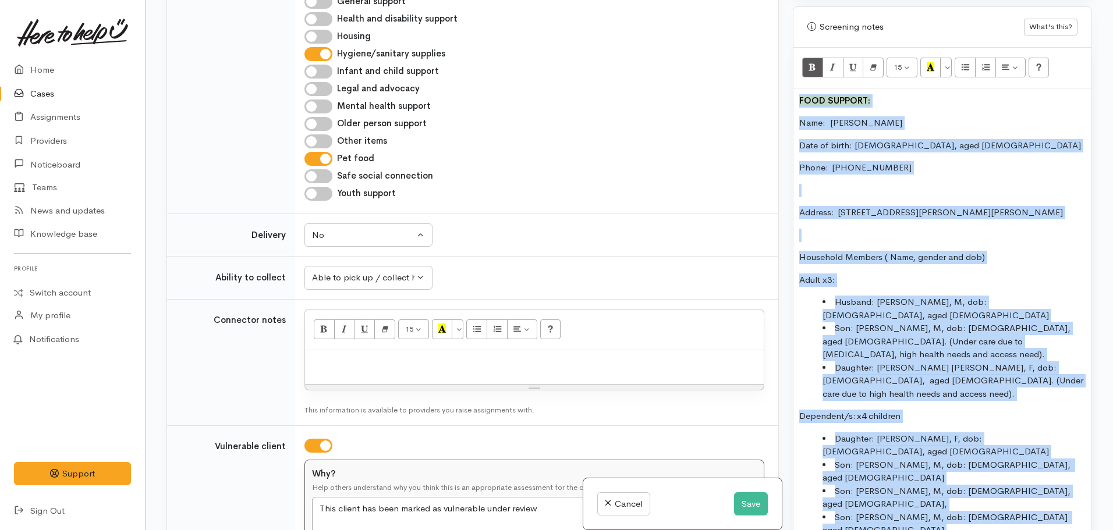
drag, startPoint x: 986, startPoint y: 241, endPoint x: 798, endPoint y: 88, distance: 242.9
click at [798, 88] on div "FOOD SUPPORT: Name: Leisha Lockley Date of birth: 08/07/1981, aged 43 Phone:  0…" at bounding box center [942, 465] width 298 height 754
copy div "FOOD SUPPORT: Name: Leisha Lockley Date of birth: 08/07/1981, aged 43 Phone:  0…"
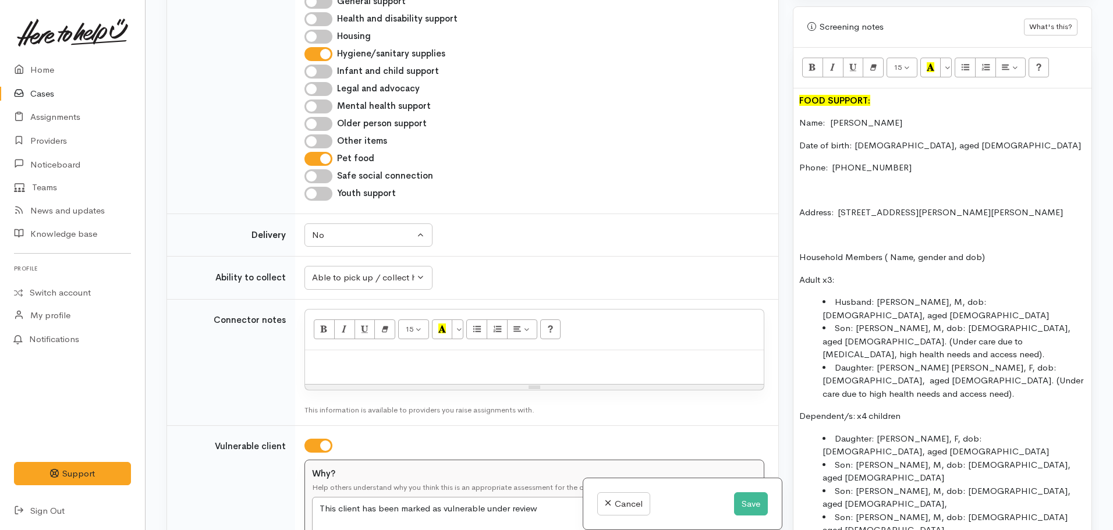
click at [421, 356] on p at bounding box center [534, 362] width 447 height 13
paste div
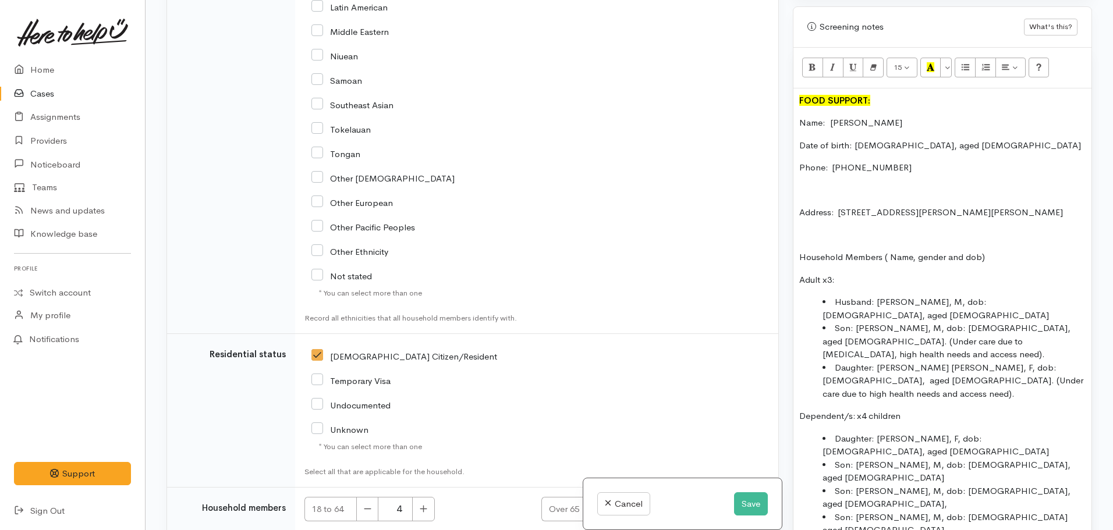
scroll to position [3062, 0]
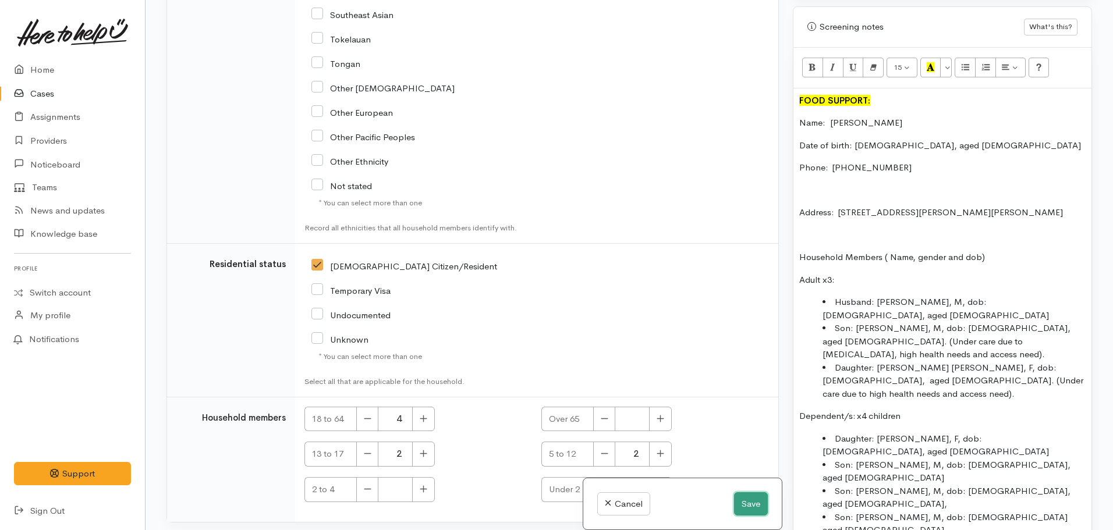
click at [749, 502] on button "Save" at bounding box center [751, 505] width 34 height 24
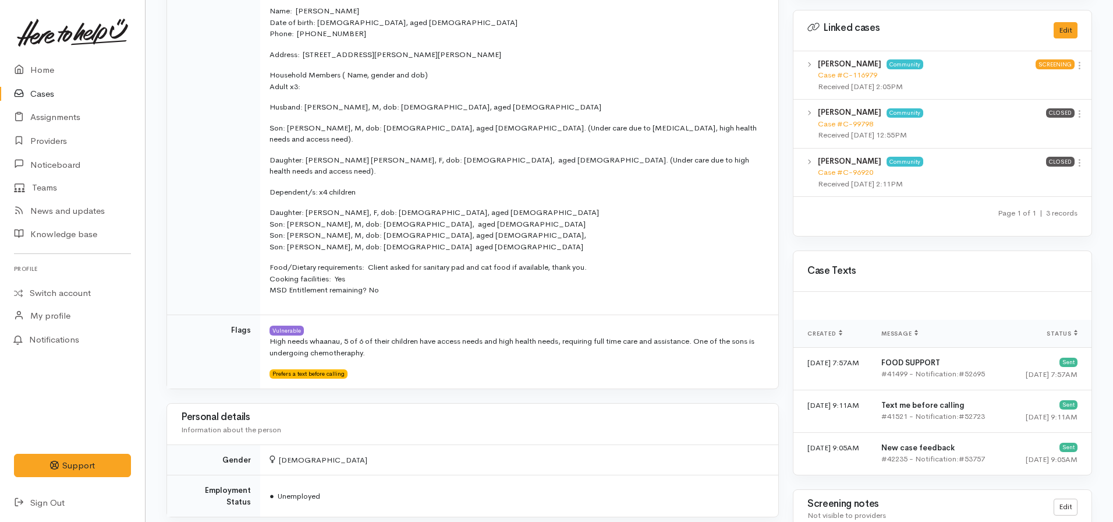
scroll to position [577, 0]
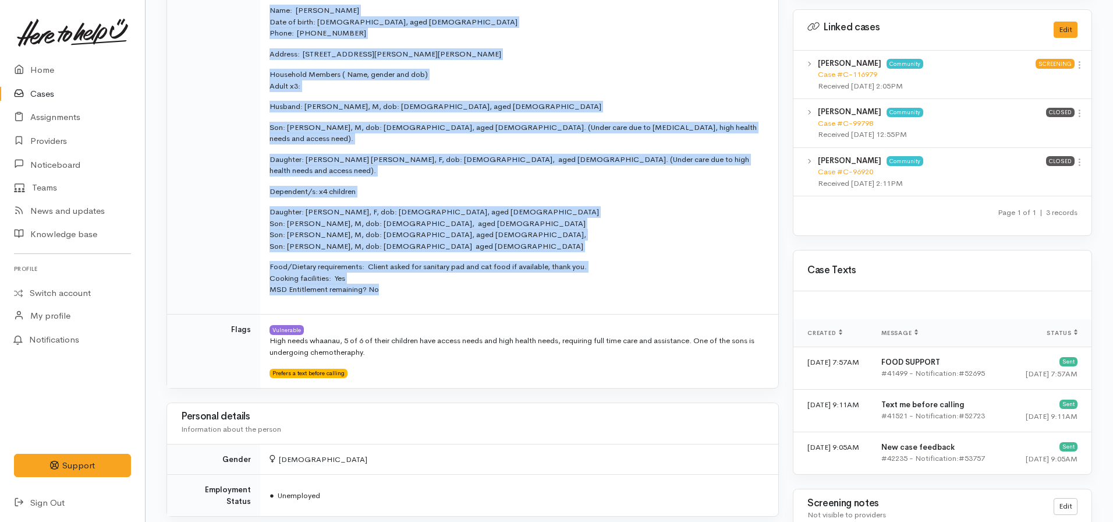
drag, startPoint x: 384, startPoint y: 263, endPoint x: 263, endPoint y: 15, distance: 275.7
click at [263, 15] on td "Decline Letter:Yes Benefit Breakdown: No. Currently client did not have a Benef…" at bounding box center [519, 118] width 518 height 392
copy td "Name: [PERSON_NAME] Date of birth: [DEMOGRAPHIC_DATA], aged [DEMOGRAPHIC_DATA] …"
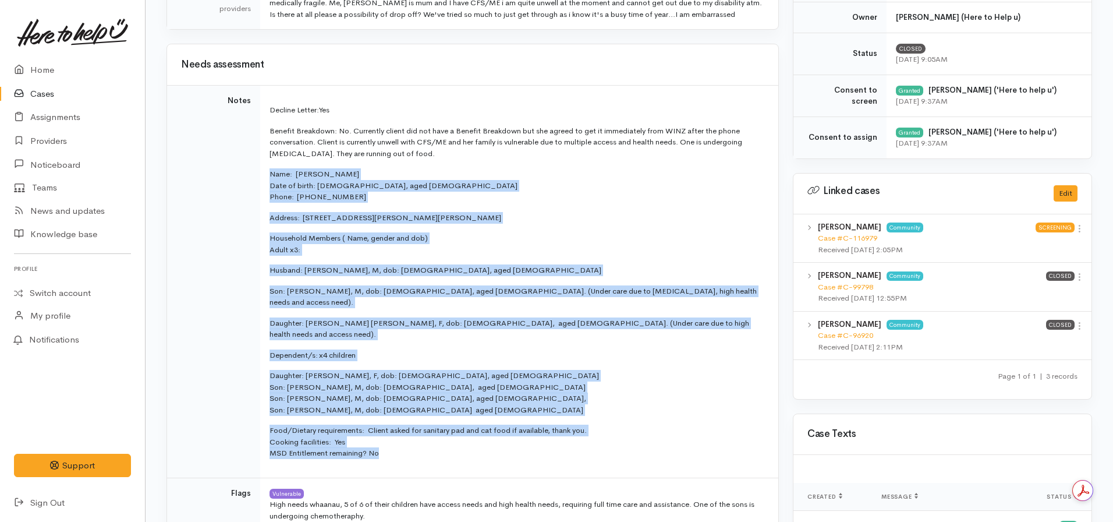
scroll to position [414, 0]
click at [370, 208] on td "Decline Letter:Yes Benefit Breakdown: No. Currently client did not have a Benef…" at bounding box center [519, 281] width 518 height 392
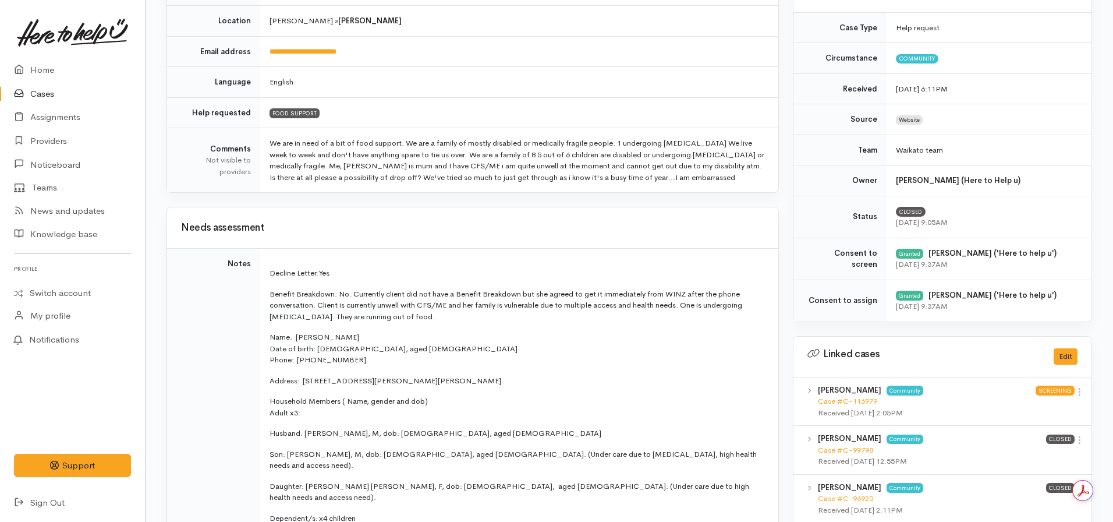
scroll to position [0, 0]
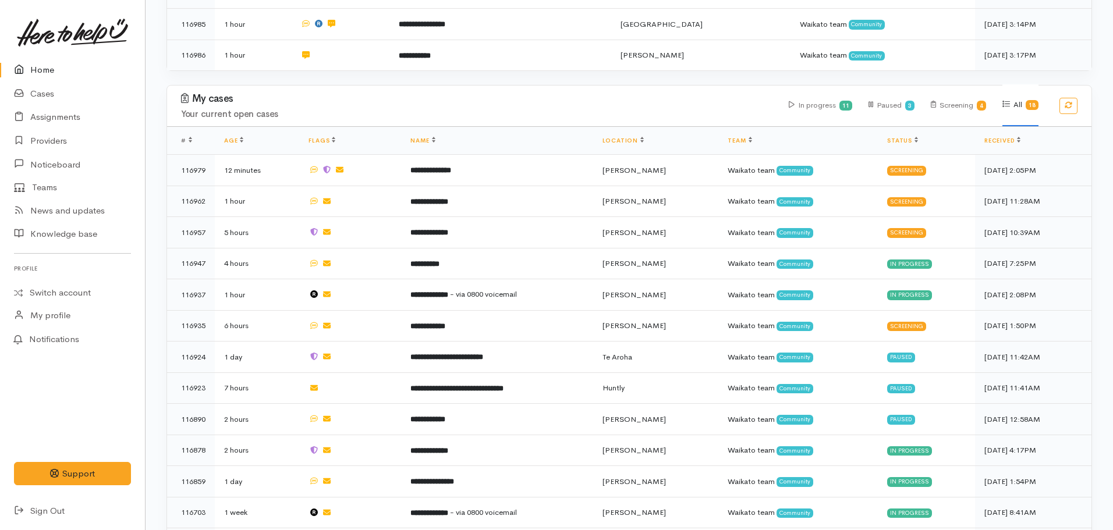
scroll to position [495, 0]
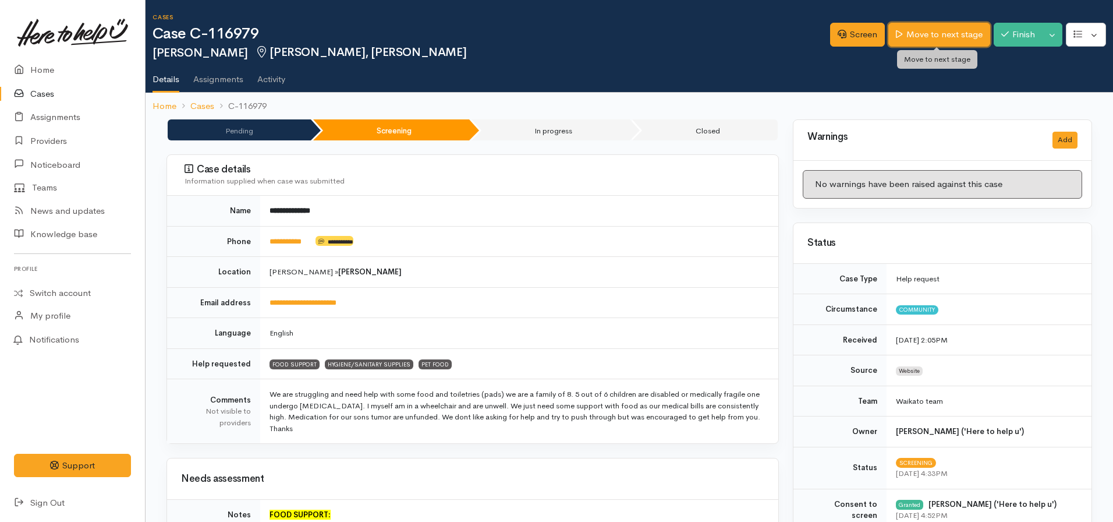
click at [921, 26] on link "Move to next stage" at bounding box center [938, 35] width 101 height 24
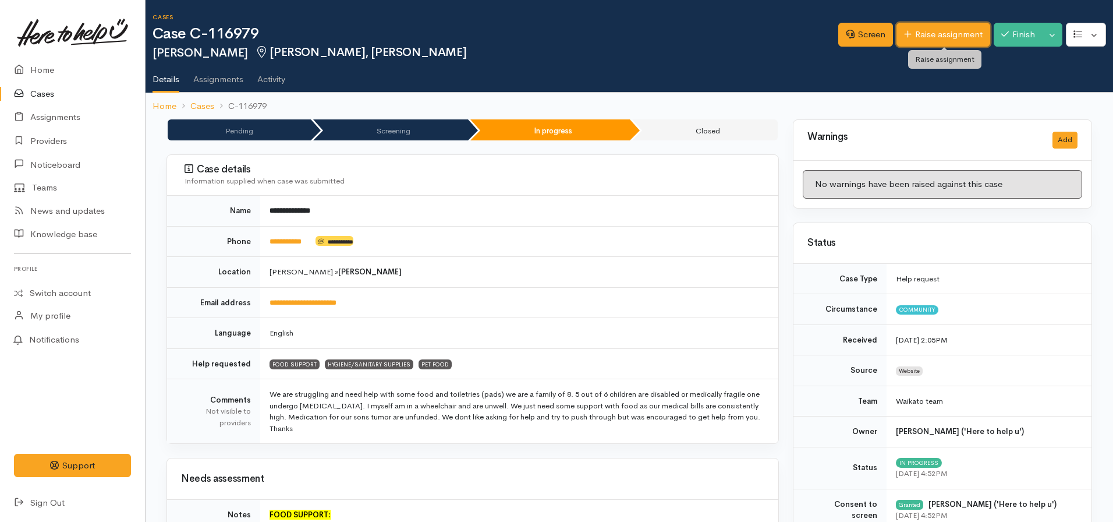
click at [920, 31] on link "Raise assignment" at bounding box center [944, 35] width 94 height 24
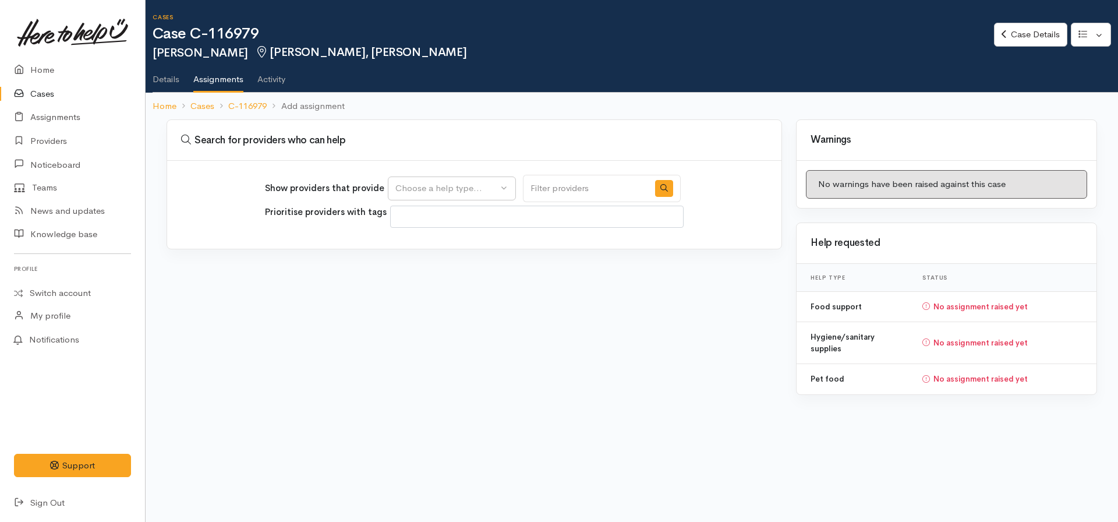
select select
click at [472, 175] on div "Show providers that provide Food support Hygiene/sanitary supplies Pet food Cho…" at bounding box center [473, 188] width 416 height 27
click at [458, 189] on div "Choose a help type..." at bounding box center [446, 188] width 102 height 13
click at [430, 250] on span "Food support" at bounding box center [429, 244] width 54 height 13
select select "3"
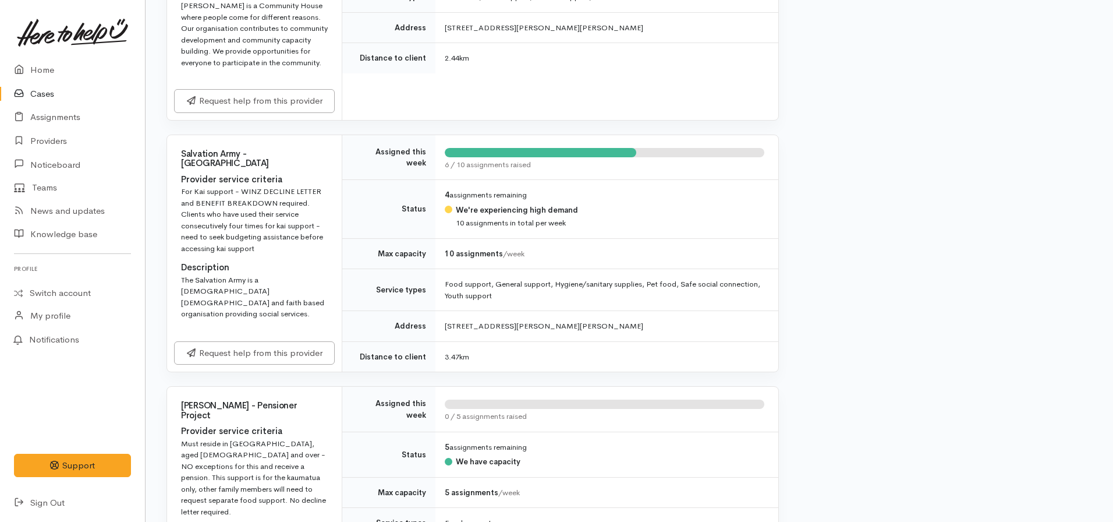
scroll to position [916, 0]
click at [270, 339] on link "Request help from this provider" at bounding box center [254, 351] width 161 height 24
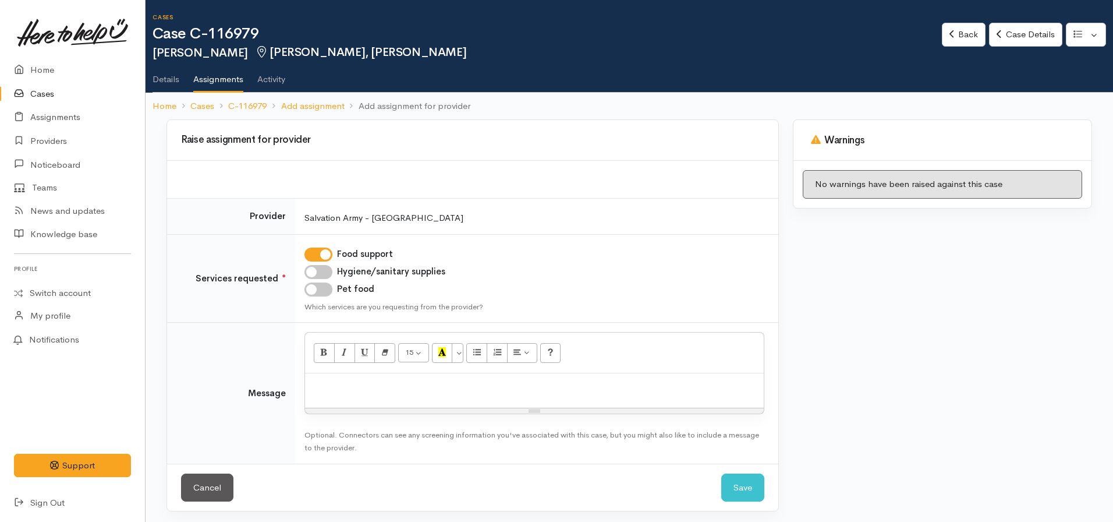
click at [321, 272] on input "Hygiene/sanitary supplies" at bounding box center [318, 272] width 28 height 14
checkbox input "true"
click at [319, 290] on input "Pet food" at bounding box center [318, 289] width 28 height 14
checkbox input "true"
click at [353, 382] on p at bounding box center [534, 385] width 447 height 13
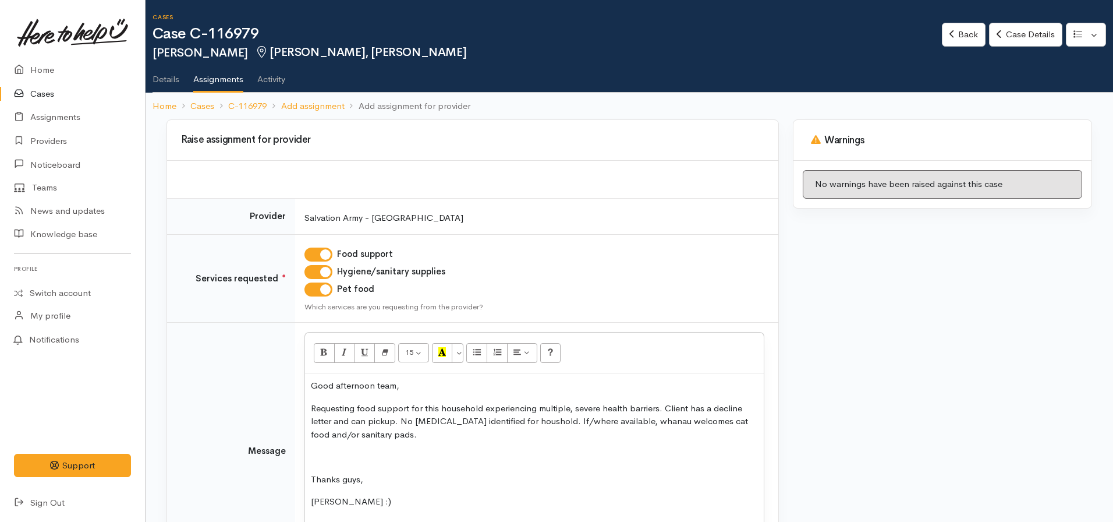
click at [543, 426] on p "Requesting food support for this household experiencing multiple, severe health…" at bounding box center [534, 422] width 447 height 40
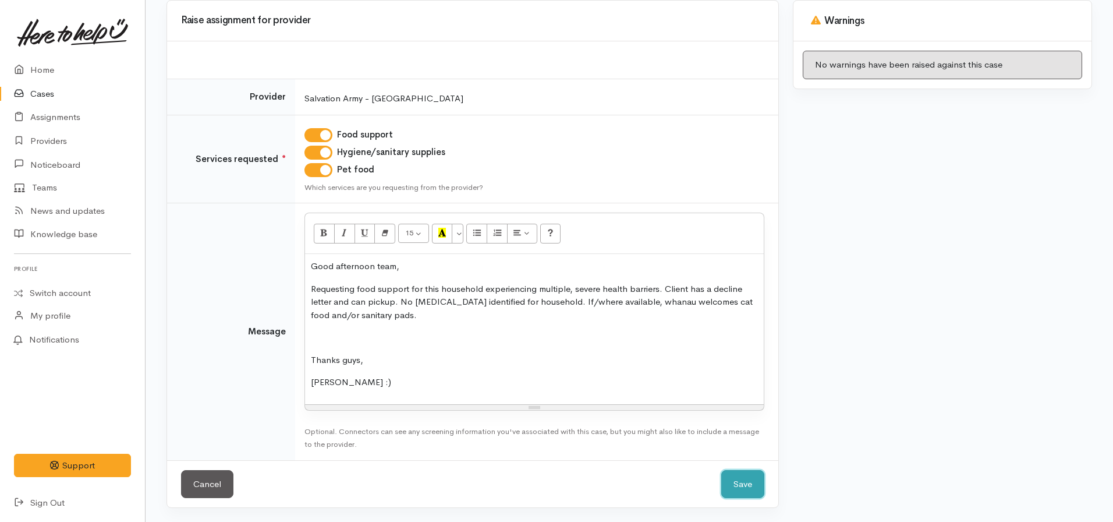
click at [734, 487] on button "Save" at bounding box center [742, 484] width 43 height 29
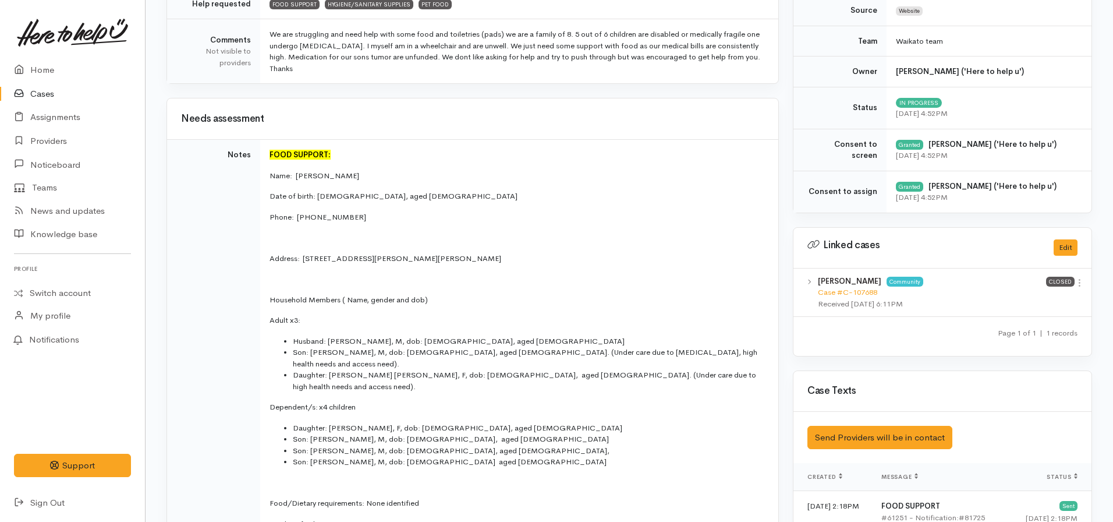
scroll to position [354, 0]
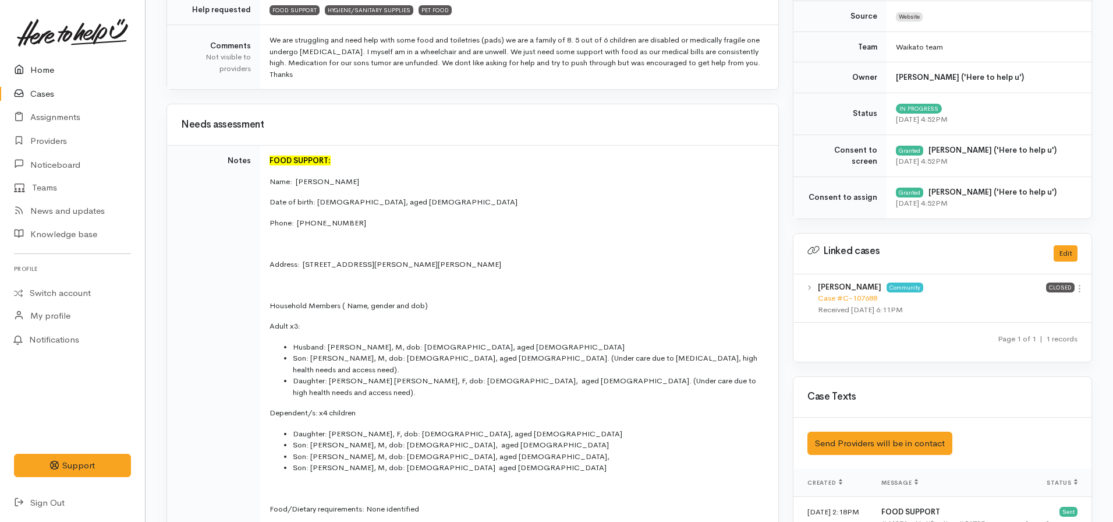
click at [45, 70] on link "Home" at bounding box center [72, 70] width 145 height 24
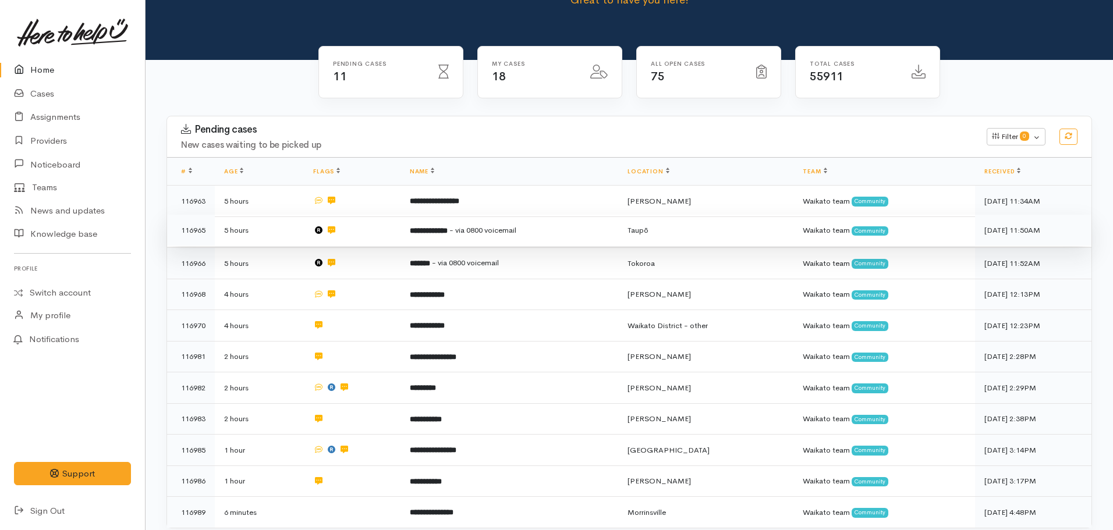
scroll to position [39, 0]
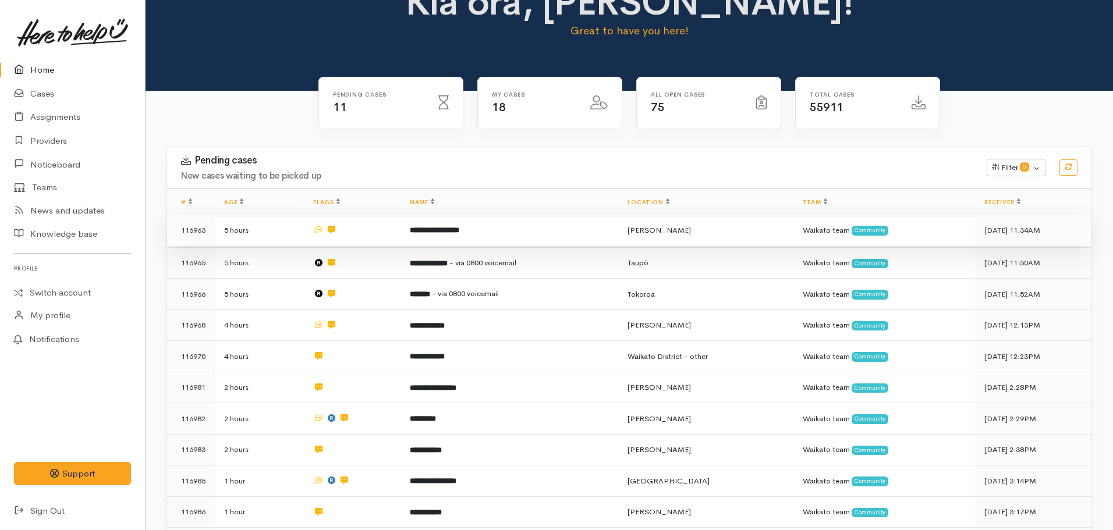
click at [456, 237] on td "**********" at bounding box center [510, 230] width 218 height 31
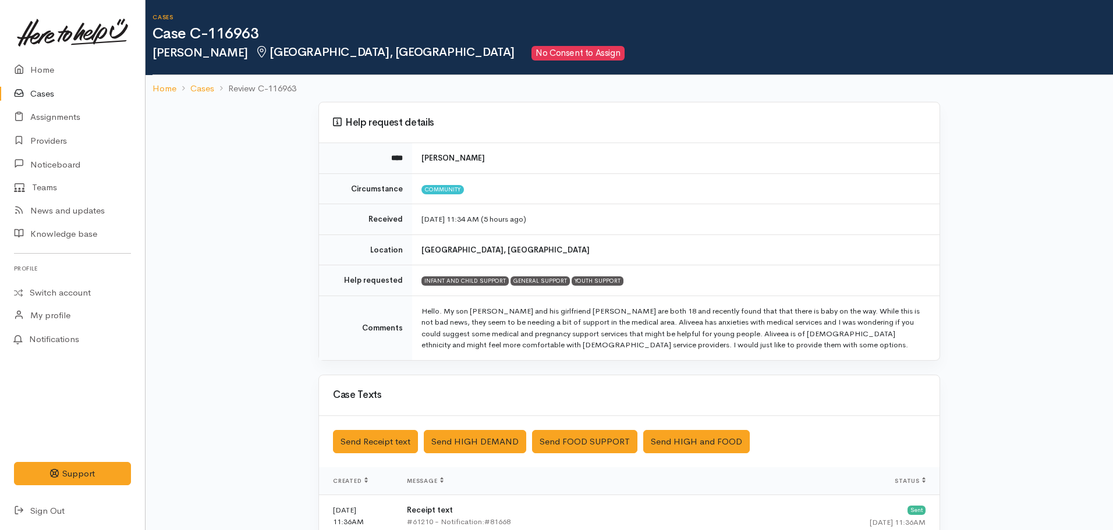
scroll to position [31, 0]
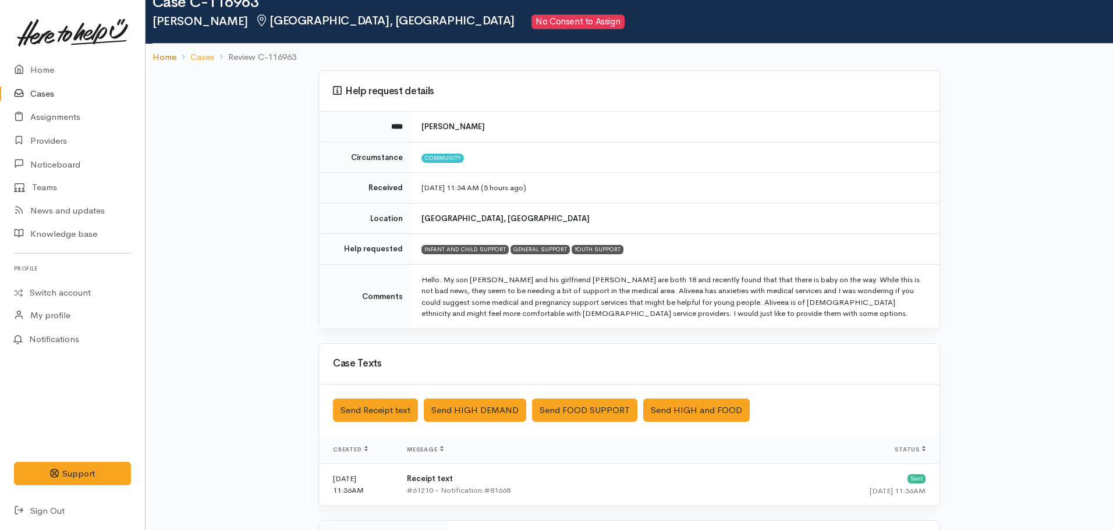
click at [164, 51] on link "Home" at bounding box center [165, 57] width 24 height 13
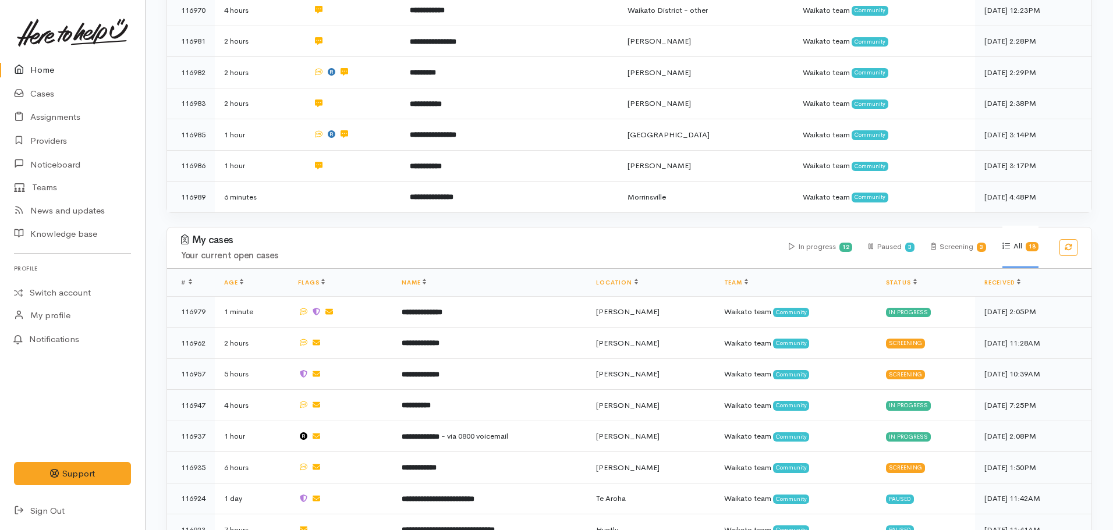
scroll to position [385, 0]
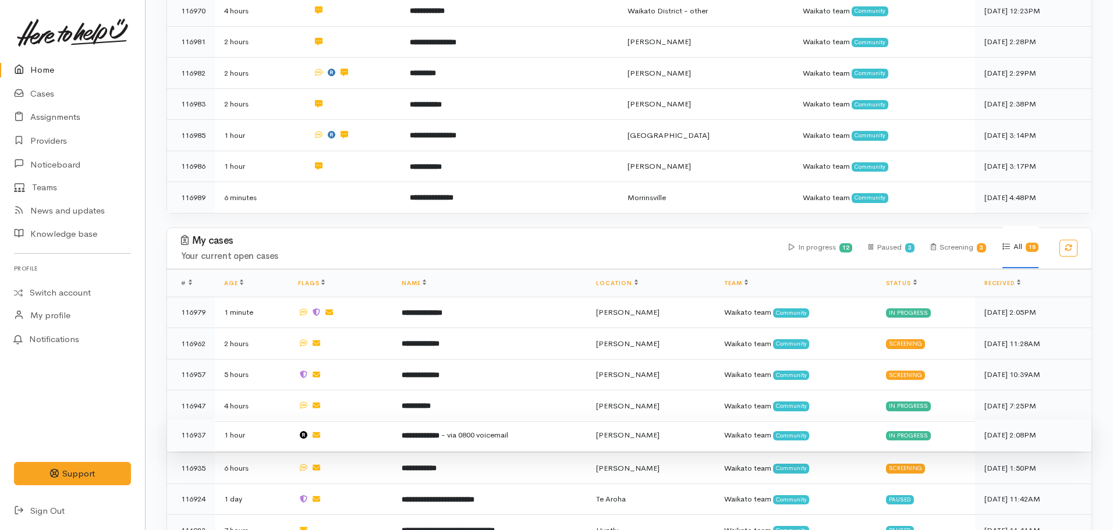
click at [459, 430] on span "- via 0800 voicemail" at bounding box center [474, 435] width 67 height 10
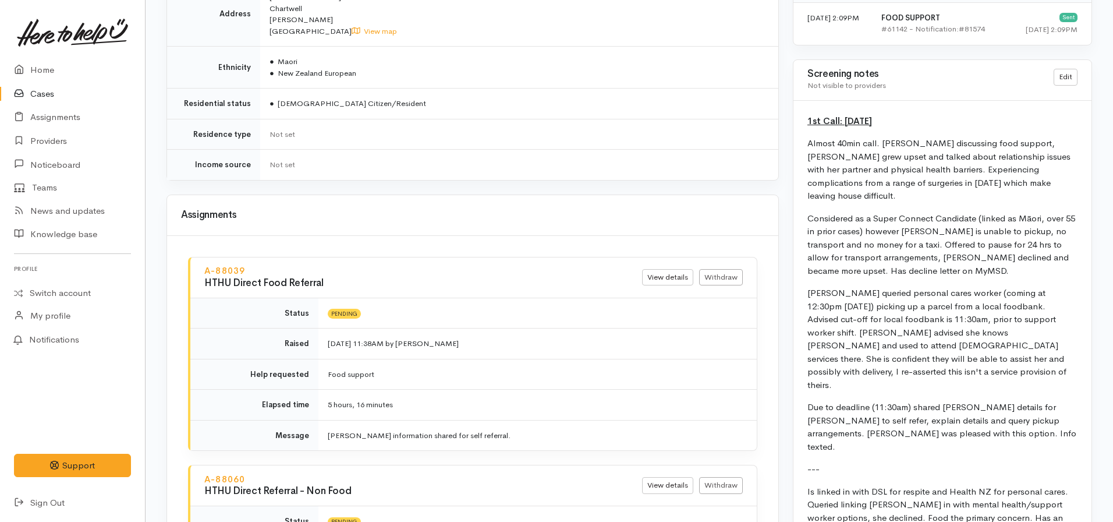
scroll to position [864, 0]
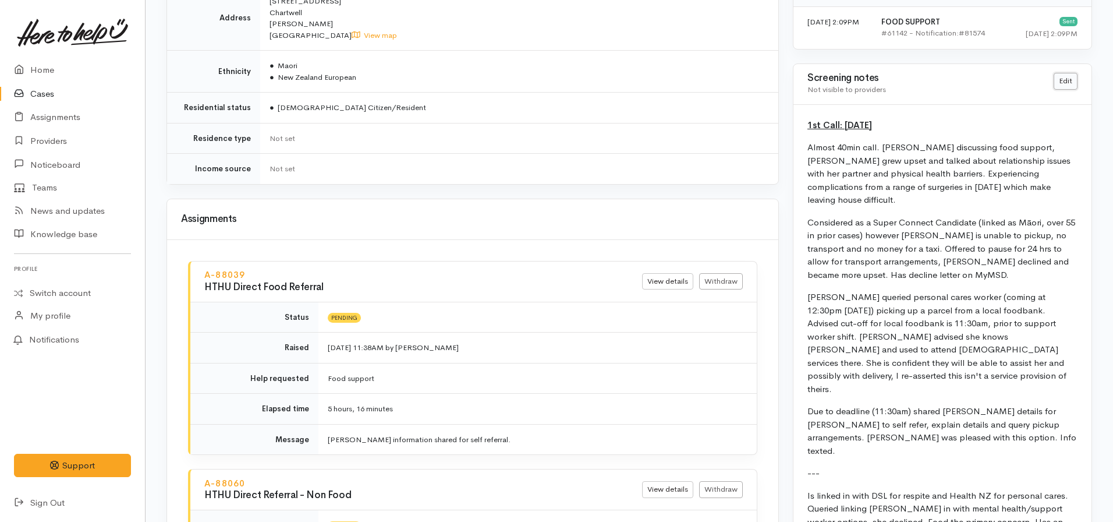
click at [1063, 84] on link "Edit" at bounding box center [1066, 81] width 24 height 17
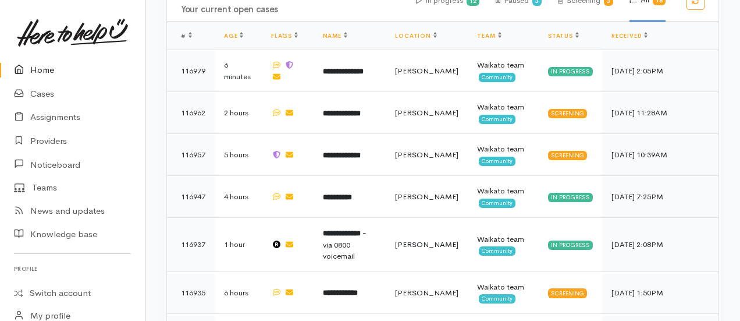
scroll to position [792, 0]
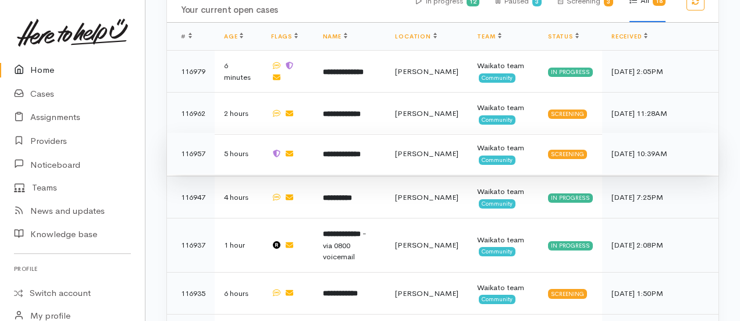
click at [361, 150] on b "**********" at bounding box center [342, 154] width 38 height 8
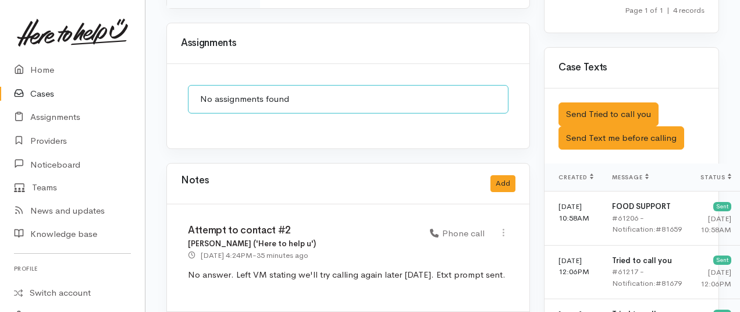
scroll to position [908, 0]
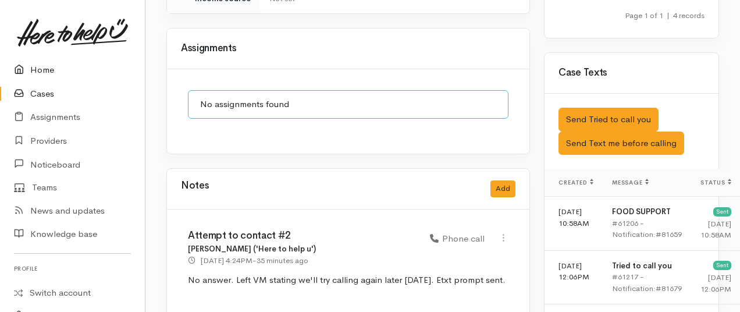
click at [44, 71] on link "Home" at bounding box center [72, 70] width 145 height 24
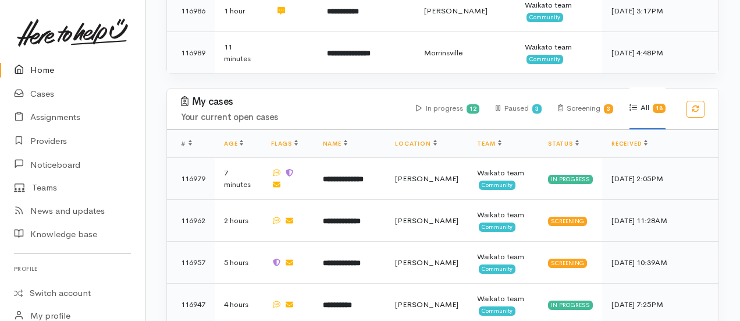
scroll to position [685, 0]
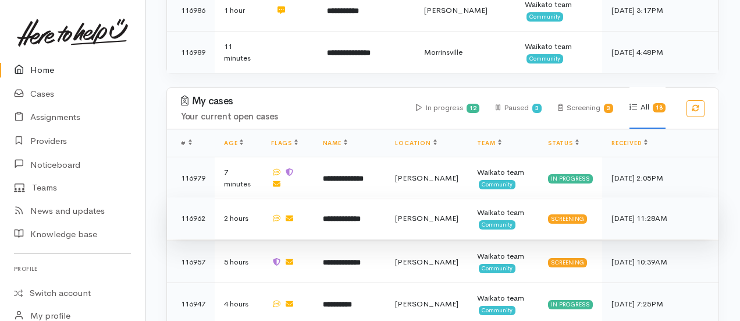
click at [360, 197] on td "**********" at bounding box center [350, 218] width 73 height 42
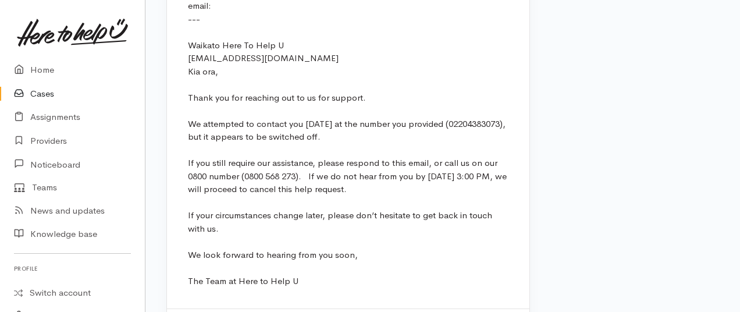
scroll to position [1248, 0]
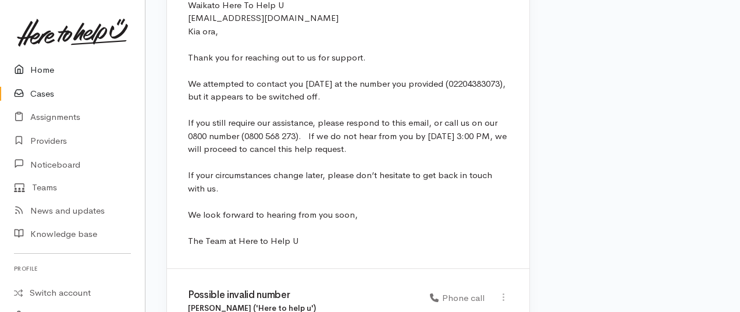
click at [59, 70] on link "Home" at bounding box center [72, 70] width 145 height 24
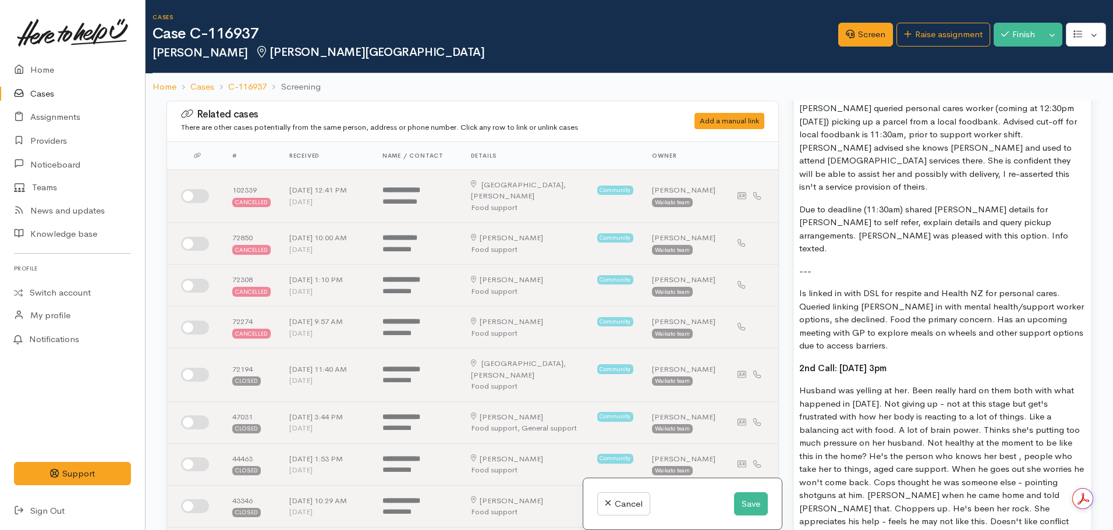
scroll to position [1075, 0]
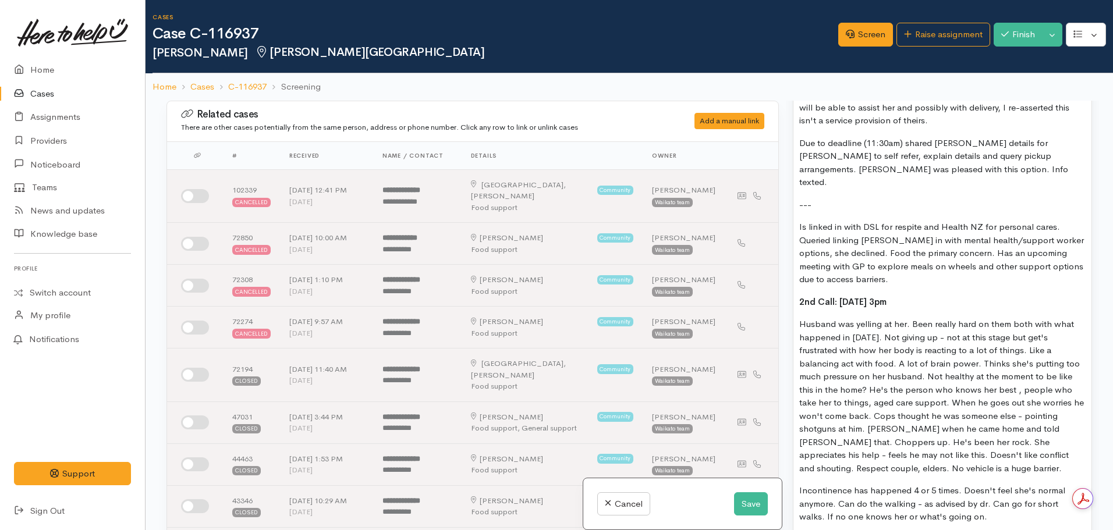
click at [804, 318] on p "Husband was yelling at her. Been really hard on them both with what happened in…" at bounding box center [942, 396] width 286 height 157
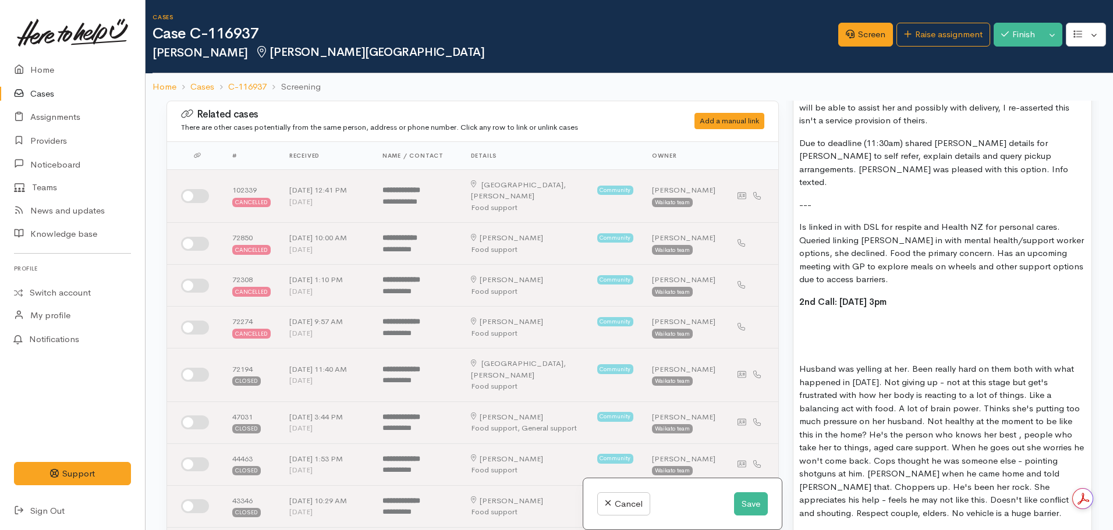
click at [804, 318] on p at bounding box center [942, 324] width 286 height 13
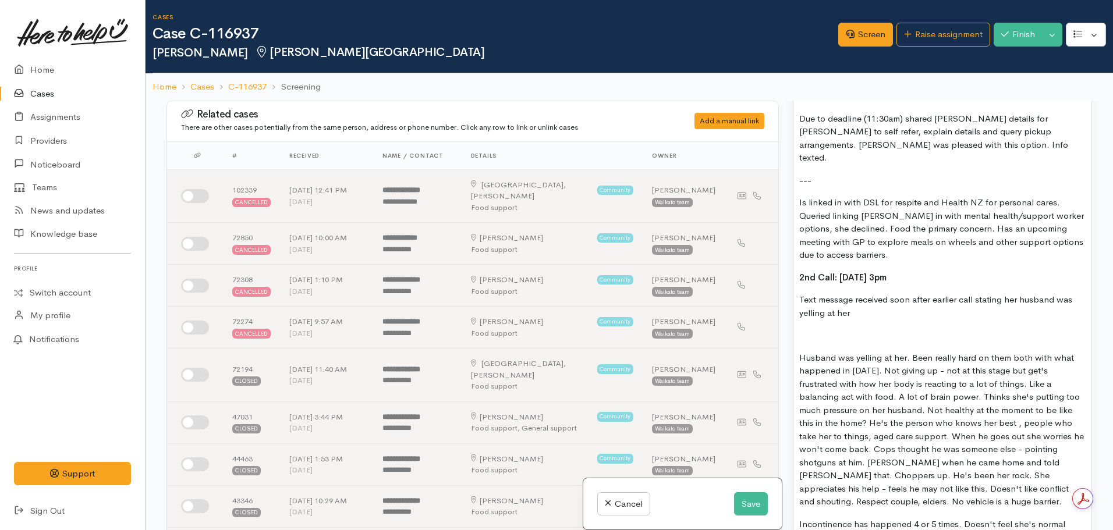
scroll to position [1100, 0]
click at [876, 293] on p "Text message received soon after earlier call stating her husband was yelling a…" at bounding box center [942, 306] width 286 height 26
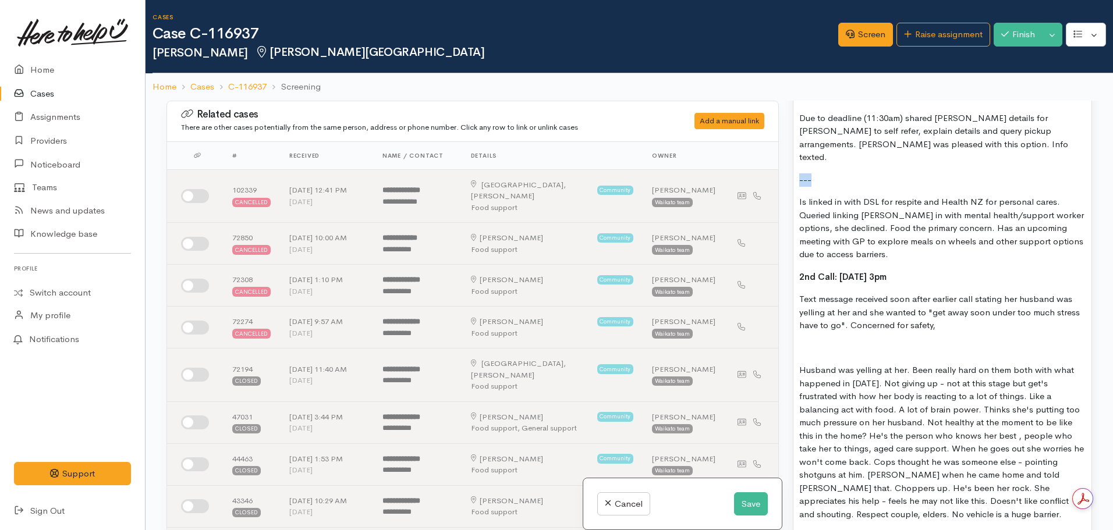
drag, startPoint x: 827, startPoint y: 147, endPoint x: 786, endPoint y: 147, distance: 40.2
click at [786, 147] on div "Warnings Add No warnings have been raised against this case Add Warning Title ●…" at bounding box center [942, 366] width 313 height 530
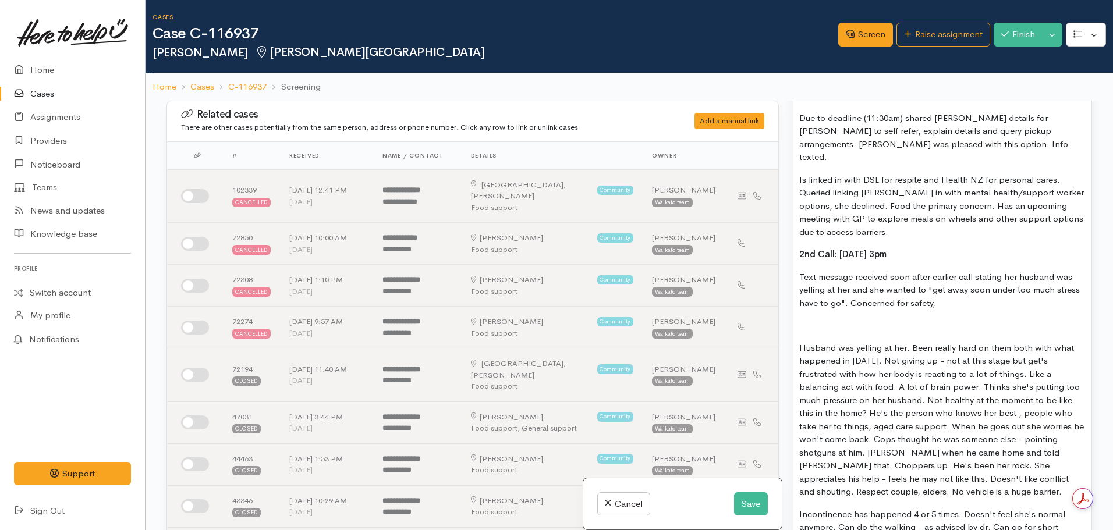
click at [866, 193] on p "Is linked in with DSL for respite and Health NZ for personal cares. Queried lin…" at bounding box center [942, 206] width 286 height 66
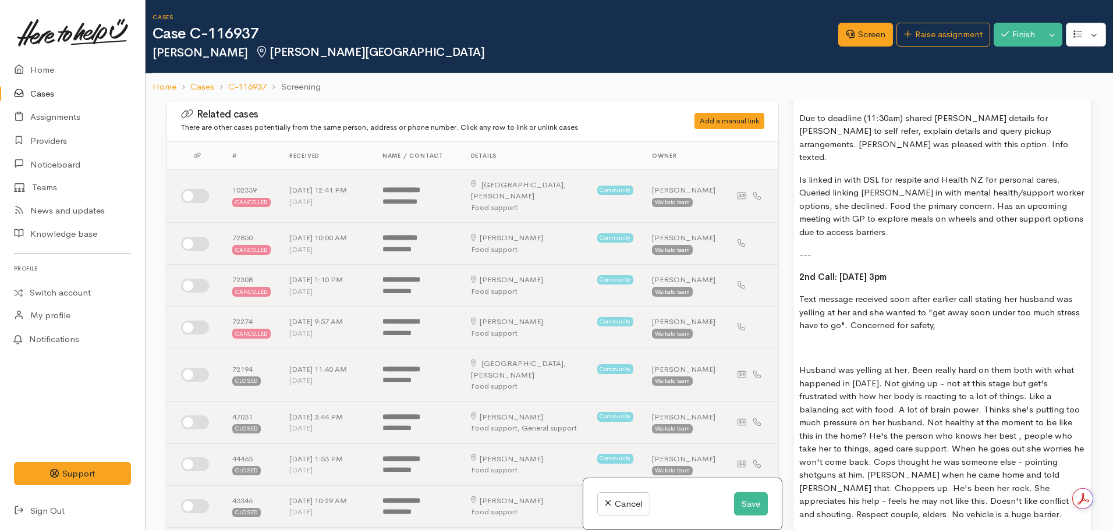
click at [948, 293] on p "Text message received soon after earlier call stating her husband was yelling a…" at bounding box center [942, 313] width 286 height 40
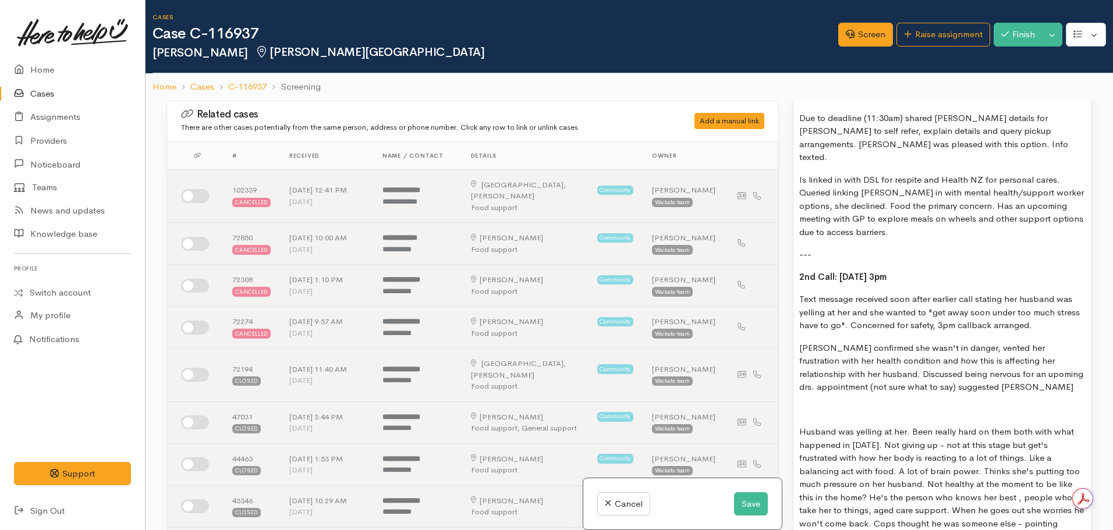
click at [972, 342] on p "Janine confirmed she wasn't in danger, vented her frustration with her health c…" at bounding box center [942, 368] width 286 height 52
click at [1012, 342] on p "Janine confirmed she wasn't in danger, vented her frustration with her health c…" at bounding box center [942, 375] width 286 height 66
click at [973, 354] on p "Janine confirmed she wasn't in danger, vented her frustration with her health c…" at bounding box center [942, 375] width 286 height 66
click at [911, 293] on p "Text message received soon after earlier call stating her husband was yelling a…" at bounding box center [942, 313] width 286 height 40
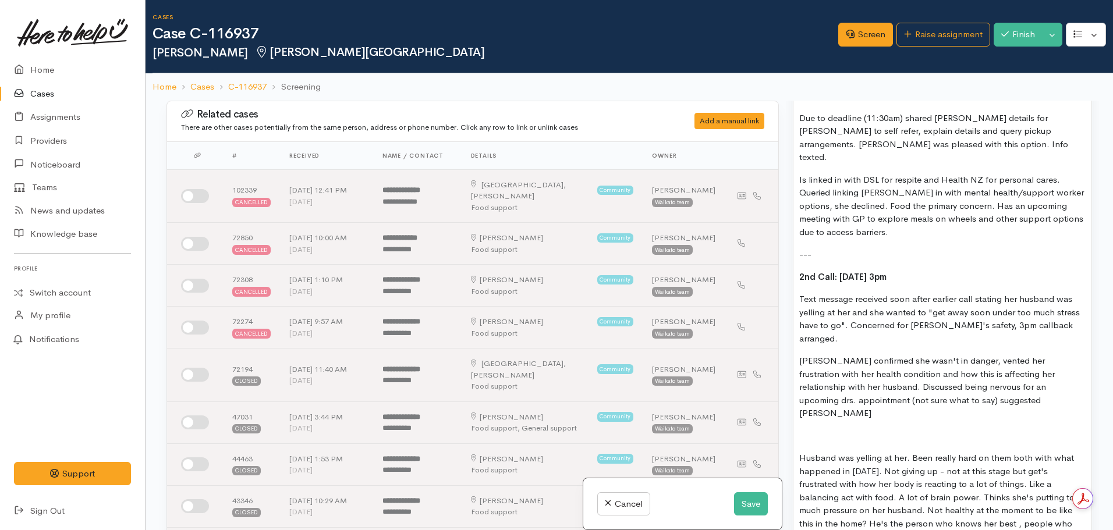
click at [1002, 355] on p "Janine confirmed she wasn't in danger, vented her frustration with her health c…" at bounding box center [942, 388] width 286 height 66
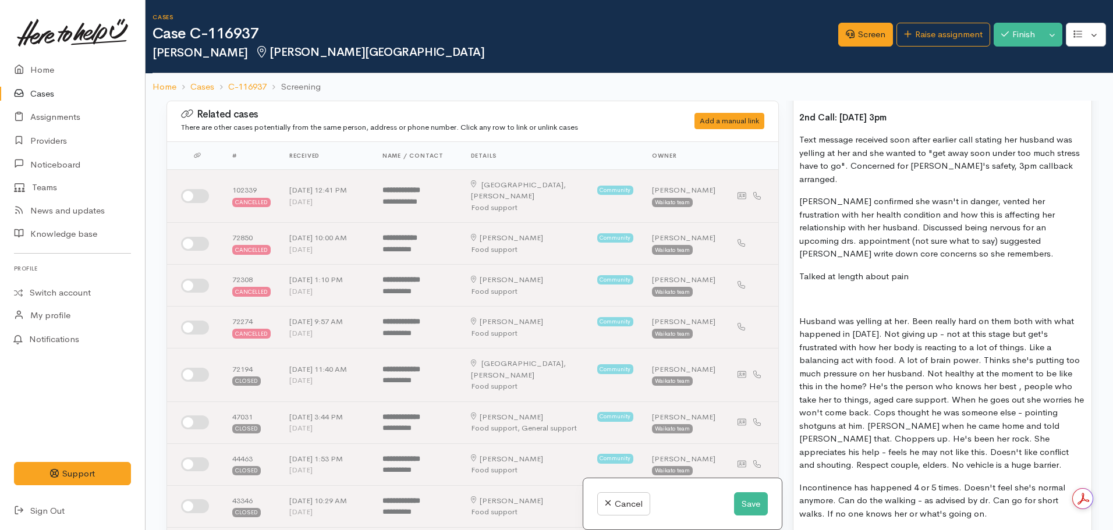
scroll to position [1249, 0]
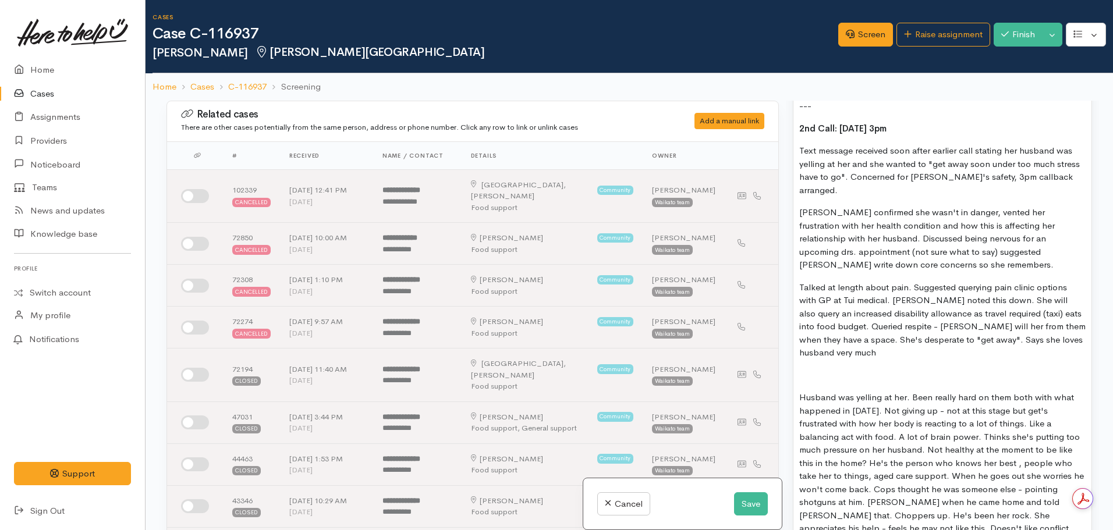
click at [907, 281] on p "Talked at length about pain. Suggested querying pain clinic options with GP at …" at bounding box center [942, 320] width 286 height 79
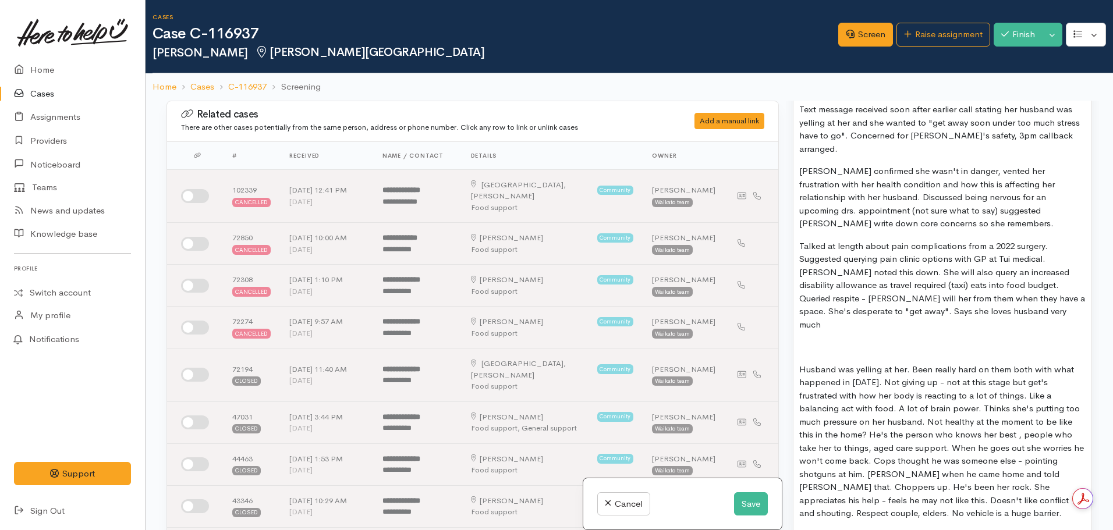
scroll to position [1289, 0]
click at [972, 261] on p "Talked at length about pain complications from a 2022 surgery. Suggested queryi…" at bounding box center [942, 287] width 286 height 92
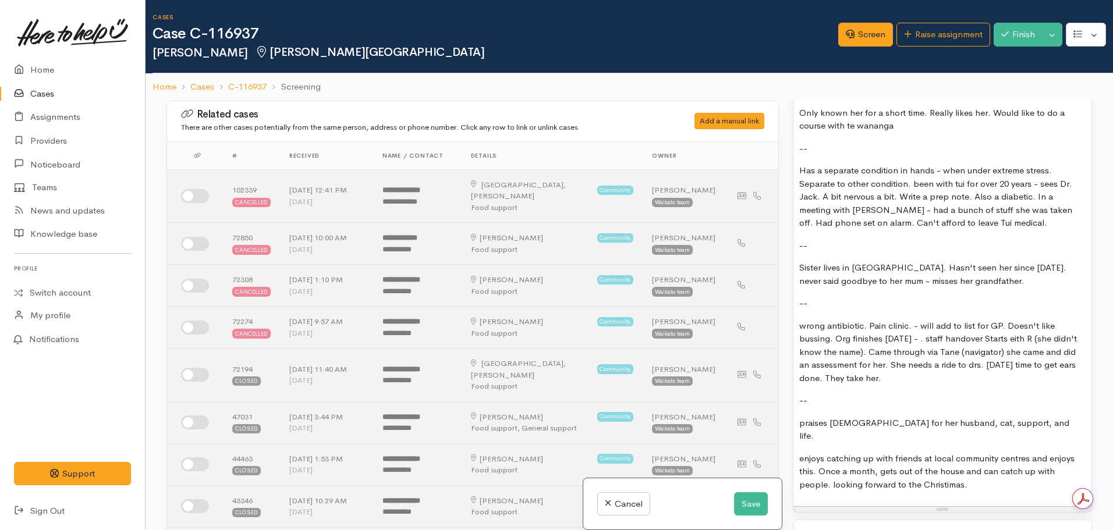
scroll to position [2078, 0]
drag, startPoint x: 995, startPoint y: 411, endPoint x: 789, endPoint y: 353, distance: 214.7
click at [789, 353] on div "Warnings Add No warnings have been raised against this case Add Warning Title ●…" at bounding box center [942, 366] width 313 height 530
copy div "praises God for her husband, cat, support, and life. enjoys catching up with fr…"
click at [969, 452] on p "enjoys catching up with friends at local community centres and enjoys this. Onc…" at bounding box center [942, 472] width 286 height 40
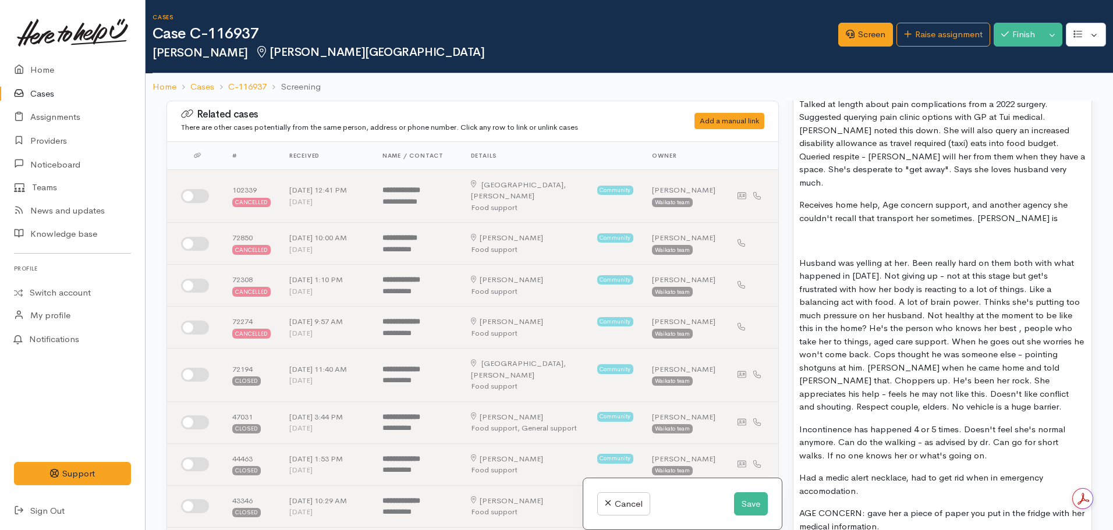
scroll to position [1420, 0]
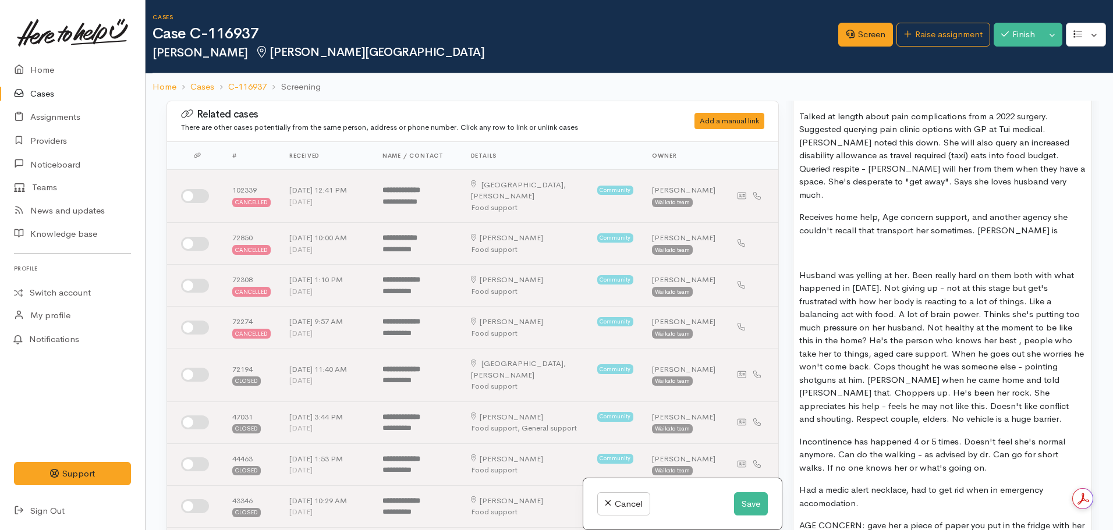
drag, startPoint x: 974, startPoint y: 417, endPoint x: 814, endPoint y: 189, distance: 278.8
click at [814, 189] on div "1st Call: 26.08.2025 Almost 40min call. Began discussing food support, Janine g…" at bounding box center [942, 345] width 298 height 1638
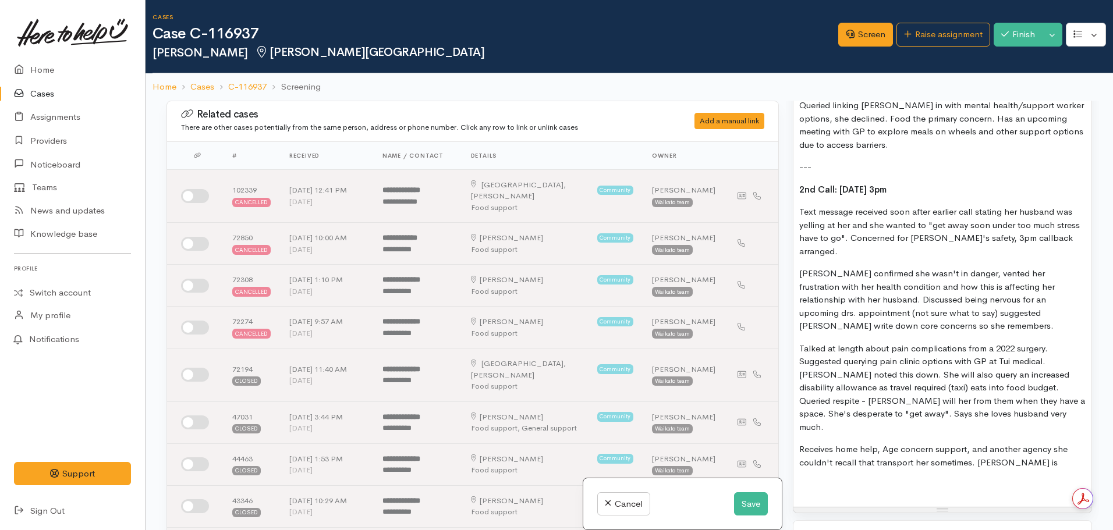
scroll to position [1187, 0]
click at [1013, 444] on p "Receives home help, Age concern support, and another agency she couldn't recall…" at bounding box center [942, 470] width 286 height 52
click at [803, 515] on p "enjoys catching up with friends at local community centres and enjoys this. Onc…" at bounding box center [942, 535] width 286 height 40
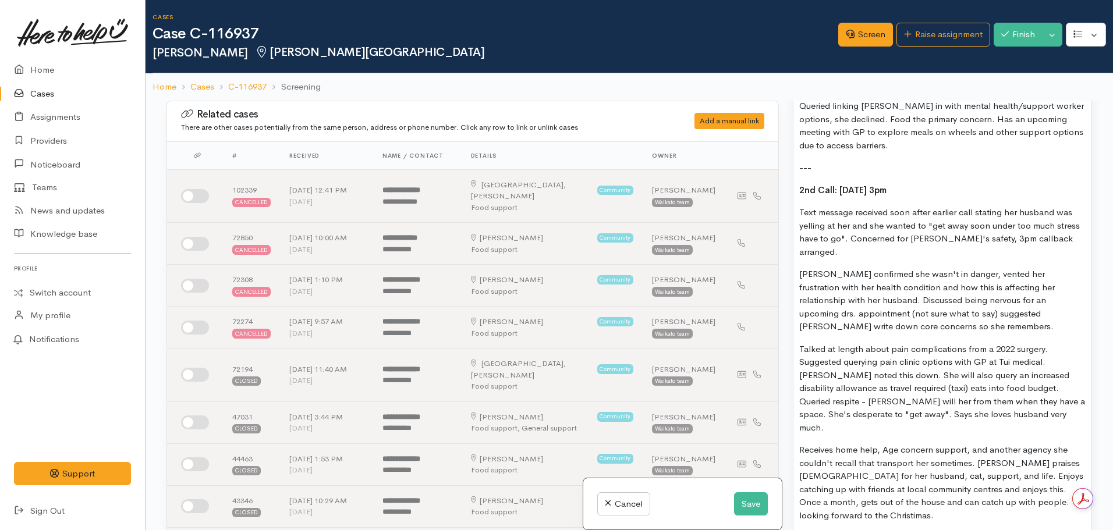
click at [858, 458] on p "Receives home help, Age concern support, and another agency she couldn't recall…" at bounding box center [942, 483] width 286 height 79
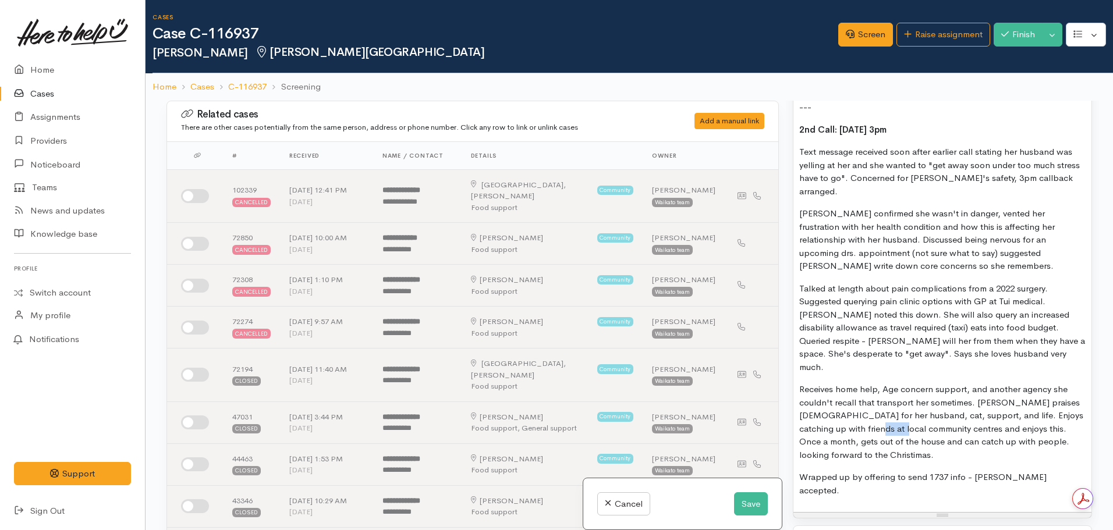
scroll to position [1249, 0]
drag, startPoint x: 946, startPoint y: 381, endPoint x: 1095, endPoint y: 380, distance: 149.0
click at [1095, 380] on div "Warnings Add No warnings have been raised against this case Add Warning Title ●…" at bounding box center [942, 366] width 313 height 530
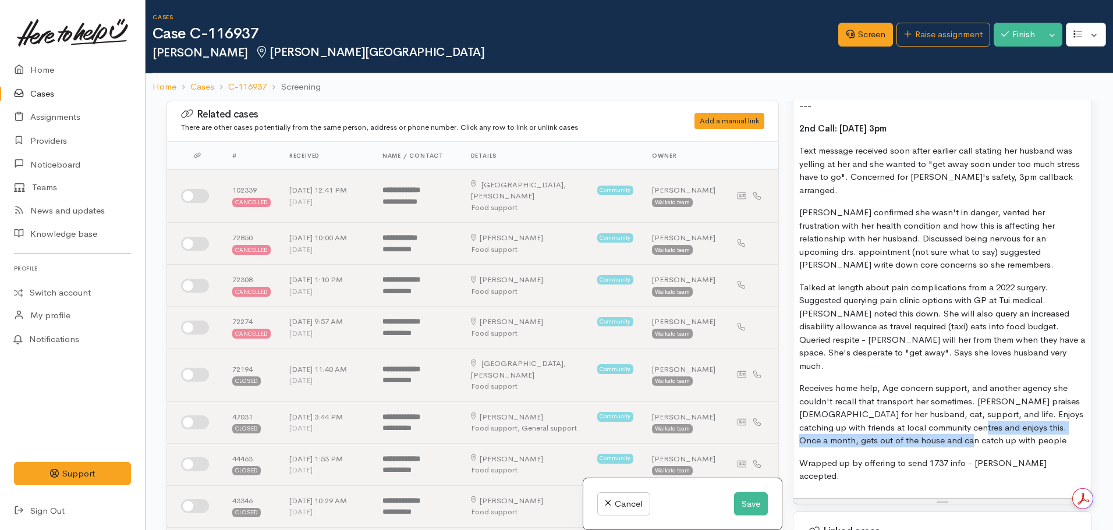
drag, startPoint x: 940, startPoint y: 363, endPoint x: 957, endPoint y: 379, distance: 23.5
click at [957, 382] on p "Receives home help, Age concern support, and another agency she couldn't recall…" at bounding box center [942, 415] width 286 height 66
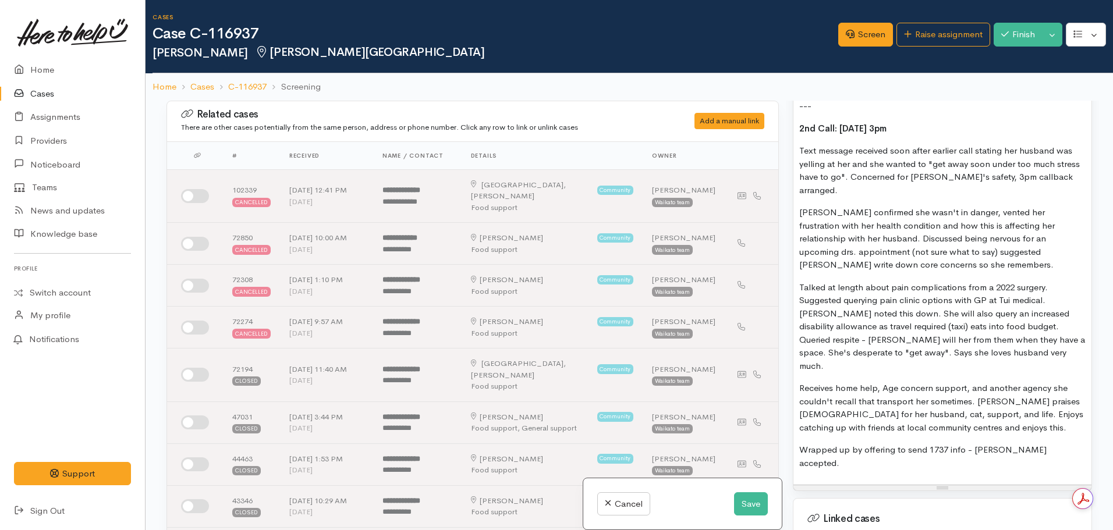
click at [874, 382] on p "Receives home help, Age concern support, and another agency she couldn't recall…" at bounding box center [942, 408] width 286 height 52
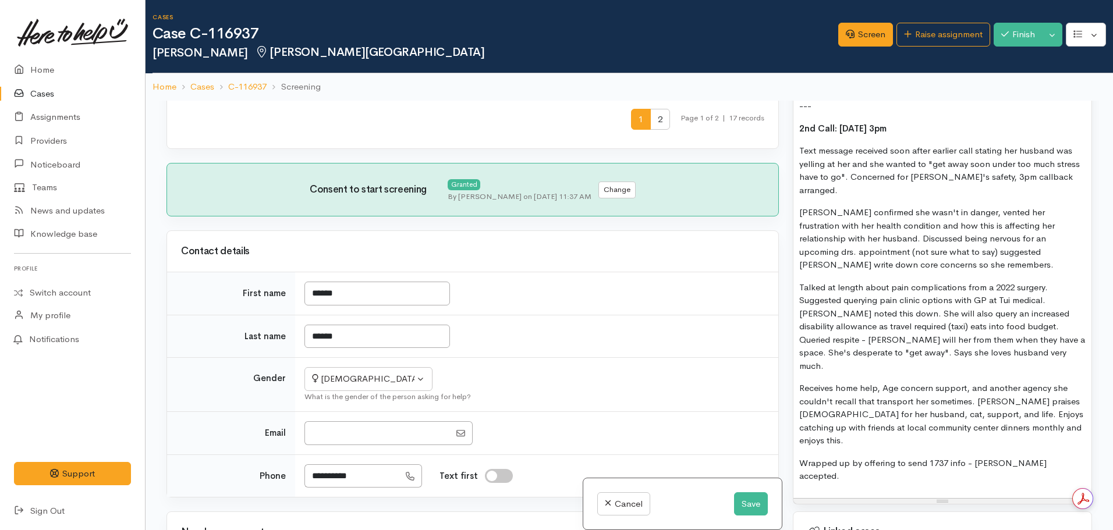
scroll to position [610, 0]
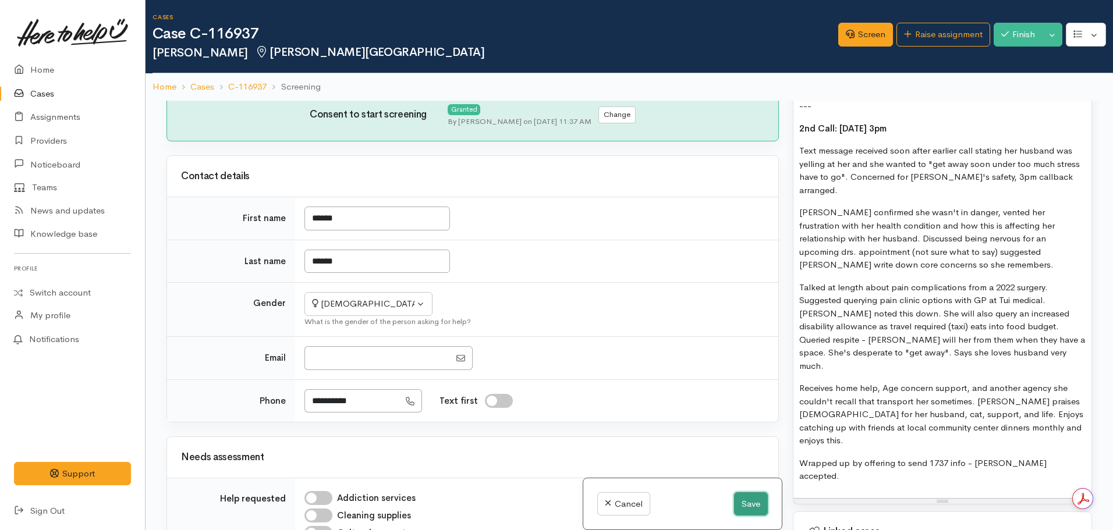
click at [744, 502] on button "Save" at bounding box center [751, 505] width 34 height 24
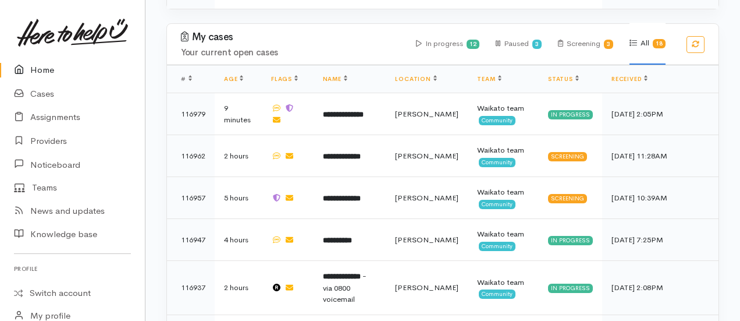
scroll to position [750, 0]
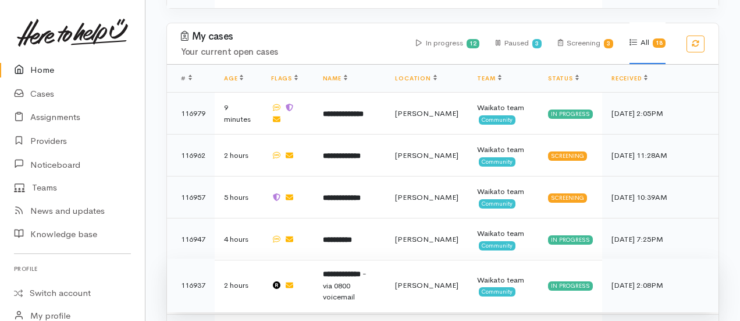
click at [352, 258] on td "**********" at bounding box center [350, 285] width 73 height 54
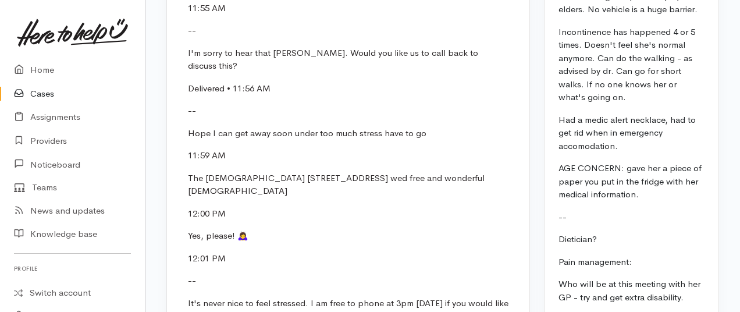
scroll to position [2163, 0]
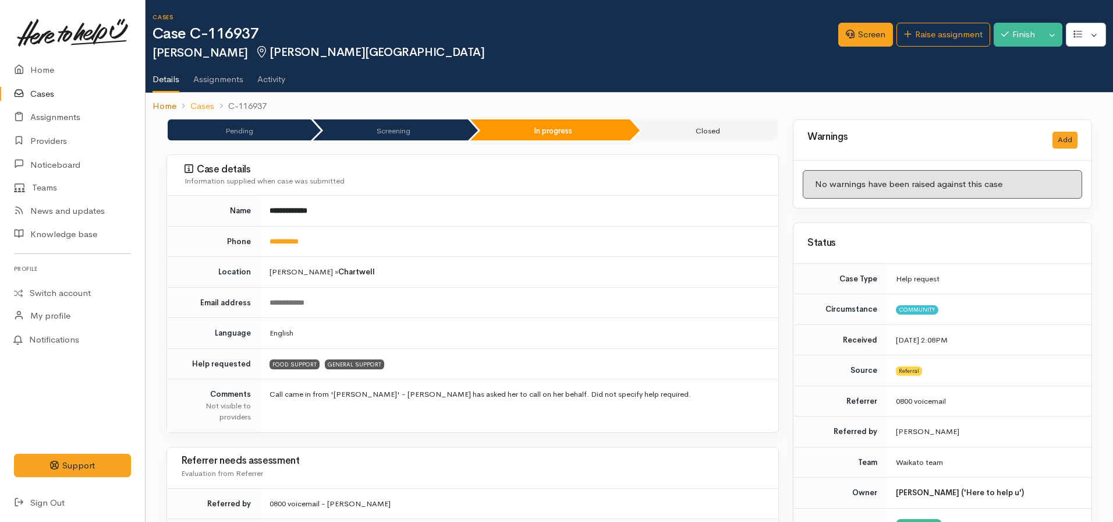
click at [168, 105] on link "Home" at bounding box center [165, 106] width 24 height 13
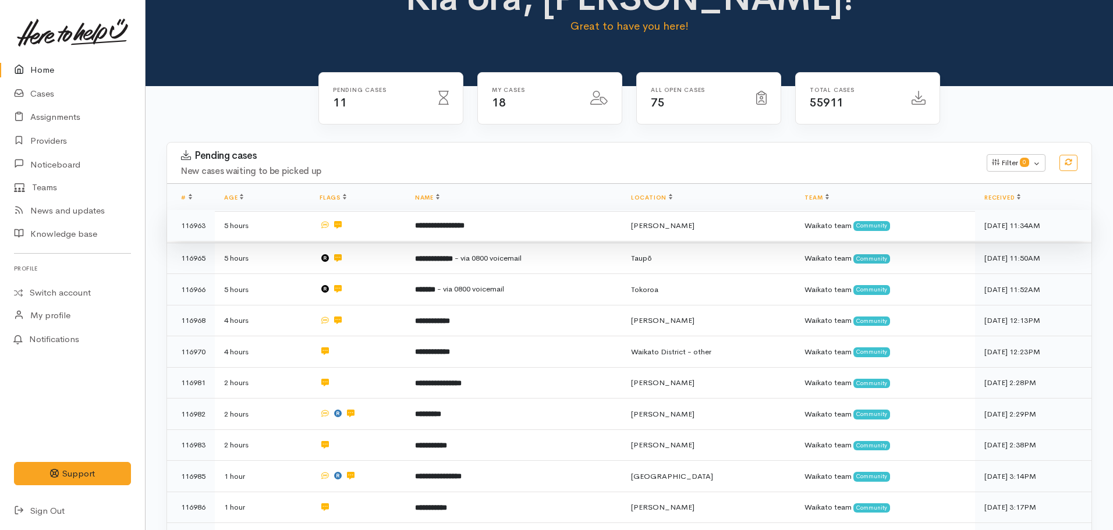
scroll to position [43, 0]
